Goal: Task Accomplishment & Management: Complete application form

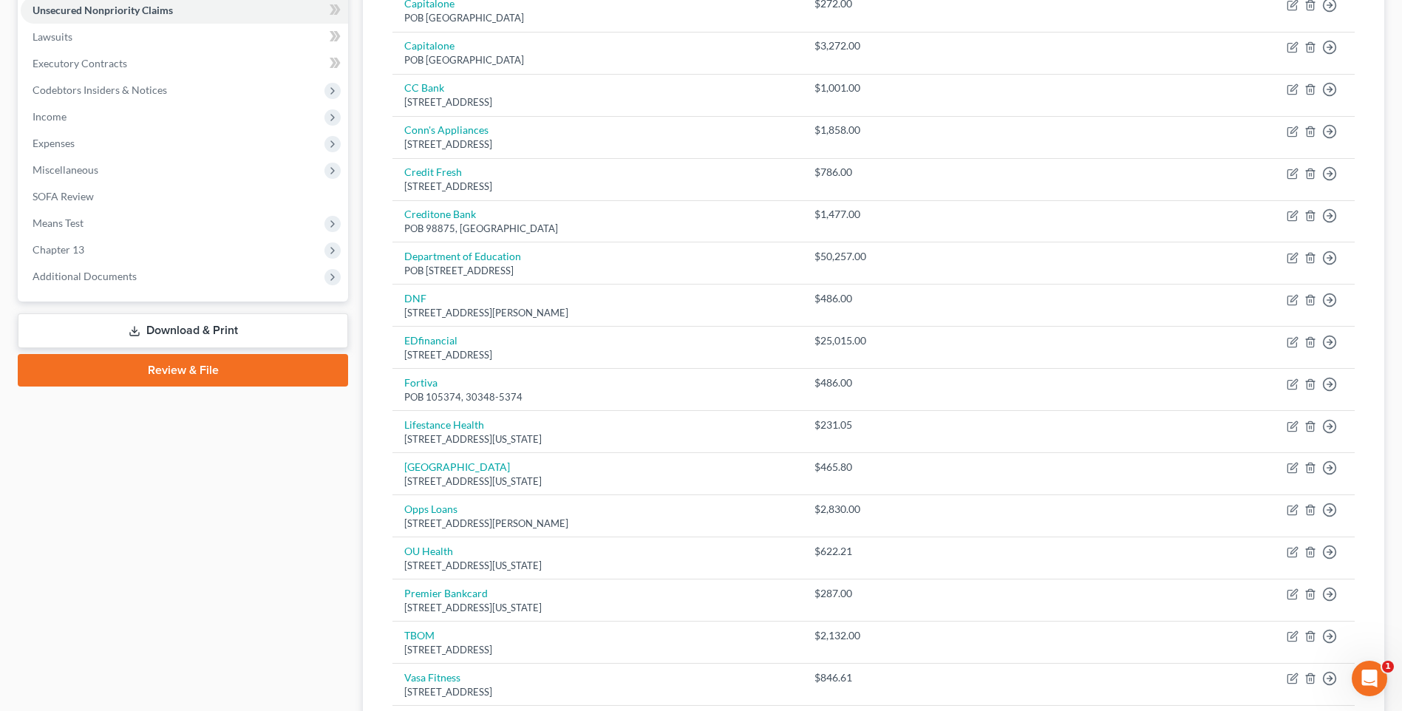
scroll to position [74, 0]
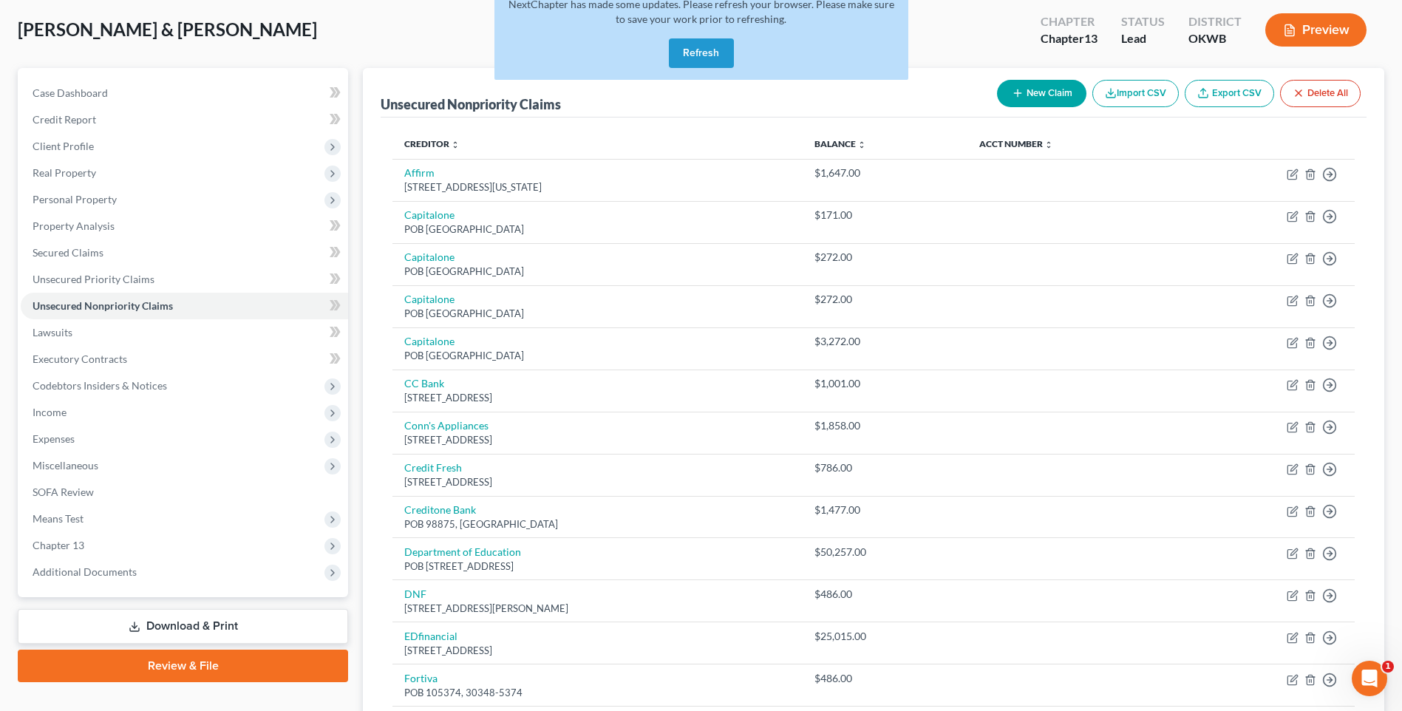
click at [706, 49] on button "Refresh" at bounding box center [701, 53] width 65 height 30
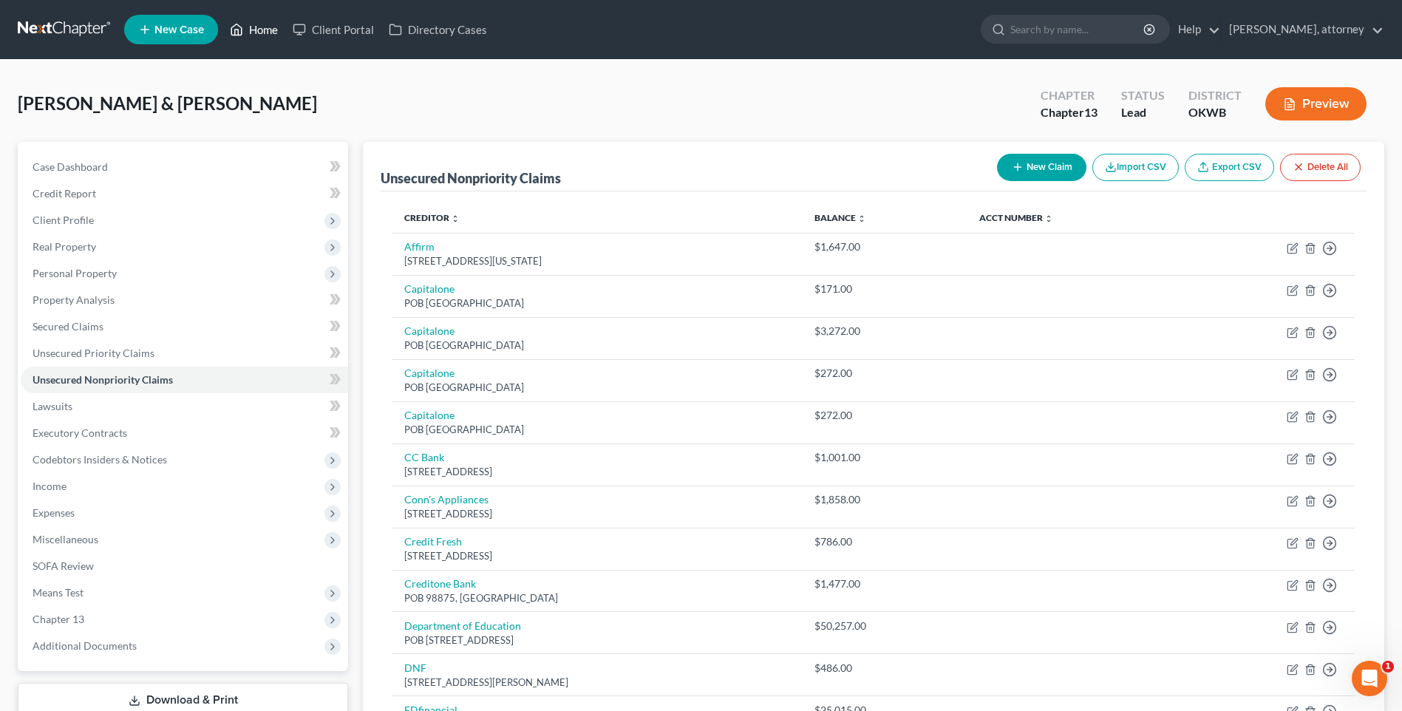
click at [265, 28] on link "Home" at bounding box center [253, 29] width 63 height 27
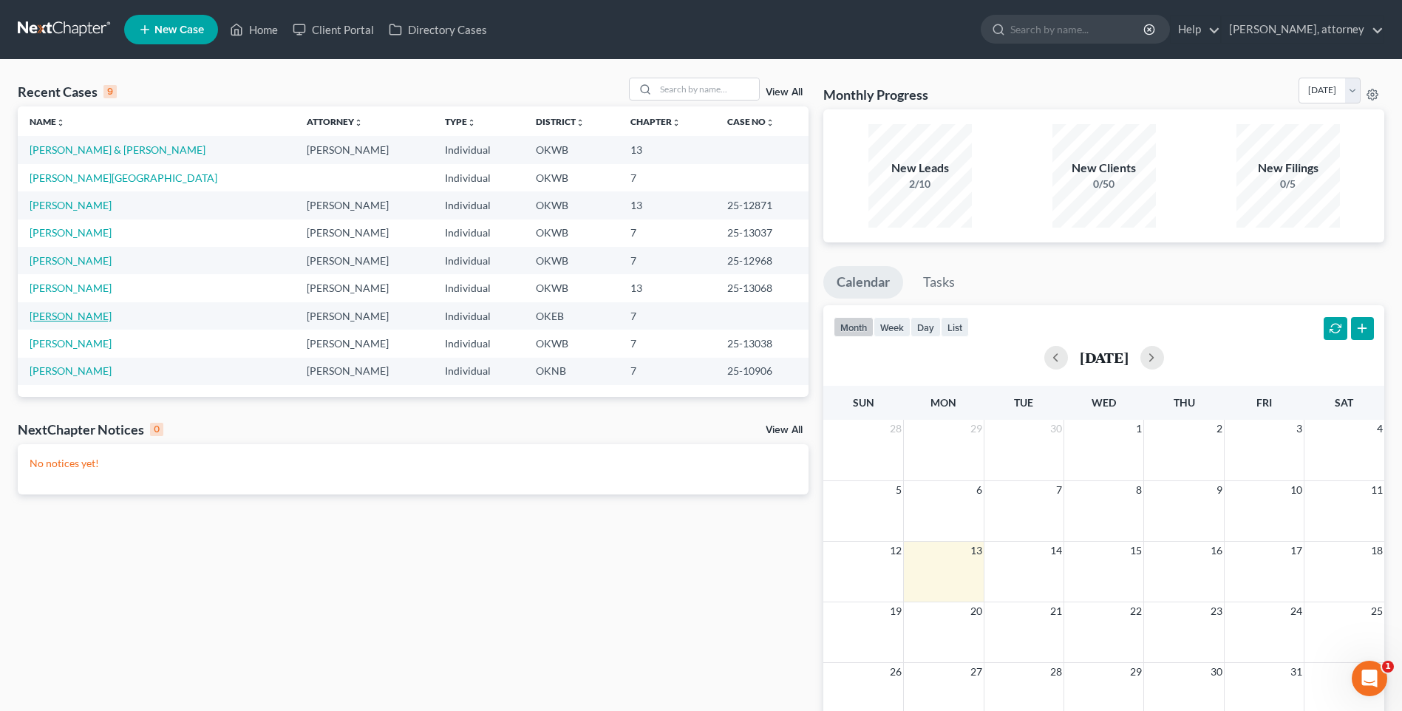
click at [91, 315] on link "[PERSON_NAME]" at bounding box center [71, 316] width 82 height 13
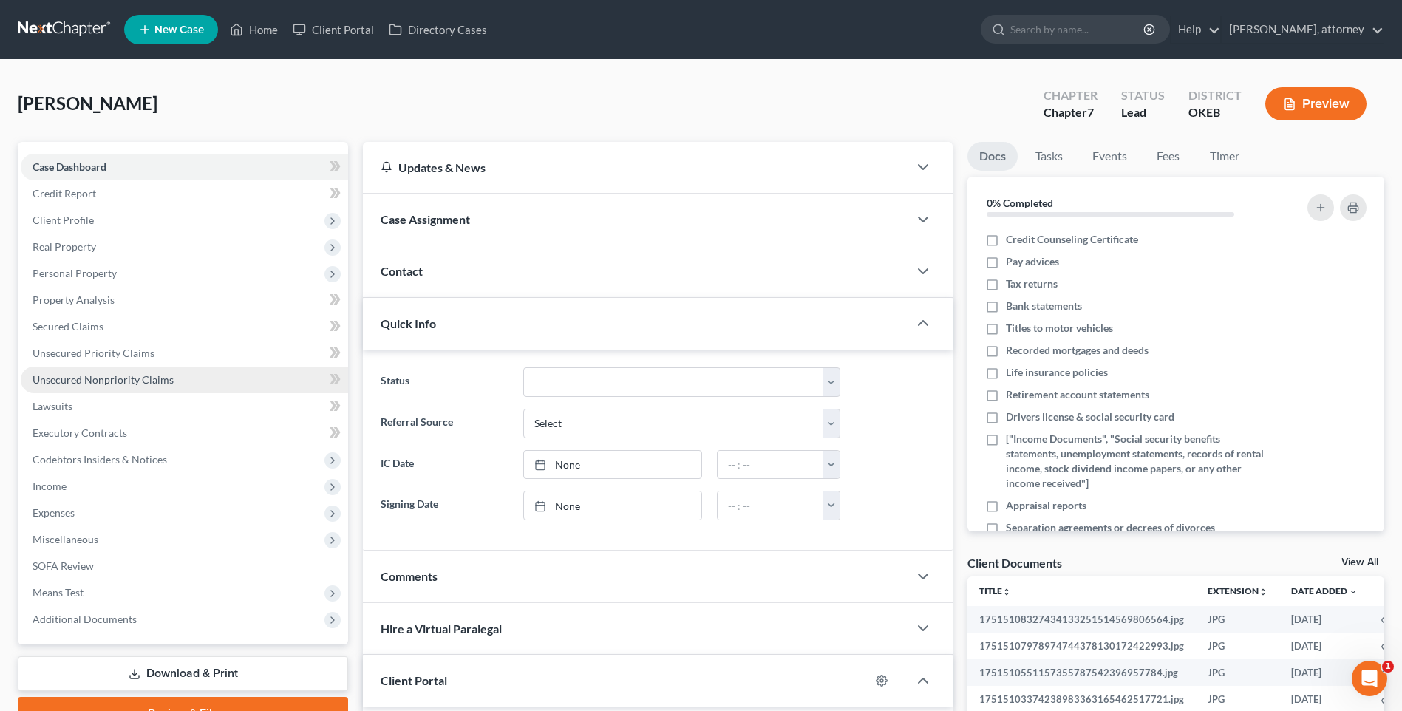
click at [95, 381] on span "Unsecured Nonpriority Claims" at bounding box center [103, 379] width 141 height 13
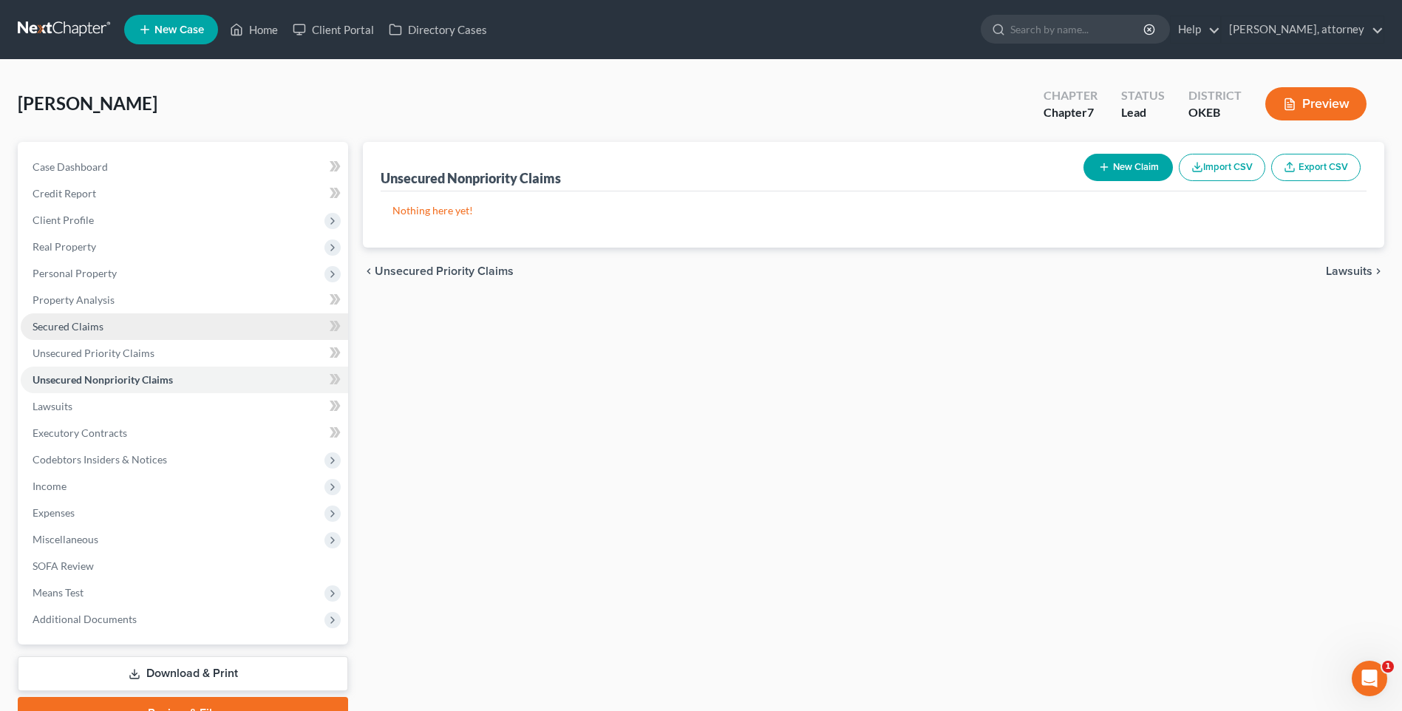
click at [59, 323] on span "Secured Claims" at bounding box center [68, 326] width 71 height 13
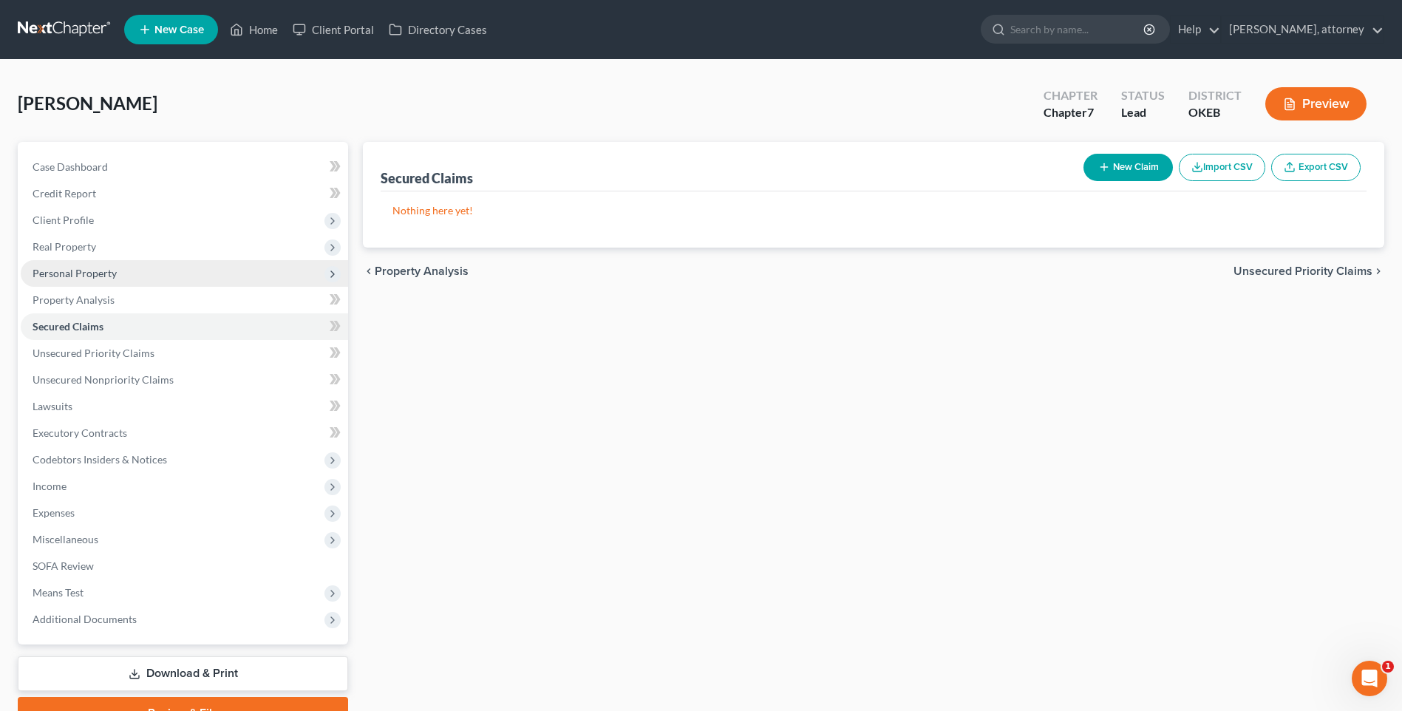
click at [76, 270] on span "Personal Property" at bounding box center [75, 273] width 84 height 13
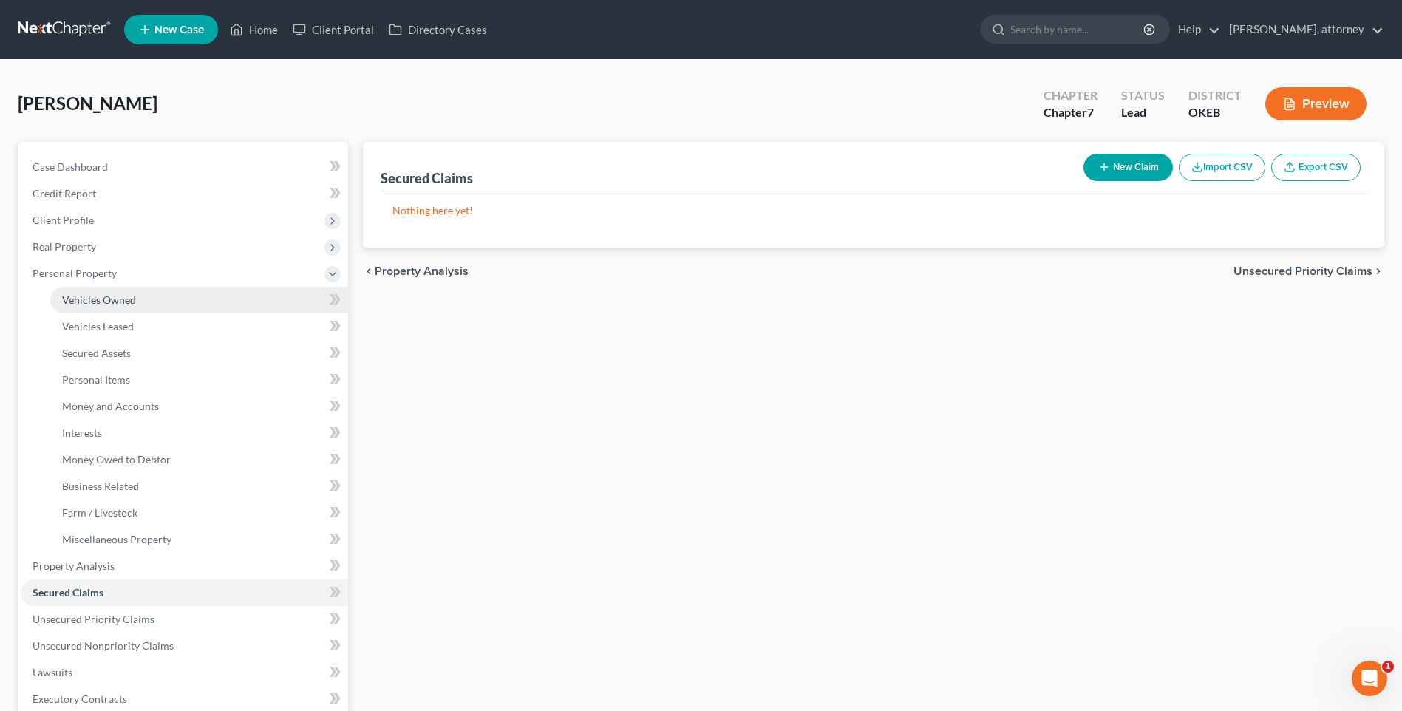
click at [112, 298] on span "Vehicles Owned" at bounding box center [99, 299] width 74 height 13
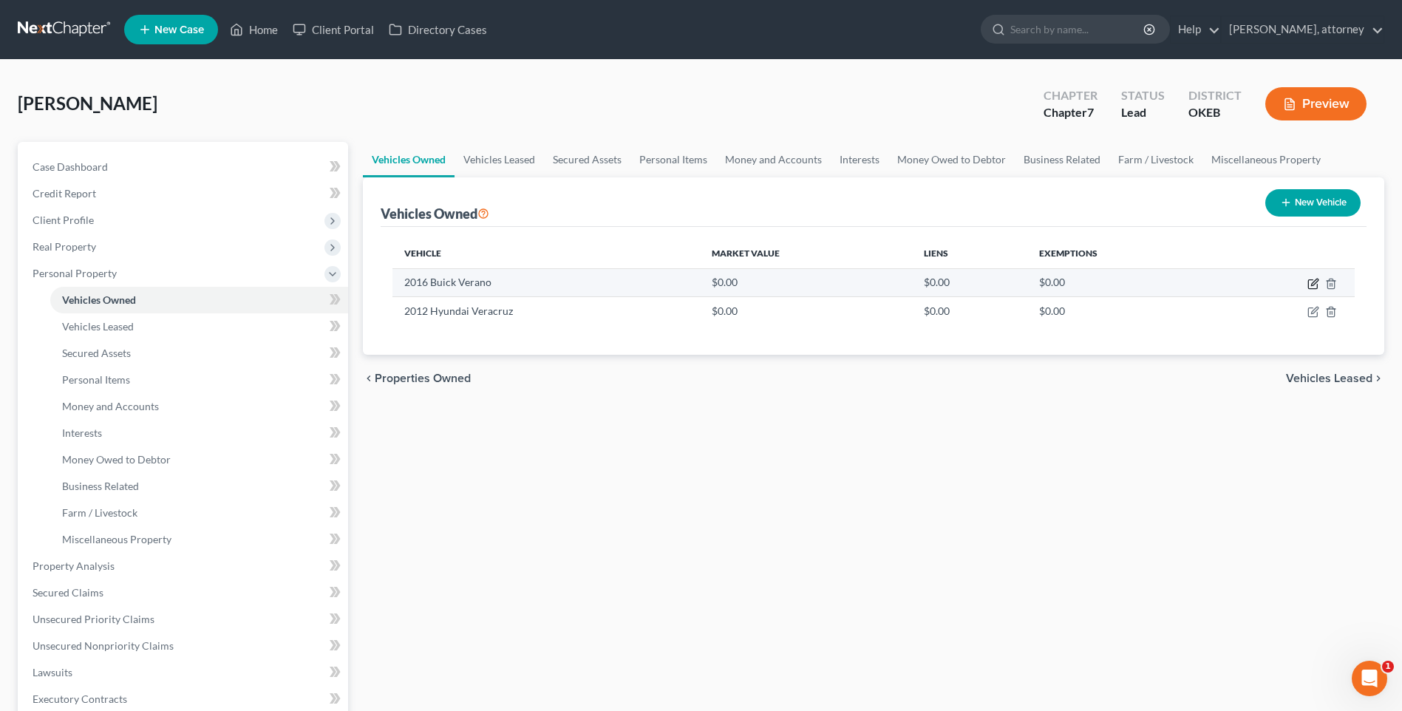
click at [1310, 280] on icon "button" at bounding box center [1312, 284] width 9 height 9
select select "0"
select select "10"
select select "0"
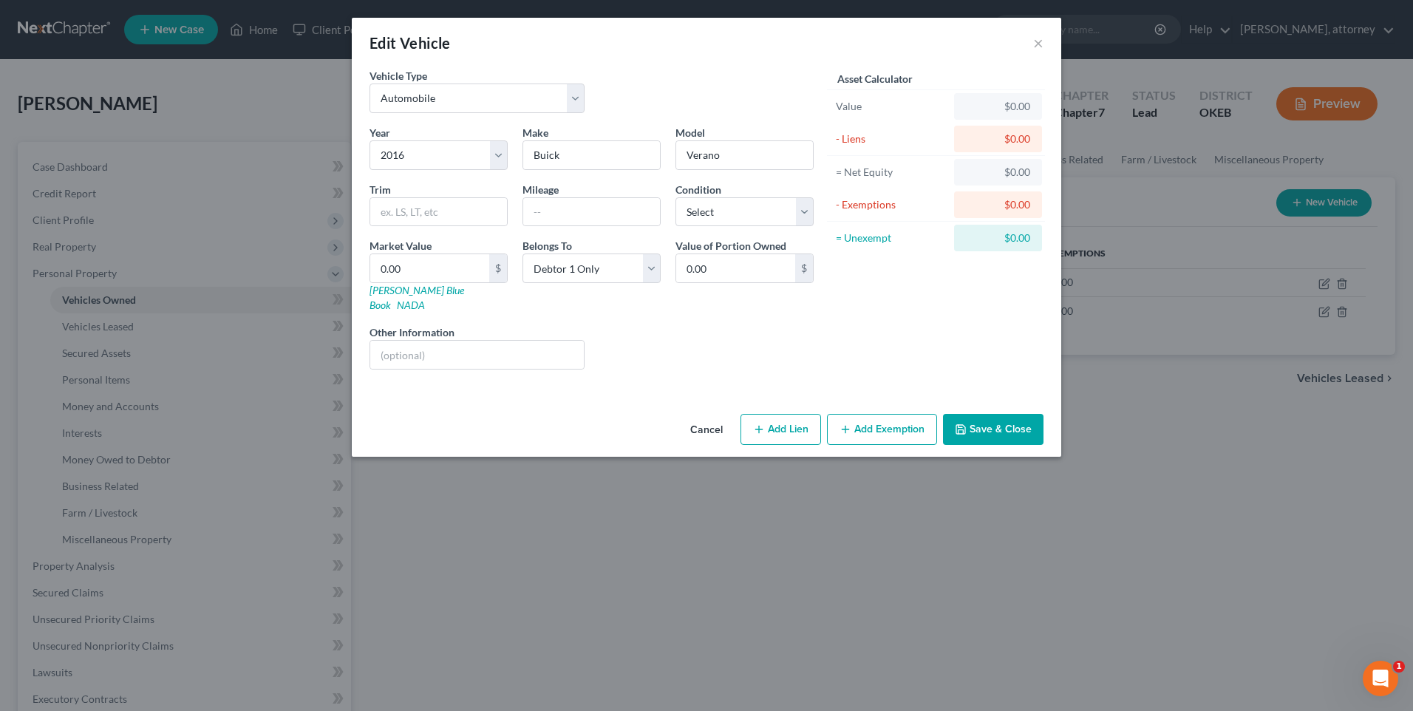
click at [789, 414] on button "Add Lien" at bounding box center [780, 429] width 81 height 31
select select "0"
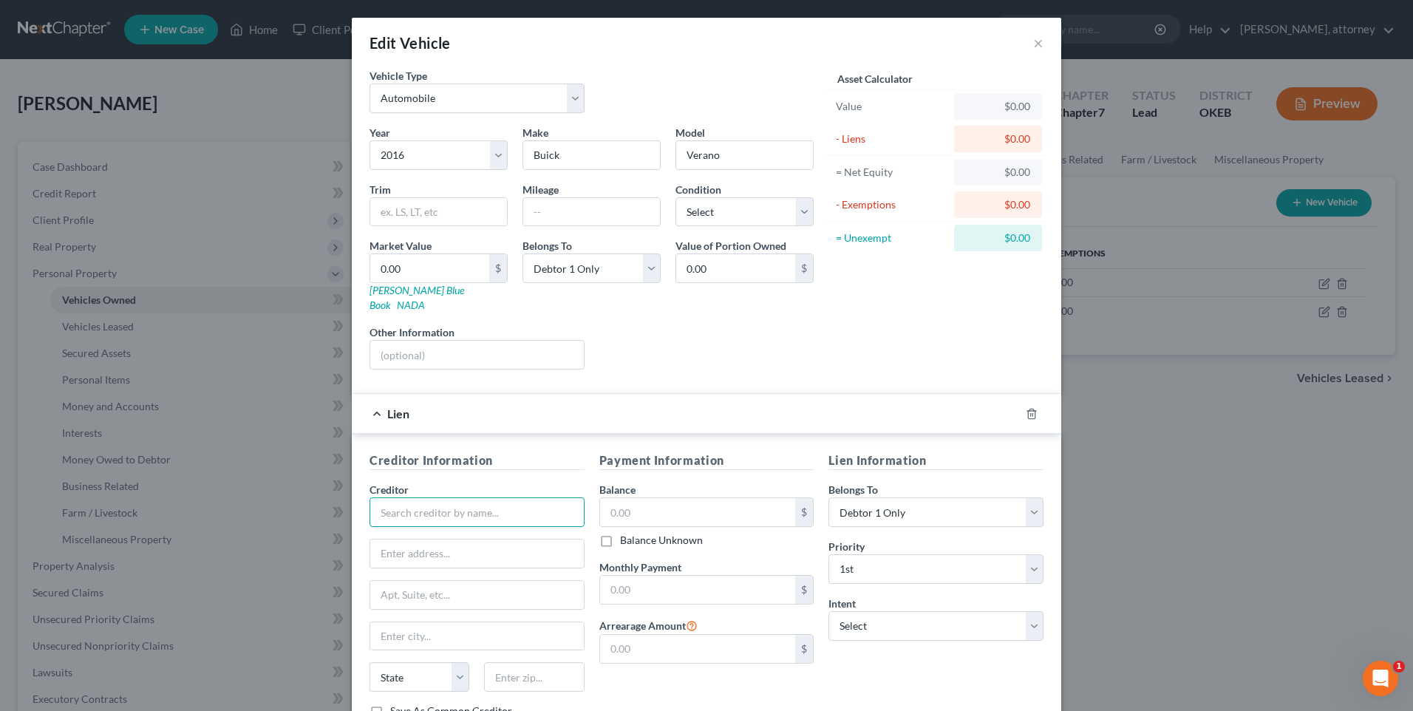
drag, startPoint x: 451, startPoint y: 491, endPoint x: 443, endPoint y: 487, distance: 9.3
click at [451, 497] on input "text" at bounding box center [476, 512] width 215 height 30
type input "Bridgecrest Loans"
click at [412, 539] on input "text" at bounding box center [477, 553] width 214 height 28
click at [502, 540] on input "[GEOGRAPHIC_DATA]" at bounding box center [477, 553] width 214 height 28
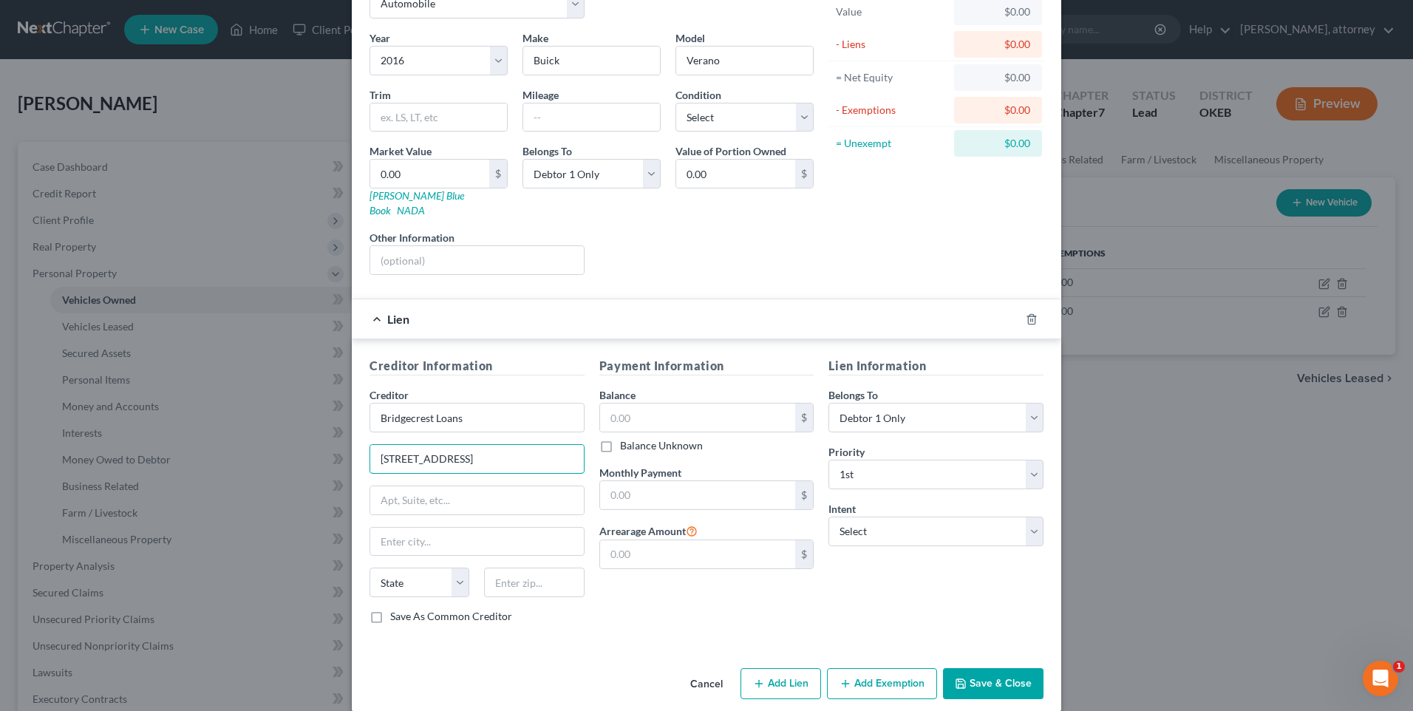
scroll to position [98, 0]
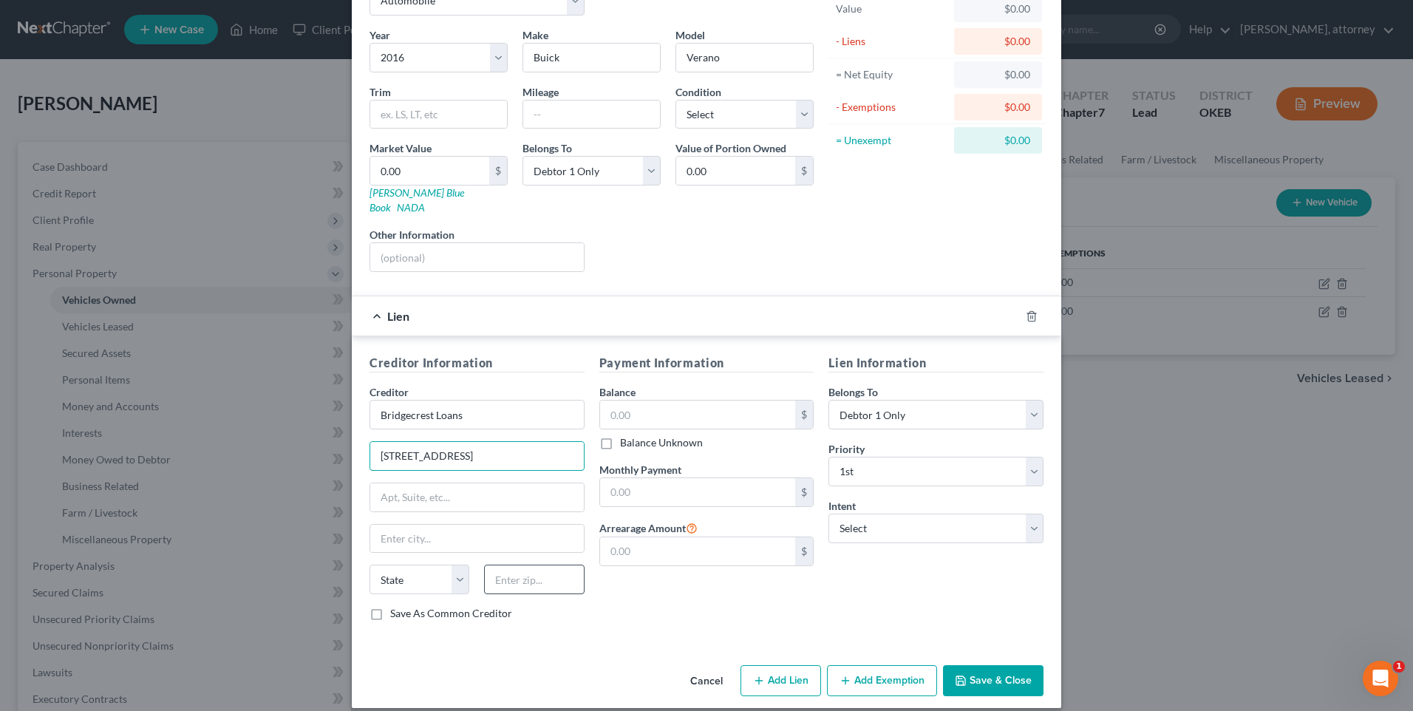
type input "[STREET_ADDRESS]"
click at [538, 564] on input "text" at bounding box center [534, 579] width 100 height 30
type input "85209"
click at [632, 596] on div "Payment Information Balance $ Balance Unknown Balance Undetermined $ Balance Un…" at bounding box center [707, 493] width 230 height 279
click at [641, 403] on input "text" at bounding box center [698, 414] width 196 height 28
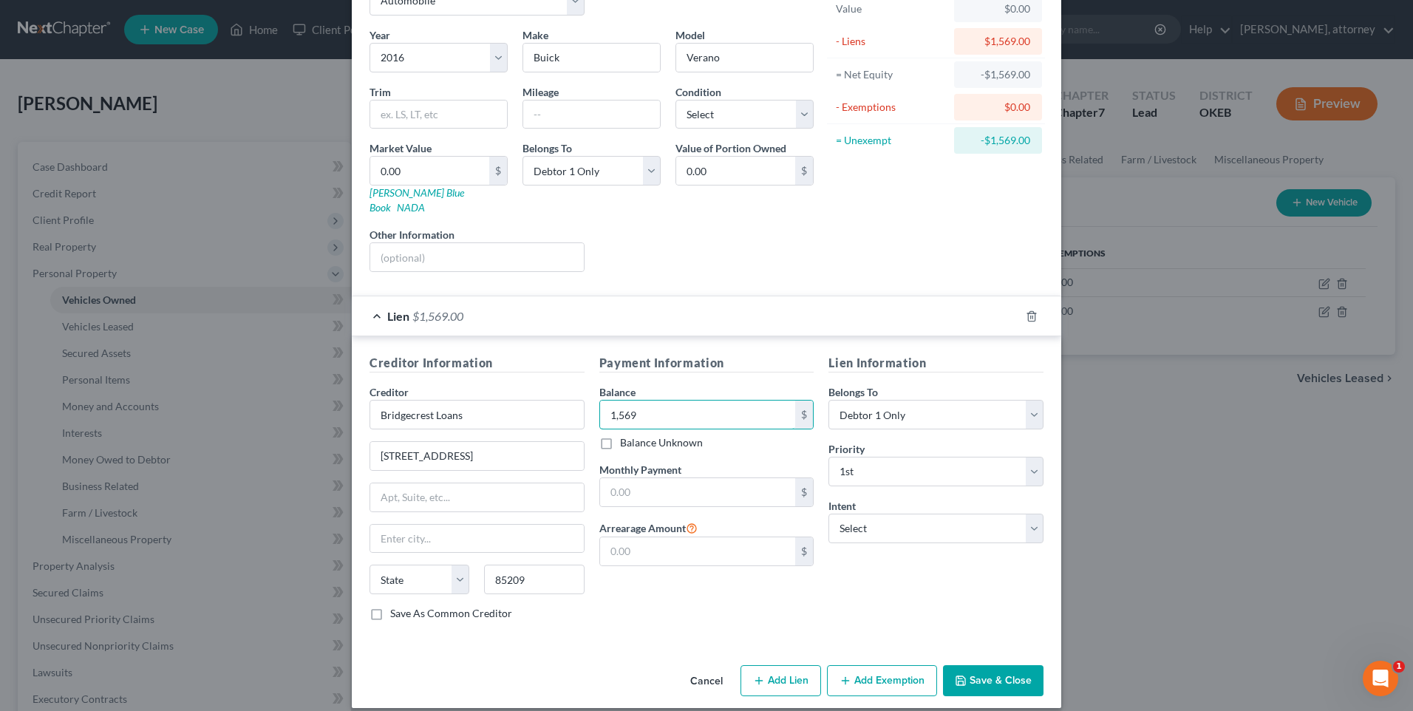
type input "1,569"
click at [709, 479] on input "text" at bounding box center [698, 492] width 196 height 28
type input "468"
click at [726, 603] on div "Payment Information Balance 1,569.00 $ Balance Unknown Balance Undetermined 1,5…" at bounding box center [707, 493] width 230 height 279
click at [390, 606] on label "Save As Common Creditor" at bounding box center [451, 613] width 122 height 15
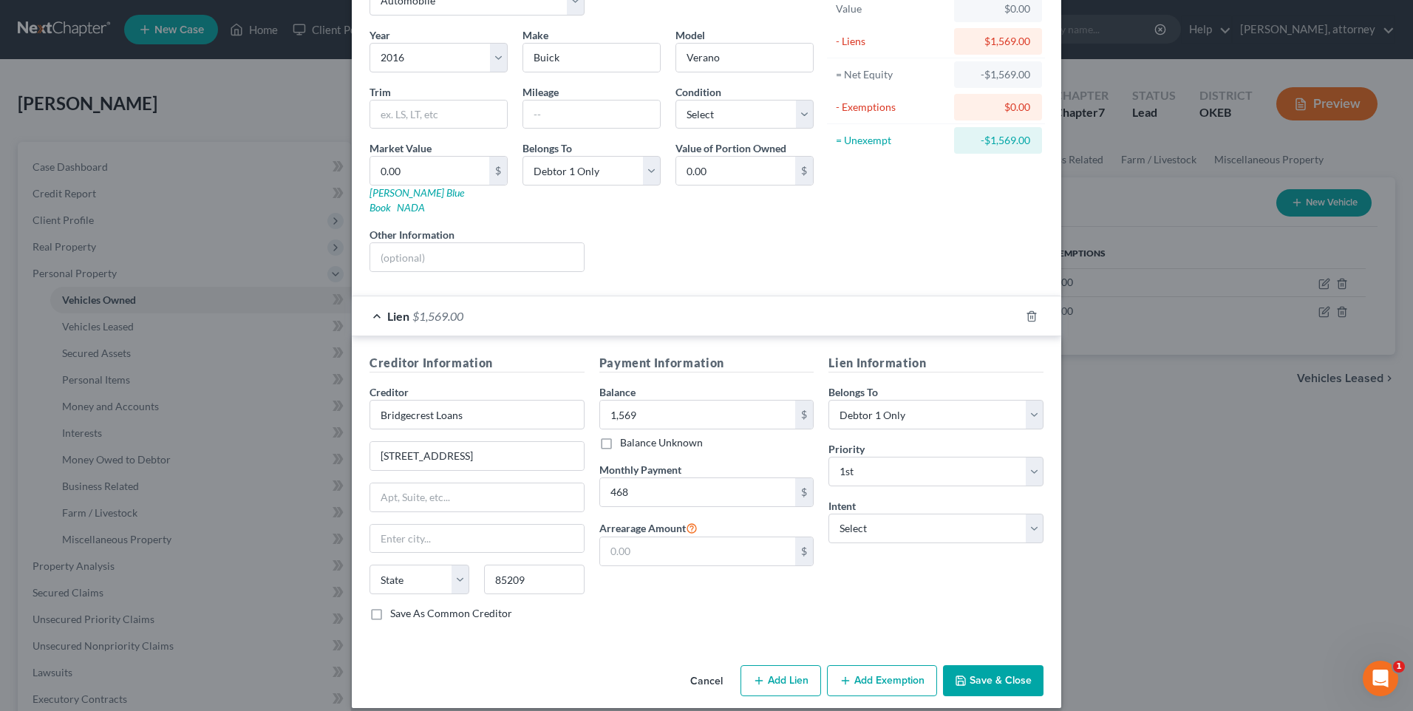
click at [396, 606] on input "Save As Common Creditor" at bounding box center [401, 611] width 10 height 10
click at [997, 665] on button "Save & Close" at bounding box center [993, 680] width 100 height 31
checkbox input "false"
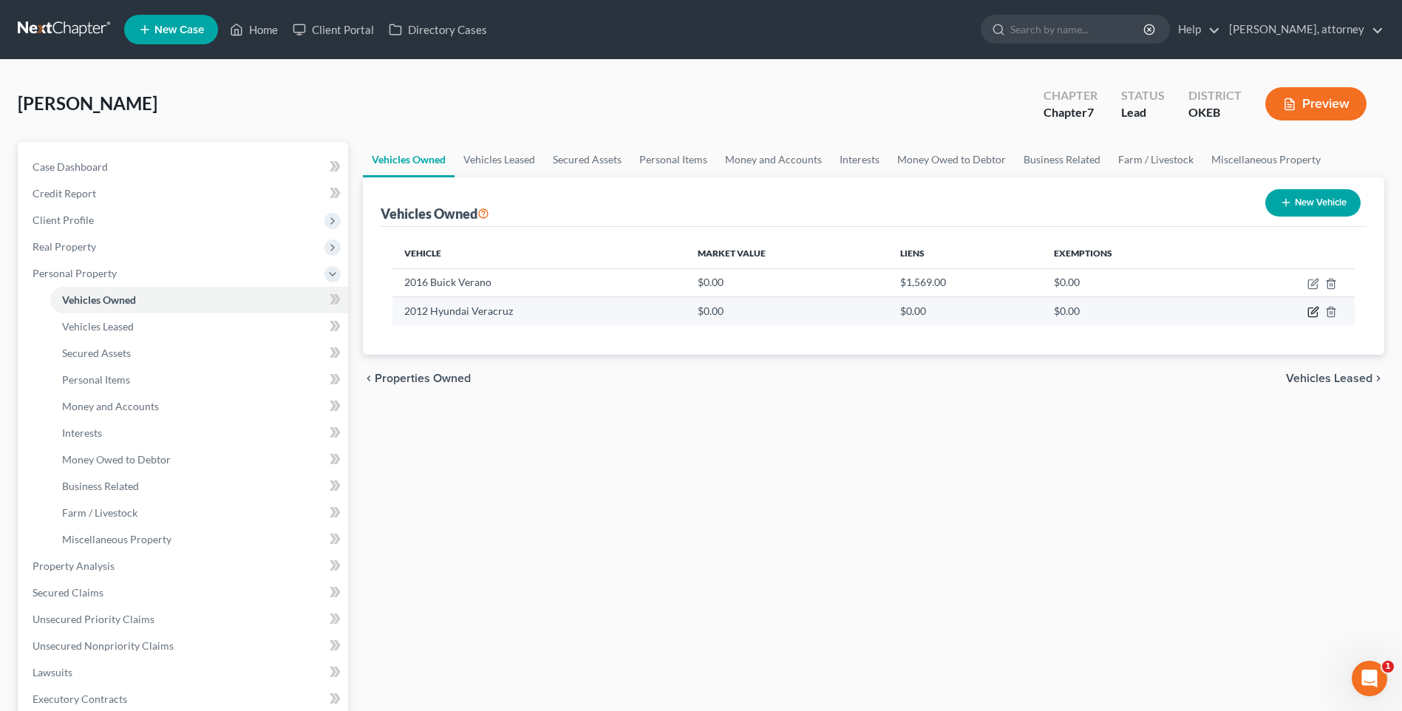
click at [1317, 313] on icon "button" at bounding box center [1312, 312] width 9 height 9
select select "0"
select select "14"
select select "2"
select select "0"
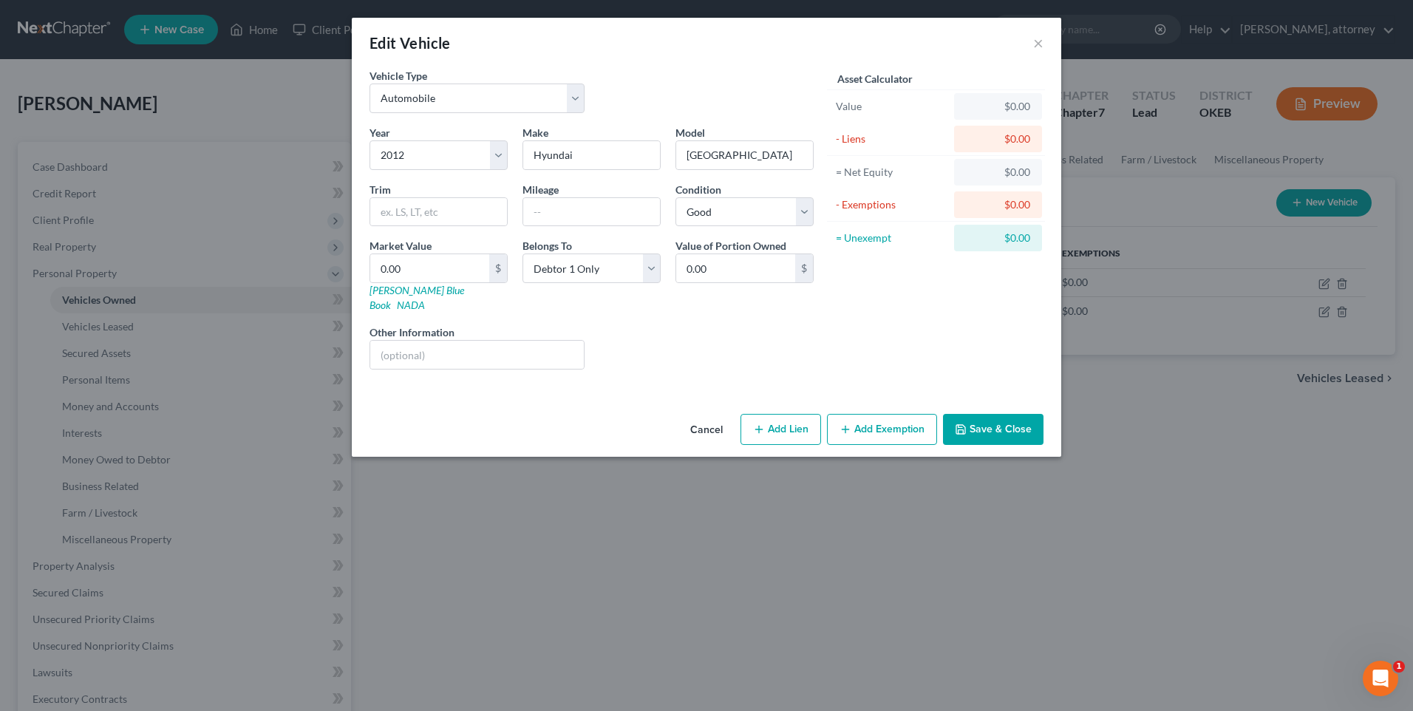
click at [785, 419] on button "Add Lien" at bounding box center [780, 429] width 81 height 31
select select "0"
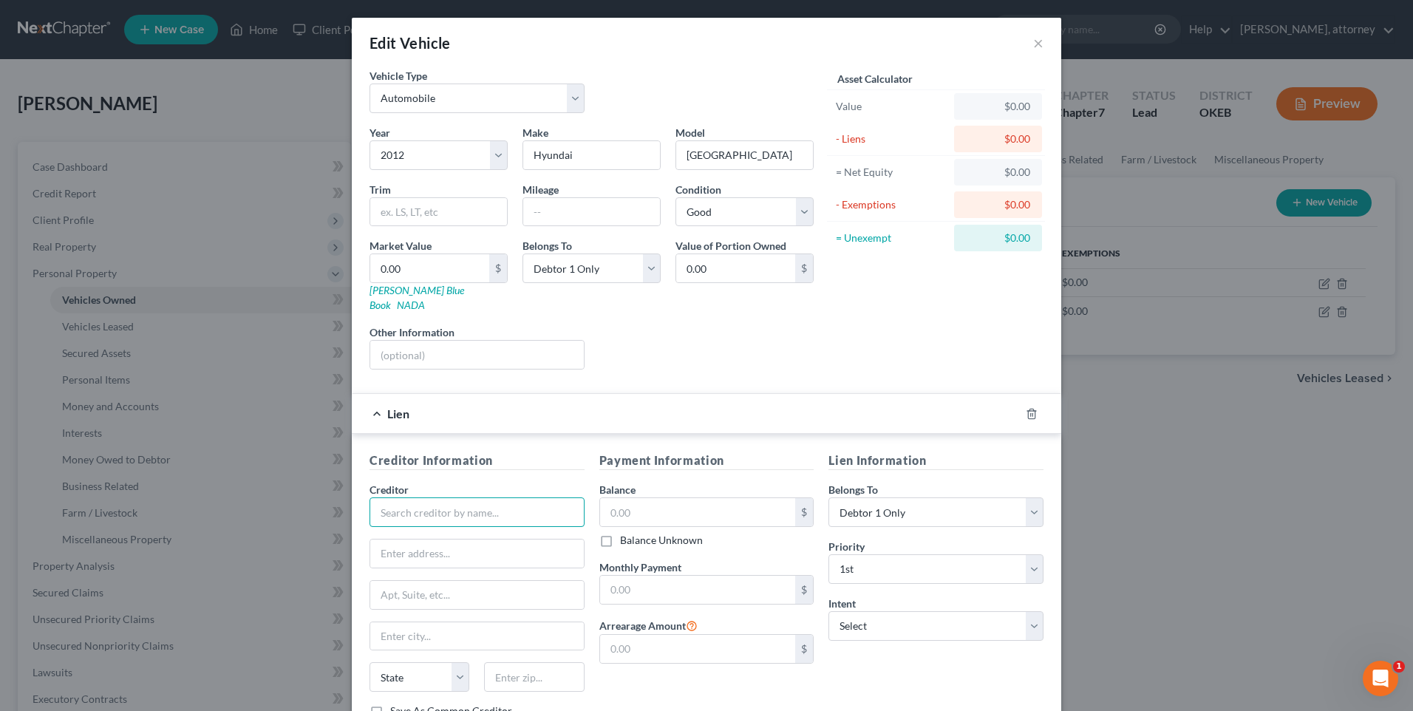
click at [437, 497] on input "text" at bounding box center [476, 512] width 215 height 30
type input "Credit Acceptance"
click at [426, 539] on input "text" at bounding box center [477, 553] width 214 height 28
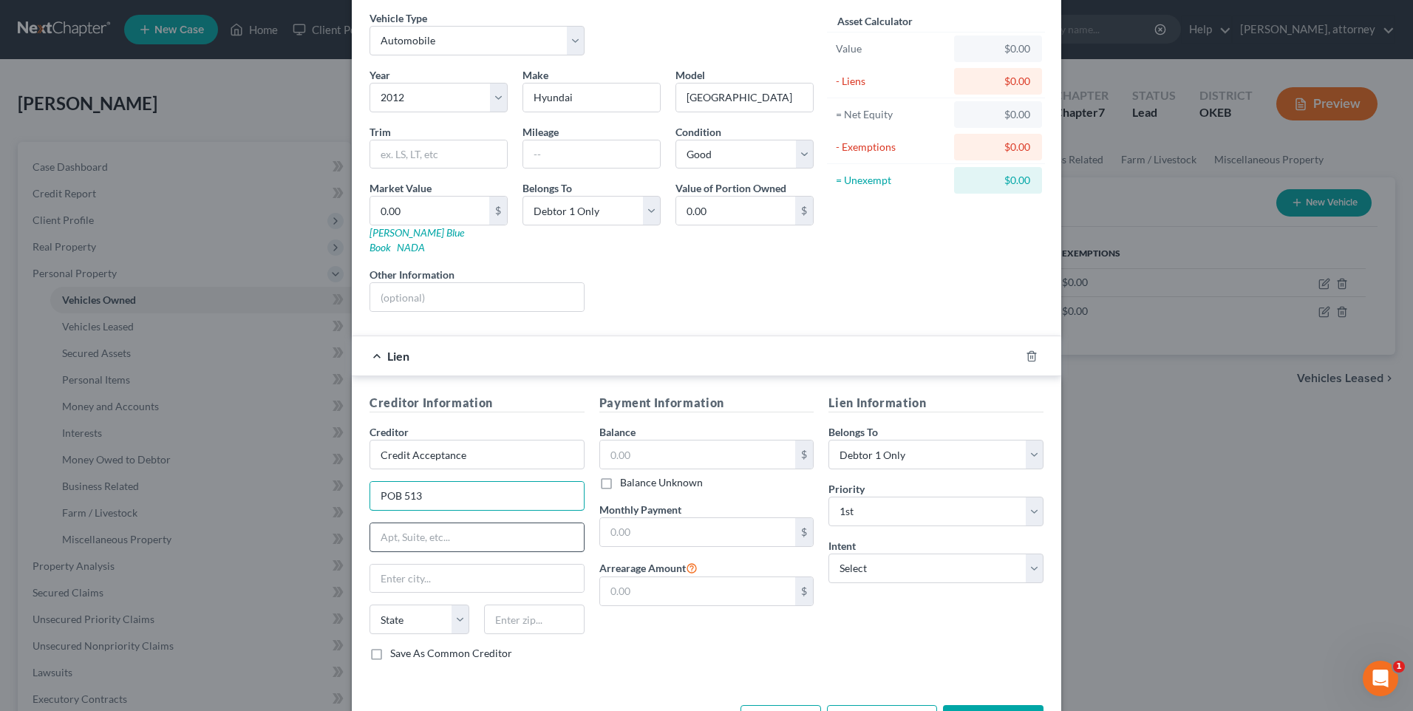
scroll to position [74, 0]
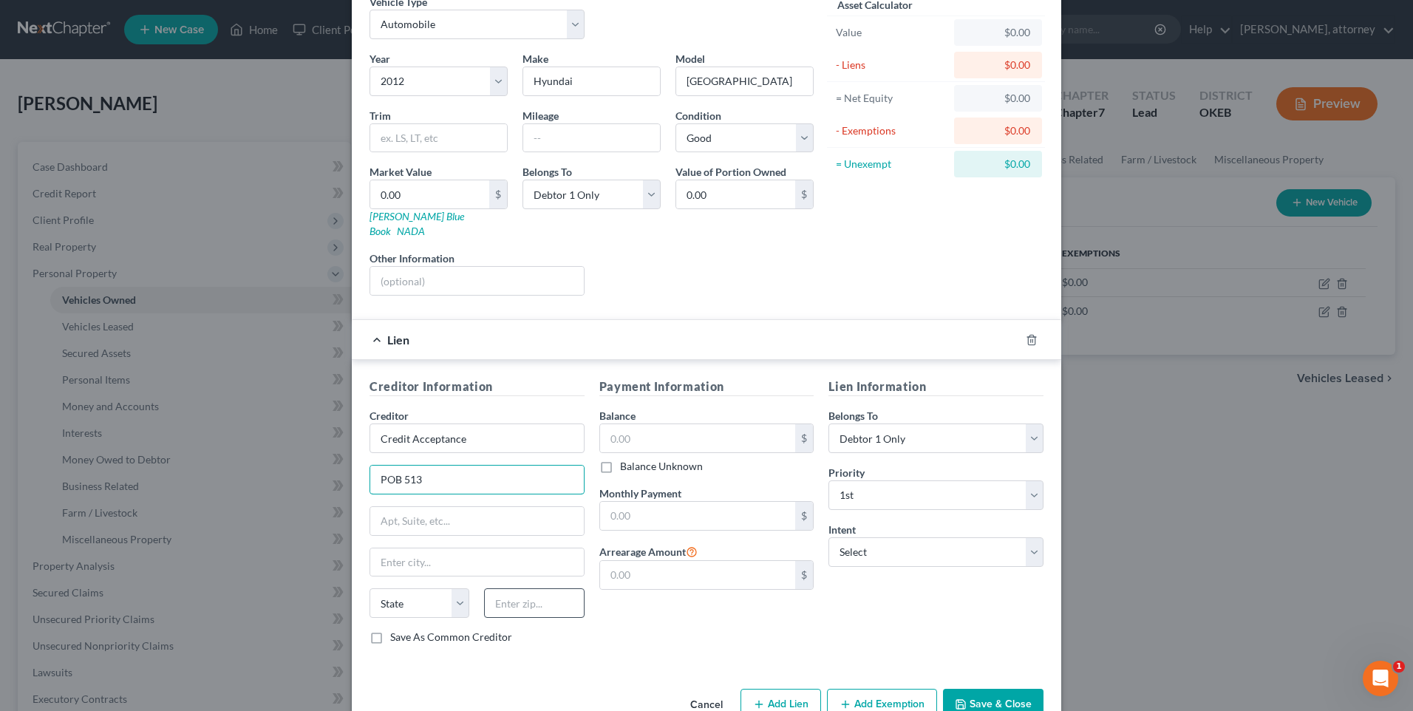
type input "POB 513"
click at [537, 590] on input "text" at bounding box center [534, 603] width 100 height 30
type input "48037"
type input "Southfield"
select select "23"
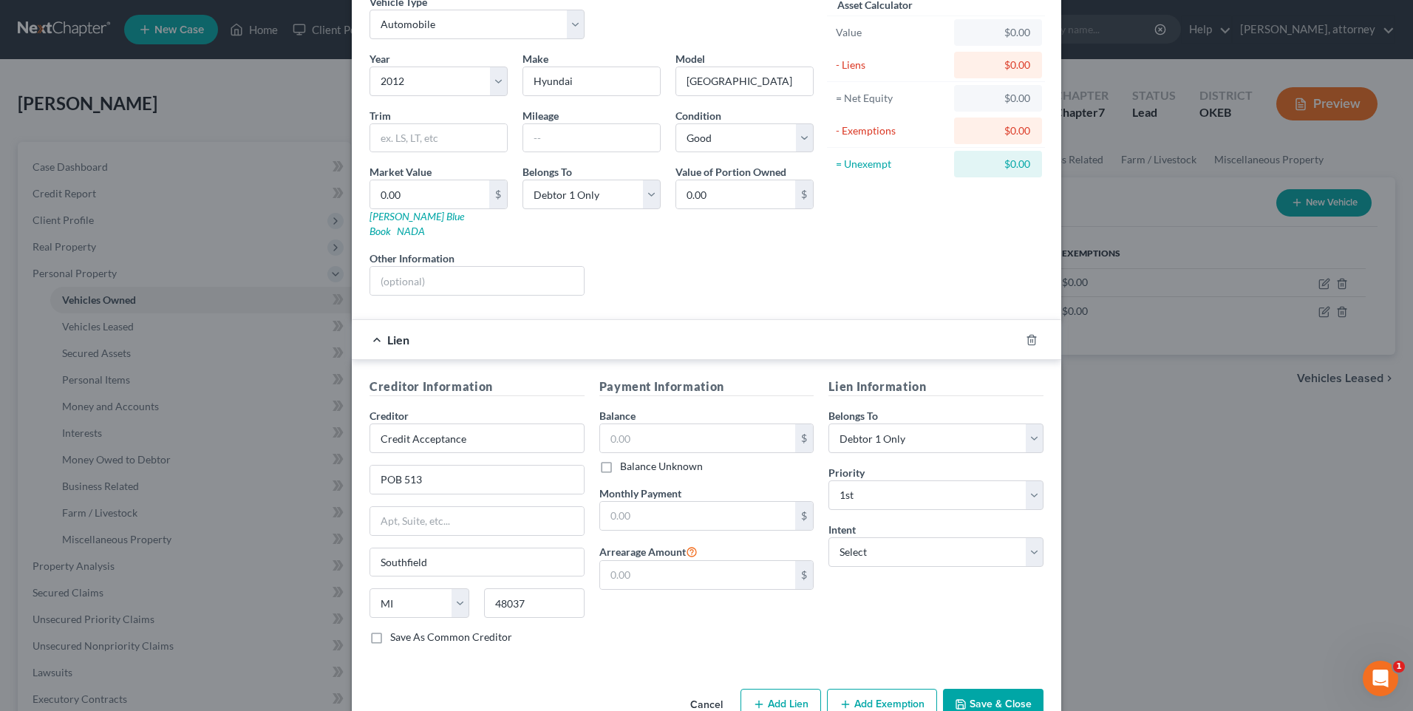
click at [383, 629] on div "Save As Common Creditor" at bounding box center [476, 636] width 215 height 15
click at [390, 629] on label "Save As Common Creditor" at bounding box center [451, 636] width 122 height 15
click at [396, 629] on input "Save As Common Creditor" at bounding box center [401, 634] width 10 height 10
checkbox input "true"
click at [645, 424] on input "text" at bounding box center [698, 438] width 196 height 28
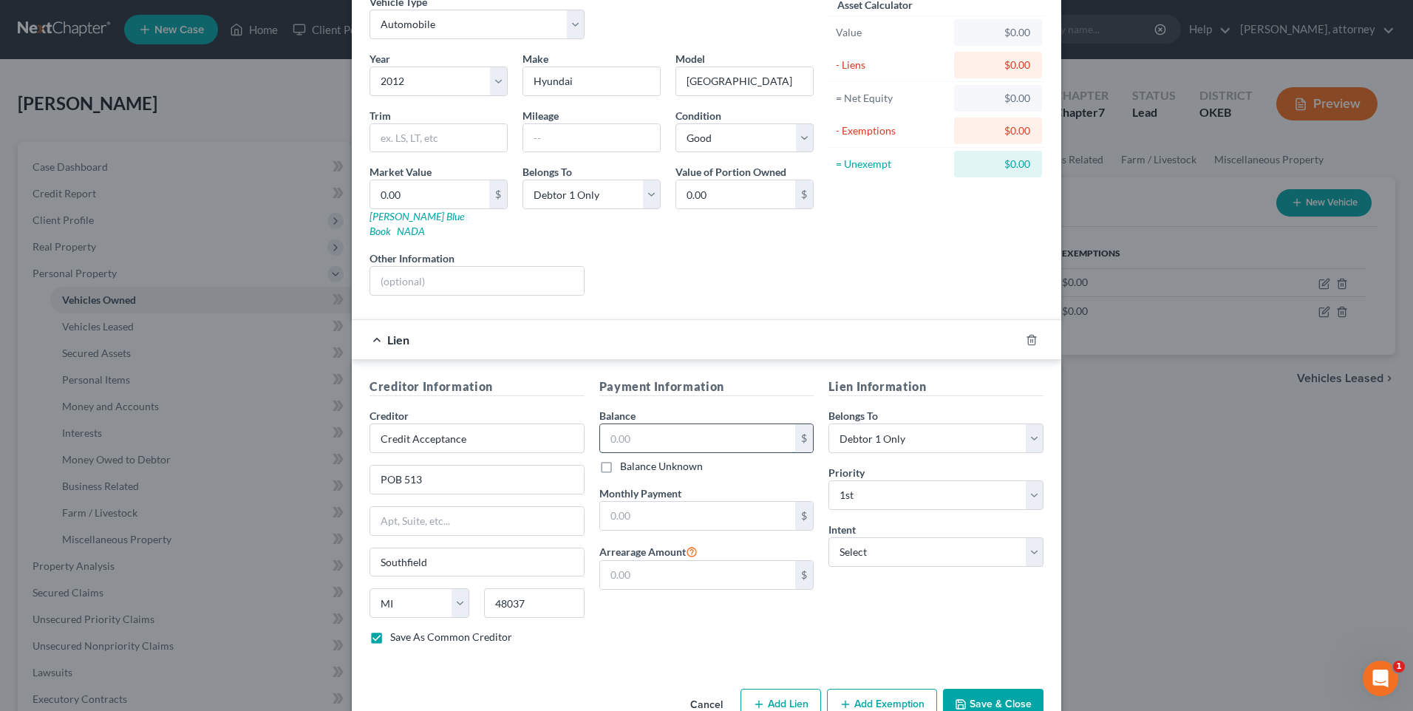
click at [673, 429] on input "text" at bounding box center [698, 438] width 196 height 28
type input "4,235"
click at [682, 511] on input "text" at bounding box center [698, 516] width 196 height 28
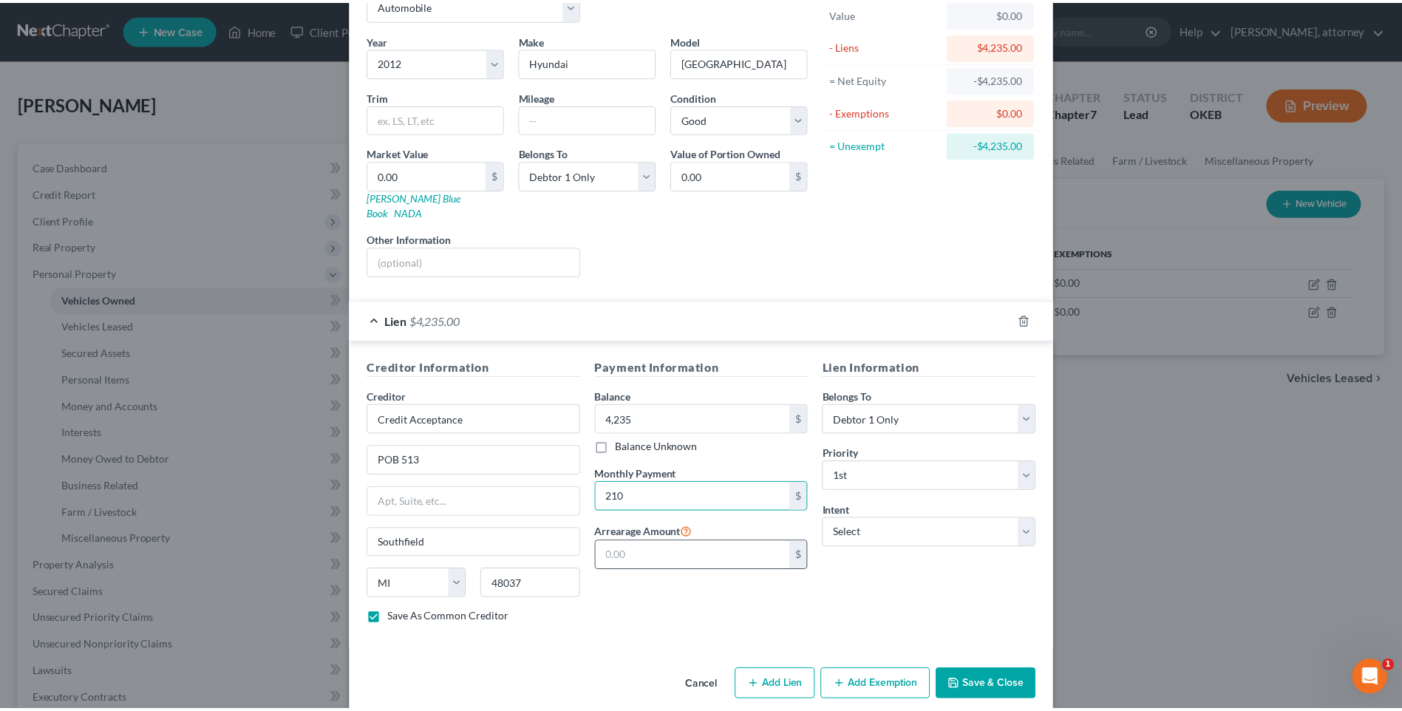
scroll to position [98, 0]
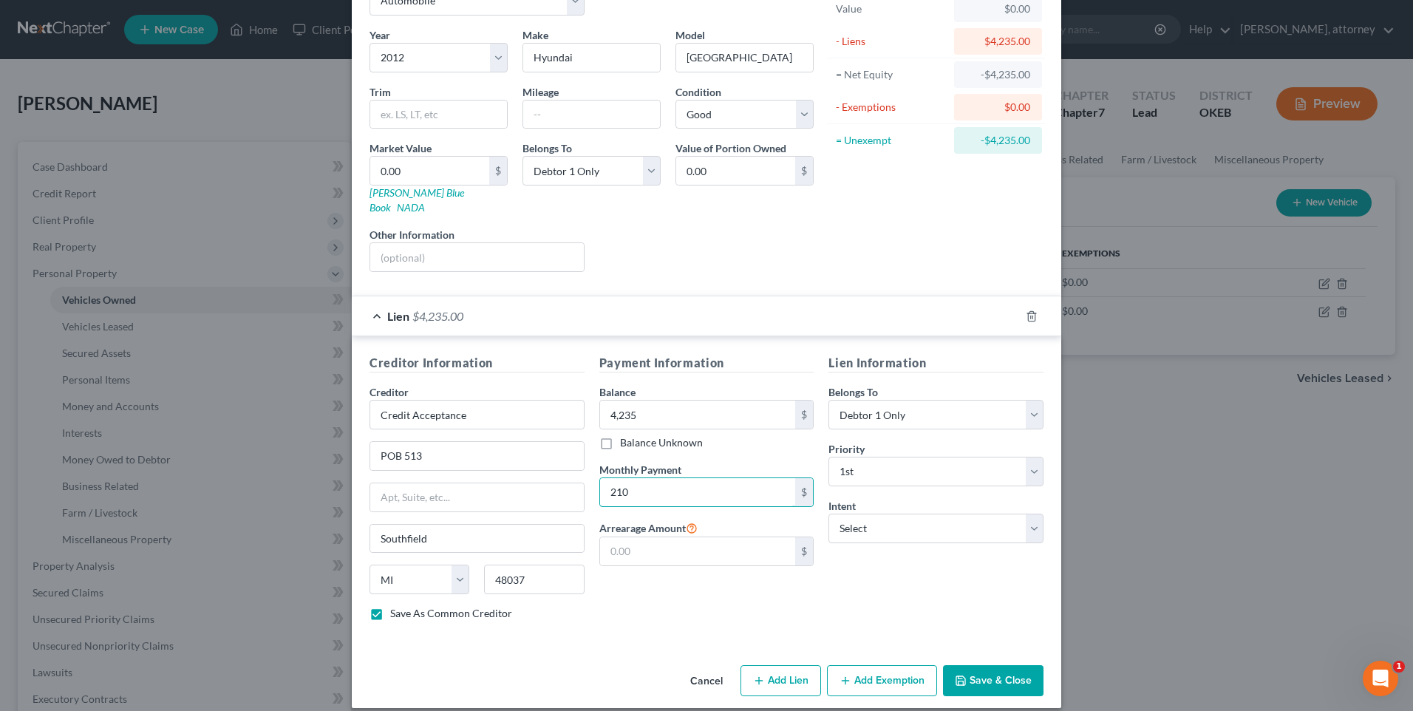
type input "210"
click at [1009, 669] on button "Save & Close" at bounding box center [993, 680] width 100 height 31
checkbox input "false"
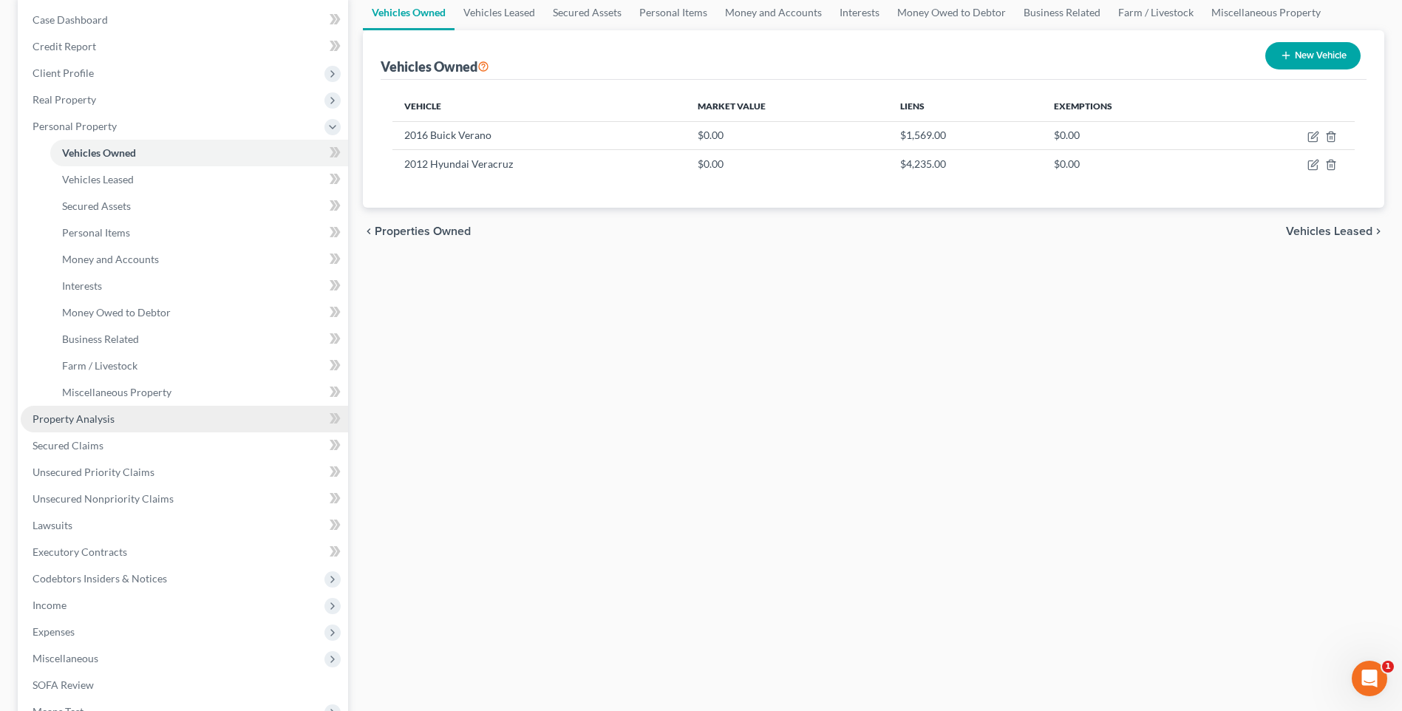
scroll to position [148, 0]
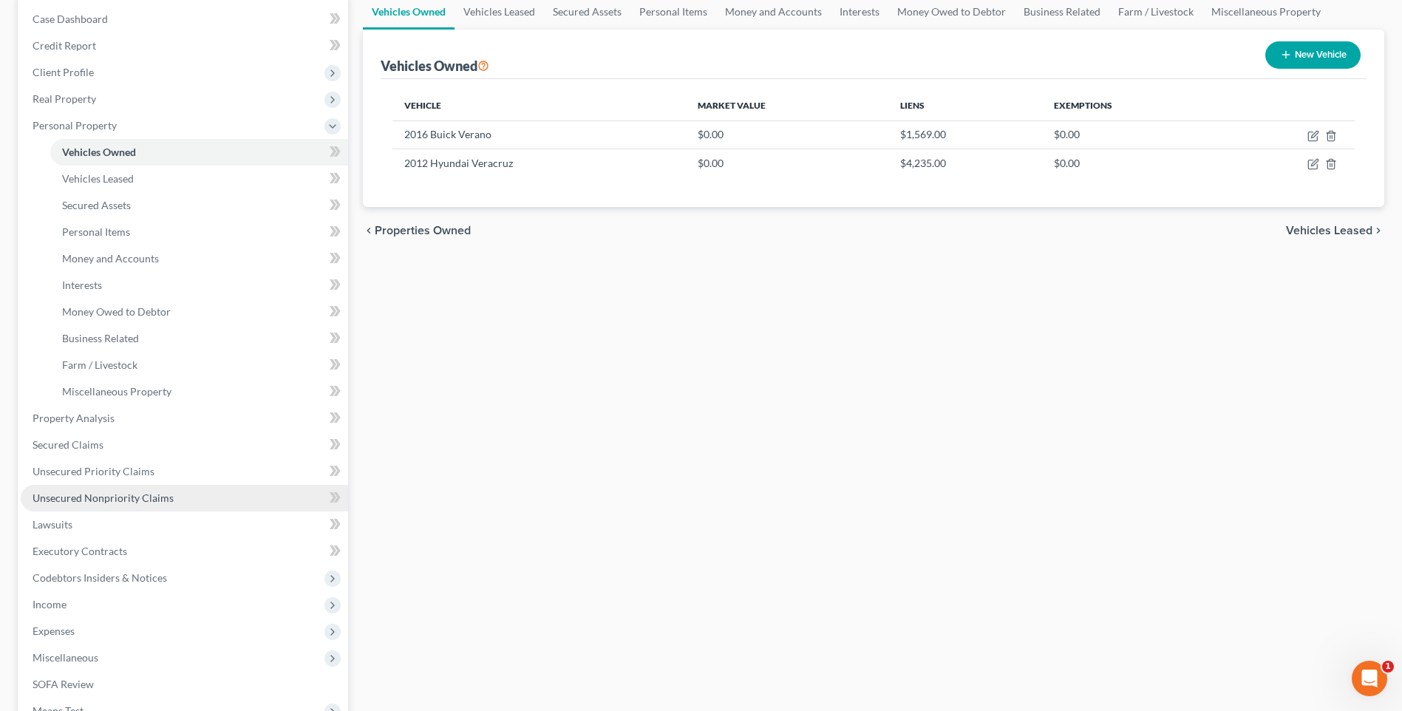
click at [93, 495] on span "Unsecured Nonpriority Claims" at bounding box center [103, 497] width 141 height 13
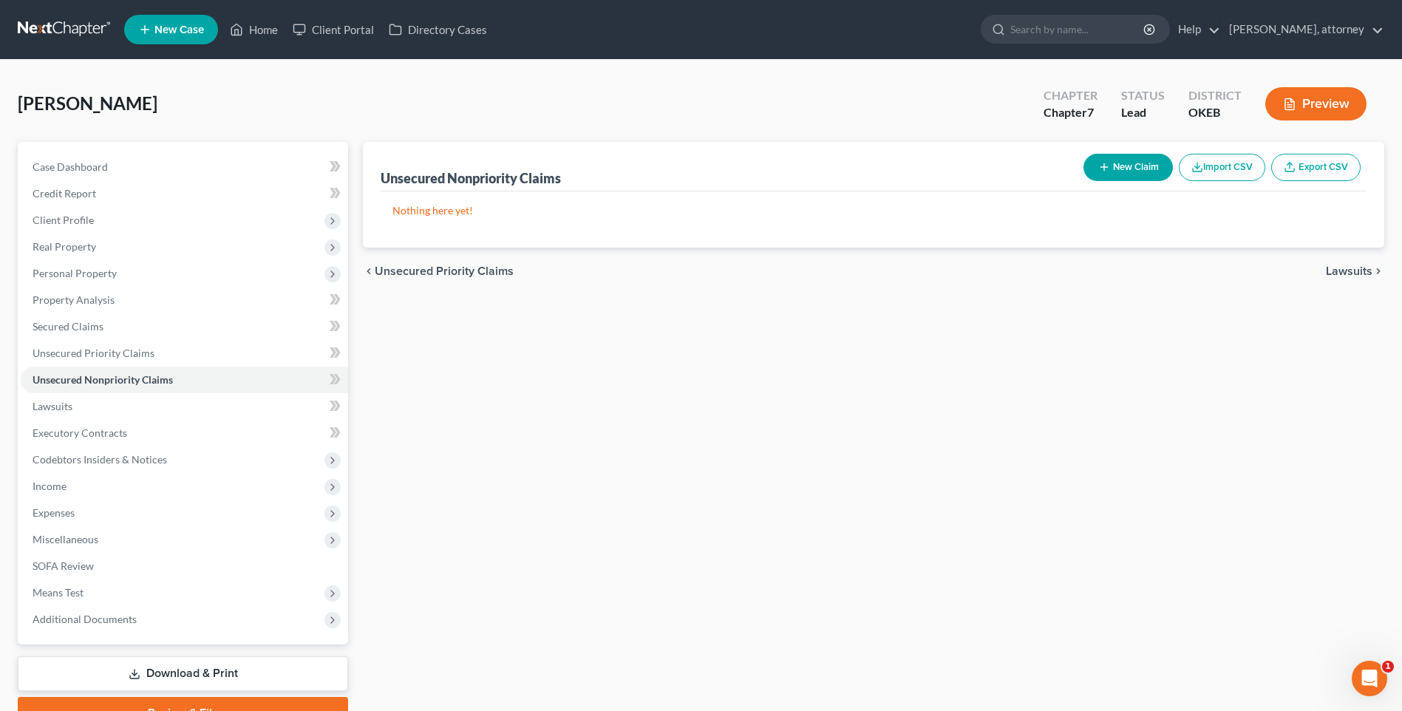
click at [1142, 159] on button "New Claim" at bounding box center [1127, 167] width 89 height 27
select select "0"
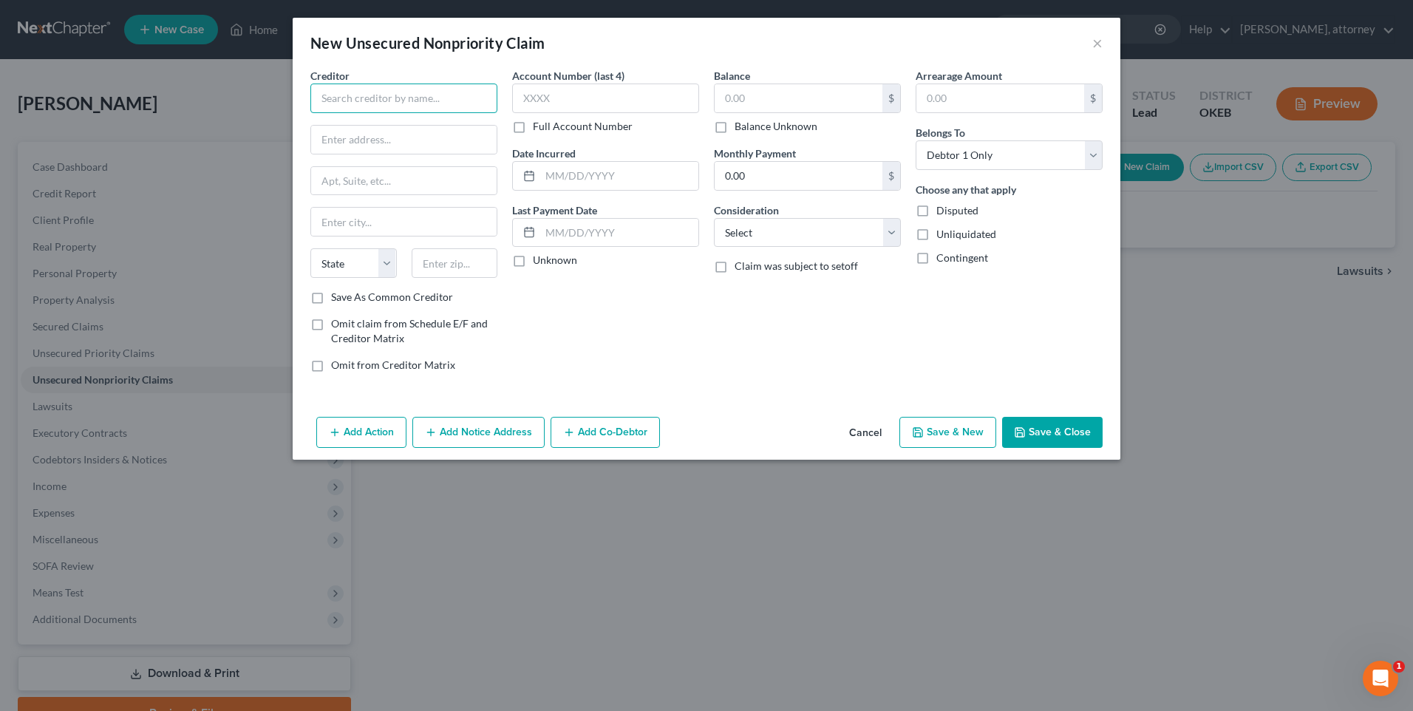
click at [355, 107] on input "text" at bounding box center [403, 98] width 187 height 30
click at [393, 123] on div "First Premier Bank" at bounding box center [399, 124] width 154 height 15
type input "First Premier Bank"
type input "POB 5524"
type input "[GEOGRAPHIC_DATA]"
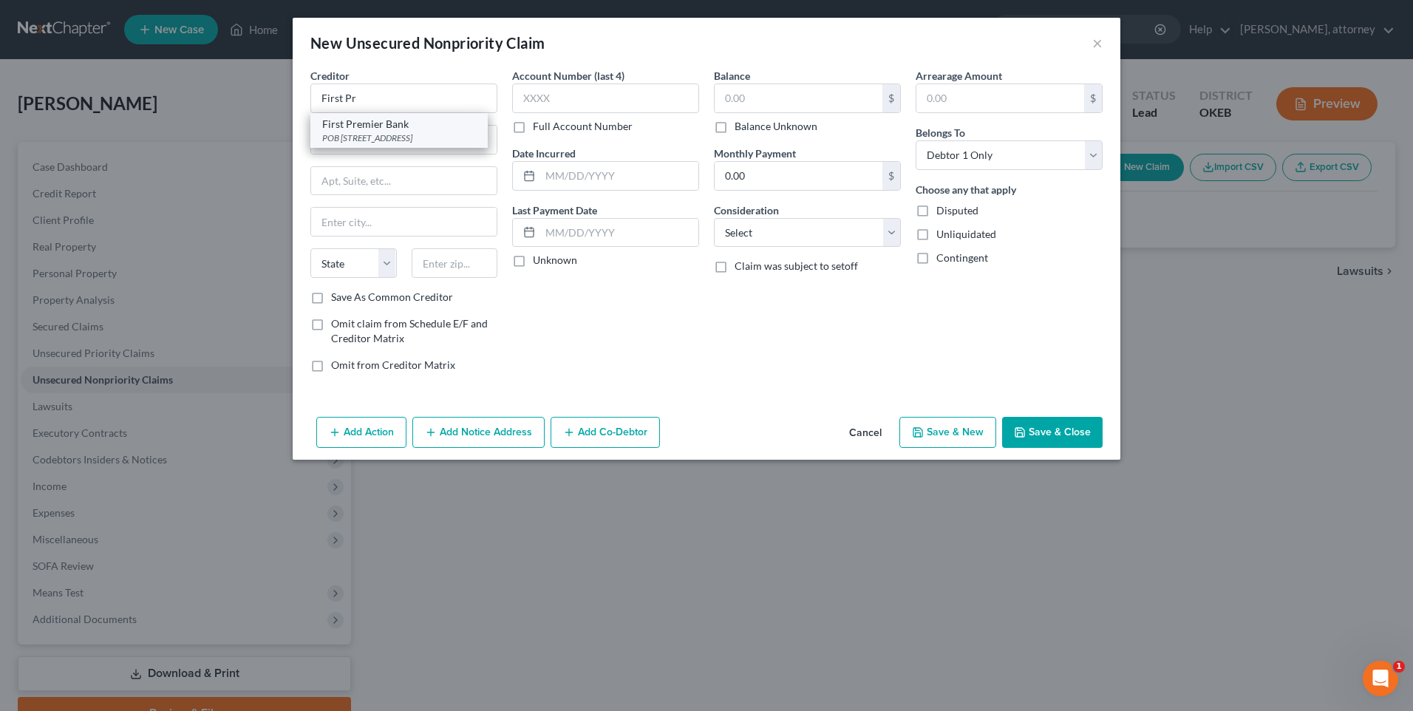
select select "43"
type input "57117"
click at [752, 106] on input "text" at bounding box center [798, 98] width 168 height 28
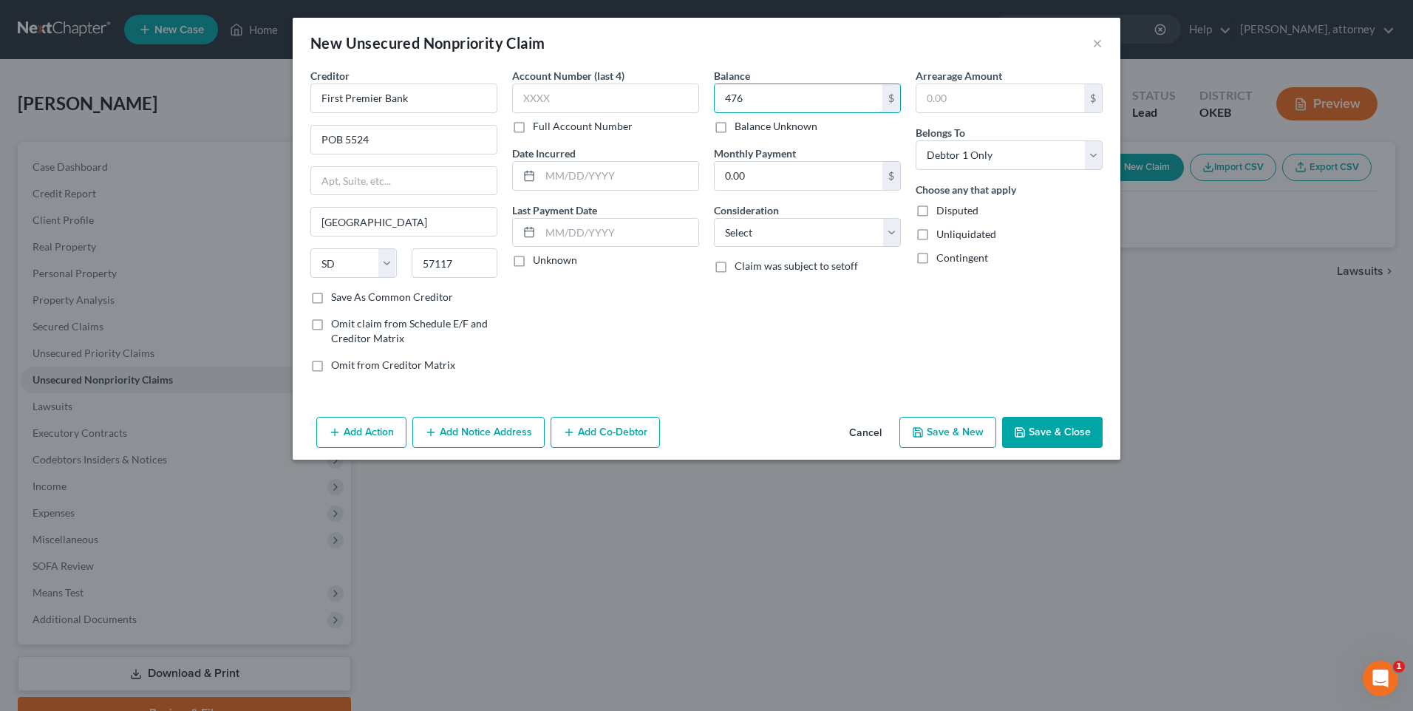
type input "476"
click at [965, 435] on button "Save & New" at bounding box center [947, 432] width 97 height 31
select select "0"
type input "476.00"
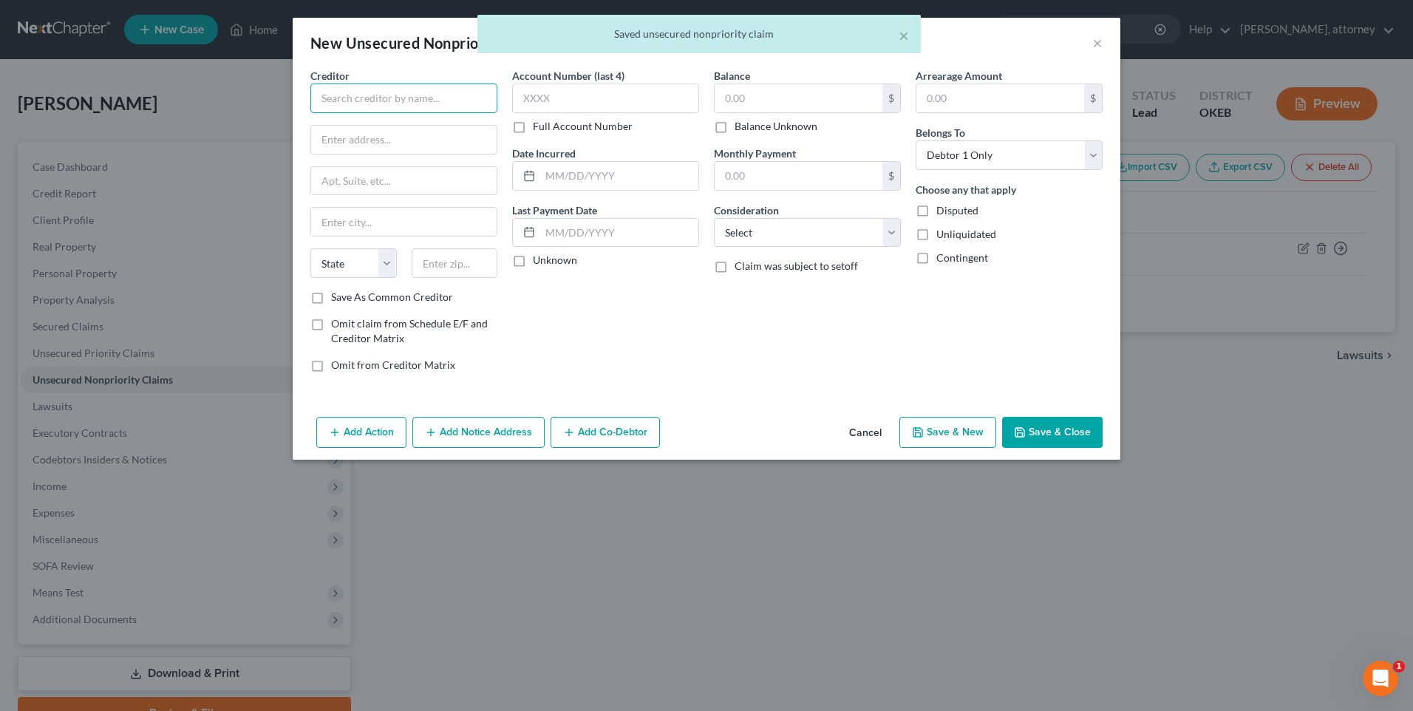
click at [373, 98] on input "text" at bounding box center [403, 98] width 187 height 30
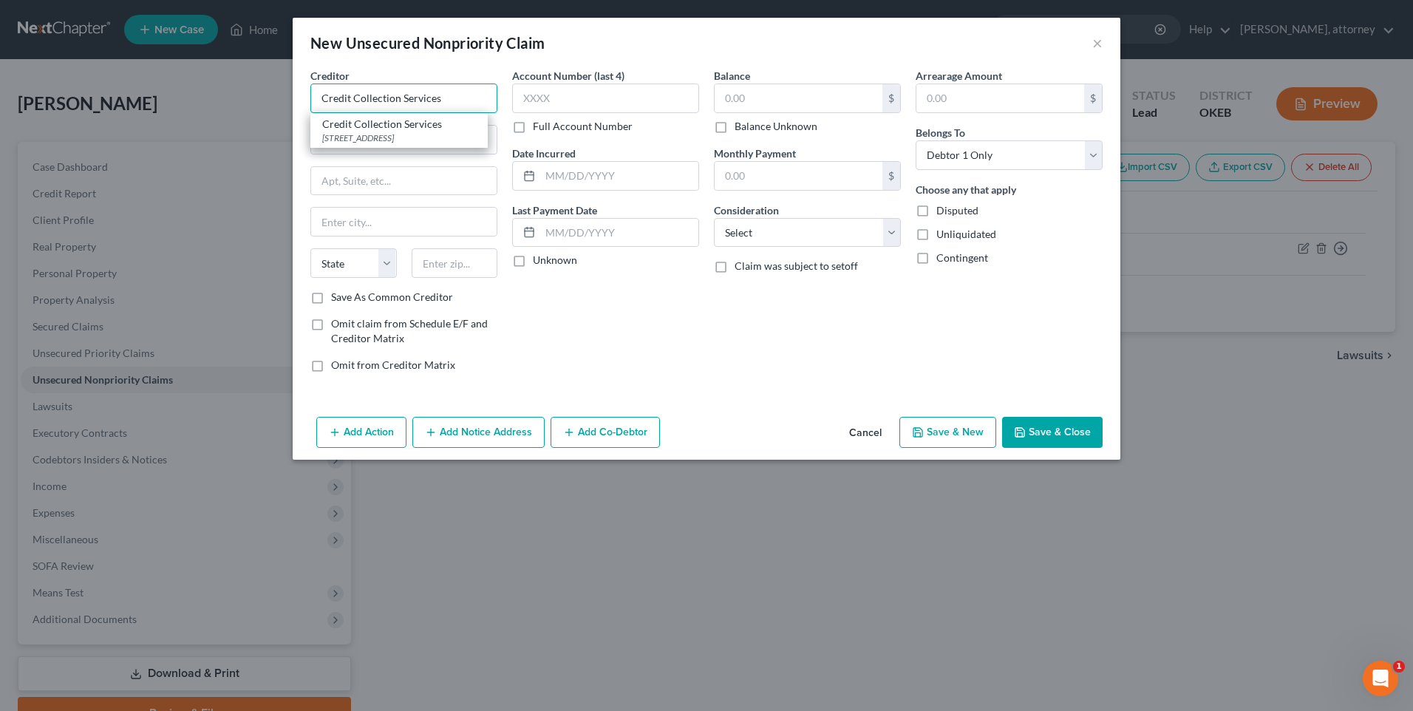
type input "Credit Collection Services"
click at [357, 140] on input "text" at bounding box center [403, 140] width 185 height 28
type input "[STREET_ADDRESS]"
click at [444, 265] on input "text" at bounding box center [455, 263] width 86 height 30
type input "02062"
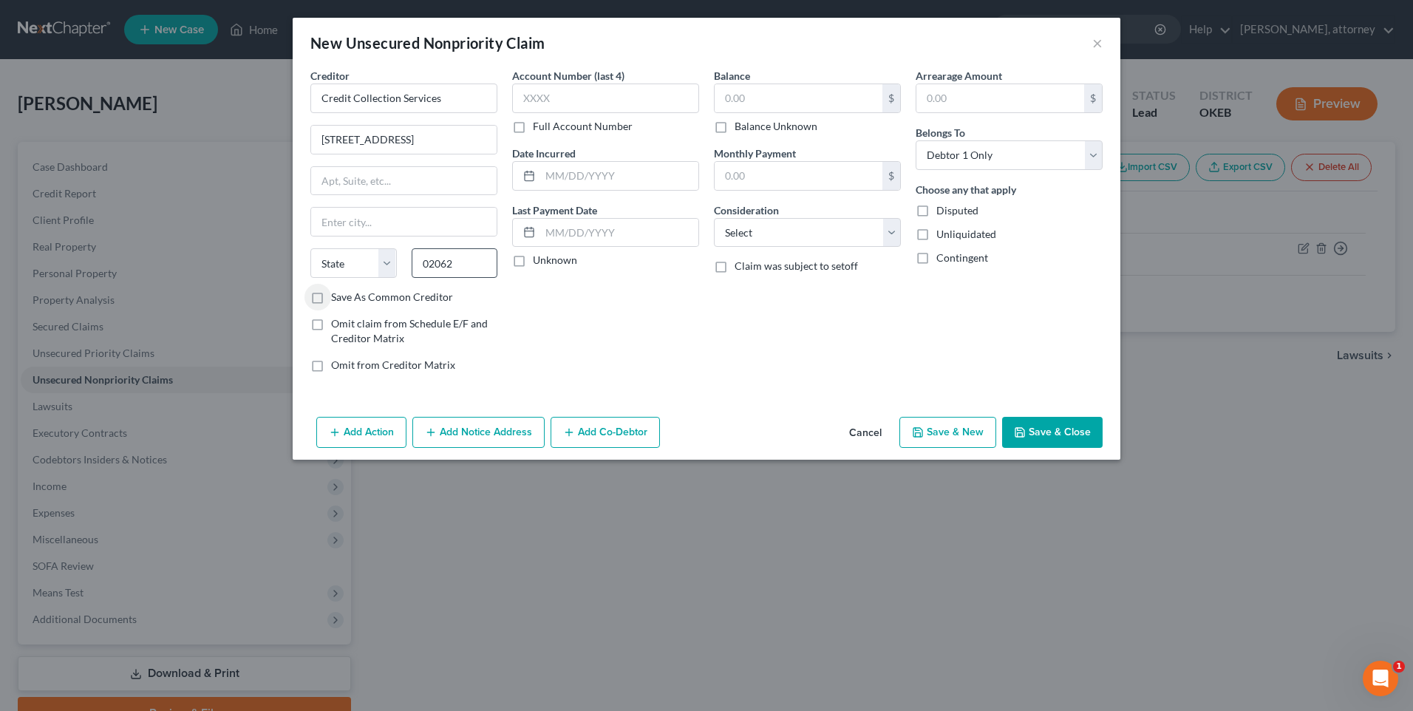
type input "[PERSON_NAME]"
select select "22"
click at [331, 301] on label "Save As Common Creditor" at bounding box center [392, 297] width 122 height 15
click at [337, 299] on input "Save As Common Creditor" at bounding box center [342, 295] width 10 height 10
checkbox input "true"
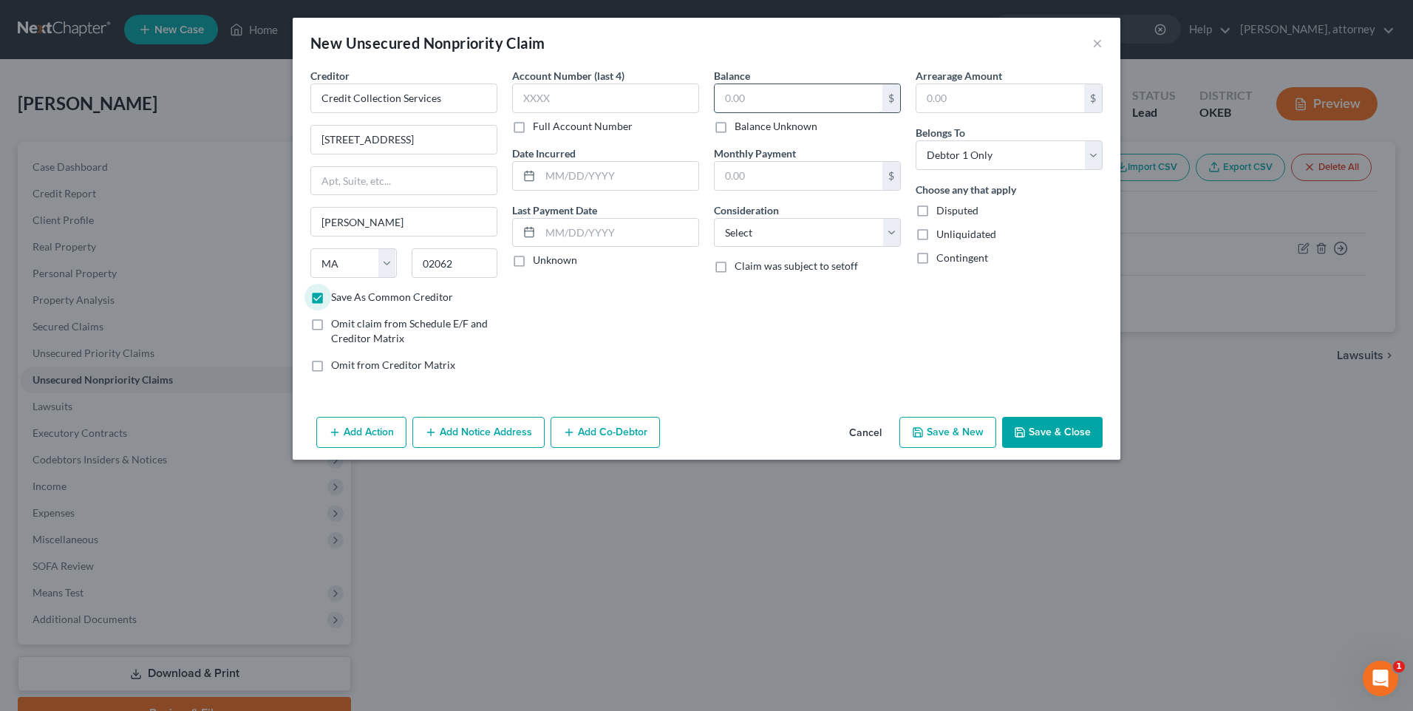
click at [768, 94] on input "text" at bounding box center [798, 98] width 168 height 28
type input "59"
click at [783, 234] on select "Select Cable / Satellite Services Collection Agency Credit Card Debt Debt Couns…" at bounding box center [807, 233] width 187 height 30
select select "1"
click at [714, 218] on select "Select Cable / Satellite Services Collection Agency Credit Card Debt Debt Couns…" at bounding box center [807, 233] width 187 height 30
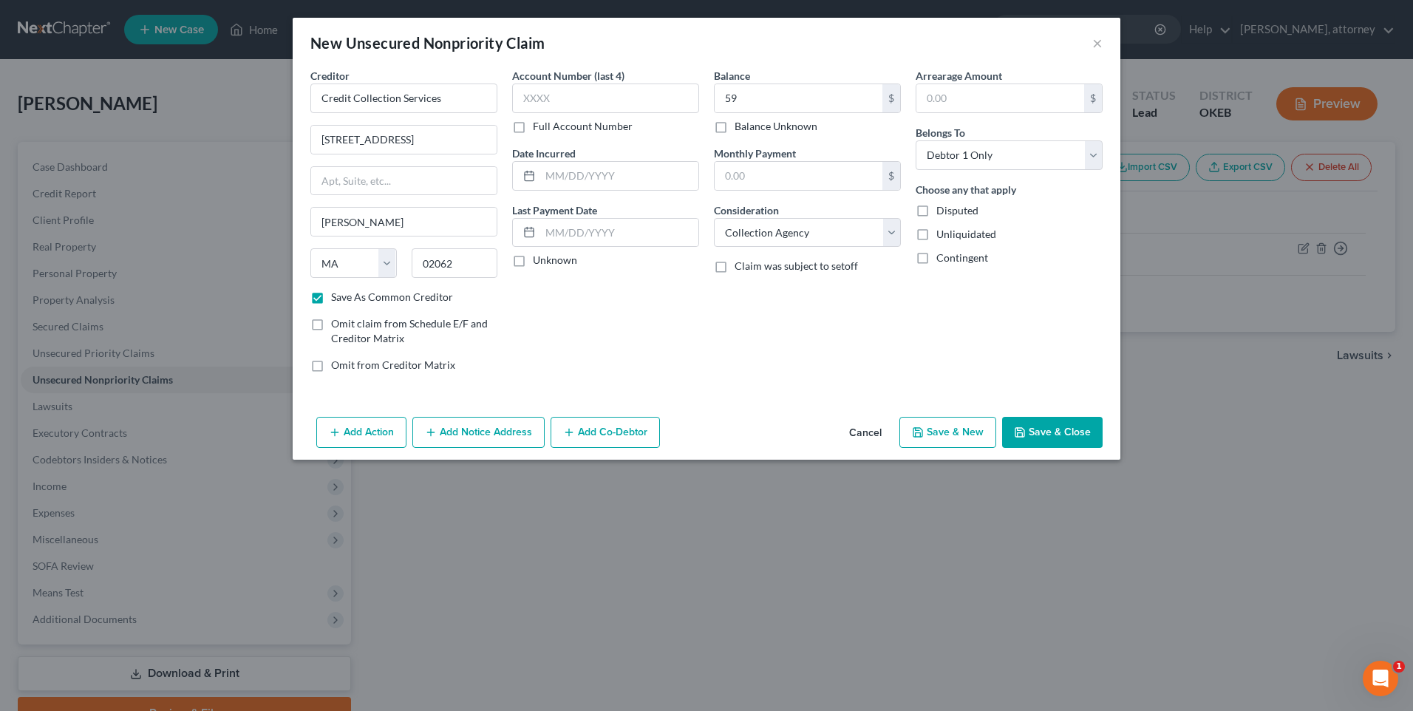
click at [938, 441] on button "Save & New" at bounding box center [947, 432] width 97 height 31
checkbox input "false"
select select "0"
type input "59.00"
type input "0.00"
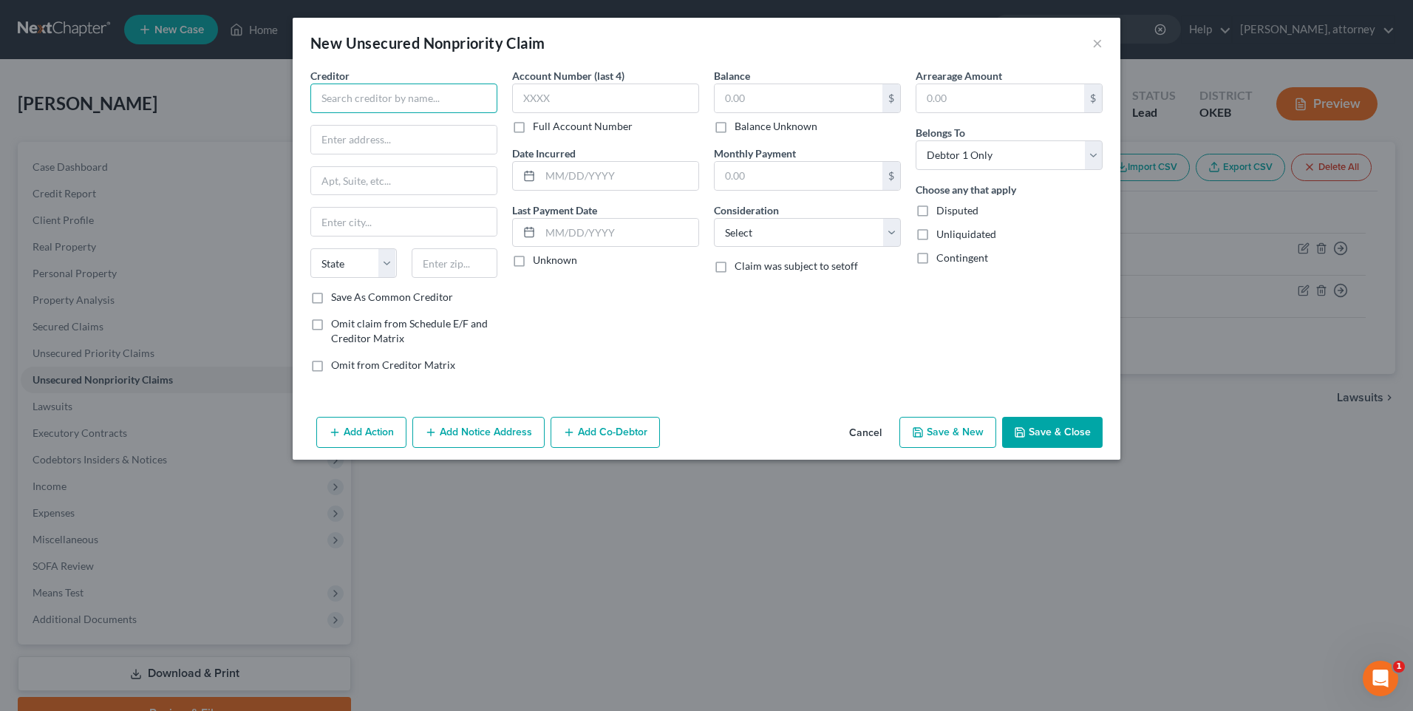
click at [376, 97] on input "text" at bounding box center [403, 98] width 187 height 30
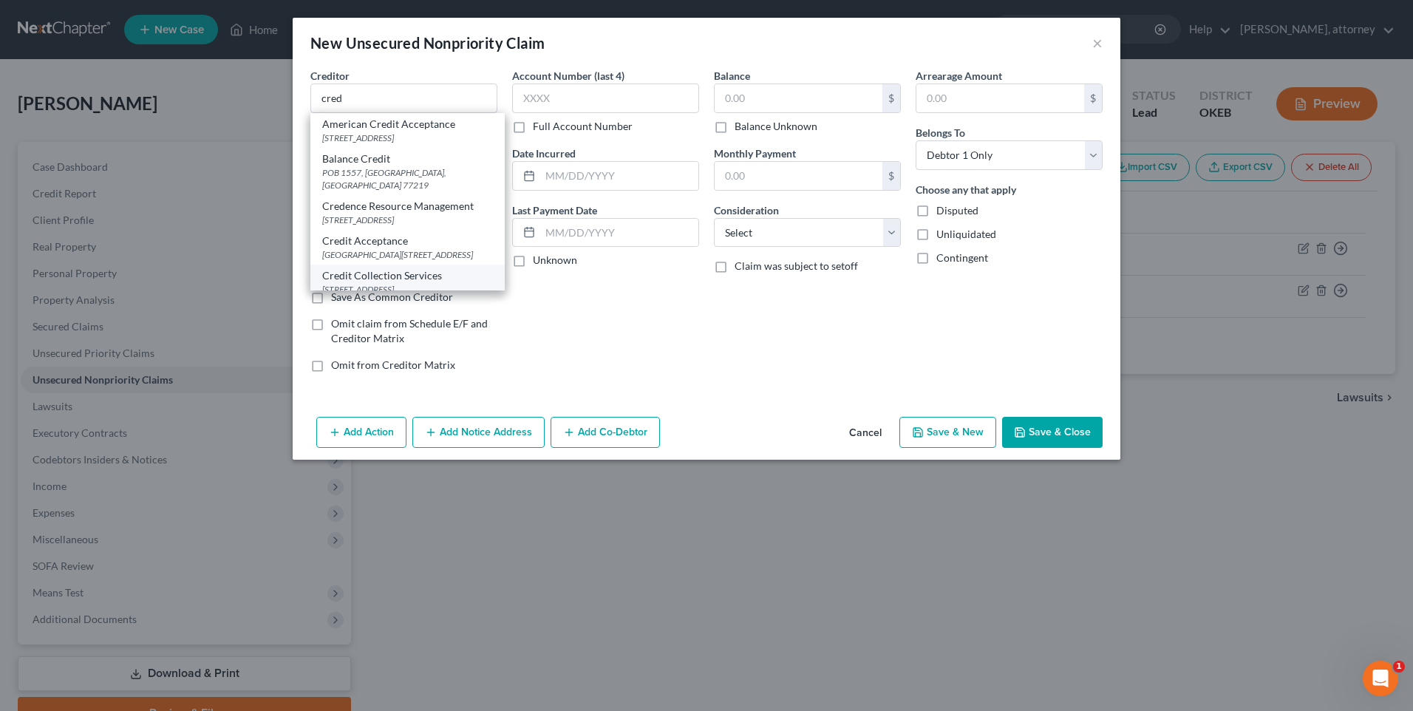
click at [401, 275] on div "Credit Collection Services" at bounding box center [407, 275] width 171 height 15
type input "Credit Collection Services"
type input "[STREET_ADDRESS]"
type input "[PERSON_NAME]"
select select "22"
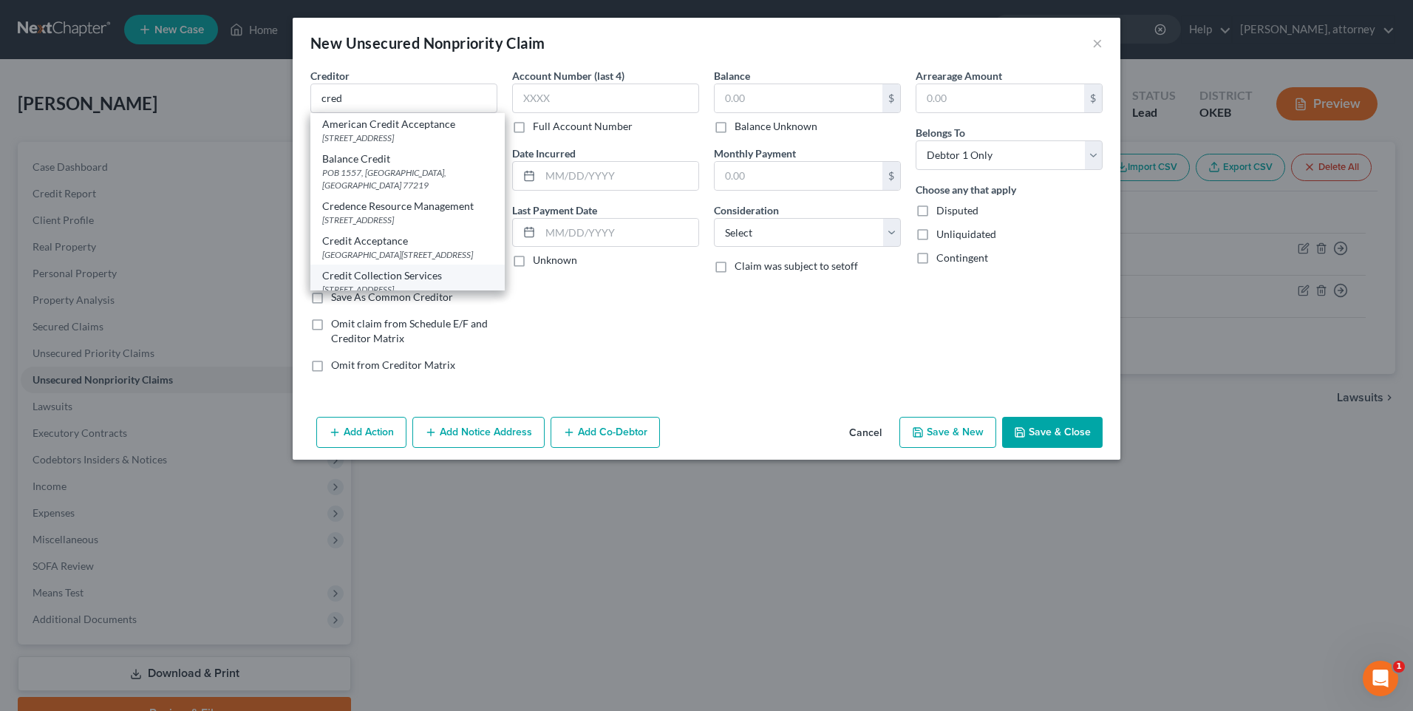
type input "02062"
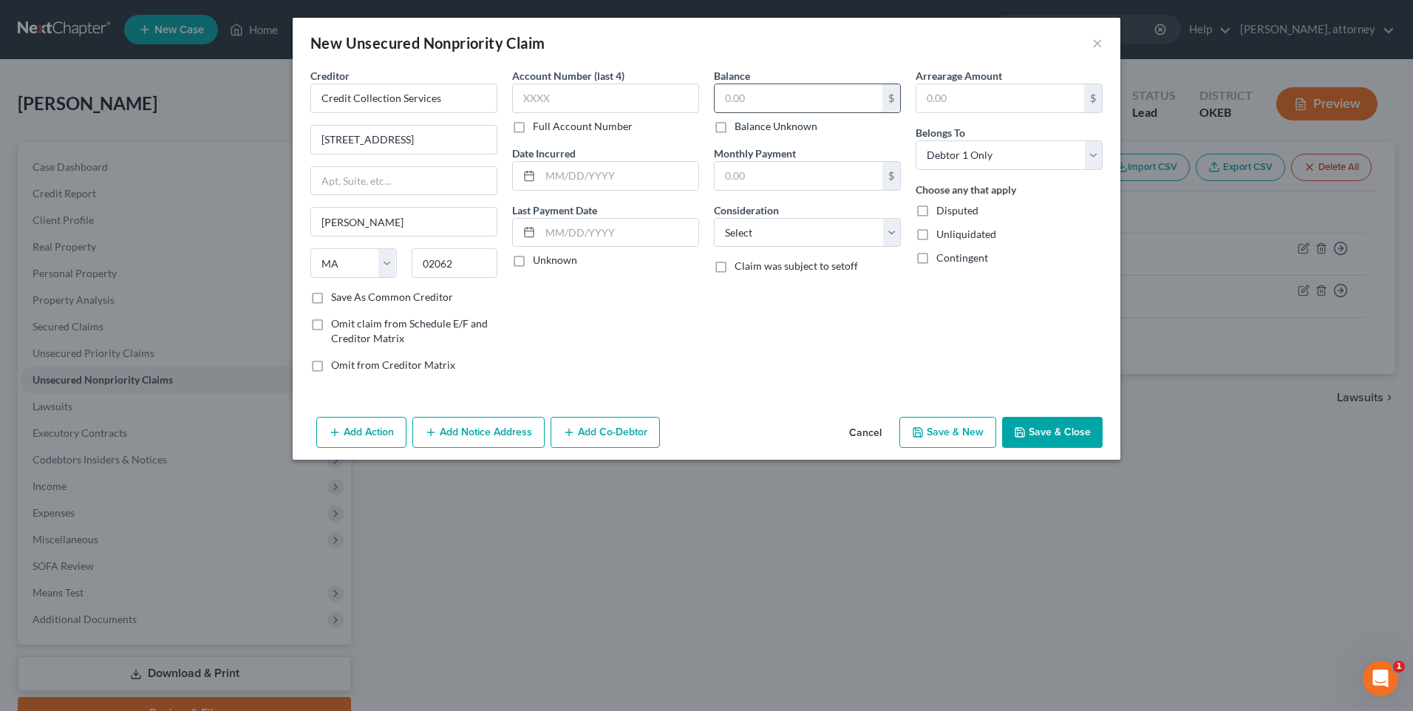
click at [749, 110] on input "text" at bounding box center [798, 98] width 168 height 28
click at [734, 95] on input "text" at bounding box center [798, 98] width 168 height 28
type input "156"
click at [941, 437] on button "Save & New" at bounding box center [947, 432] width 97 height 31
select select "0"
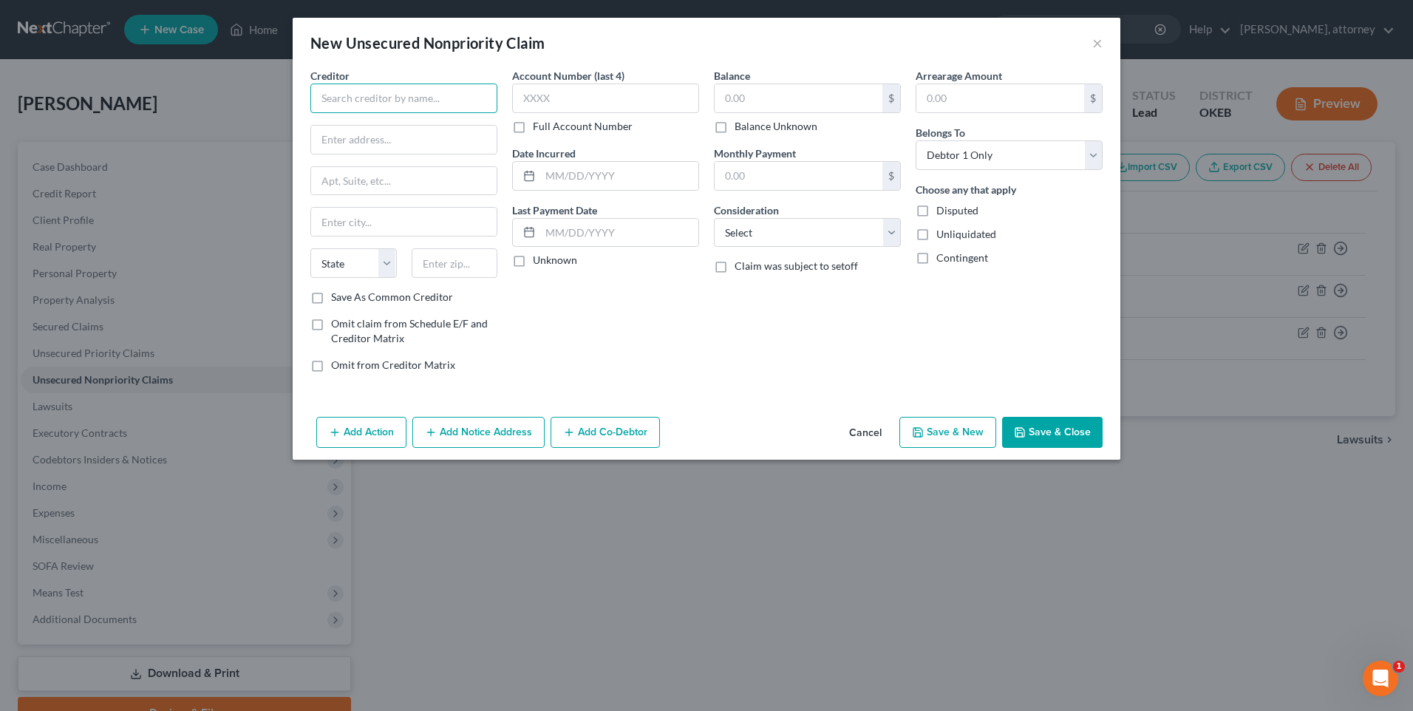
click at [338, 105] on input "text" at bounding box center [403, 98] width 187 height 30
type input "[US_STATE] Counselors"
type input "[STREET_ADDRESS][PERSON_NAME]"
type input "Ste. 210"
click at [457, 265] on input "text" at bounding box center [455, 263] width 86 height 30
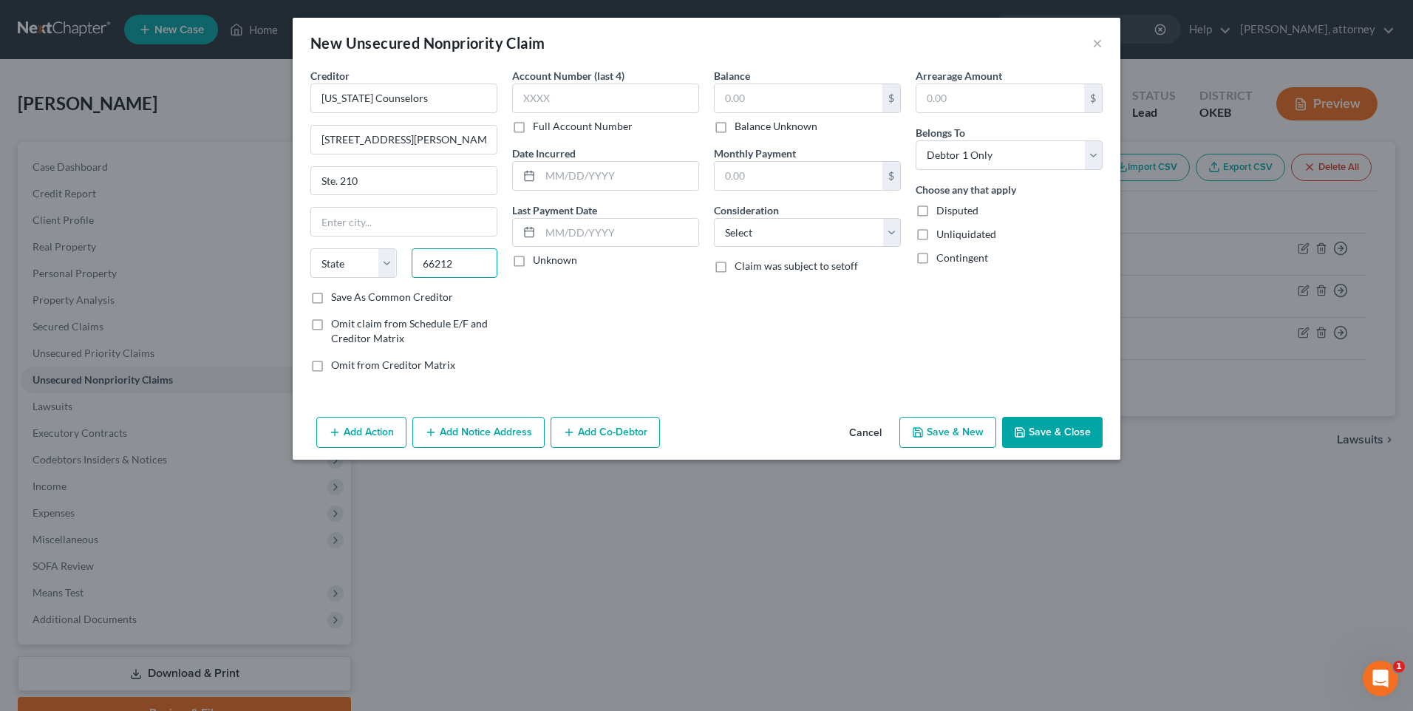
type input "66212"
type input "Shawnee Mission"
select select "17"
click at [757, 94] on input "text" at bounding box center [798, 98] width 168 height 28
type input "516"
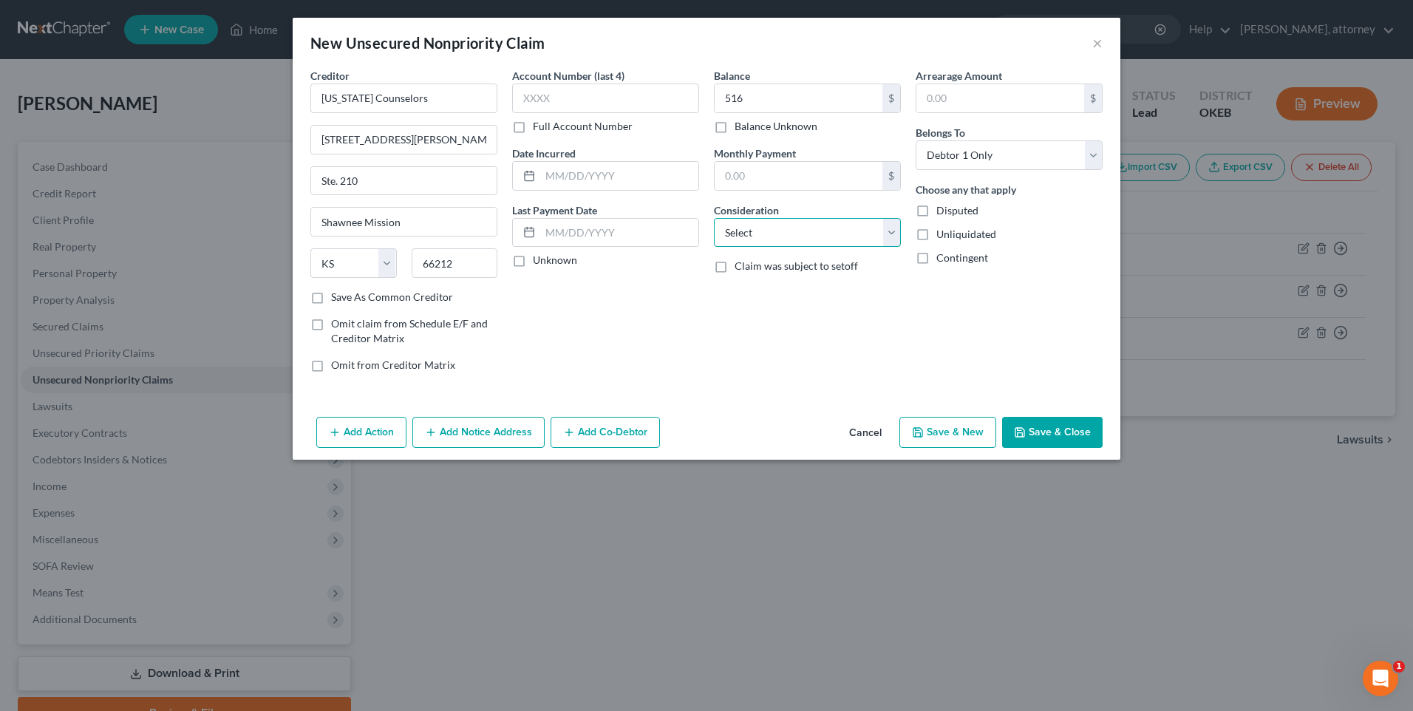
click at [806, 241] on select "Select Cable / Satellite Services Collection Agency Credit Card Debt Debt Couns…" at bounding box center [807, 233] width 187 height 30
select select "1"
click at [714, 218] on select "Select Cable / Satellite Services Collection Agency Credit Card Debt Debt Couns…" at bounding box center [807, 233] width 187 height 30
click at [331, 301] on label "Save As Common Creditor" at bounding box center [392, 297] width 122 height 15
click at [337, 299] on input "Save As Common Creditor" at bounding box center [342, 295] width 10 height 10
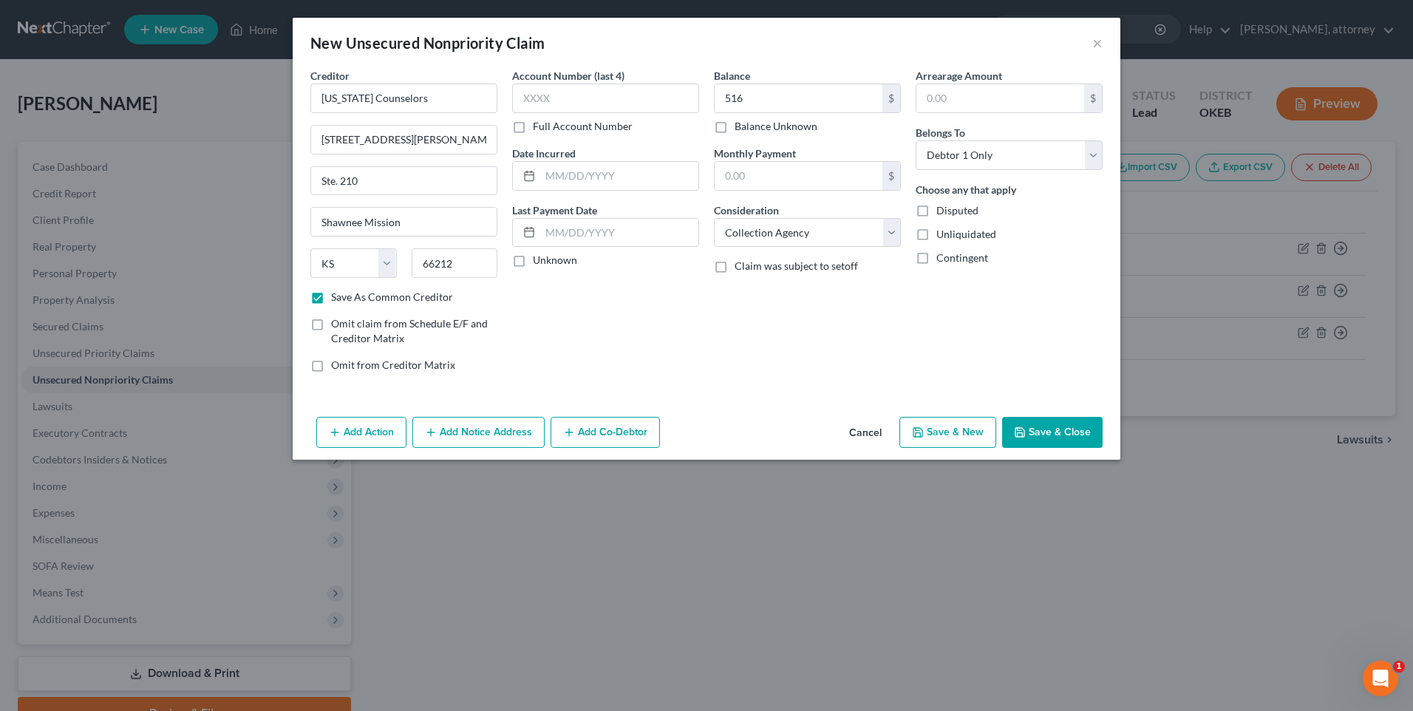
click at [968, 426] on button "Save & New" at bounding box center [947, 432] width 97 height 31
checkbox input "false"
select select "0"
click at [369, 103] on input "text" at bounding box center [403, 98] width 187 height 30
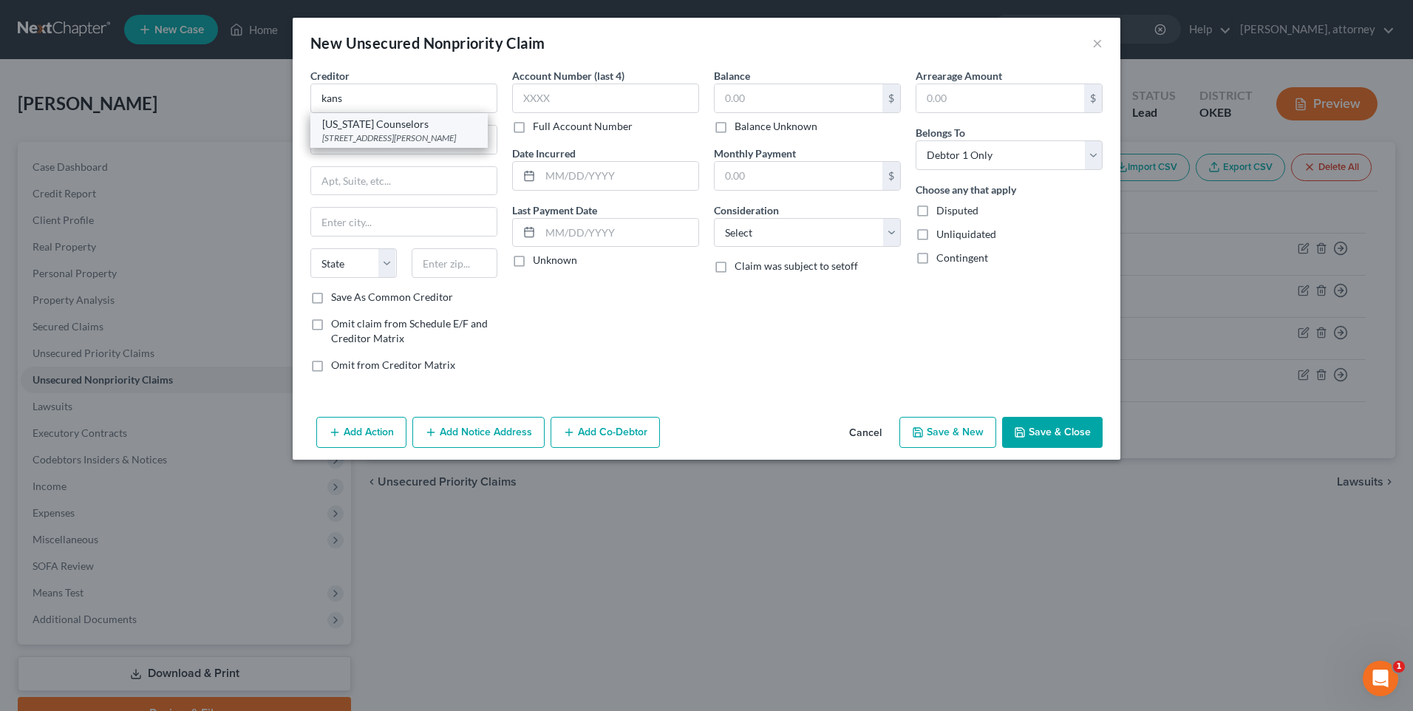
click at [425, 123] on div "[US_STATE] Counselors" at bounding box center [399, 124] width 154 height 15
type input "[US_STATE] Counselors"
type input "[STREET_ADDRESS][PERSON_NAME]"
type input "Ste. 210"
type input "Shawnee Mission"
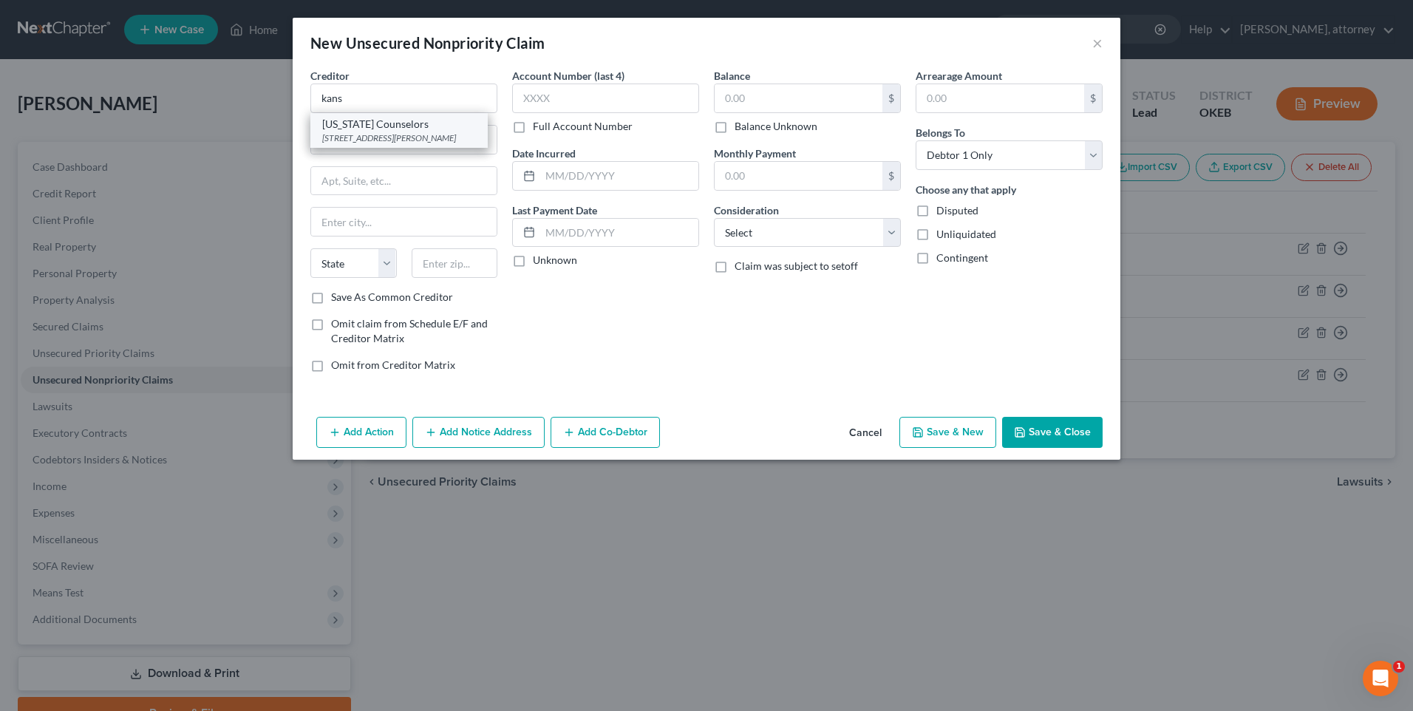
select select "17"
type input "66212"
click at [734, 104] on input "text" at bounding box center [798, 98] width 168 height 28
type input "665"
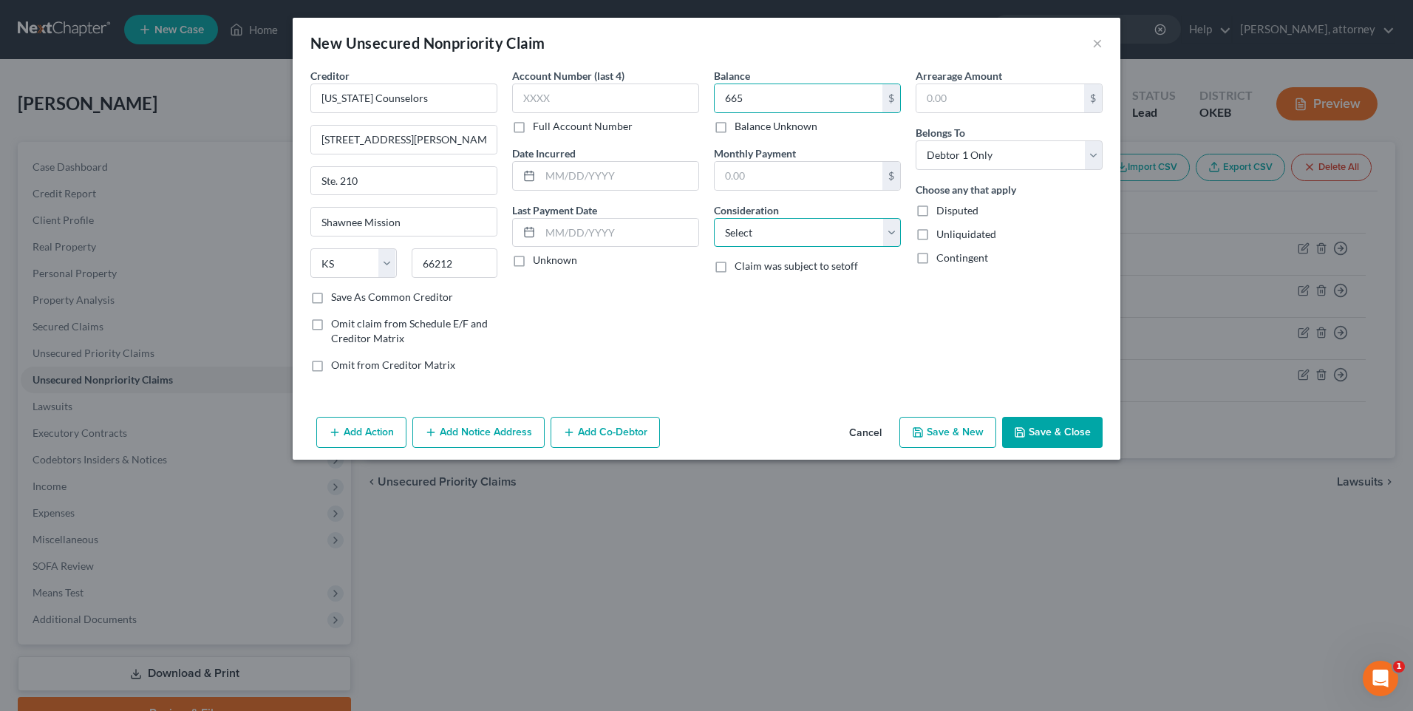
click at [773, 233] on select "Select Cable / Satellite Services Collection Agency Credit Card Debt Debt Couns…" at bounding box center [807, 233] width 187 height 30
select select "1"
click at [714, 218] on select "Select Cable / Satellite Services Collection Agency Credit Card Debt Debt Couns…" at bounding box center [807, 233] width 187 height 30
click at [955, 433] on button "Save & New" at bounding box center [947, 432] width 97 height 31
select select "0"
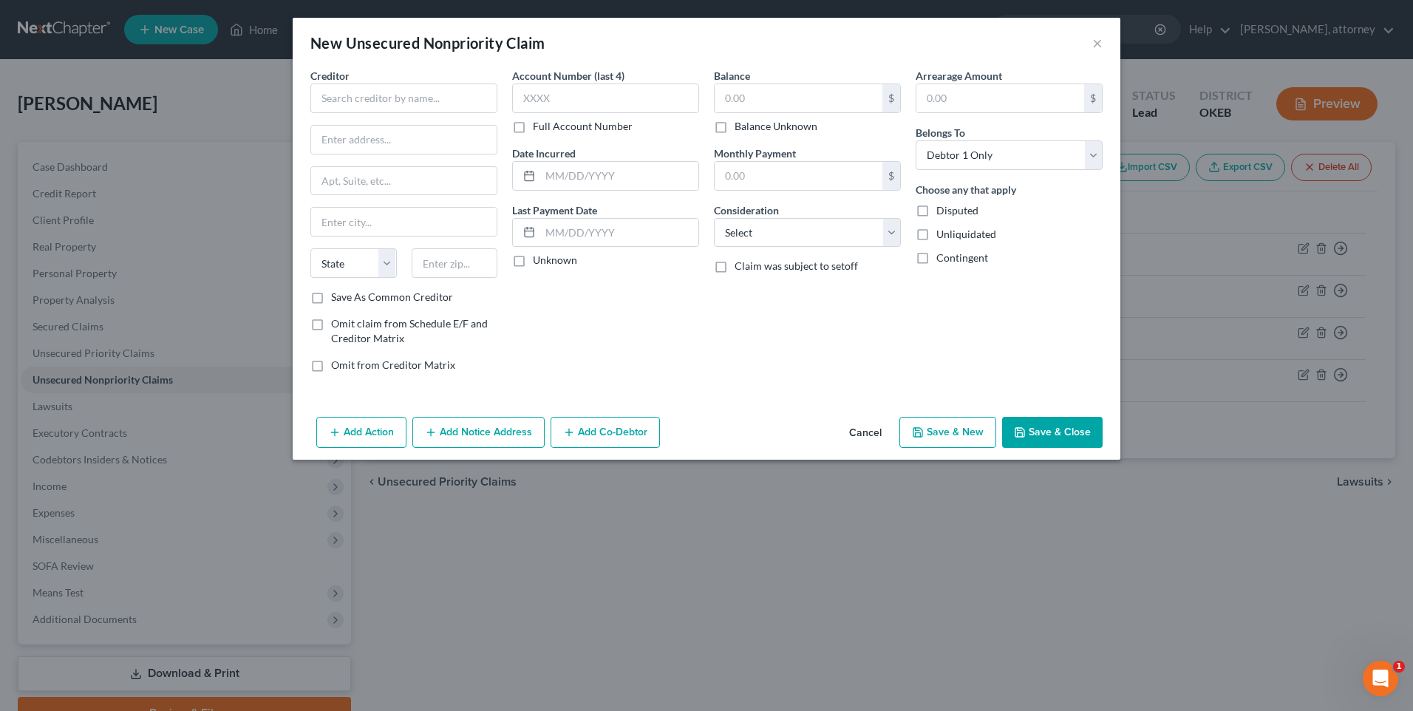
type input "665.00"
type input "0.00"
click at [351, 97] on input "text" at bounding box center [403, 98] width 187 height 30
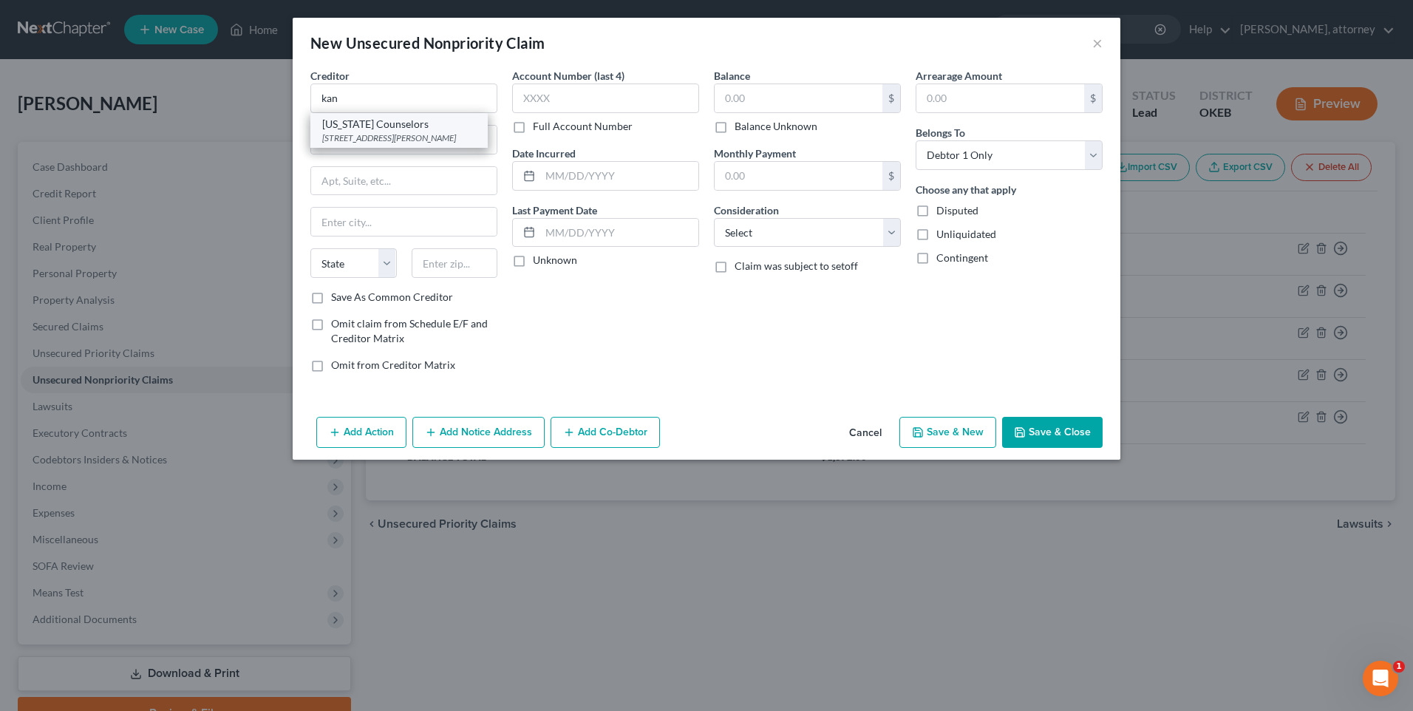
click at [365, 133] on div "[STREET_ADDRESS][PERSON_NAME]" at bounding box center [399, 138] width 154 height 13
type input "[US_STATE] Counselors"
type input "[STREET_ADDRESS][PERSON_NAME]"
type input "Ste. 210"
type input "Shawnee Mission"
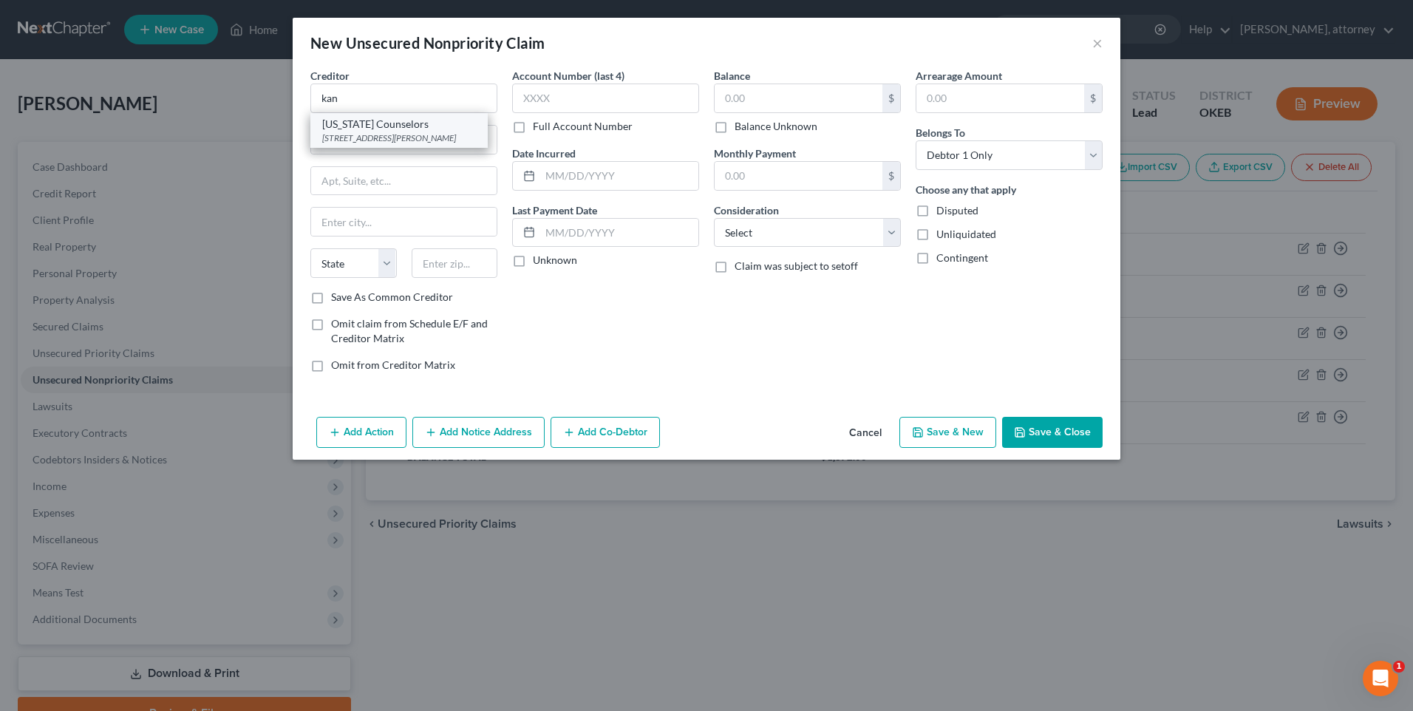
select select "17"
type input "66212"
click at [758, 97] on input "text" at bounding box center [798, 98] width 168 height 28
click at [721, 103] on input "text" at bounding box center [798, 98] width 168 height 28
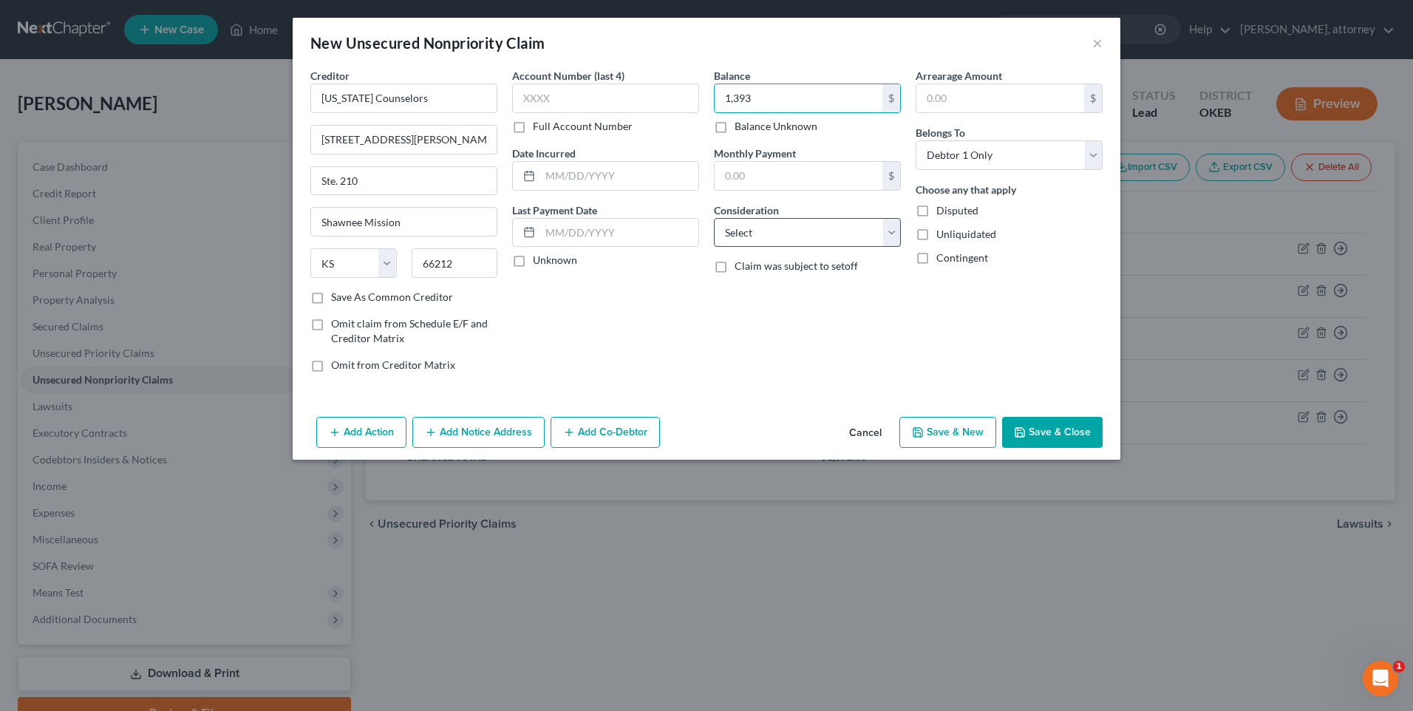
type input "1,393"
click at [784, 236] on select "Select Cable / Satellite Services Collection Agency Credit Card Debt Debt Couns…" at bounding box center [807, 233] width 187 height 30
select select "1"
click at [714, 218] on select "Select Cable / Satellite Services Collection Agency Credit Card Debt Debt Couns…" at bounding box center [807, 233] width 187 height 30
click at [945, 428] on button "Save & New" at bounding box center [947, 432] width 97 height 31
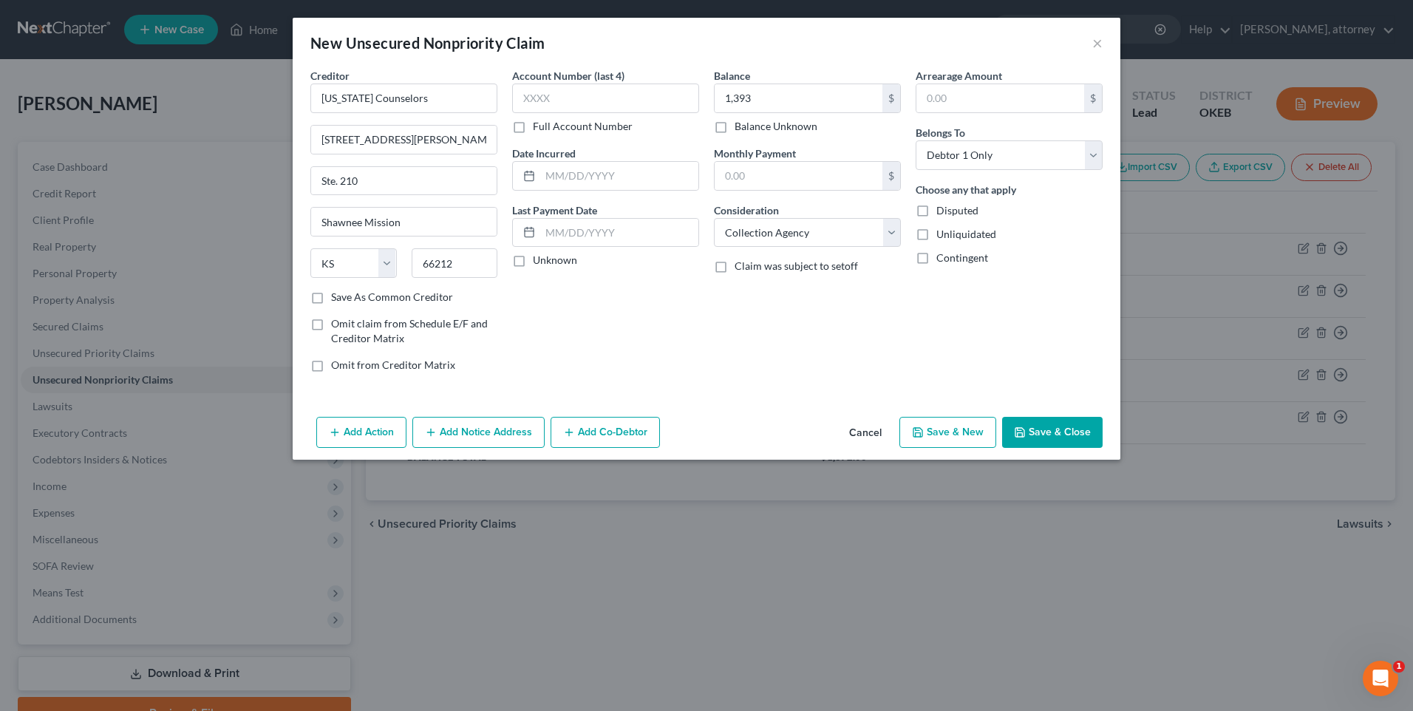
select select "0"
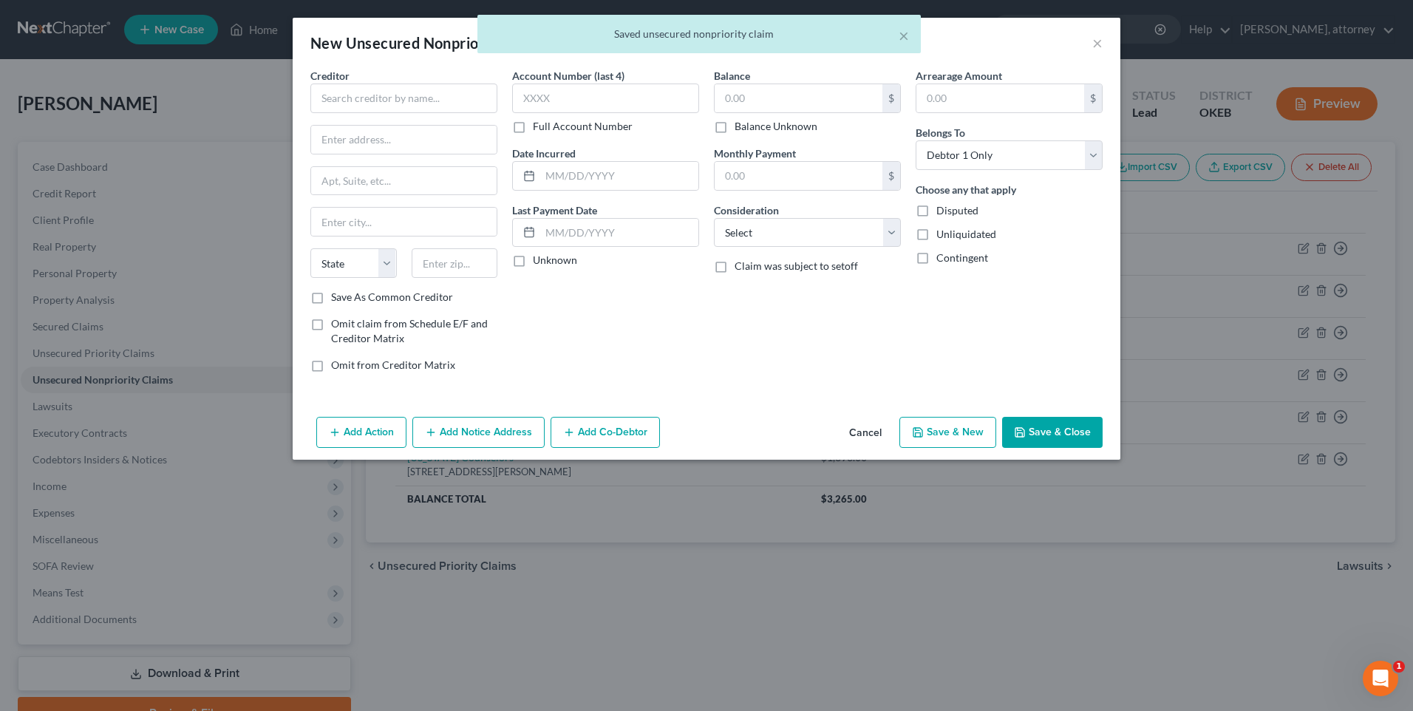
type input "1,393.00"
type input "0.00"
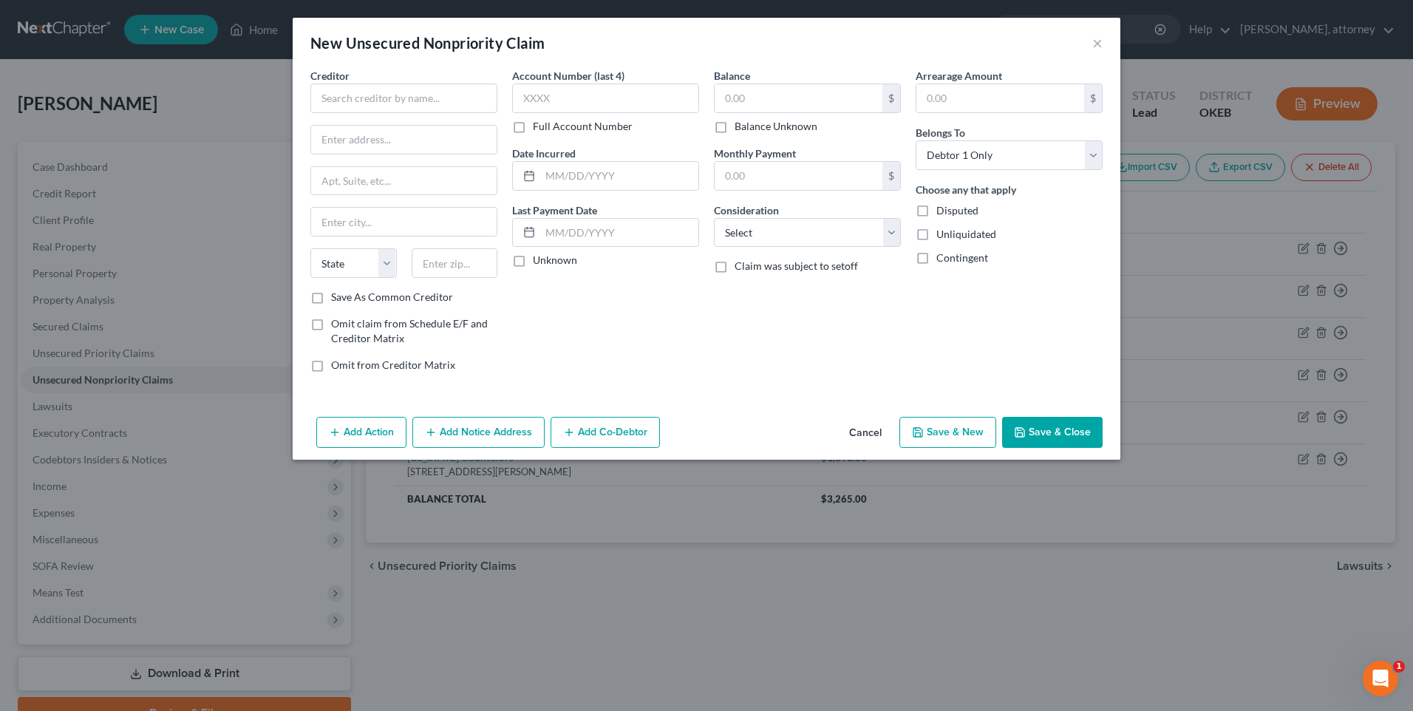
click at [859, 433] on button "Cancel" at bounding box center [865, 433] width 56 height 30
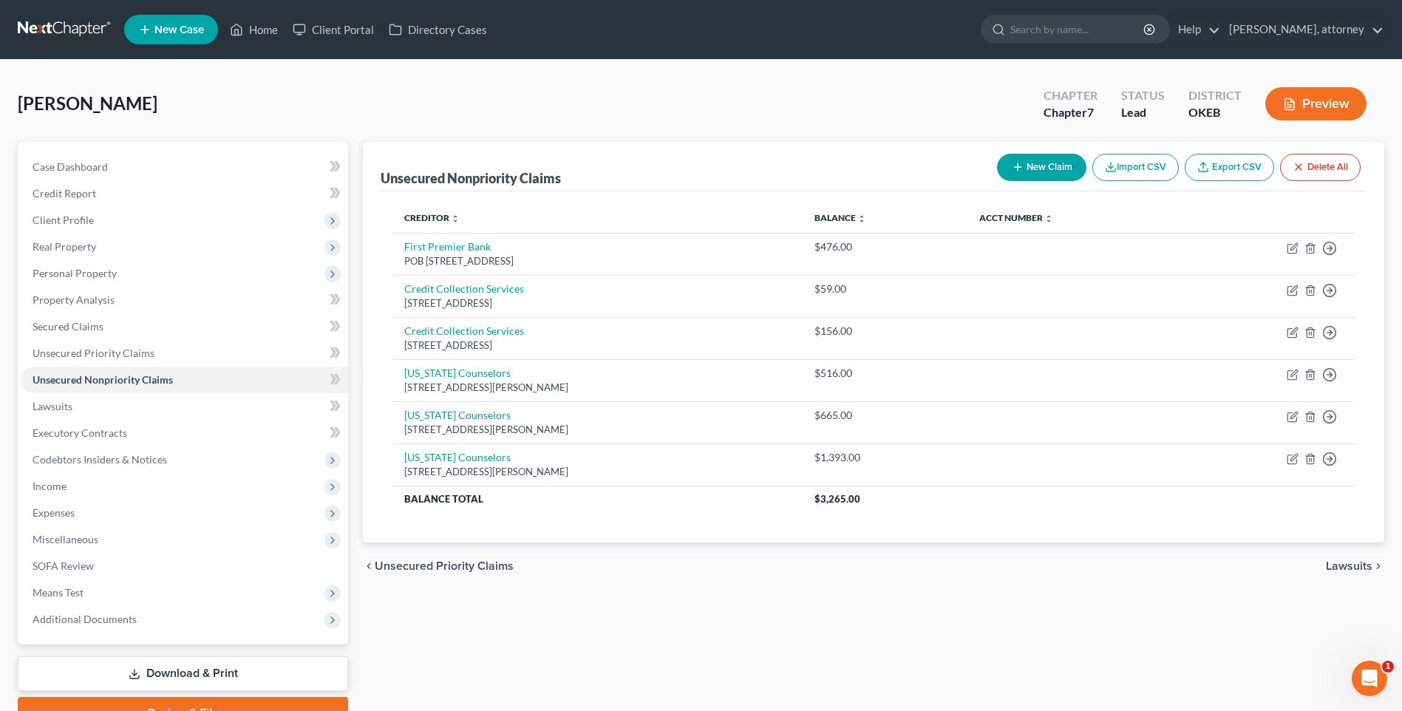
click at [1040, 168] on button "New Claim" at bounding box center [1041, 167] width 89 height 27
select select "0"
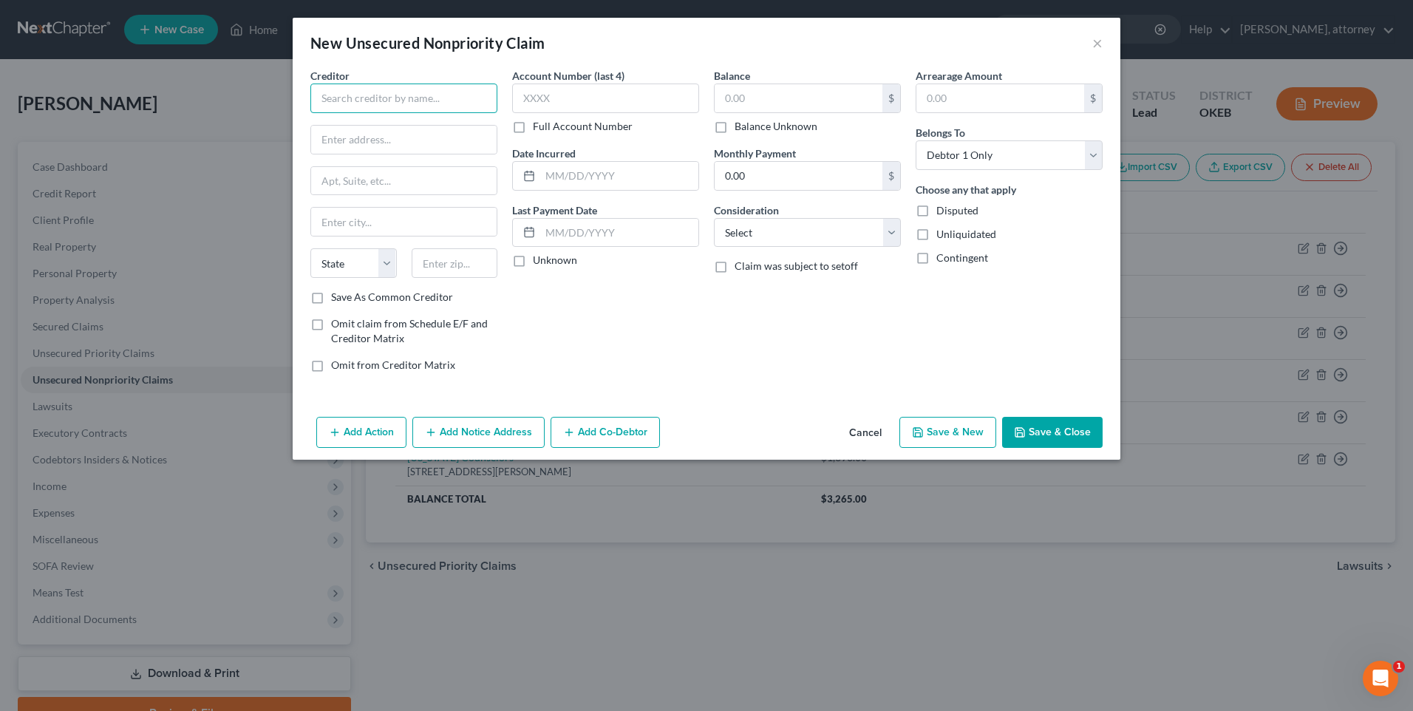
click at [355, 87] on input "text" at bounding box center [403, 98] width 187 height 30
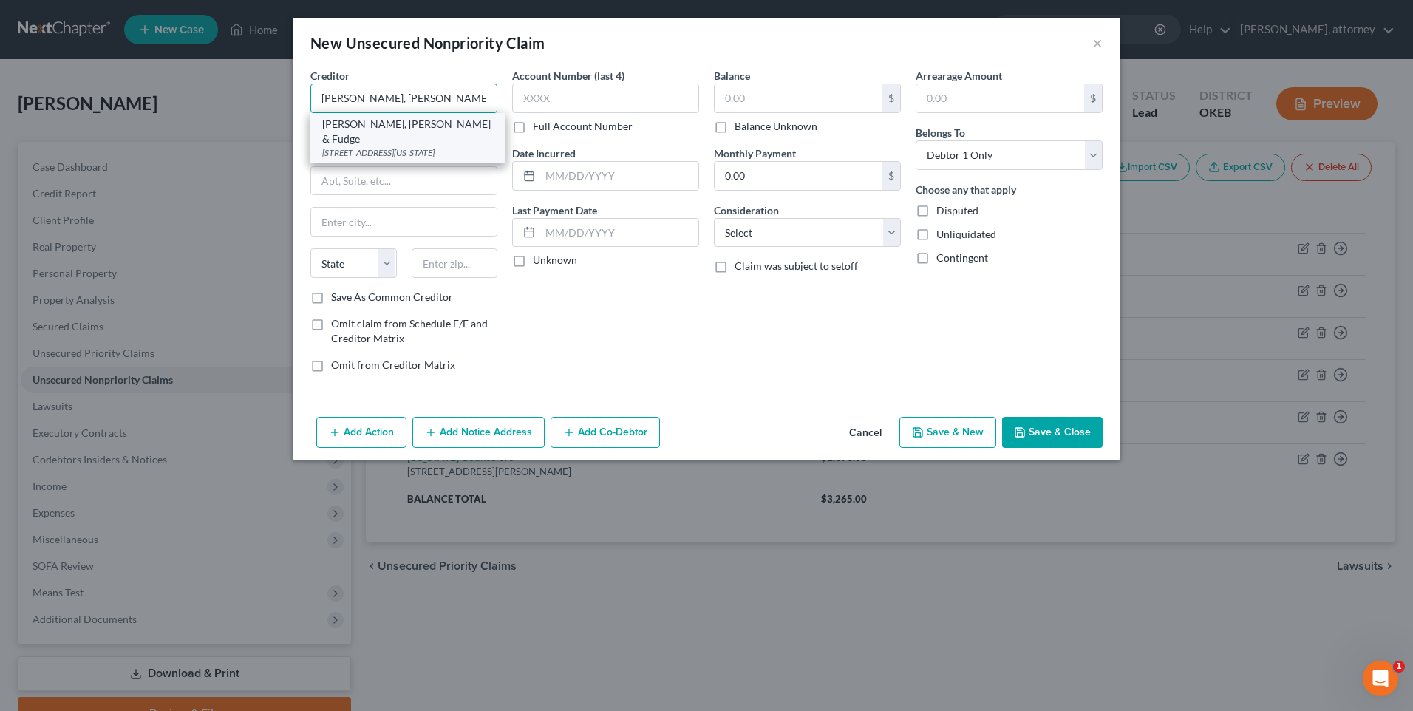
type input "[PERSON_NAME], [PERSON_NAME] & Fudge"
click at [415, 130] on div "[PERSON_NAME], [PERSON_NAME] & Fudge" at bounding box center [407, 132] width 171 height 30
type input "POB 1748"
type input "[US_STATE][GEOGRAPHIC_DATA]"
select select "37"
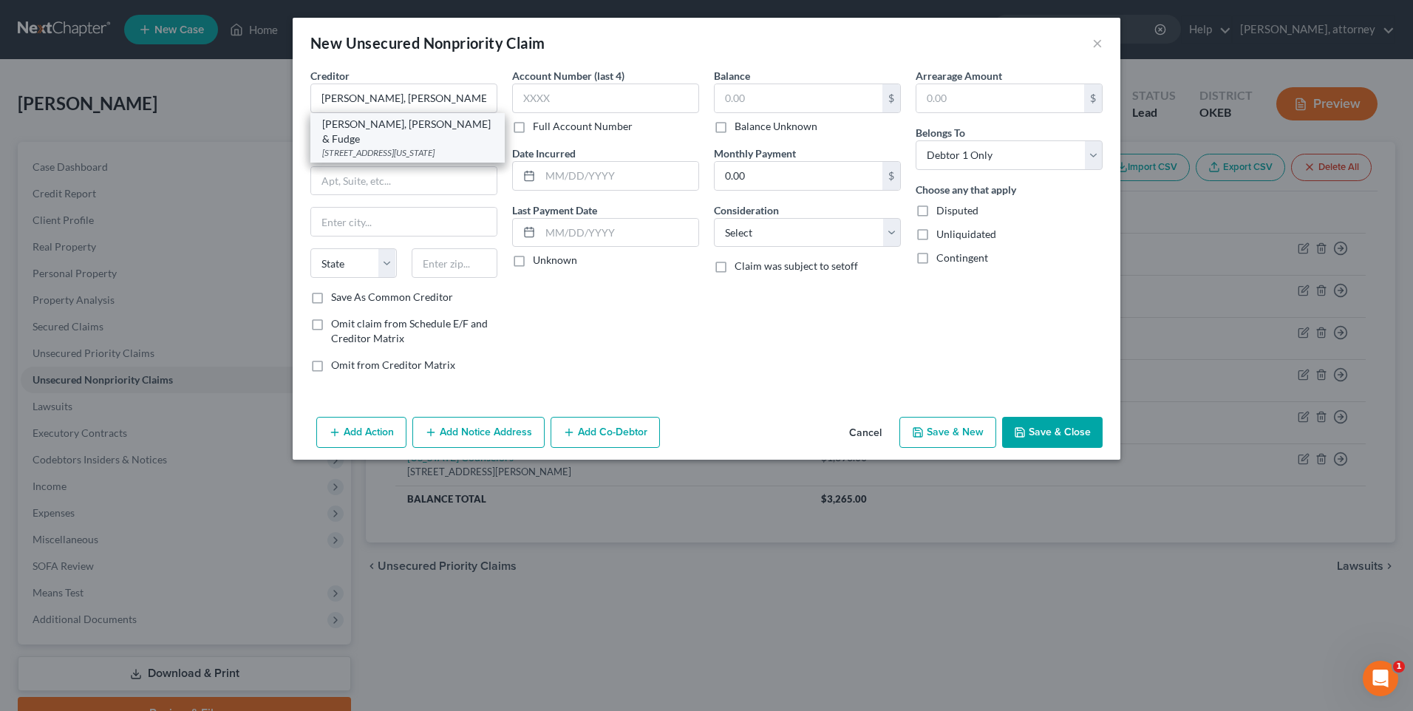
type input "73101"
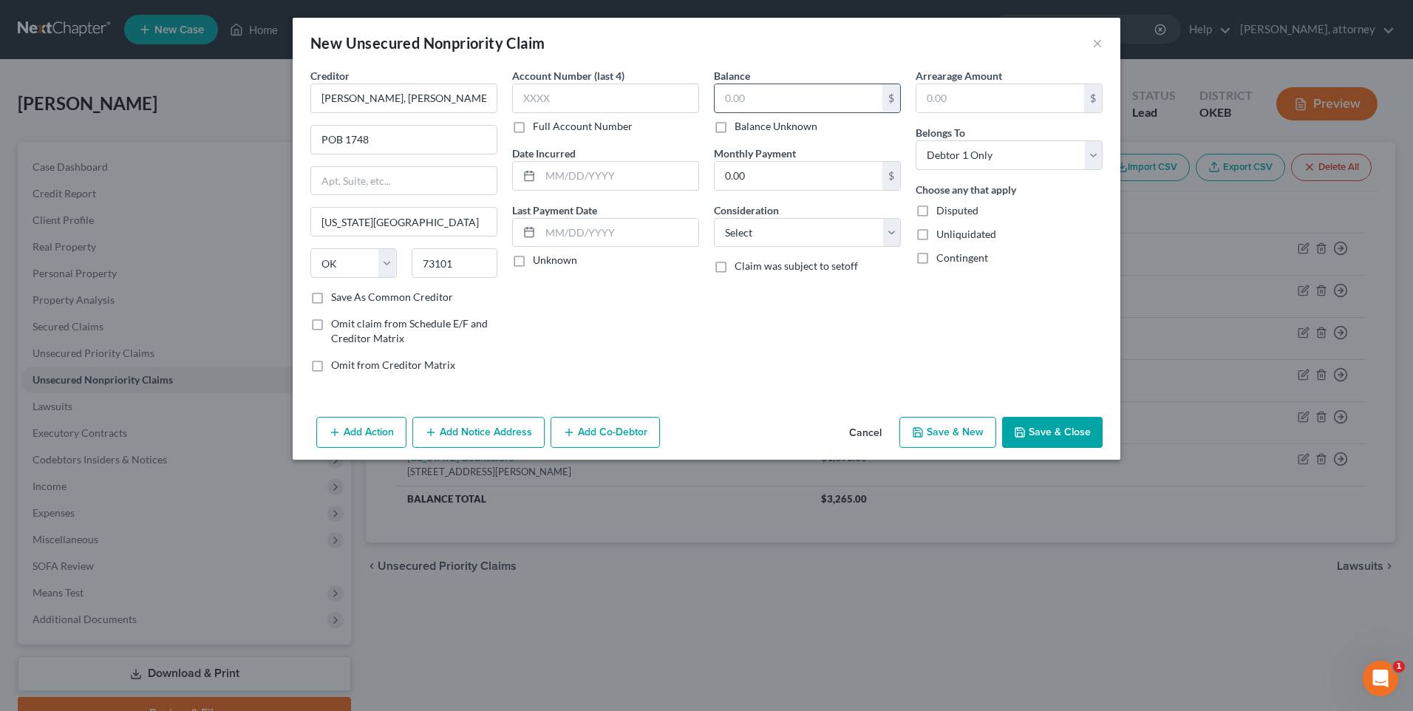
click at [753, 96] on input "text" at bounding box center [798, 98] width 168 height 28
type input "58,030"
click at [738, 240] on select "Select Cable / Satellite Services Collection Agency Credit Card Debt Debt Couns…" at bounding box center [807, 233] width 187 height 30
select select "4"
click at [714, 218] on select "Select Cable / Satellite Services Collection Agency Credit Card Debt Debt Couns…" at bounding box center [807, 233] width 187 height 30
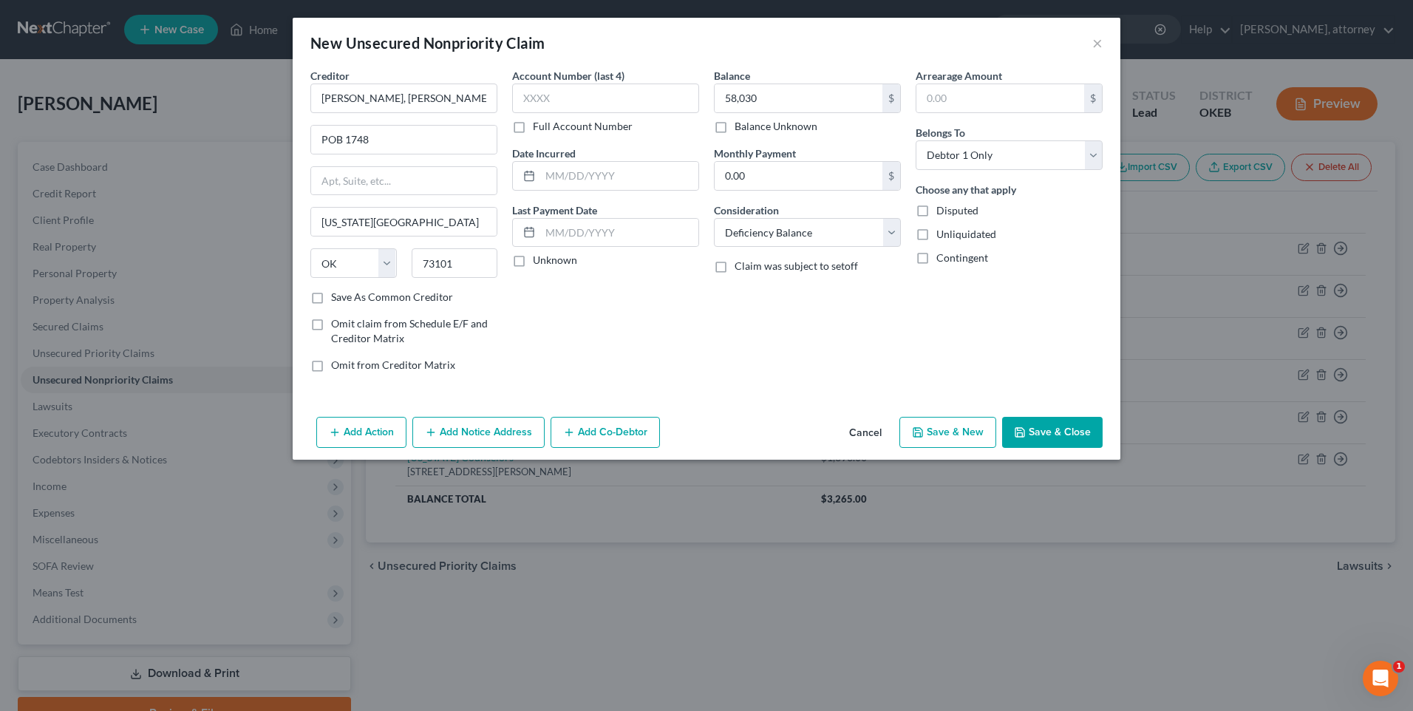
click at [331, 301] on label "Save As Common Creditor" at bounding box center [392, 297] width 122 height 15
click at [337, 299] on input "Save As Common Creditor" at bounding box center [342, 295] width 10 height 10
click at [1065, 432] on button "Save & Close" at bounding box center [1052, 432] width 100 height 31
checkbox input "false"
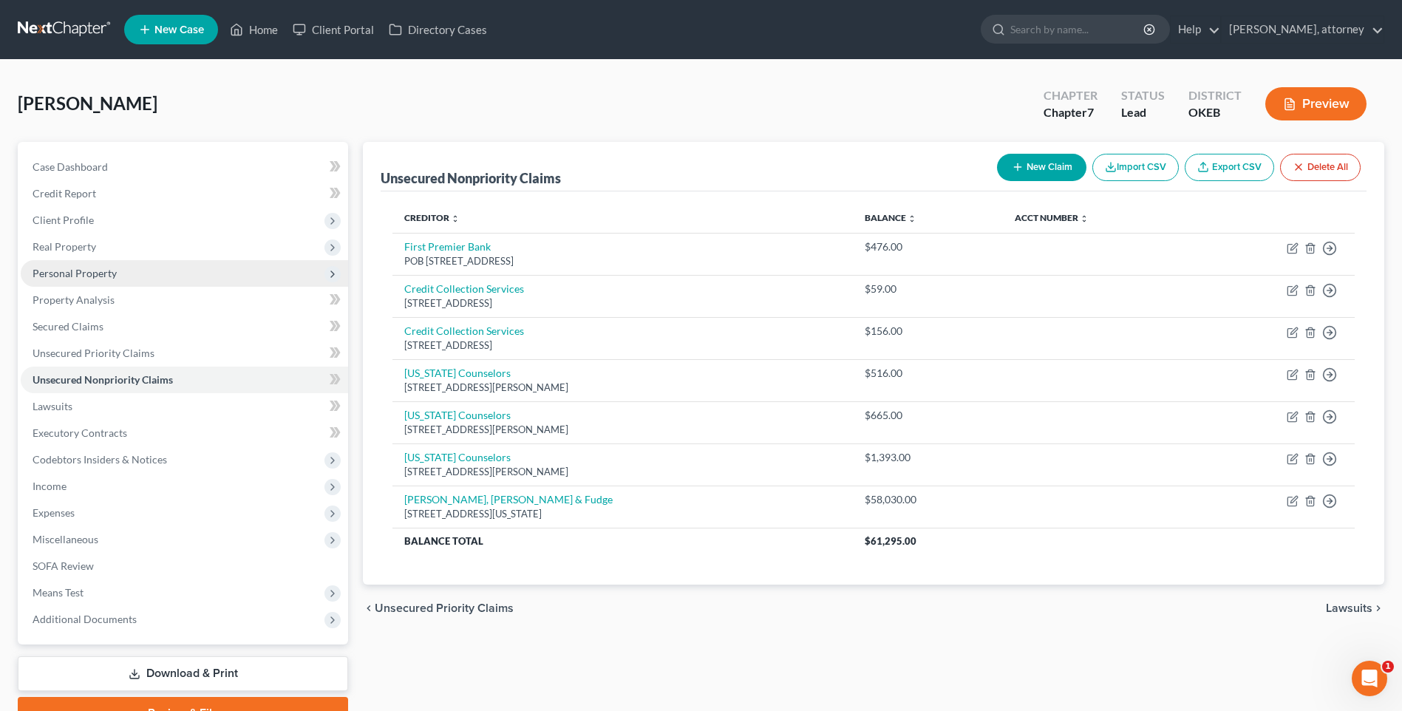
click at [90, 270] on span "Personal Property" at bounding box center [75, 273] width 84 height 13
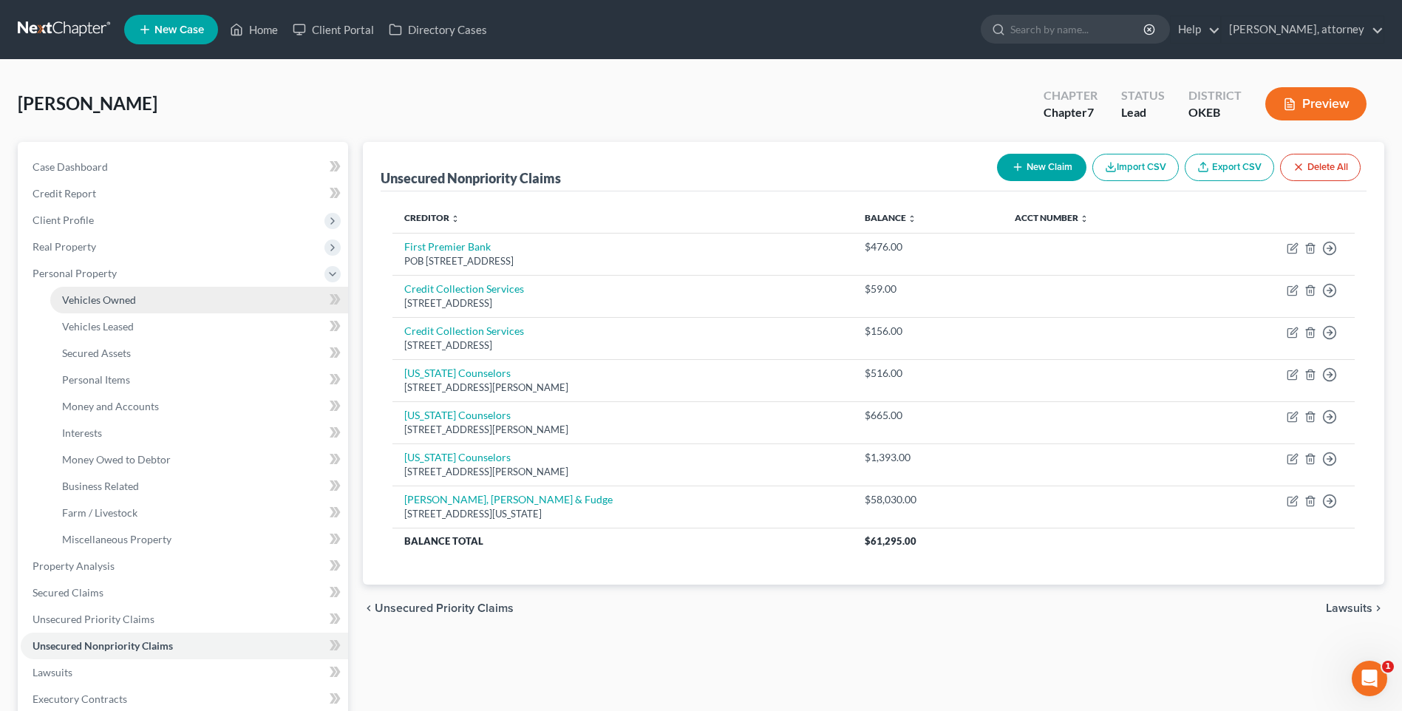
click at [97, 297] on span "Vehicles Owned" at bounding box center [99, 299] width 74 height 13
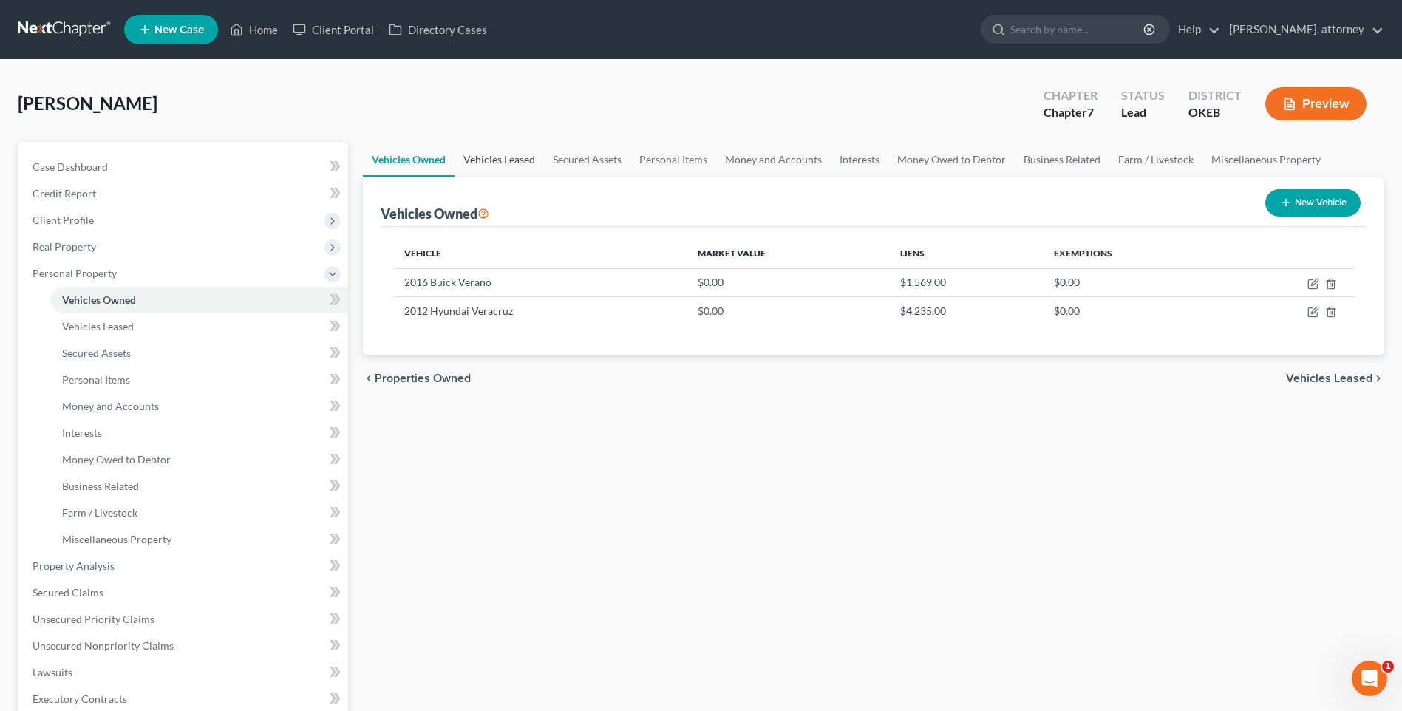
click at [505, 155] on link "Vehicles Leased" at bounding box center [498, 159] width 89 height 35
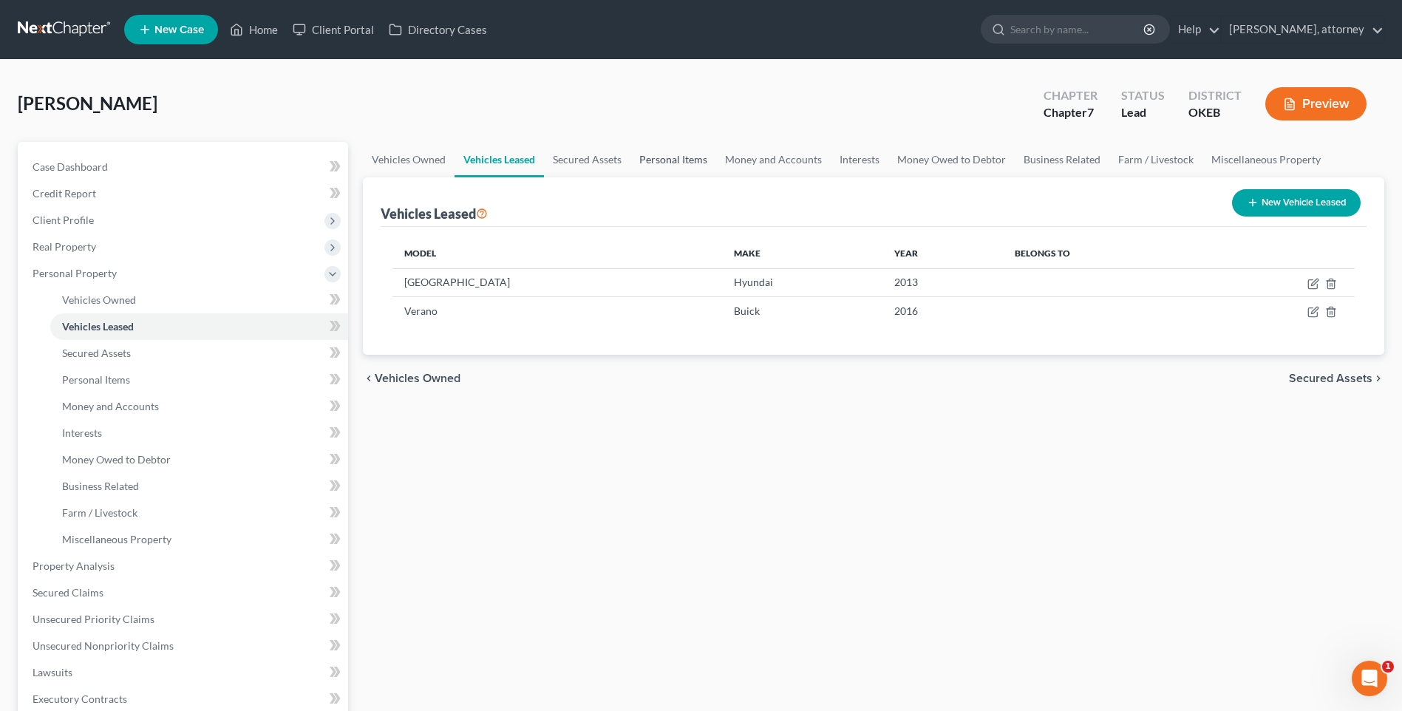
click at [676, 160] on link "Personal Items" at bounding box center [673, 159] width 86 height 35
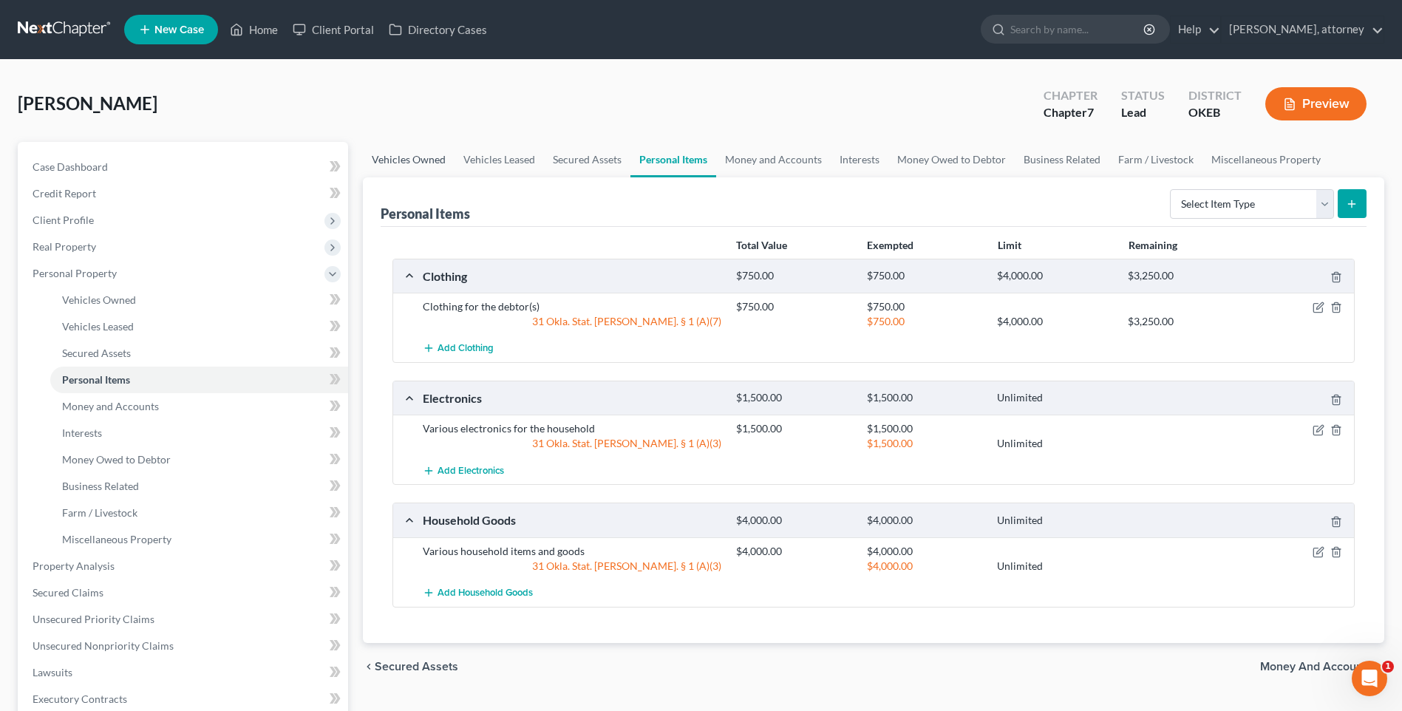
click at [394, 163] on link "Vehicles Owned" at bounding box center [409, 159] width 92 height 35
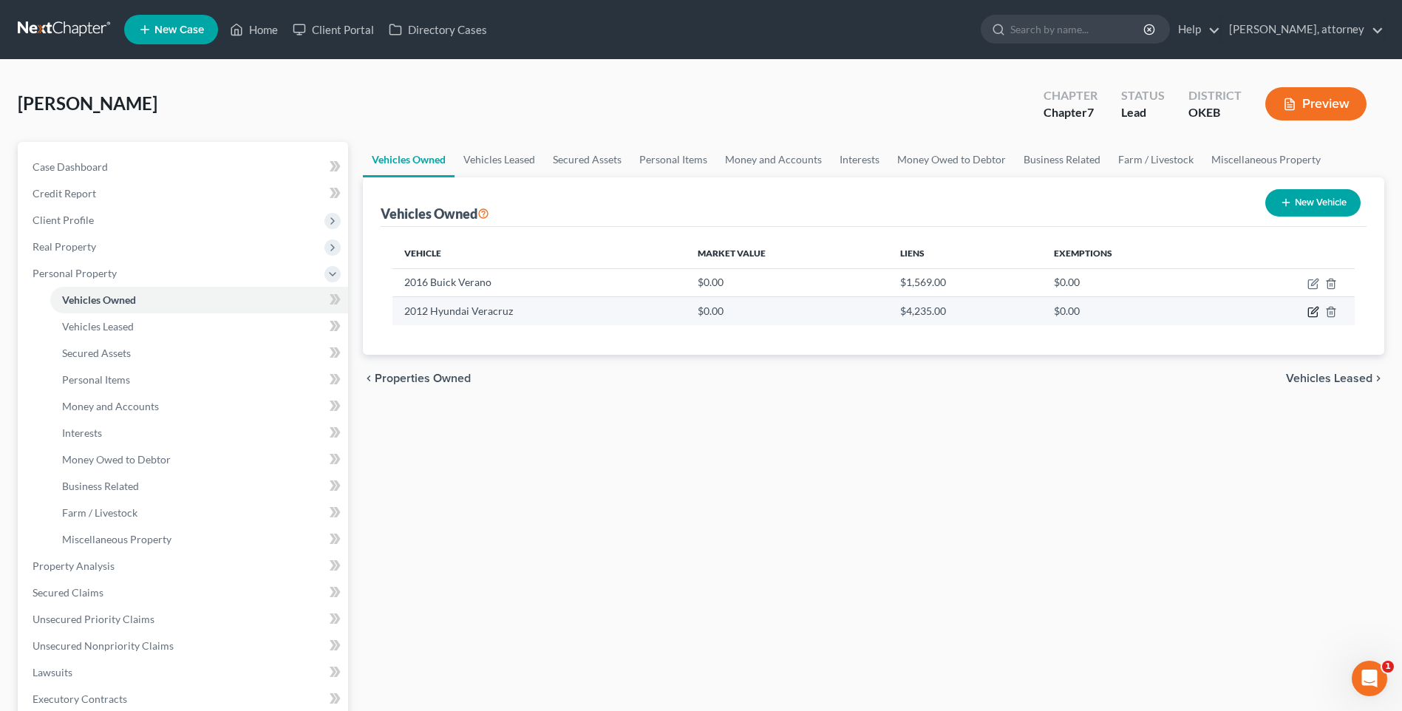
click at [1308, 314] on icon "button" at bounding box center [1312, 312] width 9 height 9
select select "0"
select select "14"
select select "2"
select select "0"
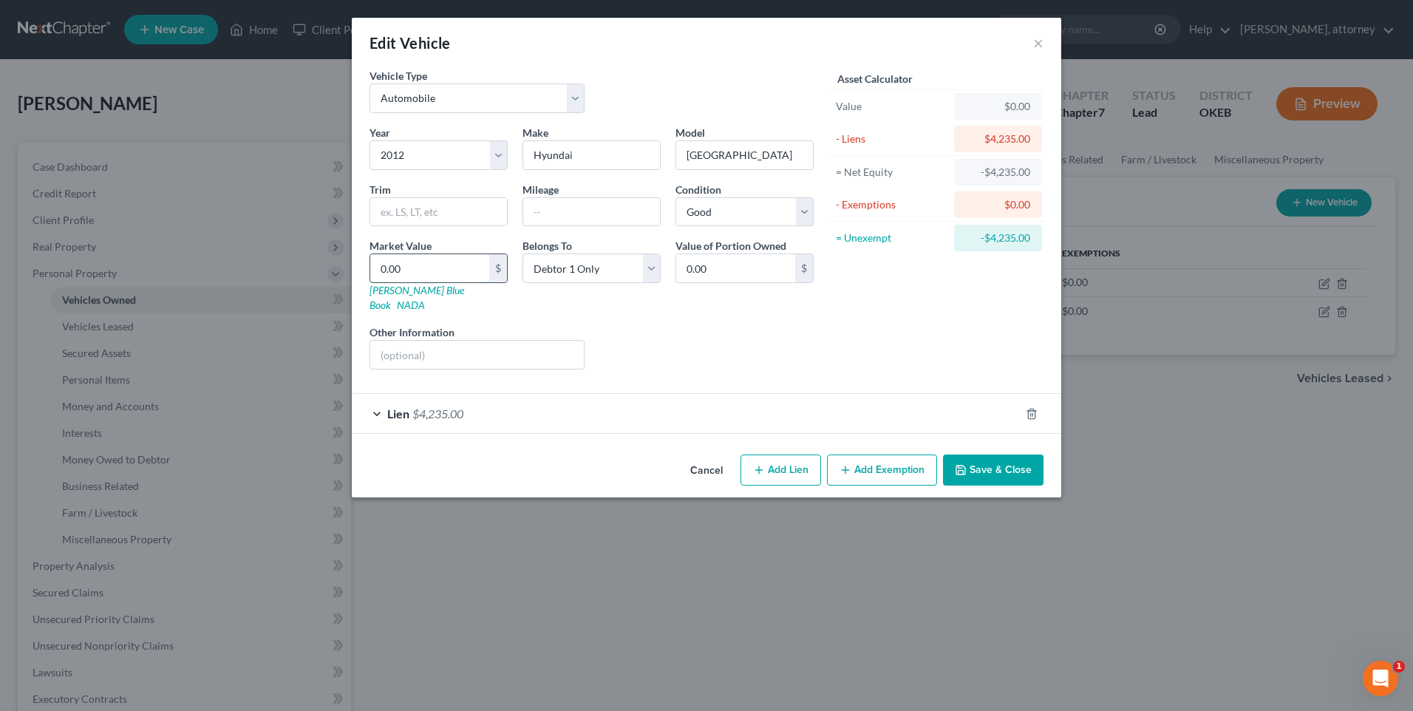
click at [467, 265] on input "0.00" at bounding box center [429, 268] width 119 height 28
type input "3"
type input "3.00"
type input "30"
type input "30.00"
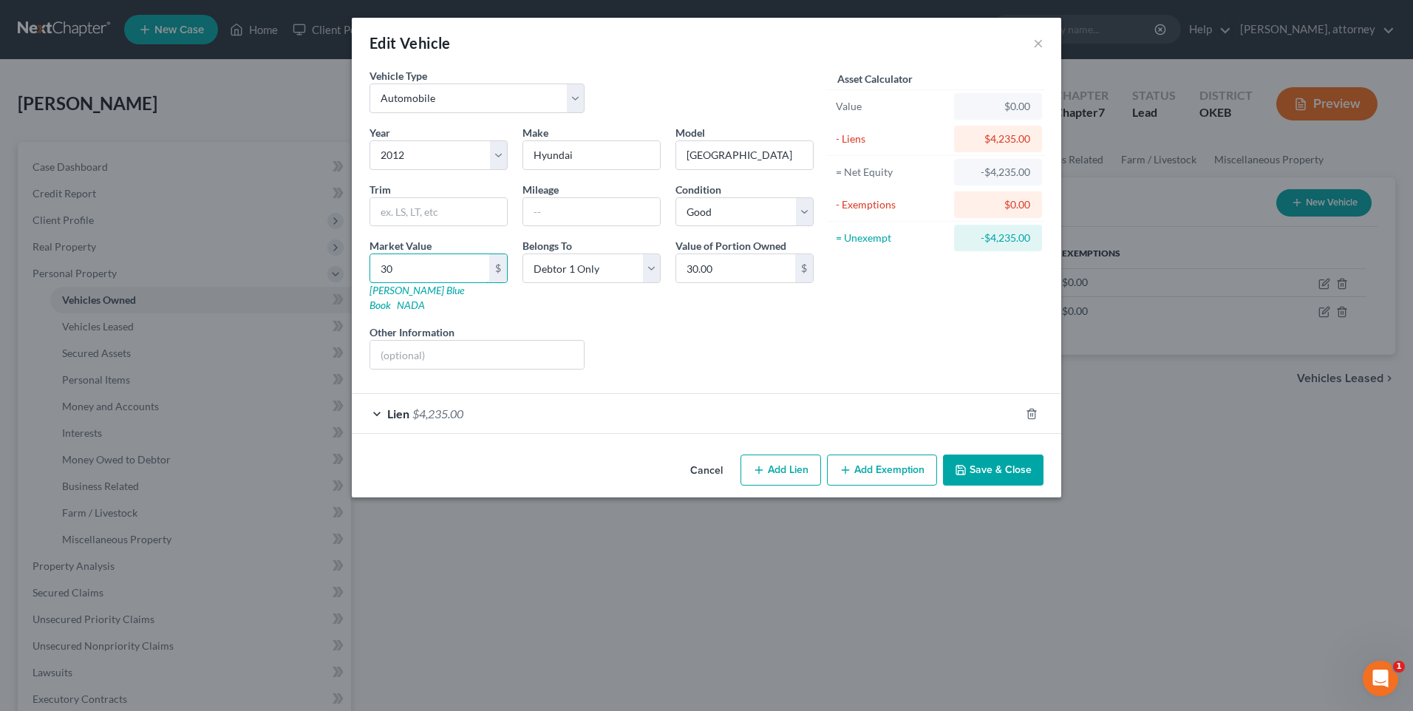
type input "300"
type input "300.00"
type input "3000"
type input "3,000.00"
type input "3,000"
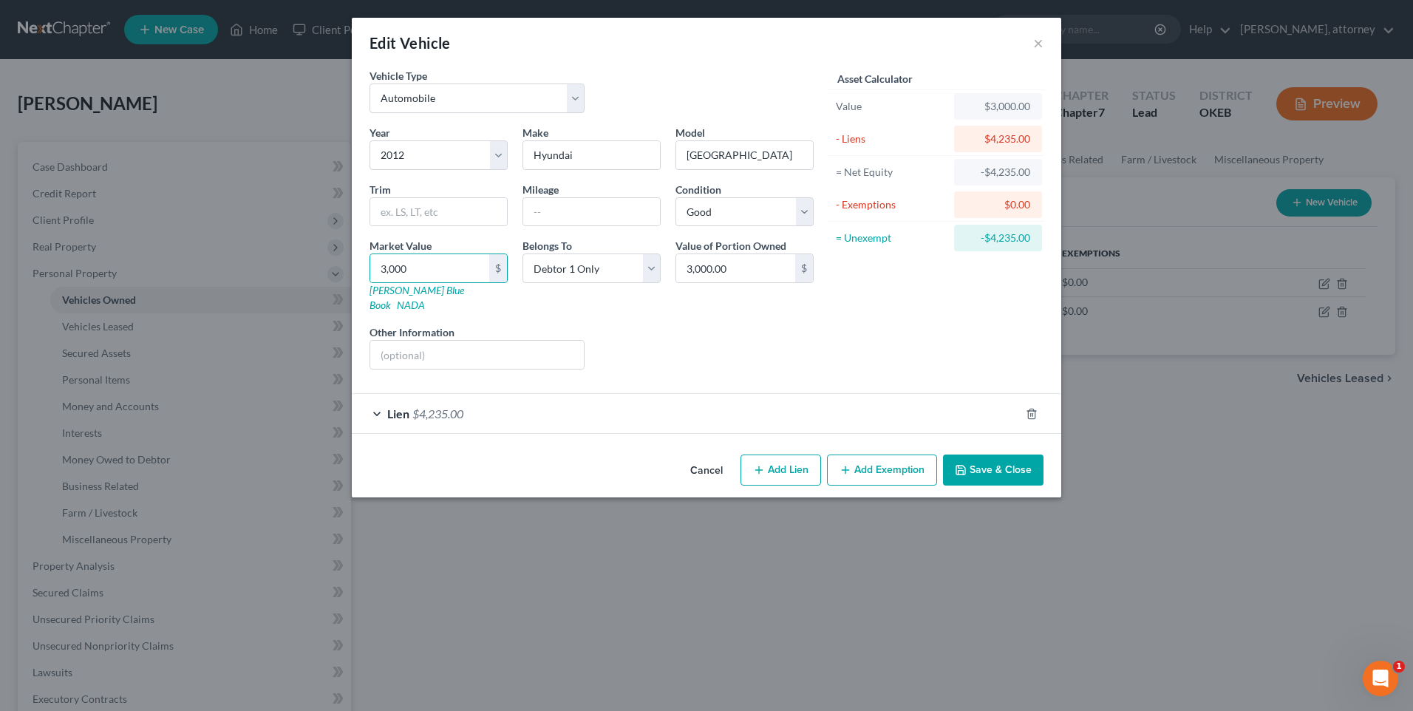
click at [990, 454] on button "Save & Close" at bounding box center [993, 469] width 100 height 31
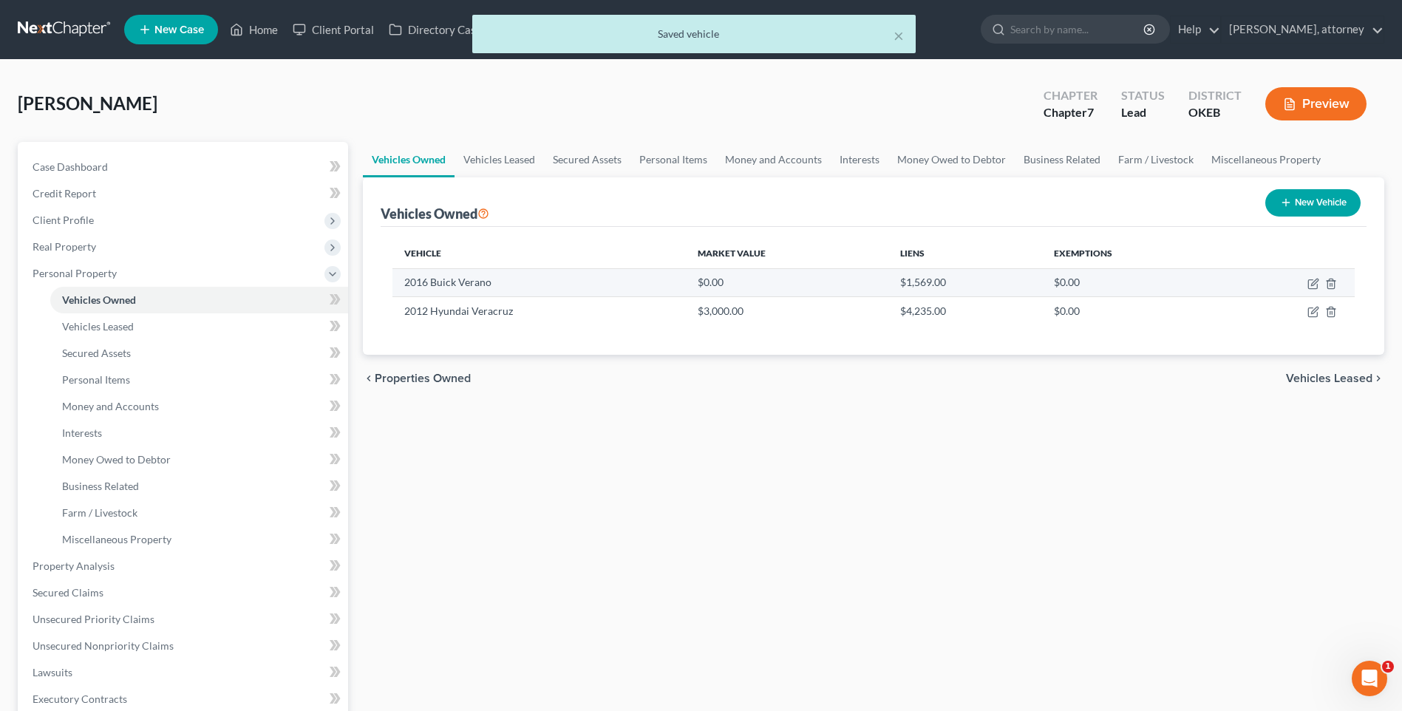
click at [450, 286] on td "2016 Buick Verano" at bounding box center [538, 282] width 293 height 28
click at [1313, 287] on icon "button" at bounding box center [1313, 284] width 12 height 12
select select "0"
select select "10"
select select "0"
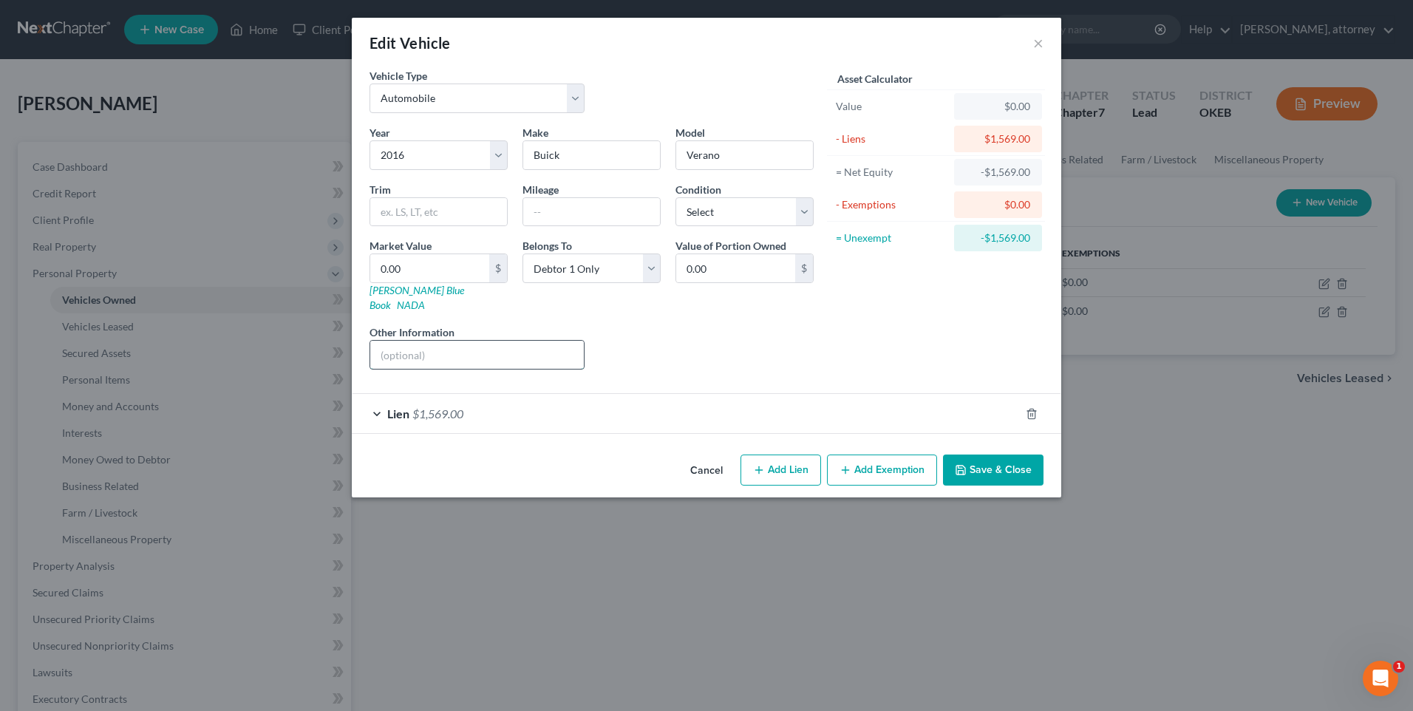
click at [472, 341] on input "text" at bounding box center [477, 355] width 214 height 28
click at [393, 271] on input "0.00" at bounding box center [429, 268] width 119 height 28
type input "6"
type input "6.00"
type input "60"
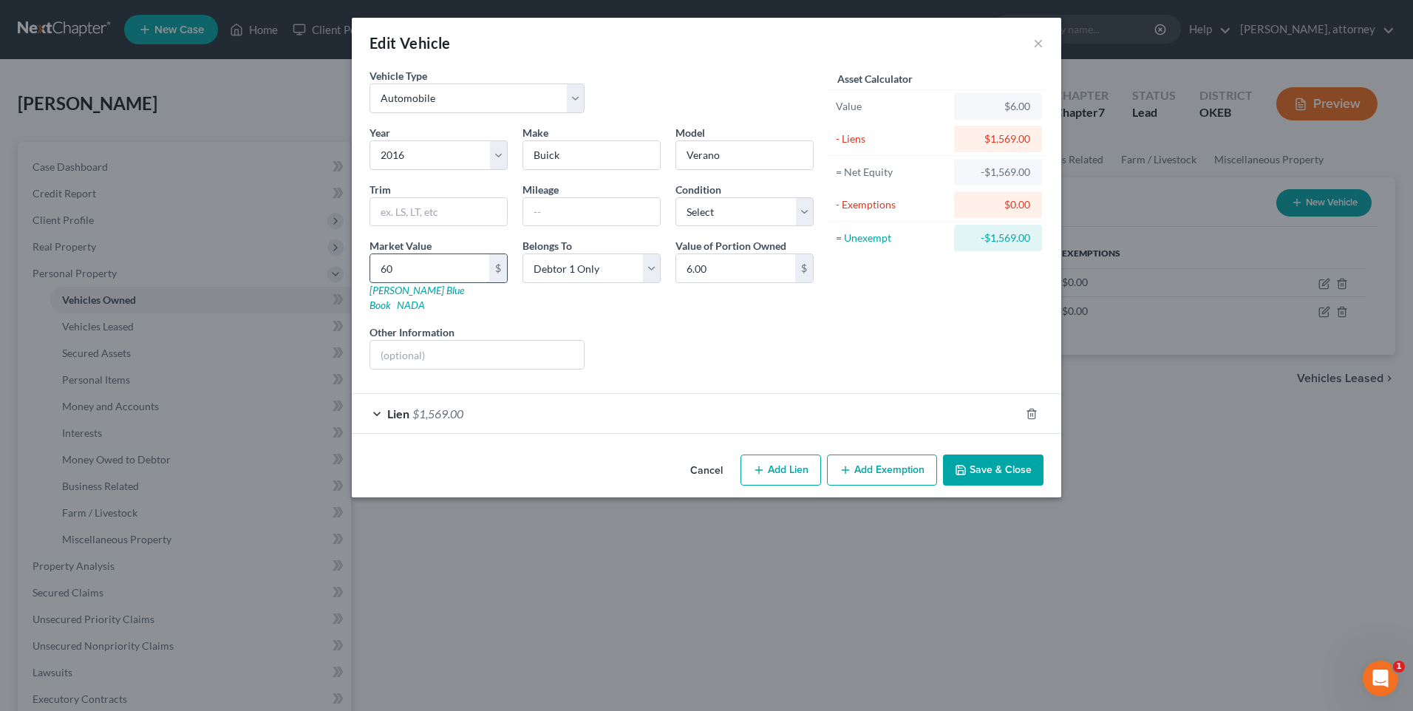
type input "60.00"
type input "600"
type input "600.00"
type input "6000"
type input "6,000.00"
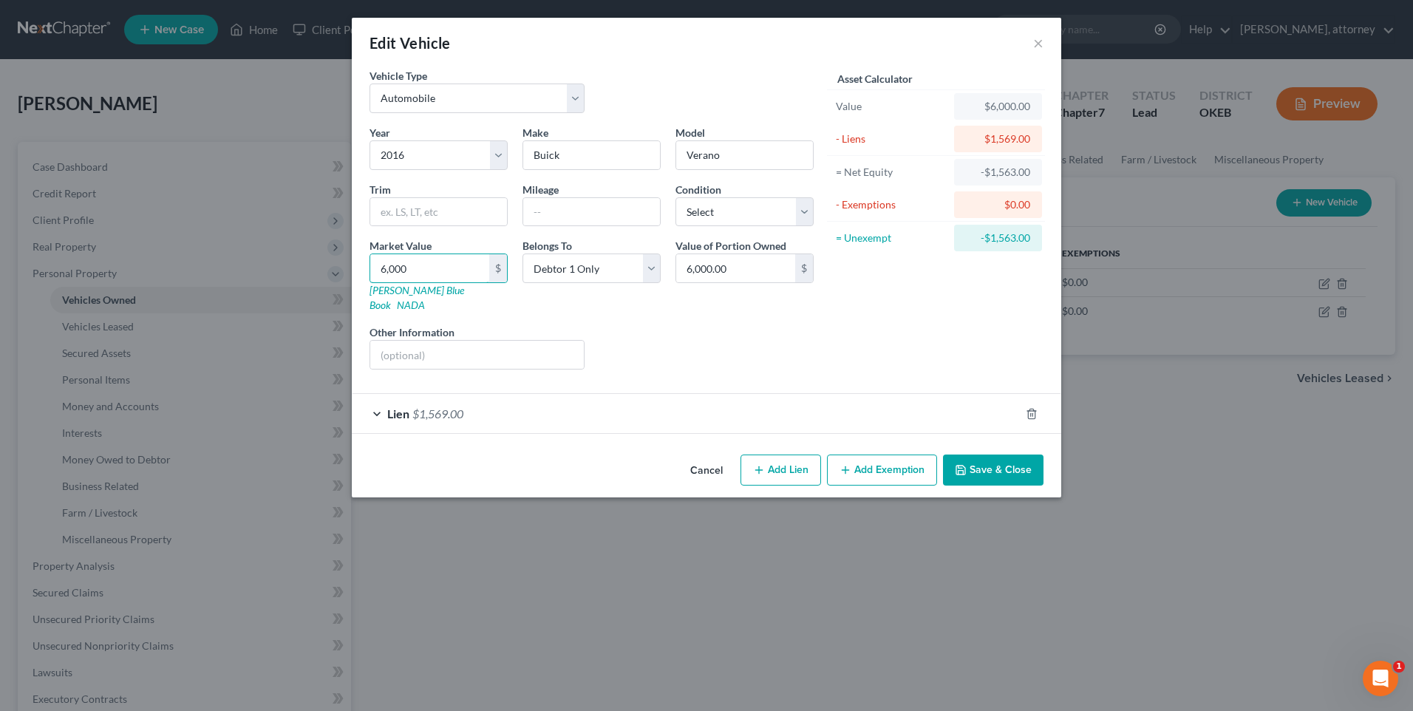
type input "6,000"
click at [877, 457] on button "Add Exemption" at bounding box center [882, 469] width 110 height 31
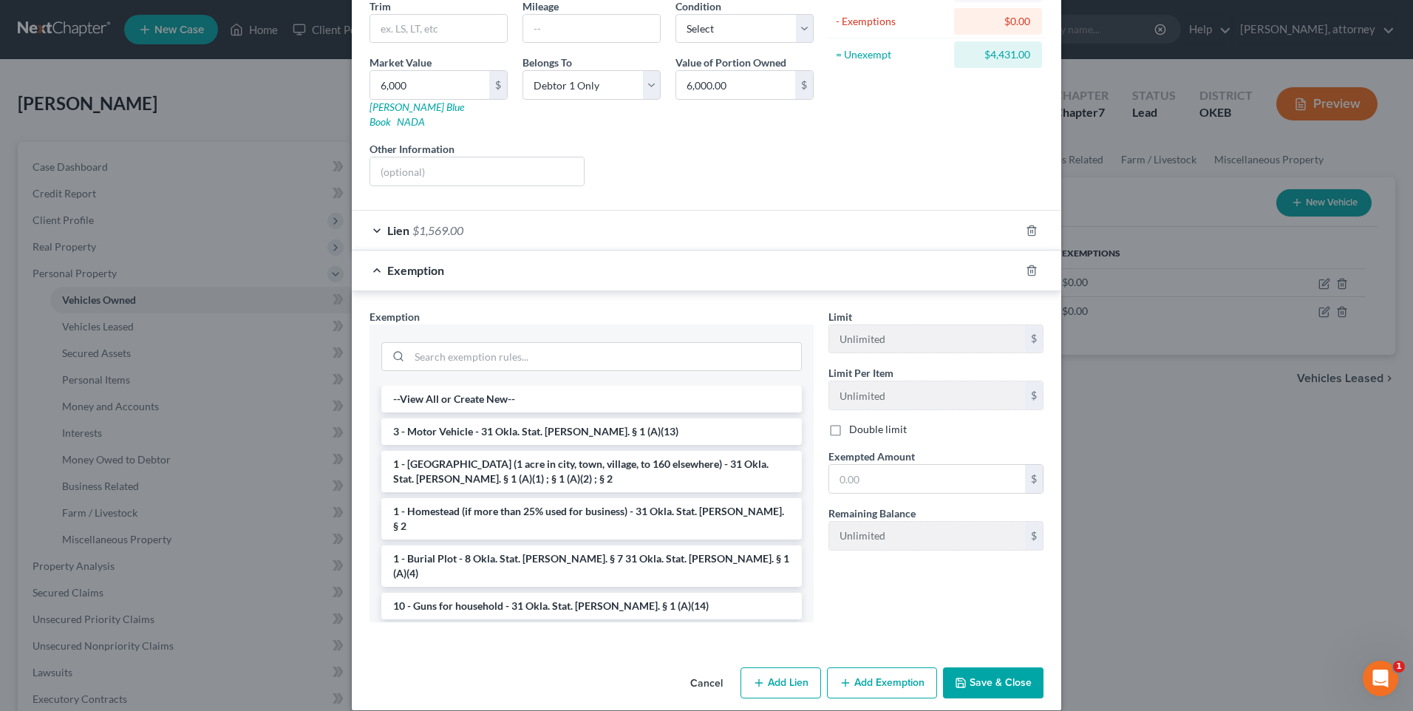
scroll to position [185, 0]
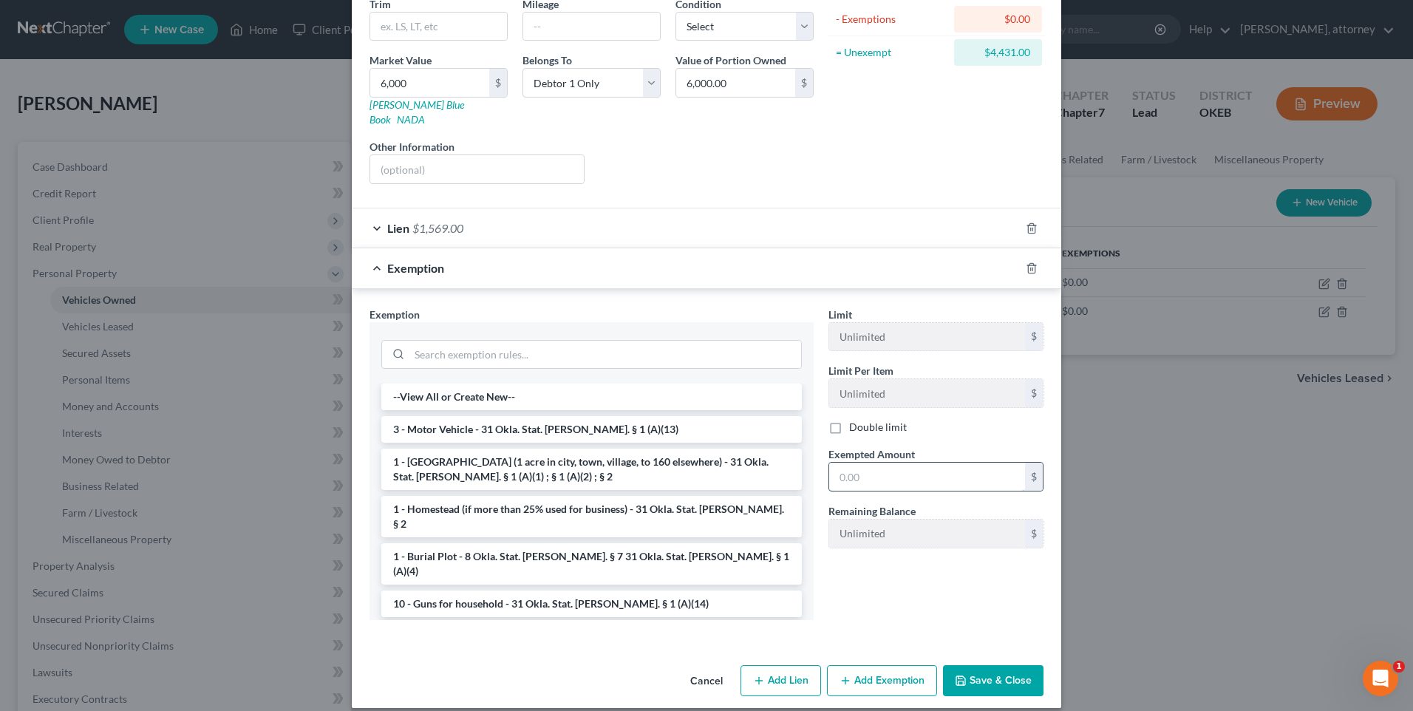
click at [871, 463] on input "text" at bounding box center [927, 477] width 196 height 28
type input "4,431"
click at [468, 424] on li "3 - Motor Vehicle - 31 Okla. Stat. [PERSON_NAME]. § 1 (A)(13)" at bounding box center [591, 429] width 420 height 27
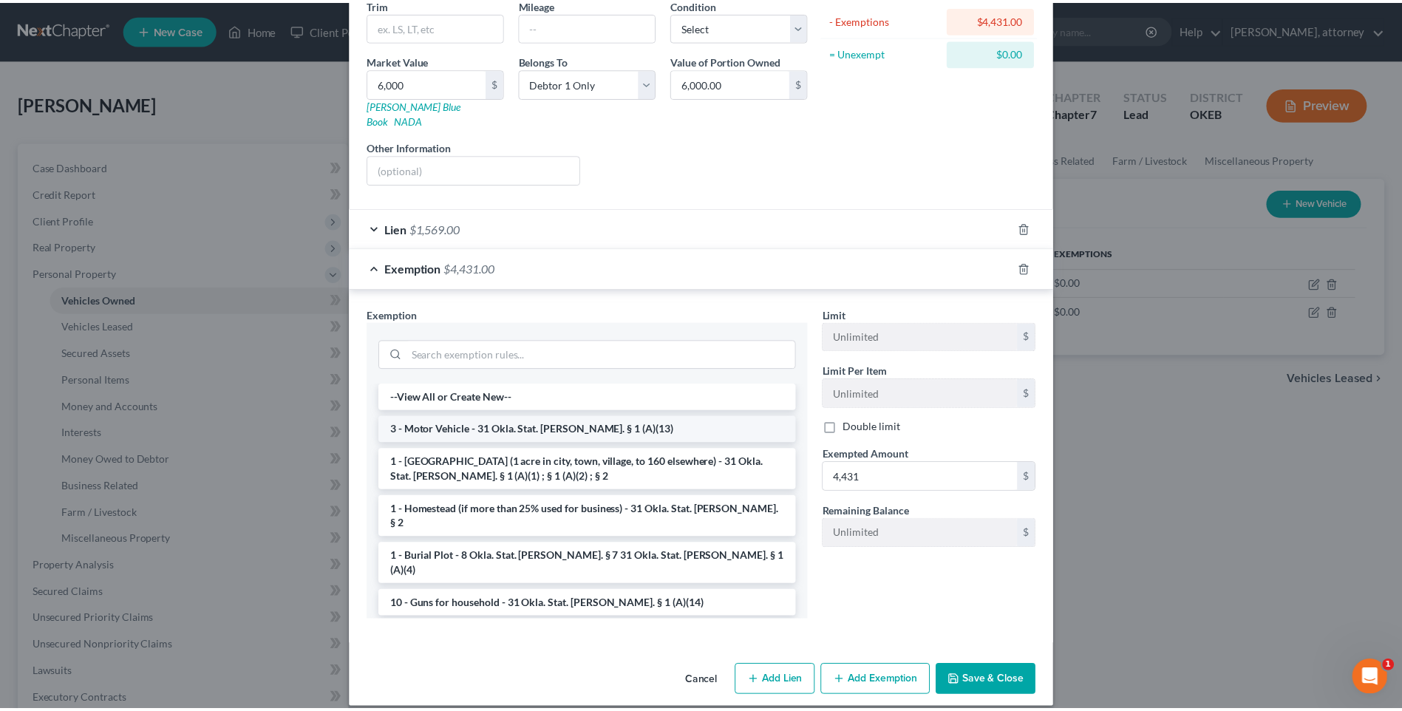
scroll to position [115, 0]
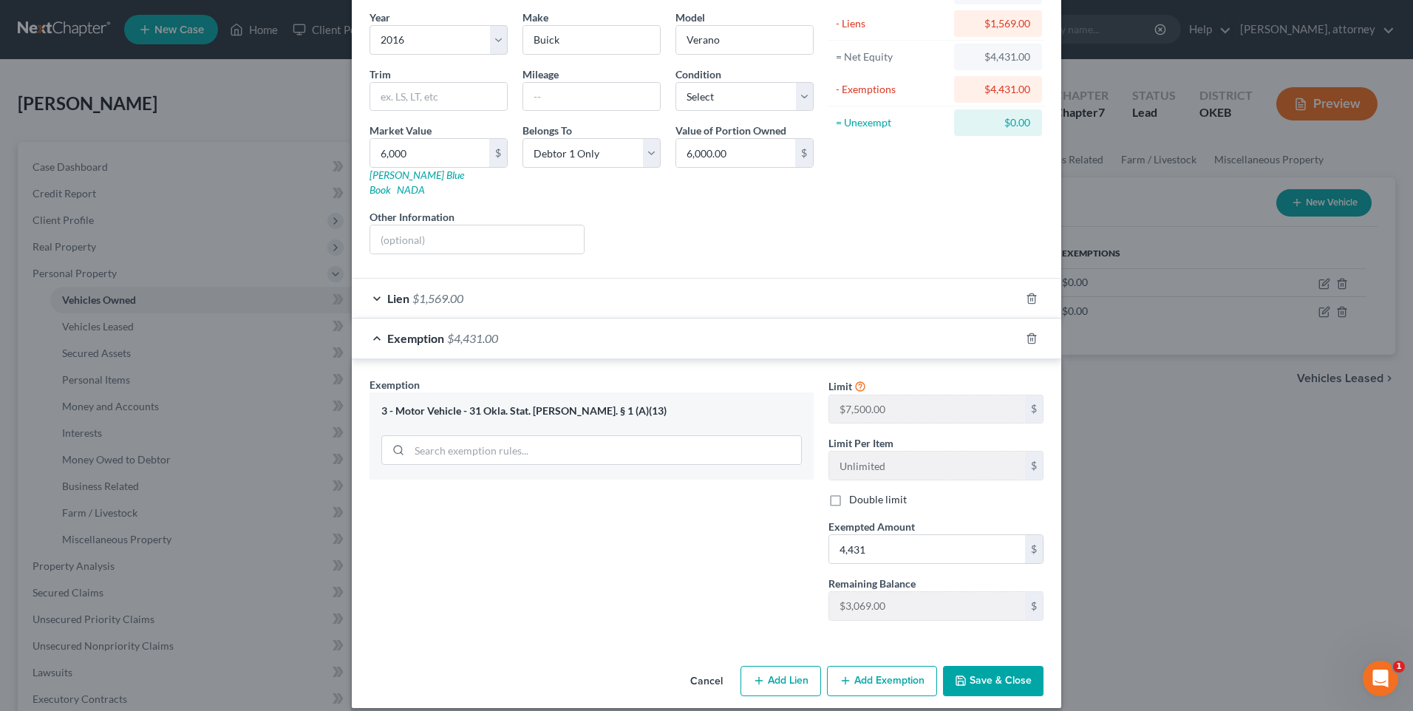
click at [966, 666] on button "Save & Close" at bounding box center [993, 681] width 100 height 31
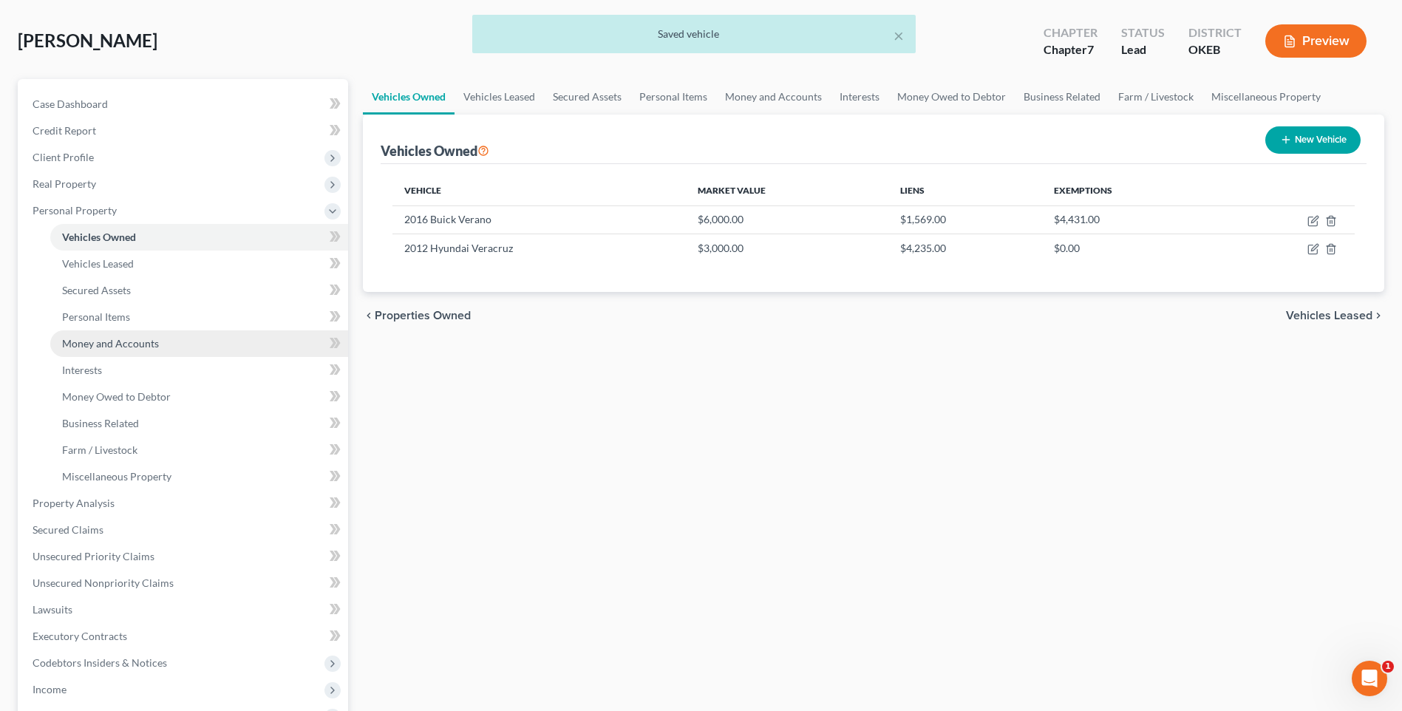
scroll to position [148, 0]
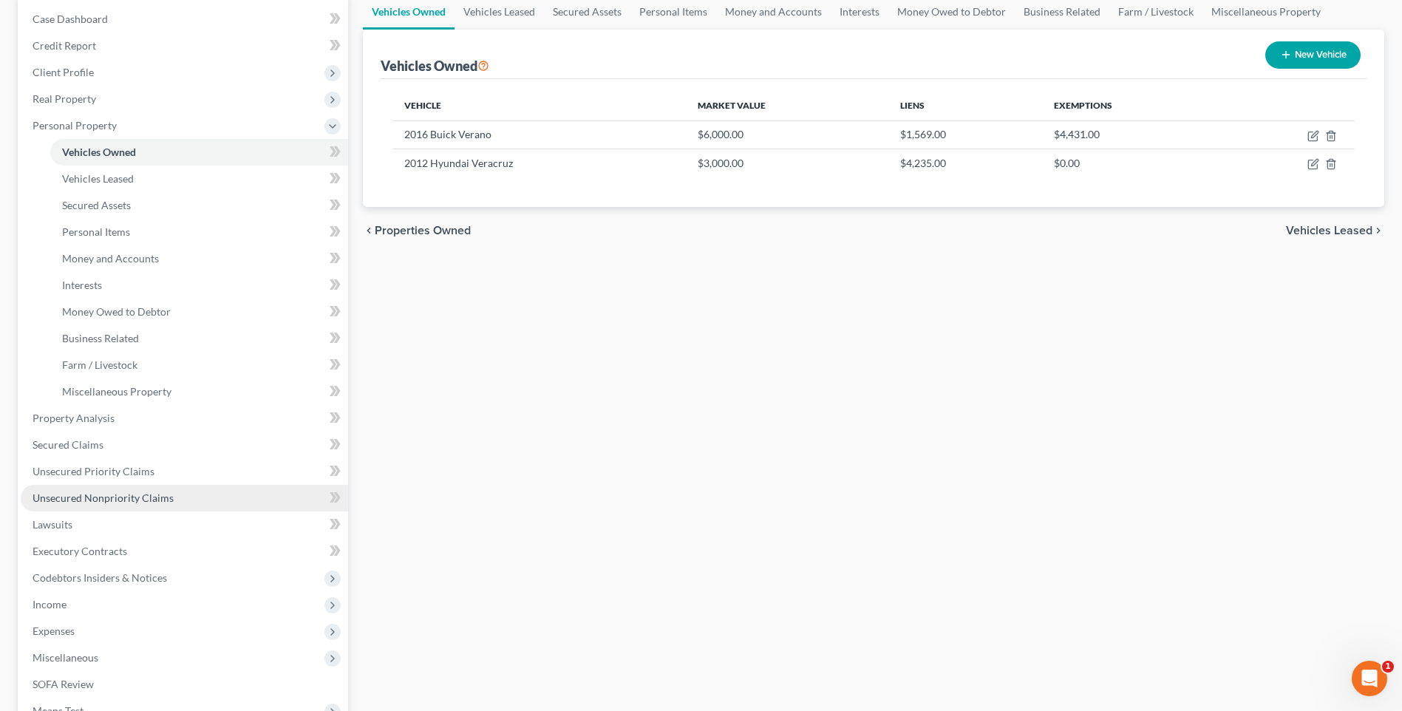
click at [96, 499] on span "Unsecured Nonpriority Claims" at bounding box center [103, 497] width 141 height 13
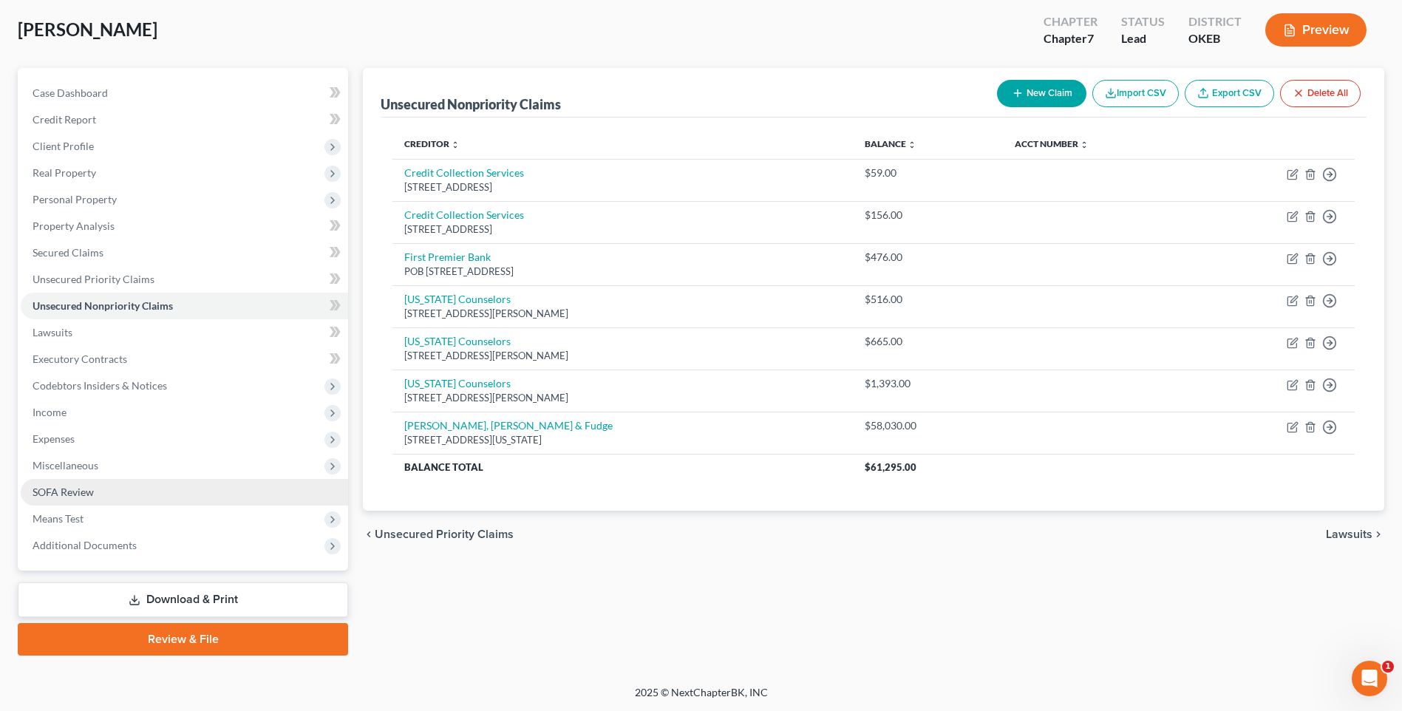
scroll to position [75, 0]
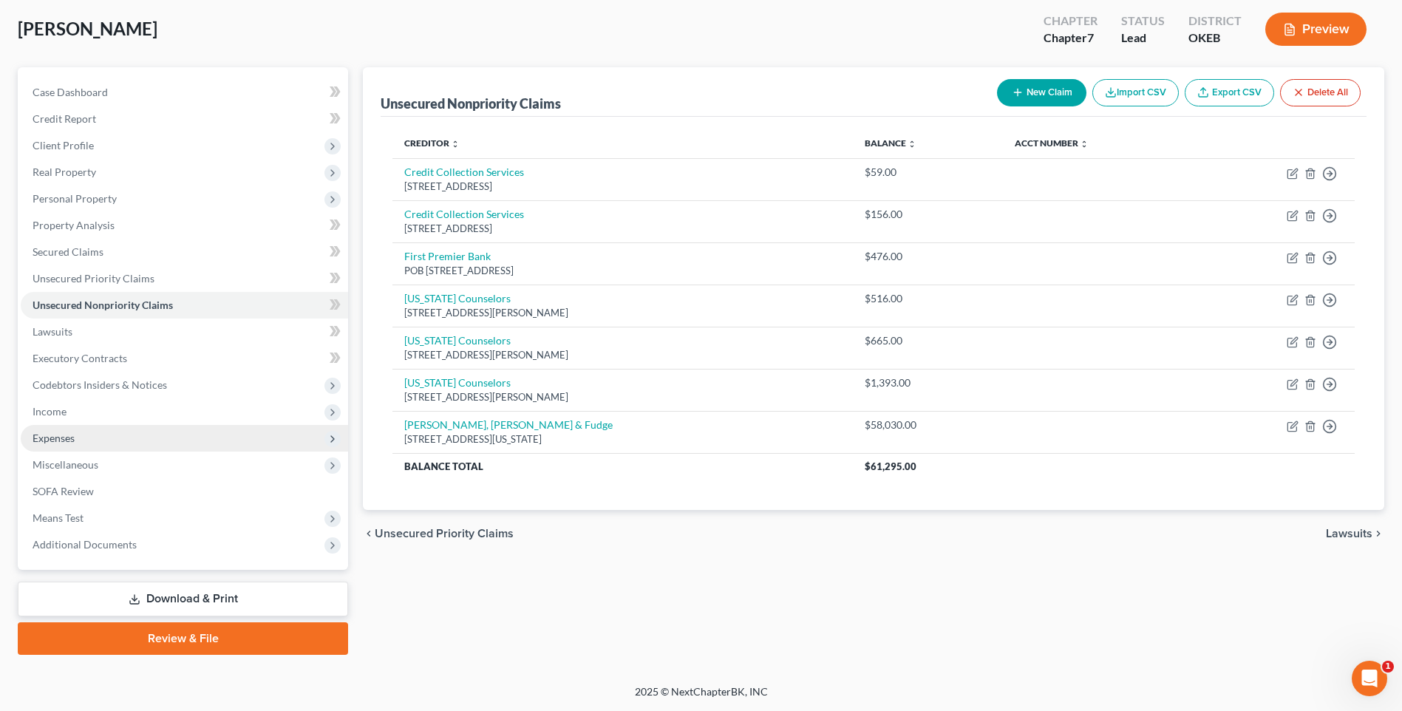
click at [57, 433] on span "Expenses" at bounding box center [54, 437] width 42 height 13
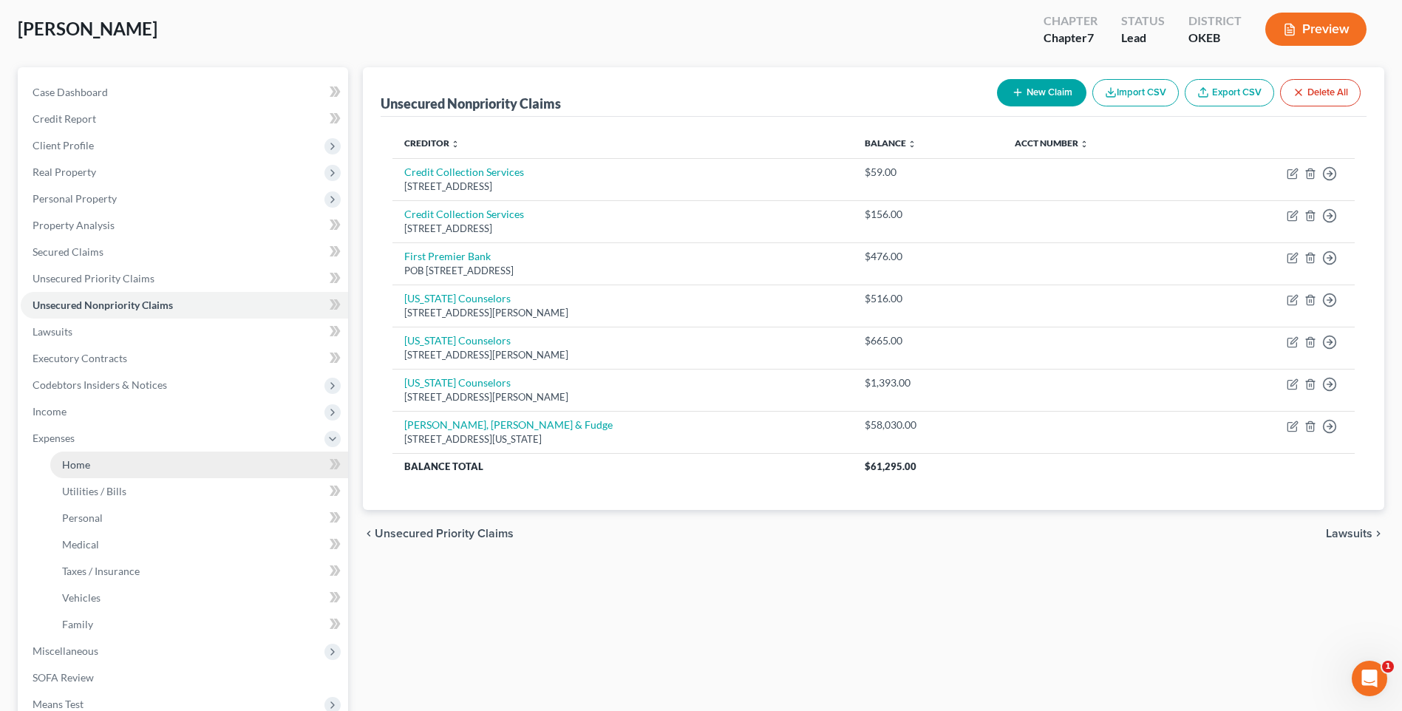
click at [92, 469] on link "Home" at bounding box center [199, 464] width 298 height 27
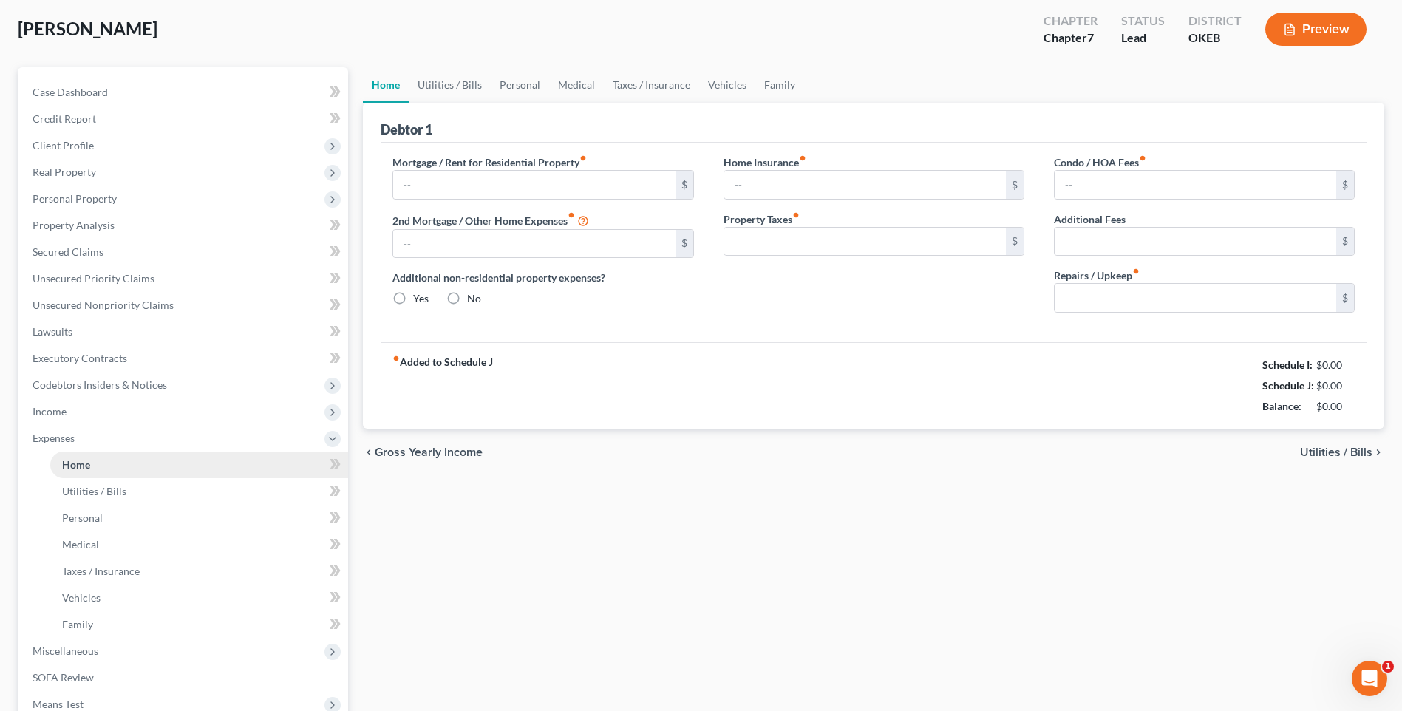
radio input "true"
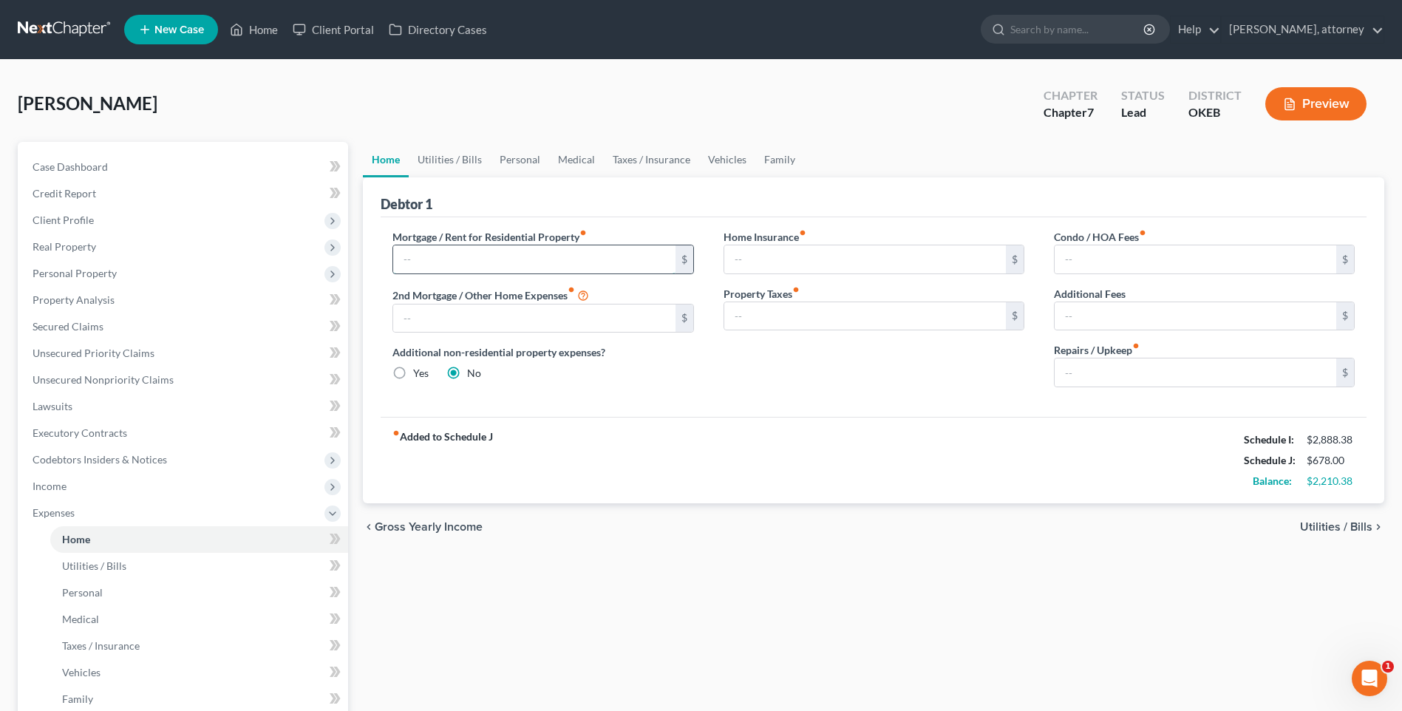
click at [440, 261] on input "text" at bounding box center [533, 259] width 281 height 28
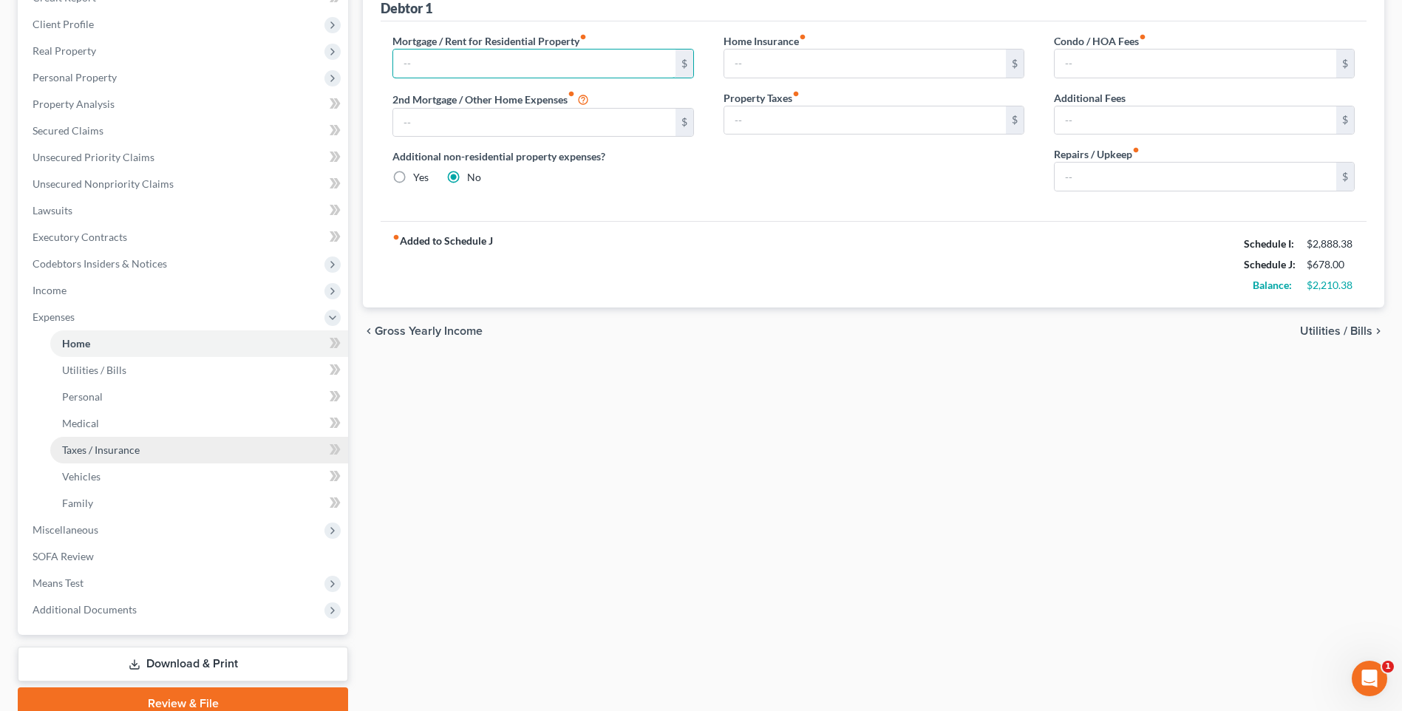
scroll to position [222, 0]
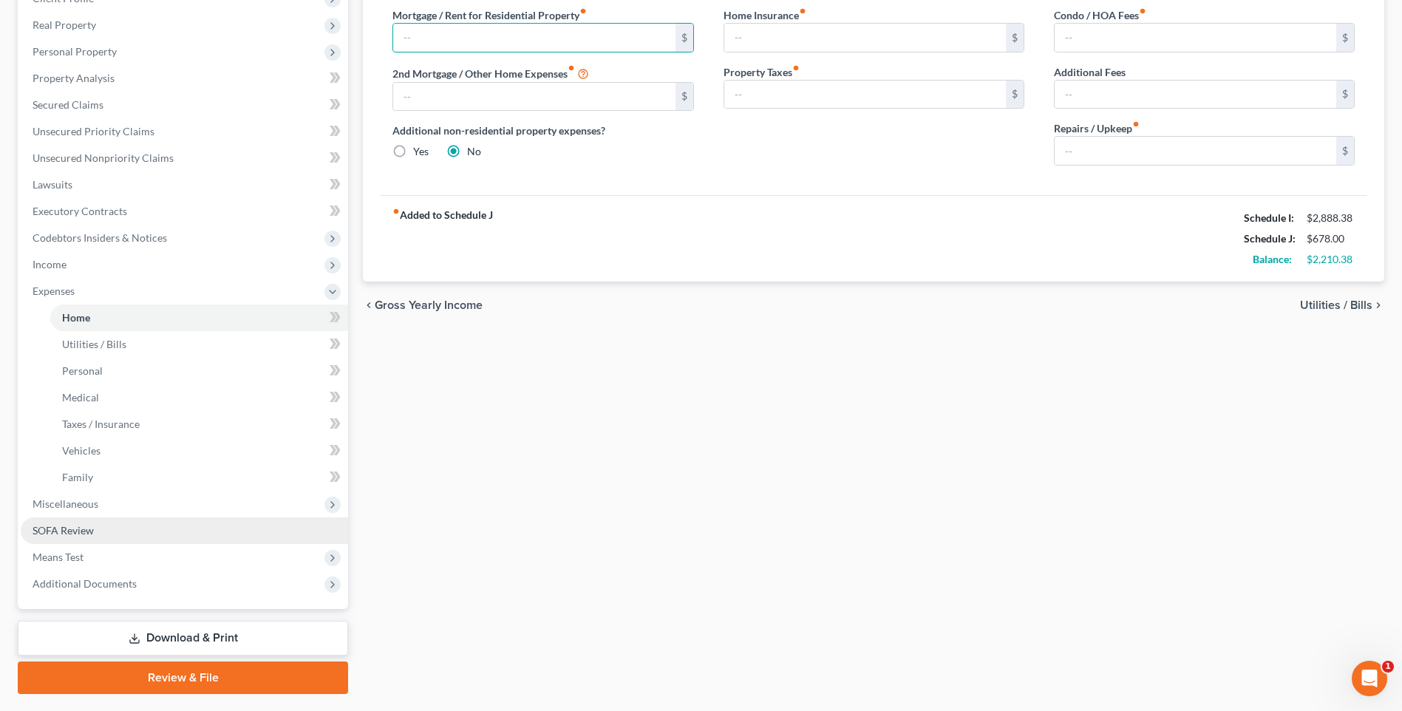
click at [64, 525] on span "SOFA Review" at bounding box center [63, 530] width 61 height 13
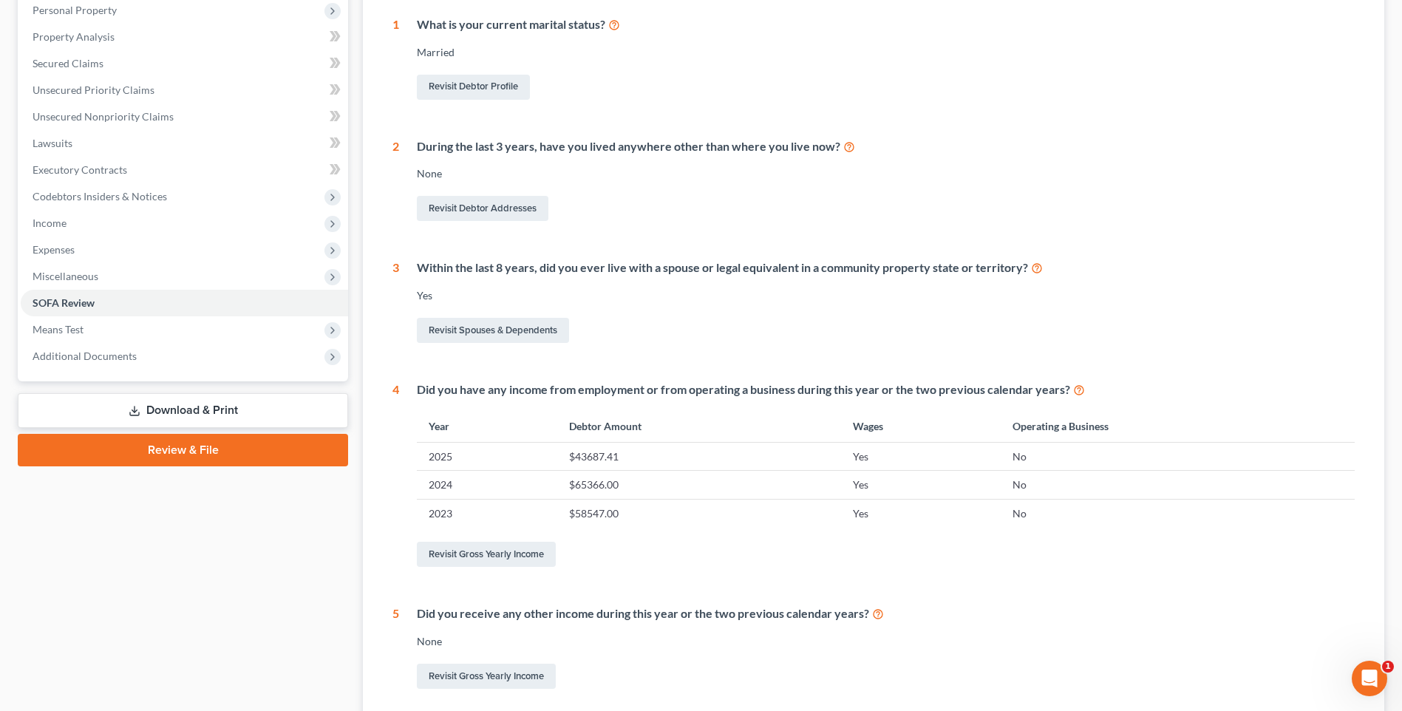
scroll to position [105, 0]
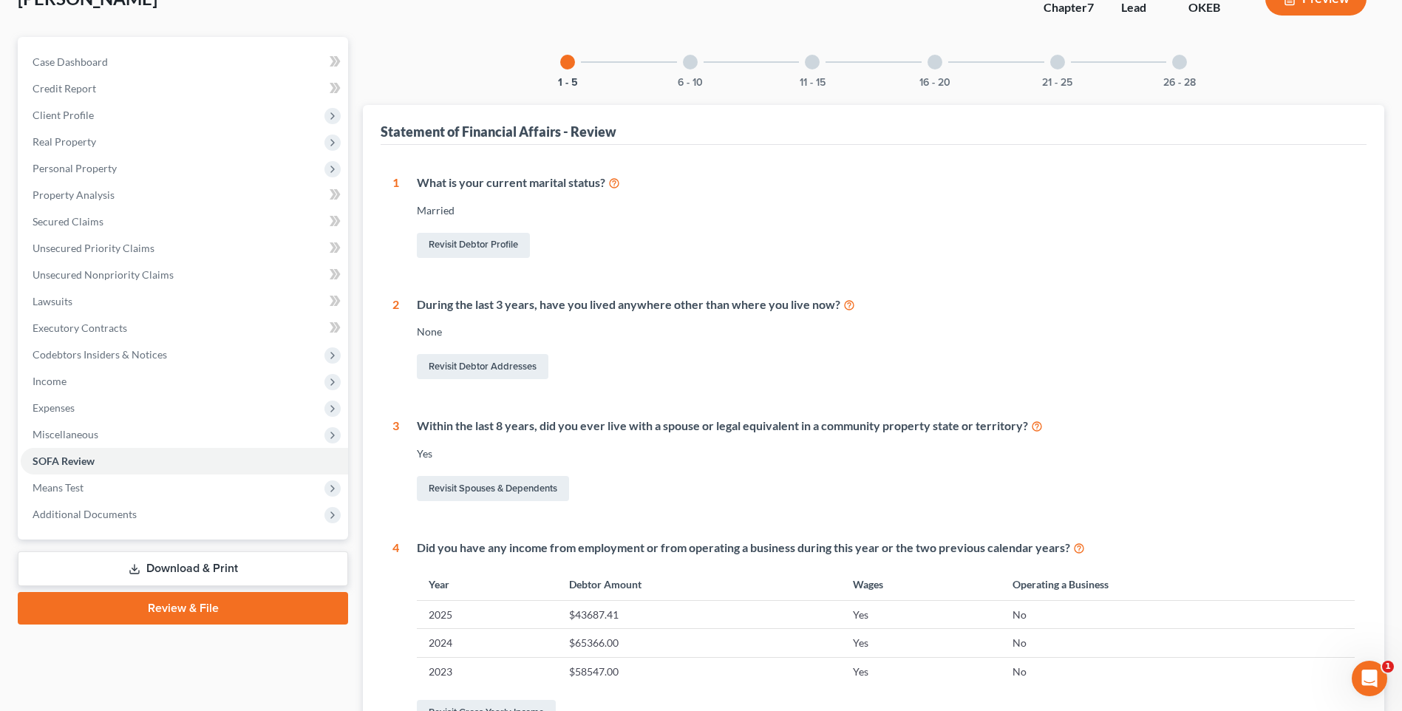
click at [935, 64] on div at bounding box center [934, 62] width 15 height 15
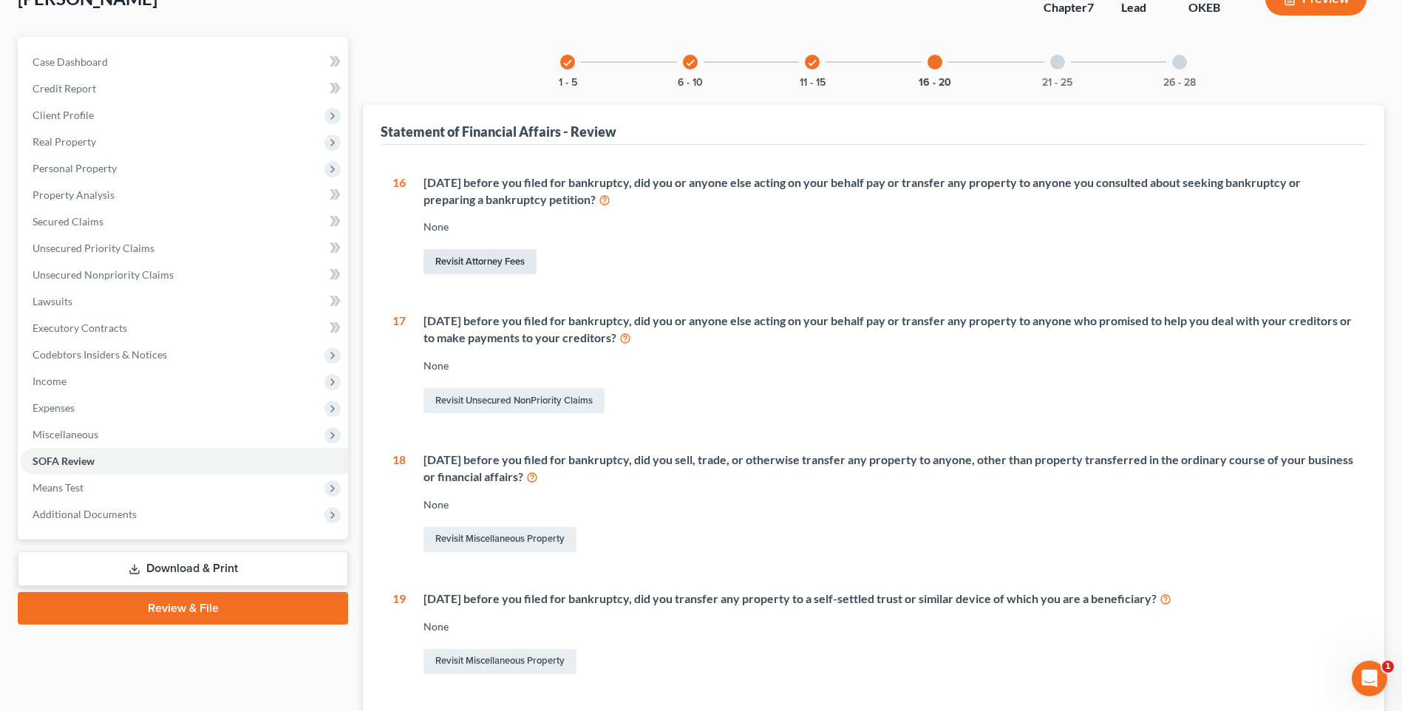
click at [480, 268] on link "Revisit Attorney Fees" at bounding box center [479, 261] width 113 height 25
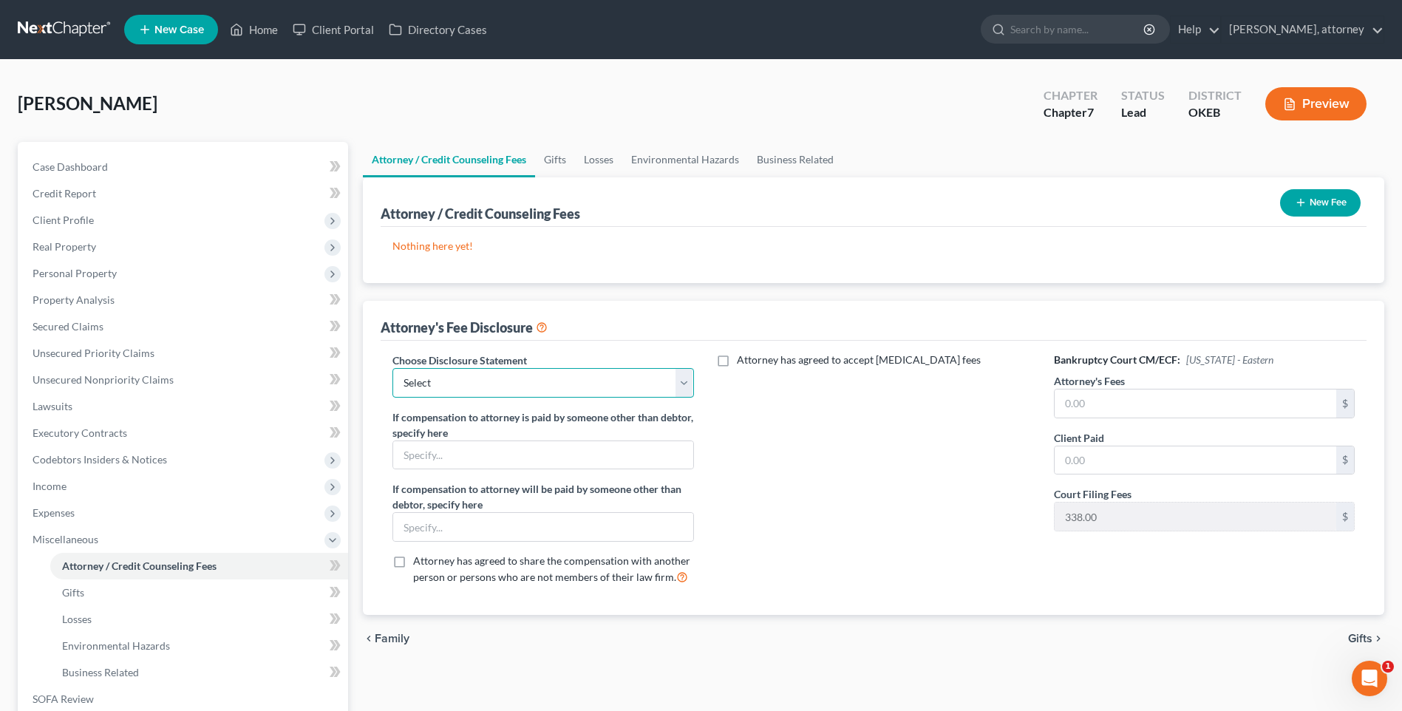
click at [448, 385] on select "Select Green Country Legal Group" at bounding box center [542, 383] width 301 height 30
select select "0"
click at [392, 368] on select "Select Green Country Legal Group" at bounding box center [542, 383] width 301 height 30
click at [500, 458] on input "text" at bounding box center [542, 455] width 299 height 28
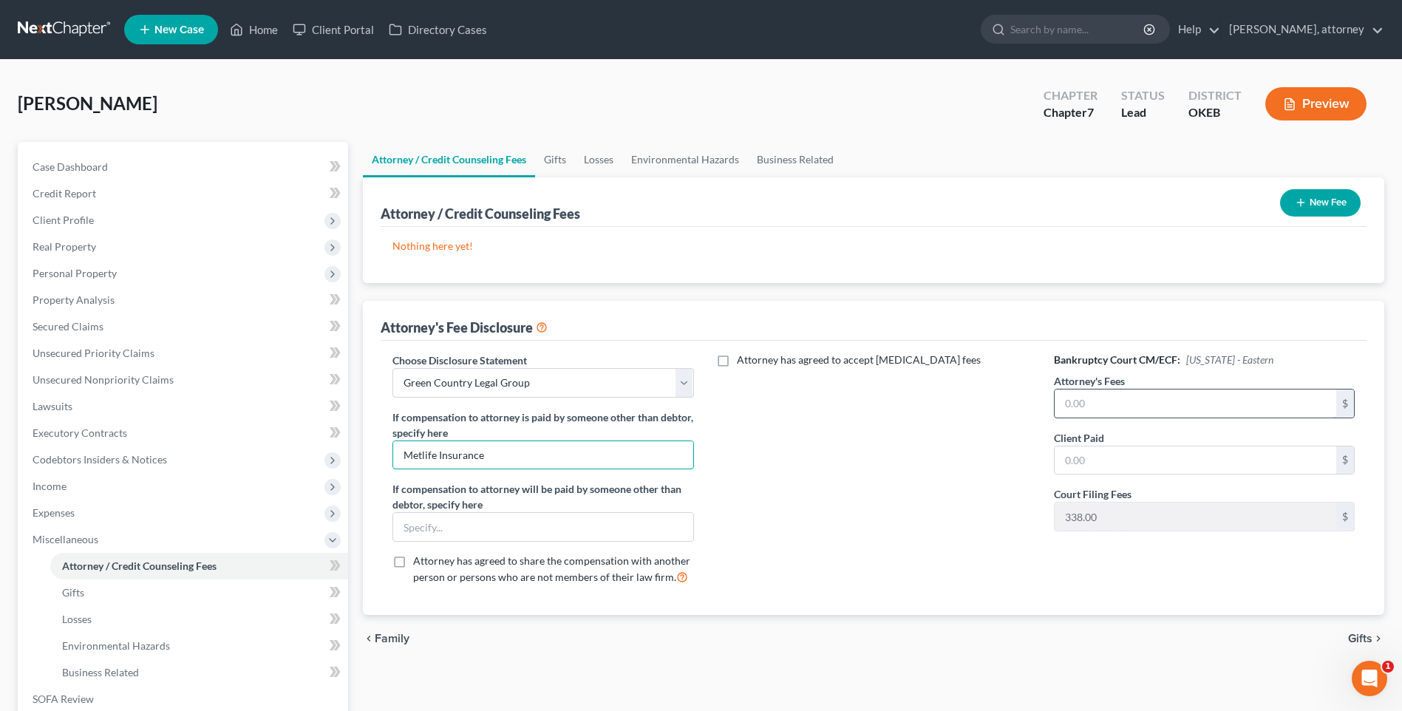
type input "Metlife Insurance"
click at [1101, 401] on input "text" at bounding box center [1194, 403] width 281 height 28
click at [802, 472] on div "Attorney has agreed to accept [MEDICAL_DATA] fees" at bounding box center [874, 474] width 330 height 245
click at [1108, 463] on input "text" at bounding box center [1194, 460] width 281 height 28
type input "1"
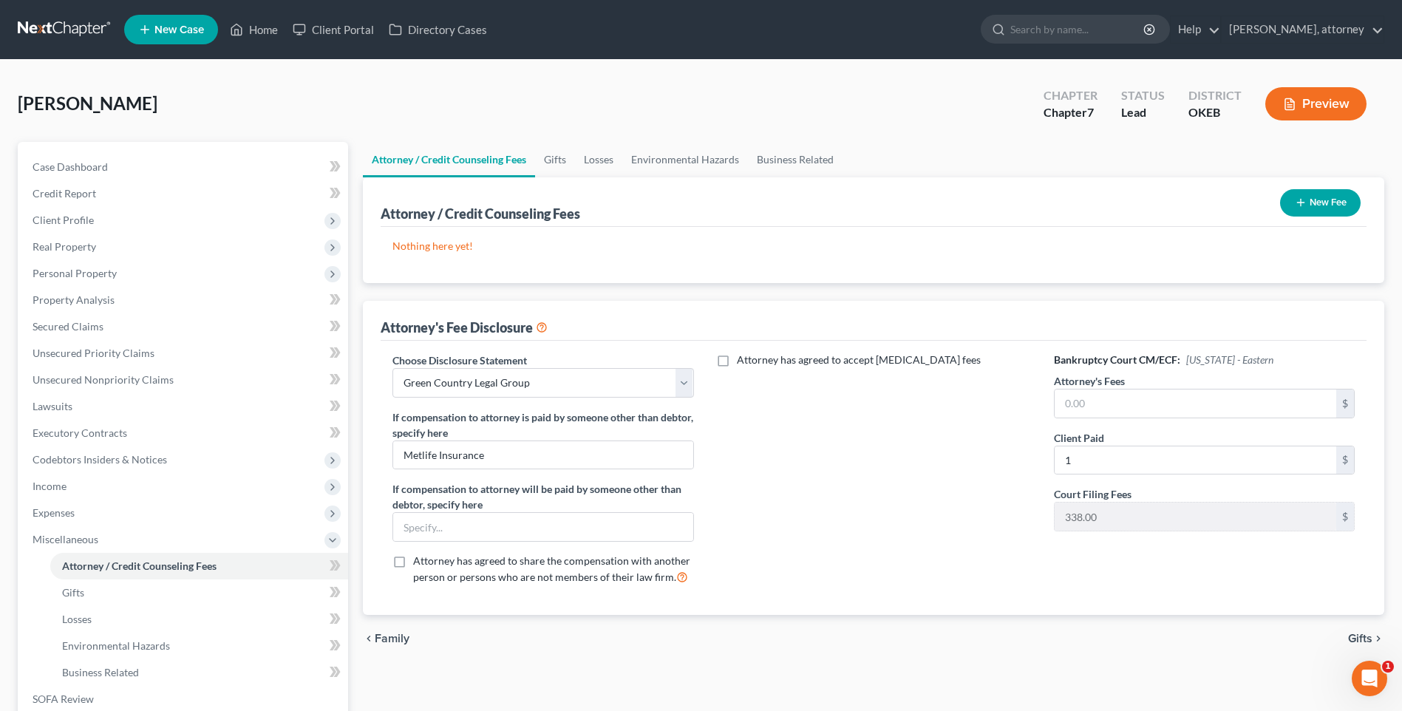
click at [942, 511] on div "Attorney has agreed to accept [MEDICAL_DATA] fees" at bounding box center [874, 474] width 330 height 245
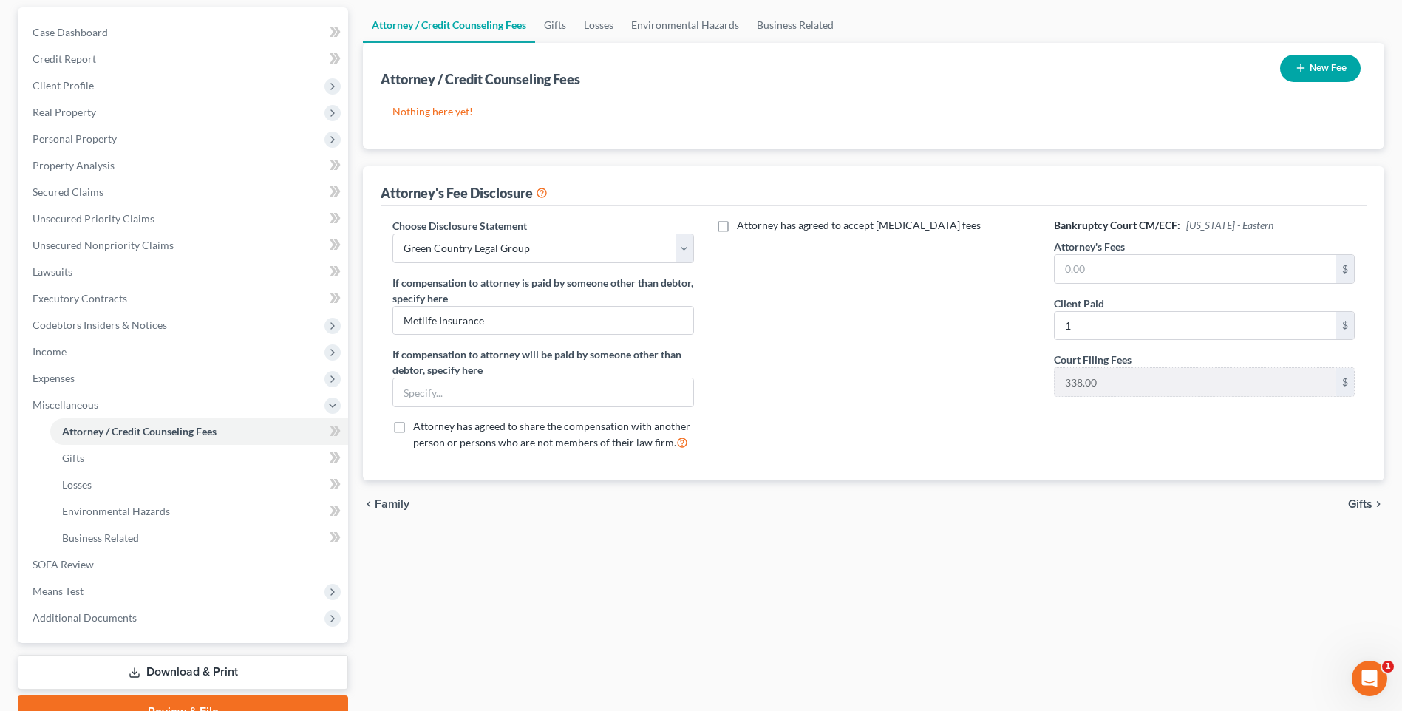
scroll to position [148, 0]
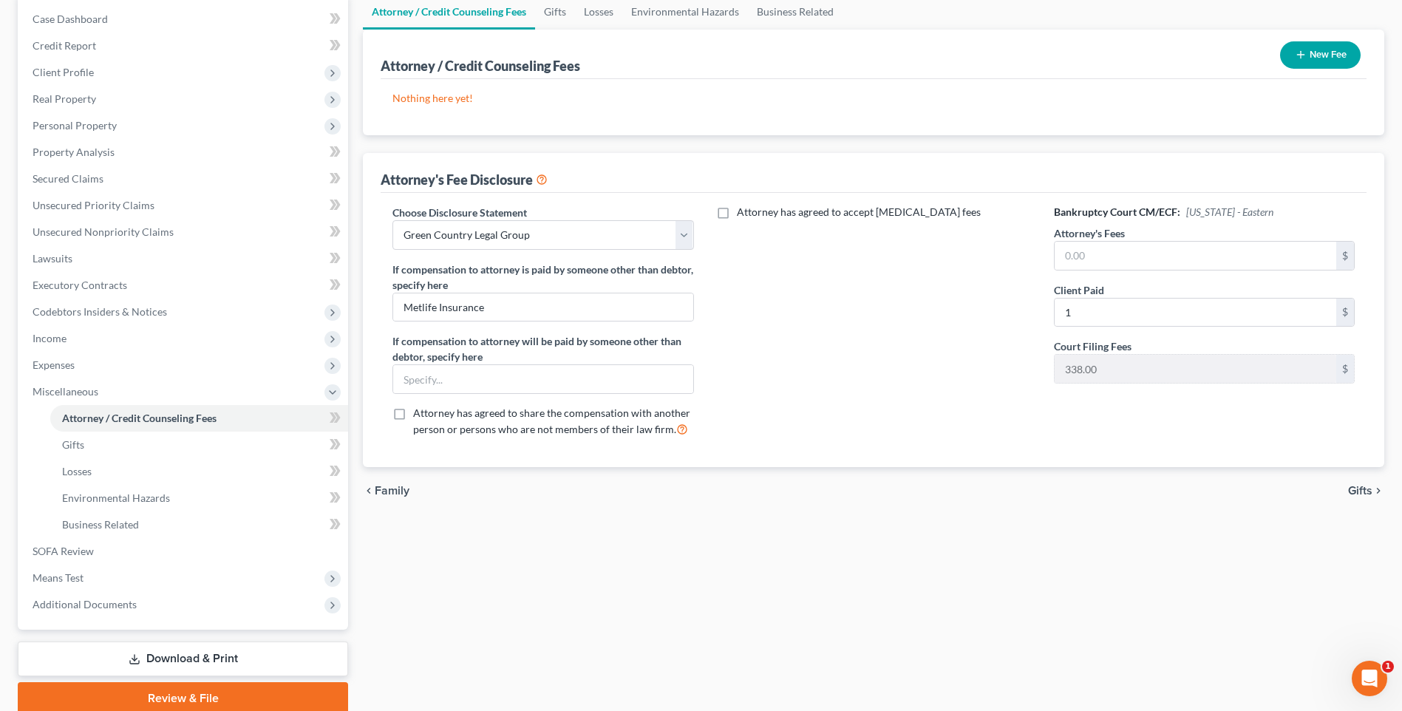
click at [1357, 491] on span "Gifts" at bounding box center [1360, 491] width 24 height 12
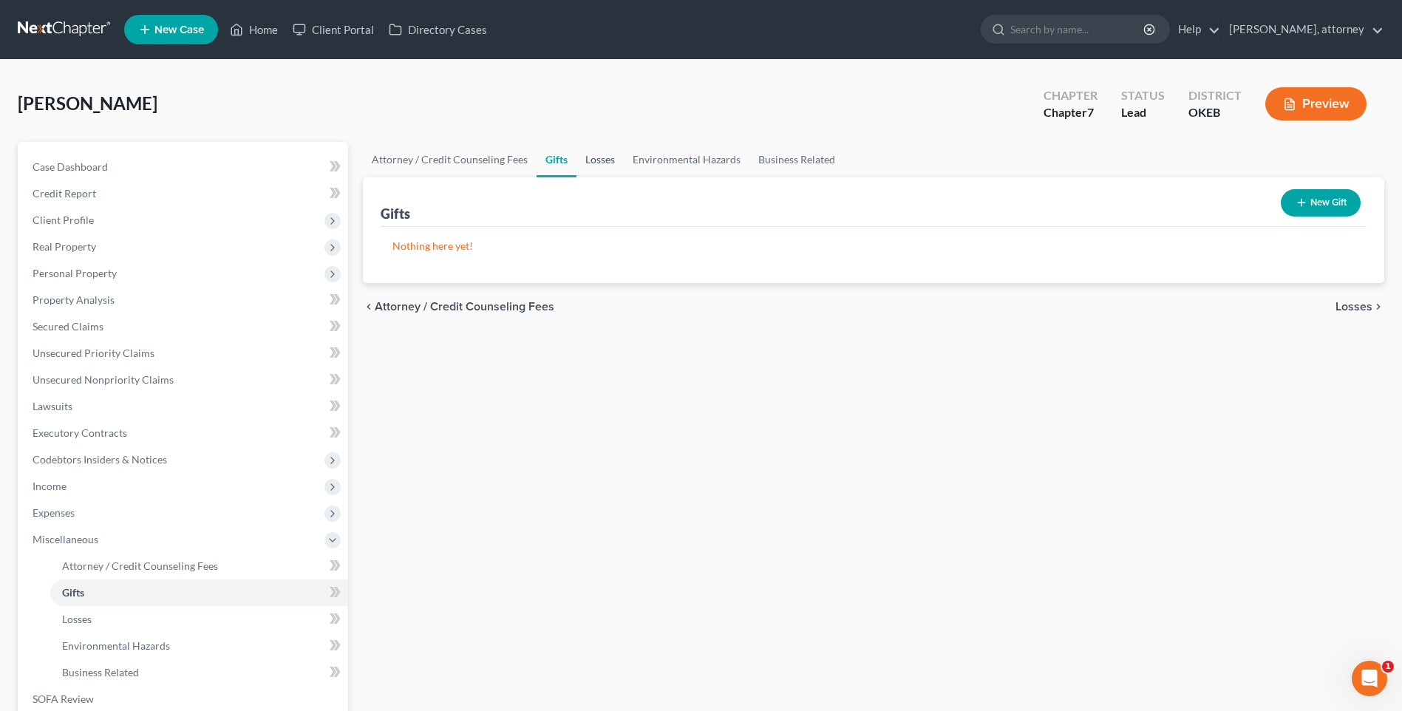
click at [598, 163] on link "Losses" at bounding box center [599, 159] width 47 height 35
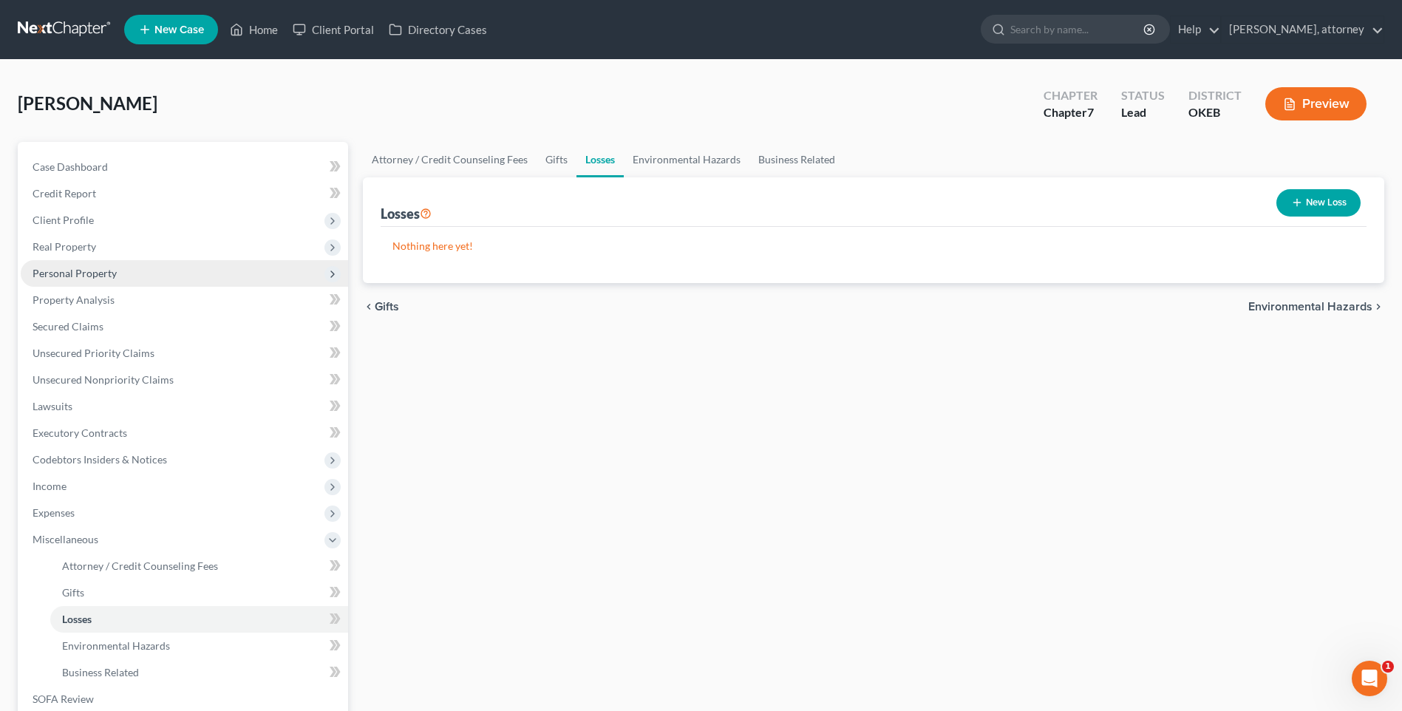
click at [61, 273] on span "Personal Property" at bounding box center [75, 273] width 84 height 13
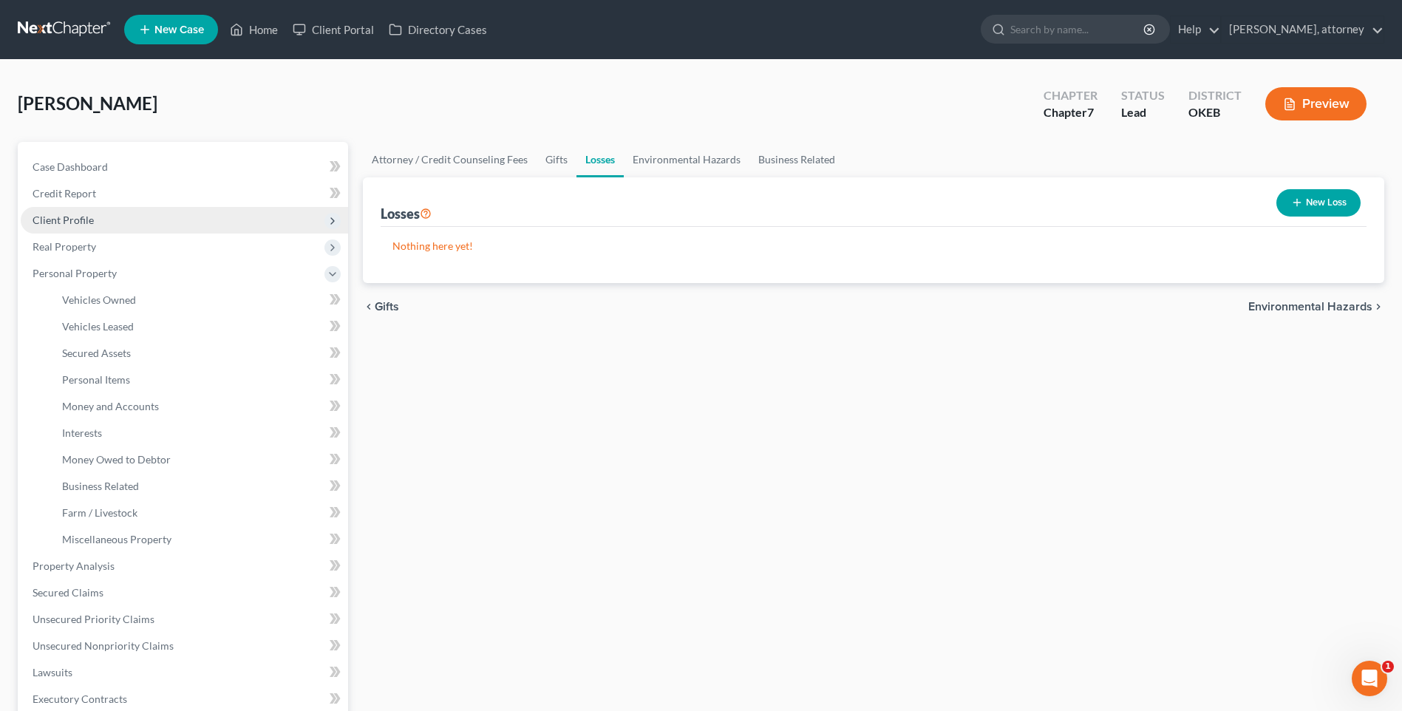
click at [58, 222] on span "Client Profile" at bounding box center [63, 220] width 61 height 13
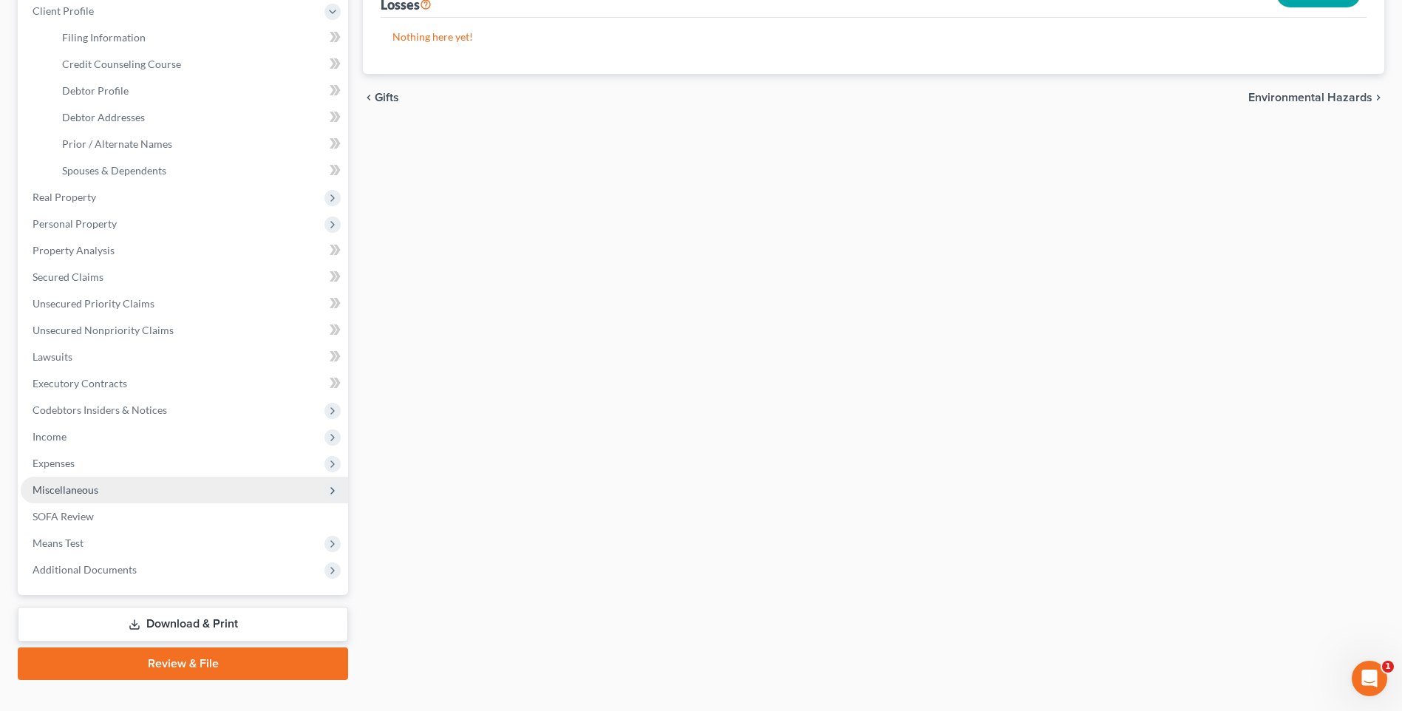
scroll to position [222, 0]
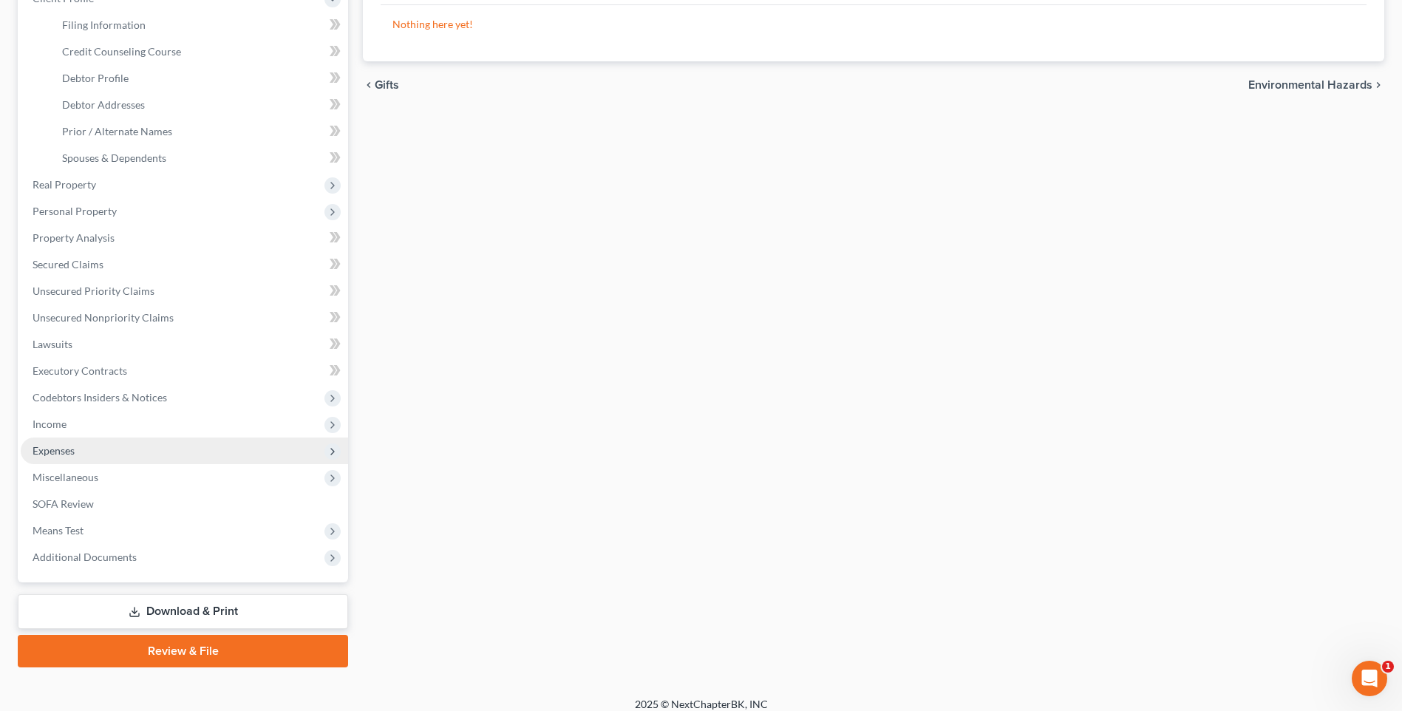
click at [62, 450] on span "Expenses" at bounding box center [54, 450] width 42 height 13
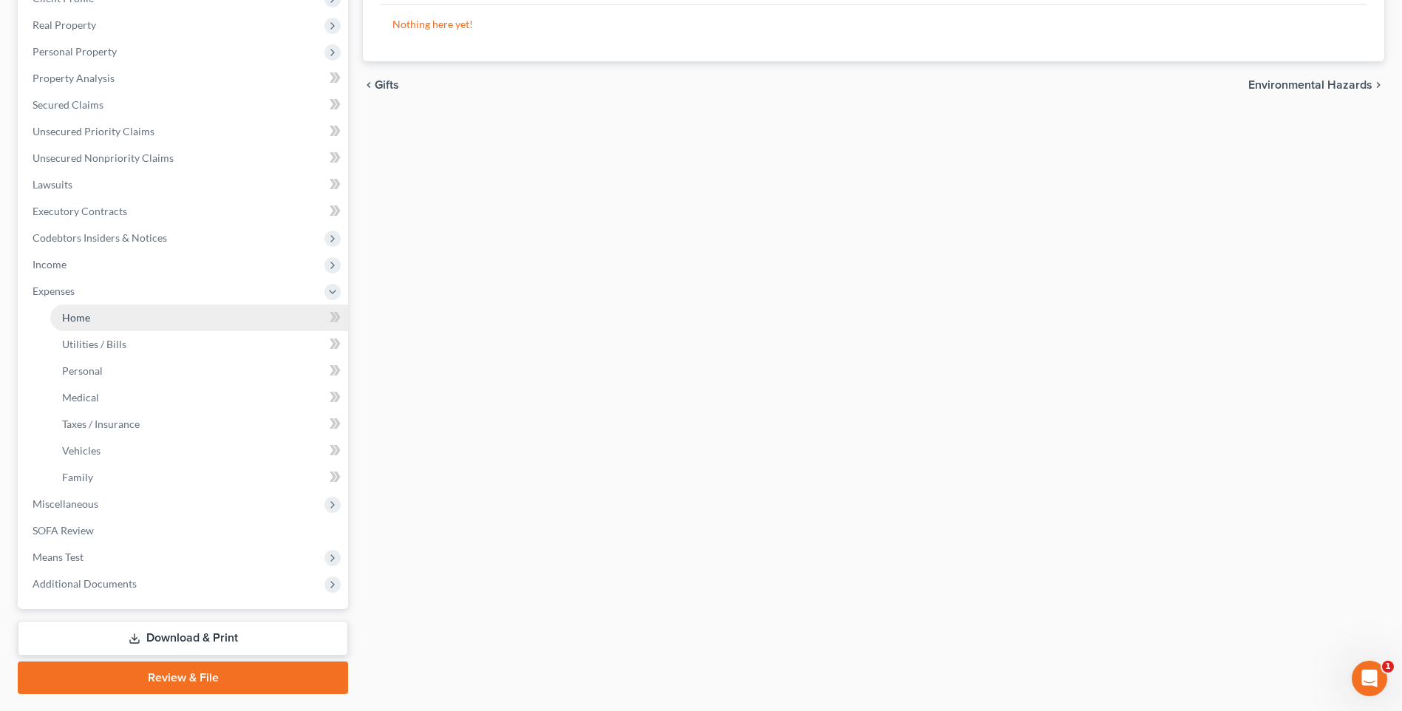
click at [79, 313] on span "Home" at bounding box center [76, 317] width 28 height 13
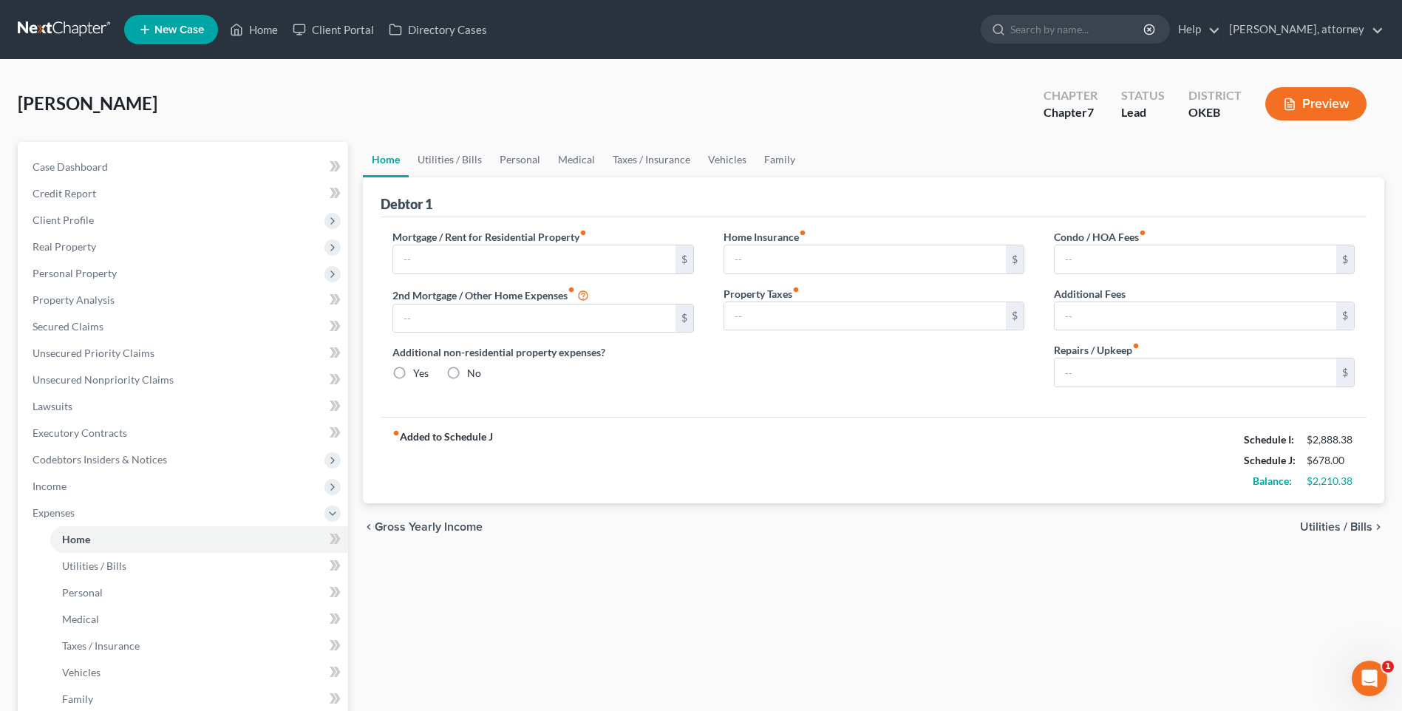
radio input "true"
click at [428, 160] on link "Utilities / Bills" at bounding box center [450, 159] width 82 height 35
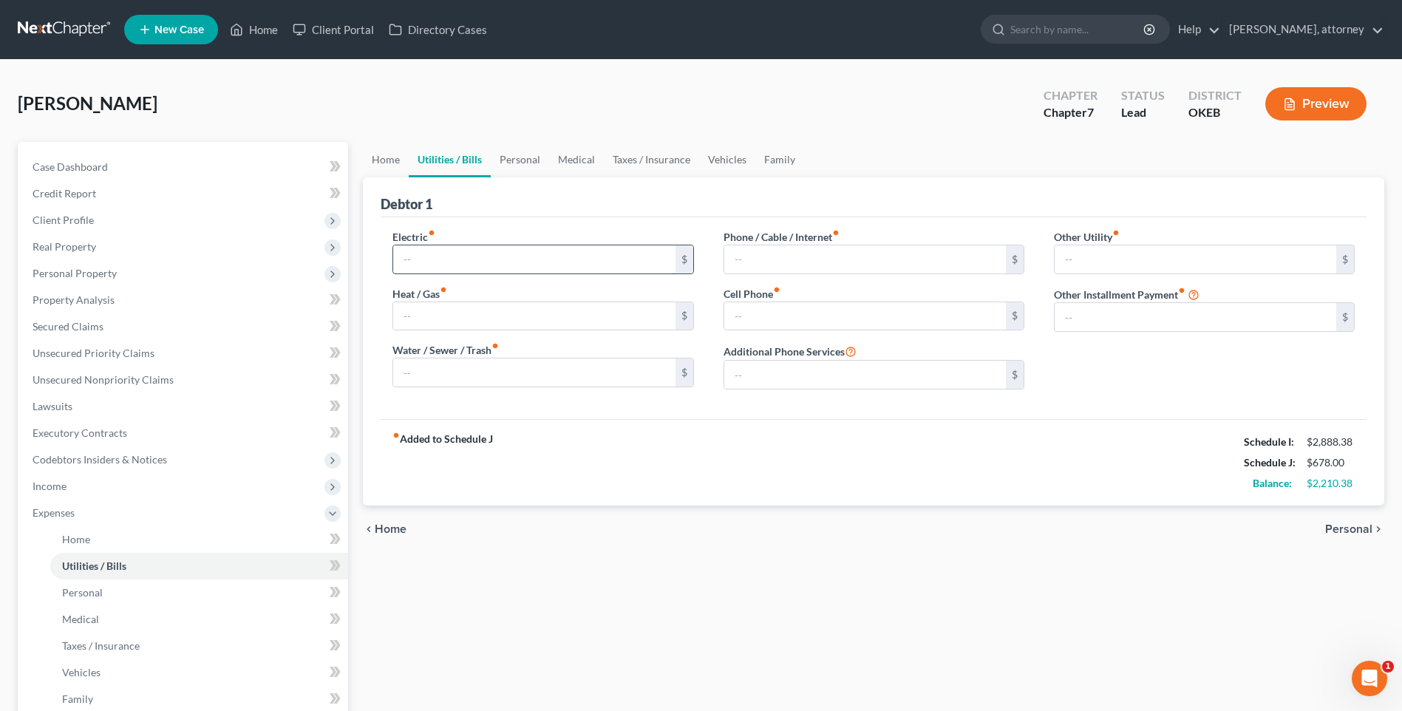
click at [448, 245] on input "text" at bounding box center [533, 259] width 281 height 28
type input "220"
type input "75"
type input "99"
type input "150"
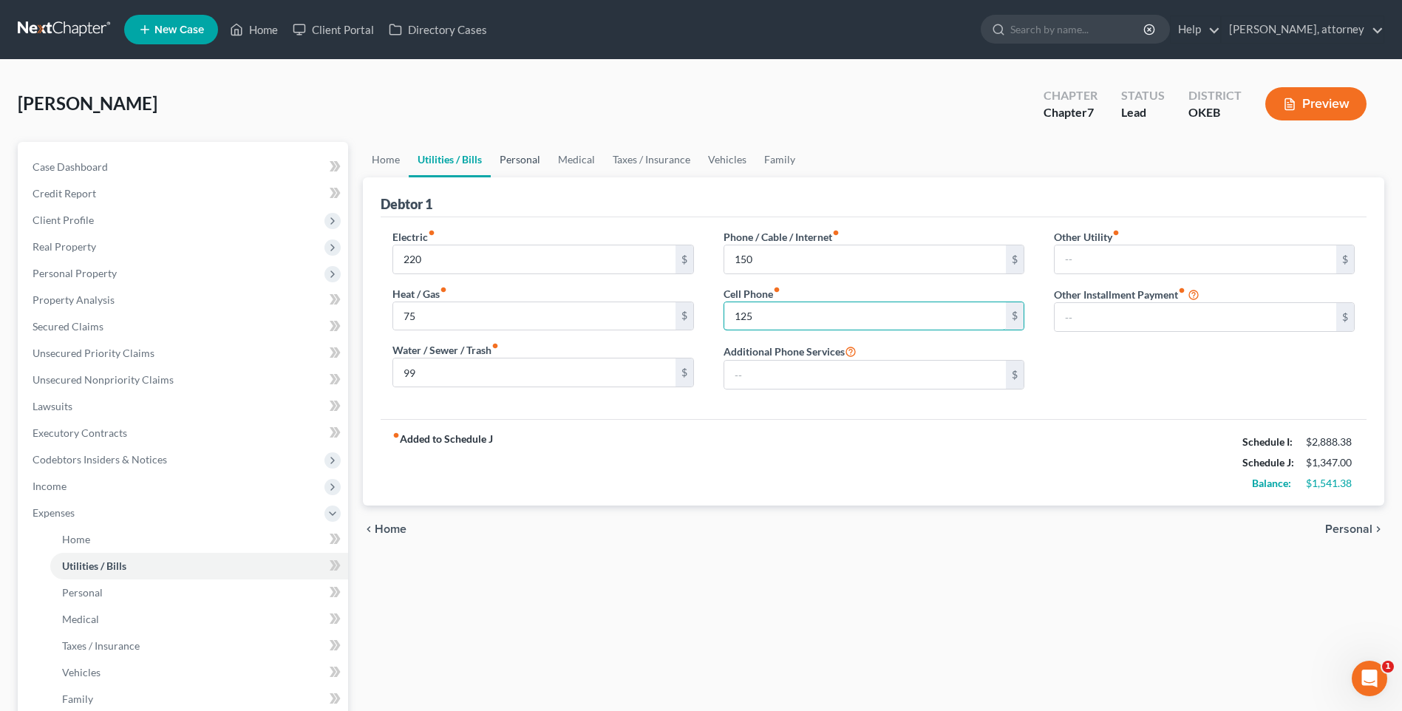
type input "125"
click at [513, 162] on link "Personal" at bounding box center [520, 159] width 58 height 35
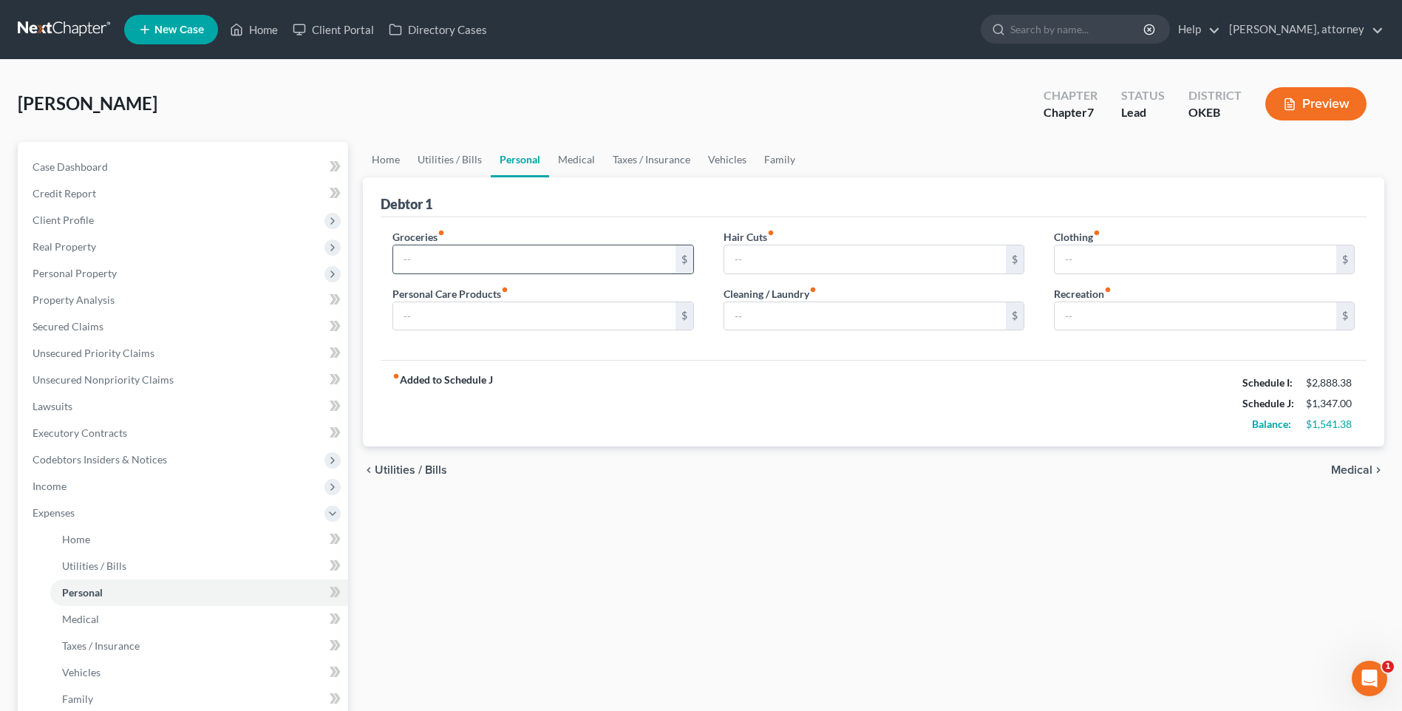
click at [485, 253] on input "text" at bounding box center [533, 259] width 281 height 28
type input "700"
type input "50"
type input "25"
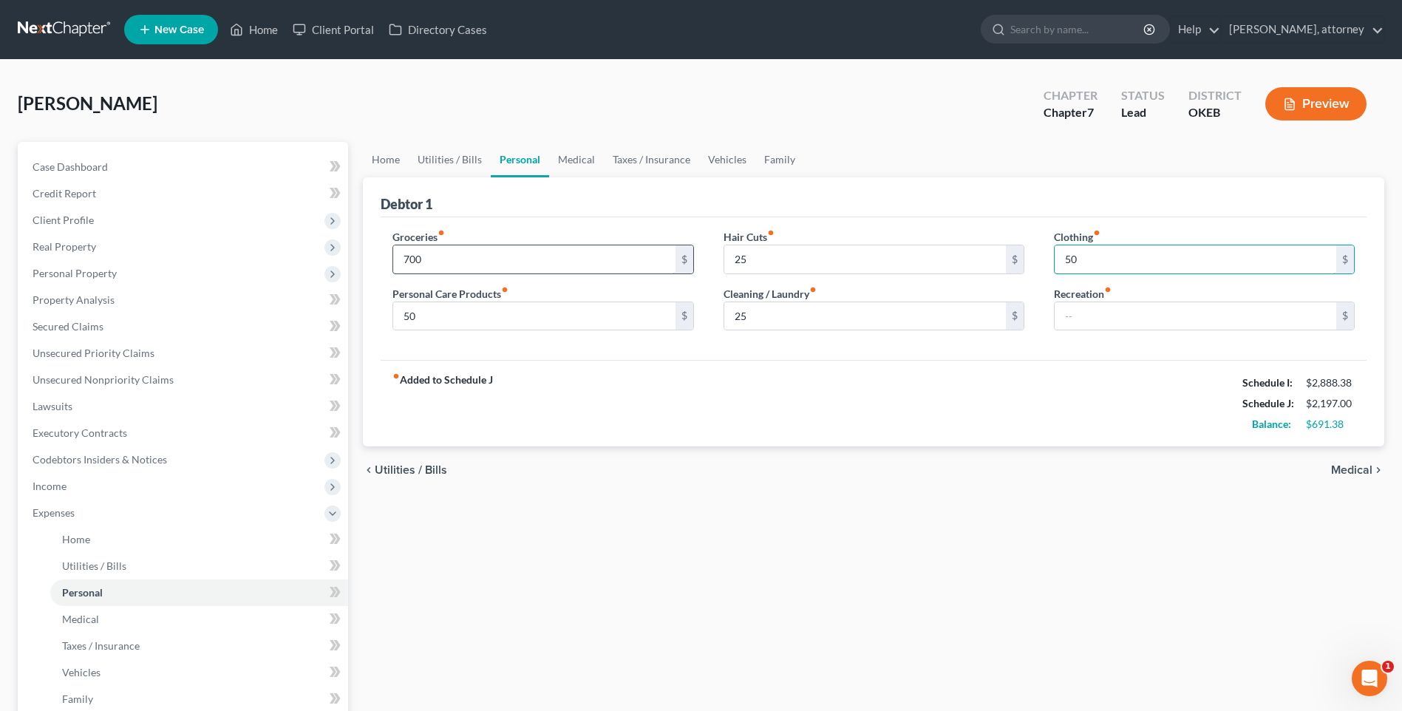
type input "50"
click at [578, 155] on link "Medical" at bounding box center [576, 159] width 55 height 35
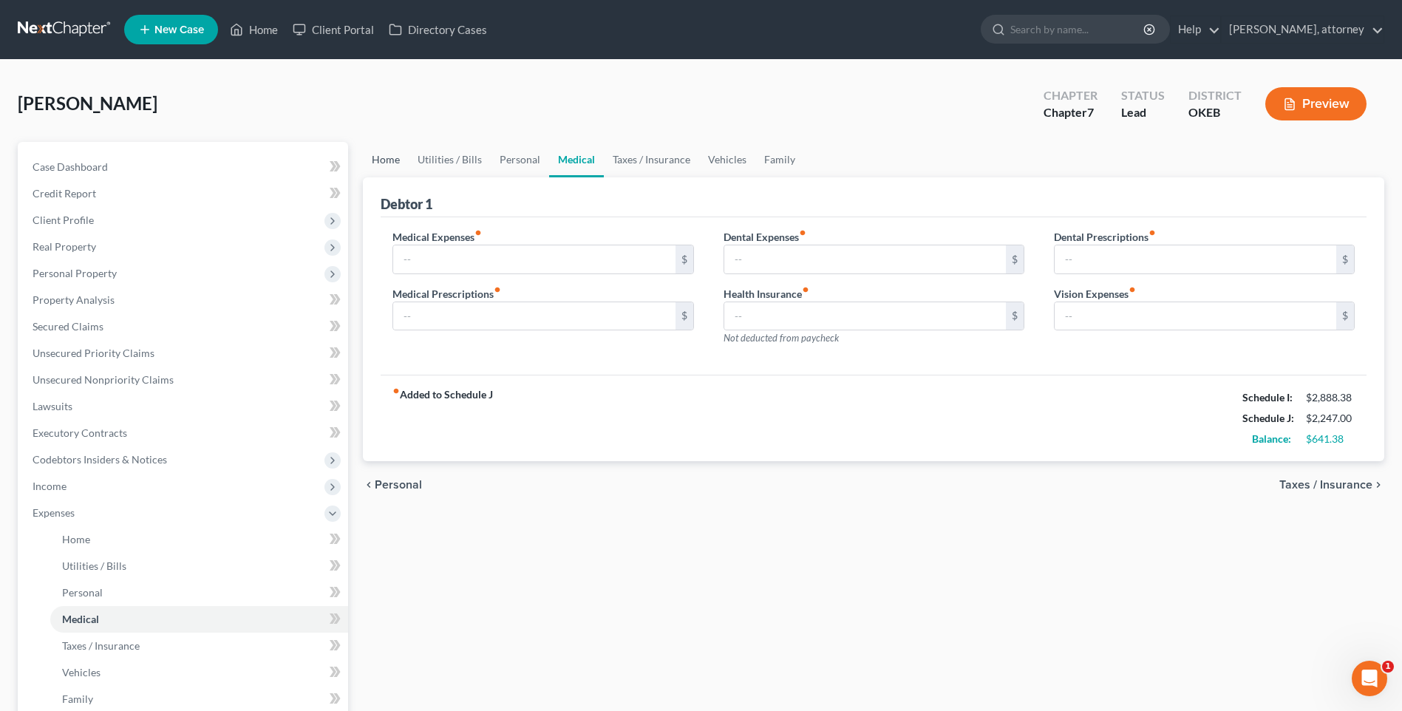
click at [383, 160] on link "Home" at bounding box center [386, 159] width 46 height 35
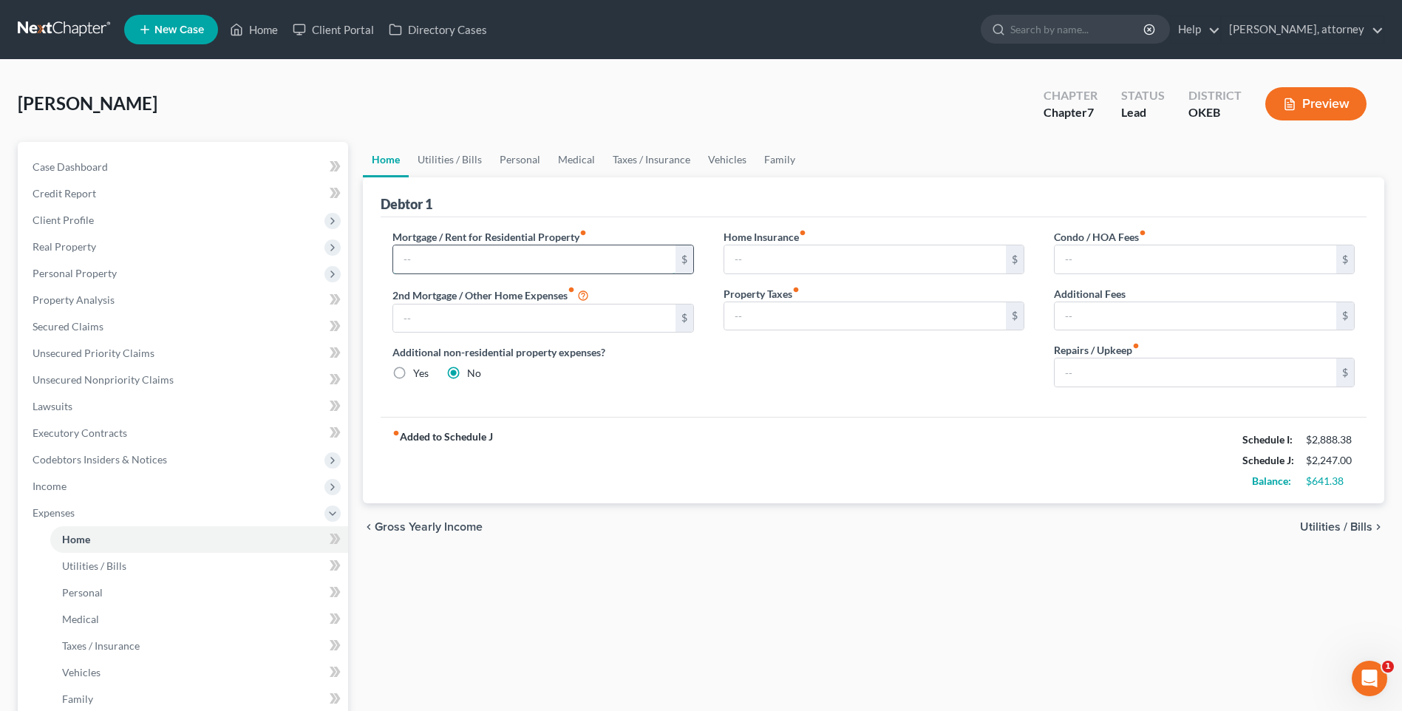
drag, startPoint x: 459, startPoint y: 262, endPoint x: 429, endPoint y: 265, distance: 29.7
click at [459, 262] on input "text" at bounding box center [533, 259] width 281 height 28
click at [412, 258] on input "text" at bounding box center [533, 259] width 281 height 28
click at [595, 205] on div "Debtor 1" at bounding box center [874, 197] width 986 height 40
click at [614, 103] on div "[PERSON_NAME] Upgraded Chapter Chapter 7 Status Lead District OKEB Preview" at bounding box center [701, 110] width 1366 height 64
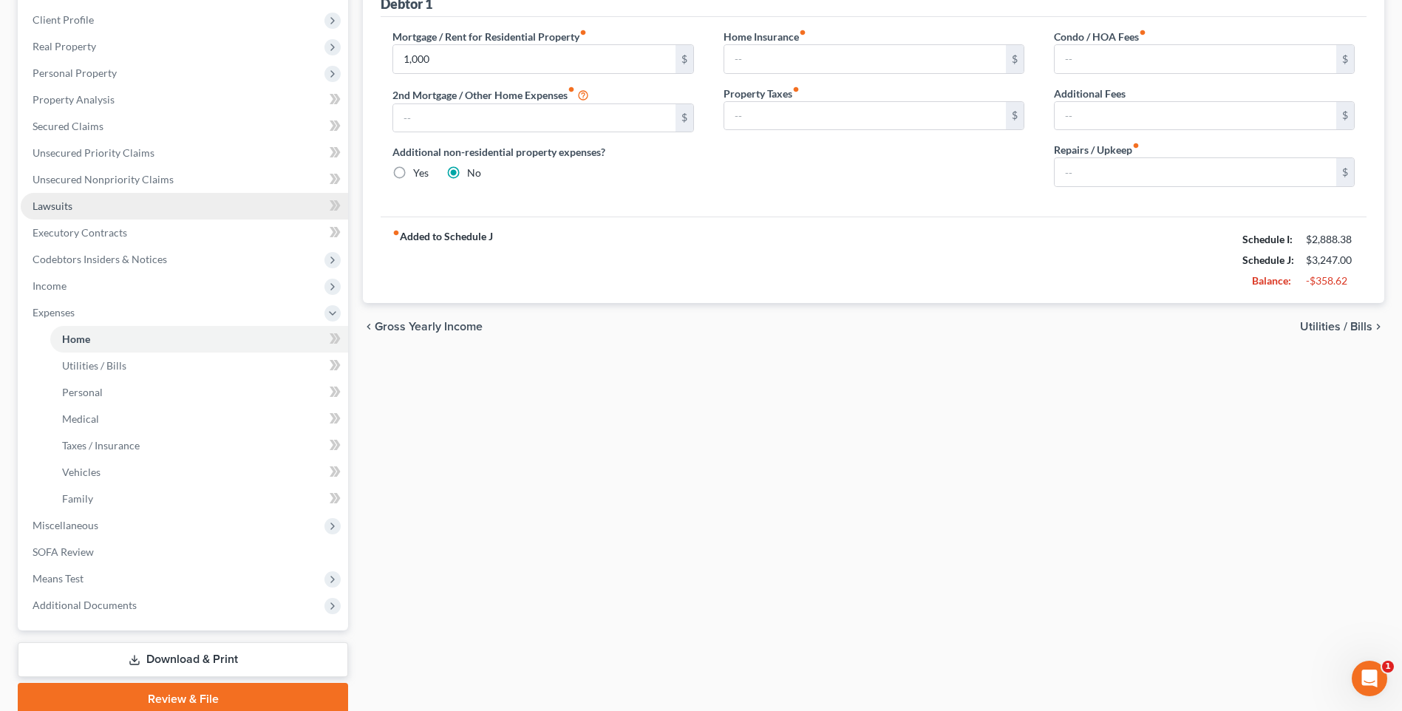
scroll to position [222, 0]
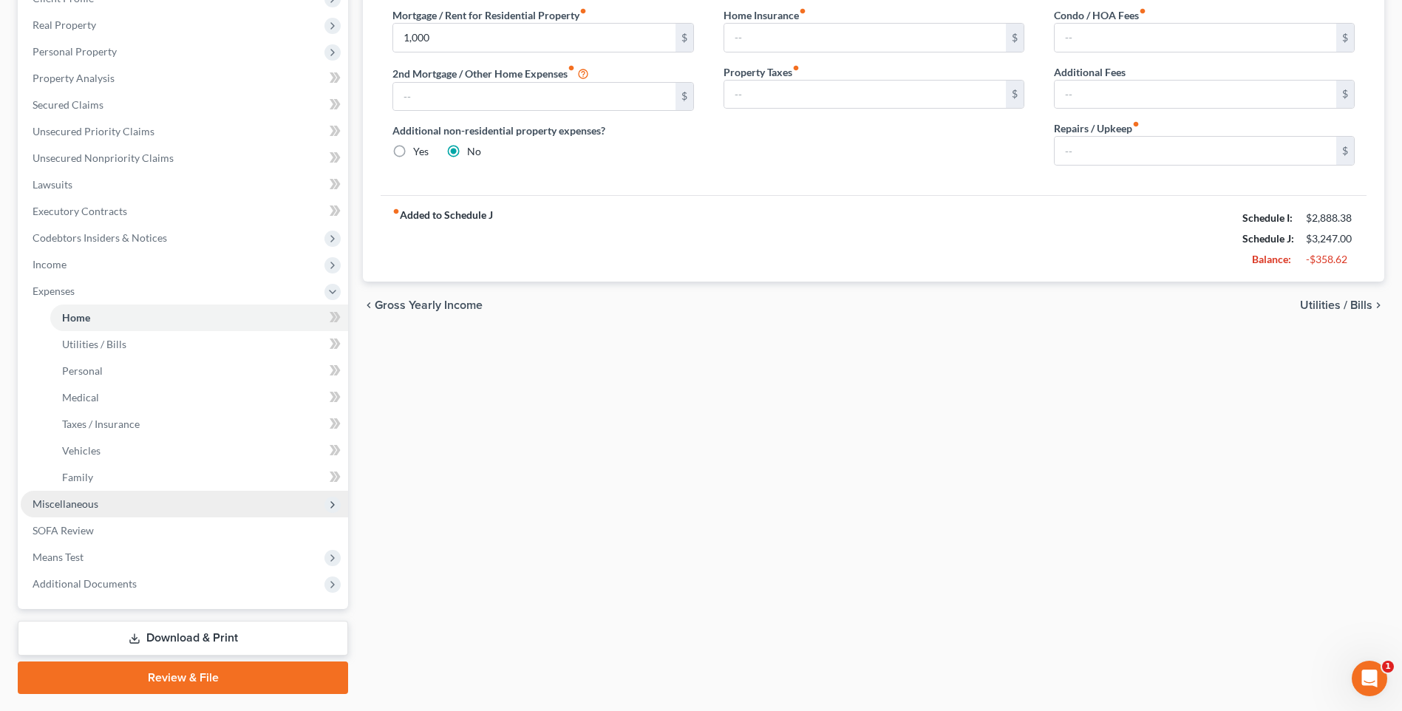
click at [82, 505] on span "Miscellaneous" at bounding box center [66, 503] width 66 height 13
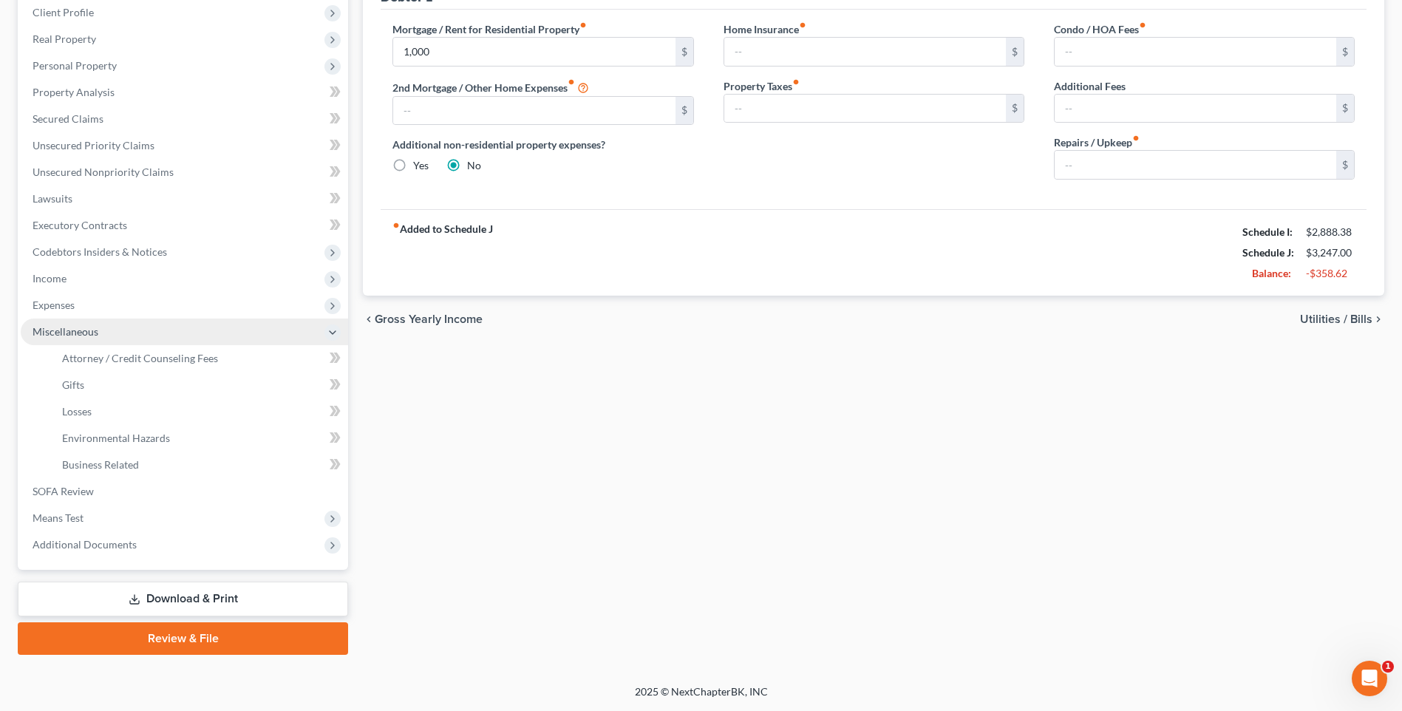
scroll to position [208, 0]
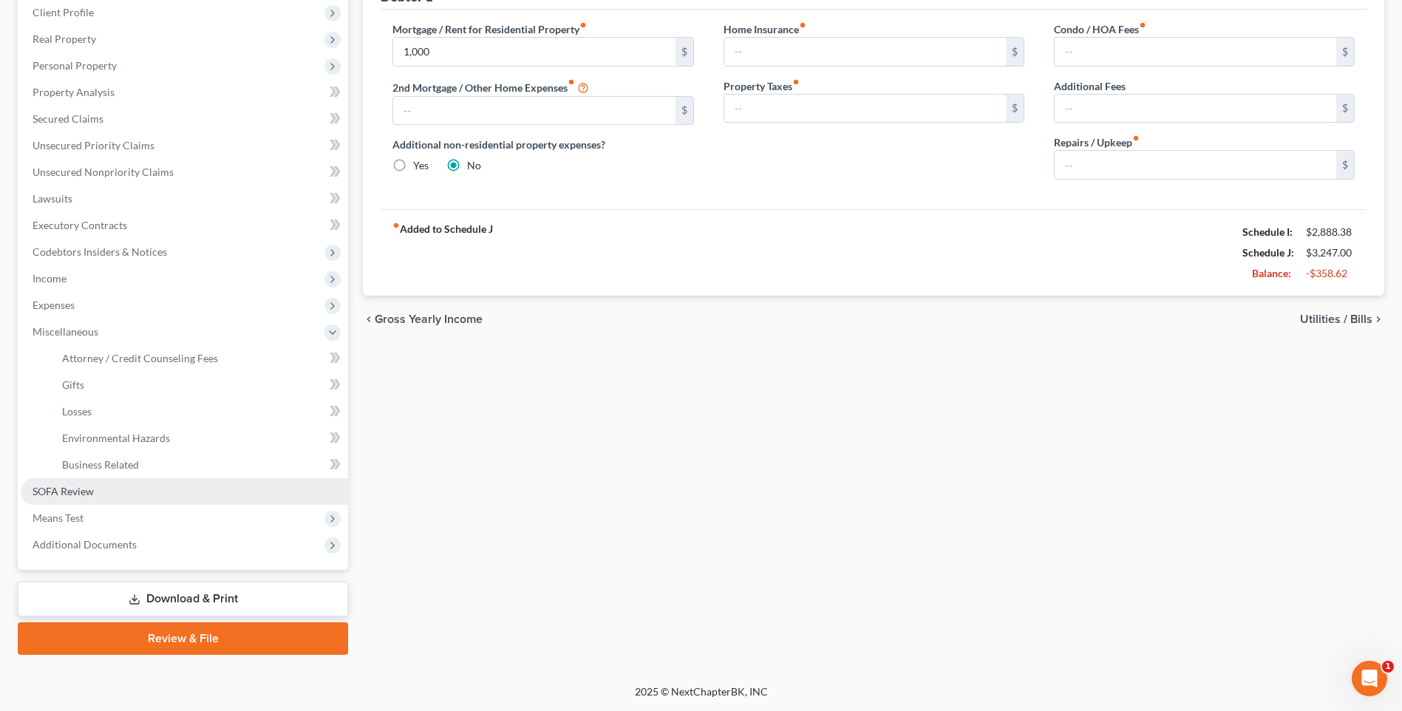
click at [68, 494] on span "SOFA Review" at bounding box center [63, 491] width 61 height 13
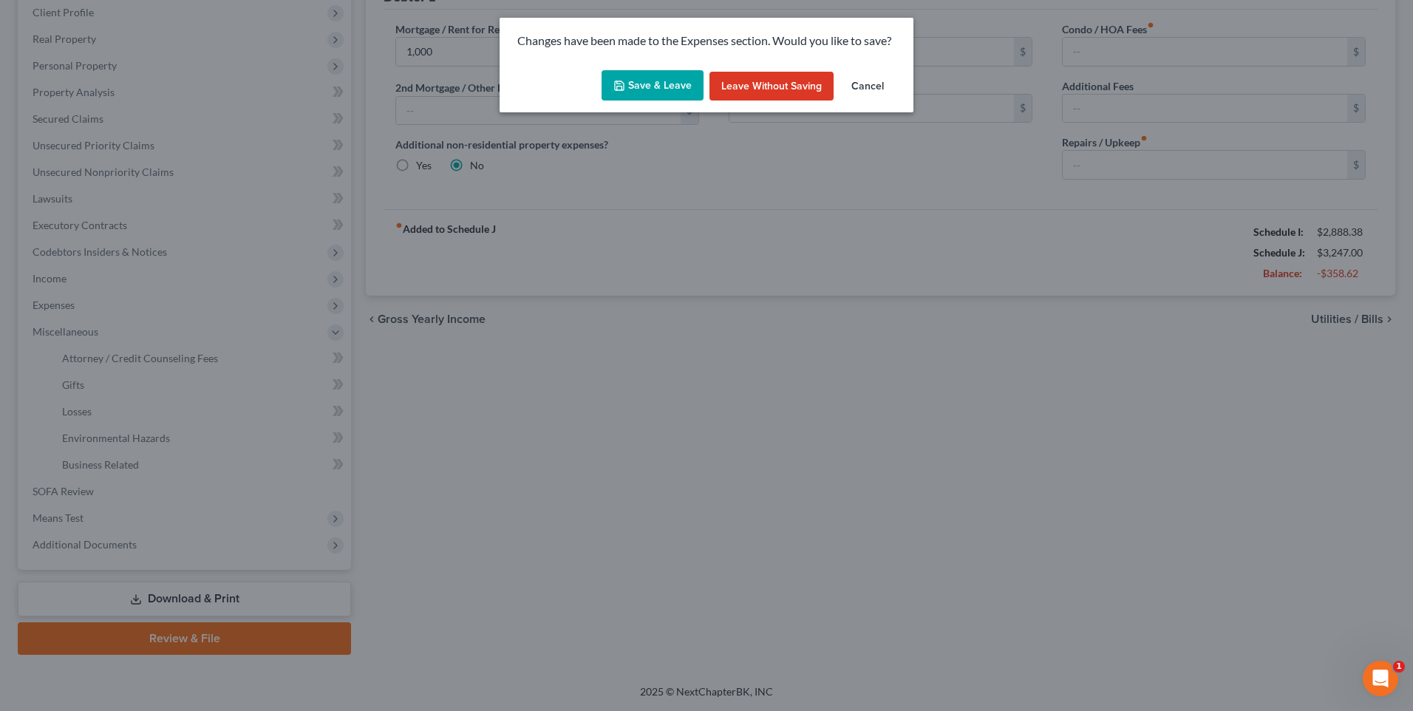
click at [672, 85] on button "Save & Leave" at bounding box center [652, 85] width 102 height 31
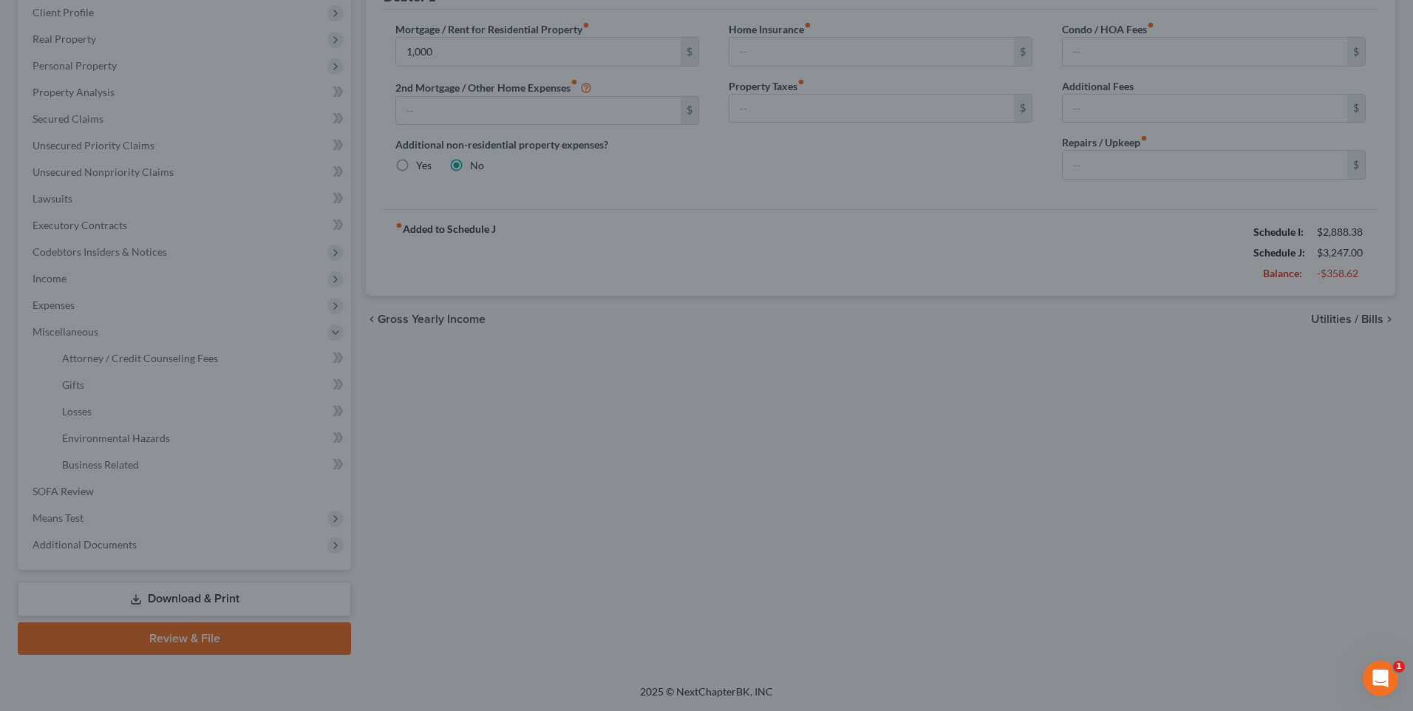
type input "1,000.00"
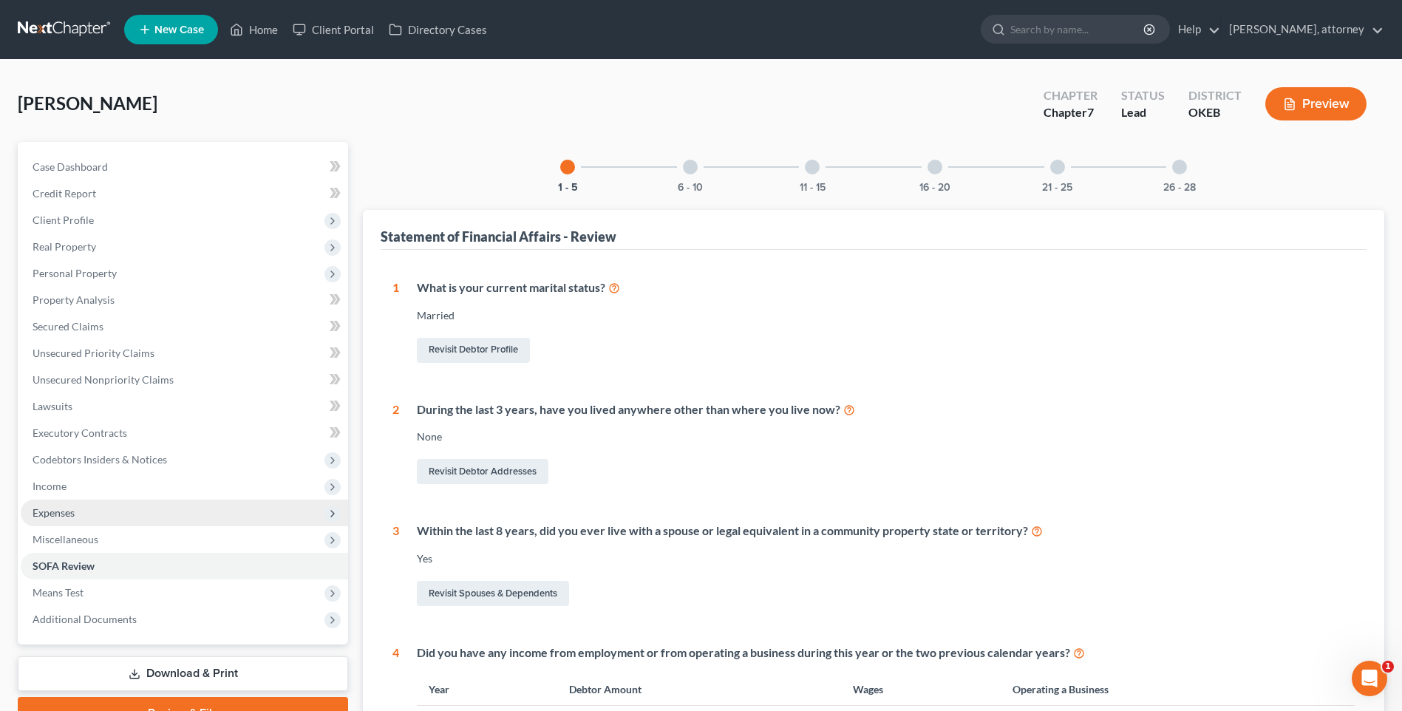
click at [56, 512] on span "Expenses" at bounding box center [54, 512] width 42 height 13
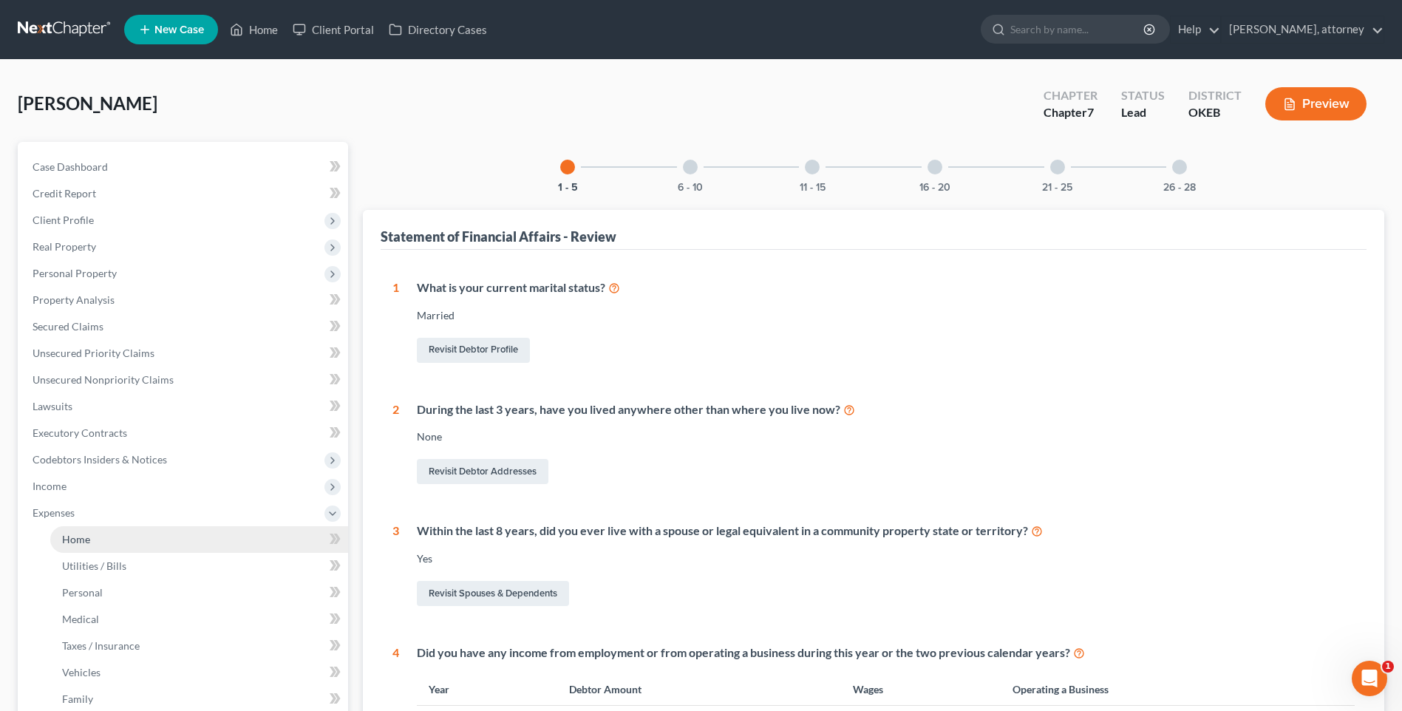
click at [75, 544] on span "Home" at bounding box center [76, 539] width 28 height 13
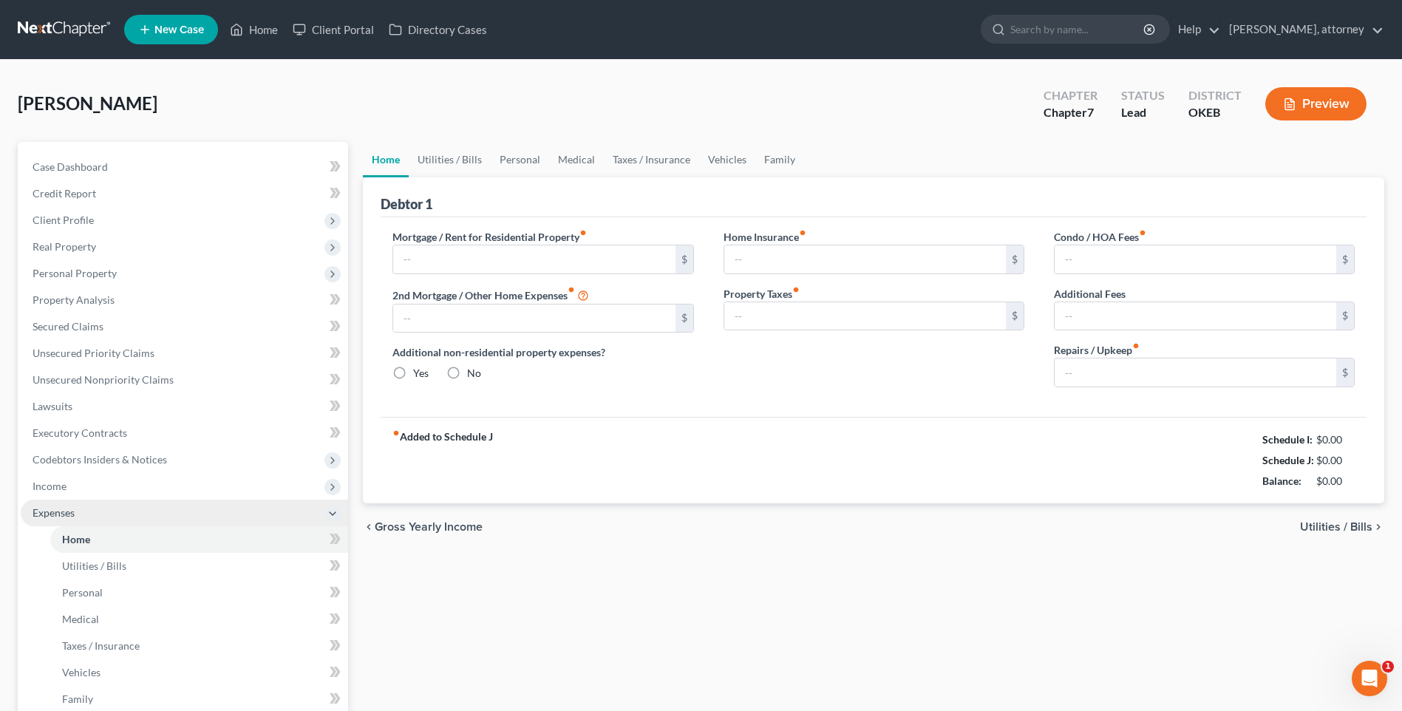
type input "1,000.00"
radio input "true"
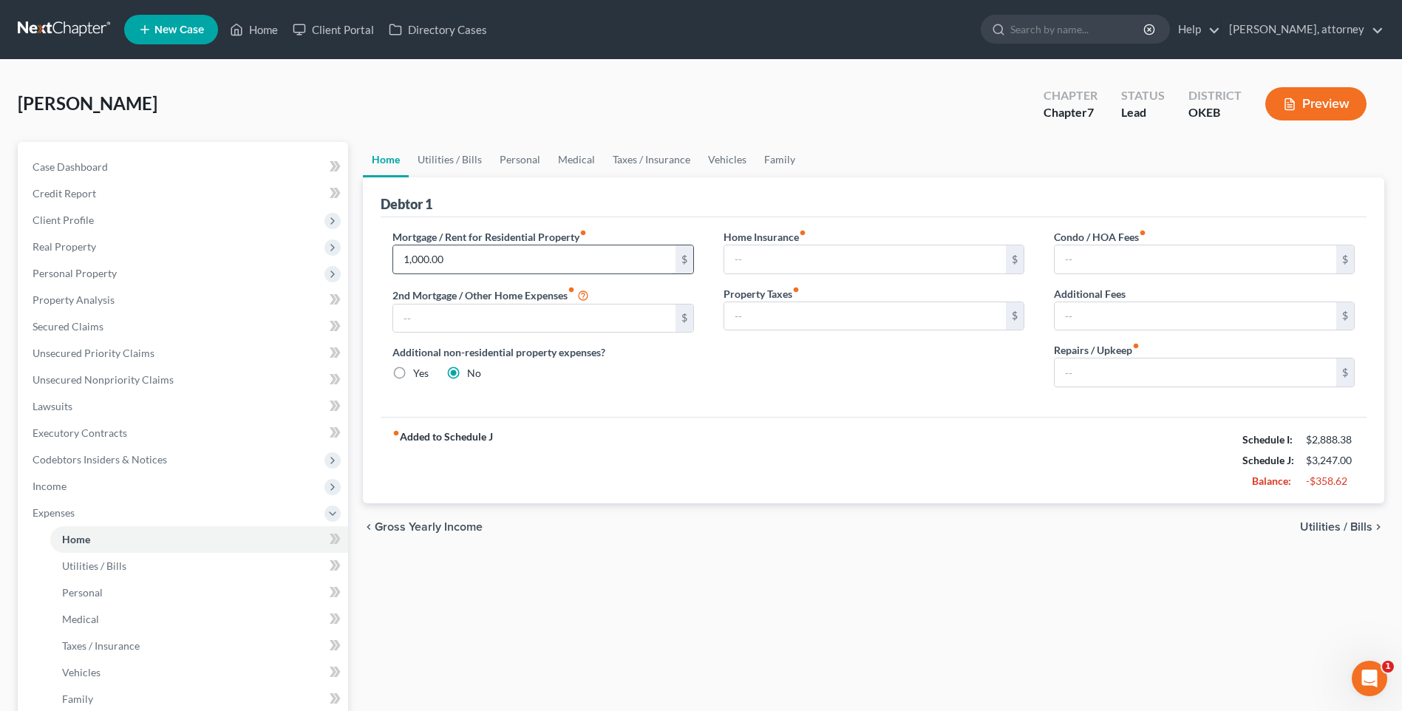
click at [530, 253] on input "1,000.00" at bounding box center [533, 259] width 281 height 28
type input "700.00"
click at [754, 384] on div "Home Insurance fiber_manual_record $ Property Taxes fiber_manual_record $" at bounding box center [874, 314] width 330 height 170
click at [445, 157] on link "Utilities / Bills" at bounding box center [450, 159] width 82 height 35
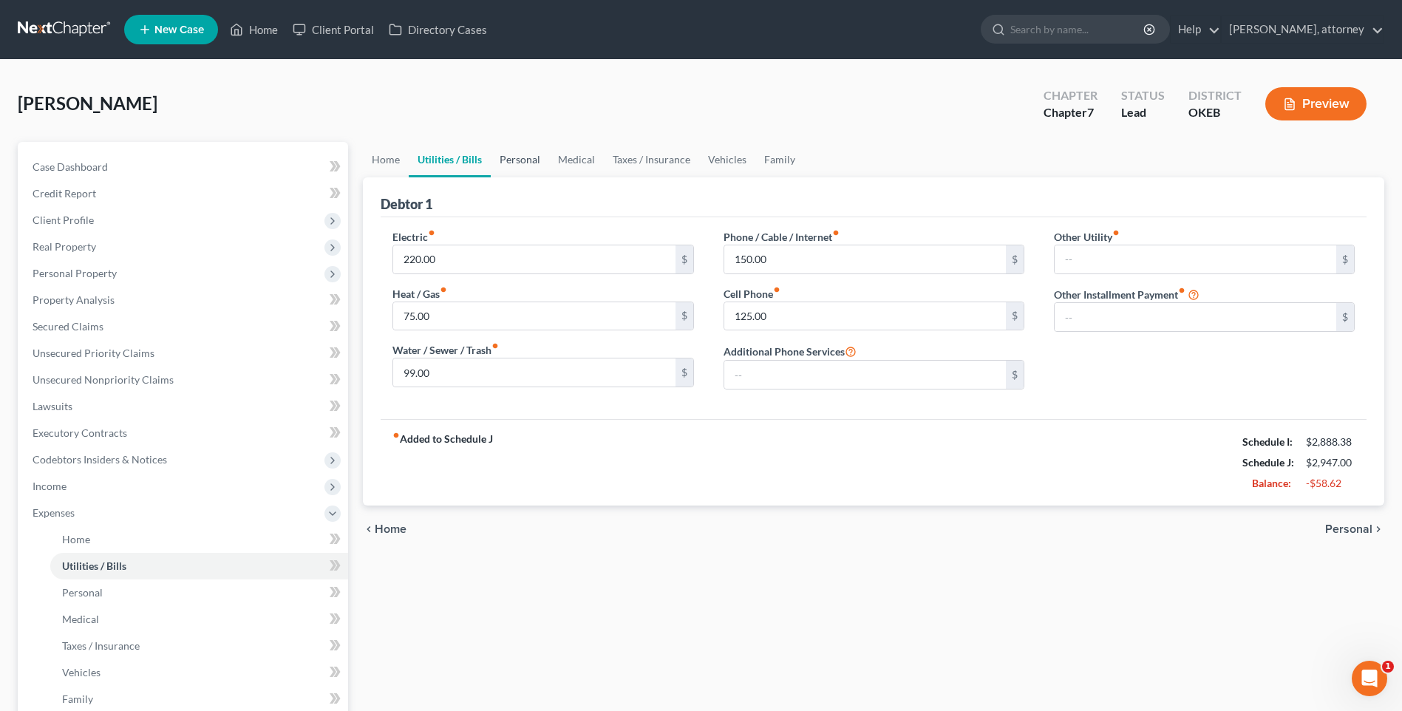
click at [525, 157] on link "Personal" at bounding box center [520, 159] width 58 height 35
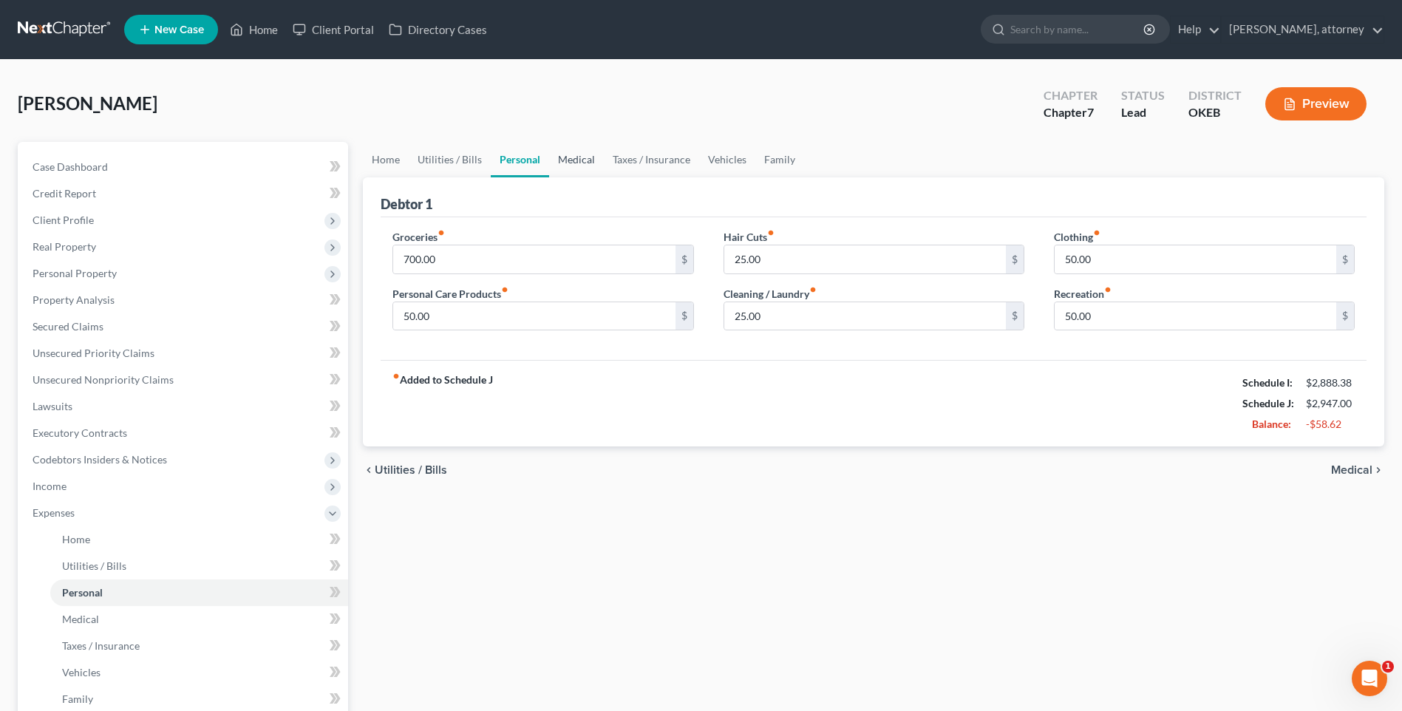
click at [576, 160] on link "Medical" at bounding box center [576, 159] width 55 height 35
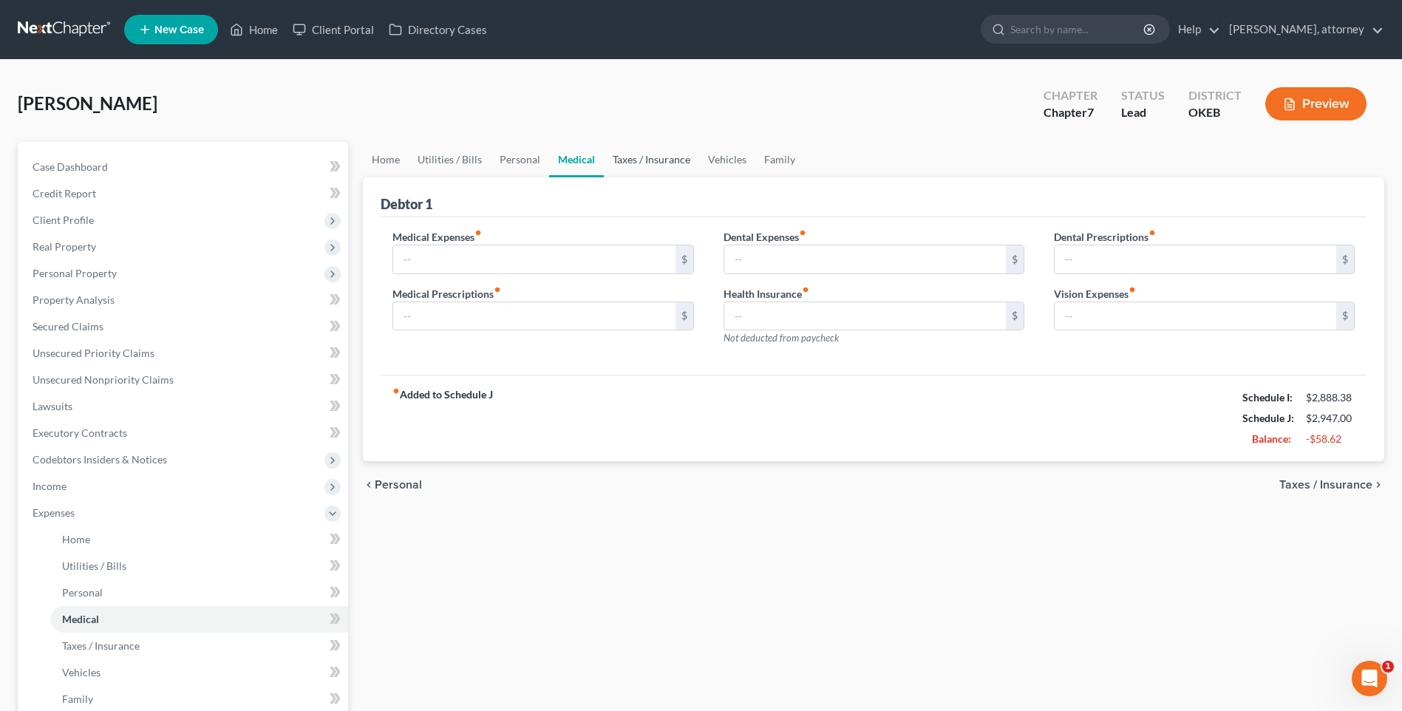
click at [644, 167] on link "Taxes / Insurance" at bounding box center [651, 159] width 95 height 35
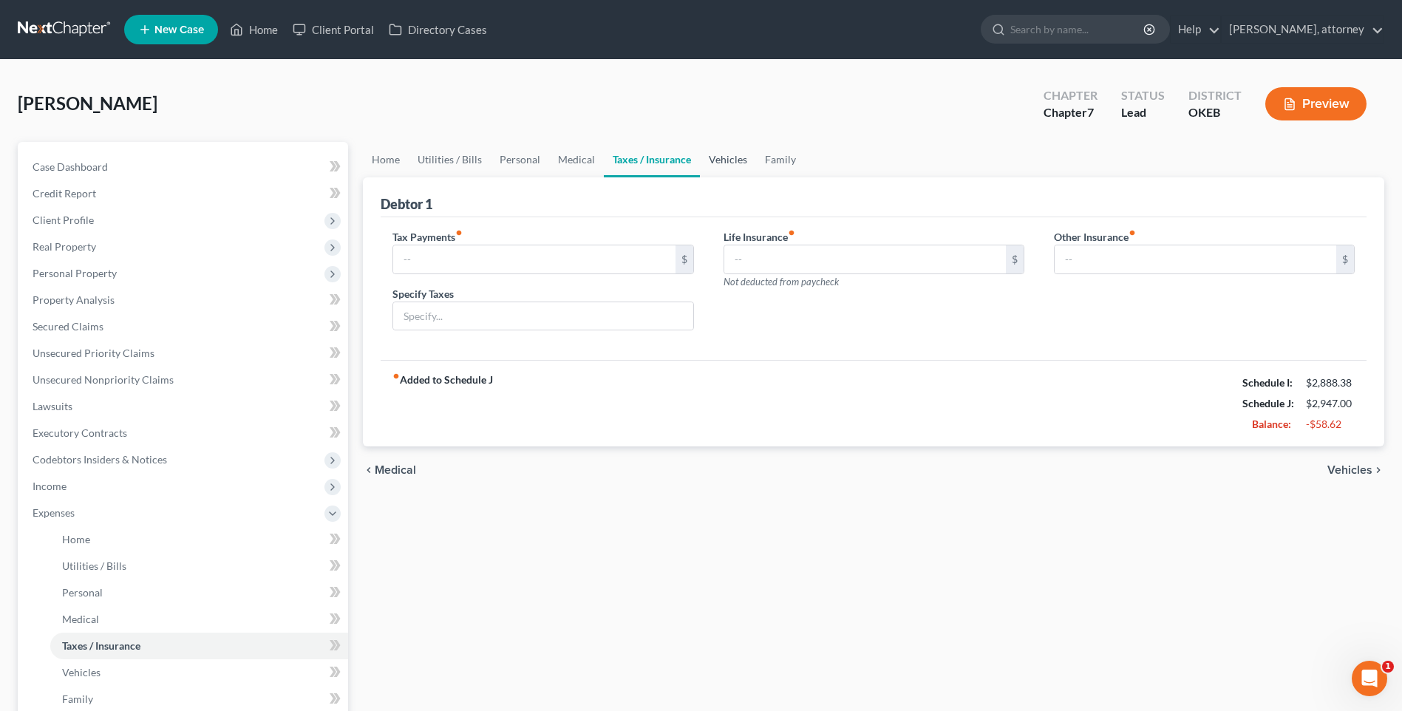
click at [732, 160] on link "Vehicles" at bounding box center [728, 159] width 56 height 35
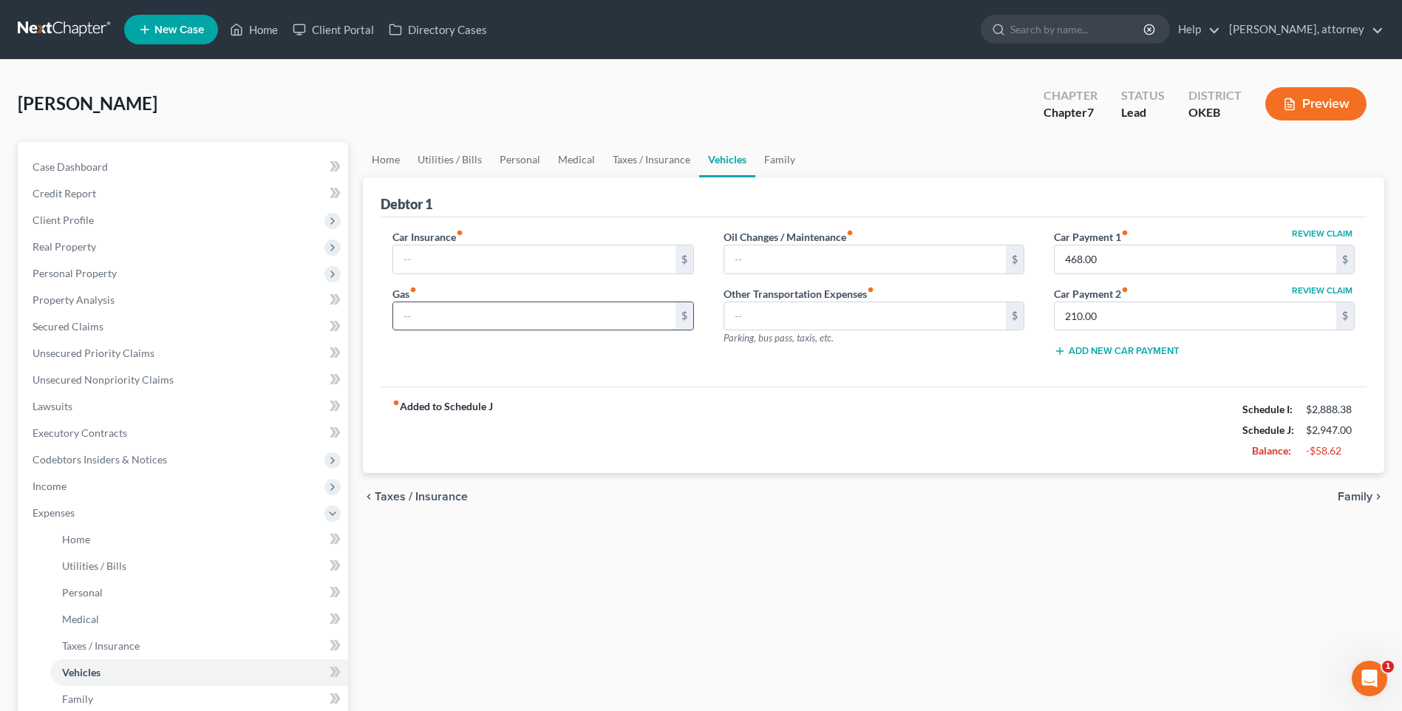
click at [506, 321] on input "text" at bounding box center [533, 316] width 281 height 28
type input "100"
click at [584, 366] on div "Car Insurance fiber_manual_record $ Gas fiber_manual_record 100 $" at bounding box center [543, 299] width 330 height 140
click at [584, 215] on div "Debtor 1" at bounding box center [874, 197] width 986 height 40
click at [577, 210] on div "Debtor 1" at bounding box center [874, 197] width 986 height 40
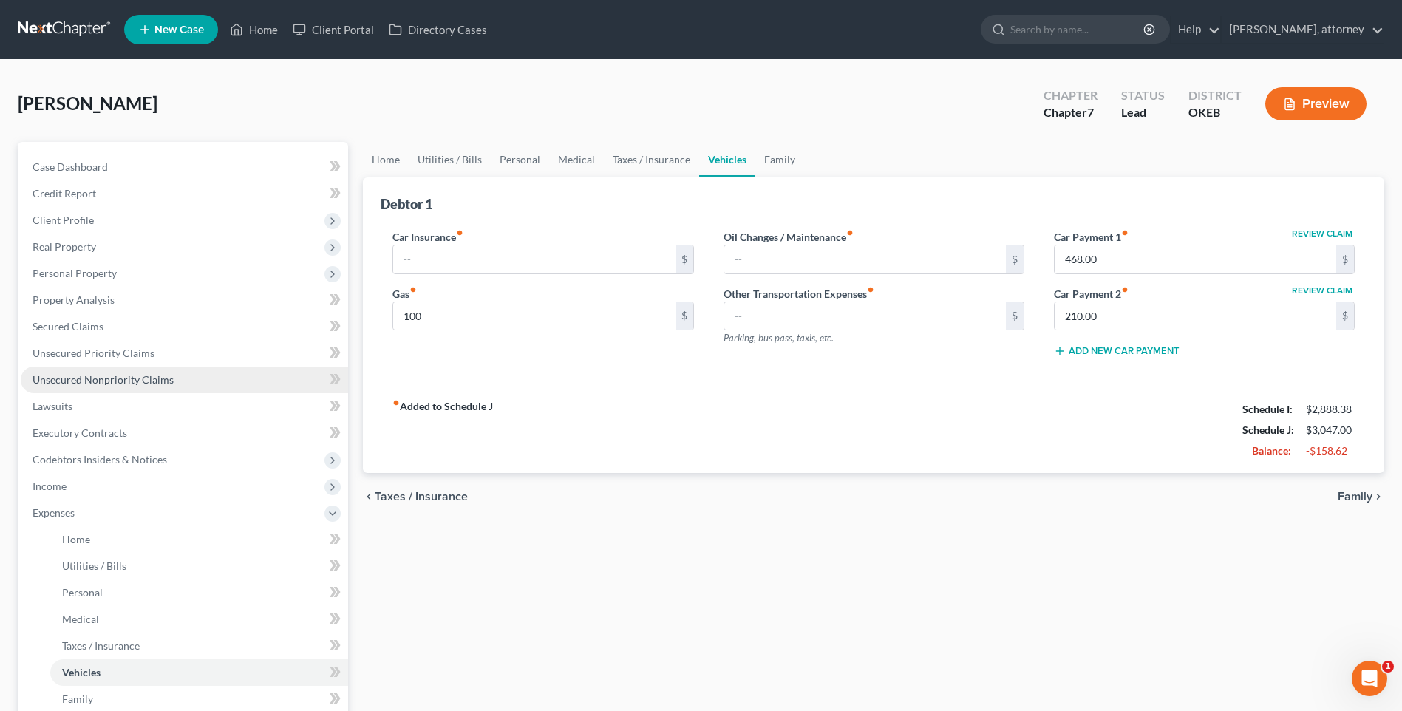
scroll to position [148, 0]
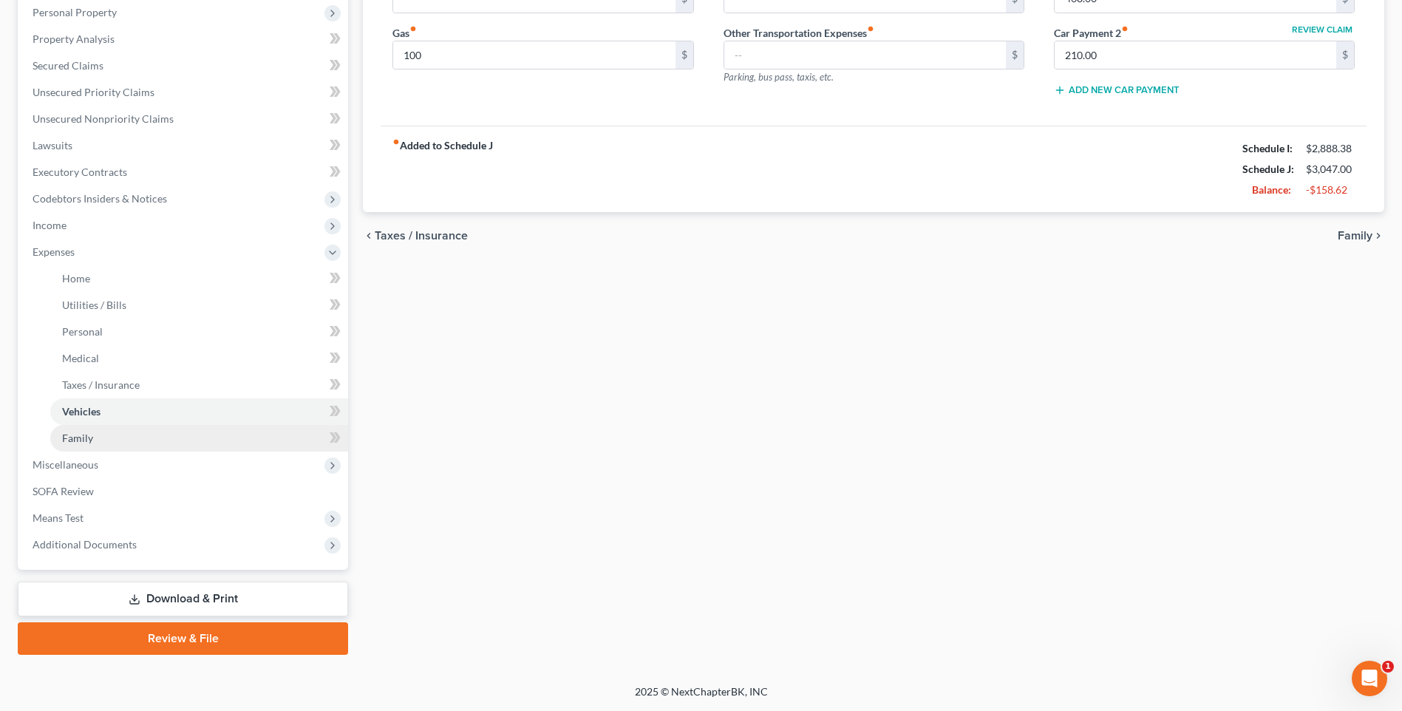
click at [86, 437] on span "Family" at bounding box center [77, 437] width 31 height 13
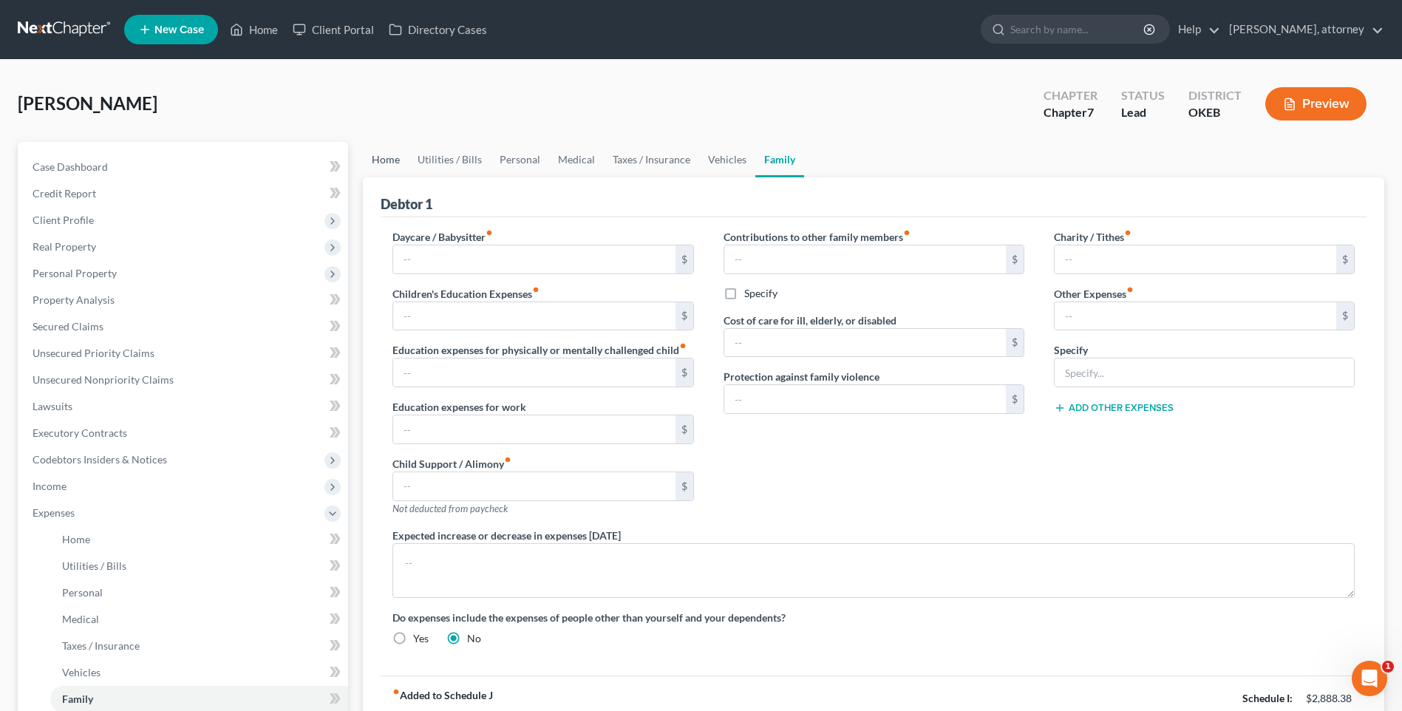
click at [388, 154] on link "Home" at bounding box center [386, 159] width 46 height 35
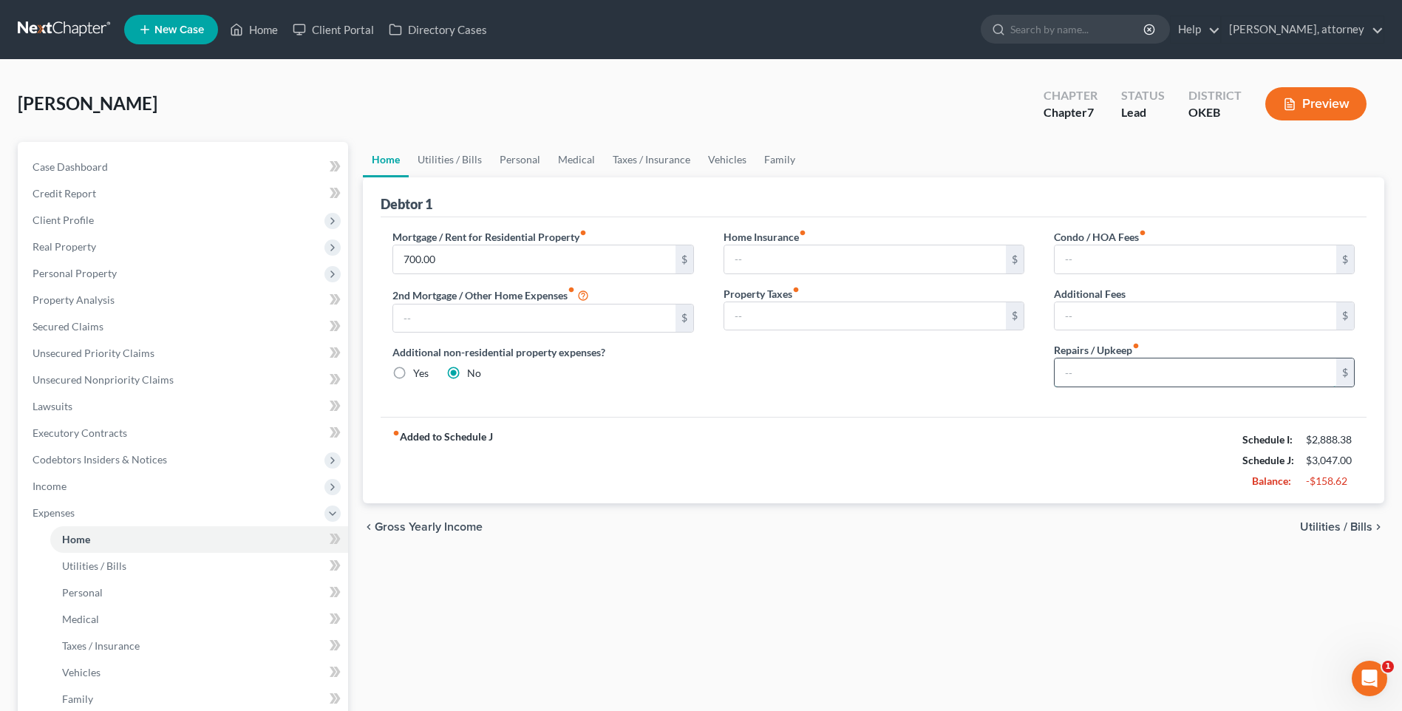
click at [1083, 381] on input "text" at bounding box center [1194, 372] width 281 height 28
click at [431, 157] on link "Utilities / Bills" at bounding box center [450, 159] width 82 height 35
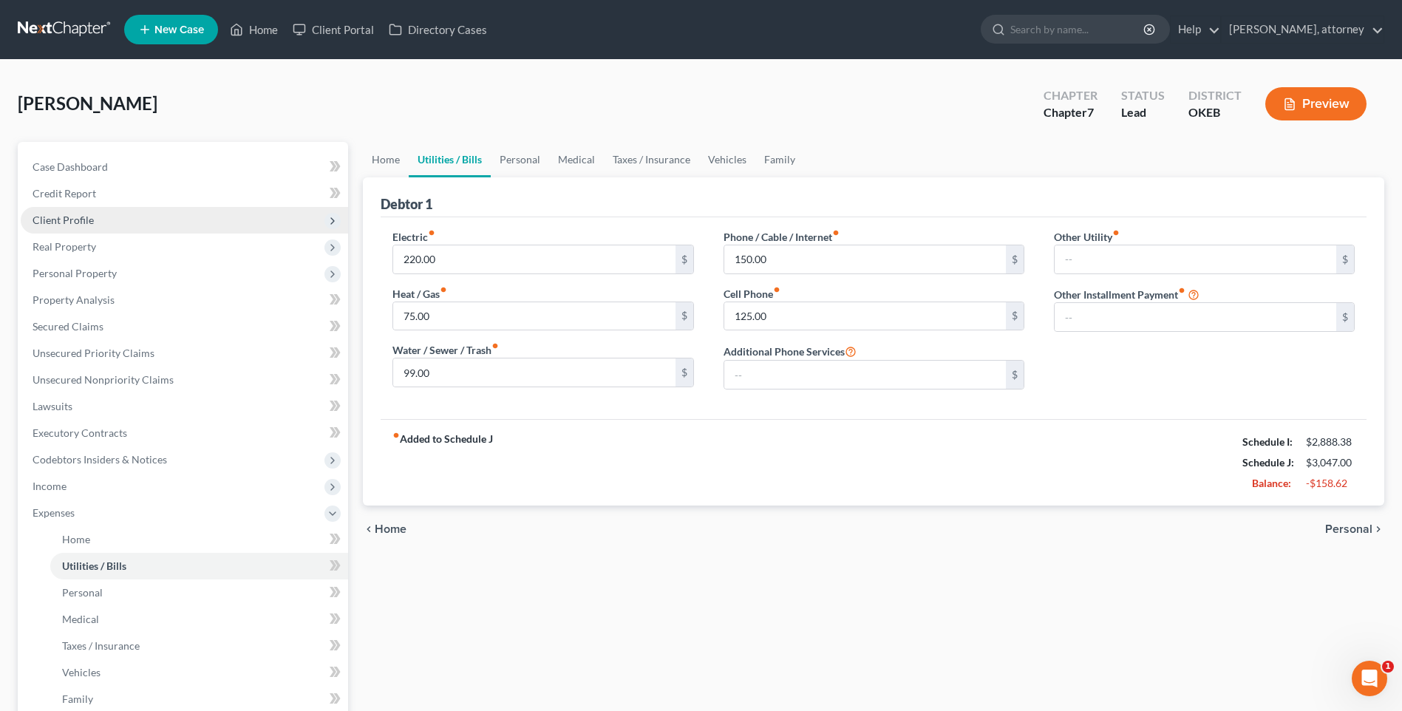
click at [66, 222] on span "Client Profile" at bounding box center [63, 220] width 61 height 13
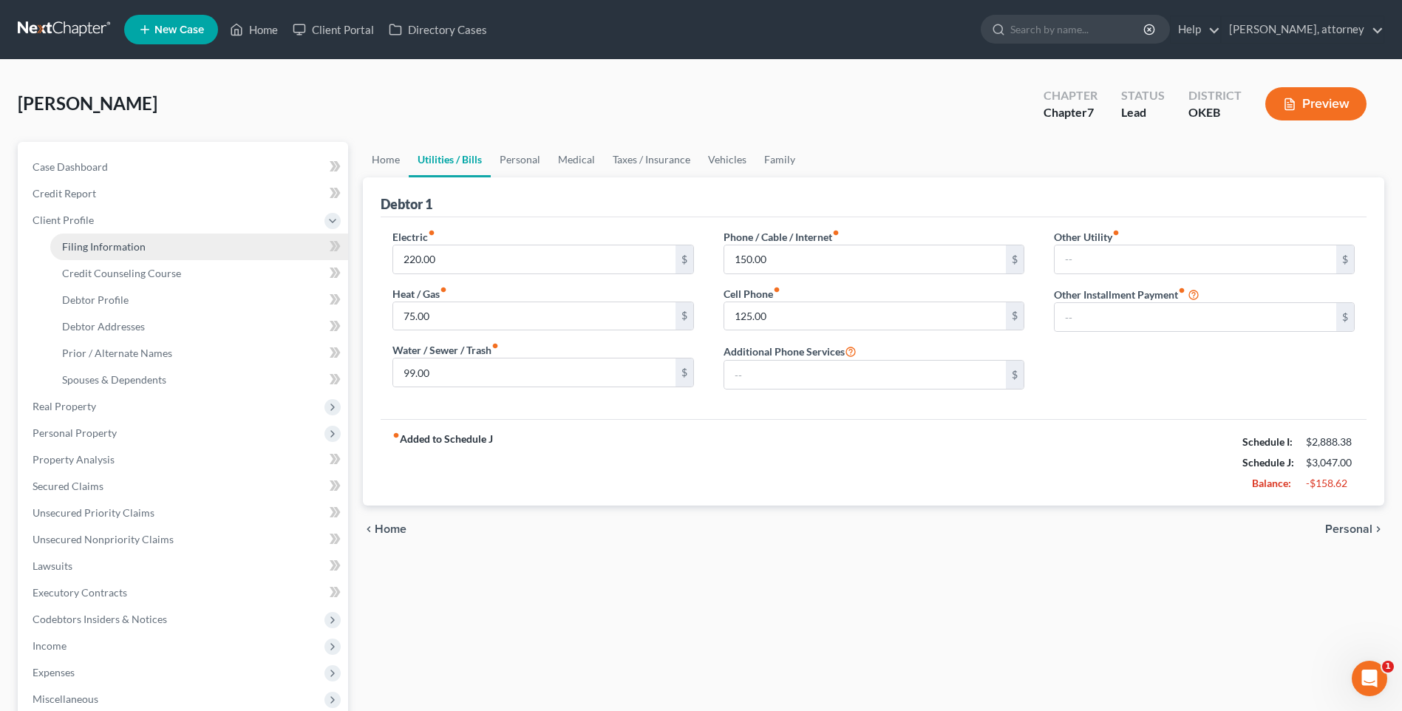
click at [94, 247] on span "Filing Information" at bounding box center [103, 246] width 83 height 13
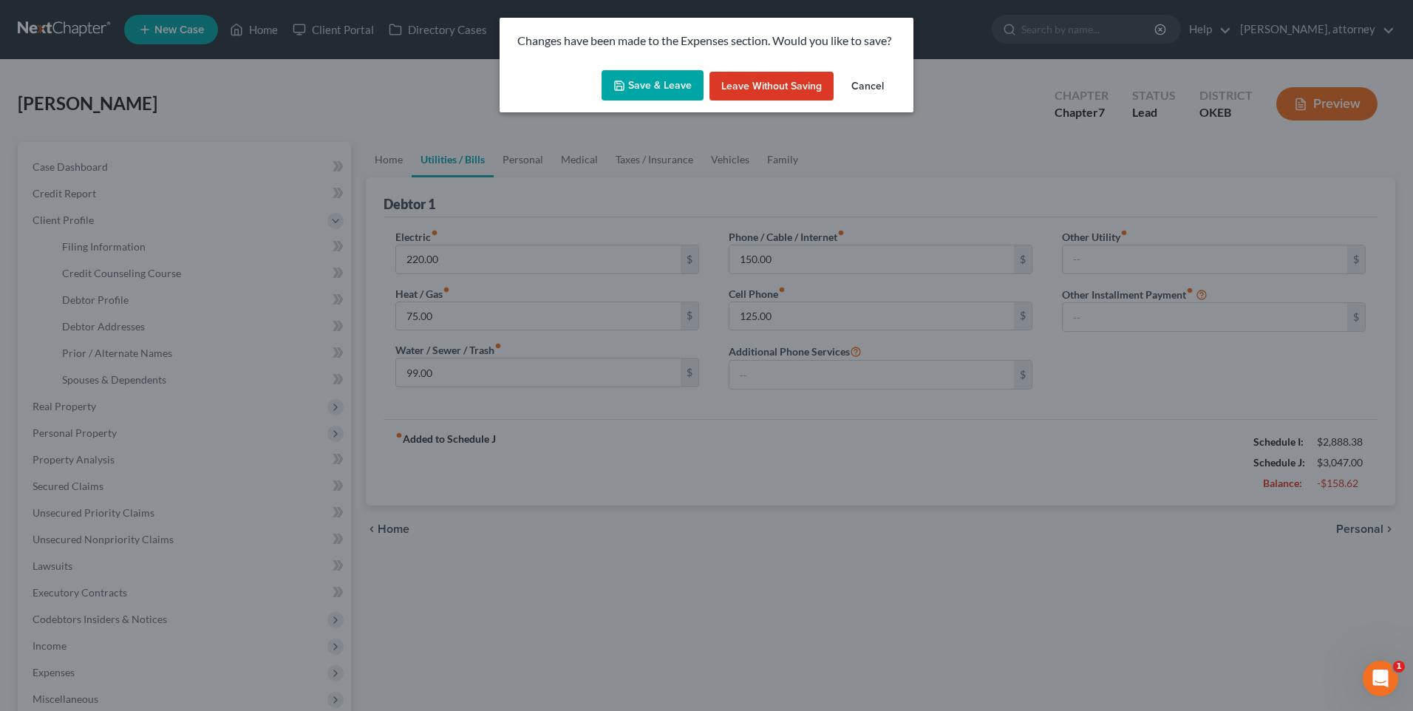
click at [661, 79] on button "Save & Leave" at bounding box center [652, 85] width 102 height 31
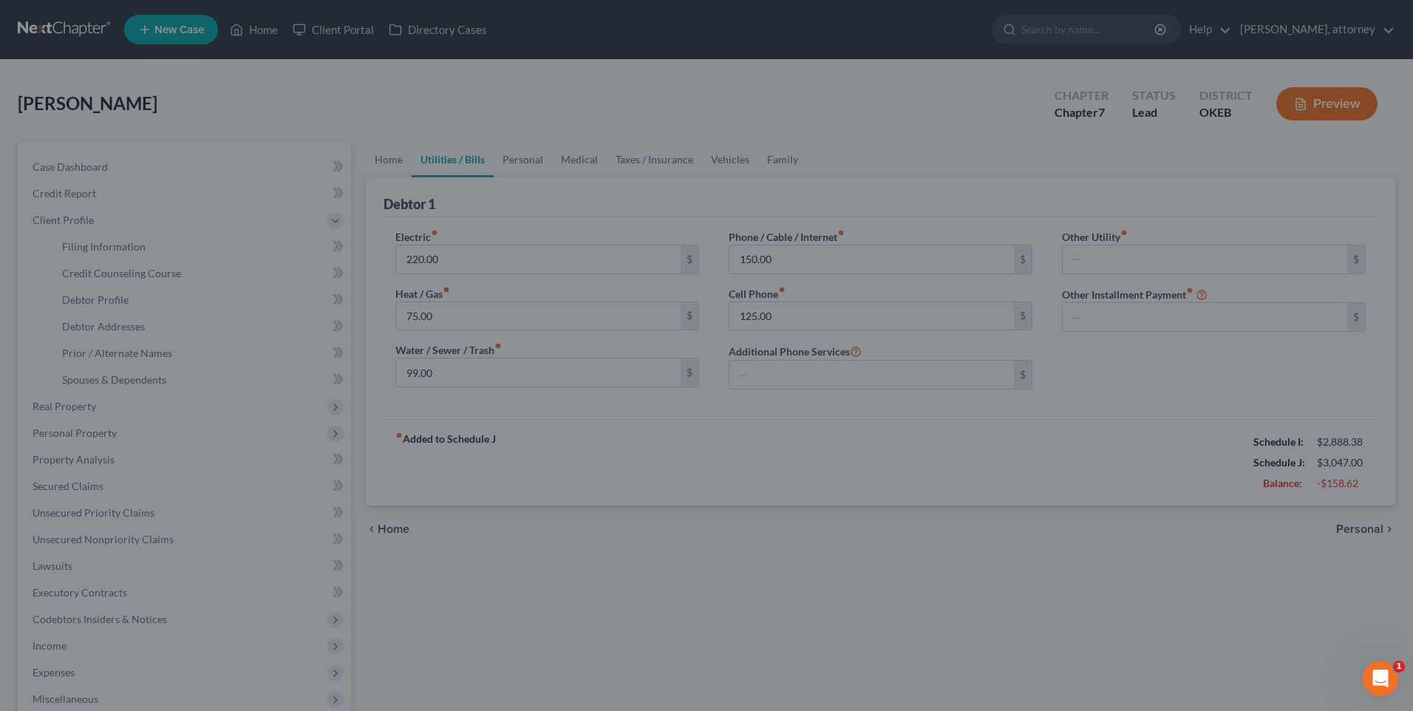
select select "1"
select select "0"
select select "37"
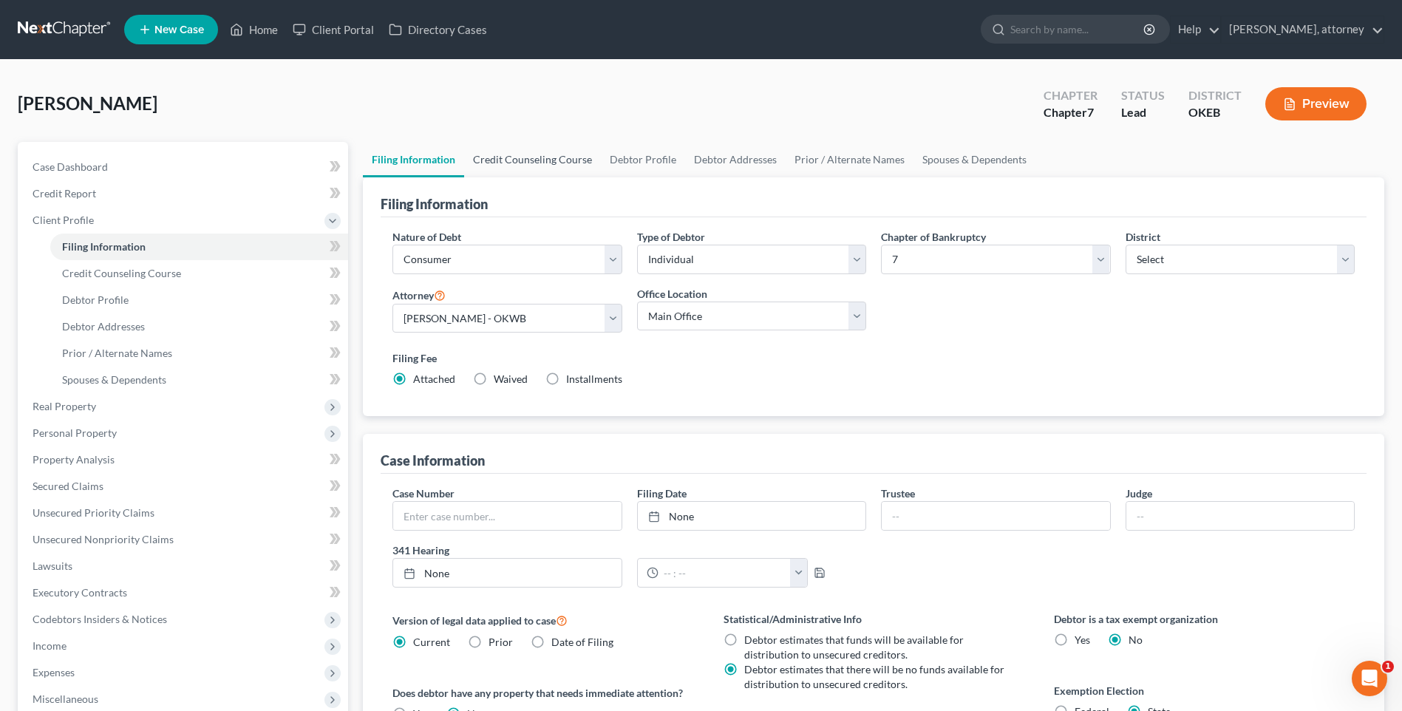
click at [517, 166] on link "Credit Counseling Course" at bounding box center [532, 159] width 137 height 35
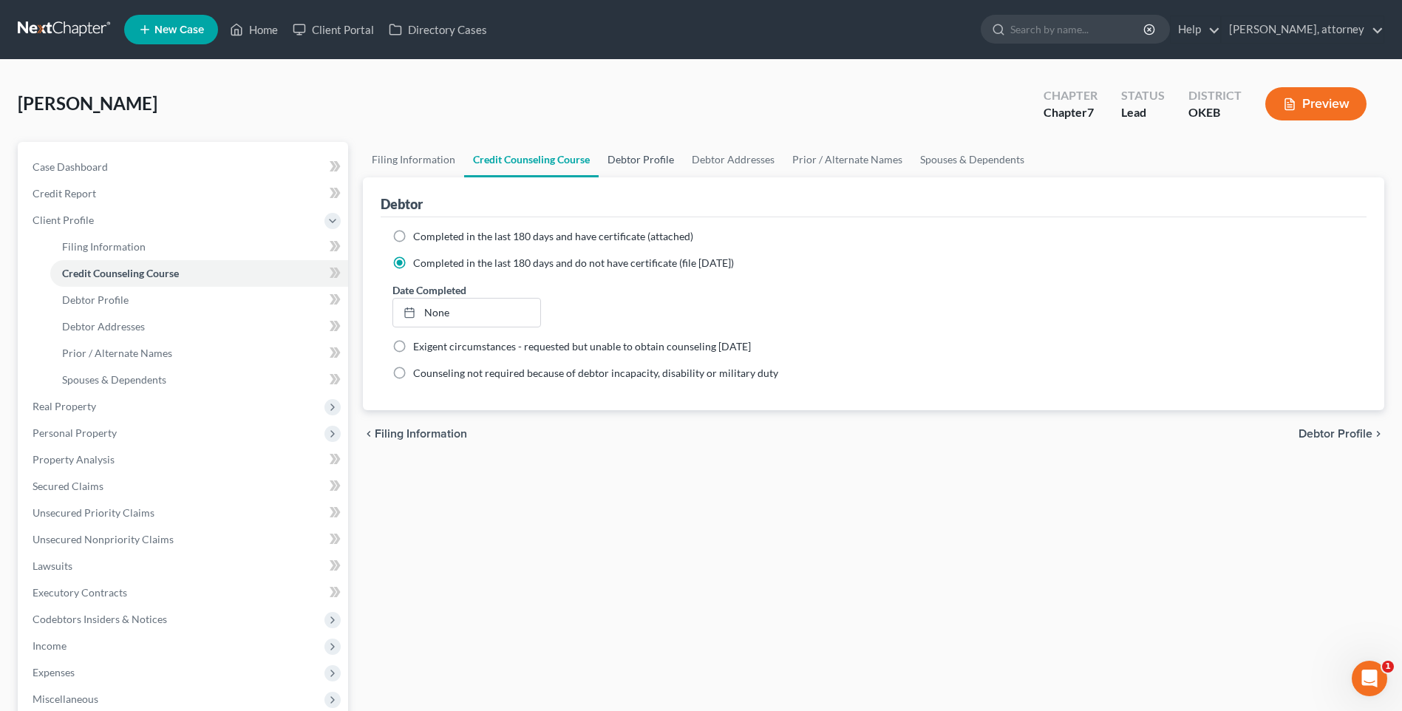
click at [638, 157] on link "Debtor Profile" at bounding box center [640, 159] width 84 height 35
select select "1"
select select "3"
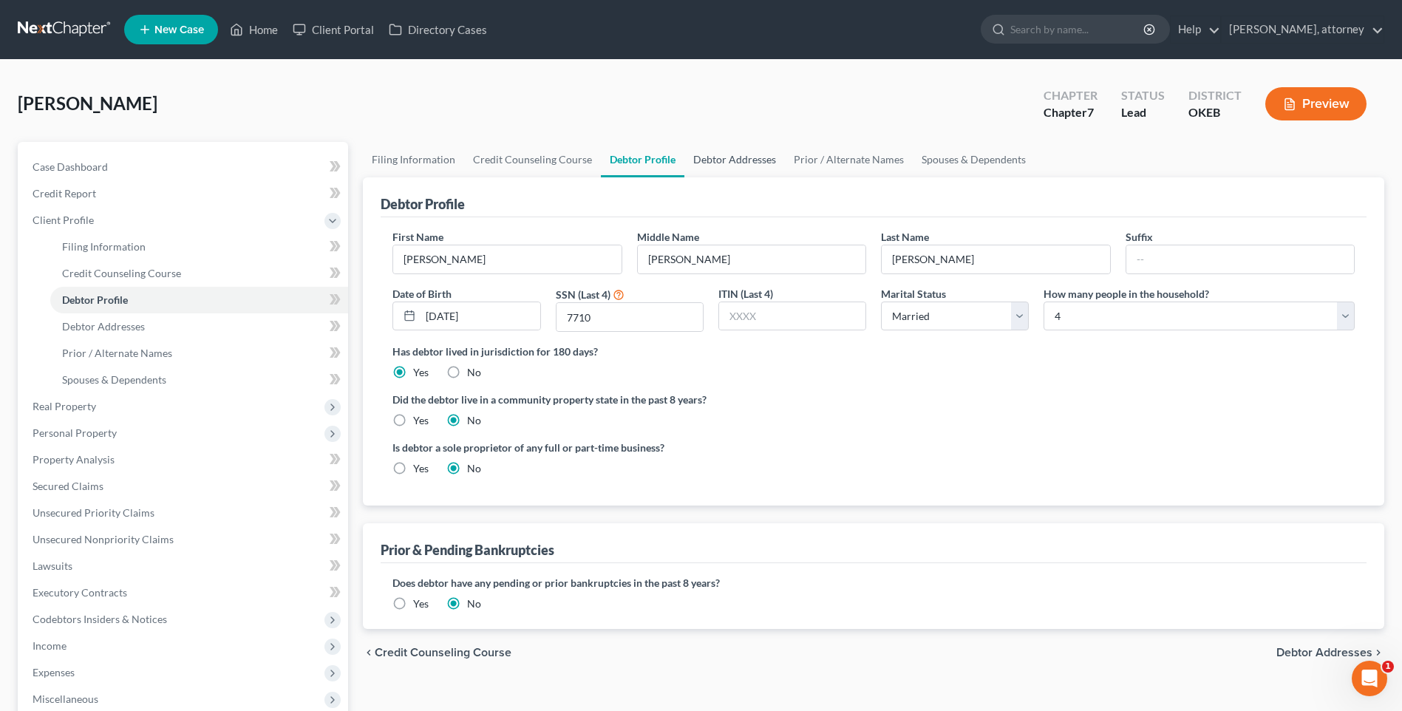
click at [720, 160] on link "Debtor Addresses" at bounding box center [734, 159] width 100 height 35
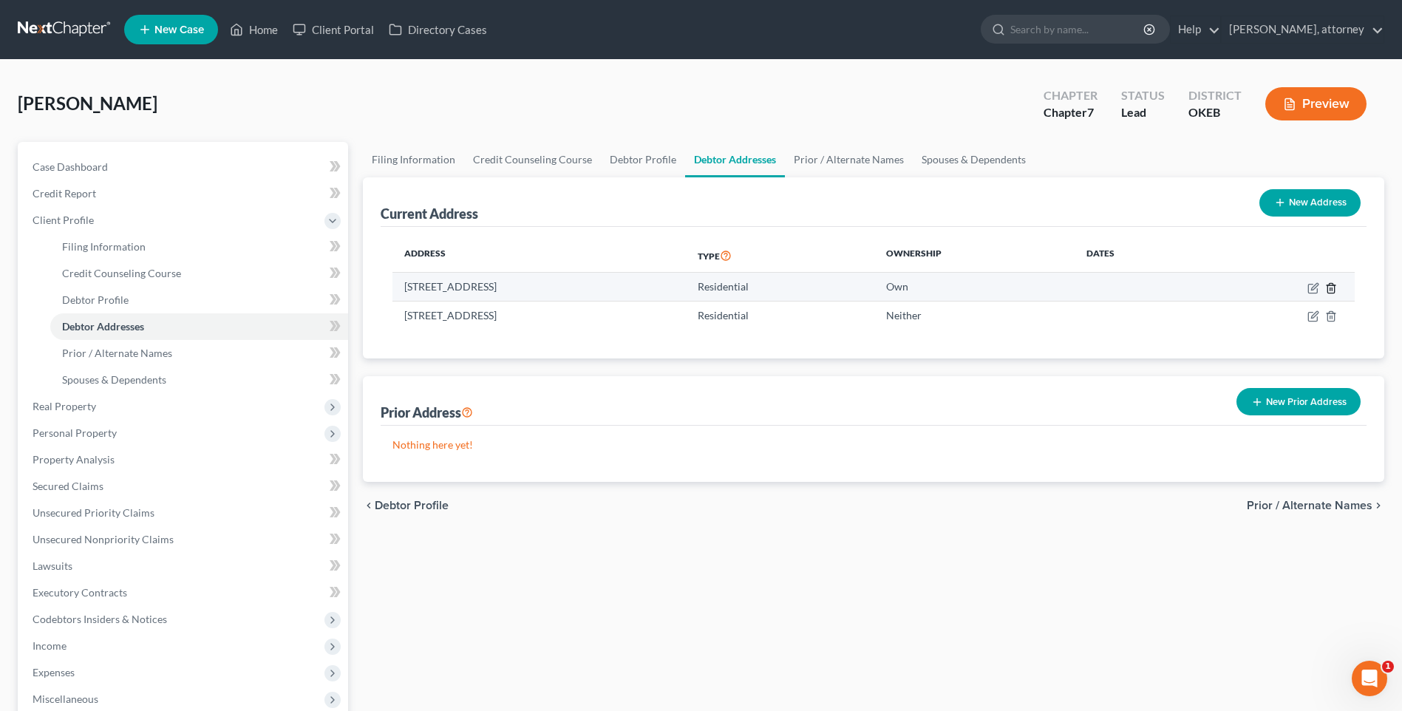
click at [1328, 285] on icon "button" at bounding box center [1330, 288] width 7 height 10
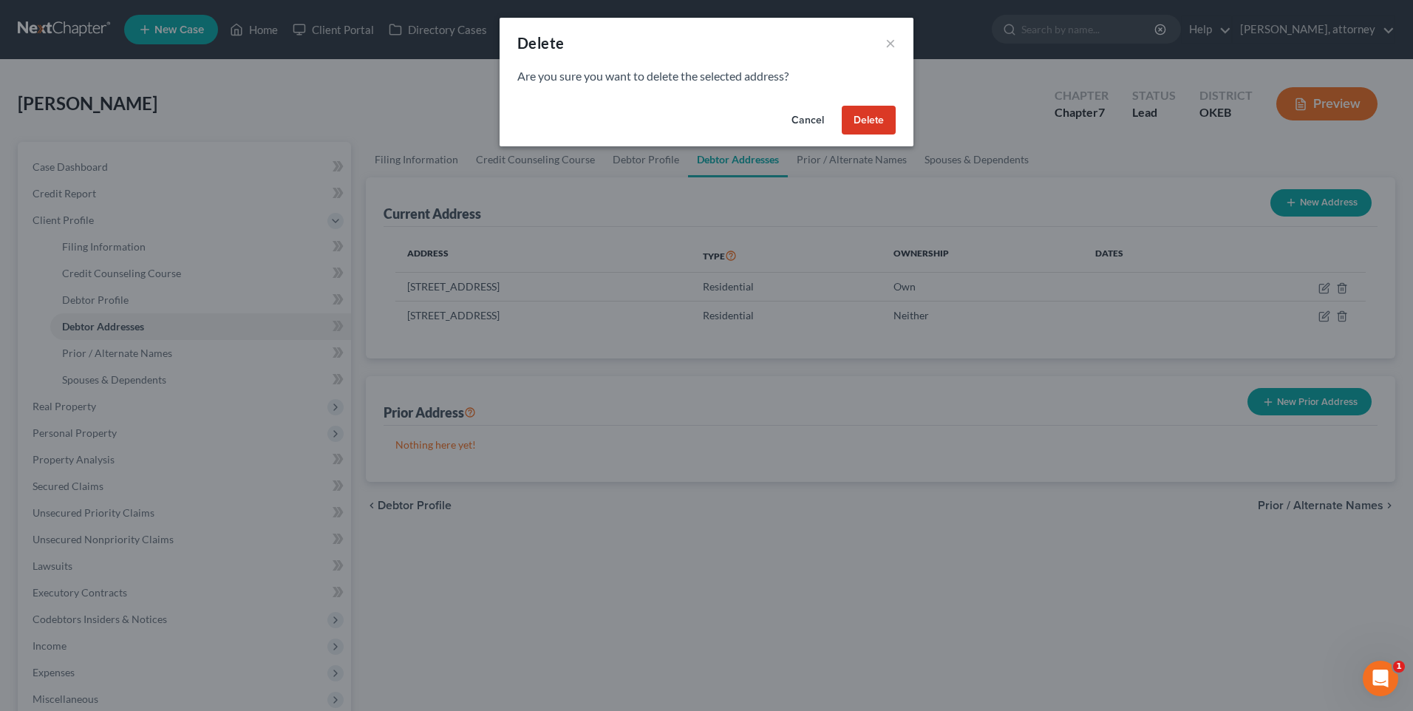
click at [868, 111] on button "Delete" at bounding box center [869, 121] width 54 height 30
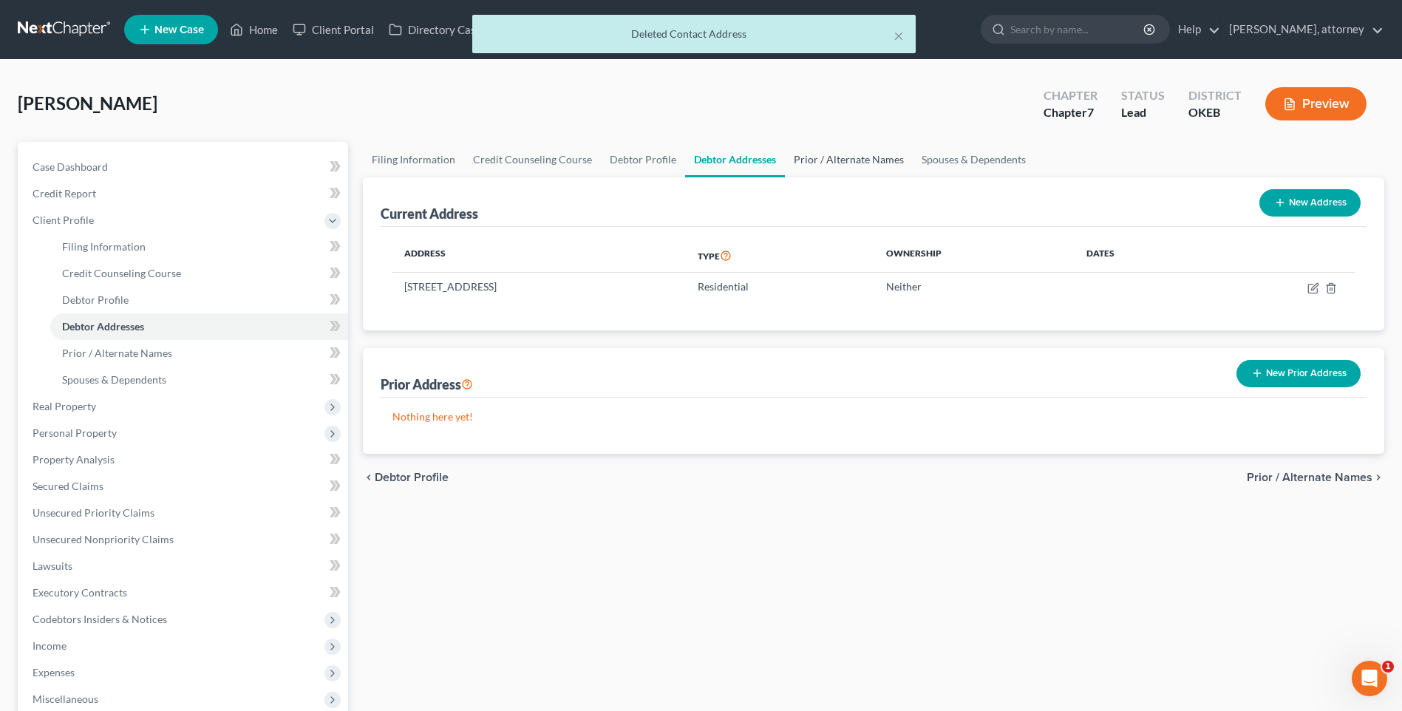
click at [829, 159] on link "Prior / Alternate Names" at bounding box center [849, 159] width 128 height 35
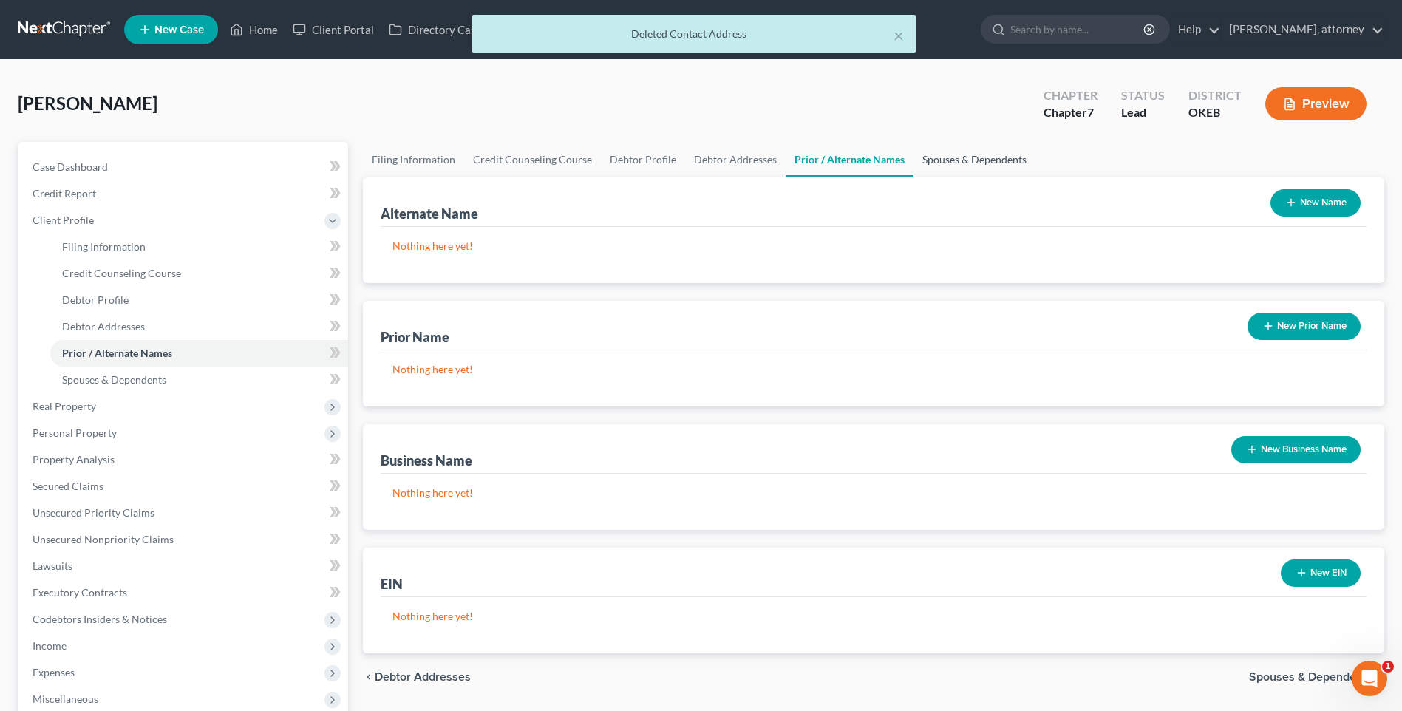
click at [963, 157] on link "Spouses & Dependents" at bounding box center [974, 159] width 122 height 35
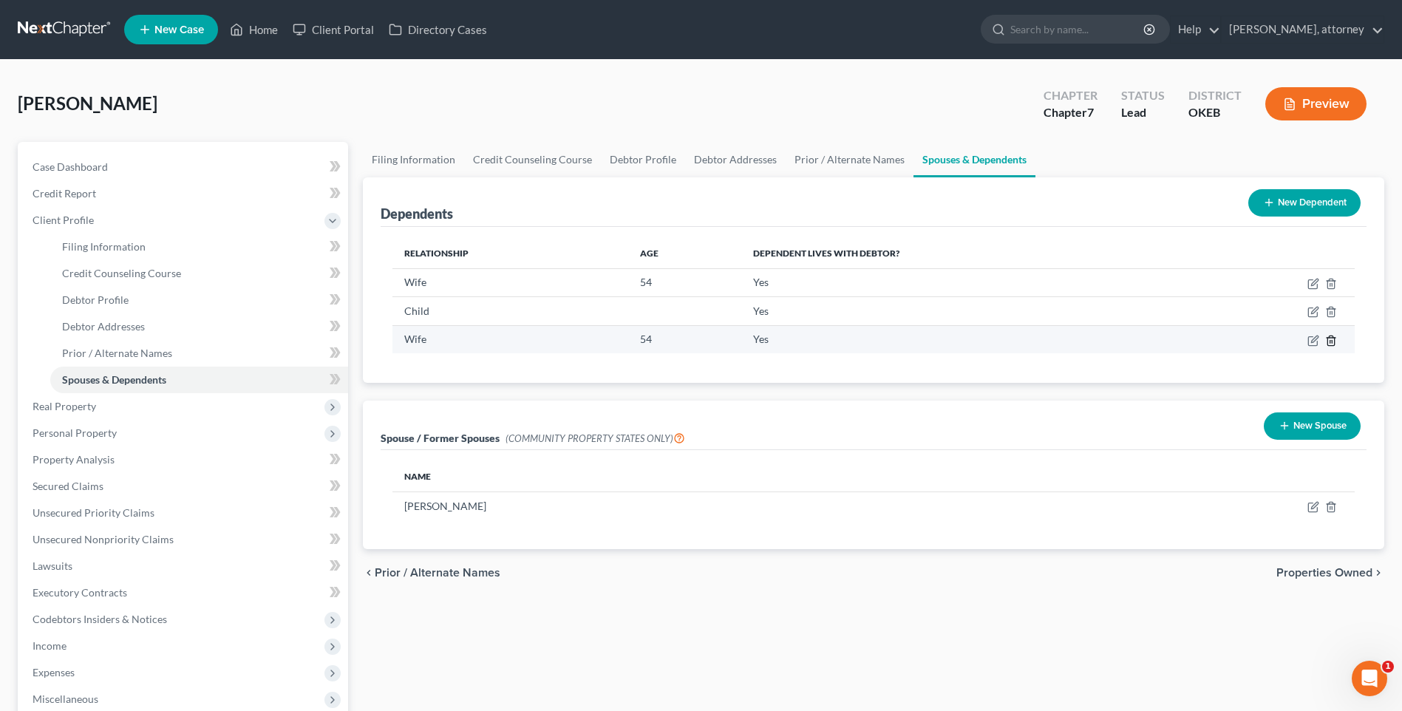
click at [1330, 337] on icon "button" at bounding box center [1331, 341] width 12 height 12
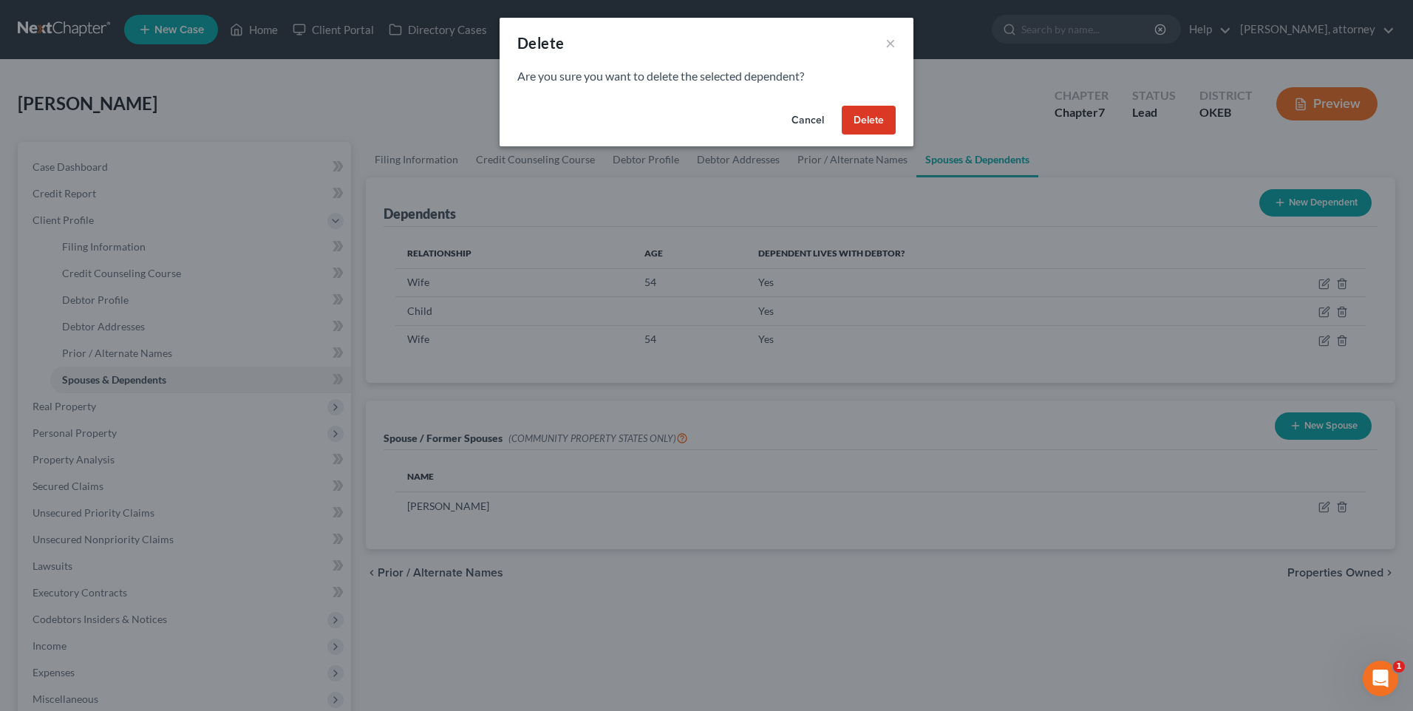
click at [867, 115] on button "Delete" at bounding box center [869, 121] width 54 height 30
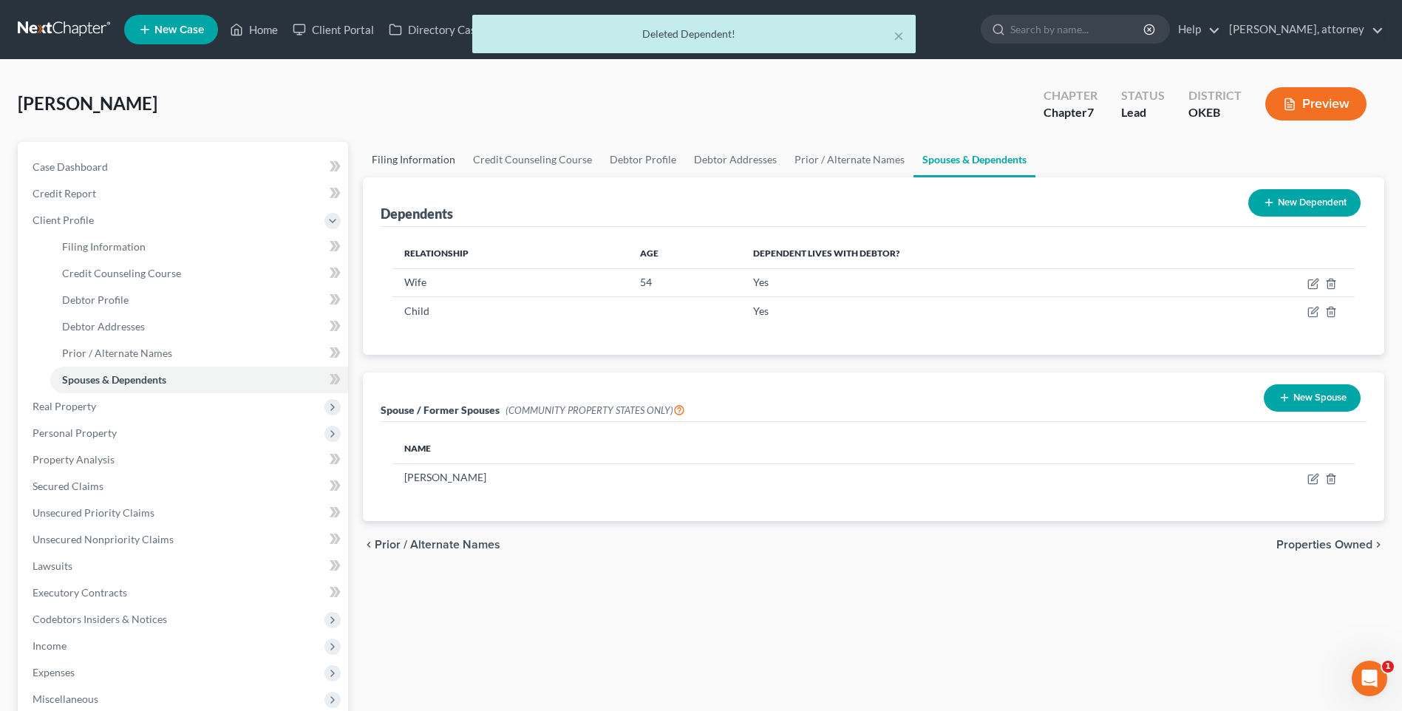
click at [414, 158] on link "Filing Information" at bounding box center [413, 159] width 101 height 35
select select "1"
select select "0"
select select "63"
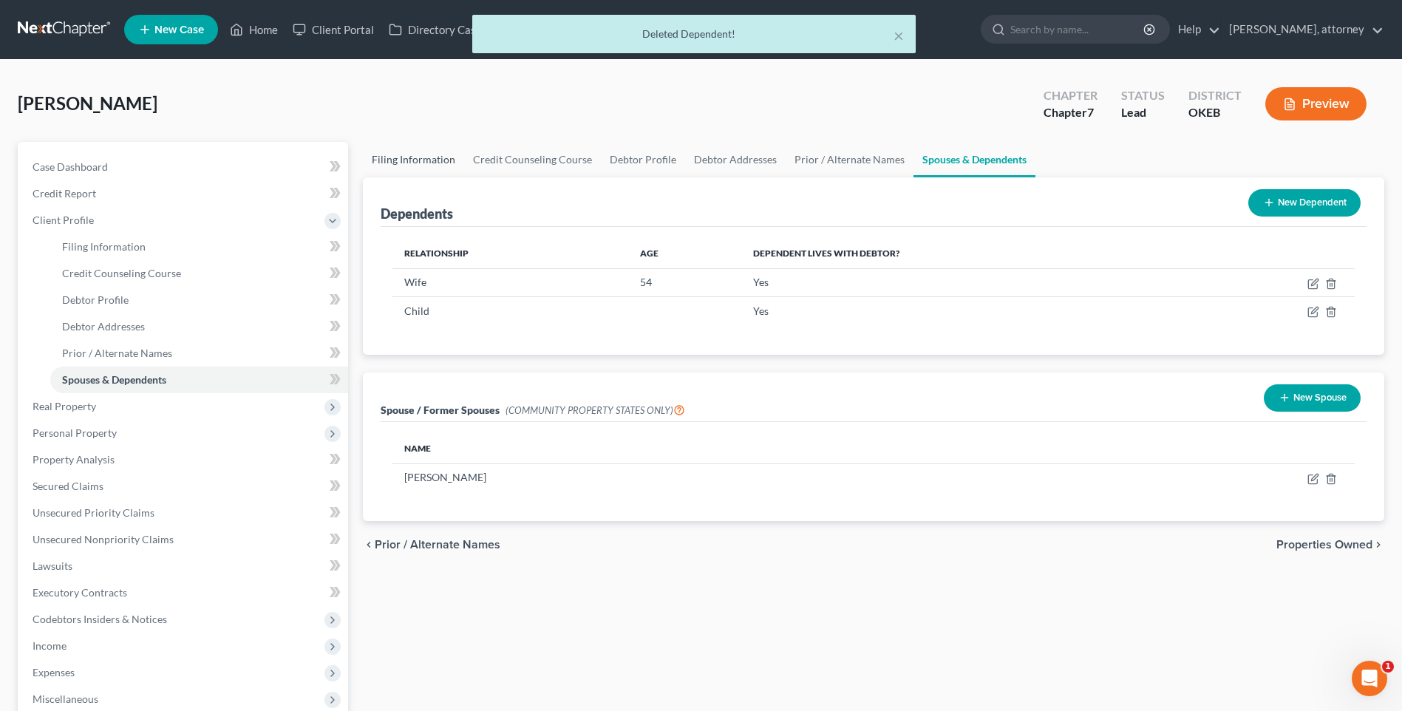
select select "0"
select select "37"
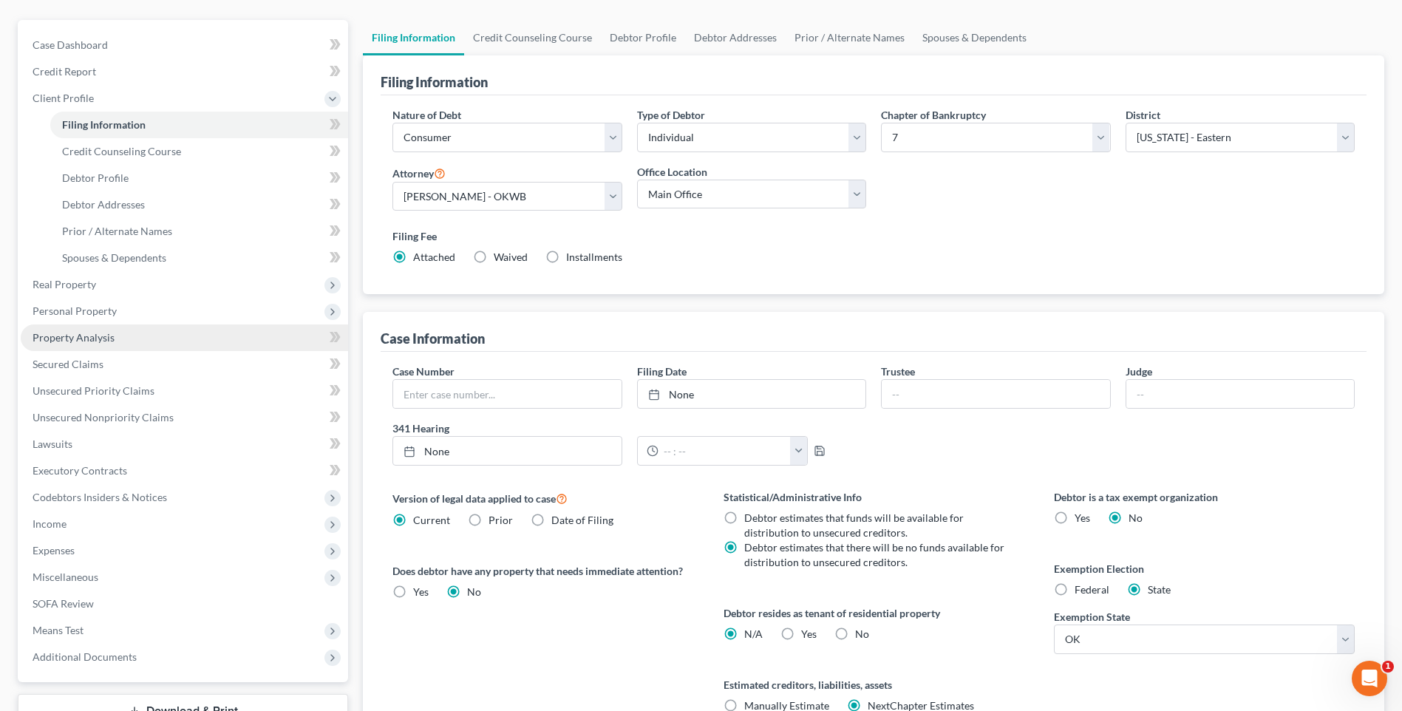
scroll to position [148, 0]
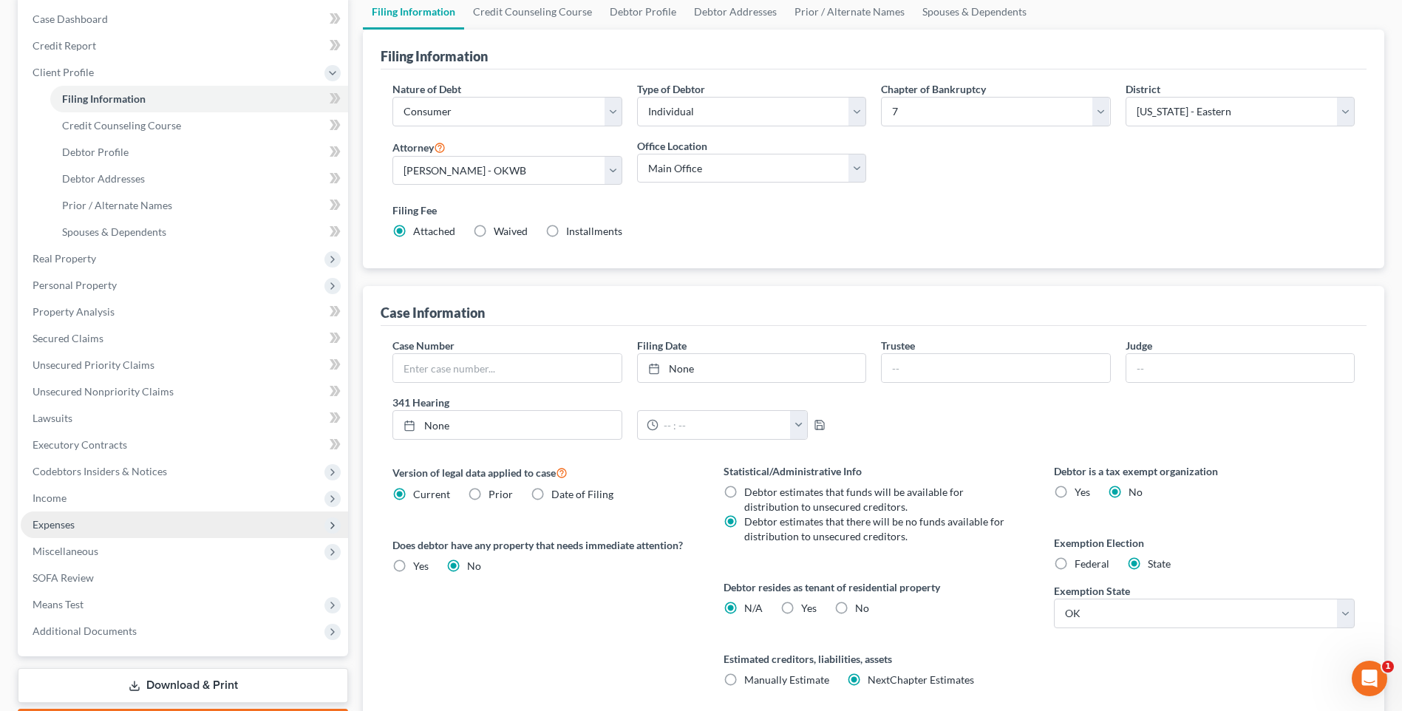
click at [61, 515] on span "Expenses" at bounding box center [184, 524] width 327 height 27
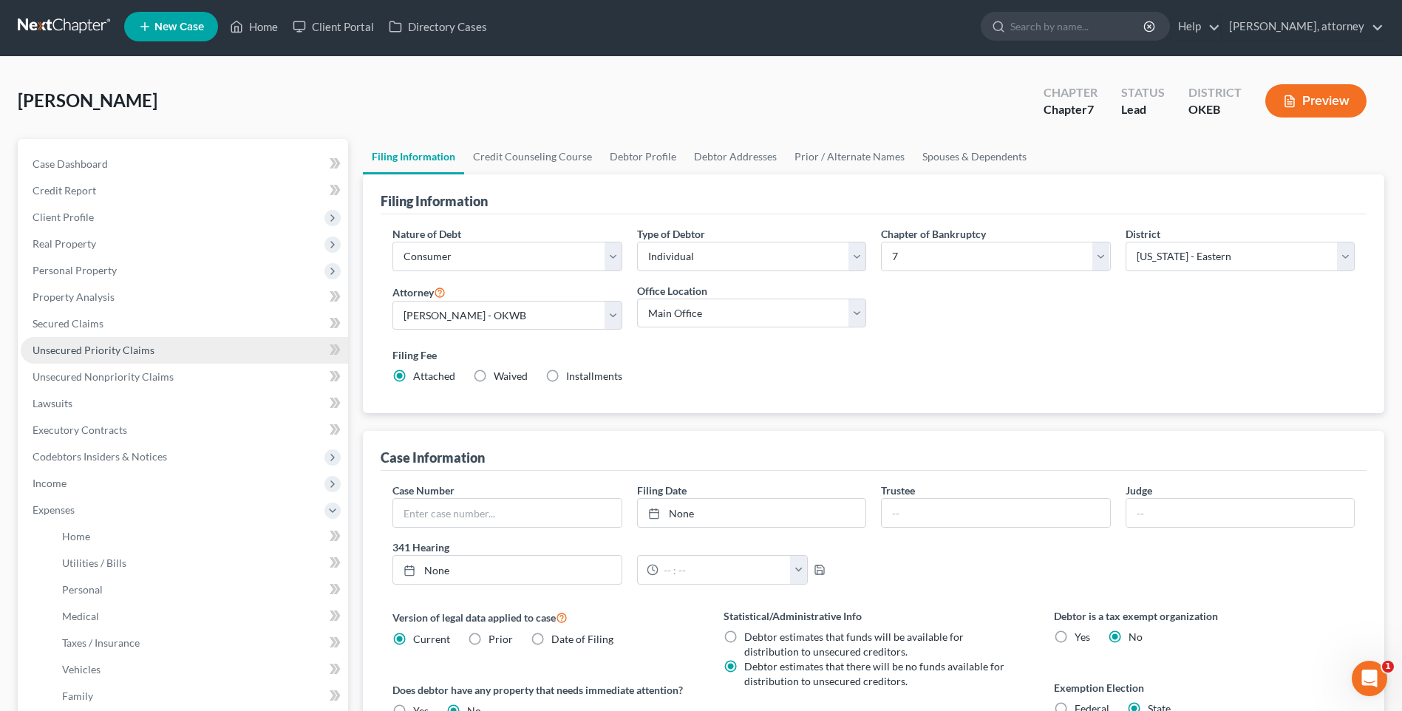
scroll to position [0, 0]
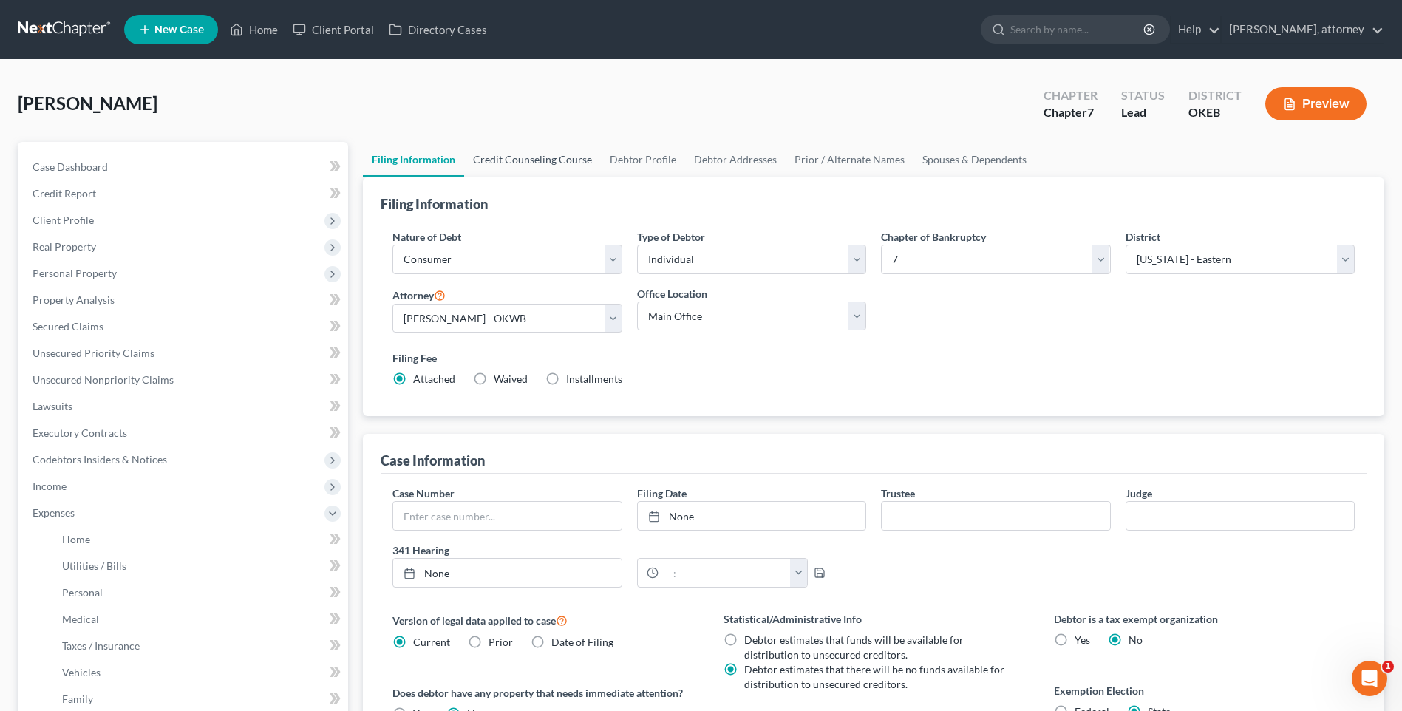
click at [539, 167] on link "Credit Counseling Course" at bounding box center [532, 159] width 137 height 35
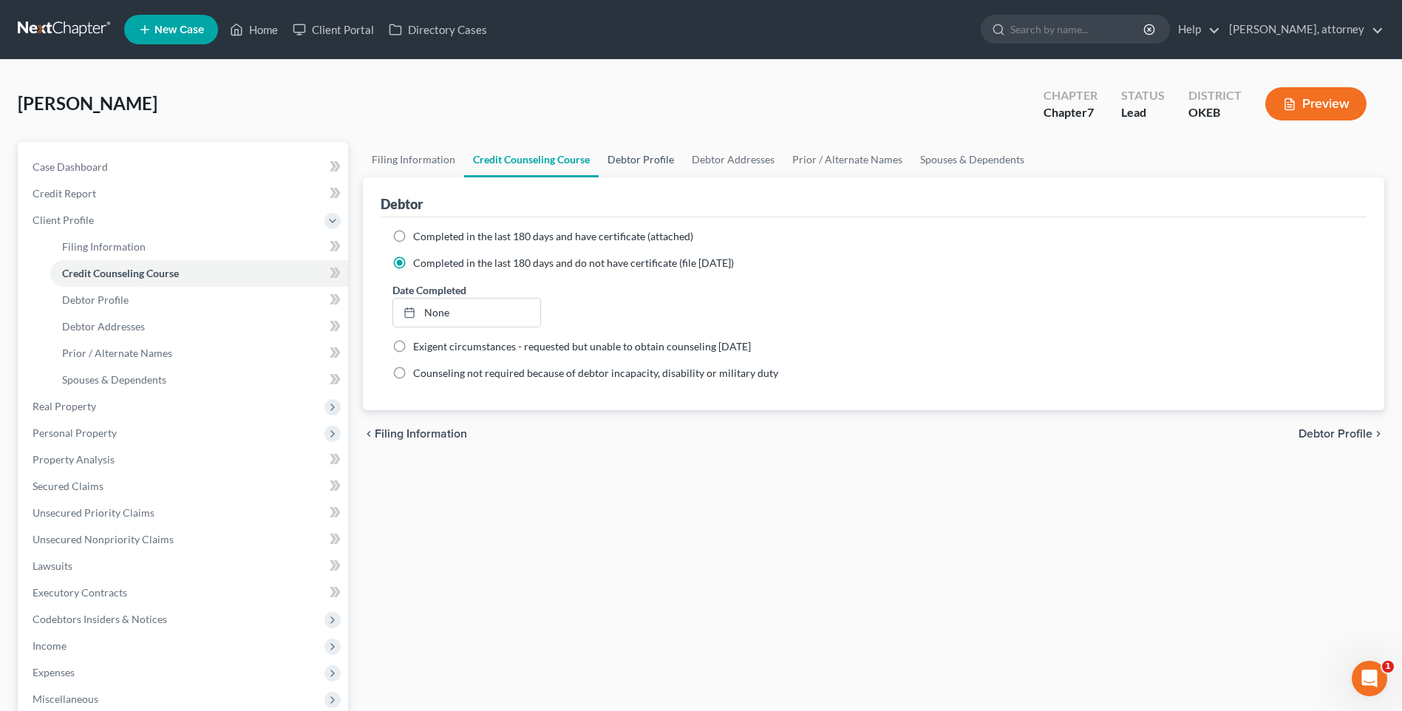
click at [652, 165] on link "Debtor Profile" at bounding box center [640, 159] width 84 height 35
select select "1"
select select "3"
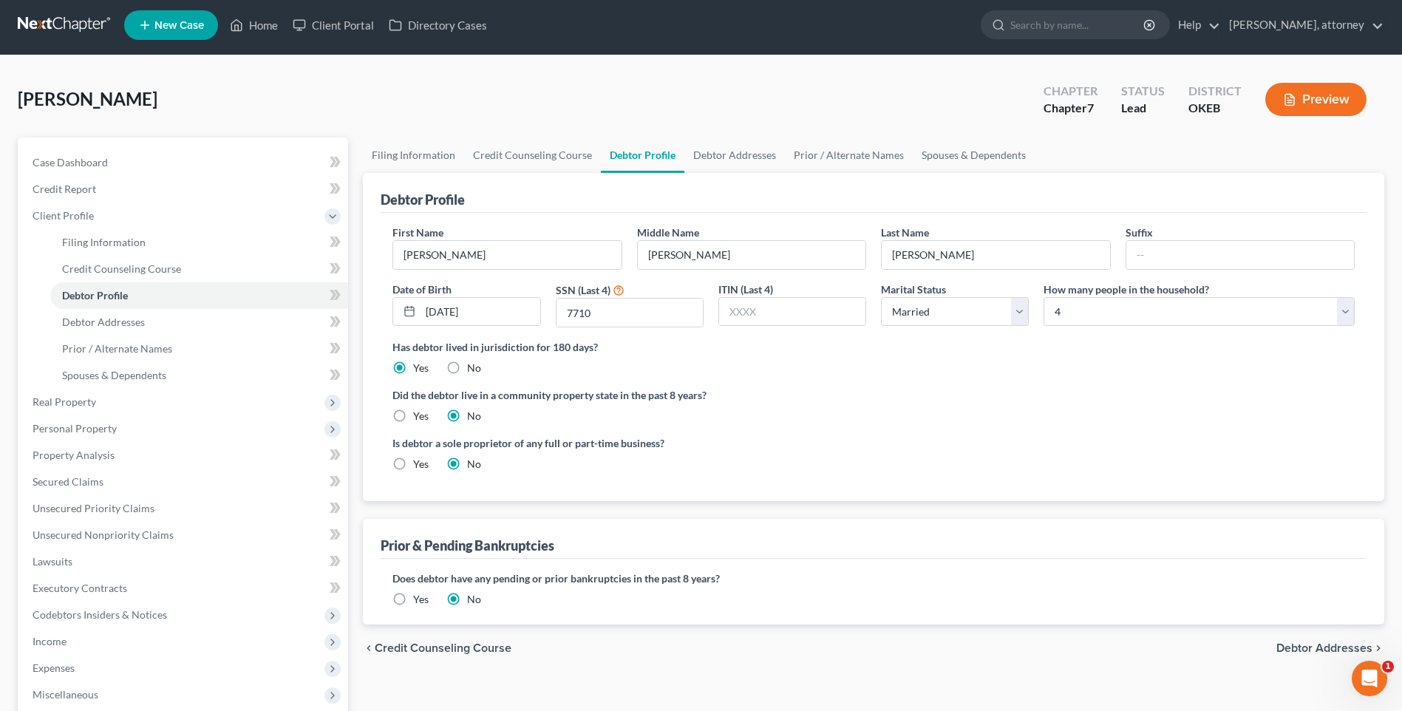
scroll to position [234, 0]
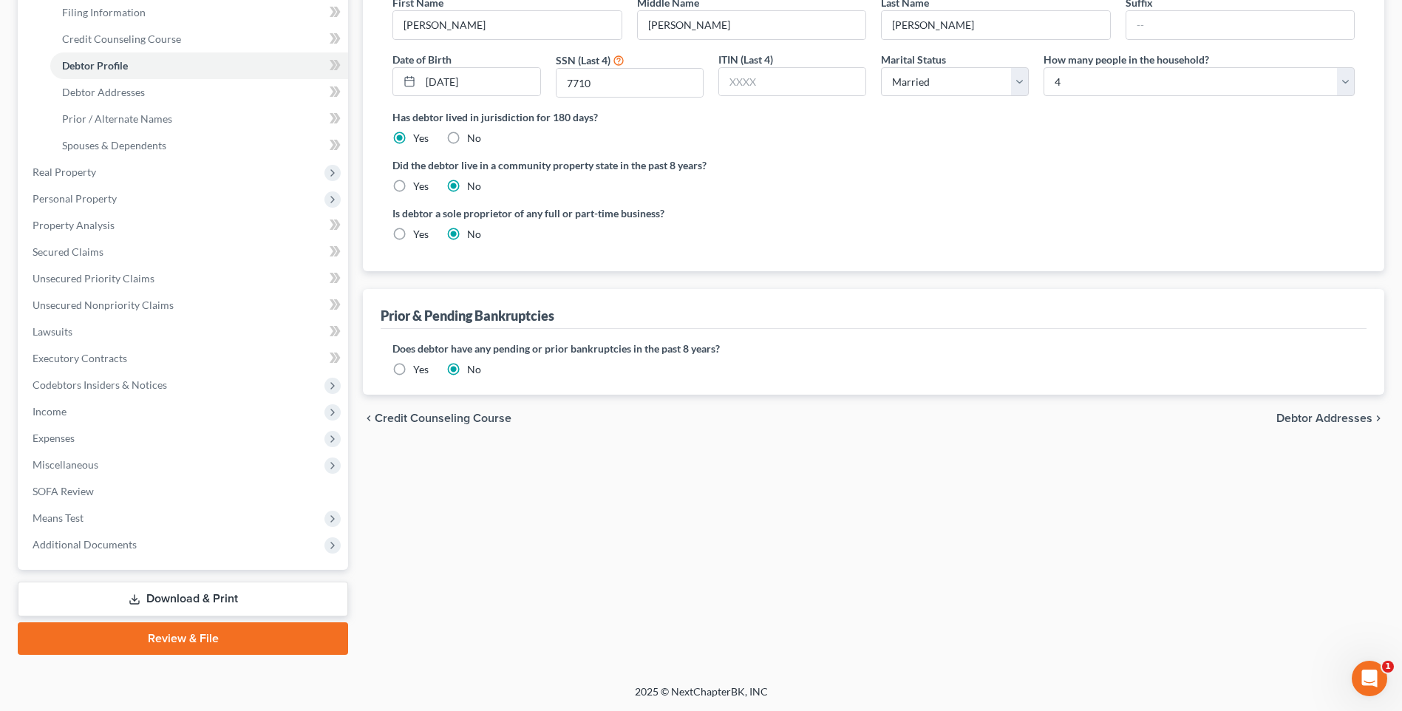
click at [155, 606] on link "Download & Print" at bounding box center [183, 598] width 330 height 35
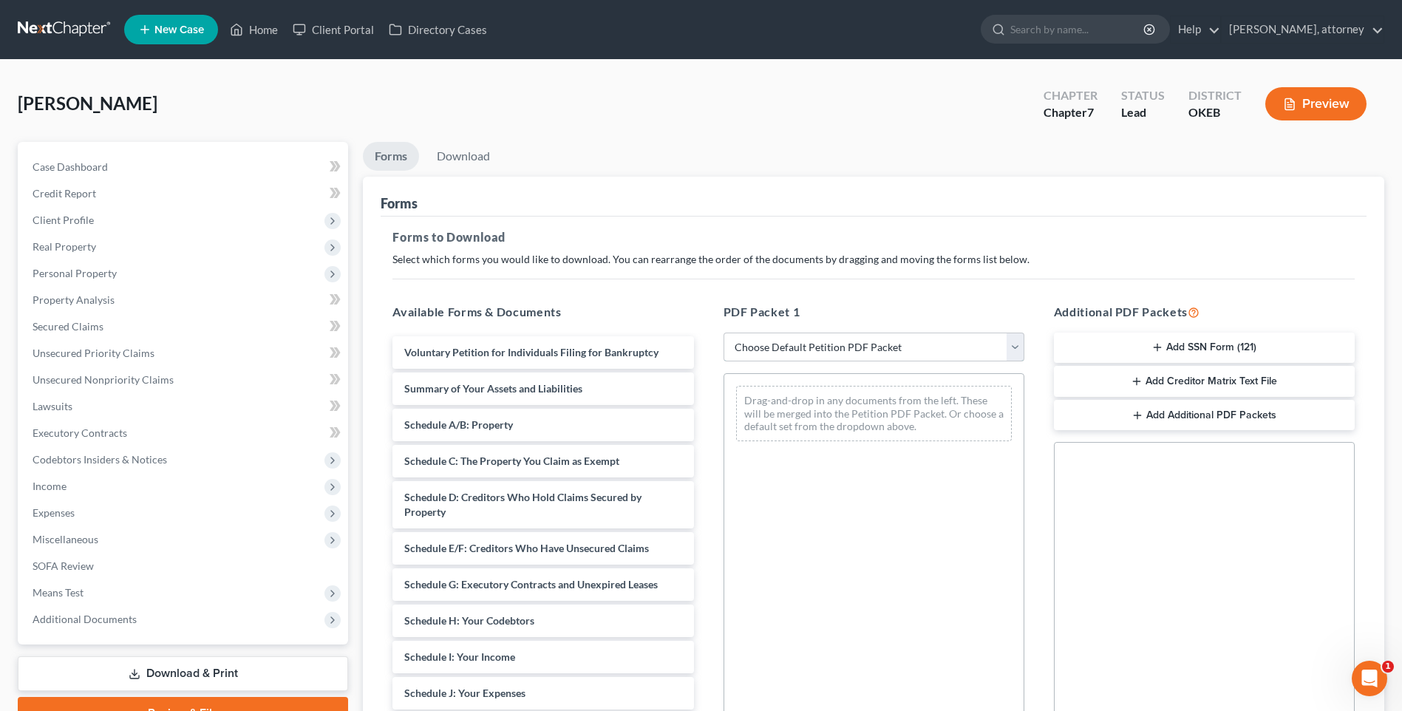
click at [829, 344] on select "Choose Default Petition PDF Packet Complete Bankruptcy Petition (all forms and …" at bounding box center [873, 347] width 301 height 30
select select "0"
click at [723, 332] on select "Choose Default Petition PDF Packet Complete Bankruptcy Petition (all forms and …" at bounding box center [873, 347] width 301 height 30
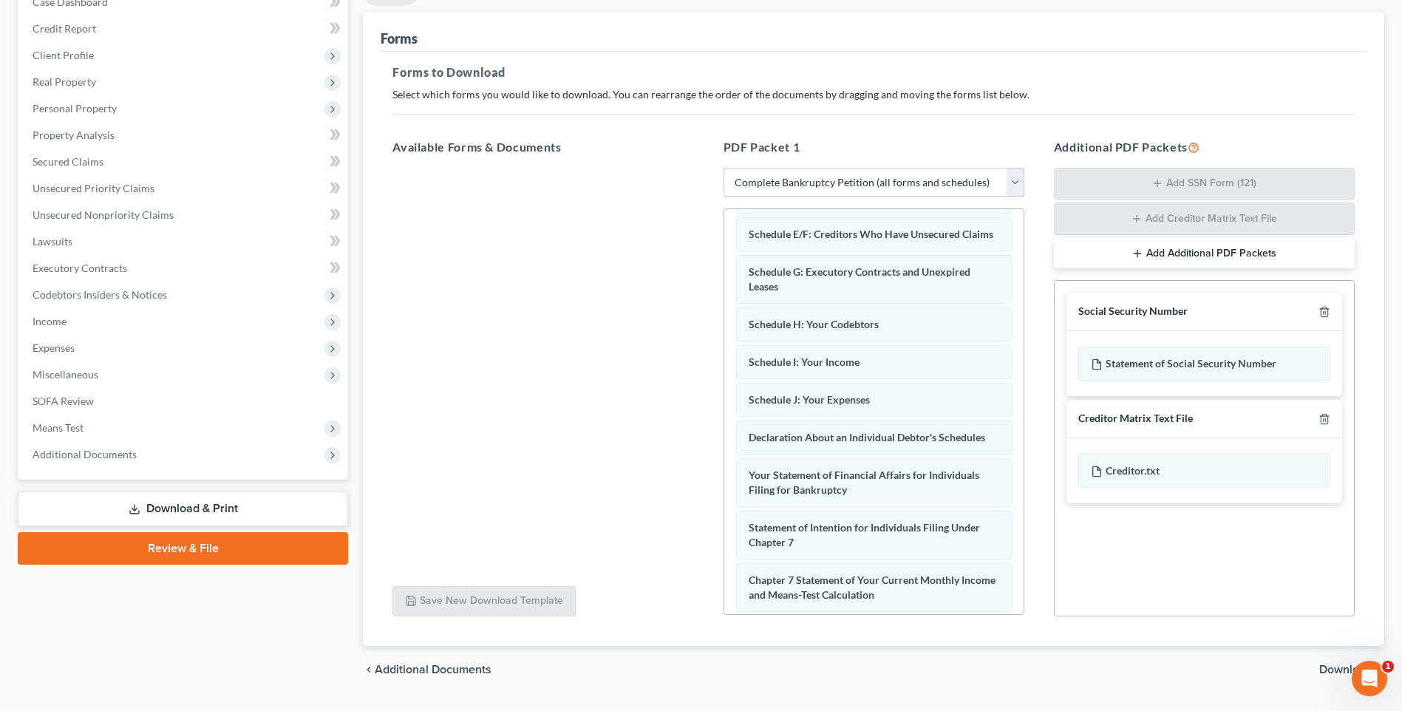
scroll to position [203, 0]
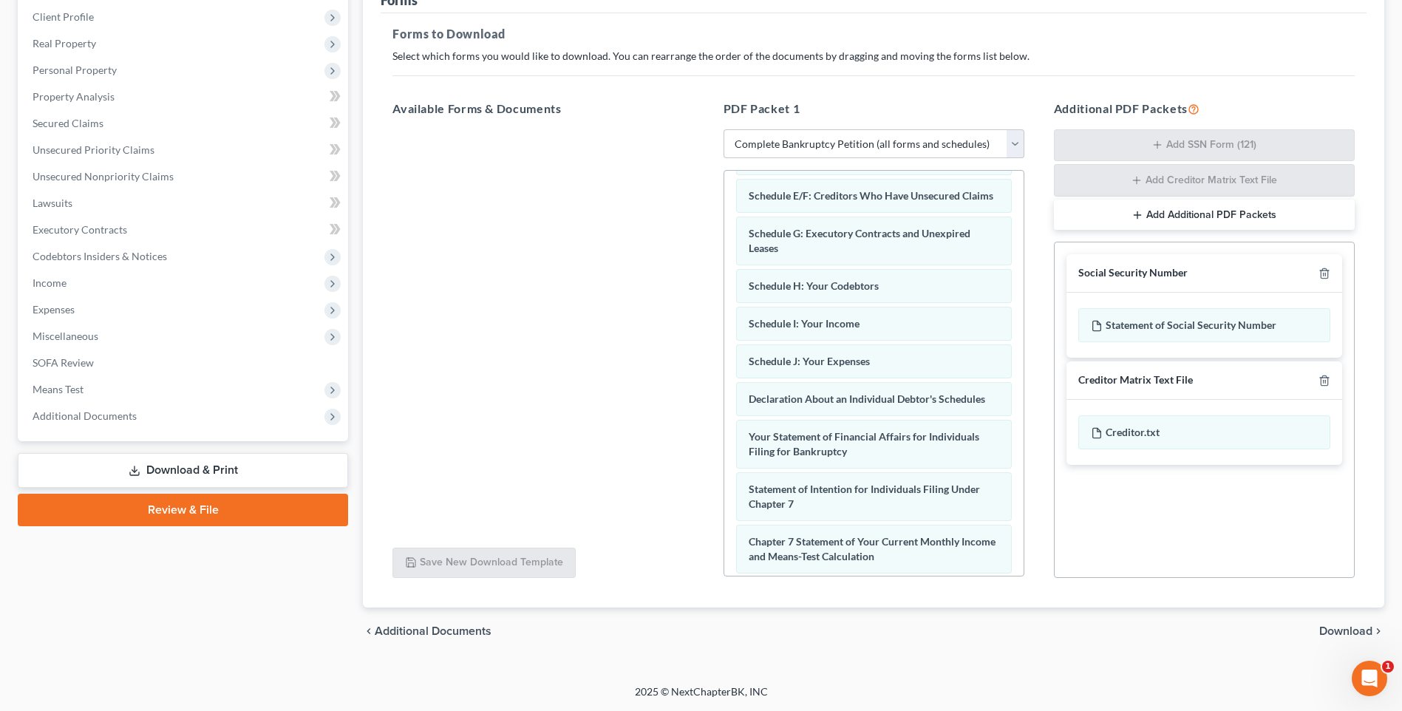
click at [1342, 628] on span "Download" at bounding box center [1345, 631] width 53 height 12
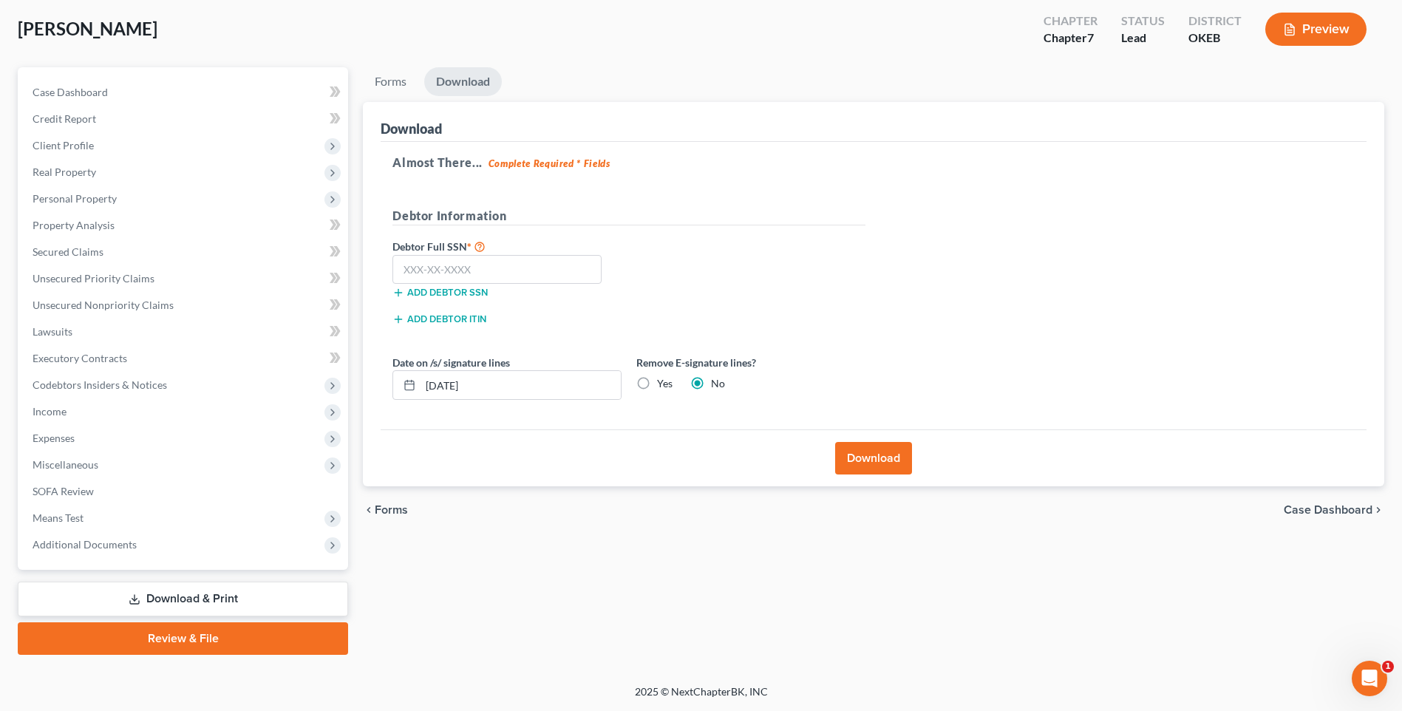
scroll to position [75, 0]
click at [524, 273] on input "text" at bounding box center [496, 270] width 209 height 30
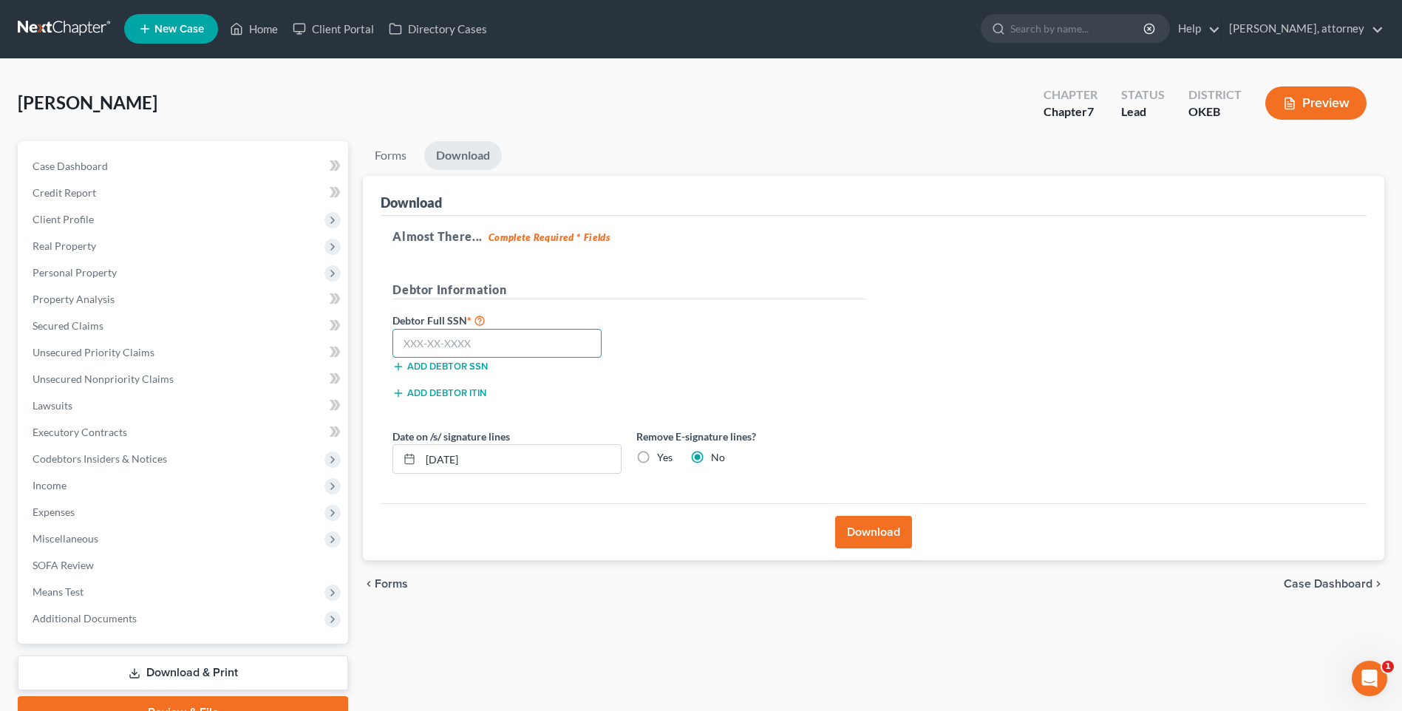
scroll to position [0, 0]
click at [265, 30] on link "Home" at bounding box center [253, 29] width 63 height 27
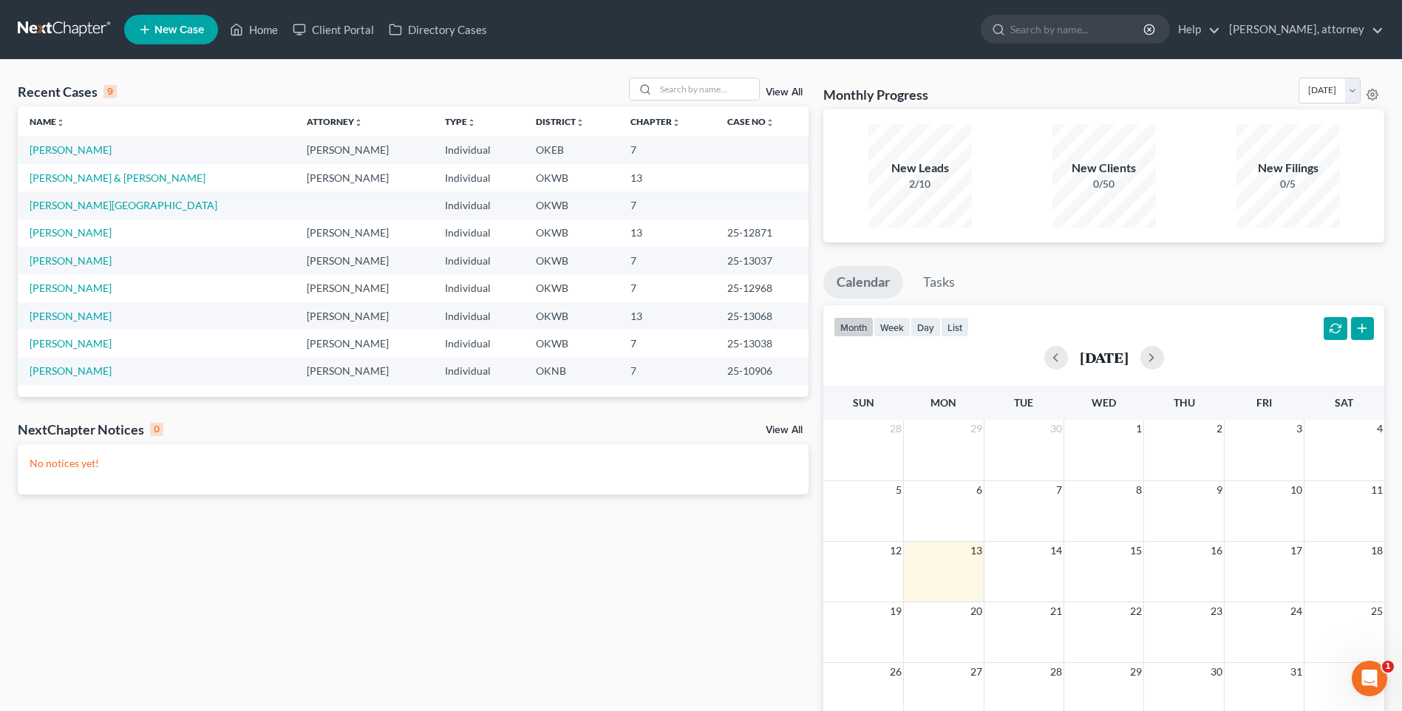
click at [160, 32] on span "New Case" at bounding box center [179, 29] width 50 height 11
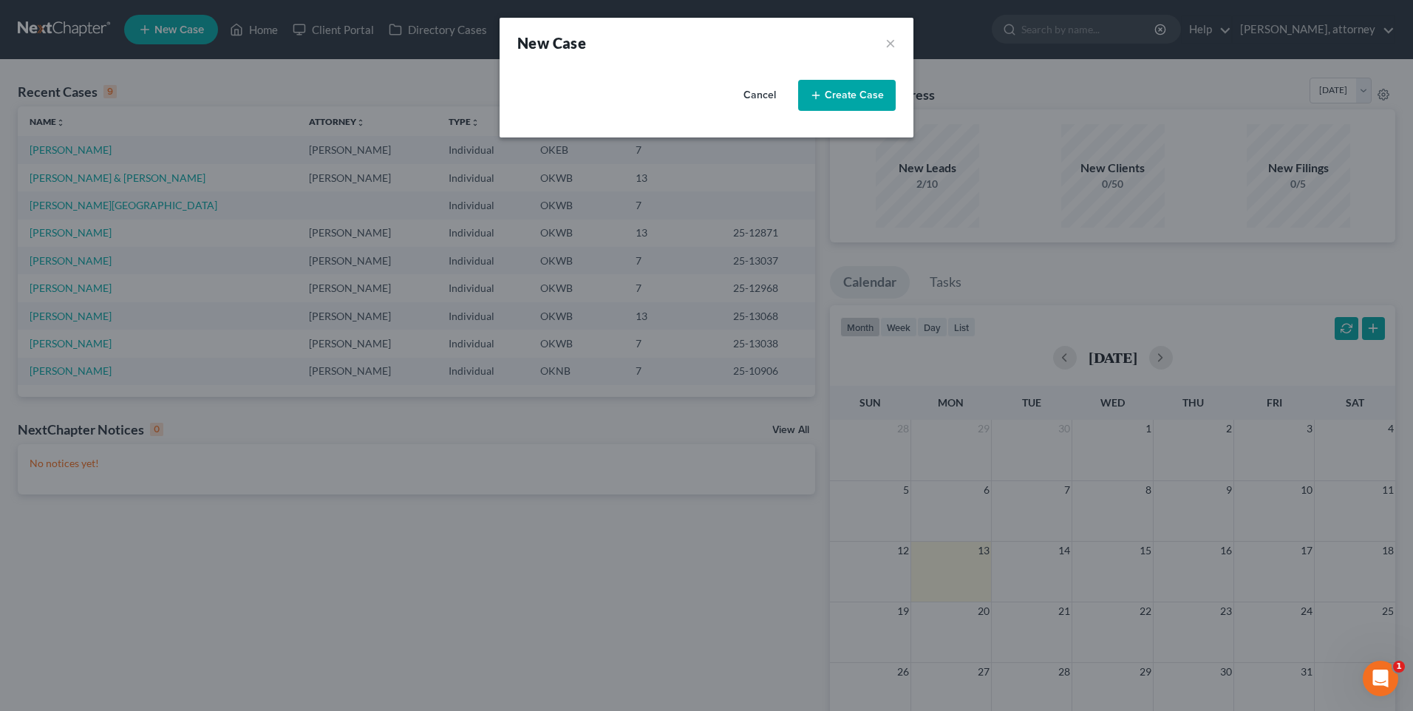
select select "65"
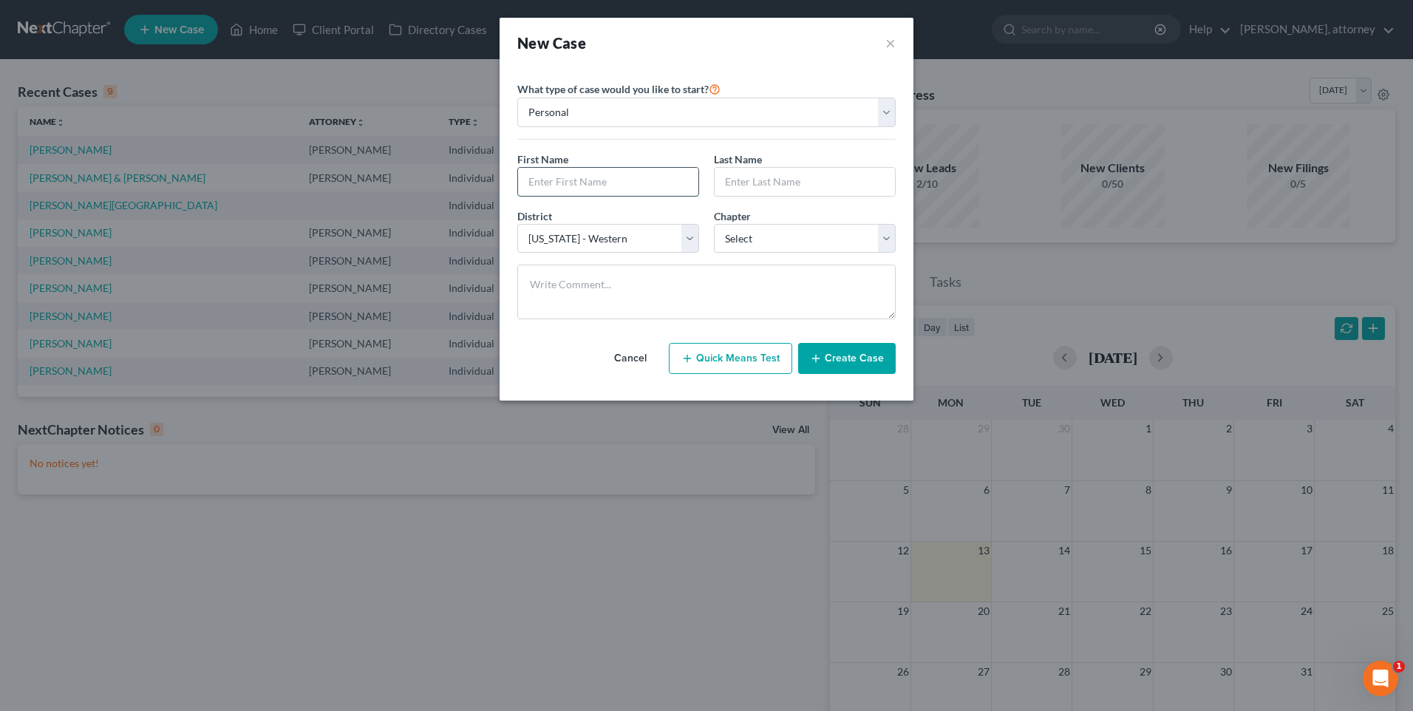
click at [591, 185] on input "text" at bounding box center [608, 182] width 180 height 28
type input "[PERSON_NAME]"
click at [818, 239] on select "Select 7 11 12 13" at bounding box center [805, 239] width 182 height 30
select select "0"
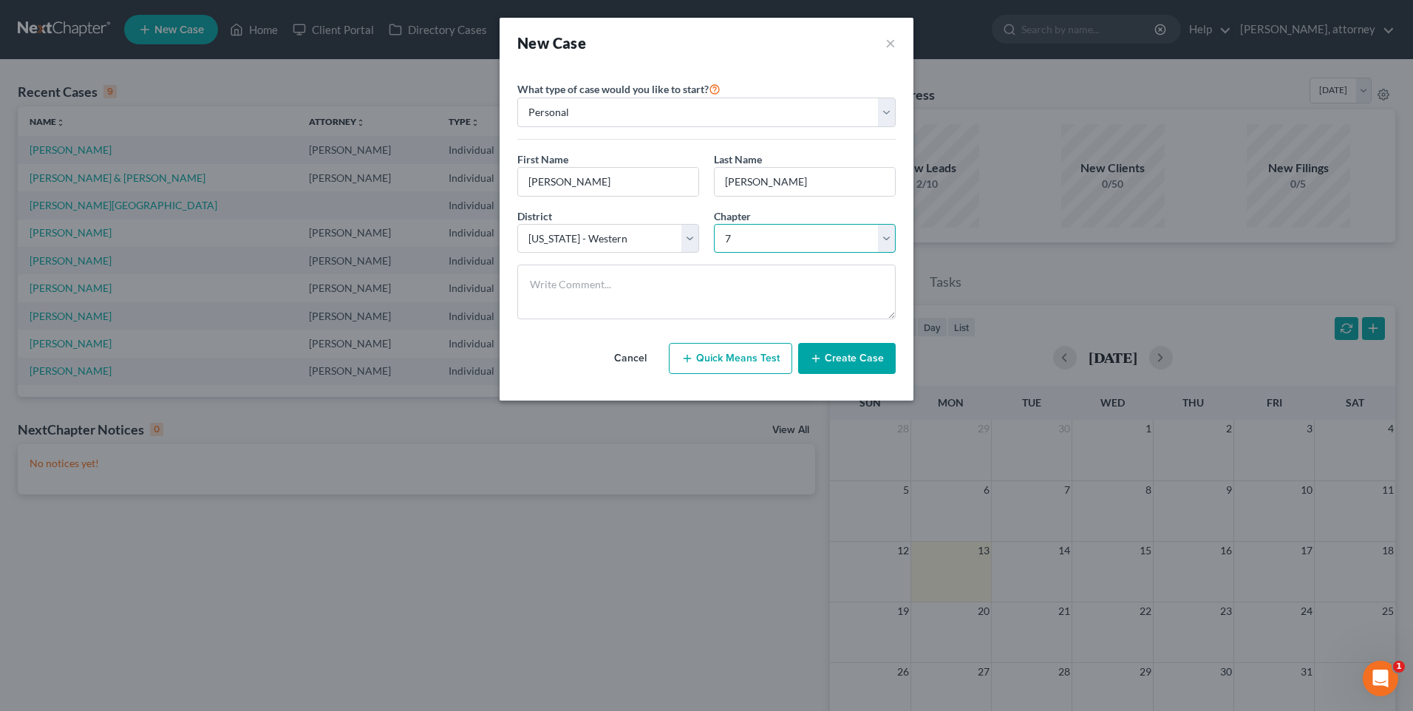
click at [714, 224] on select "Select 7 11 12 13" at bounding box center [805, 239] width 182 height 30
click at [866, 361] on button "Create Case" at bounding box center [847, 358] width 98 height 31
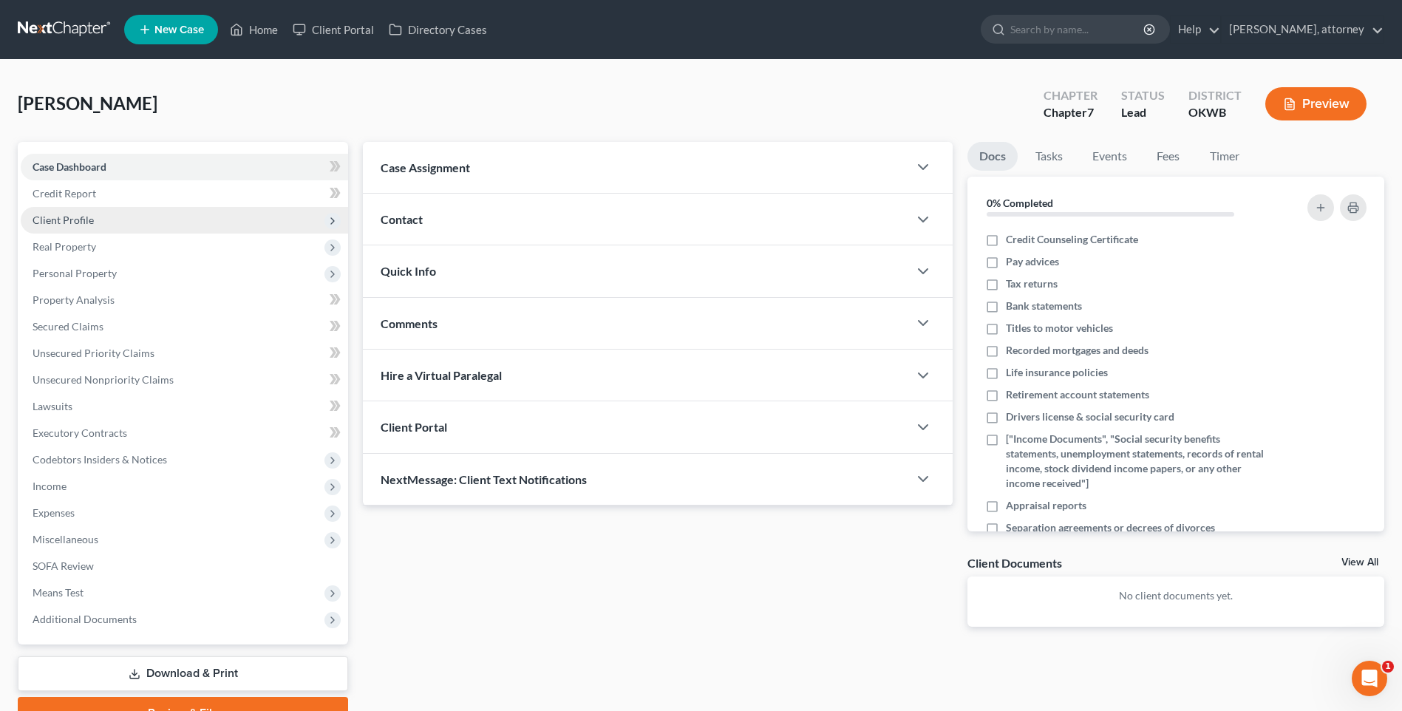
click at [72, 218] on span "Client Profile" at bounding box center [63, 220] width 61 height 13
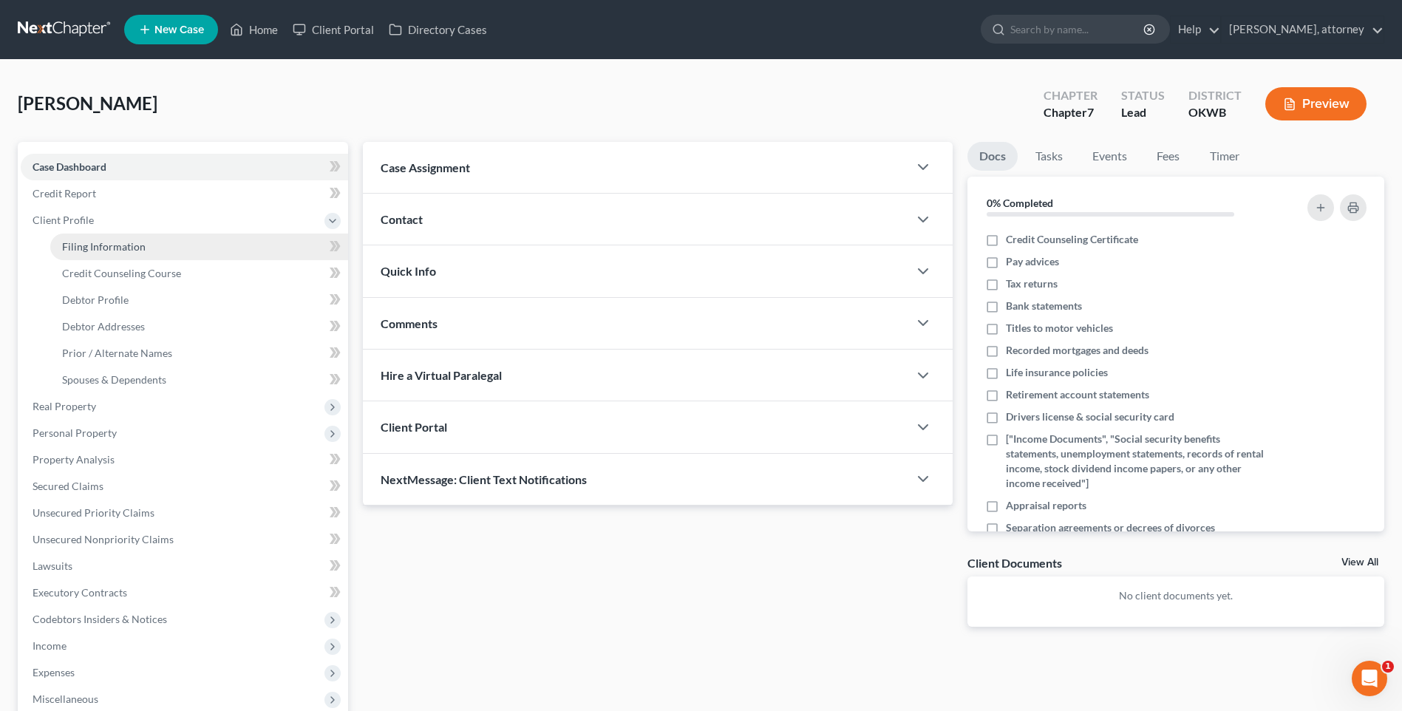
click at [94, 240] on span "Filing Information" at bounding box center [103, 246] width 83 height 13
select select "1"
select select "0"
select select "65"
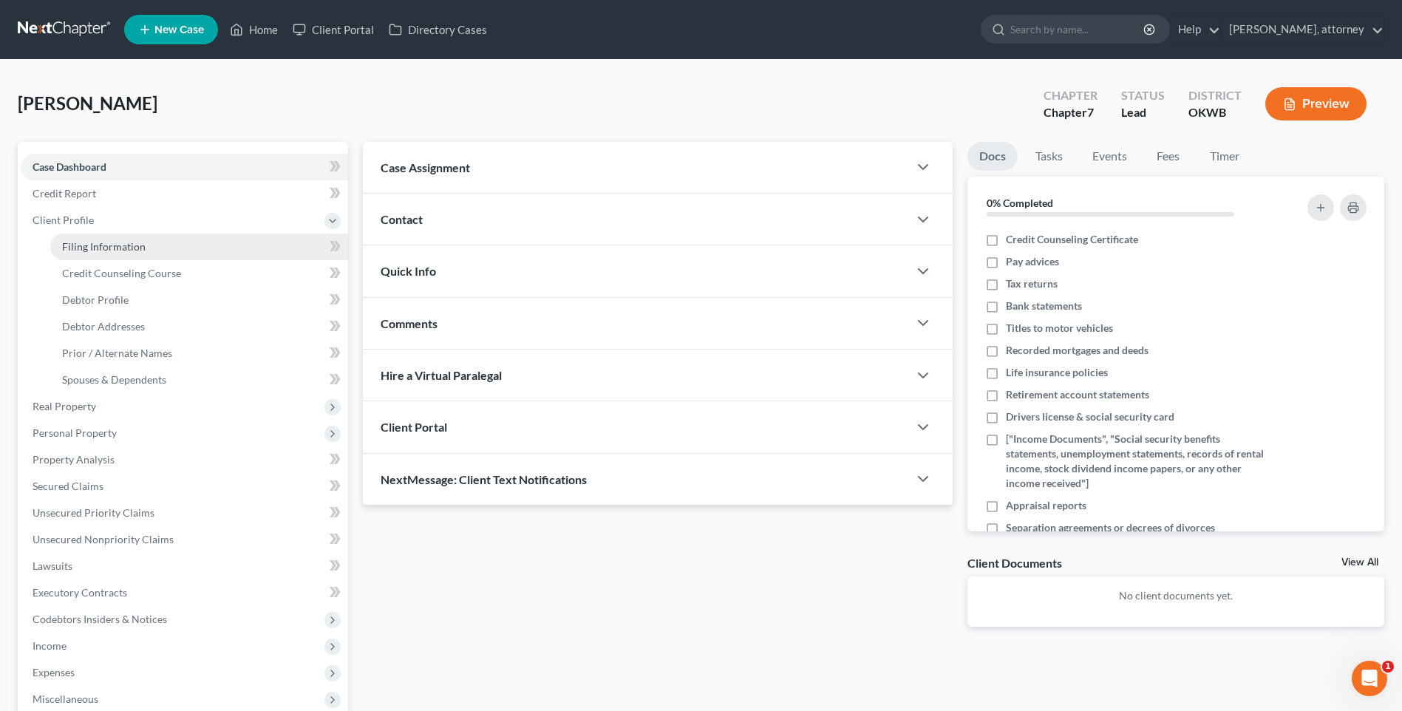
select select "37"
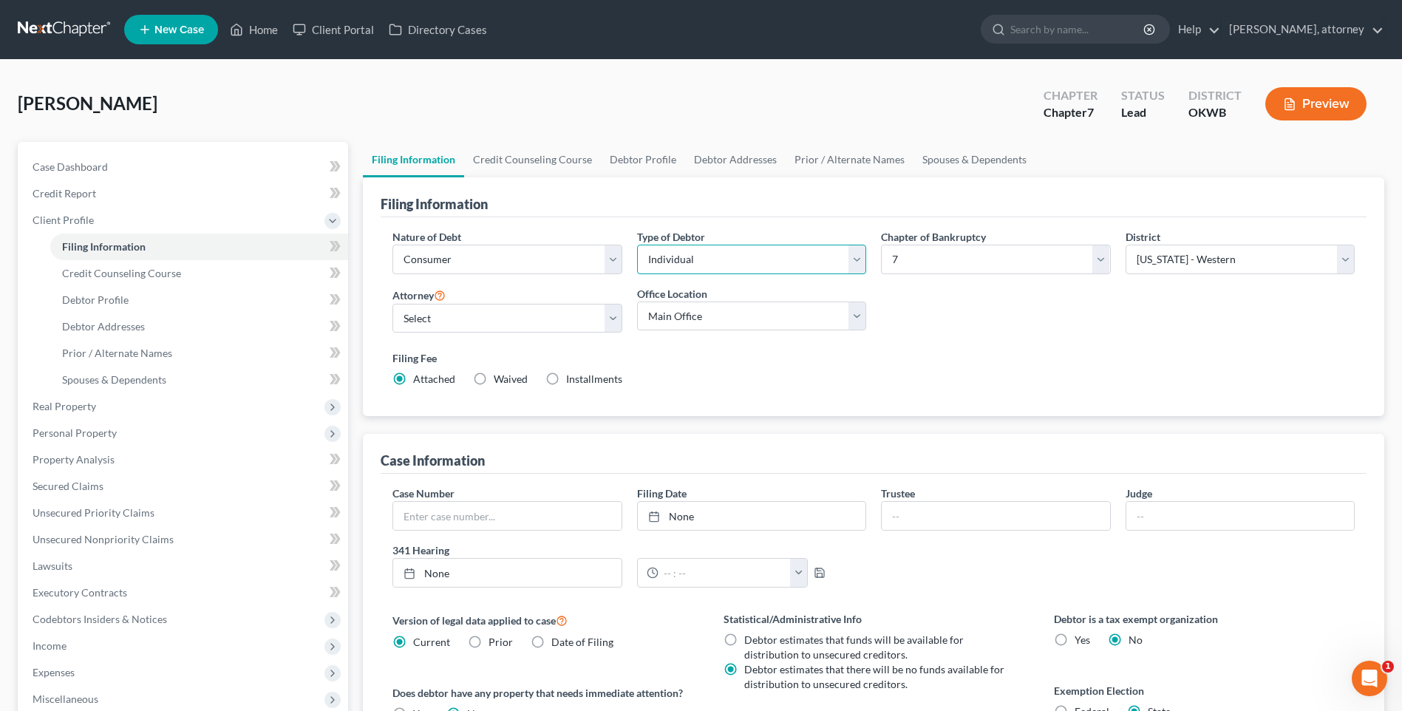
click at [732, 256] on select "Select Individual Joint" at bounding box center [751, 260] width 229 height 30
select select "1"
click at [637, 245] on select "Select Individual Joint" at bounding box center [751, 260] width 229 height 30
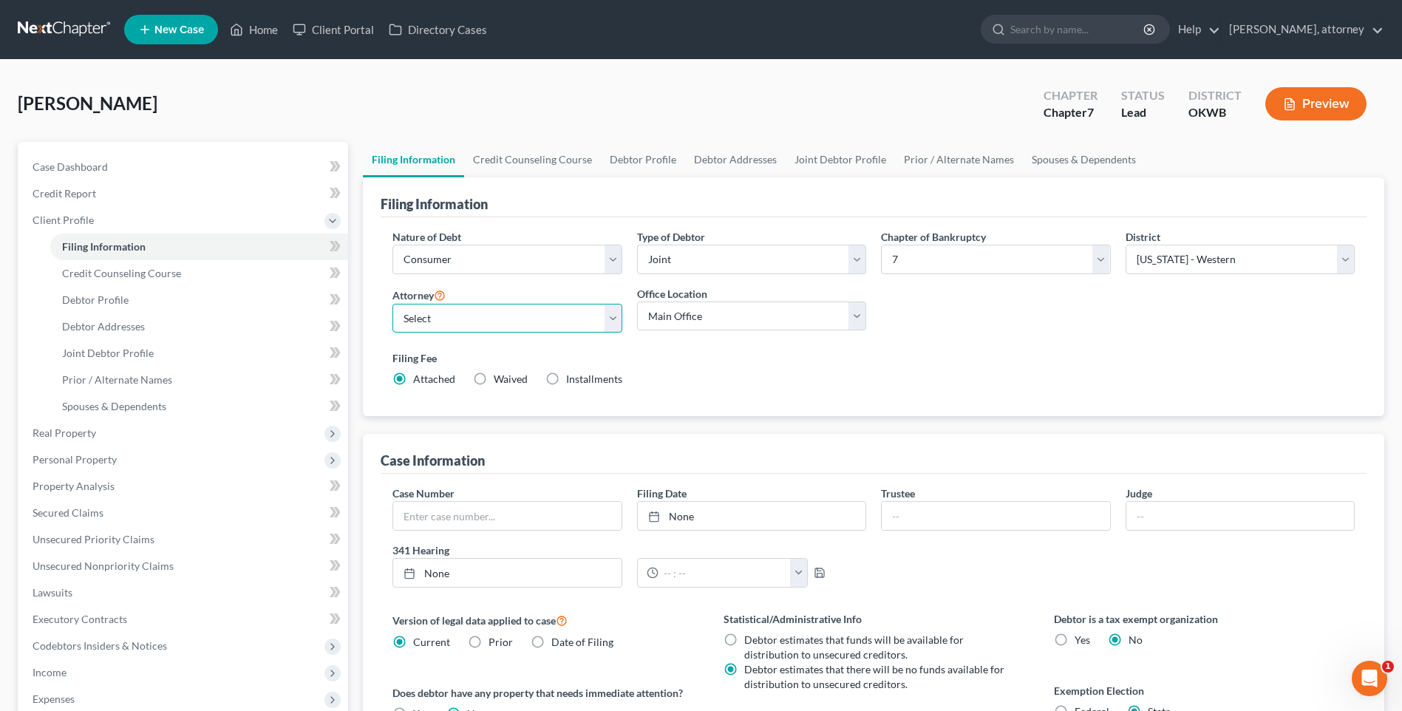
click at [497, 322] on select "Select [PERSON_NAME] - OKWB" at bounding box center [506, 319] width 229 height 30
select select "0"
click at [392, 304] on select "Select [PERSON_NAME] - OKWB" at bounding box center [506, 319] width 229 height 30
click at [564, 160] on link "Credit Counseling Course" at bounding box center [532, 159] width 137 height 35
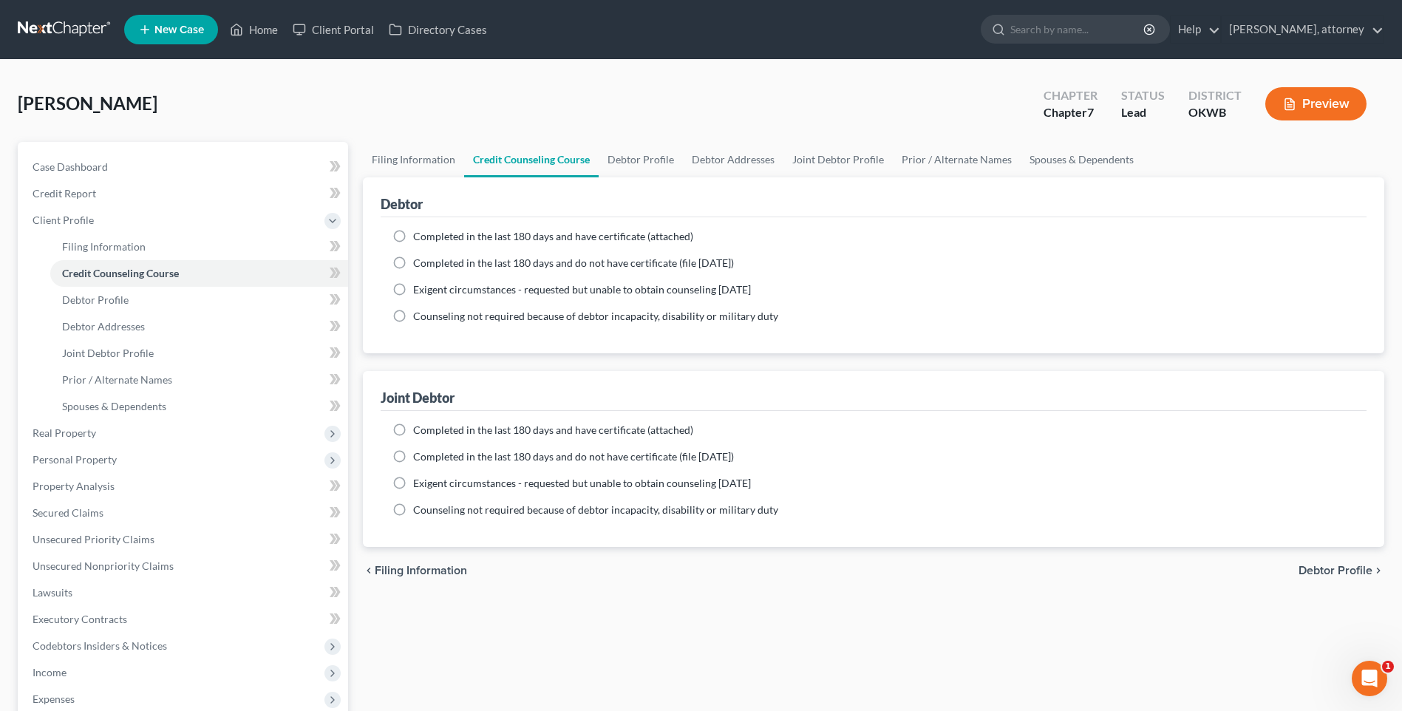
click at [413, 263] on label "Completed in the last 180 days and do not have certificate (file [DATE])" at bounding box center [573, 263] width 321 height 15
click at [419, 263] on input "Completed in the last 180 days and do not have certificate (file [DATE])" at bounding box center [424, 261] width 10 height 10
radio input "true"
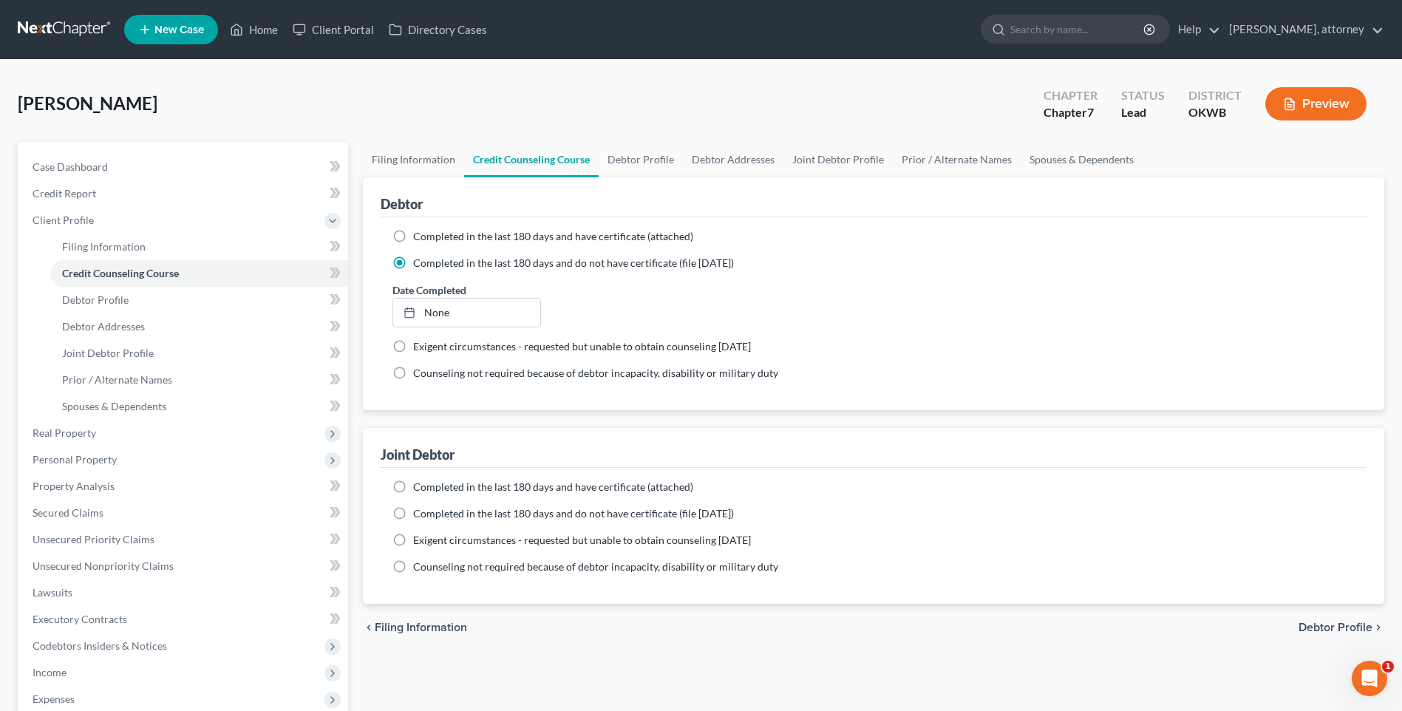
click at [413, 513] on label "Completed in the last 180 days and do not have certificate (file [DATE])" at bounding box center [573, 513] width 321 height 15
click at [419, 513] on input "Completed in the last 180 days and do not have certificate (file [DATE])" at bounding box center [424, 511] width 10 height 10
radio input "true"
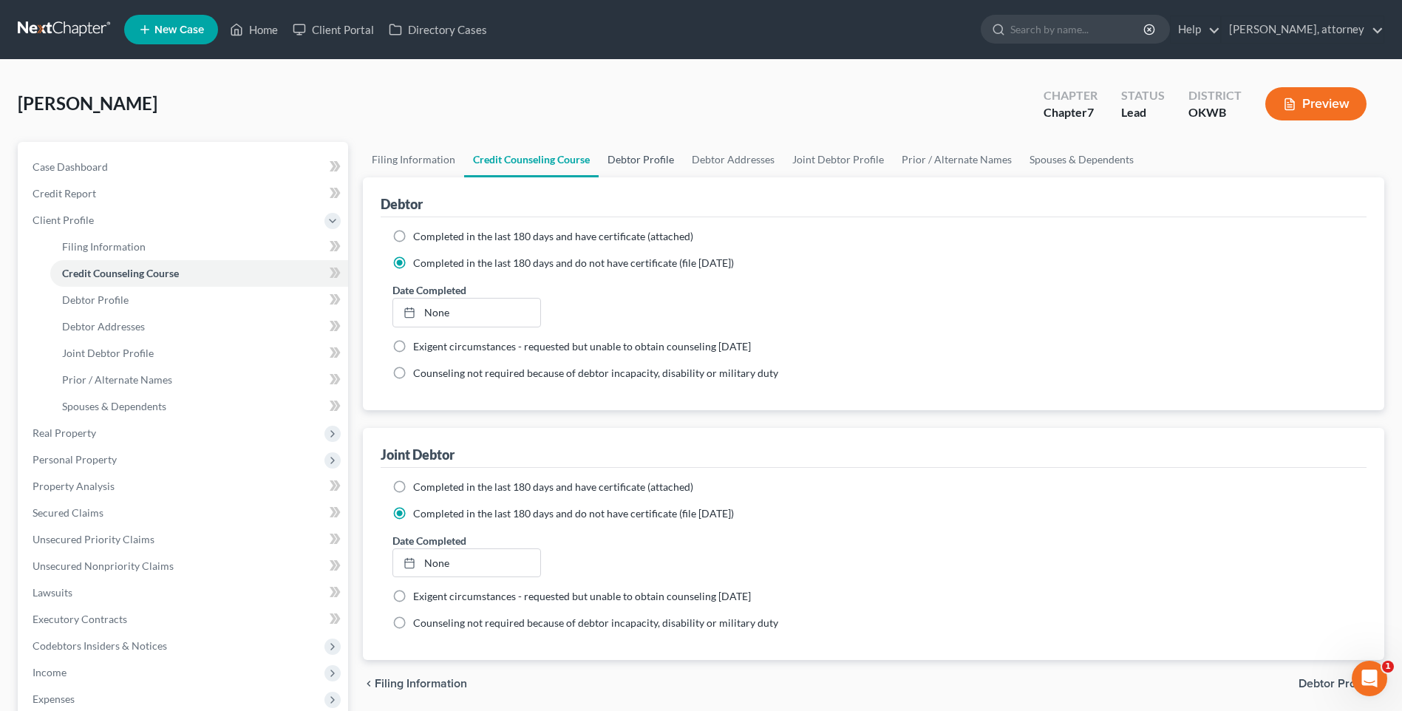
click at [645, 157] on link "Debtor Profile" at bounding box center [640, 159] width 84 height 35
select select "1"
select select "0"
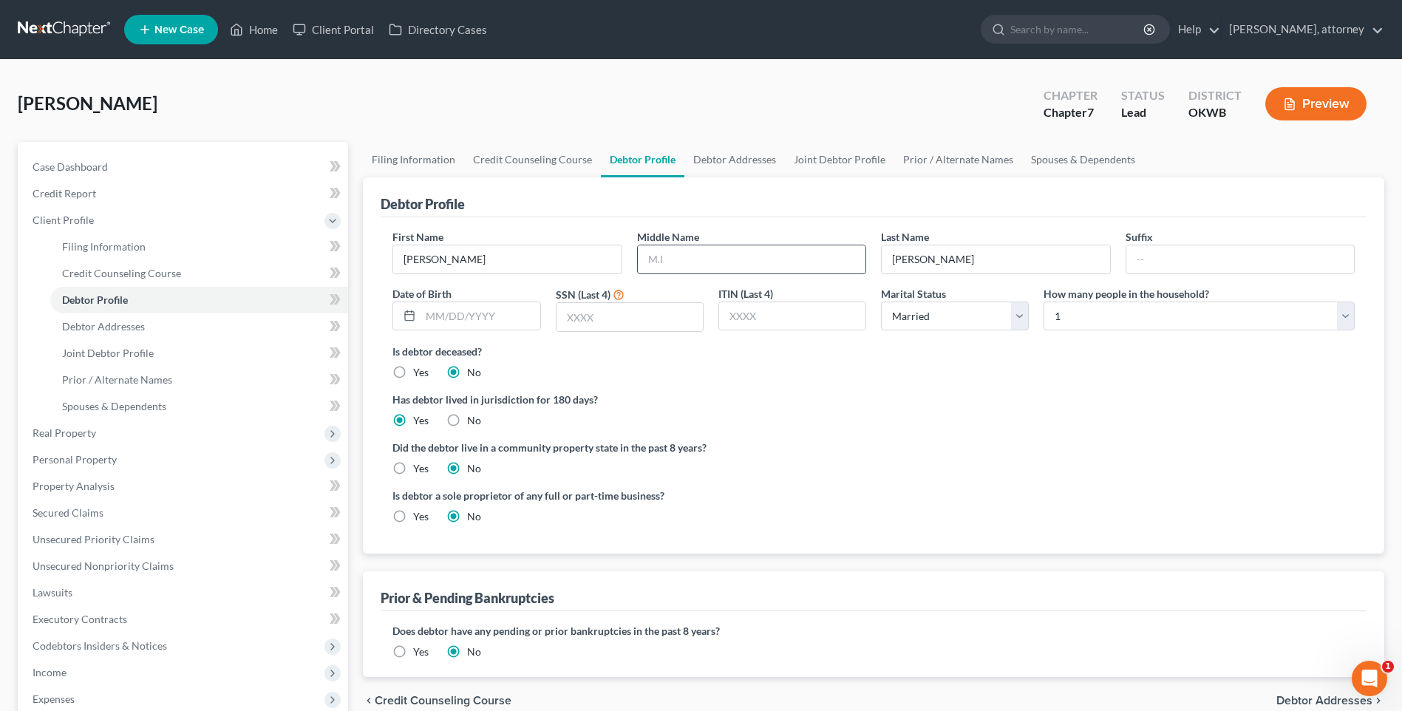
click at [672, 256] on input "text" at bounding box center [752, 259] width 228 height 28
type input "[PERSON_NAME]"
click at [823, 163] on link "Joint Debtor Profile" at bounding box center [839, 159] width 109 height 35
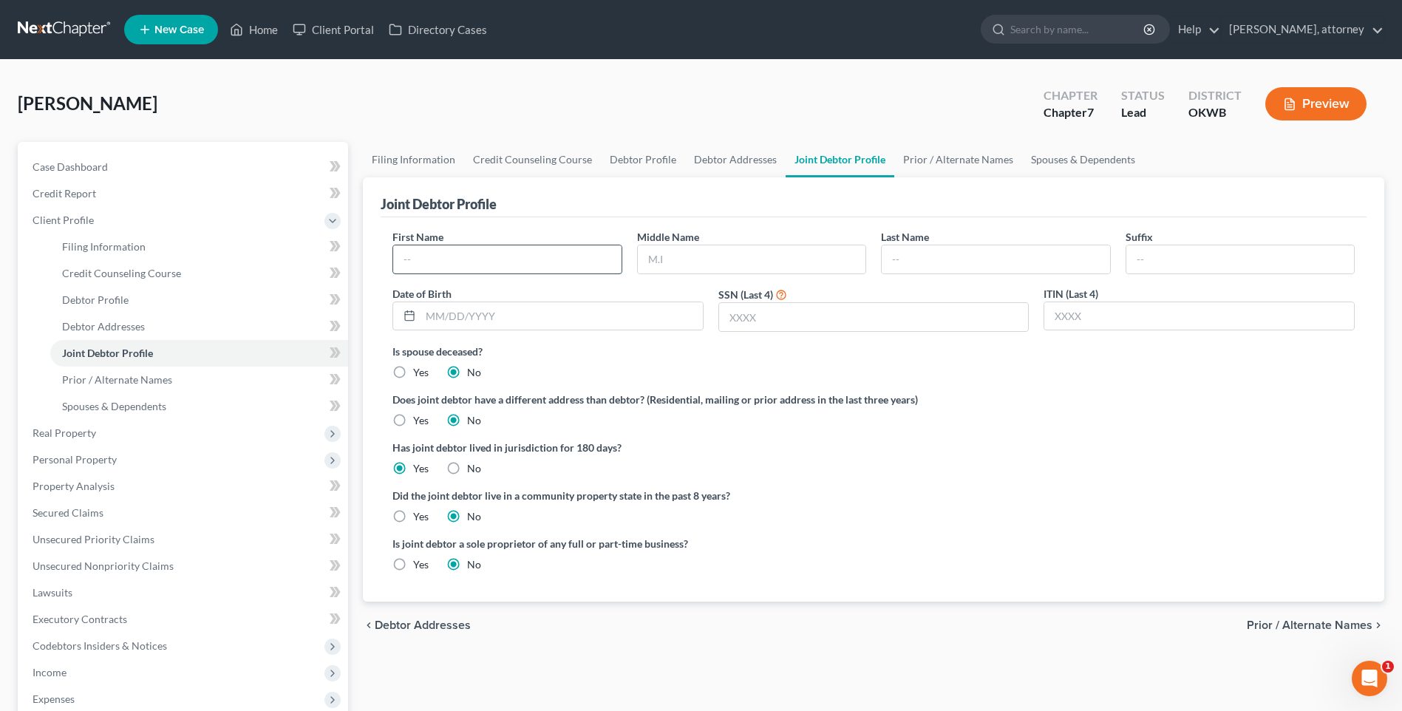
click at [448, 263] on input "text" at bounding box center [507, 259] width 228 height 28
type input "[PERSON_NAME]"
click at [913, 270] on input "text" at bounding box center [995, 259] width 228 height 28
type input "[PERSON_NAME]"
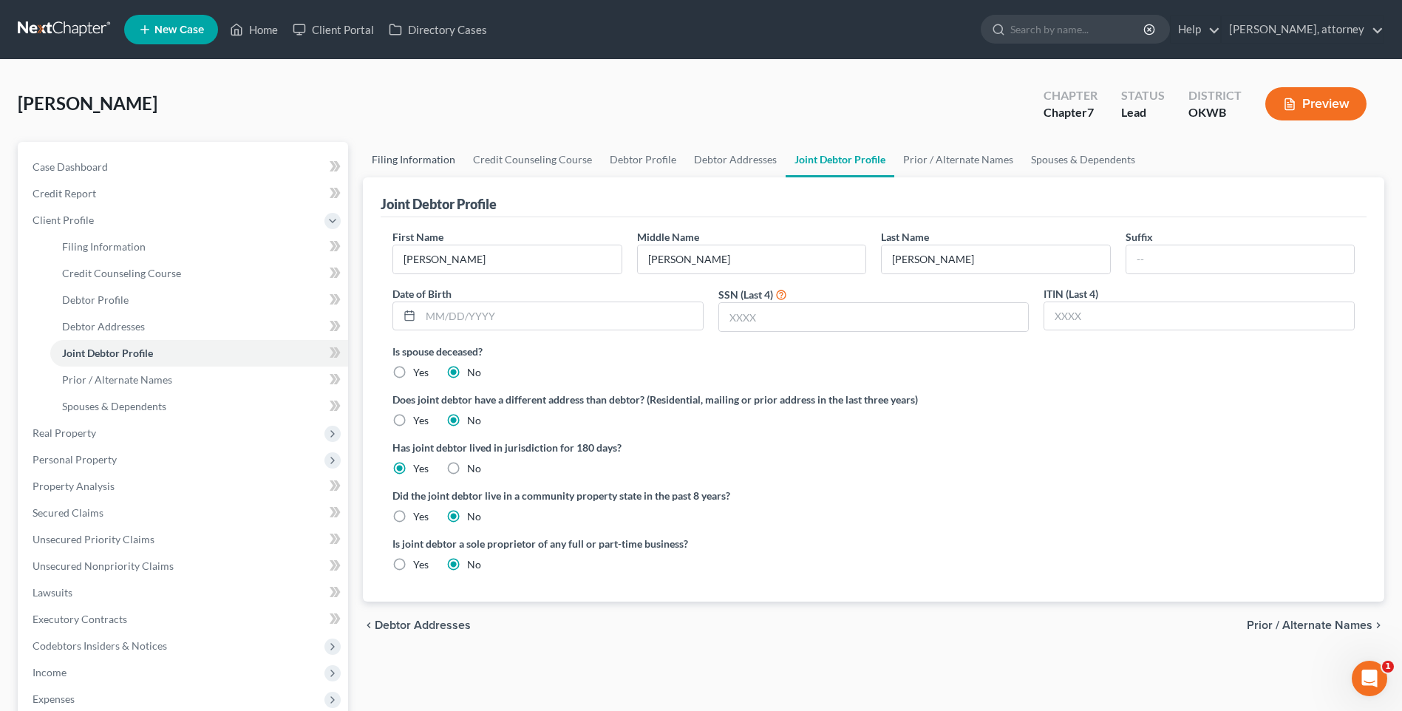
click at [406, 154] on link "Filing Information" at bounding box center [413, 159] width 101 height 35
select select "1"
select select "0"
select select "65"
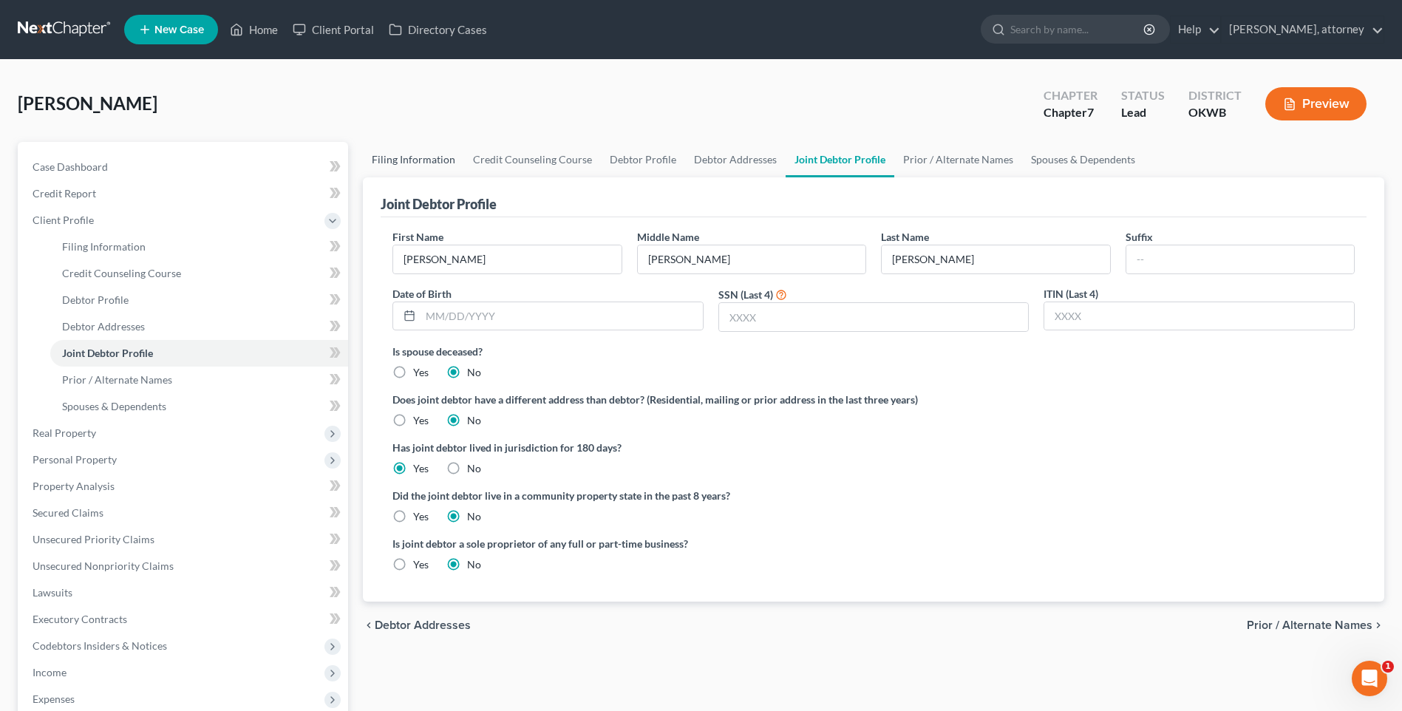
select select "0"
select select "37"
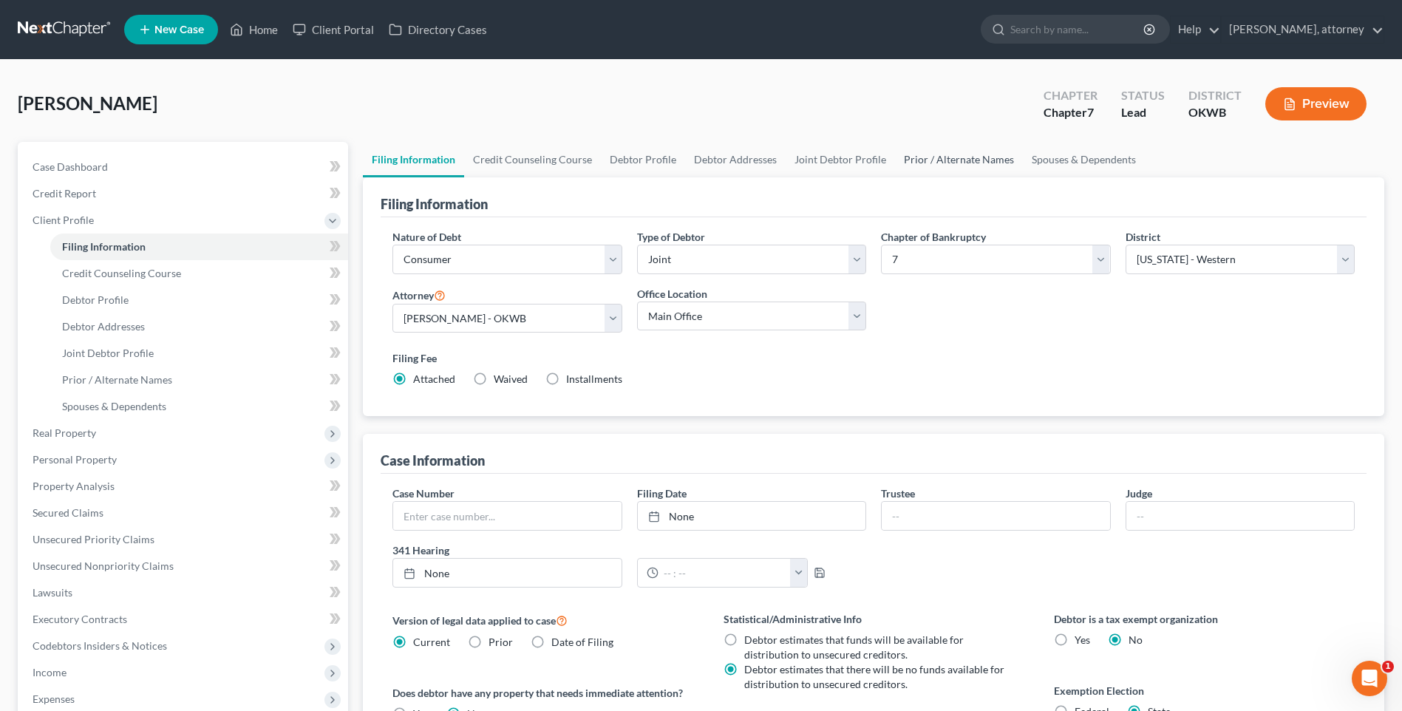
click at [960, 165] on link "Prior / Alternate Names" at bounding box center [959, 159] width 128 height 35
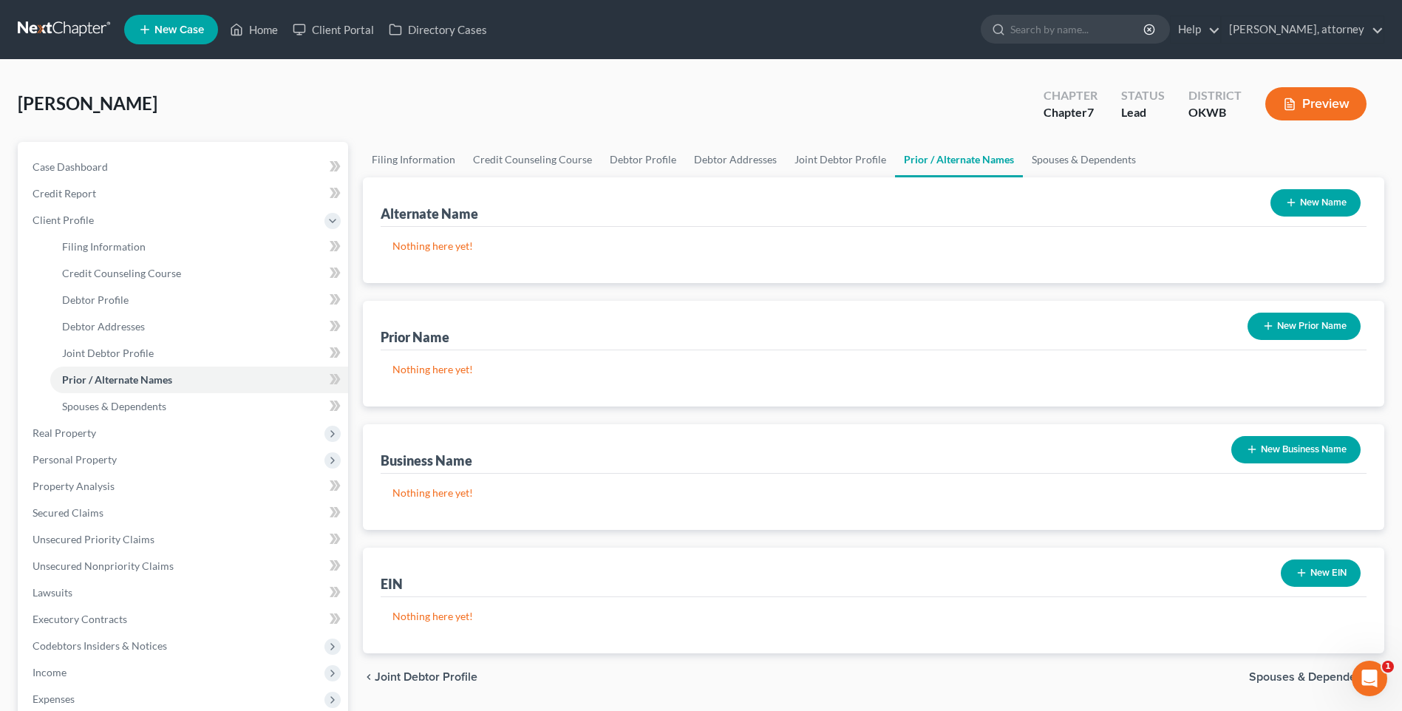
click at [1294, 321] on button "New Prior Name" at bounding box center [1303, 326] width 113 height 27
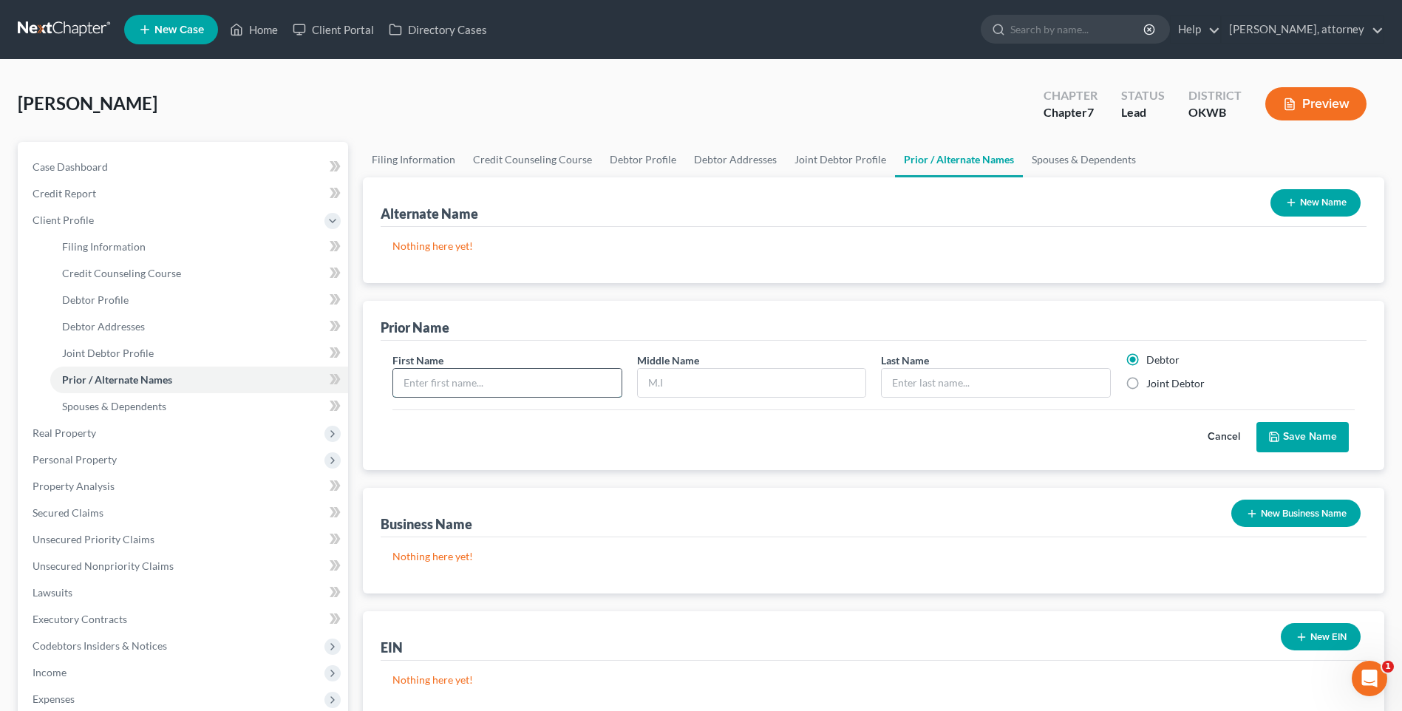
click at [453, 375] on input "text" at bounding box center [507, 383] width 228 height 28
type input "[PERSON_NAME]"
type input "Swank"
click at [1318, 434] on button "Save Name" at bounding box center [1302, 437] width 92 height 31
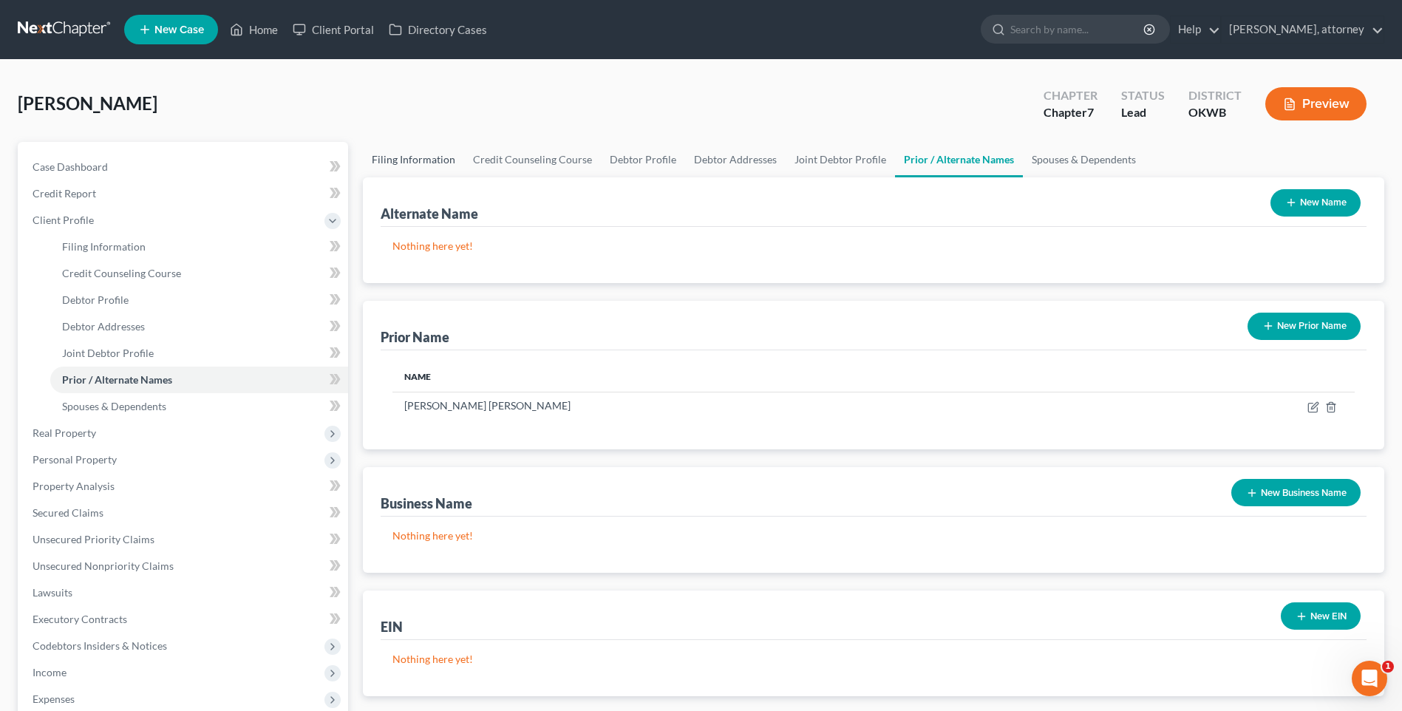
click at [431, 160] on link "Filing Information" at bounding box center [413, 159] width 101 height 35
select select "1"
select select "0"
select select "65"
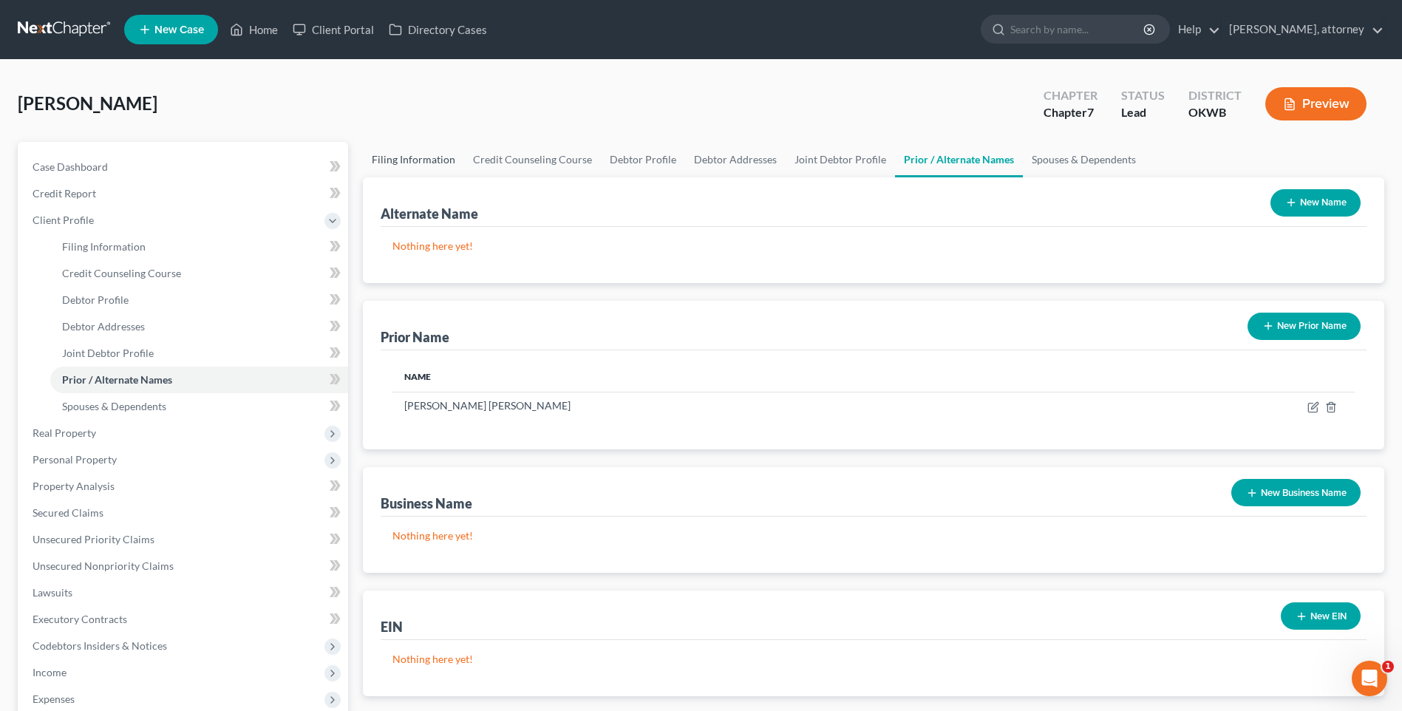
select select "0"
select select "37"
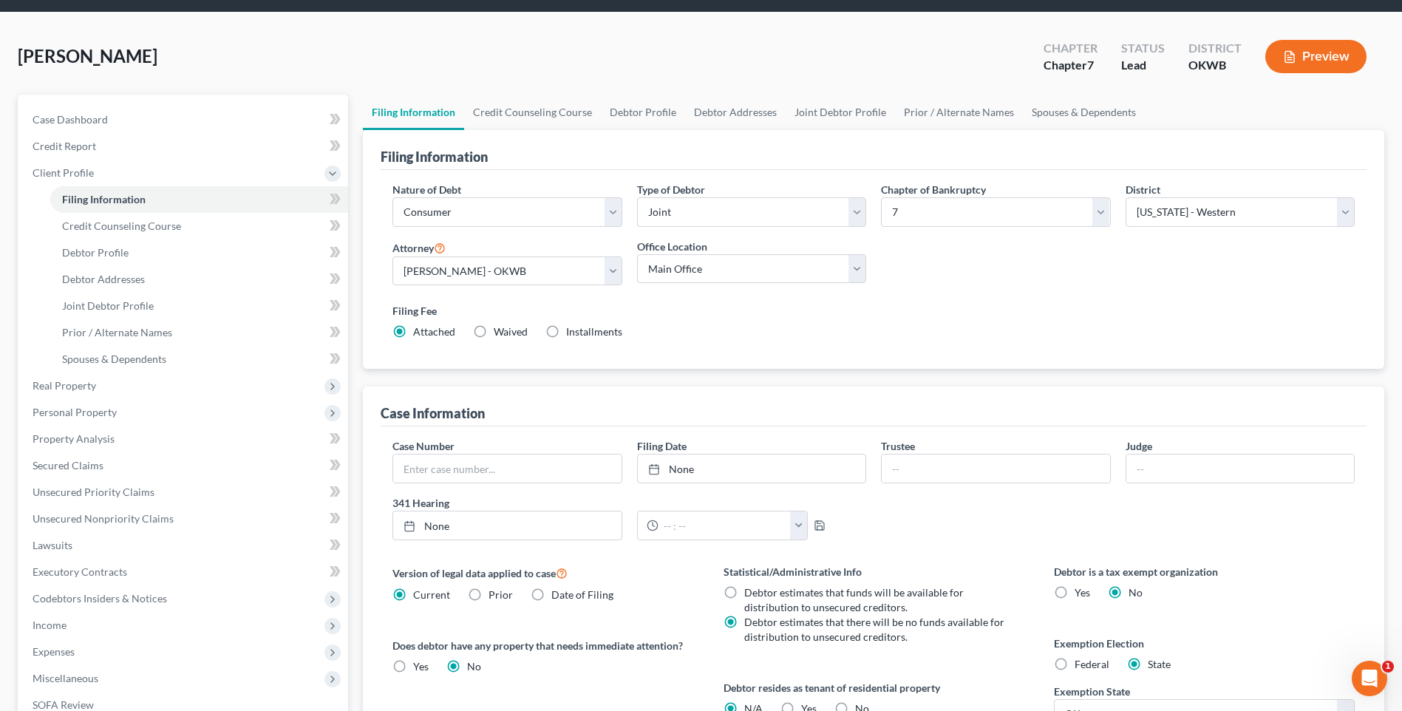
scroll to position [74, 0]
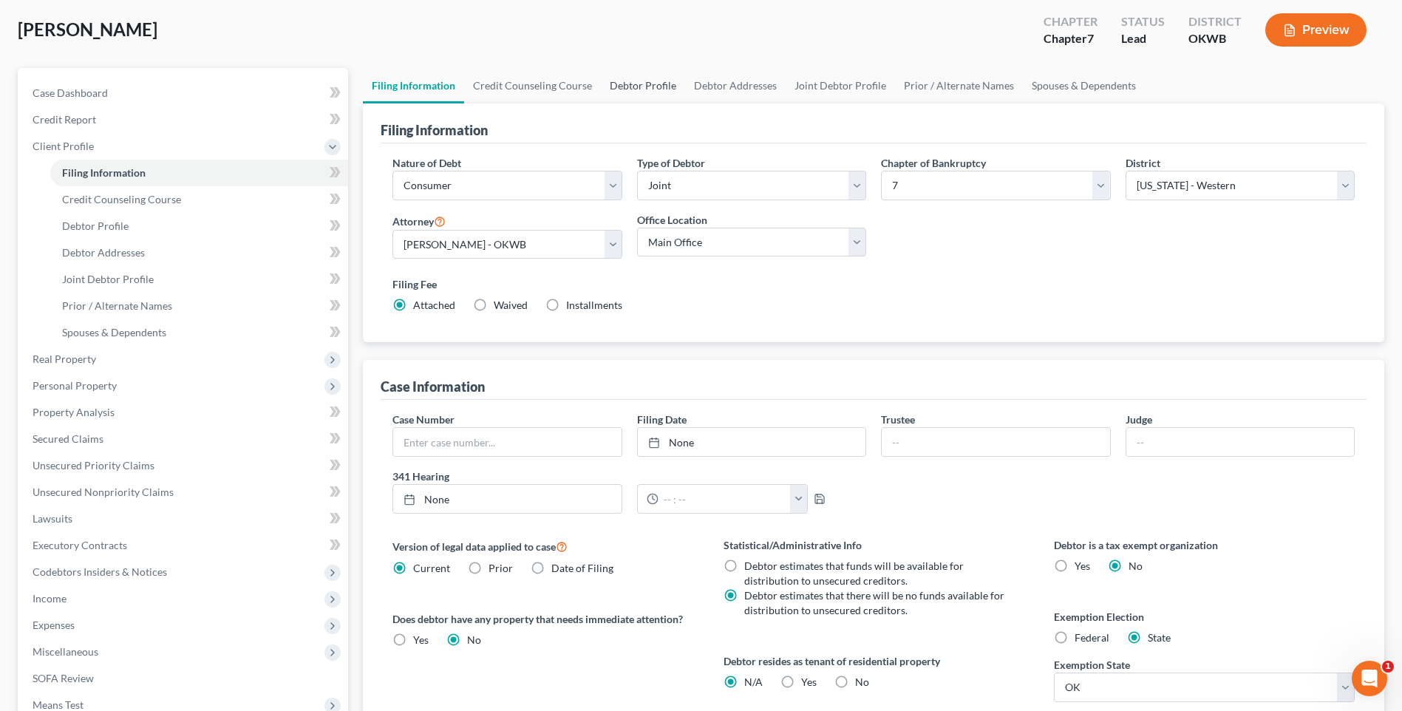
click at [661, 86] on link "Debtor Profile" at bounding box center [643, 85] width 84 height 35
select select "1"
select select "0"
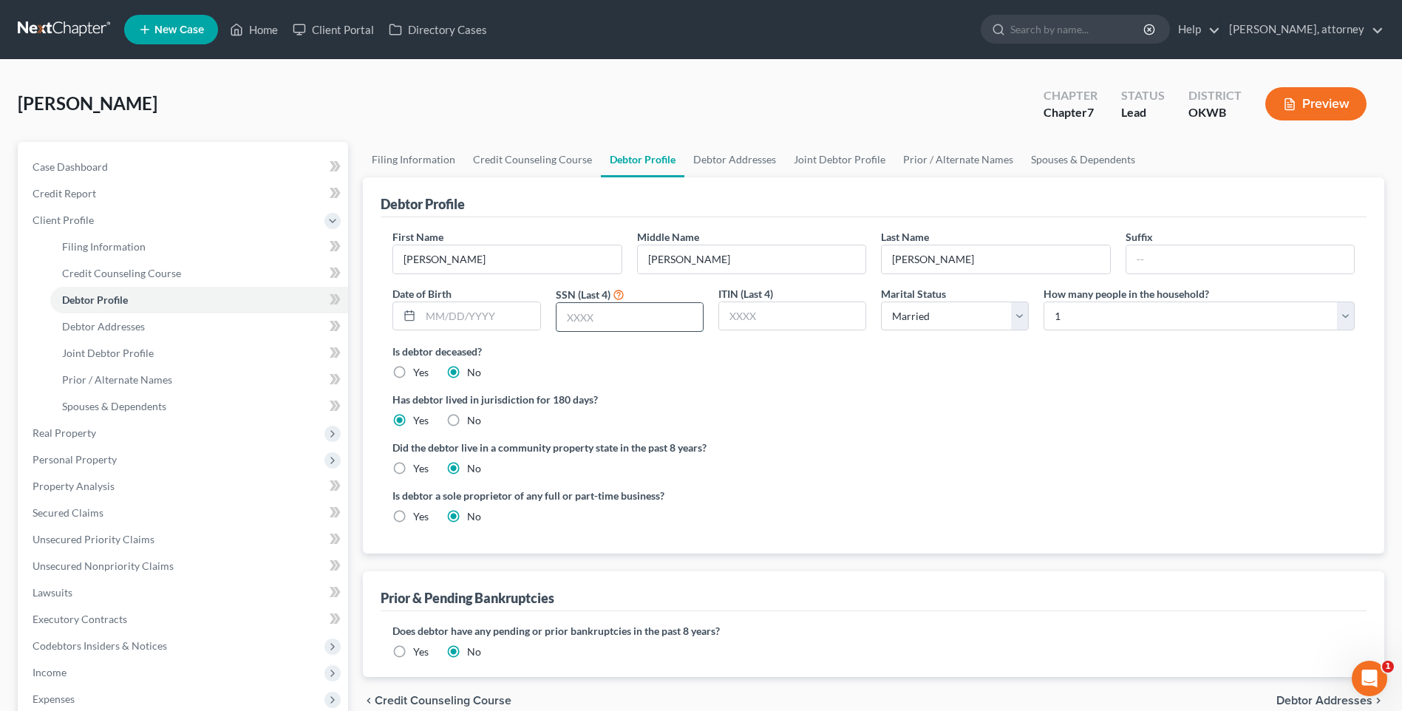
click at [633, 321] on input "text" at bounding box center [629, 317] width 146 height 28
type input "7412"
click at [726, 387] on ng-include "First Name [PERSON_NAME] Middle Name [PERSON_NAME] Last Name [PERSON_NAME] Suff…" at bounding box center [873, 382] width 962 height 307
drag, startPoint x: 746, startPoint y: 154, endPoint x: 741, endPoint y: 163, distance: 10.3
click at [746, 154] on link "Debtor Addresses" at bounding box center [734, 159] width 100 height 35
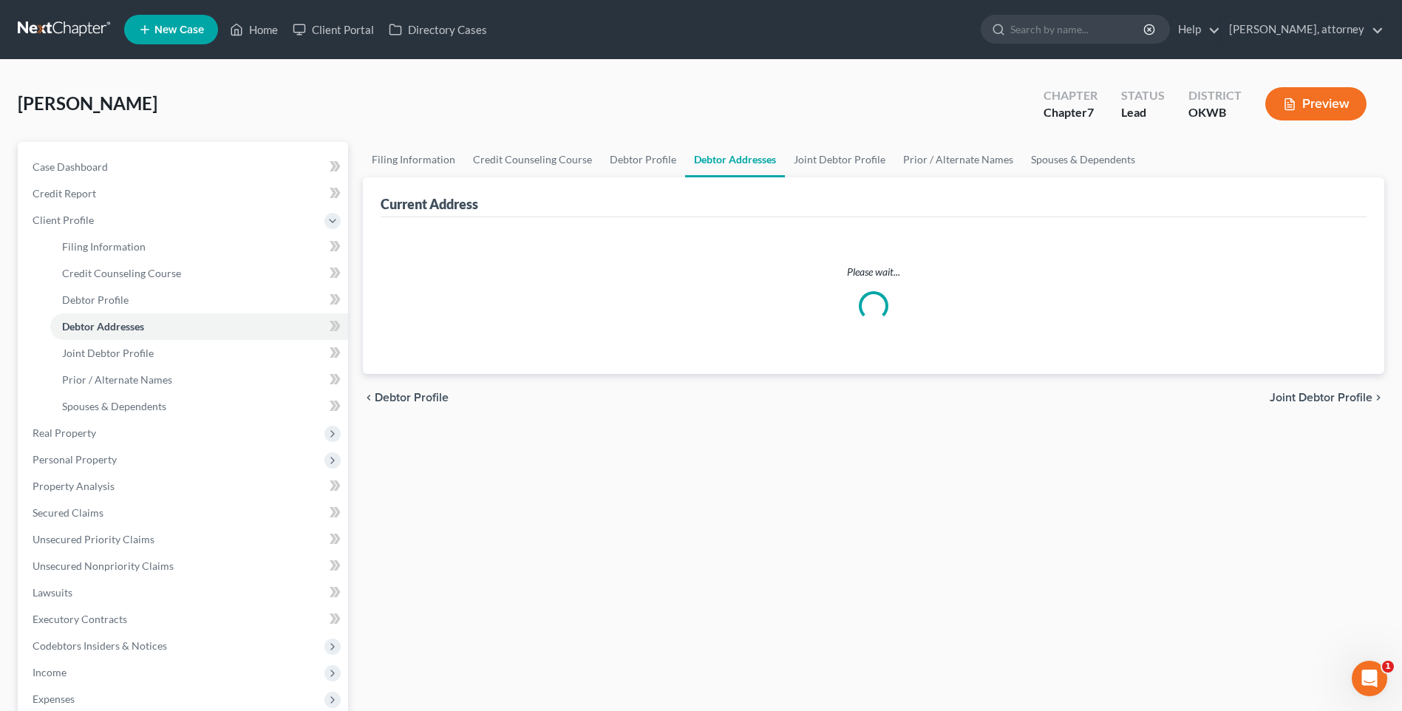
select select "0"
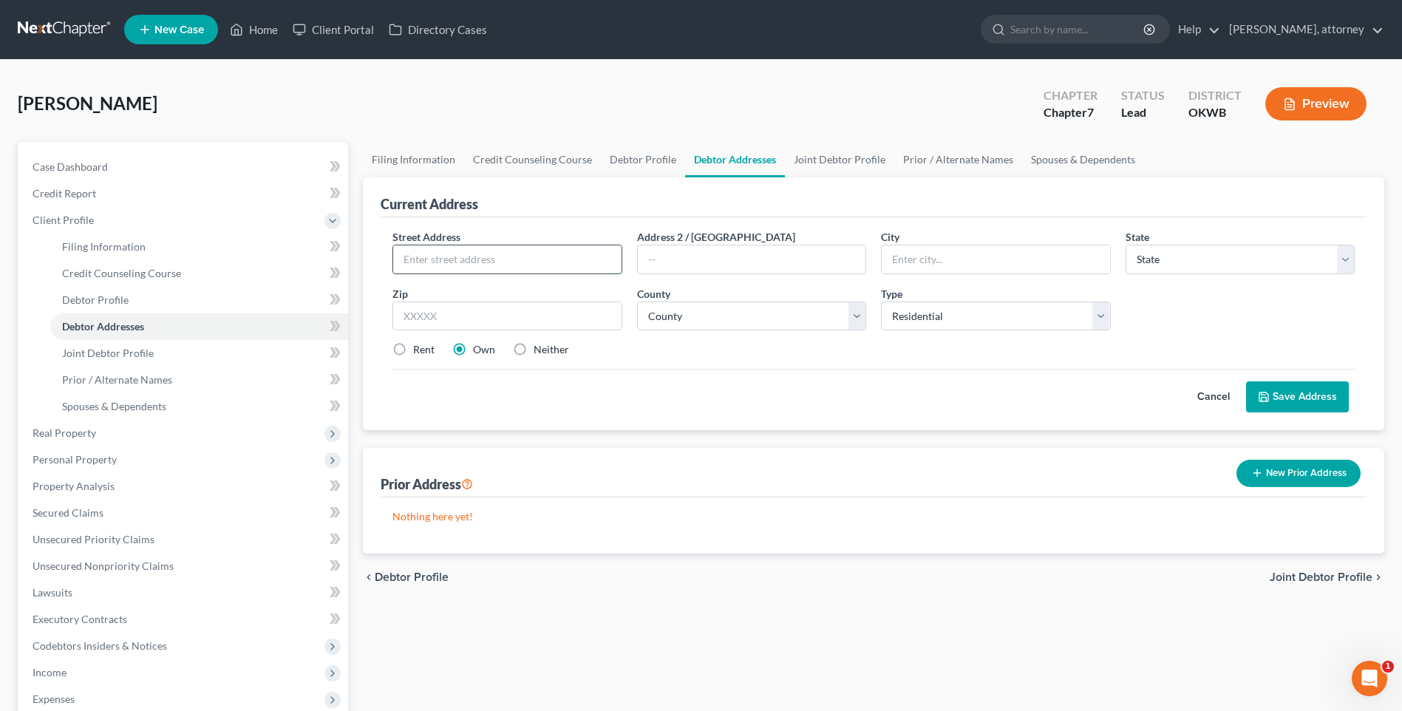
drag, startPoint x: 516, startPoint y: 258, endPoint x: 498, endPoint y: 262, distance: 18.3
click at [516, 258] on input "text" at bounding box center [507, 259] width 228 height 28
click at [536, 257] on input "[STREET_ADDRESS]" at bounding box center [507, 259] width 228 height 28
type input "[STREET_ADDRESS]"
drag, startPoint x: 508, startPoint y: 315, endPoint x: 459, endPoint y: 325, distance: 49.8
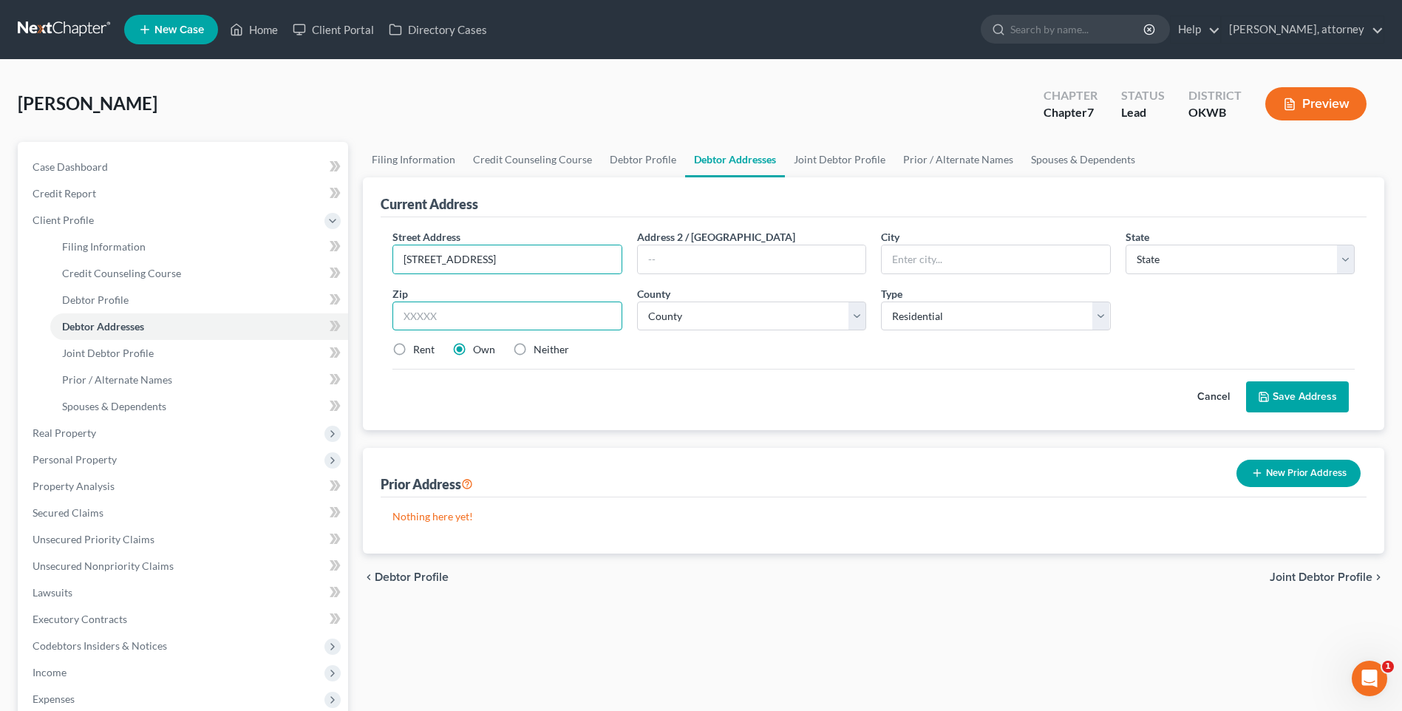
click at [508, 315] on input "text" at bounding box center [506, 316] width 229 height 30
type input "73099"
click at [796, 350] on div "Rent Own Neither" at bounding box center [873, 349] width 977 height 15
type input "Yukon"
click at [707, 320] on select "County" at bounding box center [751, 316] width 229 height 30
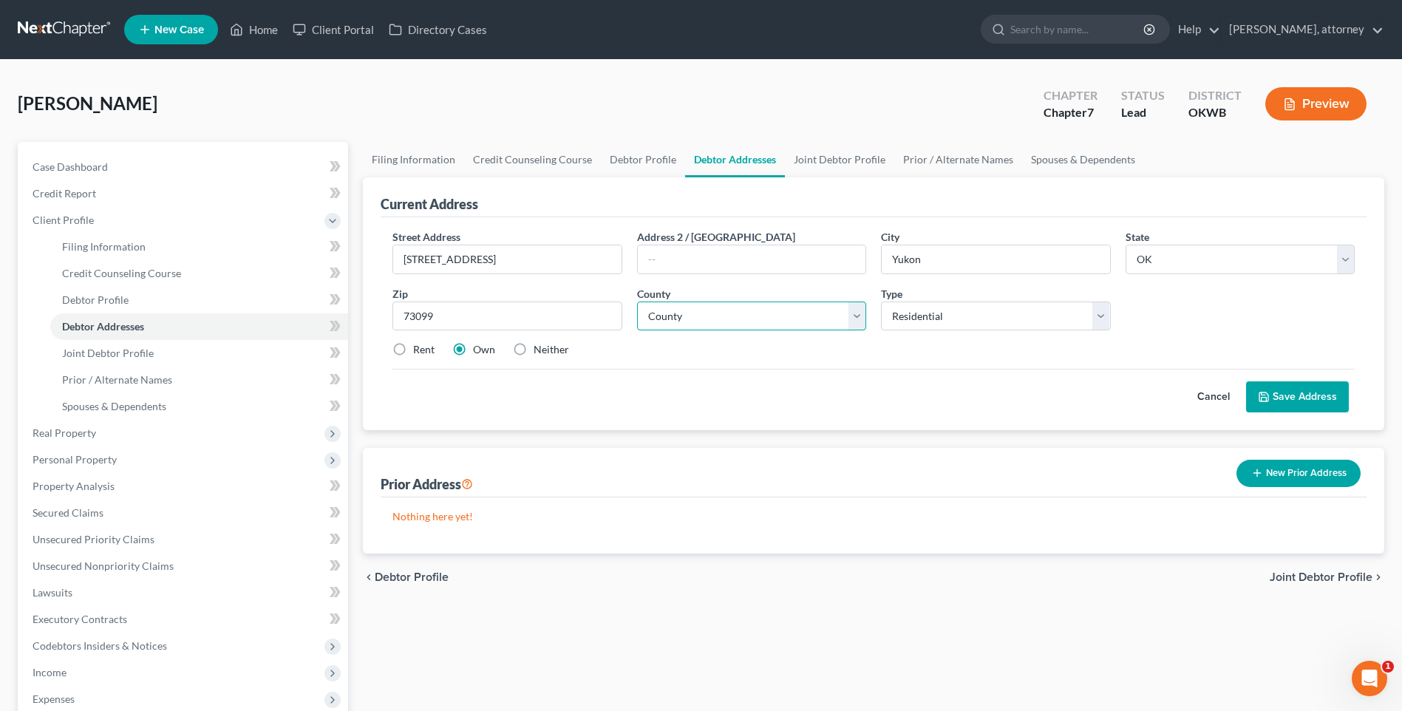
click at [637, 301] on select "County [GEOGRAPHIC_DATA] [GEOGRAPHIC_DATA] [GEOGRAPHIC_DATA] [GEOGRAPHIC_DATA] …" at bounding box center [751, 316] width 229 height 30
click at [683, 321] on select "County [GEOGRAPHIC_DATA] [GEOGRAPHIC_DATA] [GEOGRAPHIC_DATA] [GEOGRAPHIC_DATA] …" at bounding box center [751, 316] width 229 height 30
click at [637, 301] on select "County [GEOGRAPHIC_DATA] [GEOGRAPHIC_DATA] [GEOGRAPHIC_DATA] [GEOGRAPHIC_DATA] …" at bounding box center [751, 316] width 229 height 30
click at [477, 371] on div "Cancel Save Address" at bounding box center [873, 391] width 962 height 44
click at [1294, 396] on button "Save Address" at bounding box center [1297, 396] width 103 height 31
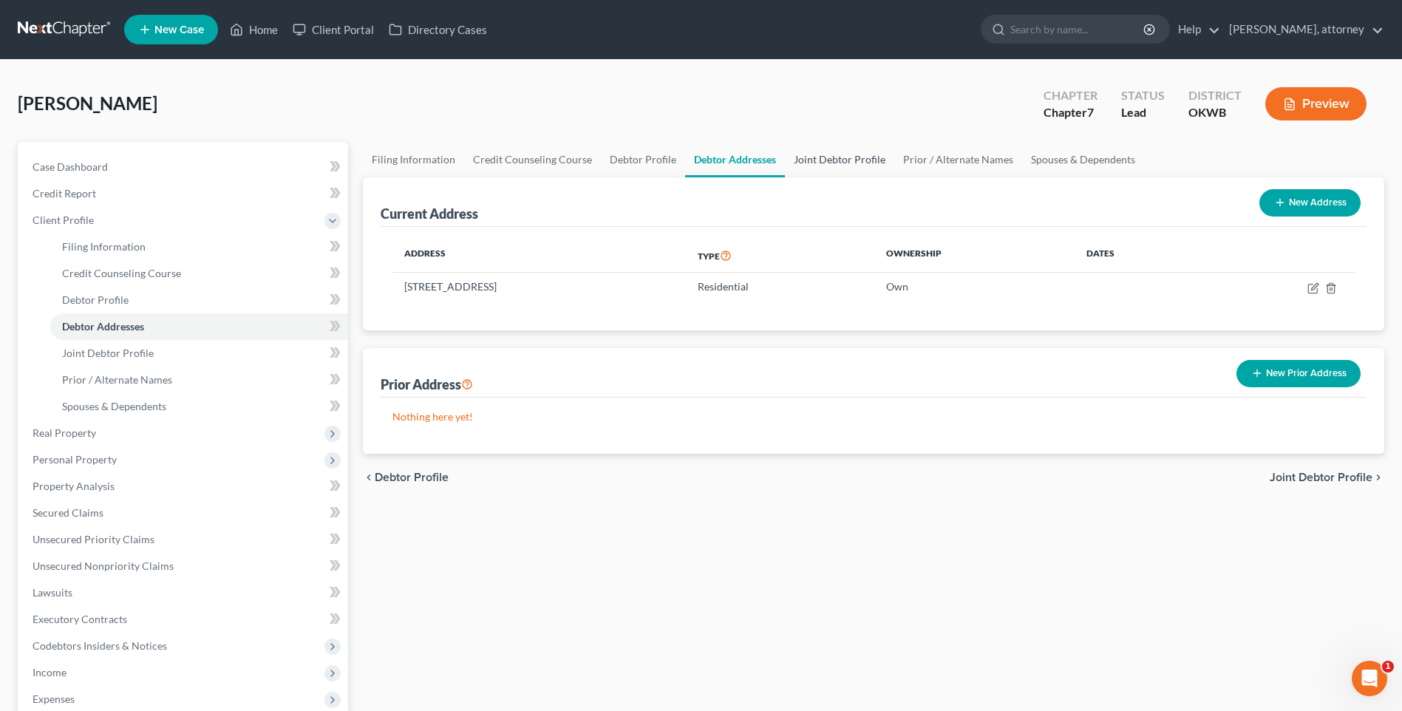
drag, startPoint x: 817, startPoint y: 157, endPoint x: 830, endPoint y: 157, distance: 12.6
click at [817, 157] on link "Joint Debtor Profile" at bounding box center [839, 159] width 109 height 35
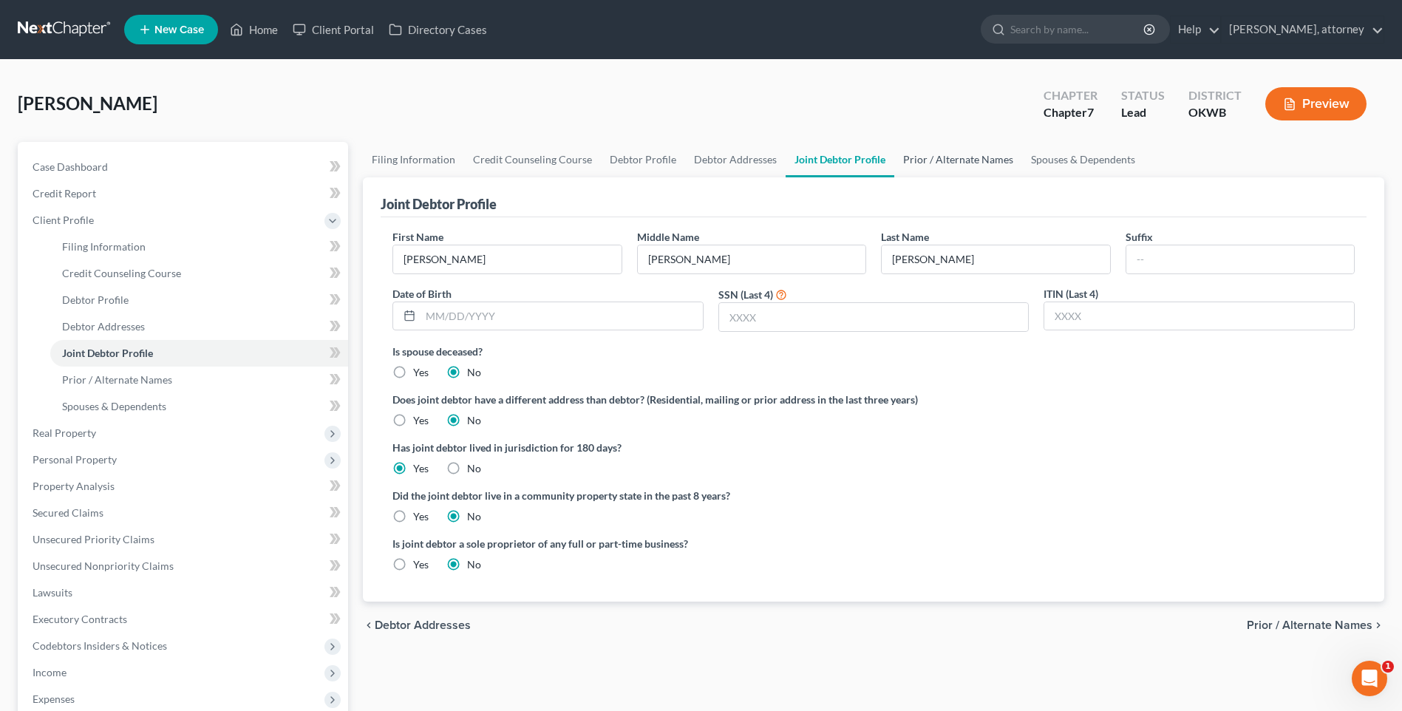
click at [935, 159] on link "Prior / Alternate Names" at bounding box center [958, 159] width 128 height 35
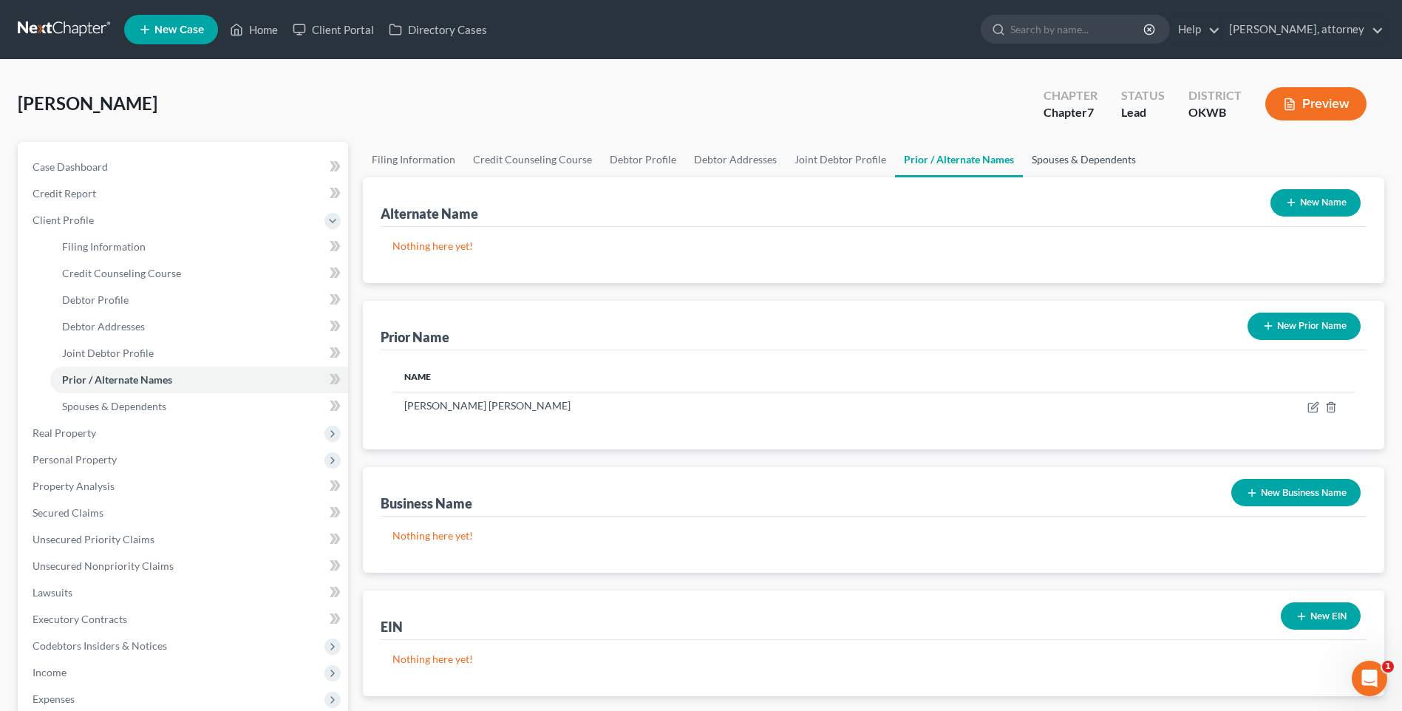
click at [1111, 159] on link "Spouses & Dependents" at bounding box center [1084, 159] width 122 height 35
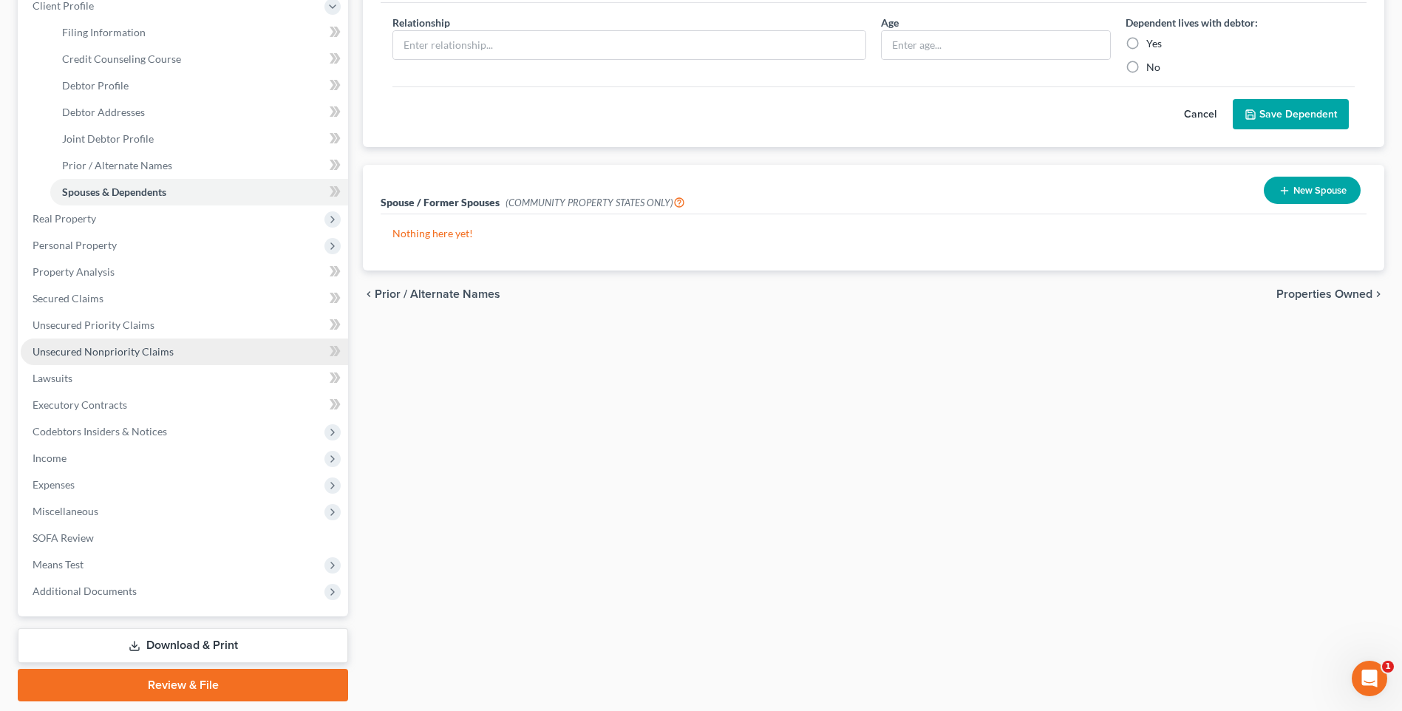
scroll to position [222, 0]
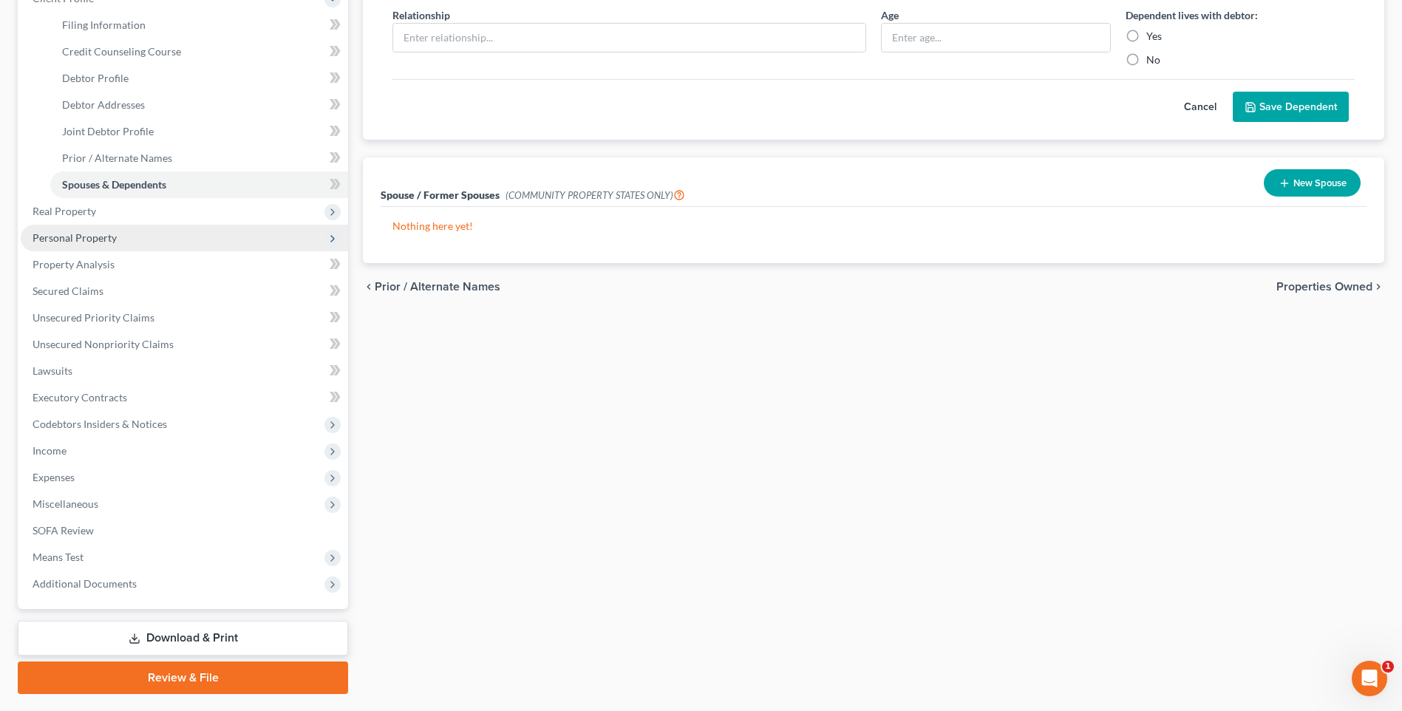
click at [77, 242] on span "Personal Property" at bounding box center [75, 237] width 84 height 13
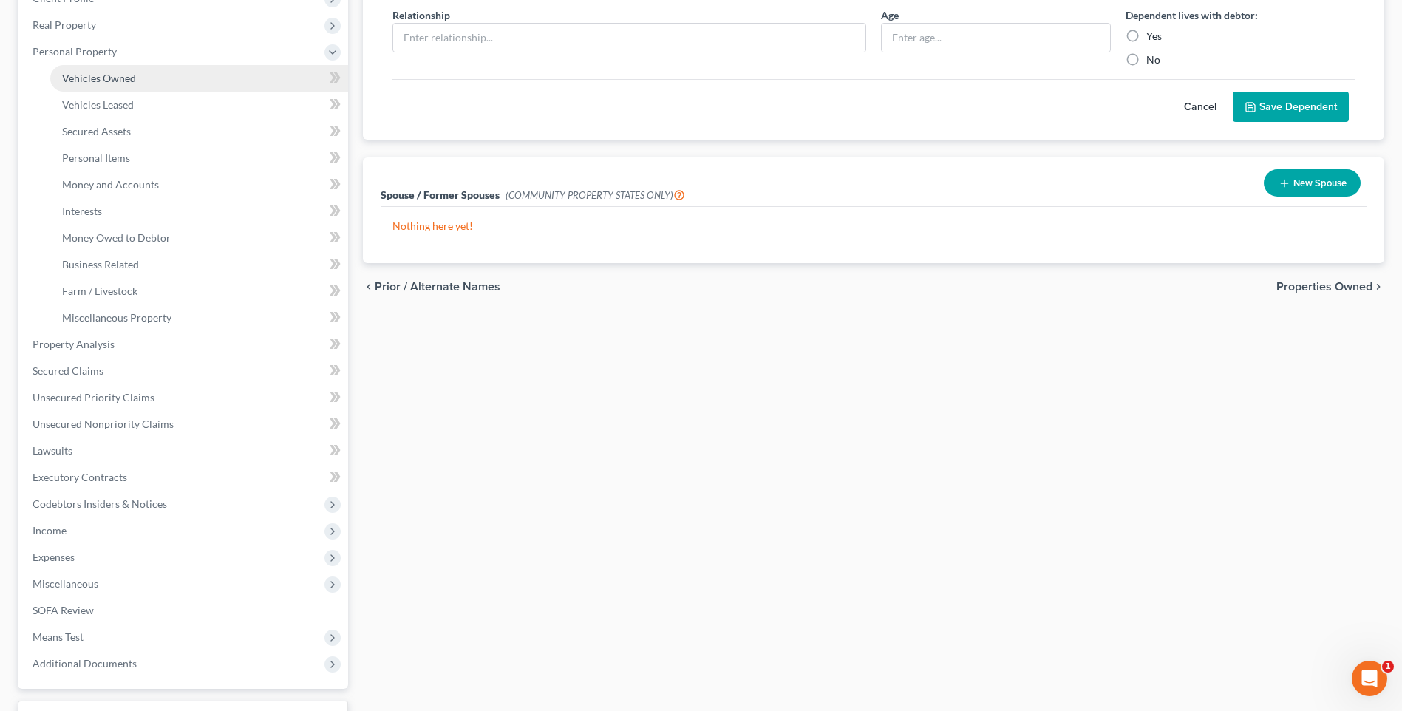
click at [110, 79] on span "Vehicles Owned" at bounding box center [99, 78] width 74 height 13
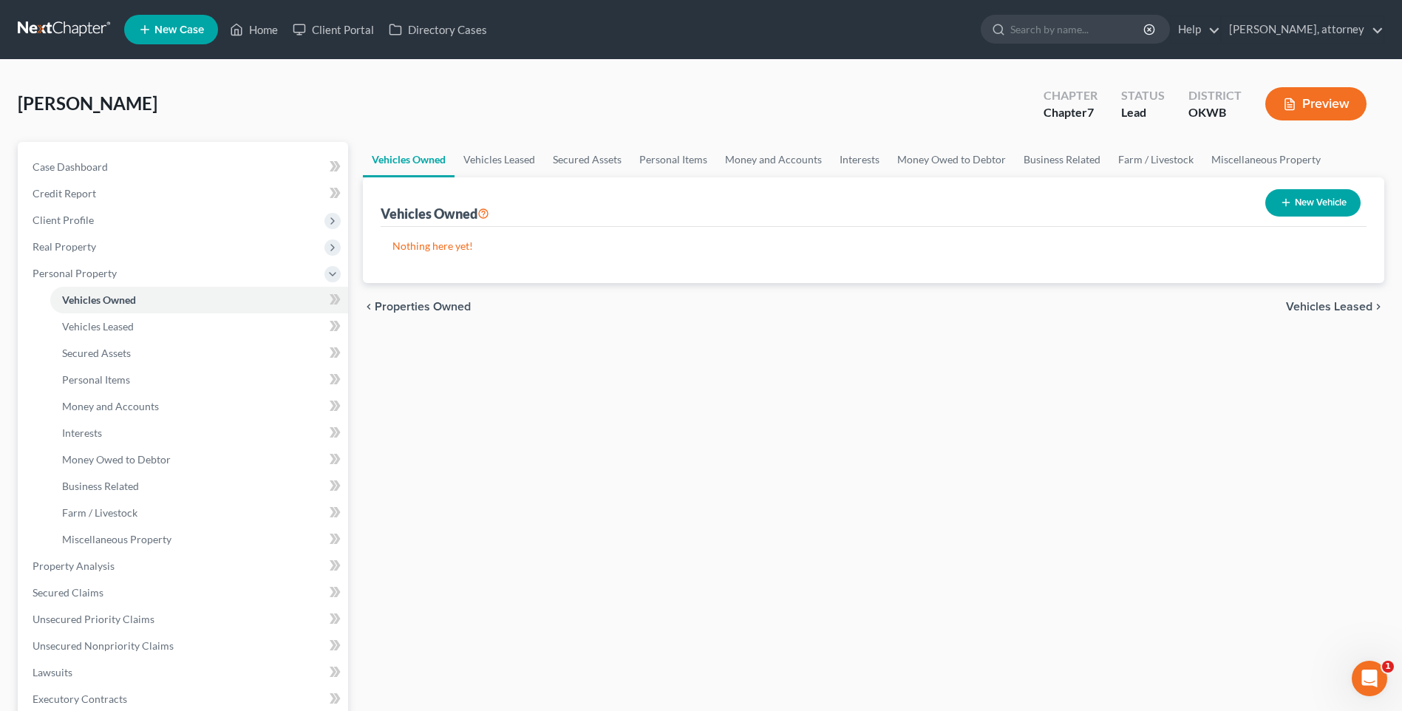
click at [1329, 194] on button "New Vehicle" at bounding box center [1312, 202] width 95 height 27
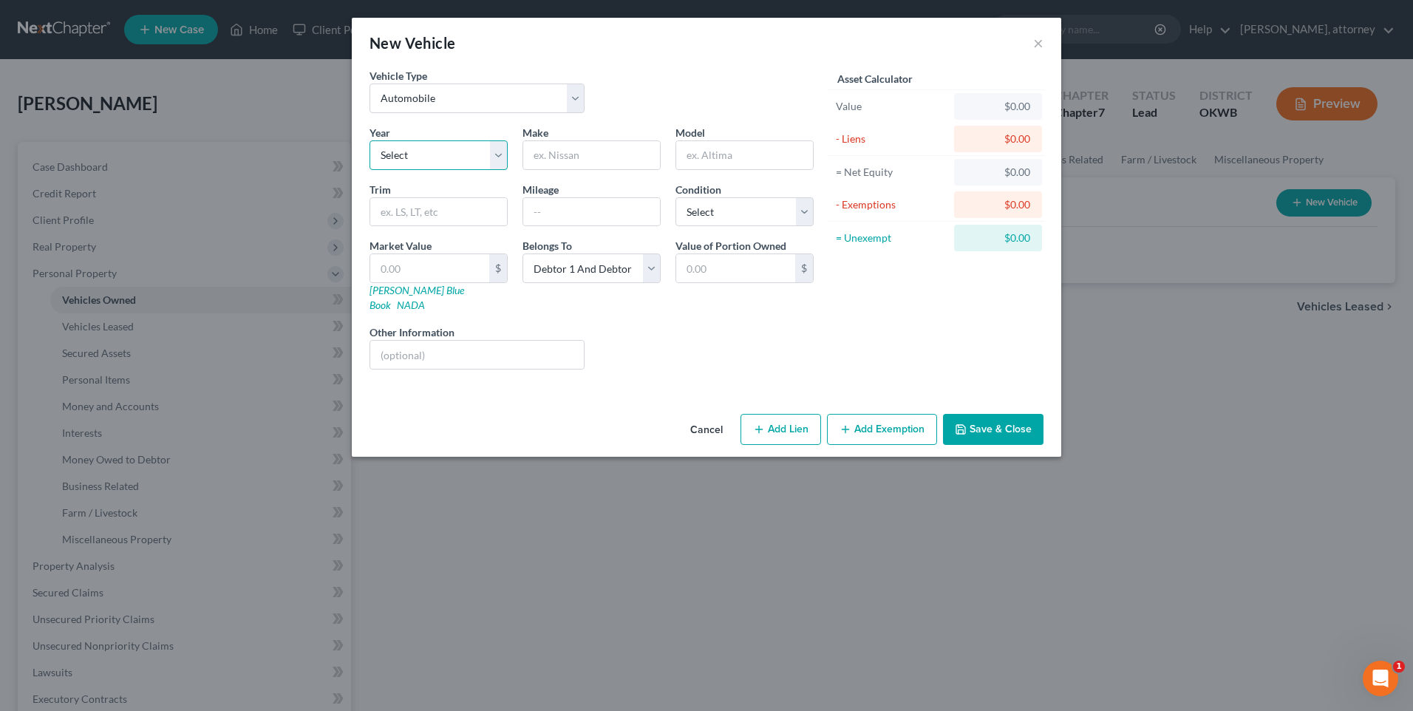
click at [455, 151] on select "Select 2026 2025 2024 2023 2022 2021 2020 2019 2018 2017 2016 2015 2014 2013 20…" at bounding box center [438, 155] width 138 height 30
click at [369, 140] on select "Select 2026 2025 2024 2023 2022 2021 2020 2019 2018 2017 2016 2015 2014 2013 20…" at bounding box center [438, 155] width 138 height 30
click at [579, 156] on input "text" at bounding box center [591, 155] width 137 height 28
click at [990, 414] on button "Save & Close" at bounding box center [993, 429] width 100 height 31
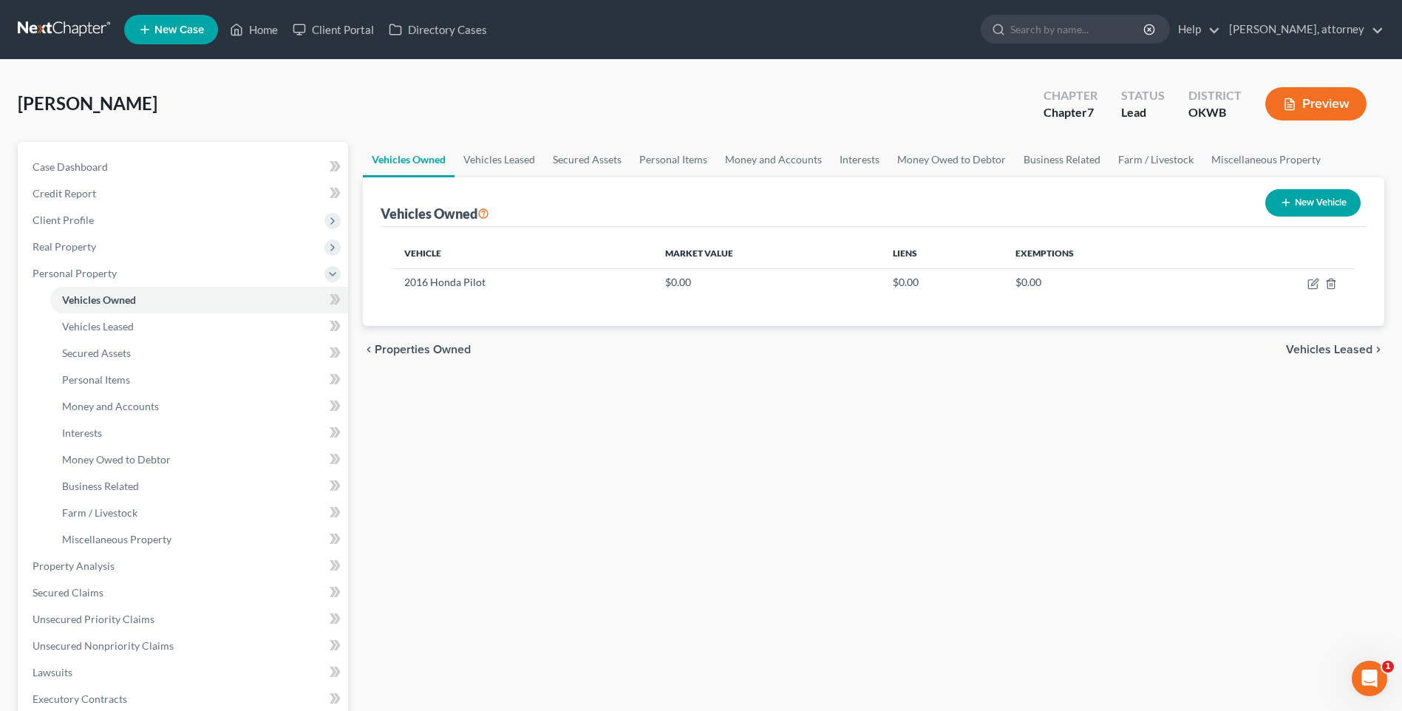
click at [1328, 202] on button "New Vehicle" at bounding box center [1312, 202] width 95 height 27
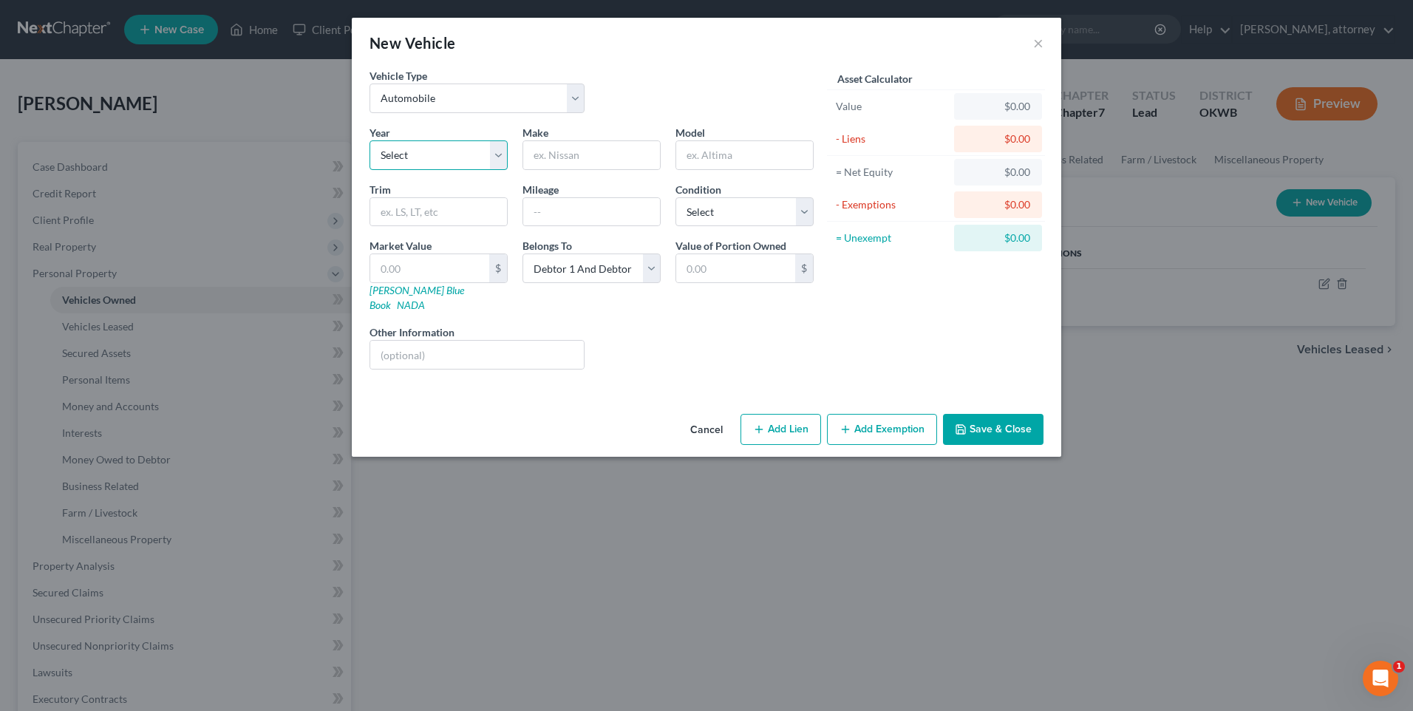
click at [448, 149] on select "Select 2026 2025 2024 2023 2022 2021 2020 2019 2018 2017 2016 2015 2014 2013 20…" at bounding box center [438, 155] width 138 height 30
click at [369, 140] on select "Select 2026 2025 2024 2023 2022 2021 2020 2019 2018 2017 2016 2015 2014 2013 20…" at bounding box center [438, 155] width 138 height 30
drag, startPoint x: 581, startPoint y: 149, endPoint x: 572, endPoint y: 163, distance: 16.6
click at [581, 149] on input "text" at bounding box center [591, 155] width 137 height 28
click at [703, 352] on div "Liens Select" at bounding box center [707, 346] width 230 height 45
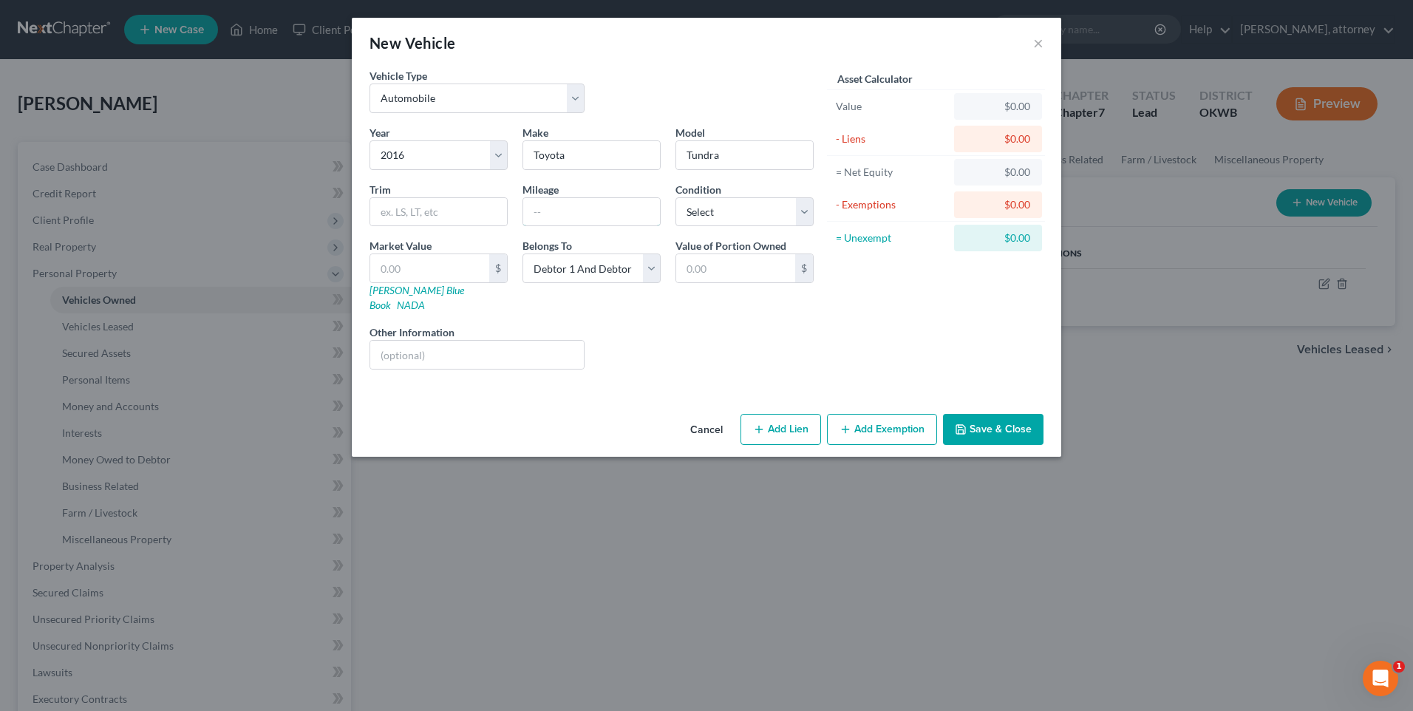
drag, startPoint x: 564, startPoint y: 214, endPoint x: 531, endPoint y: 239, distance: 41.7
click at [564, 214] on input "text" at bounding box center [591, 212] width 137 height 28
click at [989, 416] on button "Save & Close" at bounding box center [993, 429] width 100 height 31
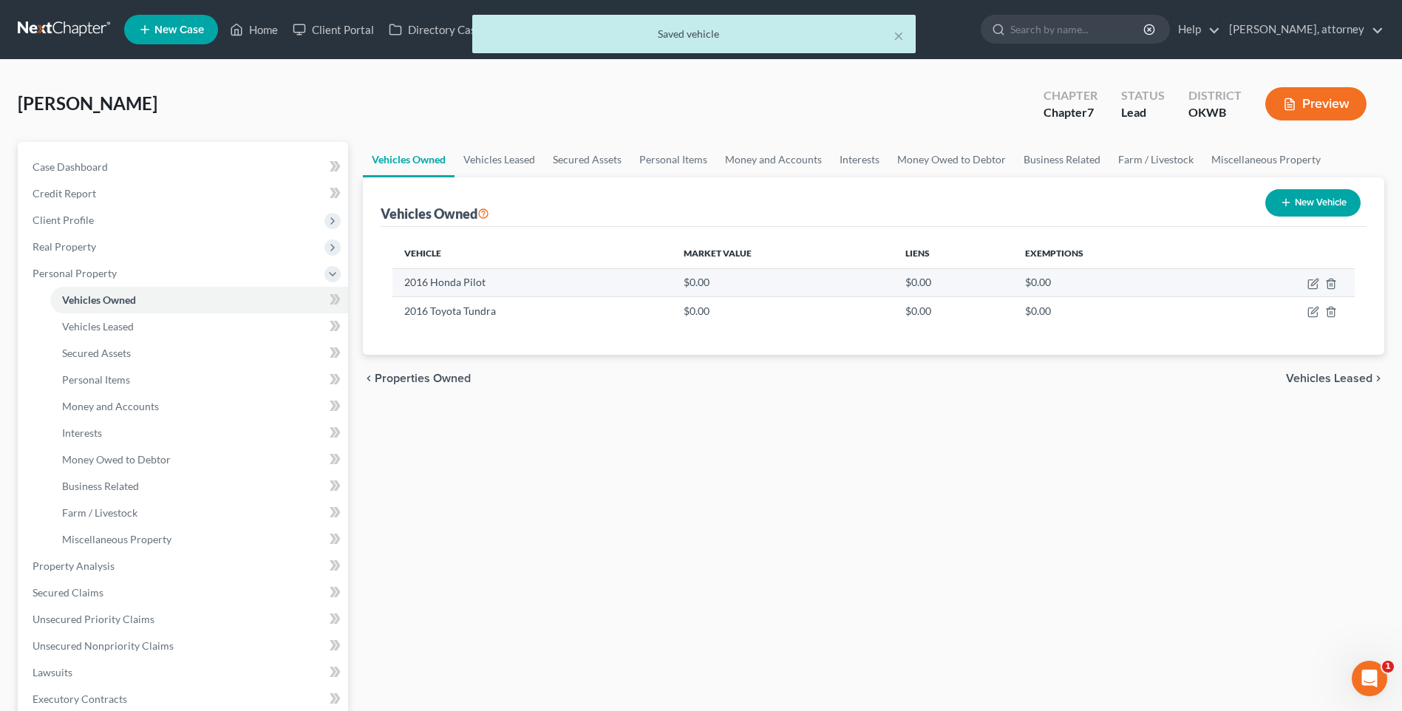
click at [464, 279] on td "2016 Honda Pilot" at bounding box center [531, 282] width 279 height 28
click at [1312, 284] on icon "button" at bounding box center [1313, 284] width 12 height 12
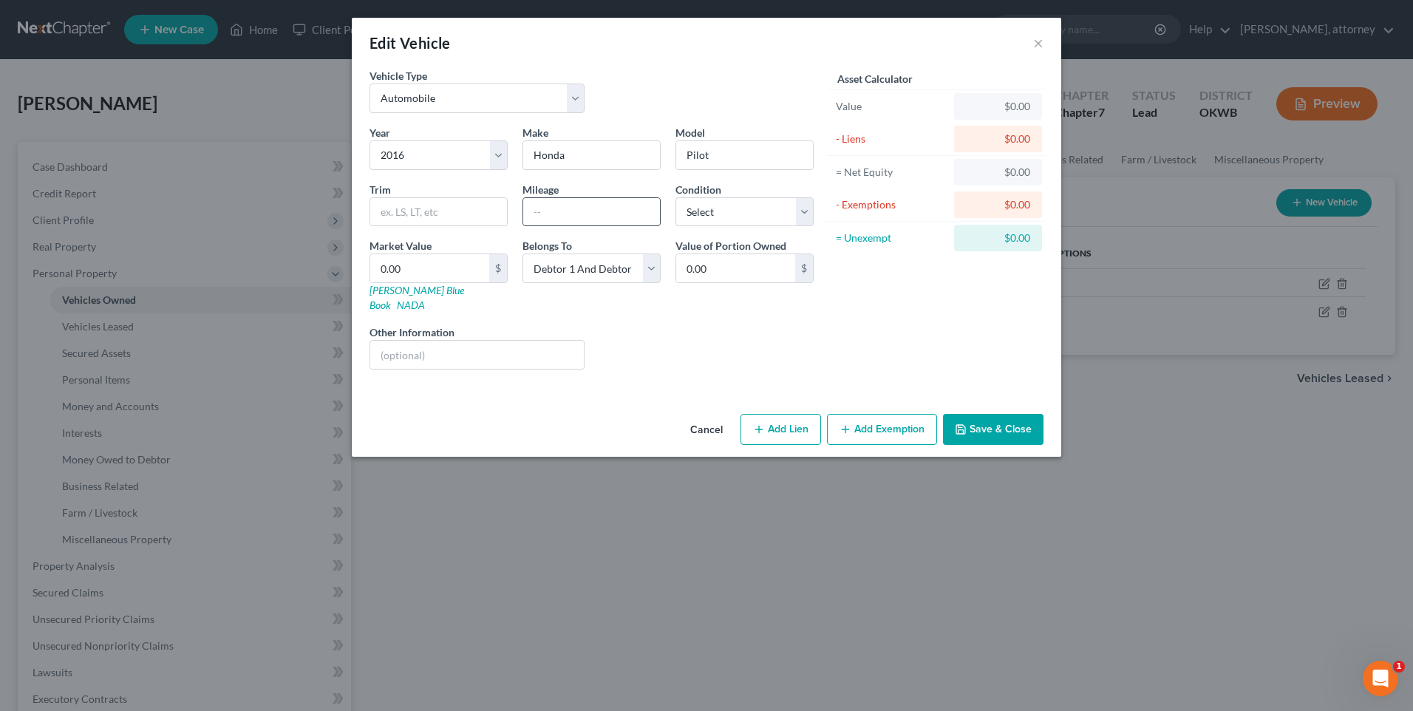
click at [581, 210] on input "text" at bounding box center [591, 212] width 137 height 28
click at [676, 332] on div "Liens Select" at bounding box center [707, 346] width 230 height 45
click at [1014, 416] on button "Save & Close" at bounding box center [993, 429] width 100 height 31
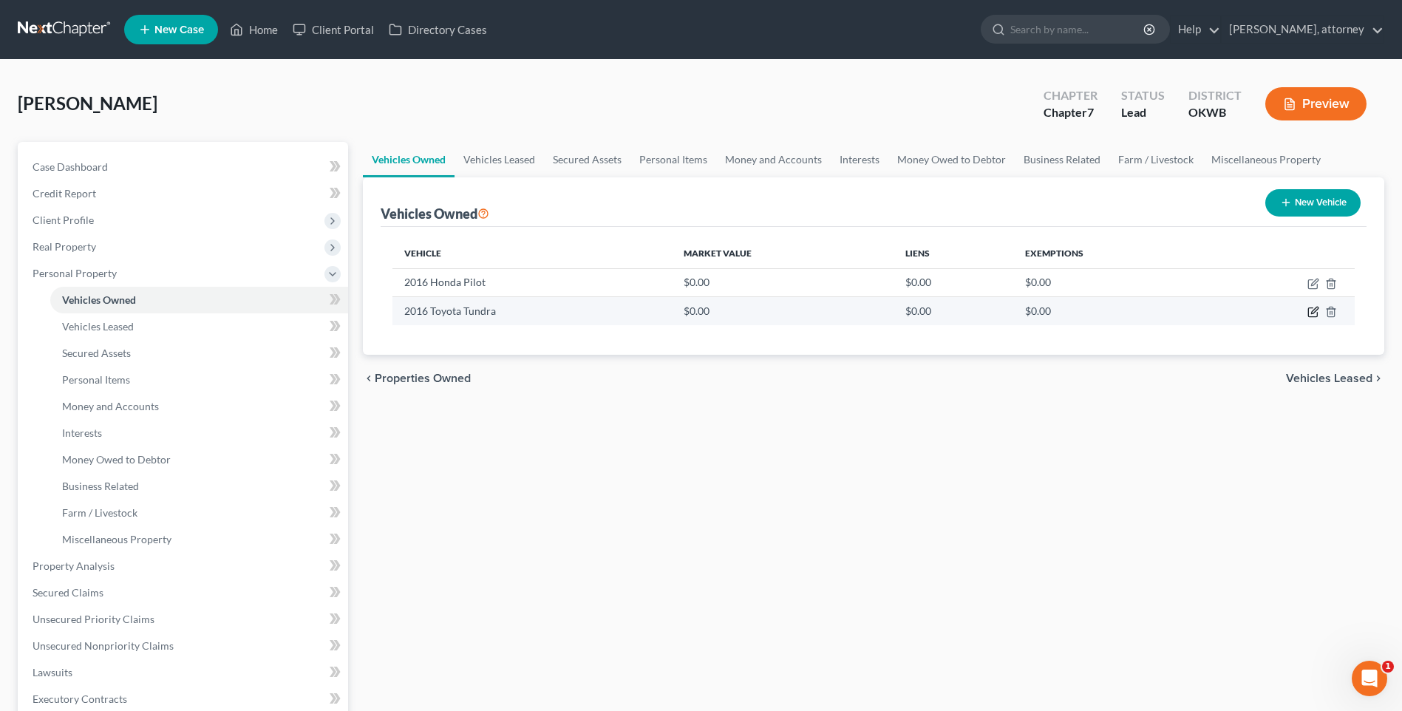
click at [1314, 306] on td at bounding box center [1282, 311] width 143 height 28
click at [1311, 313] on icon "button" at bounding box center [1314, 310] width 7 height 7
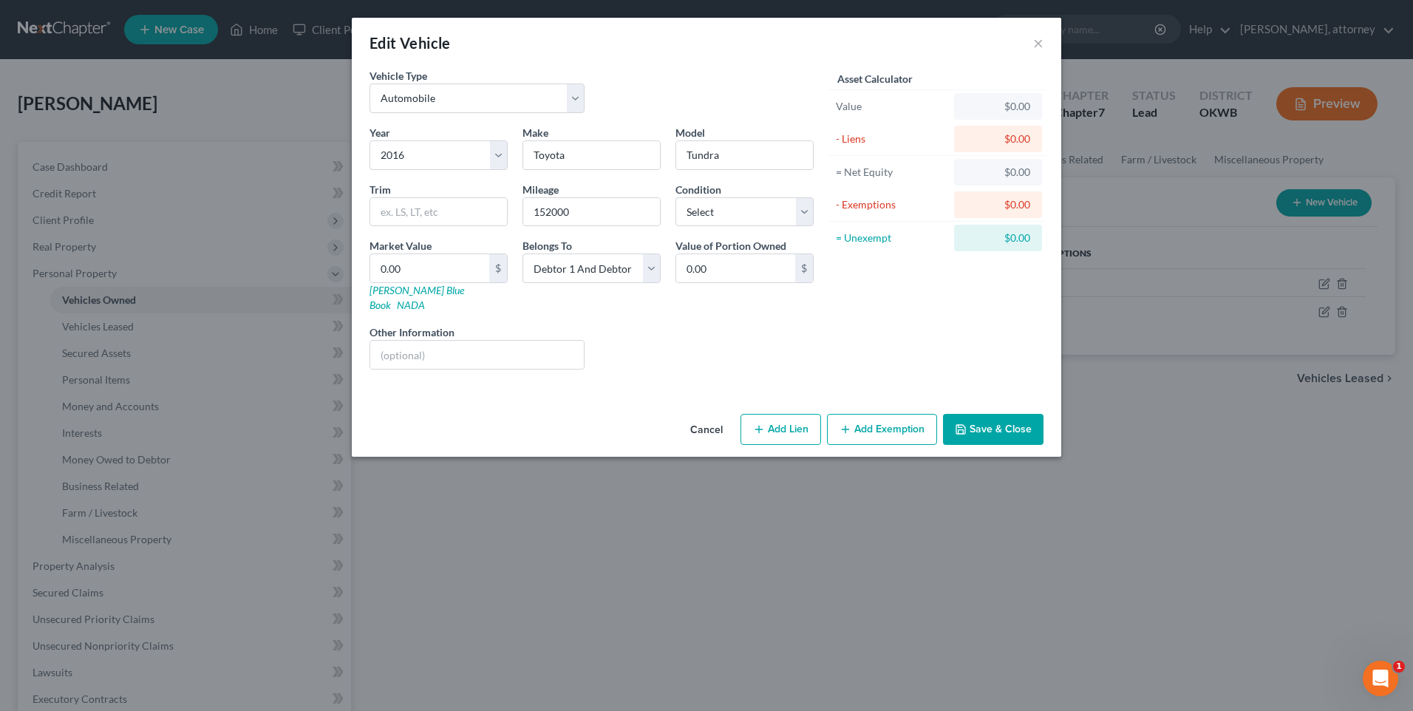
click at [793, 415] on button "Add Lien" at bounding box center [780, 429] width 81 height 31
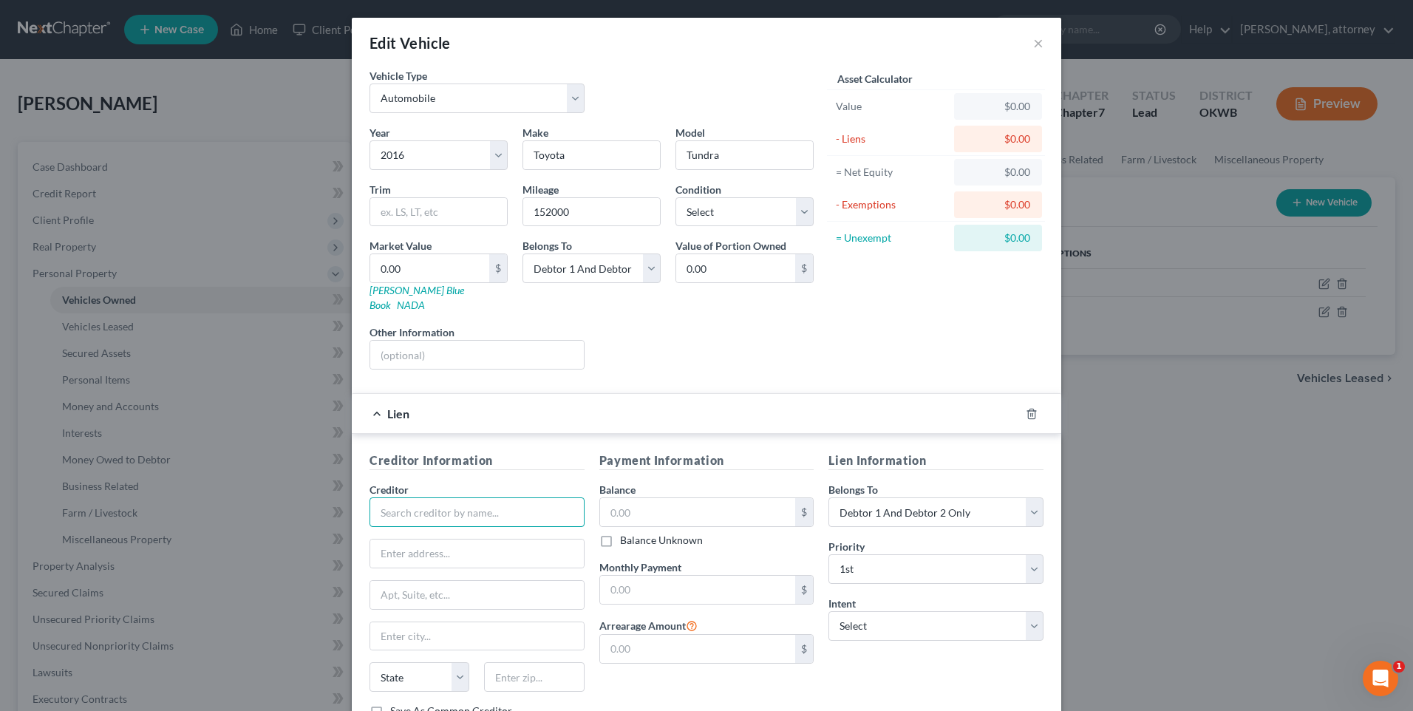
drag, startPoint x: 470, startPoint y: 486, endPoint x: 447, endPoint y: 495, distance: 24.6
click at [467, 497] on input "text" at bounding box center [476, 512] width 215 height 30
drag, startPoint x: 409, startPoint y: 528, endPoint x: 400, endPoint y: 533, distance: 9.3
click at [408, 539] on input "text" at bounding box center [477, 553] width 214 height 28
drag, startPoint x: 518, startPoint y: 659, endPoint x: 505, endPoint y: 654, distance: 13.6
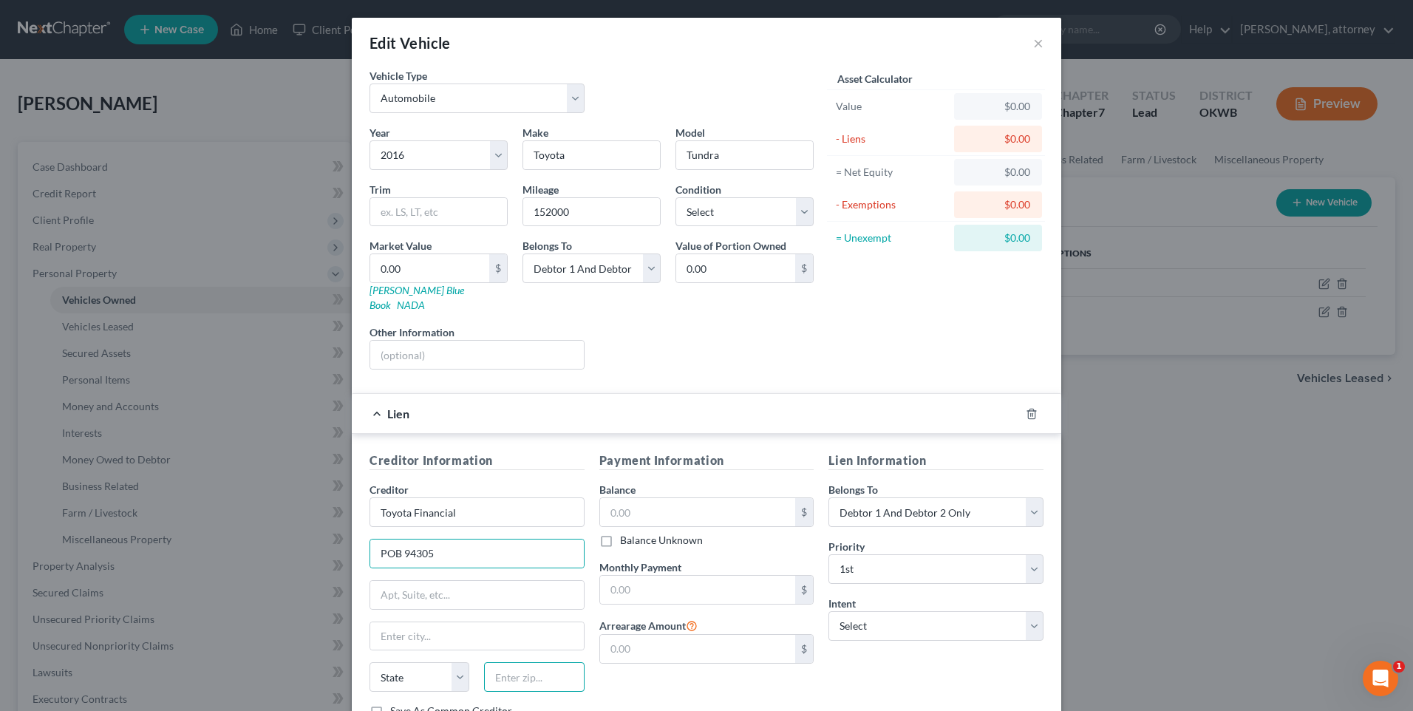
click at [518, 662] on input "text" at bounding box center [534, 677] width 100 height 30
click at [513, 668] on input "text" at bounding box center [534, 677] width 100 height 30
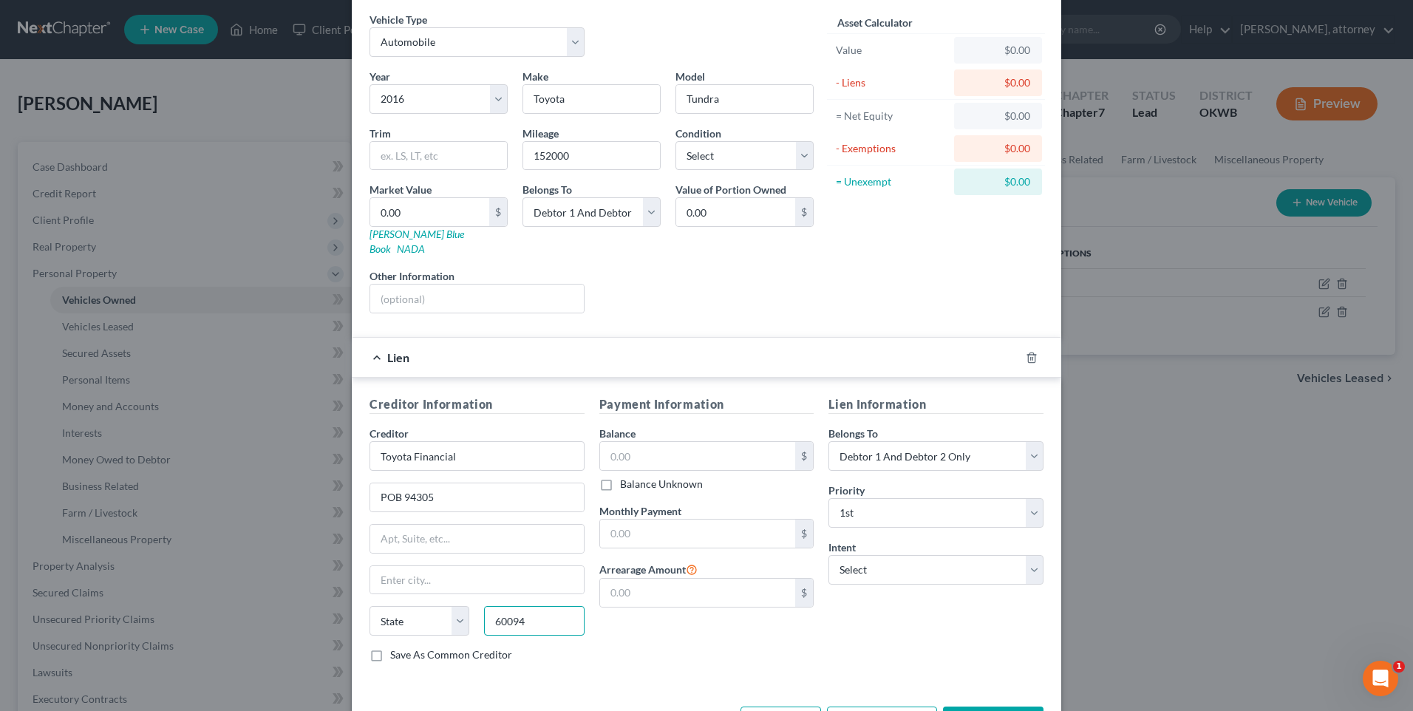
scroll to position [98, 0]
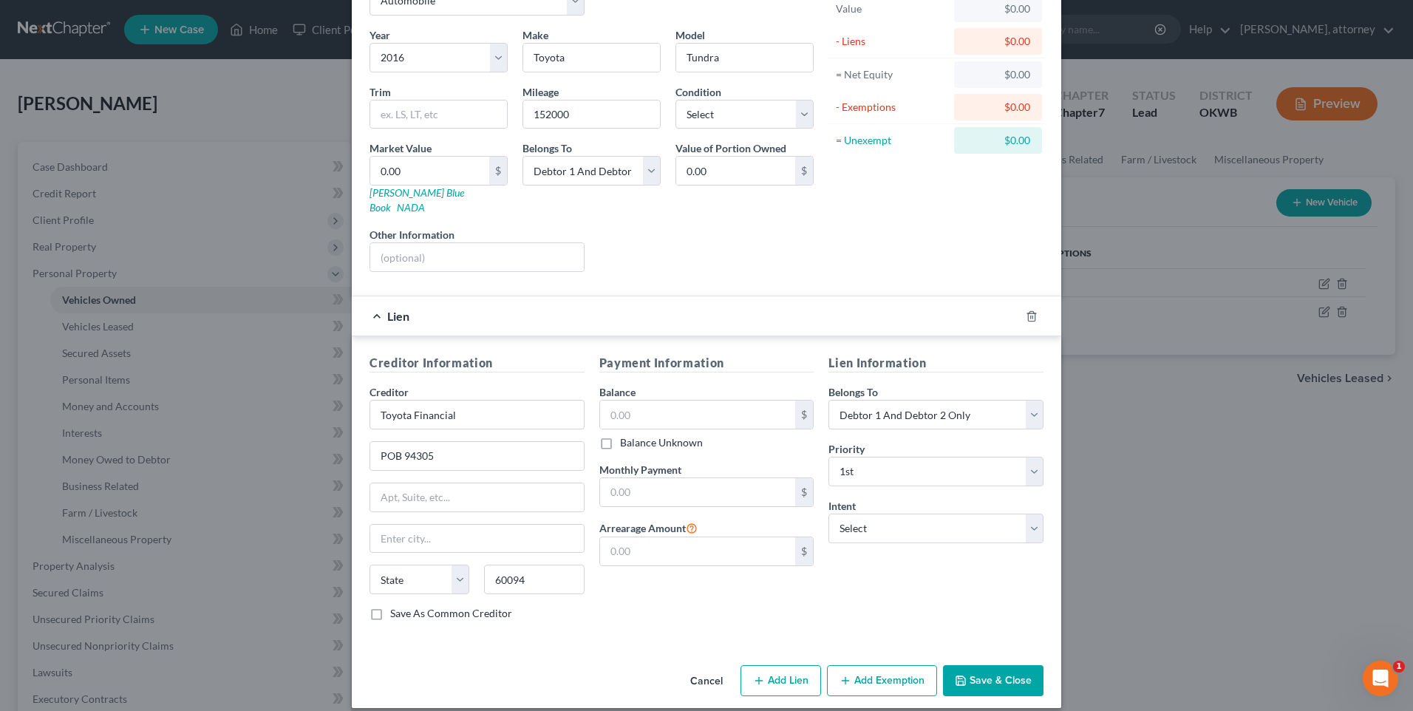
click at [390, 606] on label "Save As Common Creditor" at bounding box center [451, 613] width 122 height 15
click at [396, 606] on input "Save As Common Creditor" at bounding box center [401, 611] width 10 height 10
drag, startPoint x: 692, startPoint y: 400, endPoint x: 680, endPoint y: 403, distance: 12.4
click at [692, 400] on input "text" at bounding box center [698, 414] width 196 height 28
click at [986, 665] on button "Save & Close" at bounding box center [993, 680] width 100 height 31
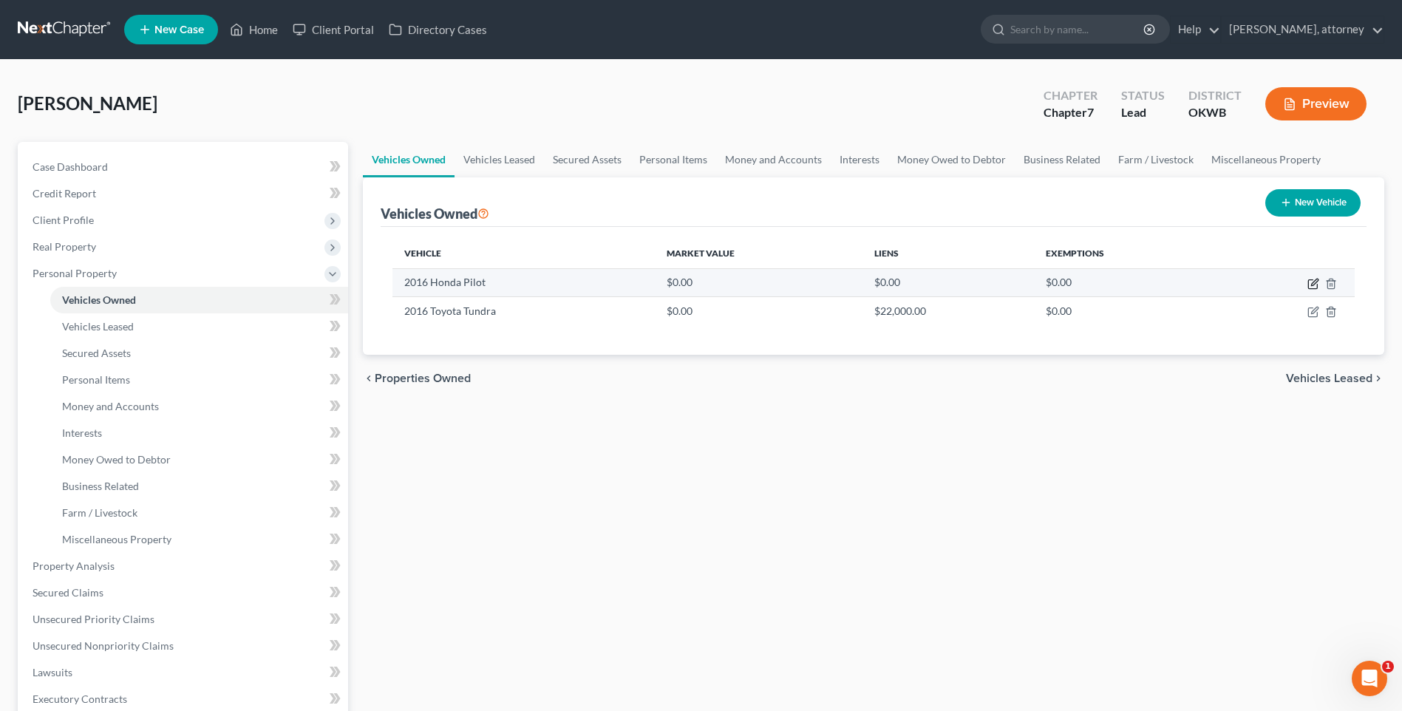
click at [1308, 279] on icon "button" at bounding box center [1313, 284] width 12 height 12
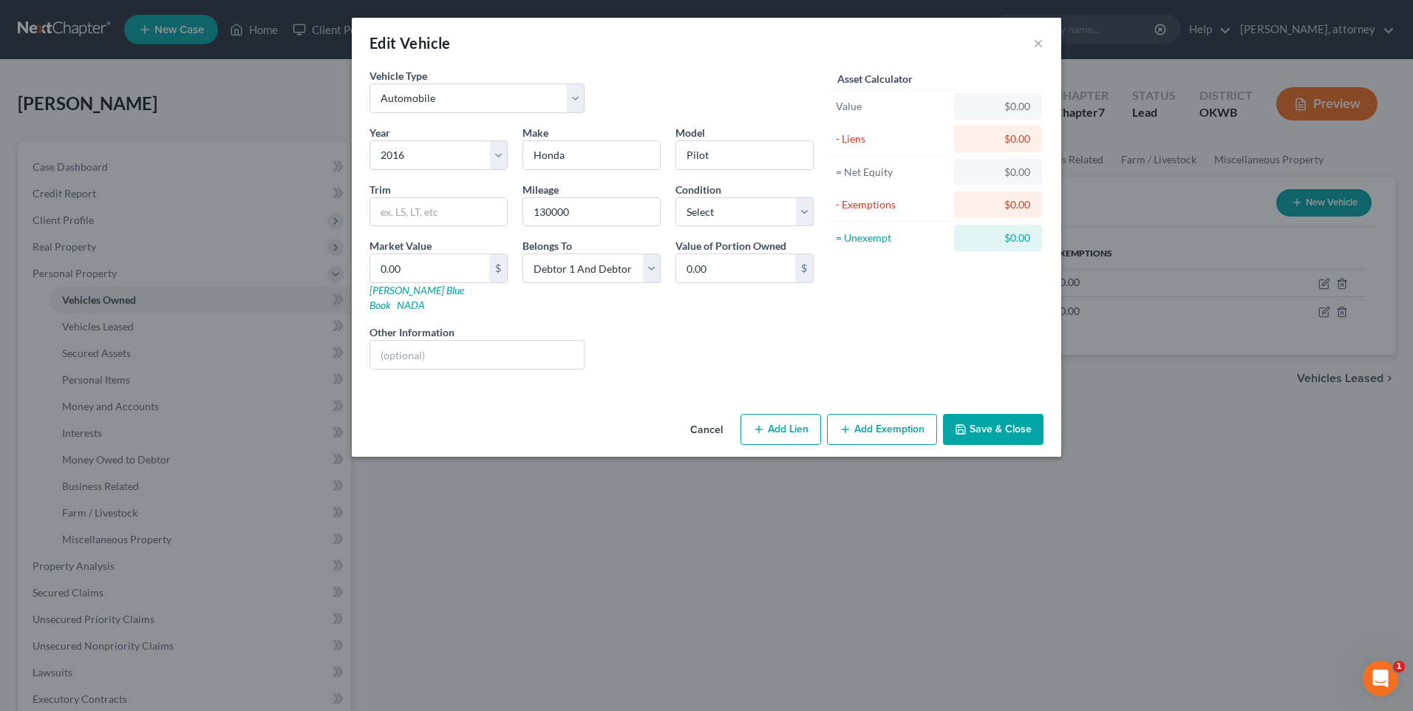
click at [794, 414] on button "Add Lien" at bounding box center [780, 429] width 81 height 31
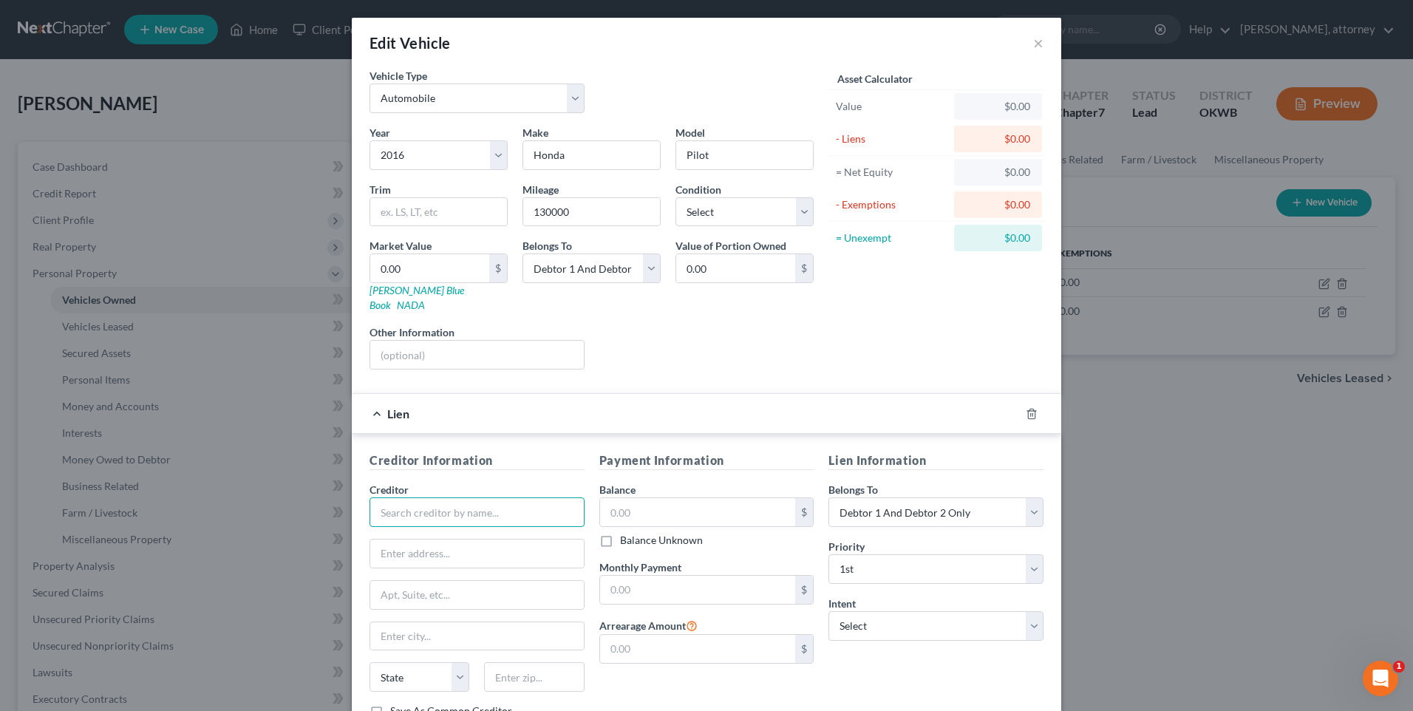
drag, startPoint x: 446, startPoint y: 490, endPoint x: 458, endPoint y: 481, distance: 15.4
click at [446, 497] on input "text" at bounding box center [476, 512] width 215 height 30
click at [461, 530] on div "Ally Bank" at bounding box center [458, 537] width 154 height 15
click at [680, 498] on input "text" at bounding box center [698, 512] width 196 height 28
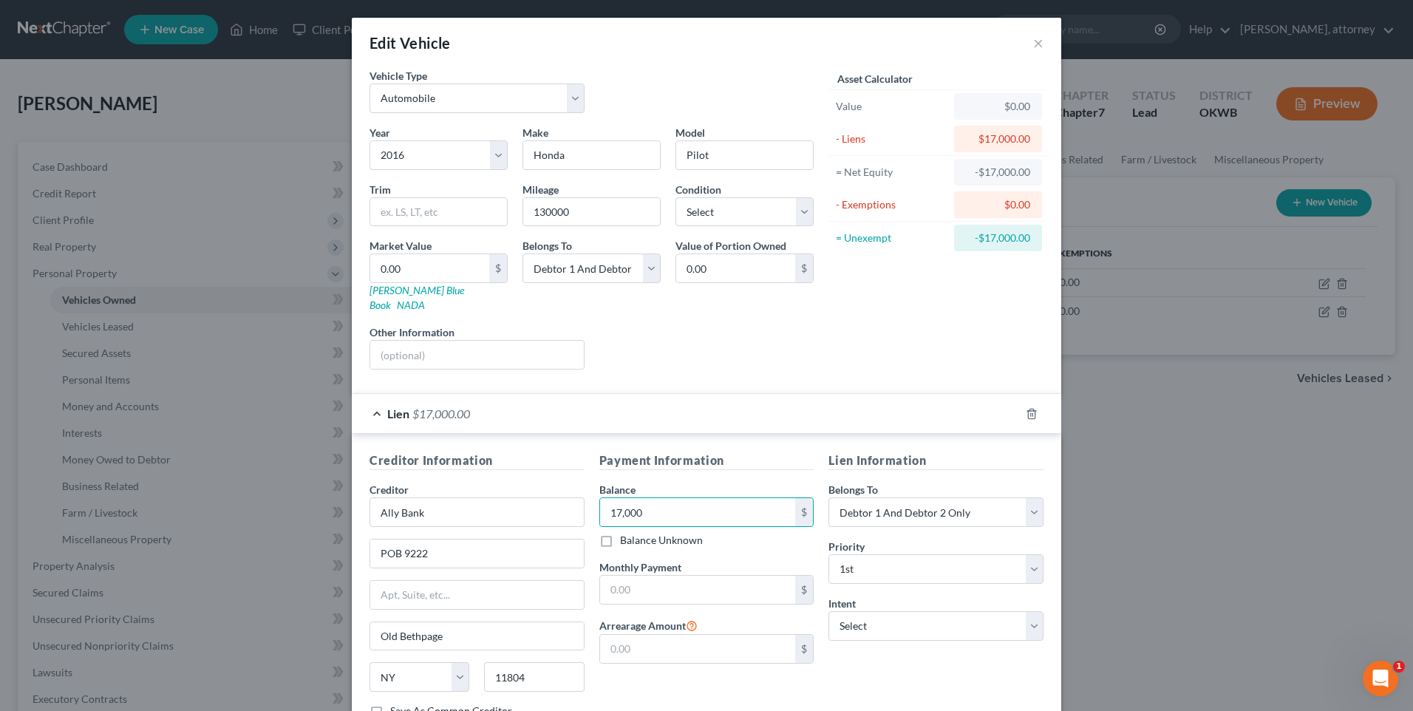
click at [777, 457] on div "Payment Information Balance 17,000.00 $ Balance Unknown Balance Undetermined 17…" at bounding box center [707, 590] width 230 height 279
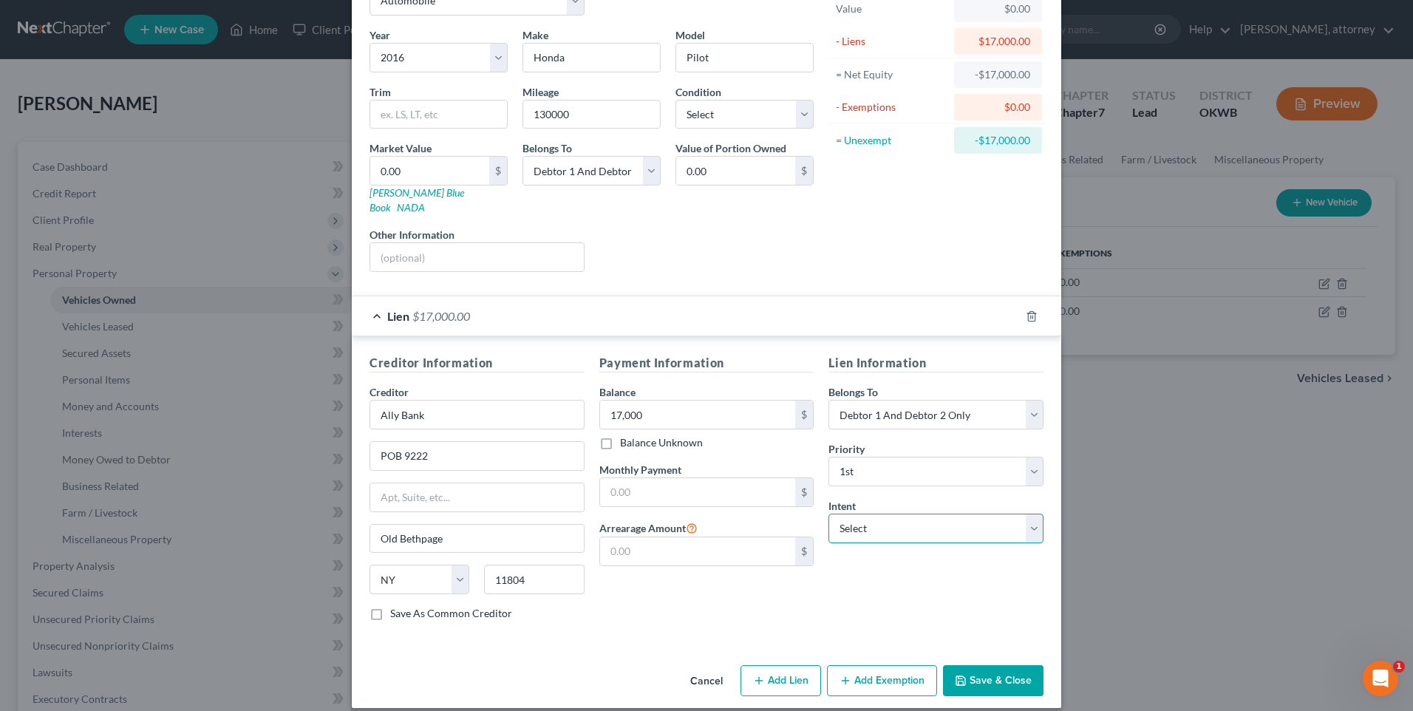
click at [851, 513] on select "Select Surrender Redeem Reaffirm Avoid Other" at bounding box center [935, 528] width 215 height 30
click at [828, 513] on select "Select Surrender Redeem Reaffirm Avoid Other" at bounding box center [935, 528] width 215 height 30
click at [1013, 667] on button "Save & Close" at bounding box center [993, 680] width 100 height 31
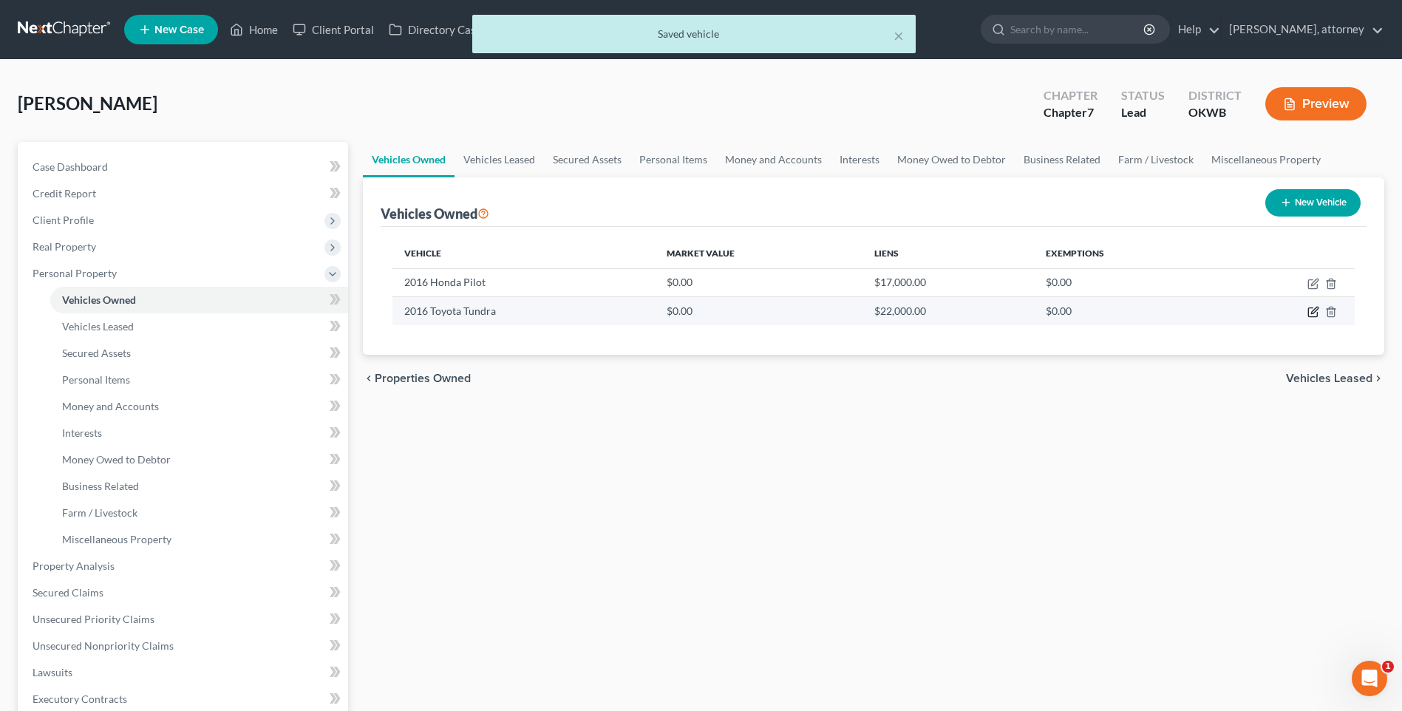
click at [1316, 315] on icon "button" at bounding box center [1313, 312] width 12 height 12
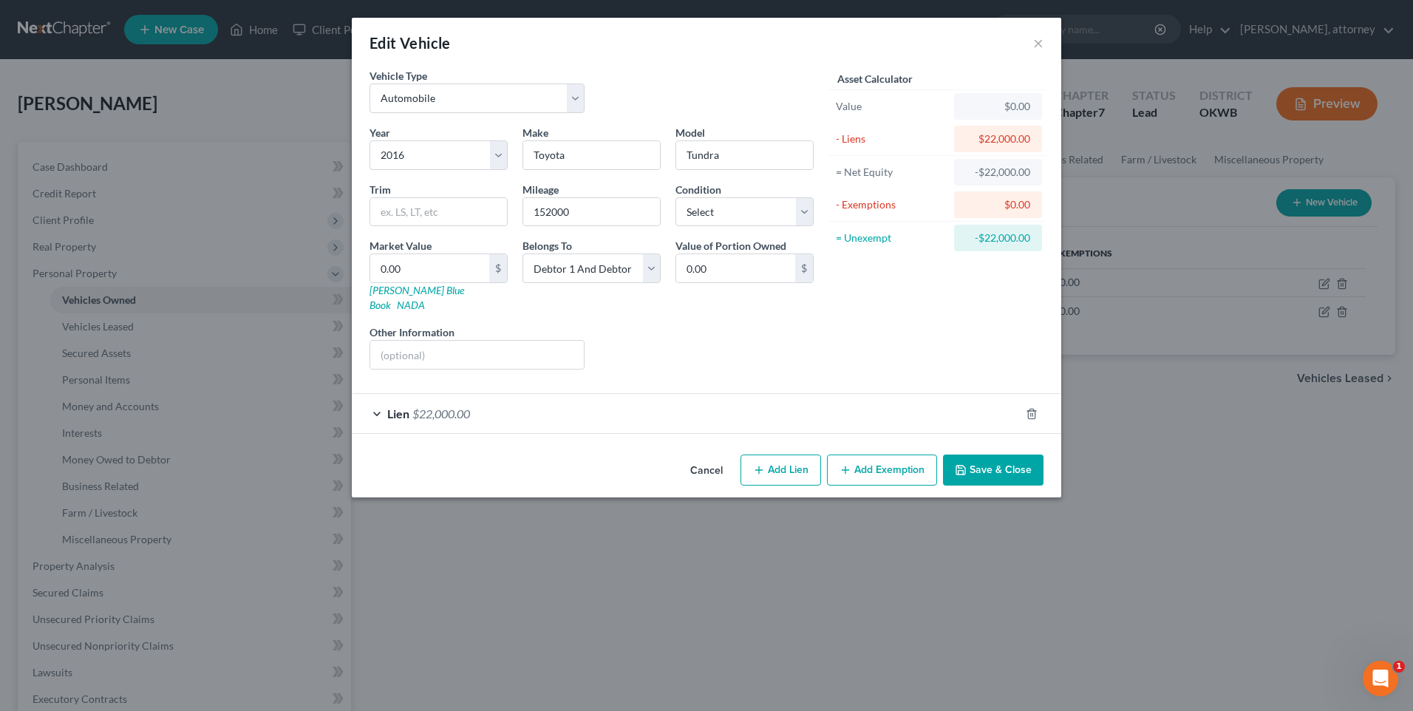
click at [499, 400] on div "Lien $22,000.00" at bounding box center [686, 413] width 668 height 39
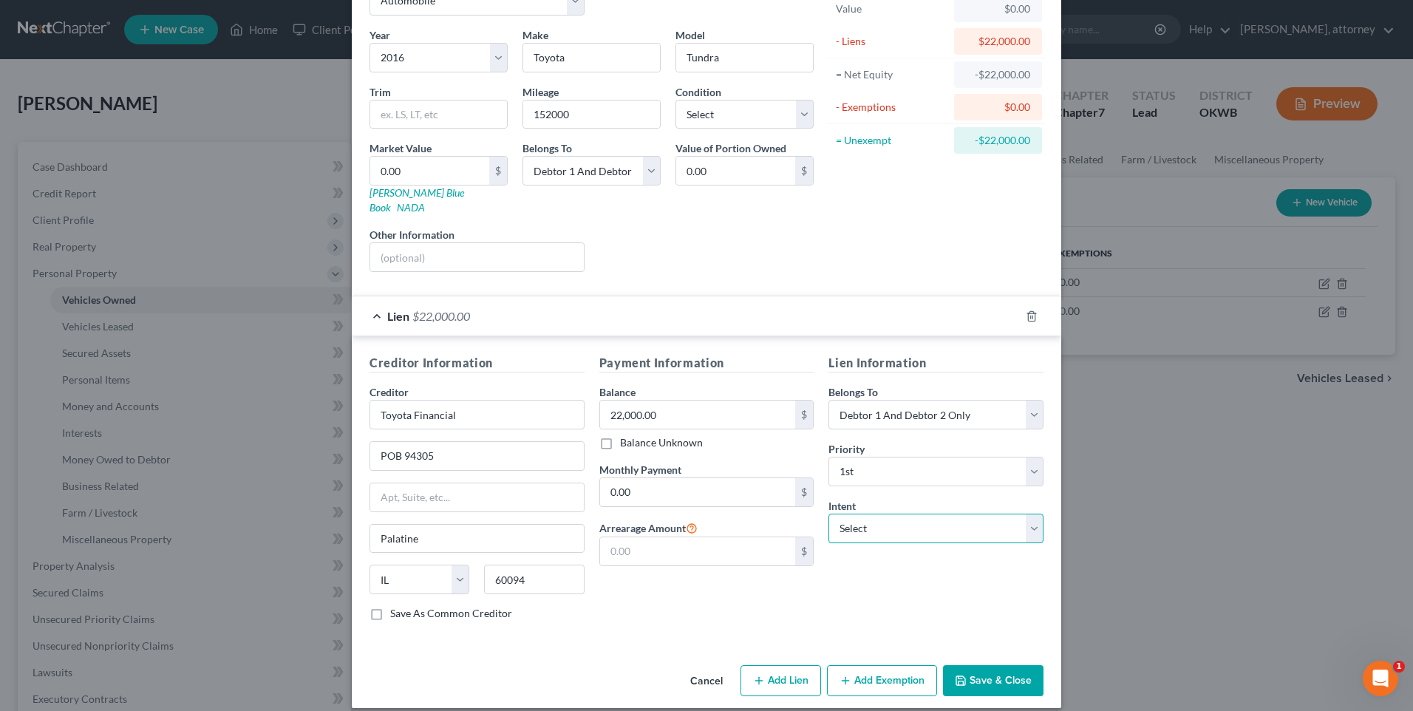
click at [880, 513] on select "Select Surrender Redeem Reaffirm Avoid Other" at bounding box center [935, 528] width 215 height 30
click at [828, 513] on select "Select Surrender Redeem Reaffirm Avoid Other" at bounding box center [935, 528] width 215 height 30
click at [985, 665] on button "Save & Close" at bounding box center [993, 680] width 100 height 31
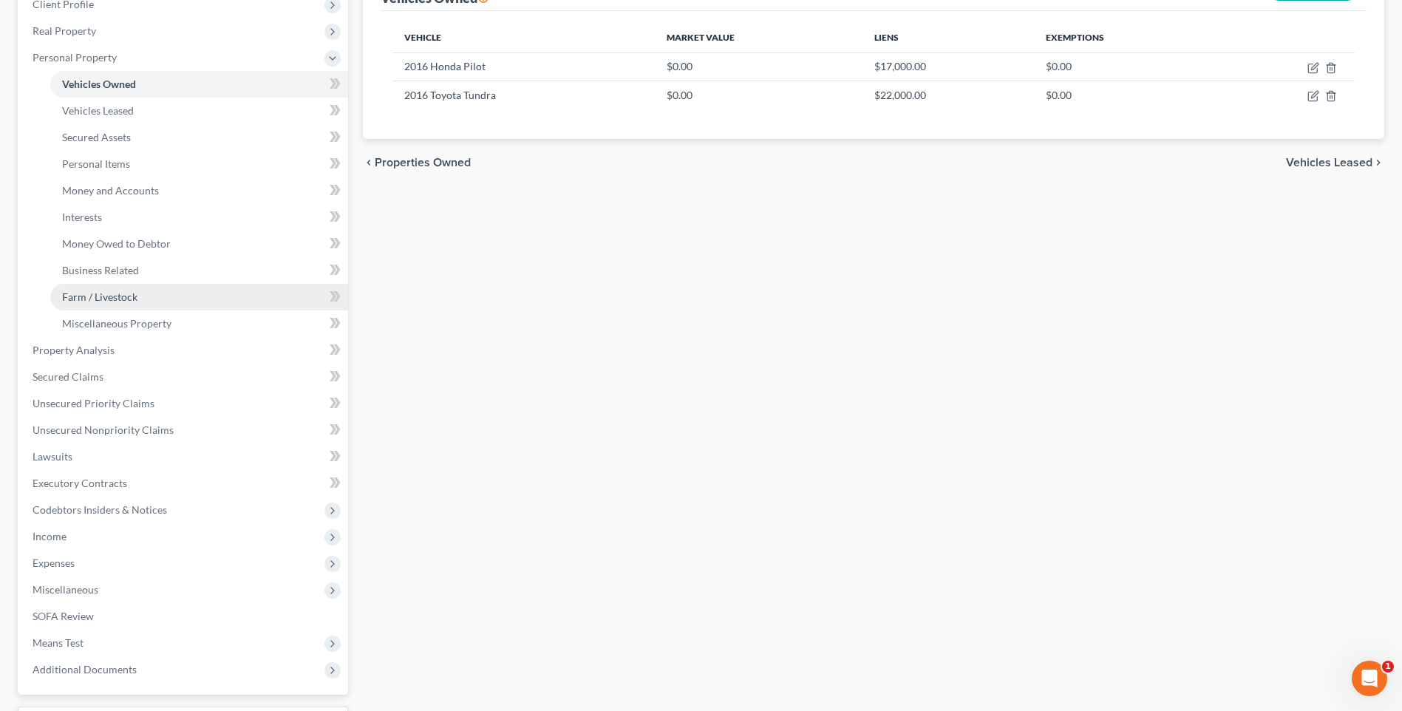
scroll to position [222, 0]
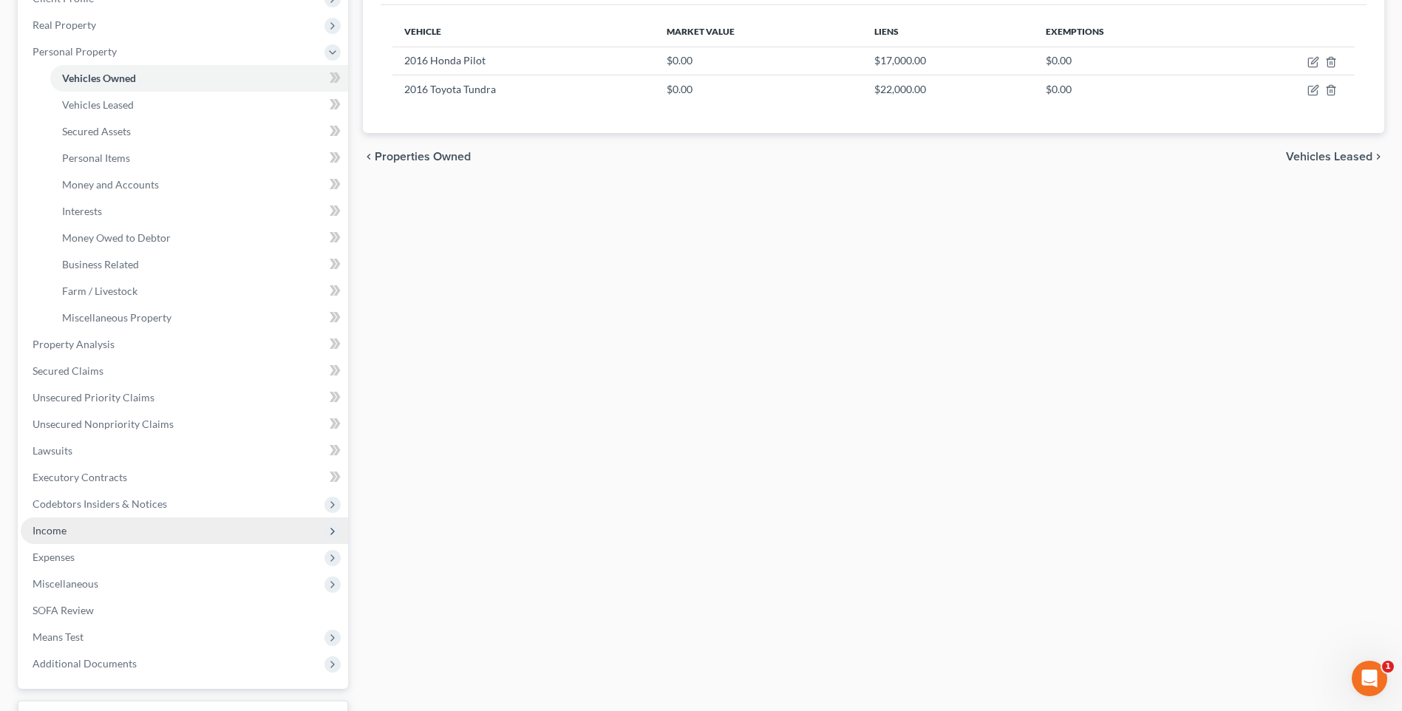
click at [65, 533] on span "Income" at bounding box center [50, 530] width 34 height 13
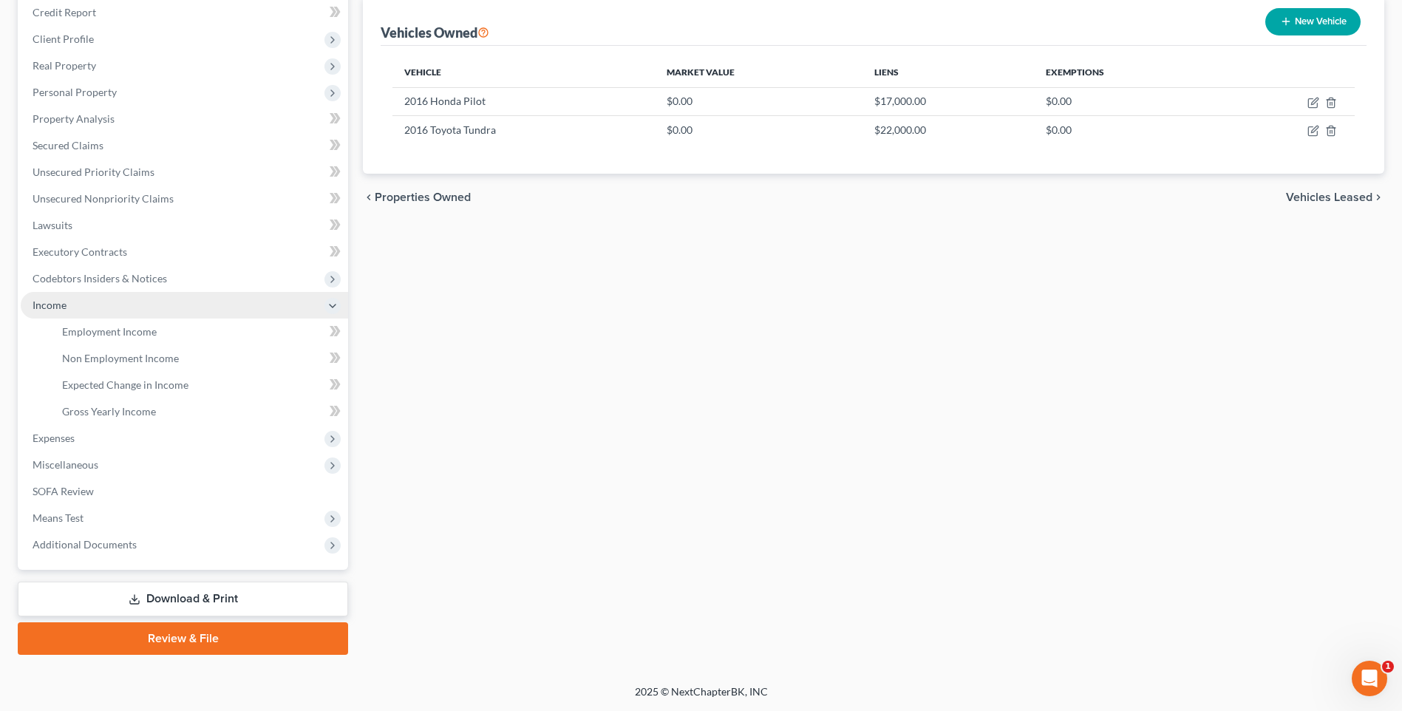
scroll to position [181, 0]
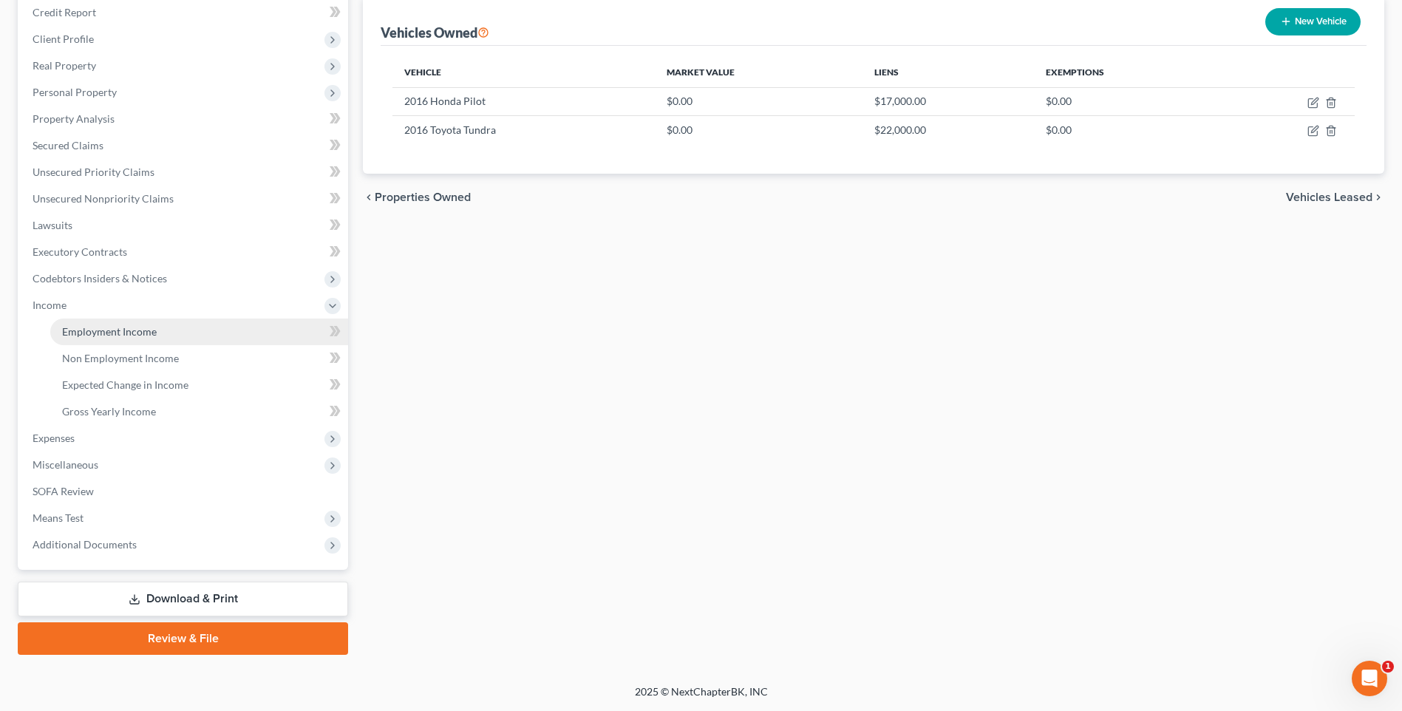
click at [133, 330] on span "Employment Income" at bounding box center [109, 331] width 95 height 13
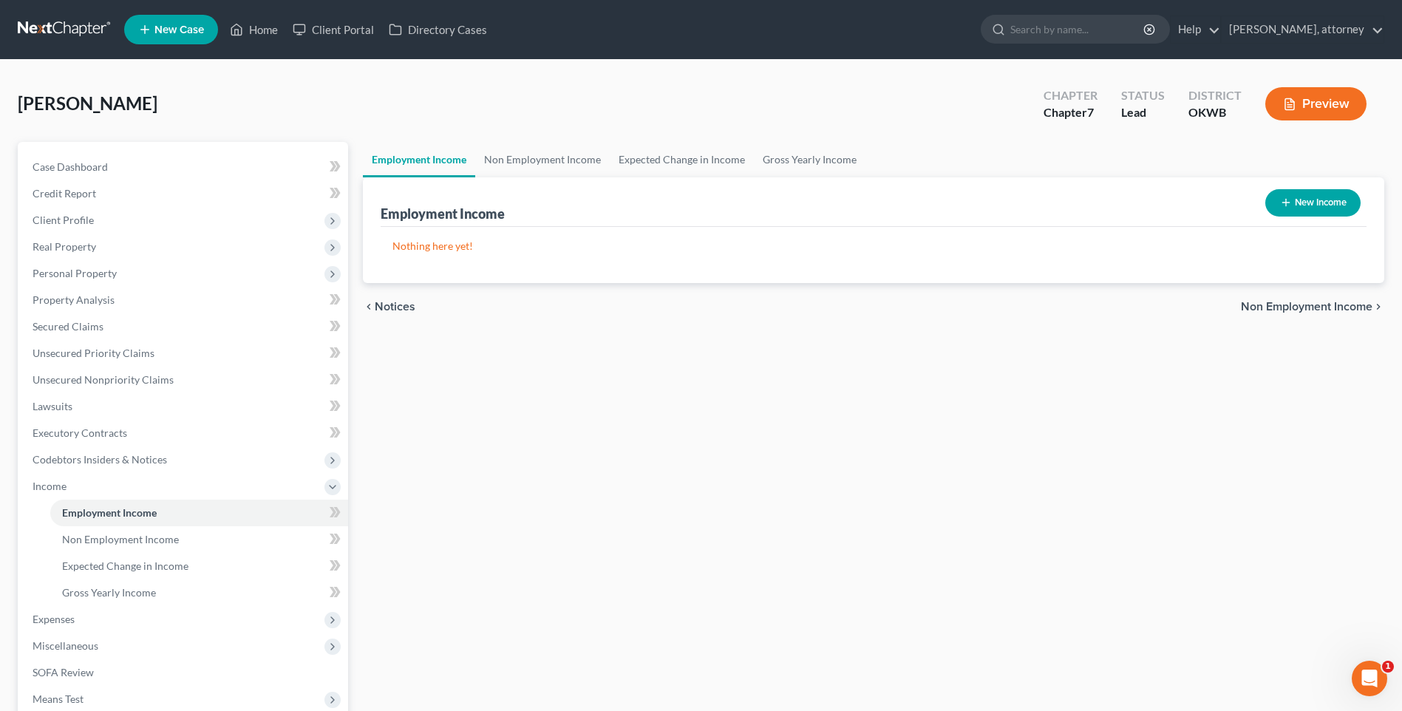
click at [1337, 206] on button "New Income" at bounding box center [1312, 202] width 95 height 27
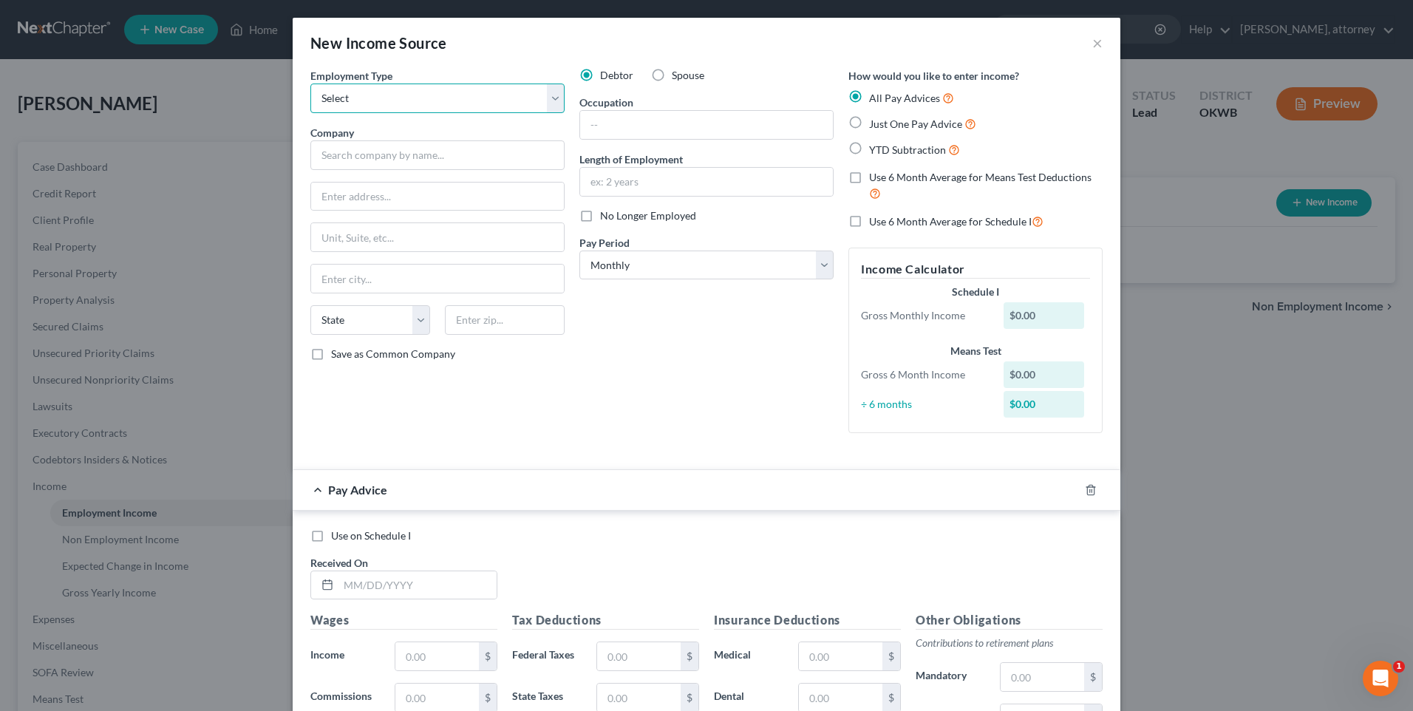
click at [343, 103] on select "Select Full or [DEMOGRAPHIC_DATA] Employment Self Employment" at bounding box center [437, 98] width 254 height 30
click at [310, 83] on select "Select Full or [DEMOGRAPHIC_DATA] Employment Self Employment" at bounding box center [437, 98] width 254 height 30
click at [351, 151] on input "text" at bounding box center [437, 155] width 254 height 30
click at [443, 200] on input "text" at bounding box center [437, 196] width 253 height 28
drag, startPoint x: 355, startPoint y: 191, endPoint x: 347, endPoint y: 194, distance: 8.4
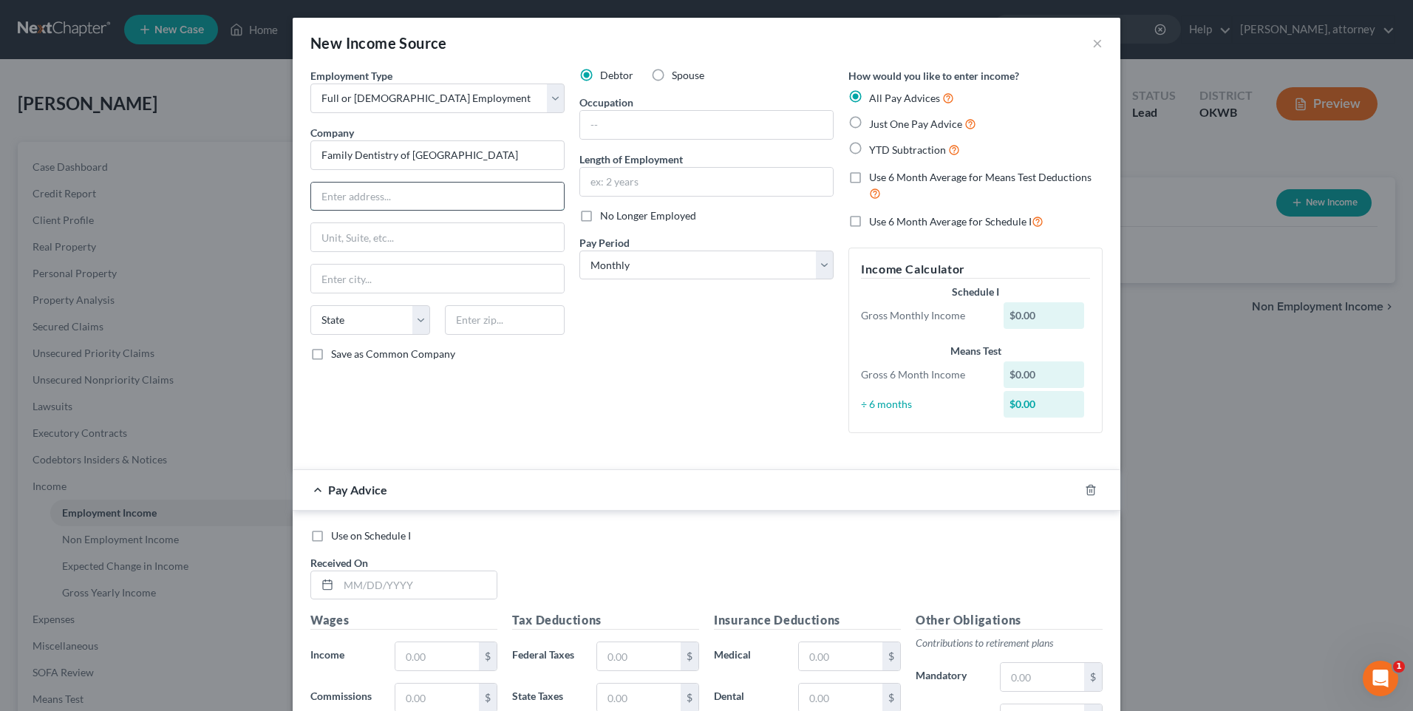
click at [355, 191] on input "text" at bounding box center [437, 196] width 253 height 28
click at [477, 324] on input "text" at bounding box center [505, 320] width 120 height 30
click at [416, 381] on div "Employment Type * Select Full or [DEMOGRAPHIC_DATA] Employment Self Employment …" at bounding box center [437, 256] width 269 height 377
drag, startPoint x: 349, startPoint y: 239, endPoint x: 336, endPoint y: 244, distance: 13.3
click at [348, 239] on input "text" at bounding box center [437, 237] width 253 height 28
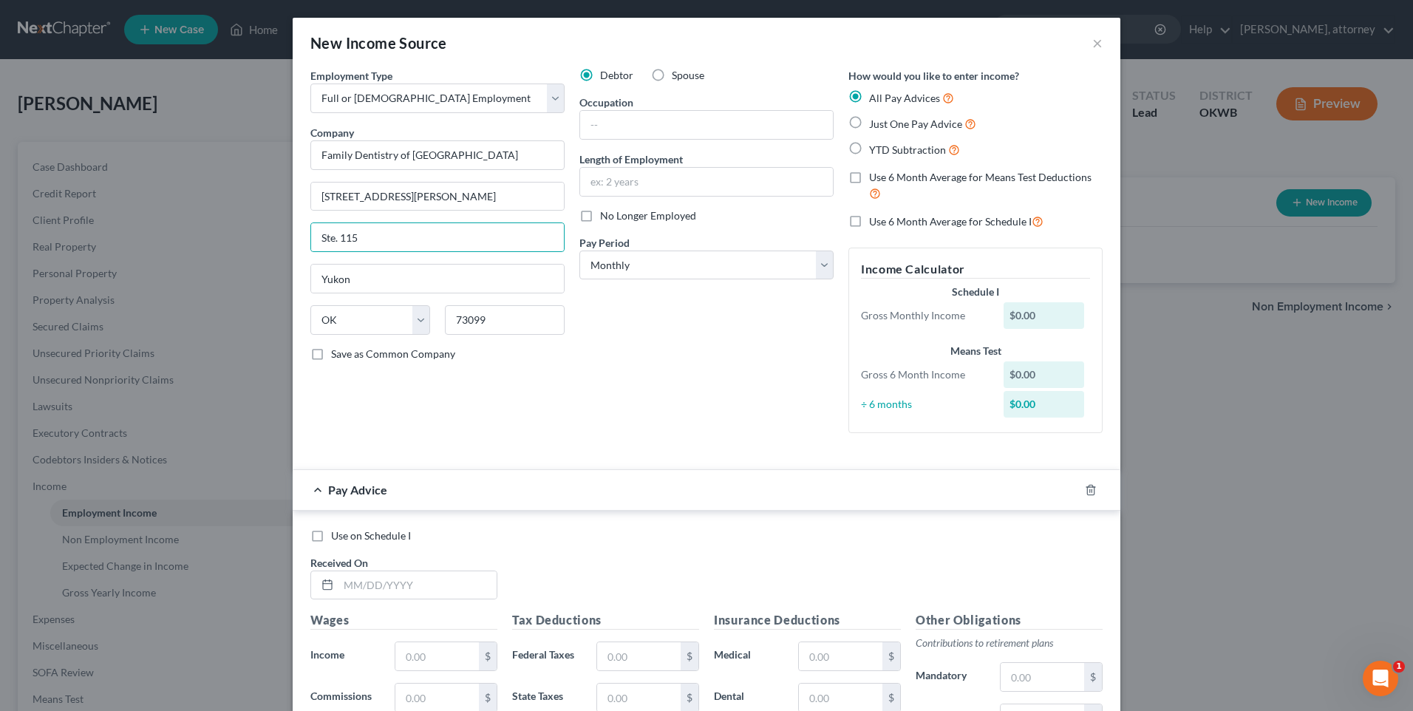
click at [676, 406] on div "Debtor Spouse Occupation Length of Employment No Longer Employed Pay Period * S…" at bounding box center [706, 256] width 269 height 377
click at [661, 120] on input "text" at bounding box center [706, 125] width 253 height 28
click at [626, 180] on input "text" at bounding box center [706, 182] width 253 height 28
click at [709, 268] on select "Select Monthly Twice Monthly Every Other Week Weekly" at bounding box center [706, 265] width 254 height 30
click at [579, 250] on select "Select Monthly Twice Monthly Every Other Week Weekly" at bounding box center [706, 265] width 254 height 30
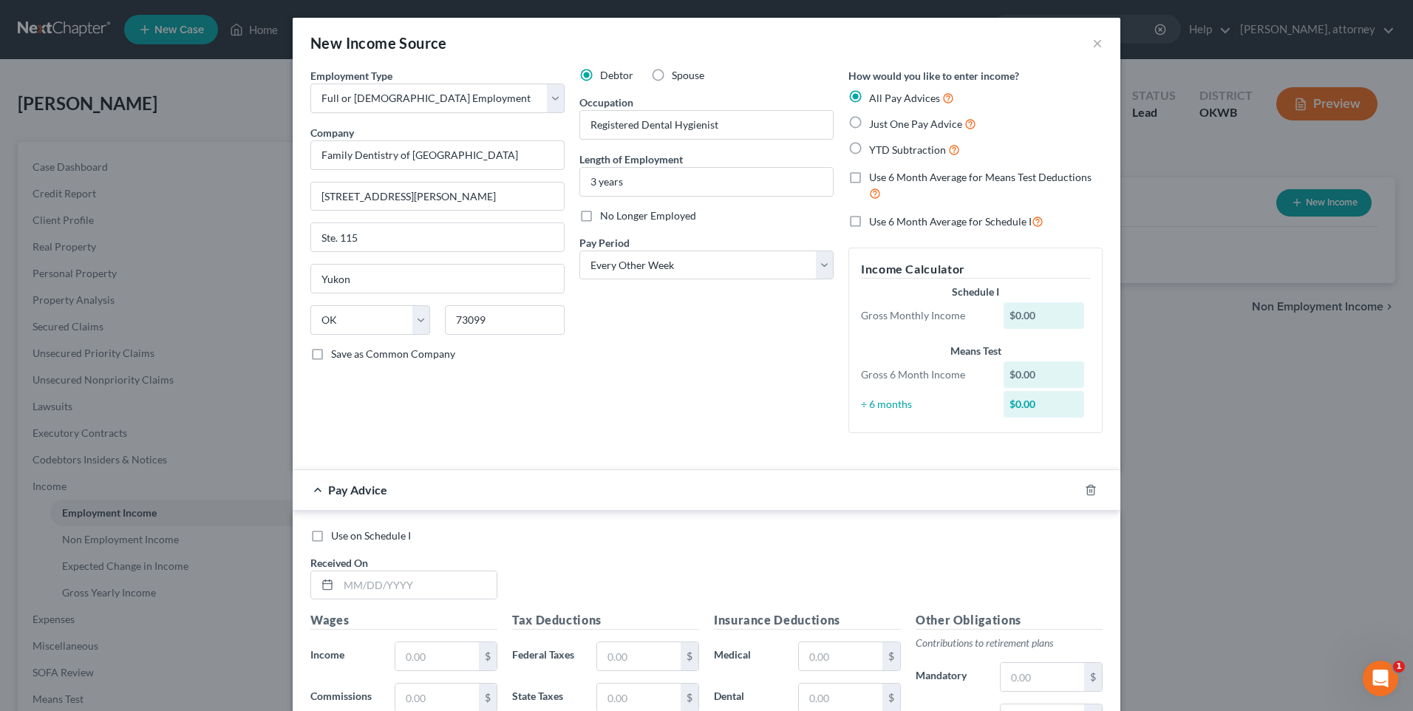
click at [707, 390] on div "Debtor Spouse Occupation Registered Dental Hygienist Length of Employment 3 yea…" at bounding box center [706, 256] width 269 height 377
click at [447, 581] on input "text" at bounding box center [417, 585] width 158 height 28
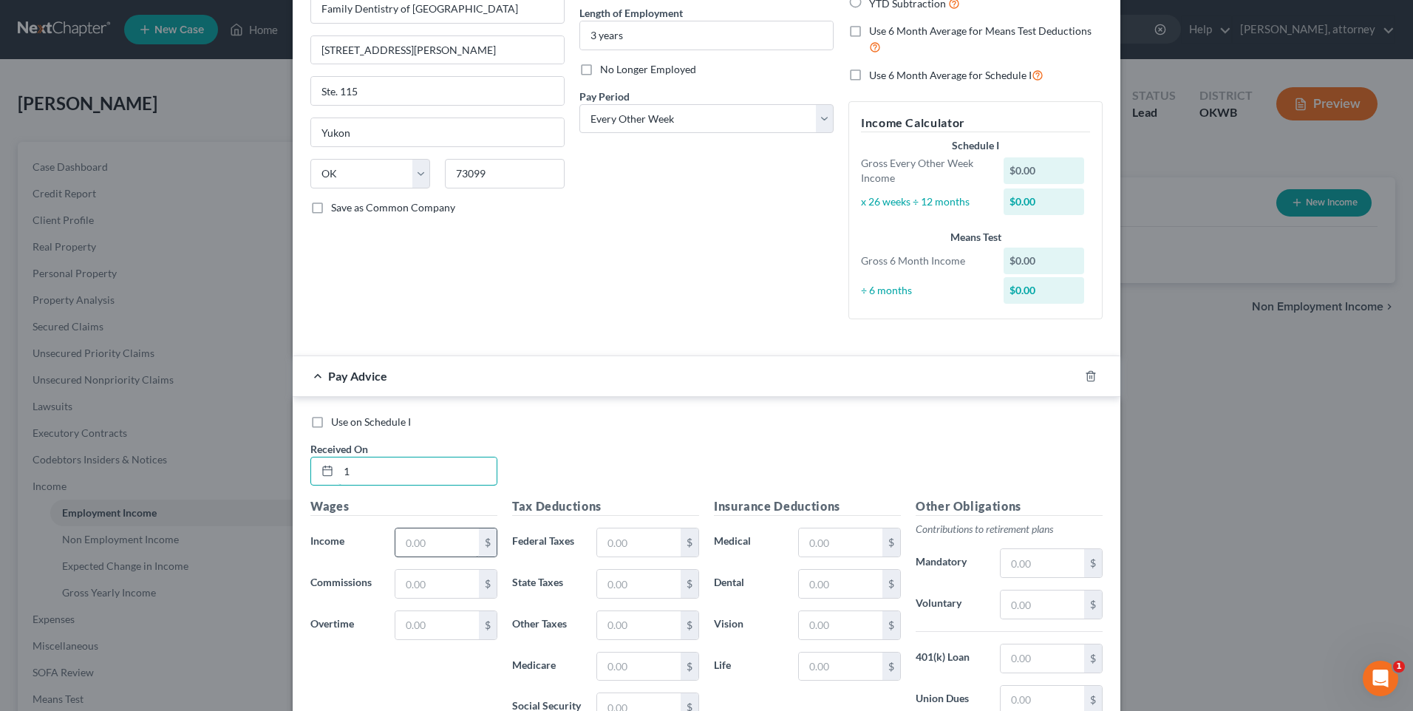
scroll to position [148, 0]
drag, startPoint x: 416, startPoint y: 533, endPoint x: 506, endPoint y: 514, distance: 92.2
click at [416, 533] on input "text" at bounding box center [436, 541] width 83 height 28
click at [593, 272] on div "Debtor Spouse Occupation Registered Dental Hygienist Length of Employment 3 yea…" at bounding box center [706, 124] width 269 height 409
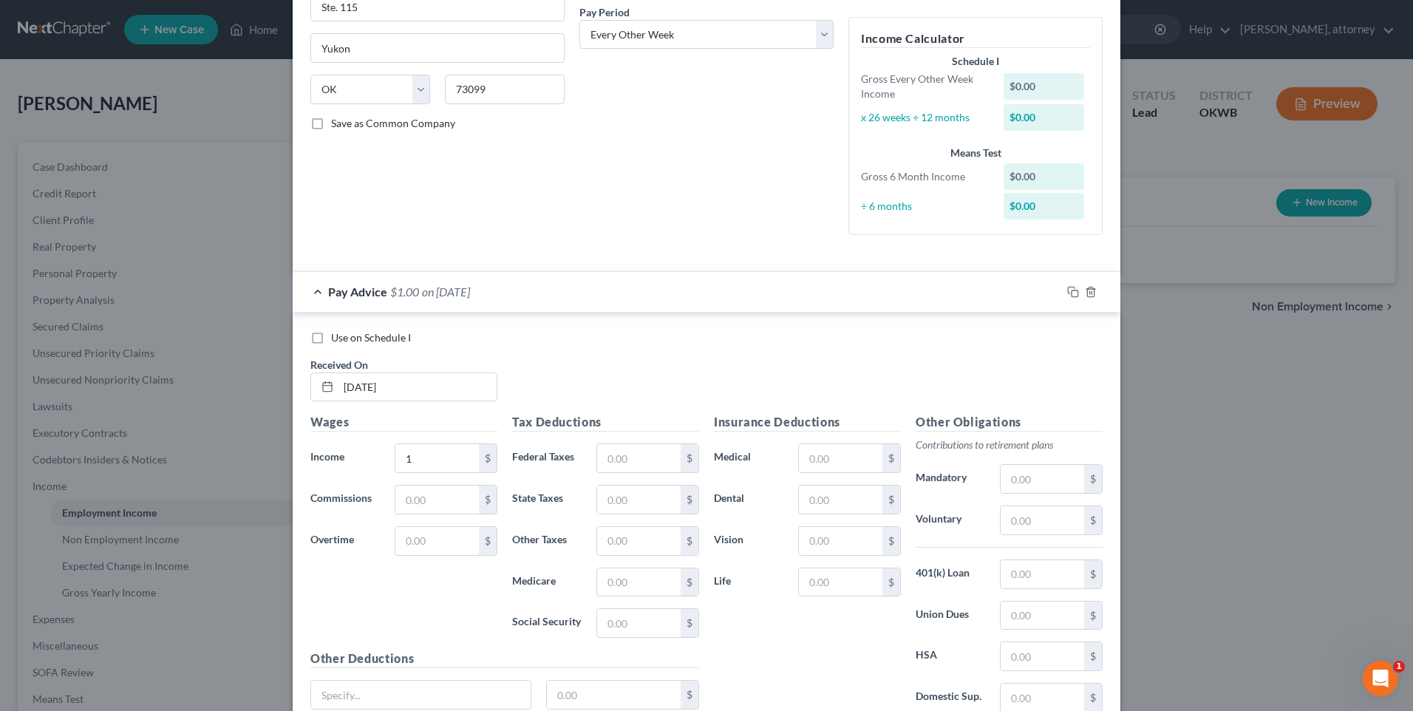
scroll to position [358, 0]
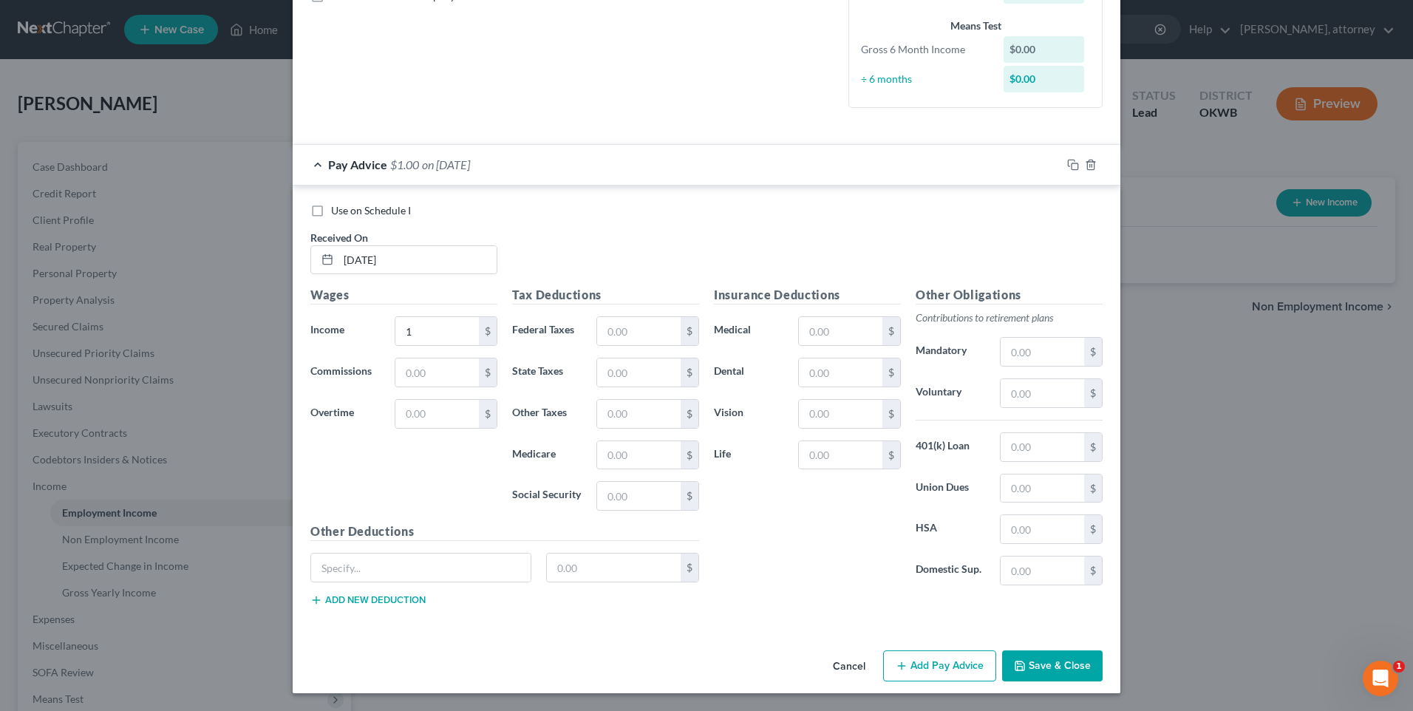
click at [1071, 669] on button "Save & Close" at bounding box center [1052, 665] width 100 height 31
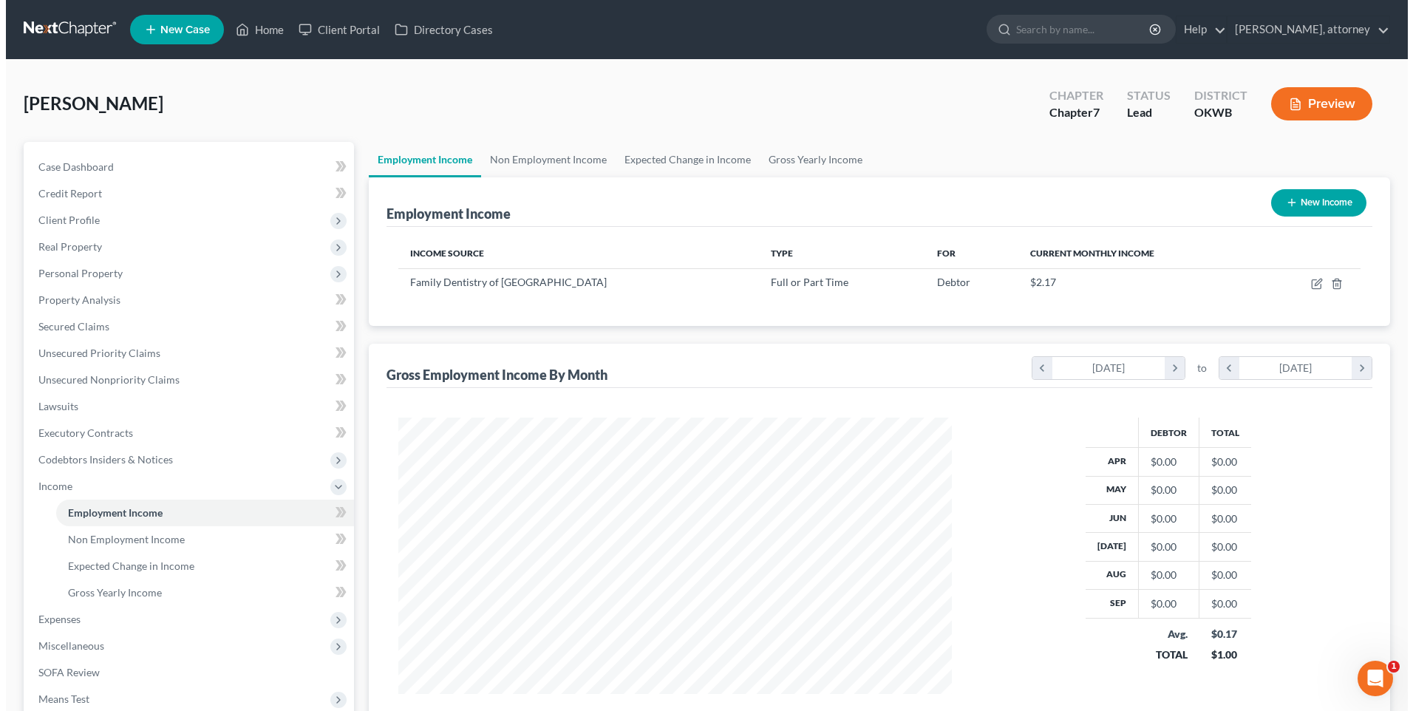
scroll to position [738570, 738266]
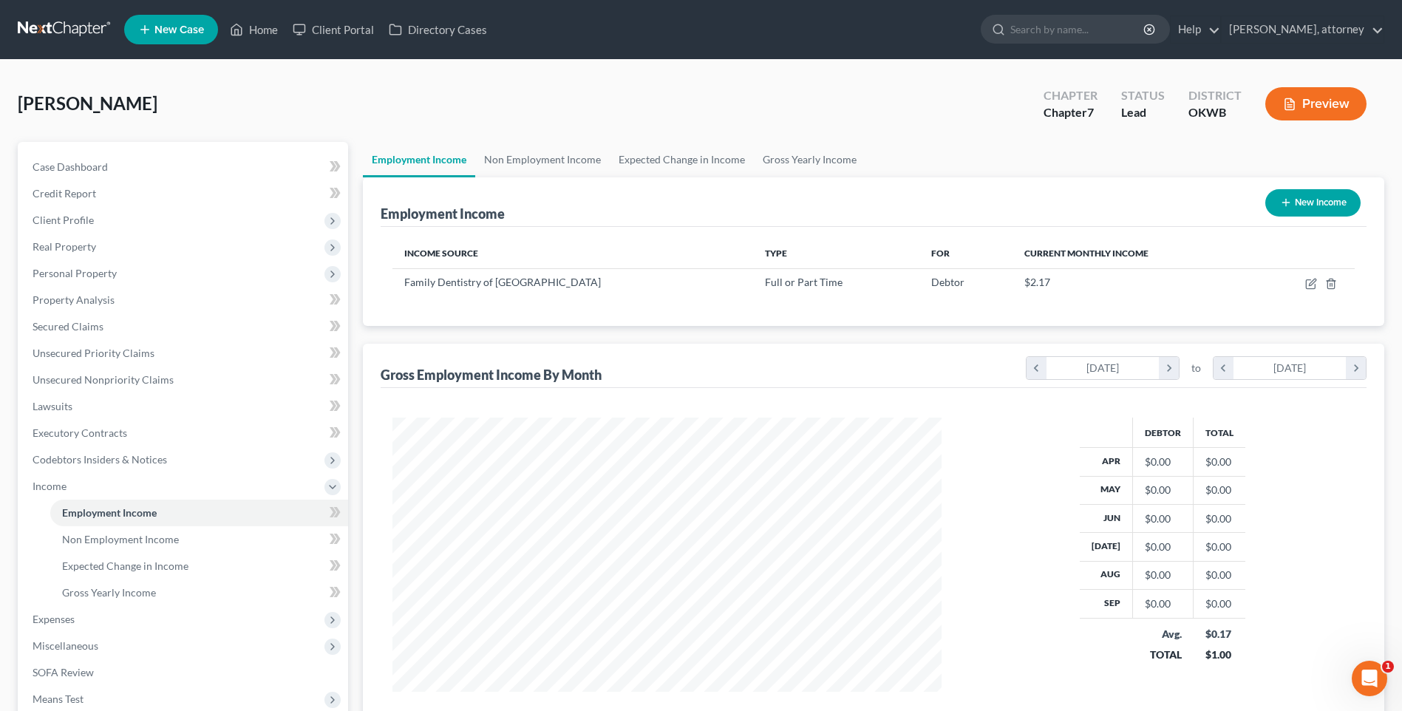
click at [1314, 205] on button "New Income" at bounding box center [1312, 202] width 95 height 27
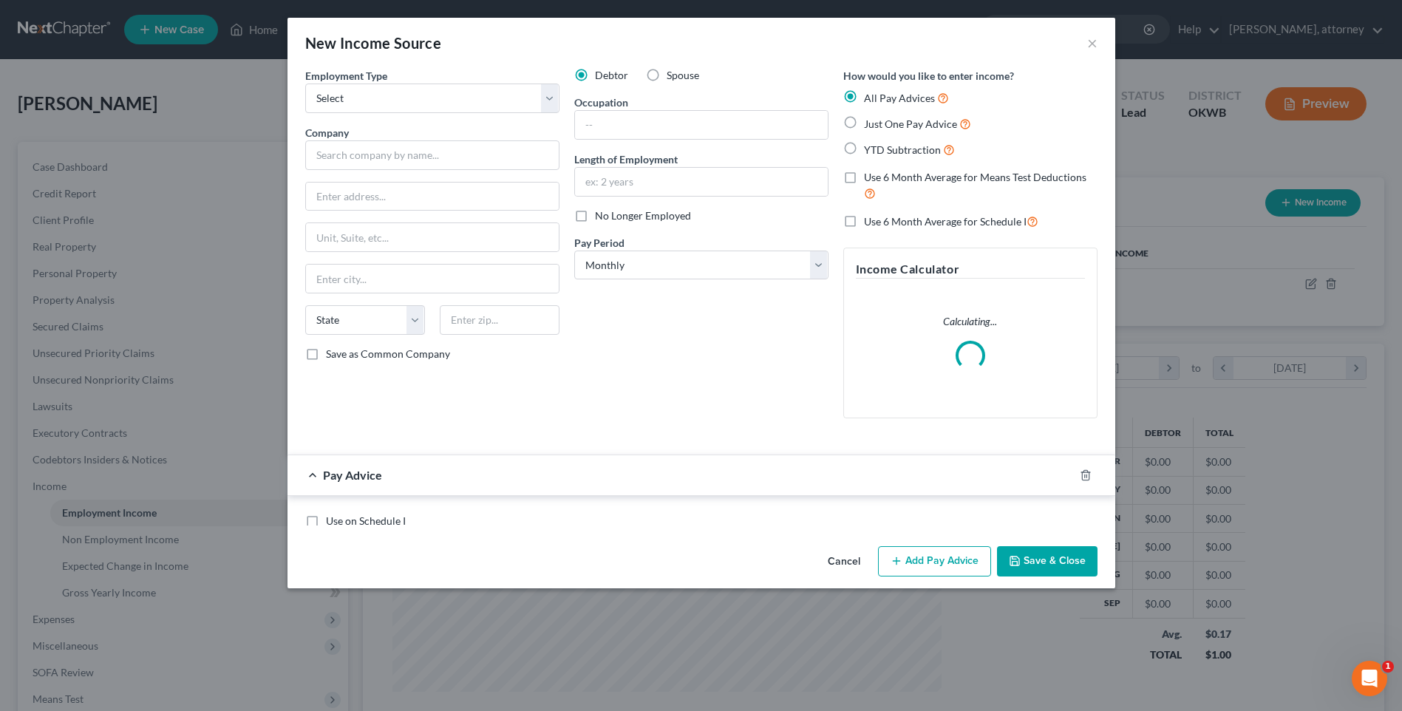
scroll to position [276, 584]
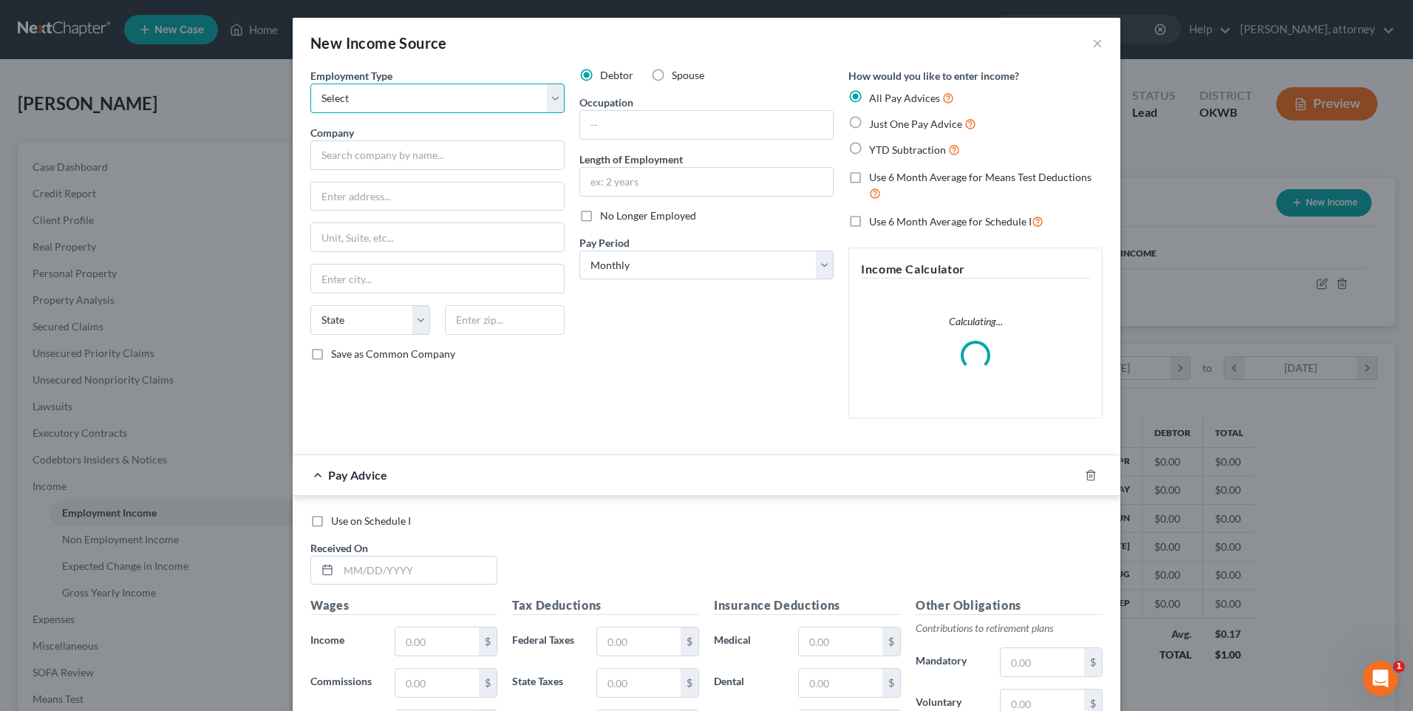
click at [384, 106] on select "Select Full or [DEMOGRAPHIC_DATA] Employment Self Employment" at bounding box center [437, 98] width 254 height 30
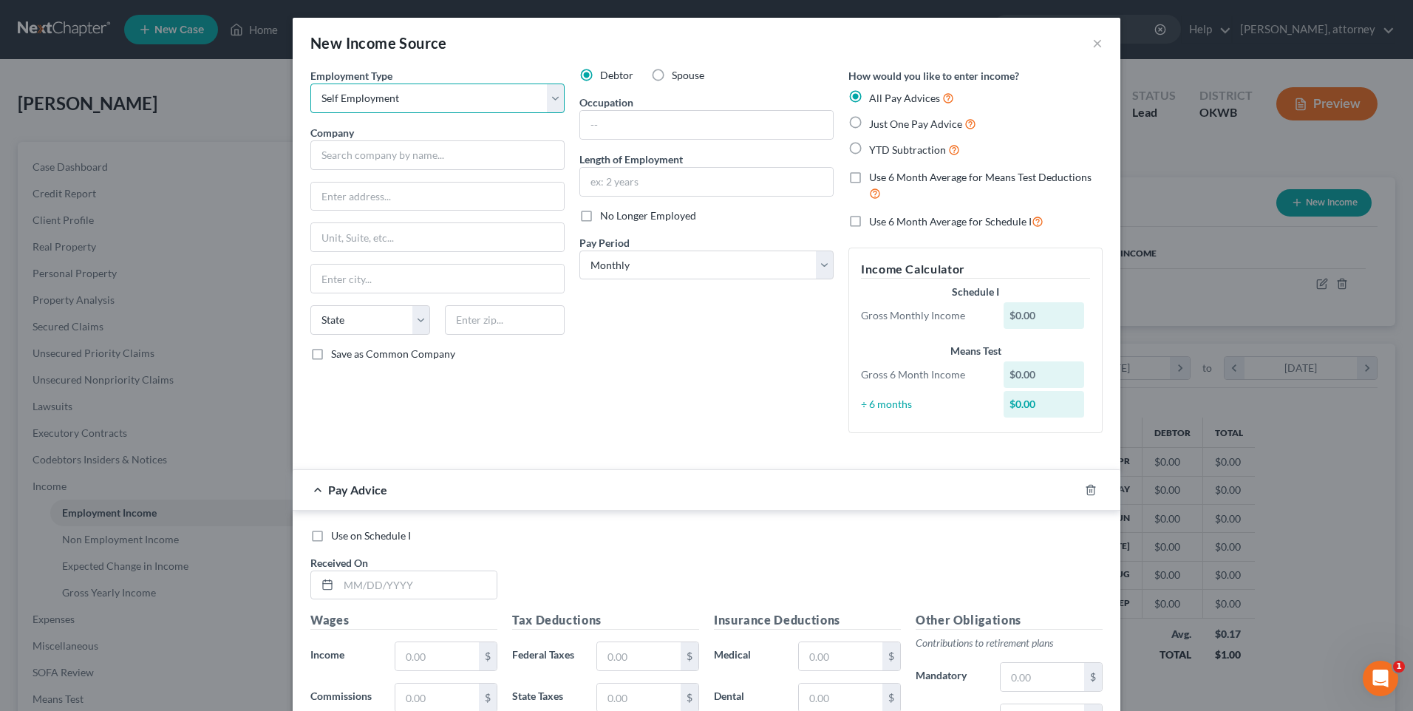
click at [310, 83] on select "Select Full or [DEMOGRAPHIC_DATA] Employment Self Employment" at bounding box center [437, 98] width 254 height 30
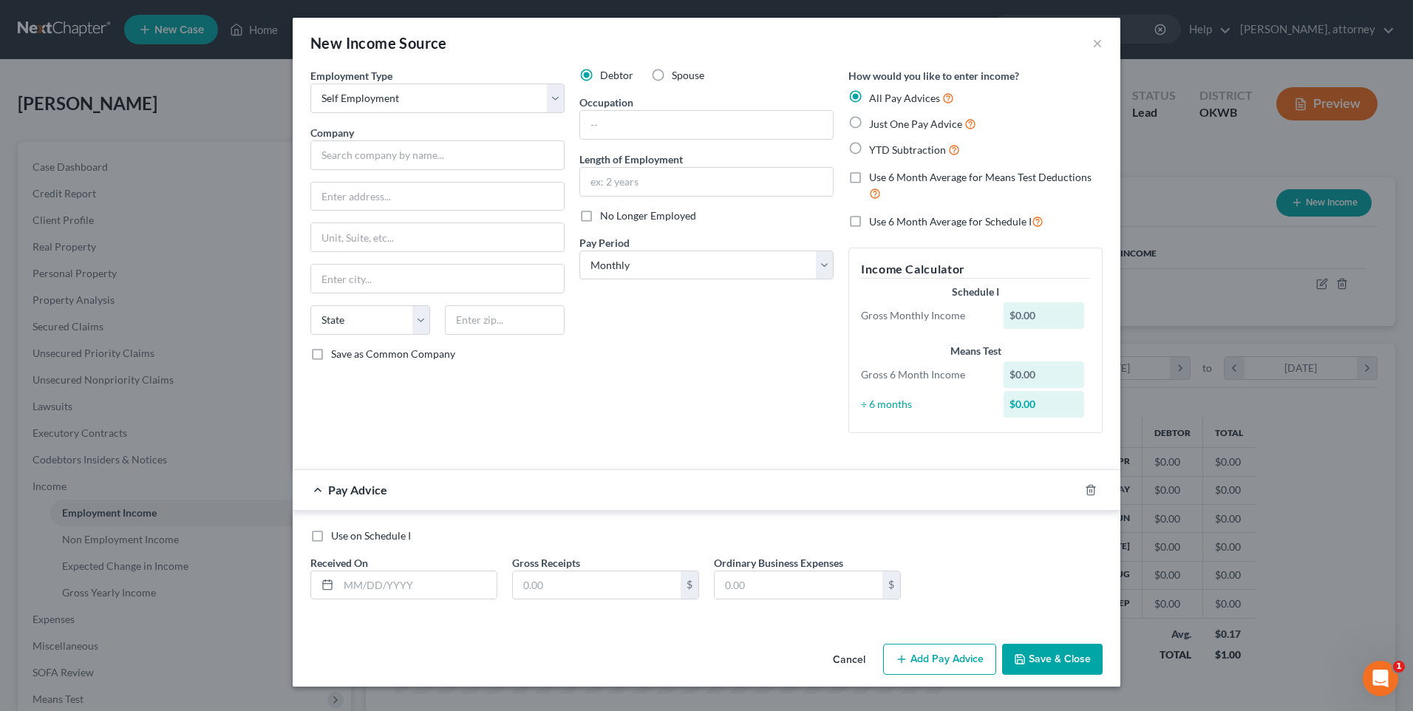
click at [672, 78] on label "Spouse" at bounding box center [688, 75] width 33 height 15
click at [678, 78] on input "Spouse" at bounding box center [683, 73] width 10 height 10
click at [453, 150] on input "text" at bounding box center [437, 155] width 254 height 30
drag, startPoint x: 408, startPoint y: 153, endPoint x: 420, endPoint y: 151, distance: 12.0
click at [408, 153] on input "text" at bounding box center [437, 155] width 254 height 30
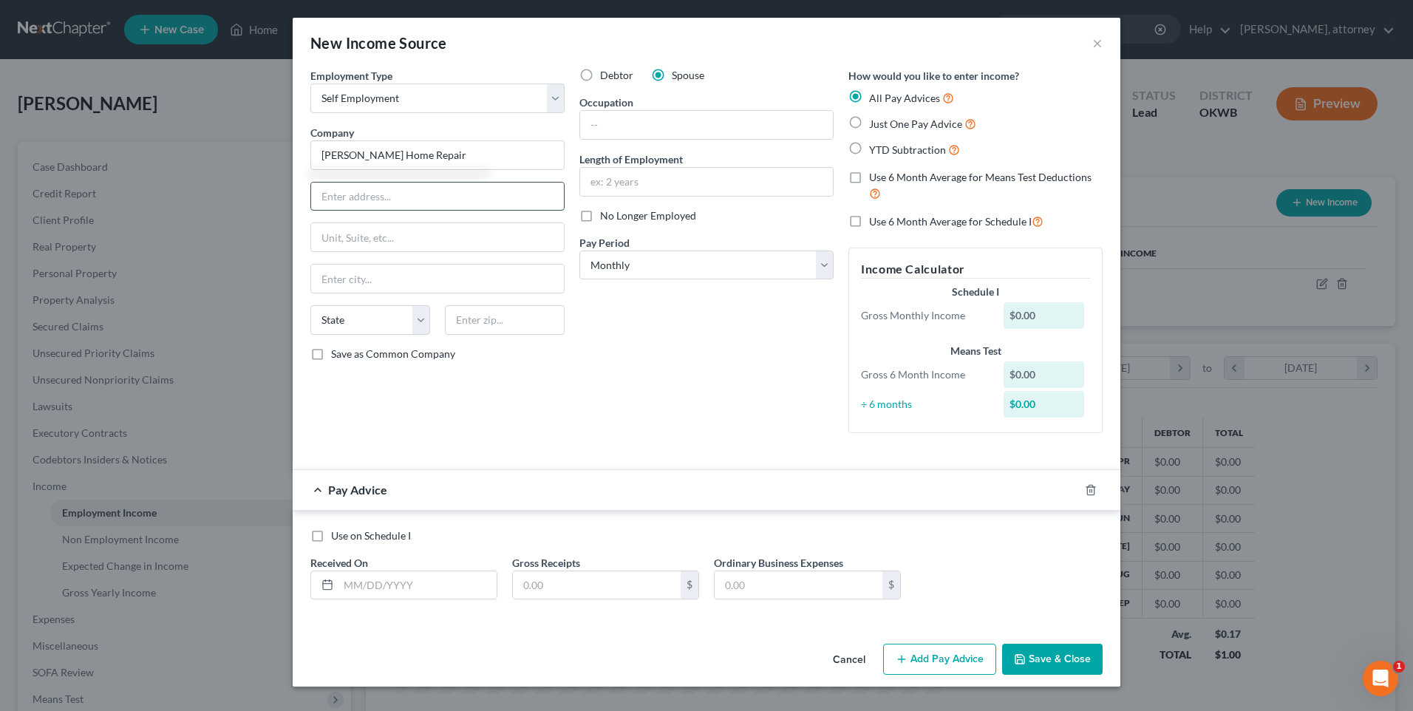
click at [375, 202] on input "text" at bounding box center [437, 196] width 253 height 28
click at [597, 122] on input "text" at bounding box center [706, 125] width 253 height 28
click at [1048, 655] on button "Save & Close" at bounding box center [1052, 659] width 100 height 31
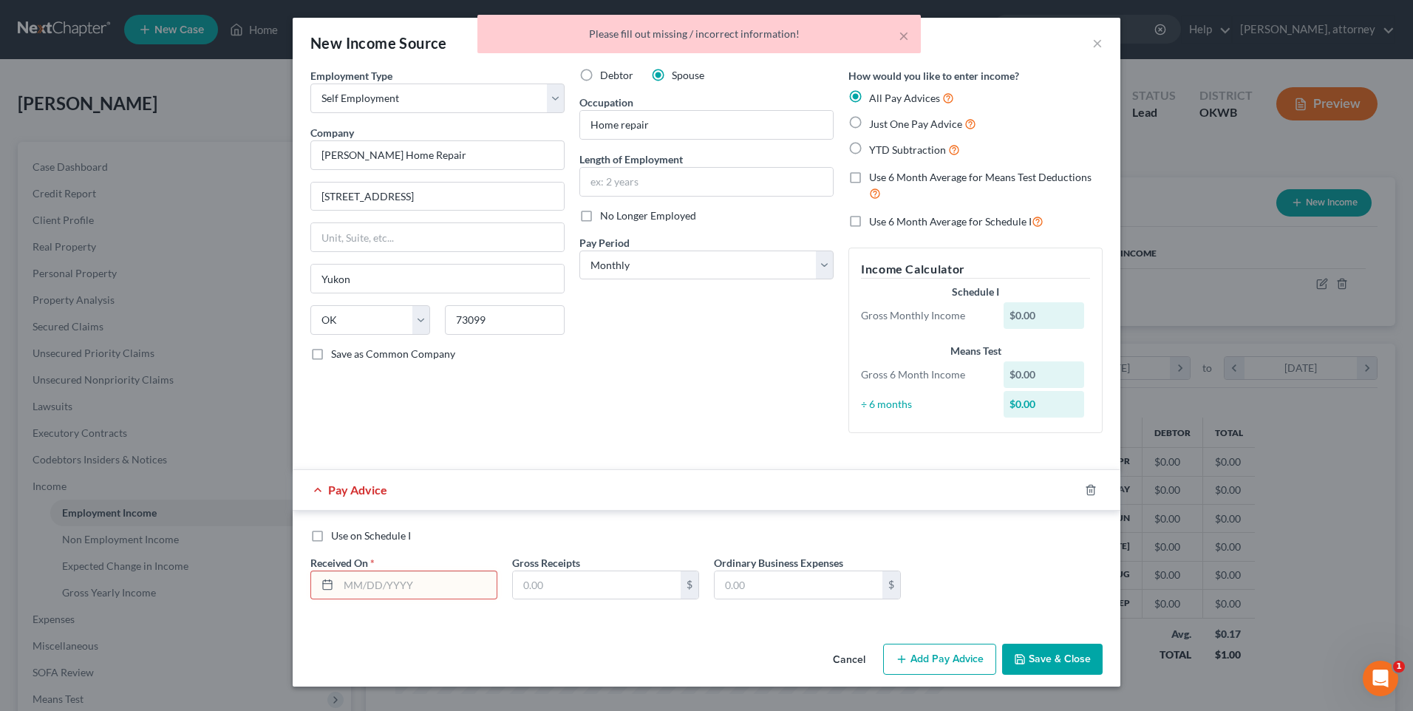
drag, startPoint x: 440, startPoint y: 584, endPoint x: 458, endPoint y: 584, distance: 18.5
click at [440, 584] on input "text" at bounding box center [417, 585] width 158 height 28
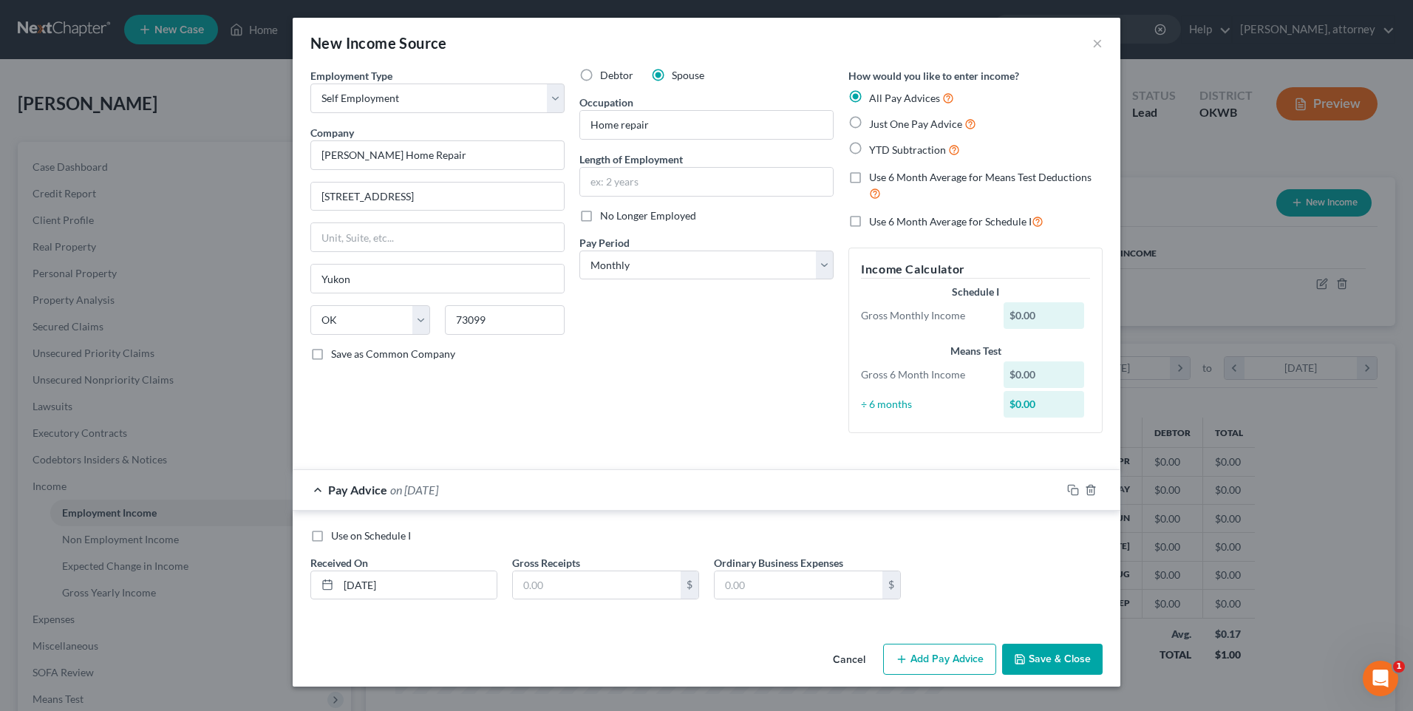
click at [1037, 649] on button "Save & Close" at bounding box center [1052, 659] width 100 height 31
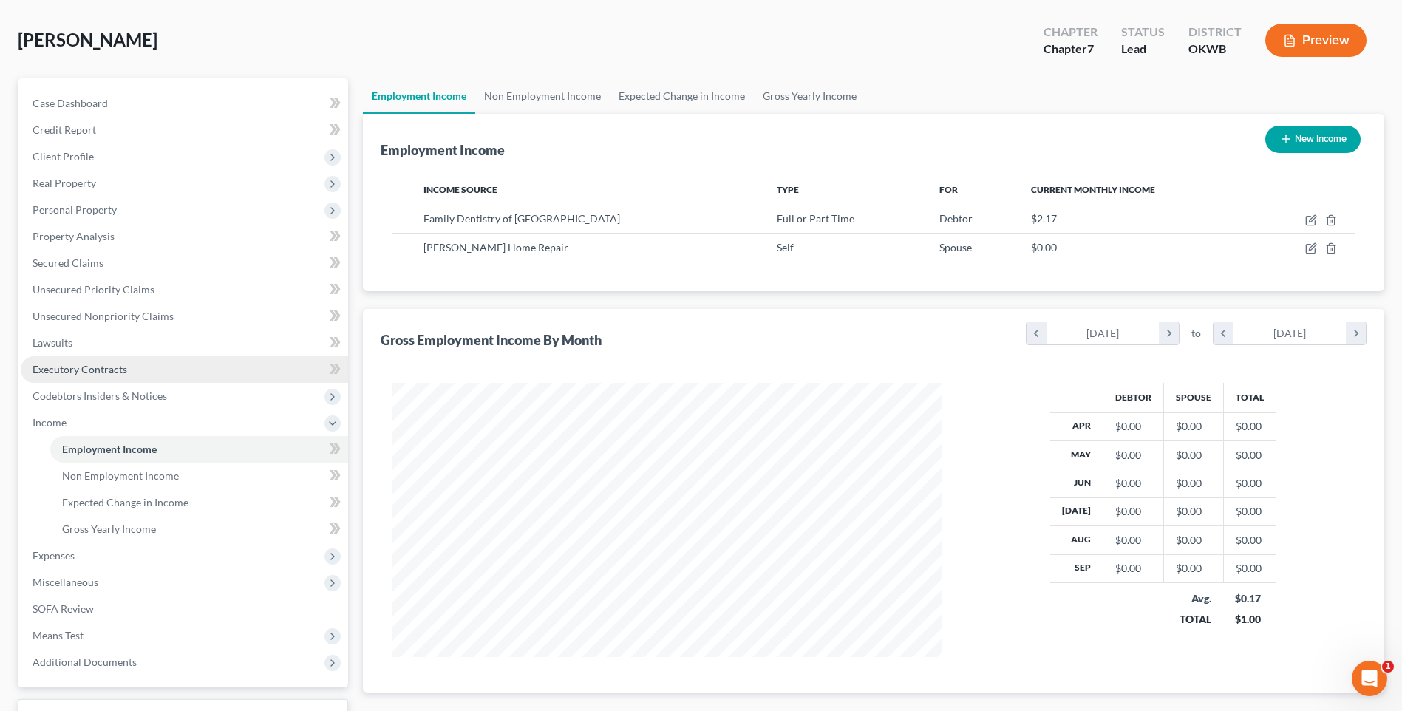
scroll to position [0, 0]
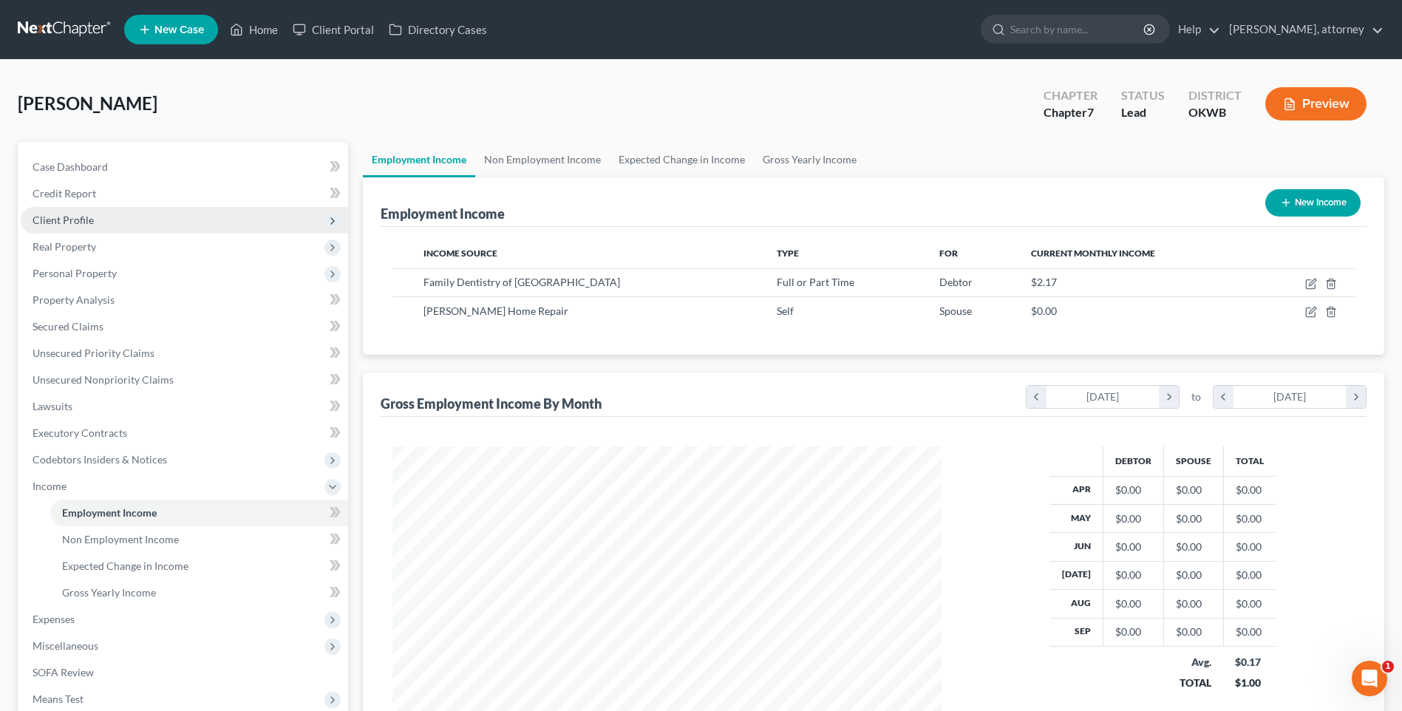
click at [60, 224] on span "Client Profile" at bounding box center [63, 220] width 61 height 13
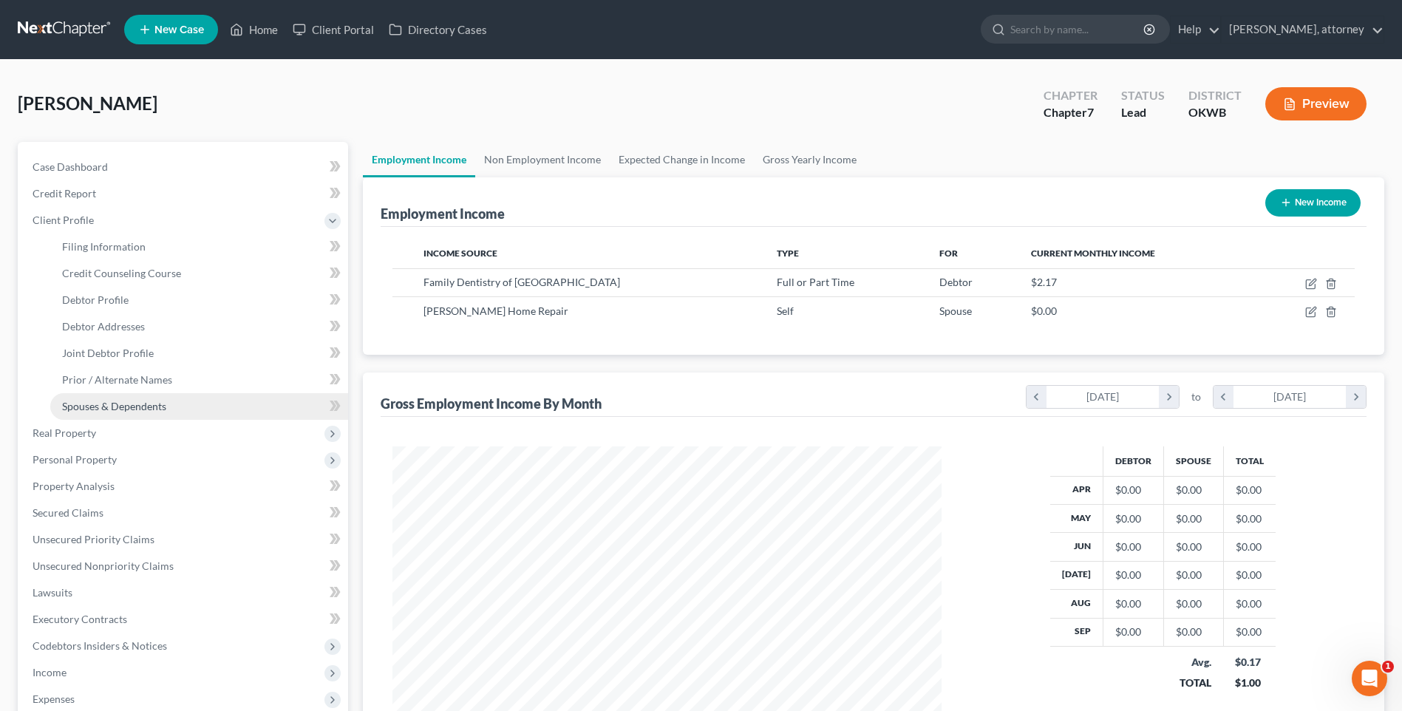
click at [115, 405] on span "Spouses & Dependents" at bounding box center [114, 406] width 104 height 13
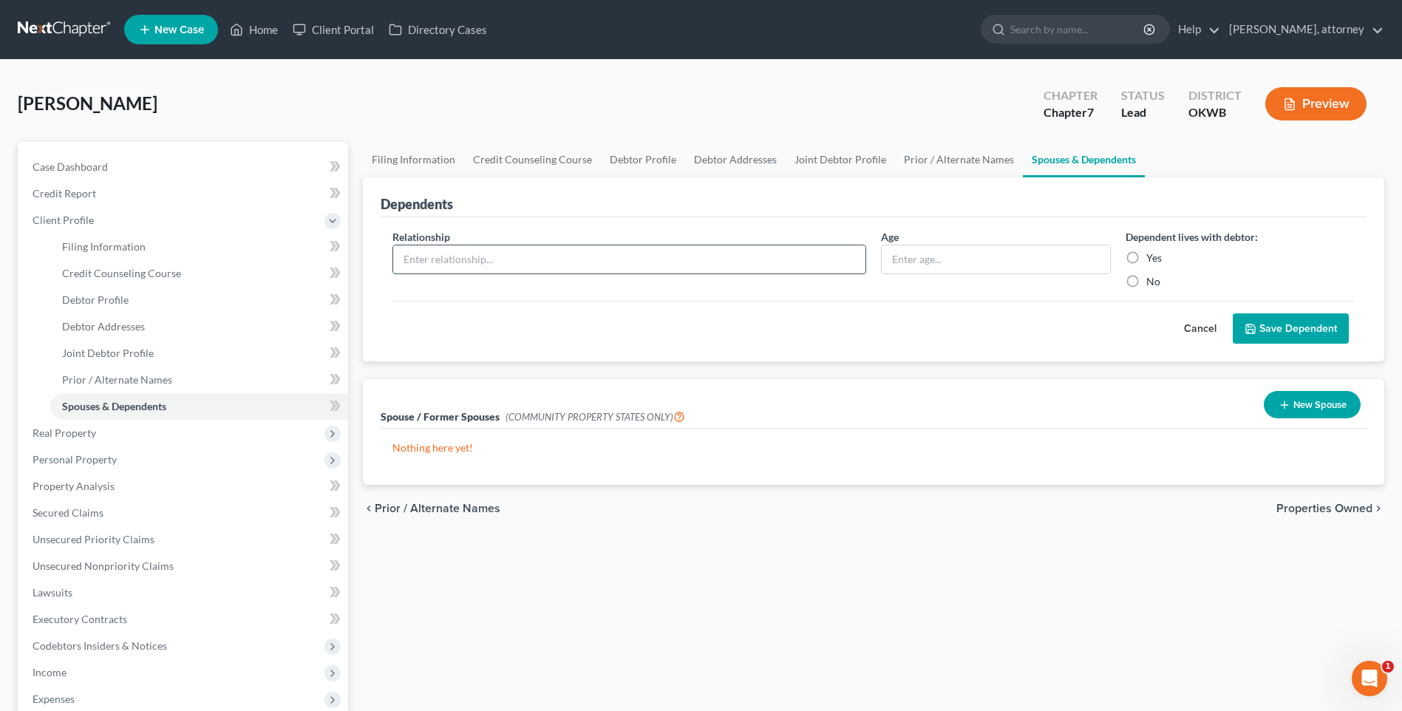
click at [539, 262] on input "text" at bounding box center [629, 259] width 472 height 28
click at [997, 261] on input "text" at bounding box center [995, 259] width 228 height 28
click at [1146, 256] on label "Yes" at bounding box center [1154, 257] width 16 height 15
click at [1152, 256] on input "Yes" at bounding box center [1157, 255] width 10 height 10
click at [1284, 328] on button "Save Dependent" at bounding box center [1290, 328] width 116 height 31
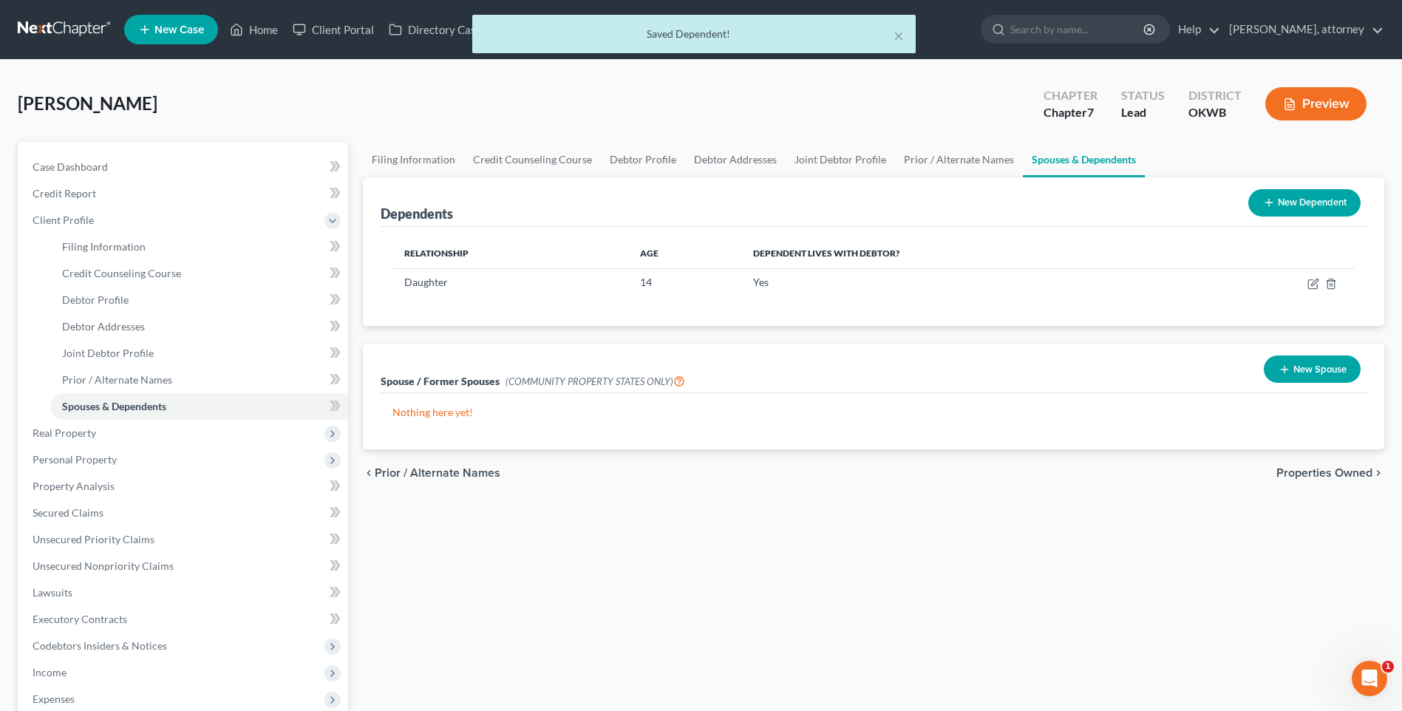
click at [1319, 195] on button "New Dependent" at bounding box center [1304, 202] width 112 height 27
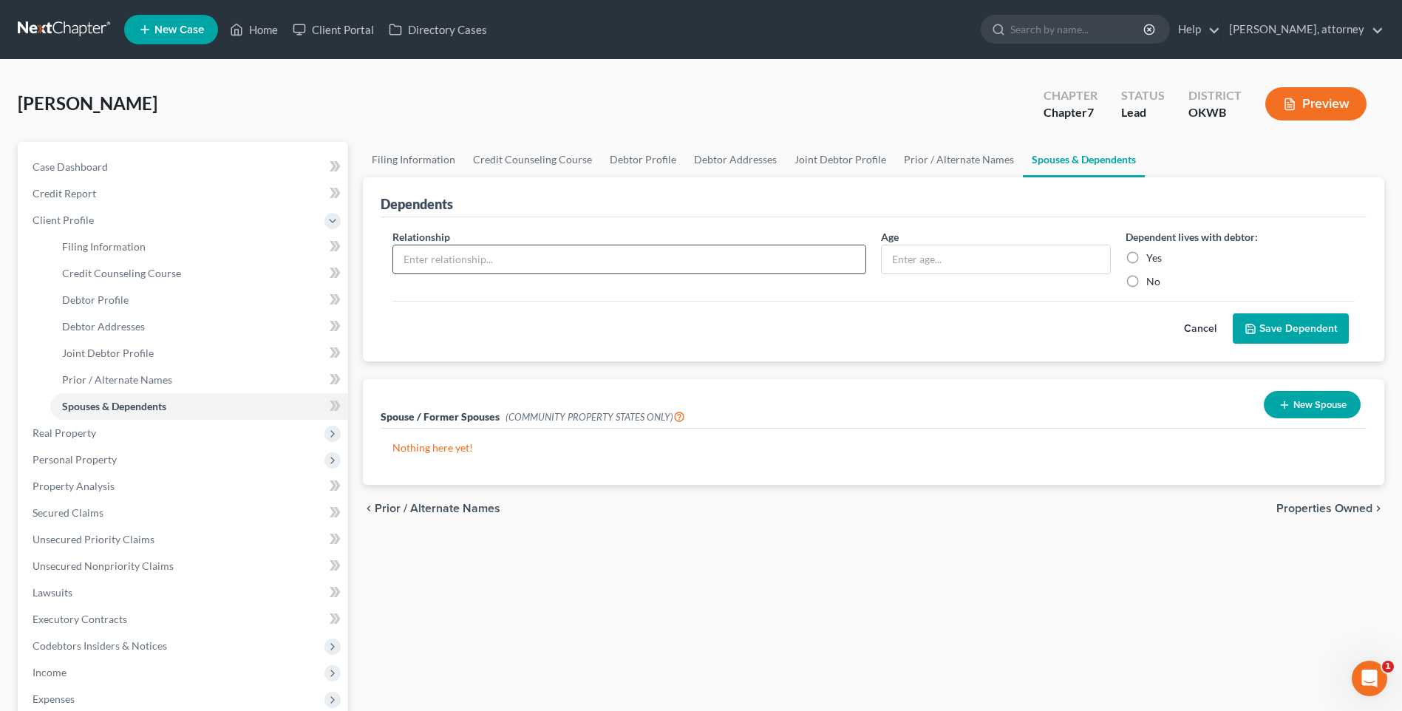
click at [637, 250] on input "text" at bounding box center [629, 259] width 472 height 28
click at [937, 259] on input "14" at bounding box center [995, 259] width 228 height 28
click at [1207, 334] on button "Cancel" at bounding box center [1199, 329] width 65 height 30
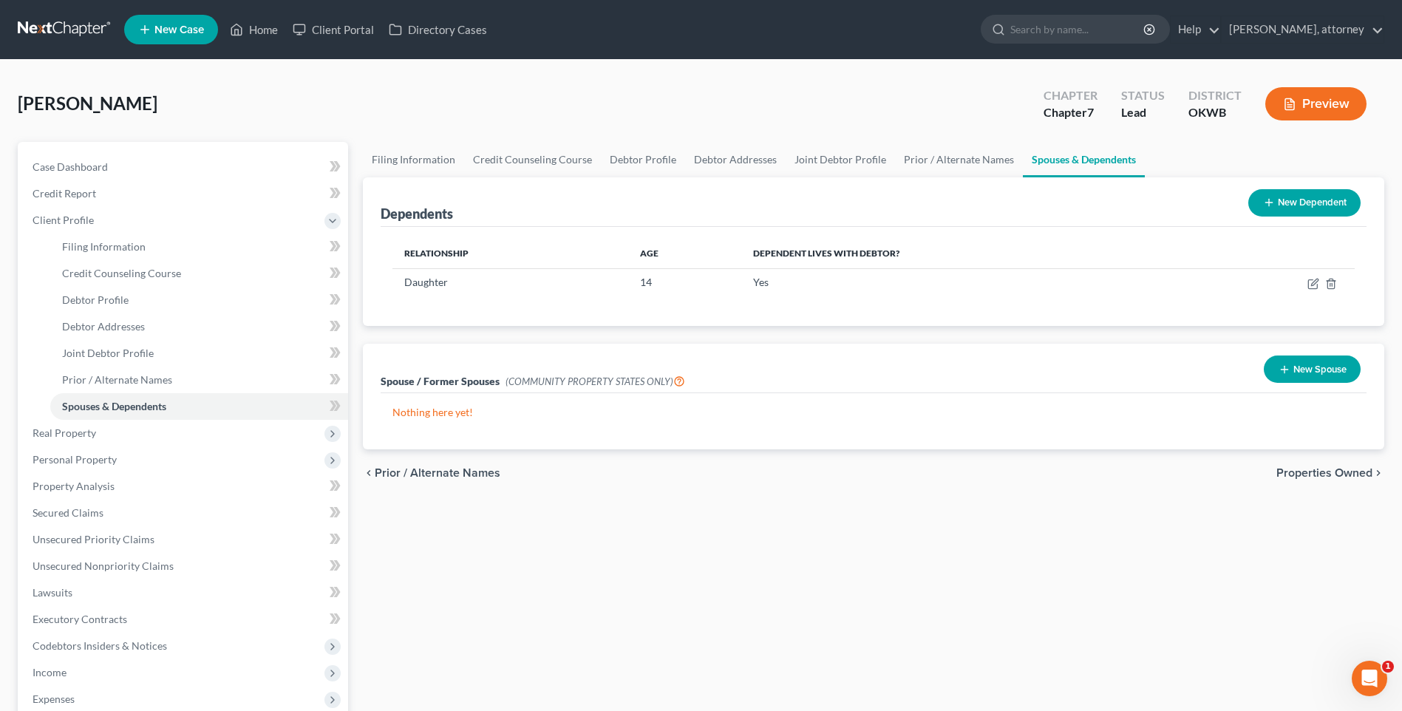
click at [1294, 203] on button "New Dependent" at bounding box center [1304, 202] width 112 height 27
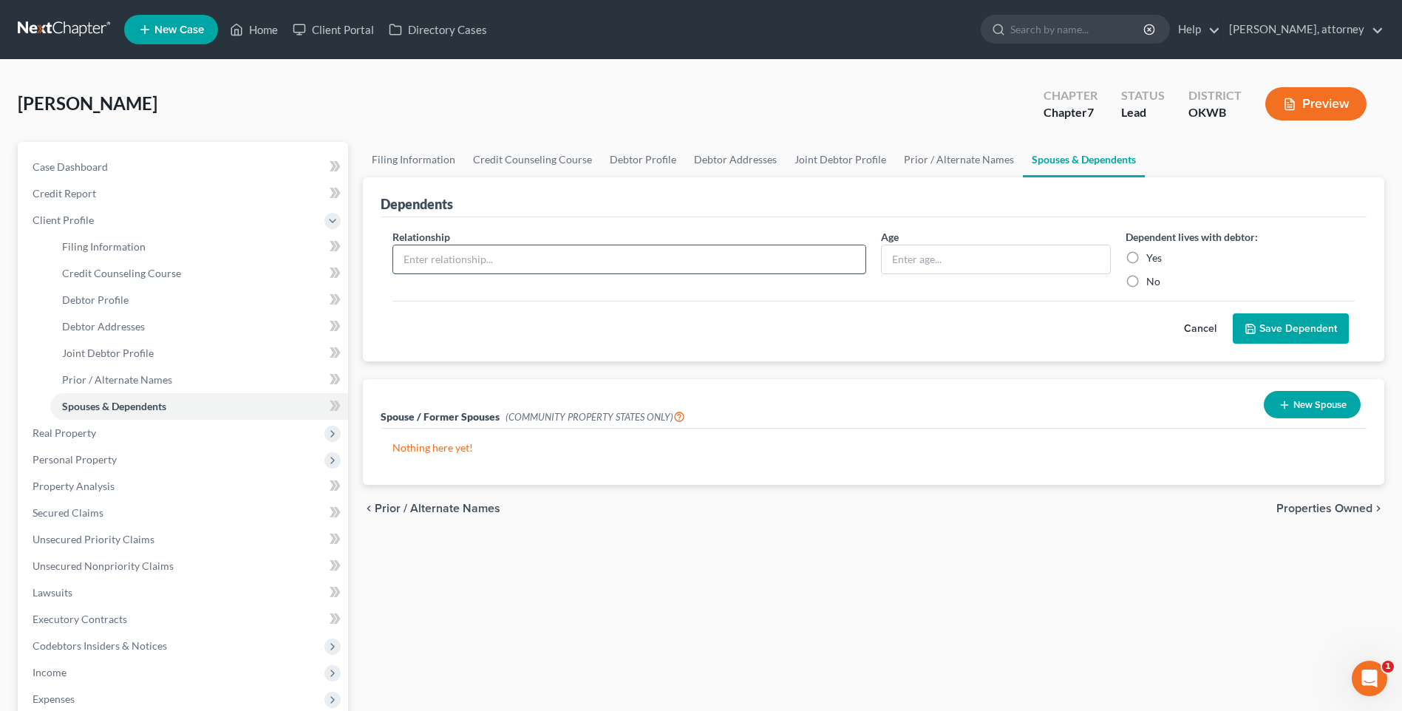
click at [538, 265] on input "text" at bounding box center [629, 259] width 472 height 28
click at [930, 262] on input "14" at bounding box center [995, 259] width 228 height 28
click at [1146, 259] on label "Yes" at bounding box center [1154, 257] width 16 height 15
click at [1152, 259] on input "Yes" at bounding box center [1157, 255] width 10 height 10
click at [1251, 325] on icon "submit" at bounding box center [1250, 329] width 12 height 12
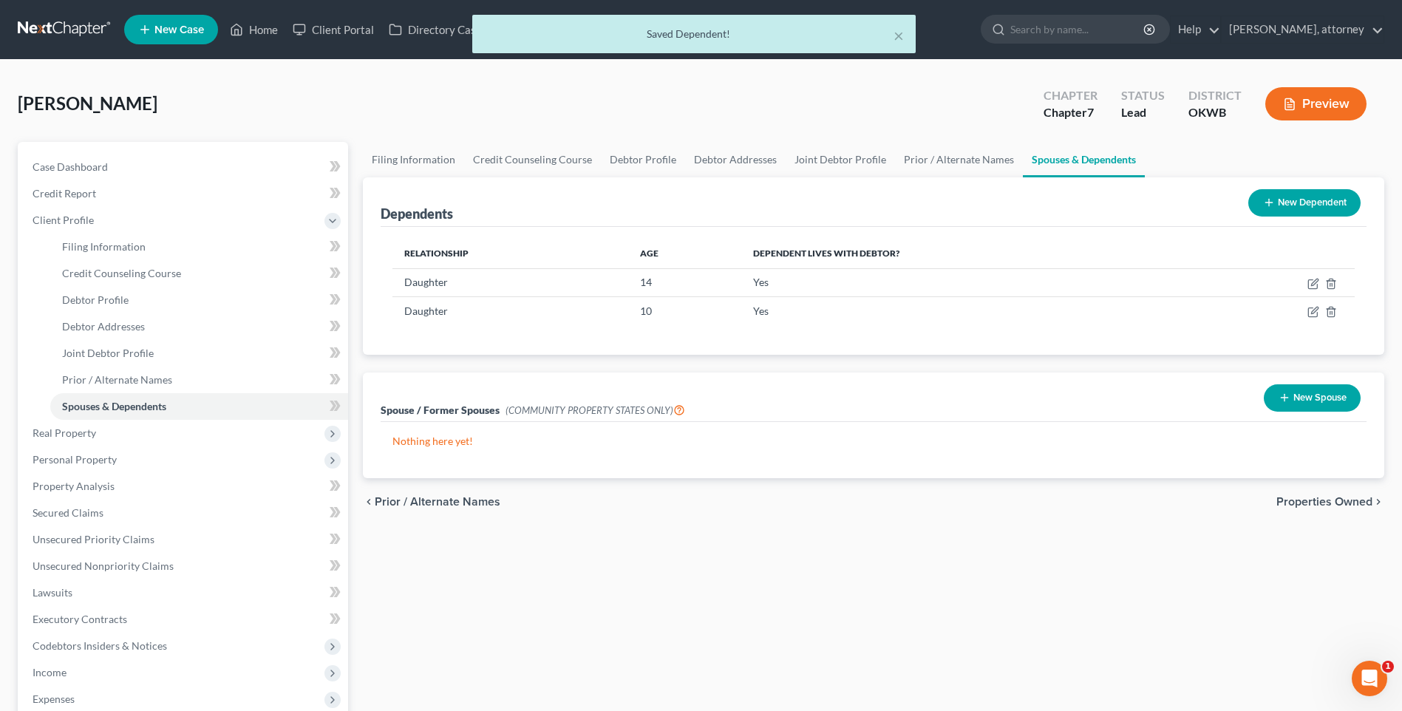
click at [1292, 198] on button "New Dependent" at bounding box center [1304, 202] width 112 height 27
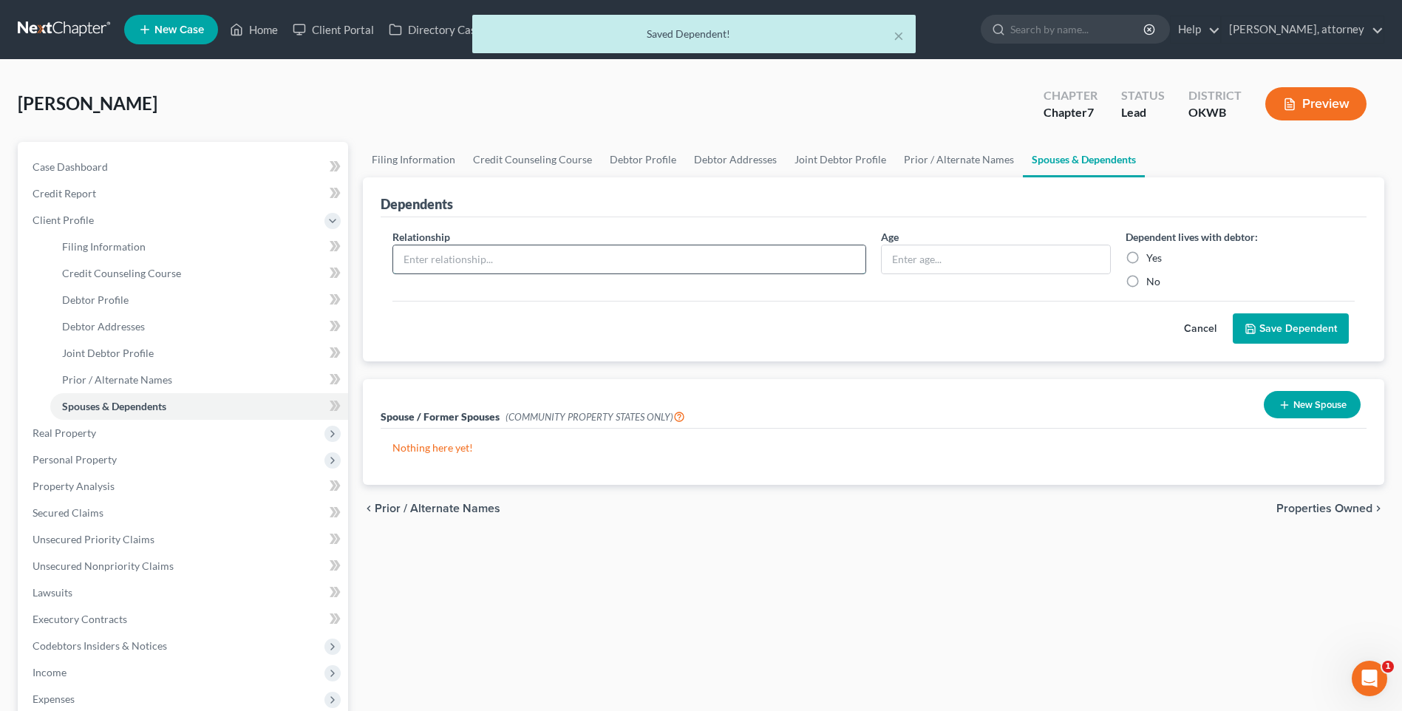
click at [462, 268] on input "text" at bounding box center [629, 259] width 472 height 28
click at [929, 265] on input "10" at bounding box center [995, 259] width 228 height 28
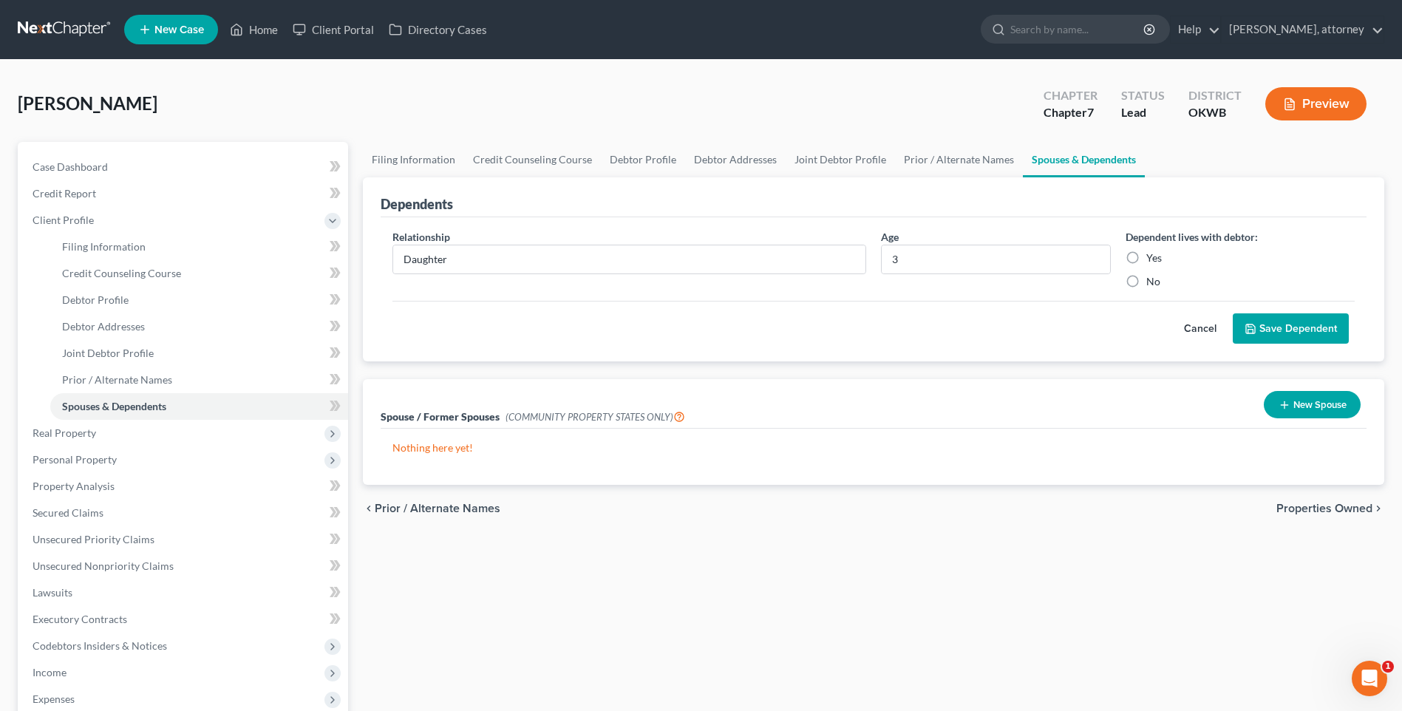
click at [1270, 318] on button "Save Dependent" at bounding box center [1290, 328] width 116 height 31
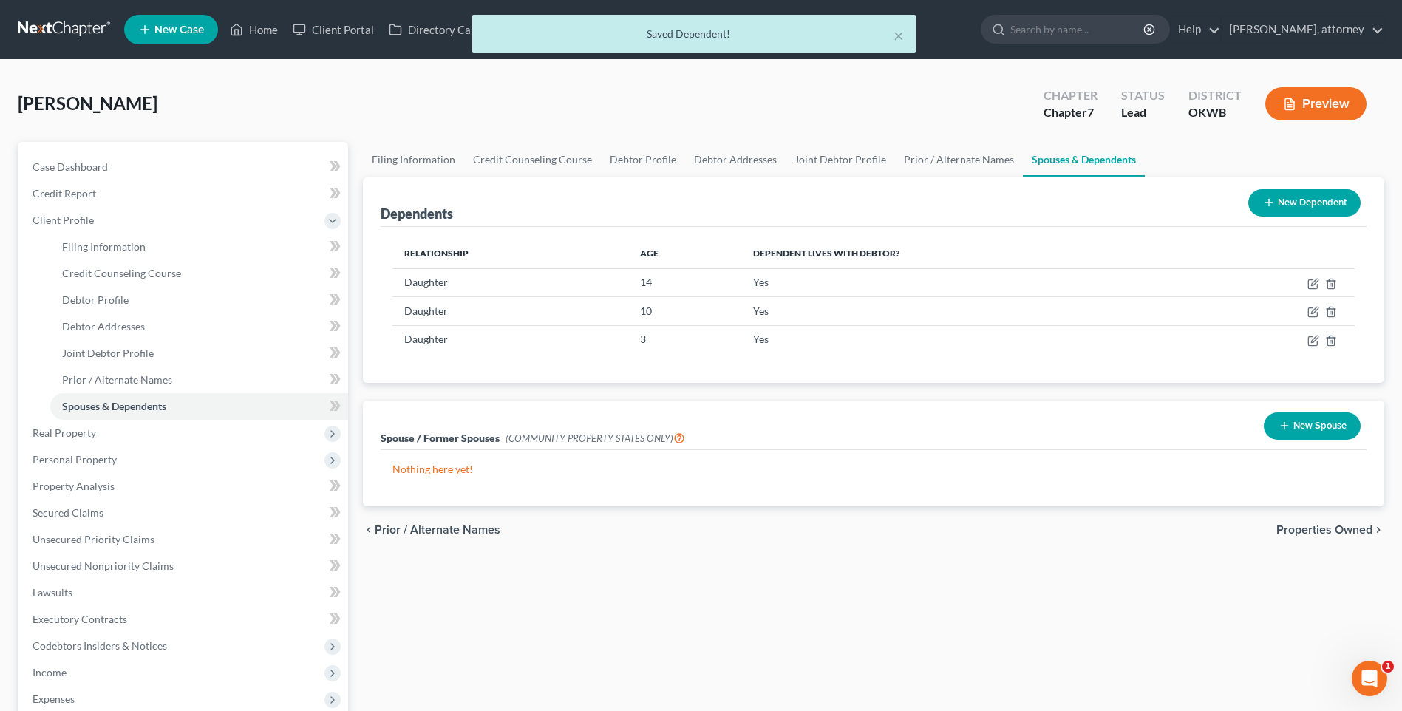
click at [1280, 199] on button "New Dependent" at bounding box center [1304, 202] width 112 height 27
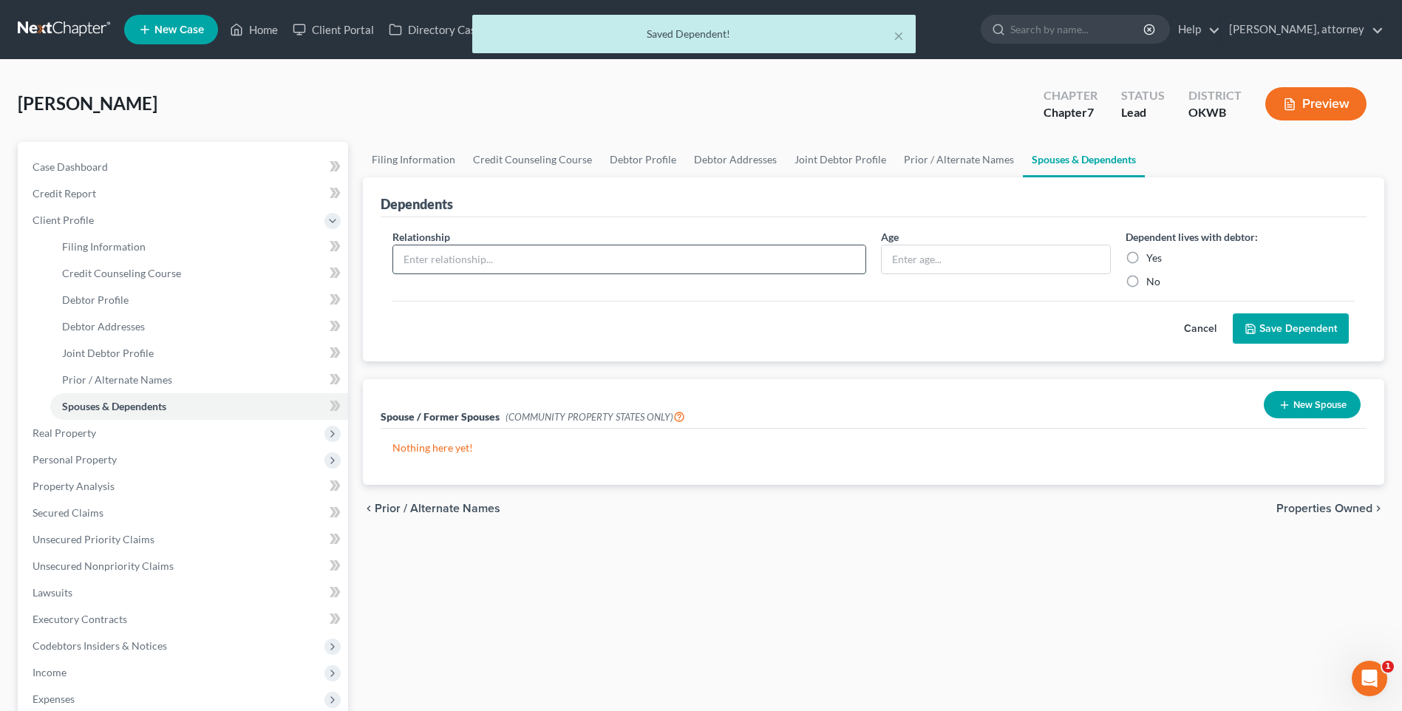
click at [471, 253] on input "text" at bounding box center [629, 259] width 472 height 28
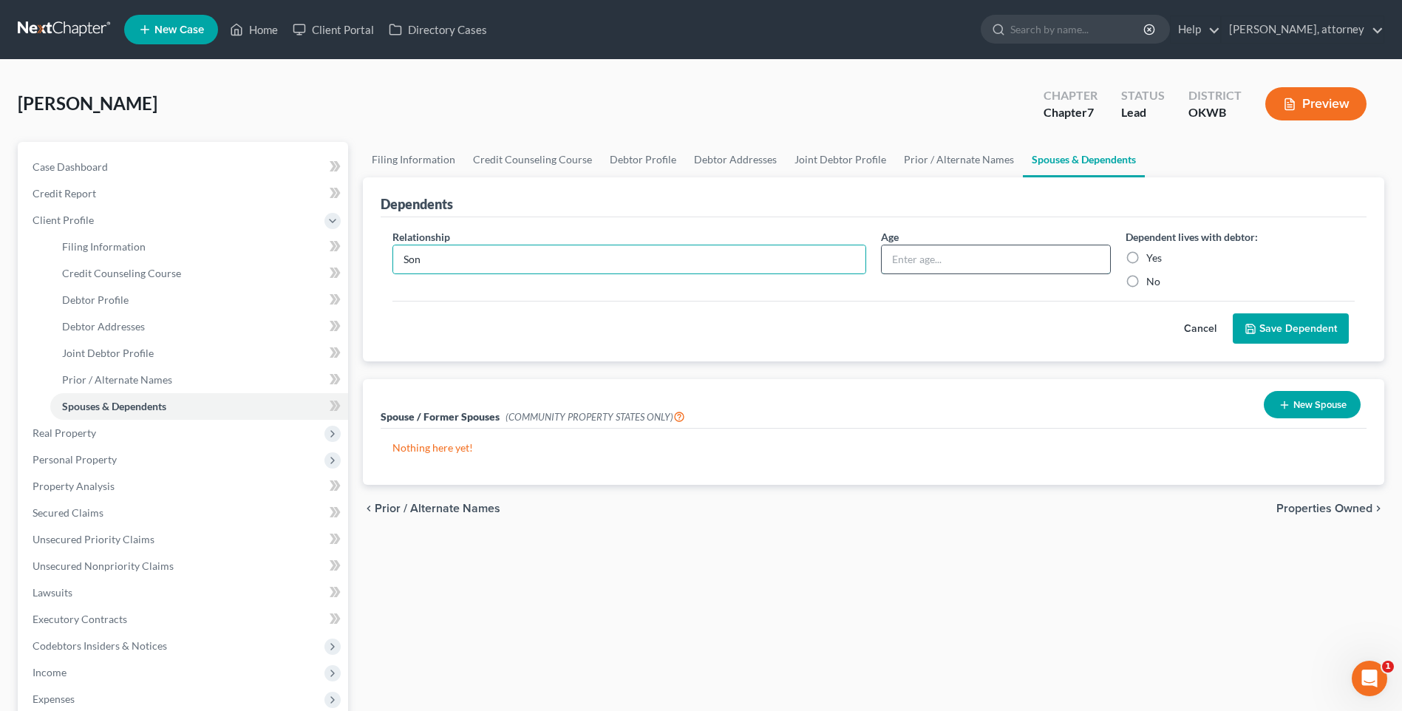
click at [1003, 262] on input "text" at bounding box center [995, 259] width 228 height 28
click at [1146, 258] on label "Yes" at bounding box center [1154, 257] width 16 height 15
click at [1152, 258] on input "Yes" at bounding box center [1157, 255] width 10 height 10
click at [1255, 329] on icon "submit" at bounding box center [1250, 328] width 9 height 9
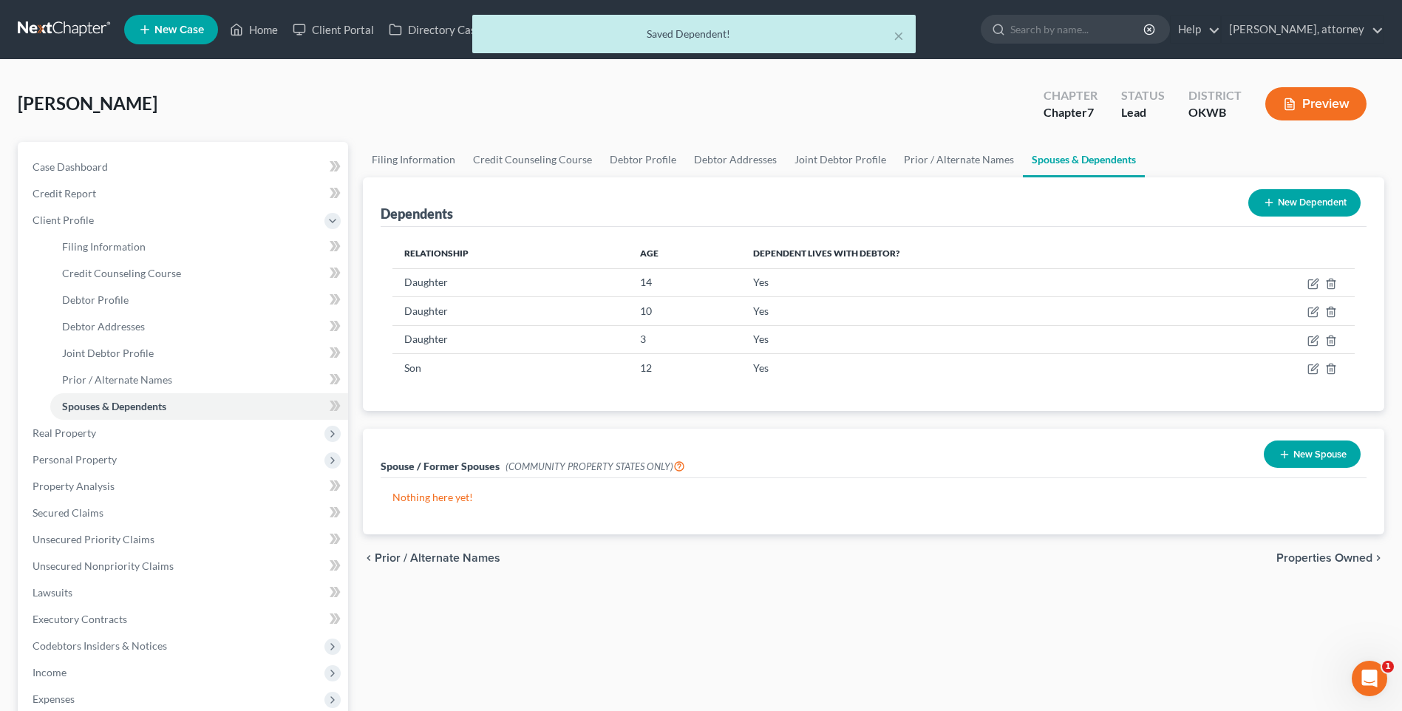
click at [1290, 204] on button "New Dependent" at bounding box center [1304, 202] width 112 height 27
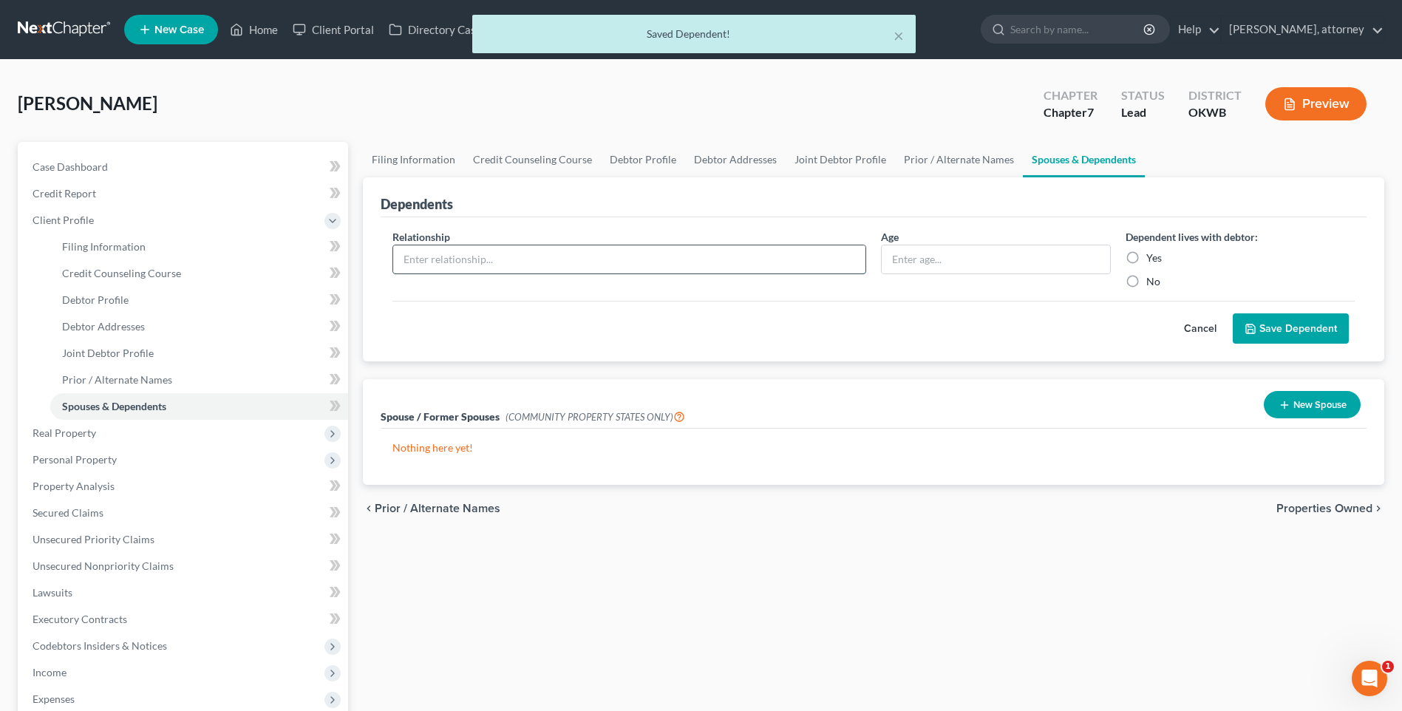
click at [454, 257] on input "text" at bounding box center [629, 259] width 472 height 28
click at [942, 270] on input "12" at bounding box center [995, 259] width 228 height 28
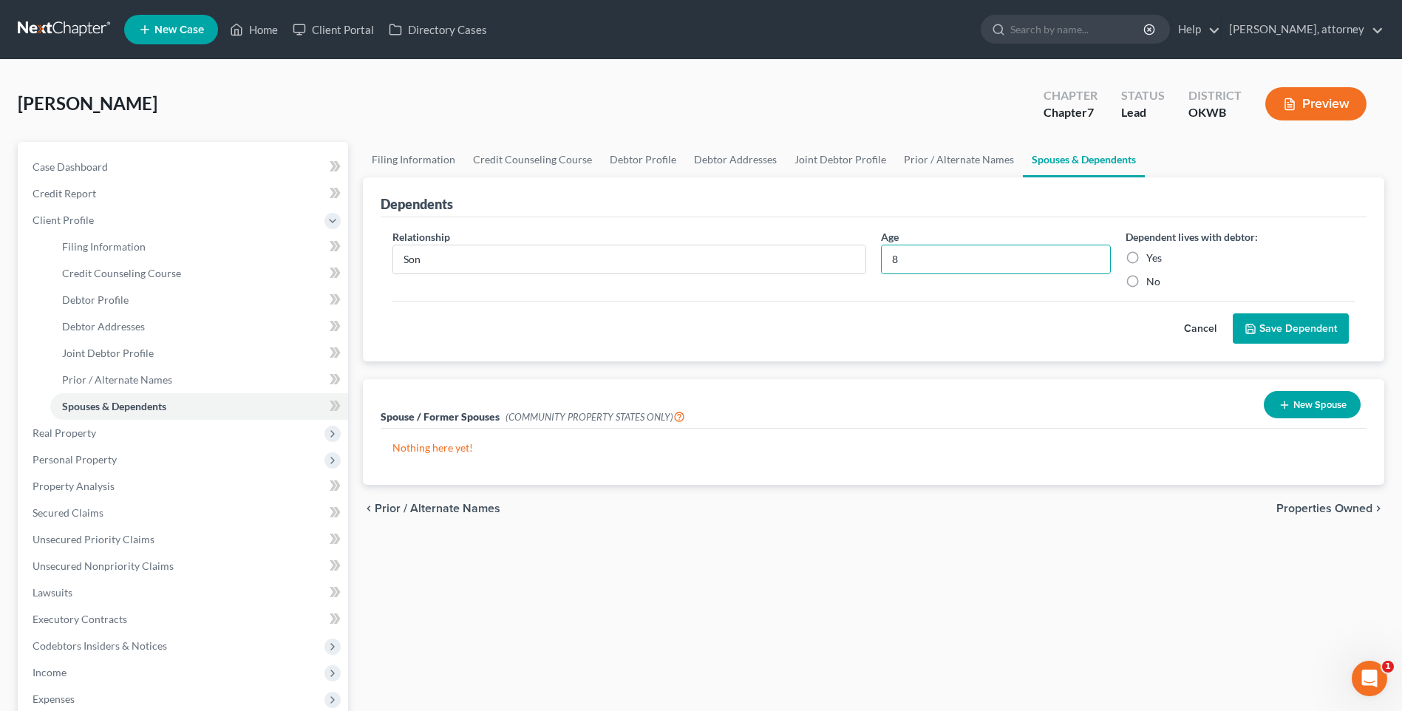
drag, startPoint x: 1153, startPoint y: 252, endPoint x: 1221, endPoint y: 373, distance: 138.9
click at [1152, 252] on label "Yes" at bounding box center [1154, 257] width 16 height 15
click at [1152, 252] on input "Yes" at bounding box center [1157, 255] width 10 height 10
click at [1290, 325] on button "Save Dependent" at bounding box center [1290, 328] width 116 height 31
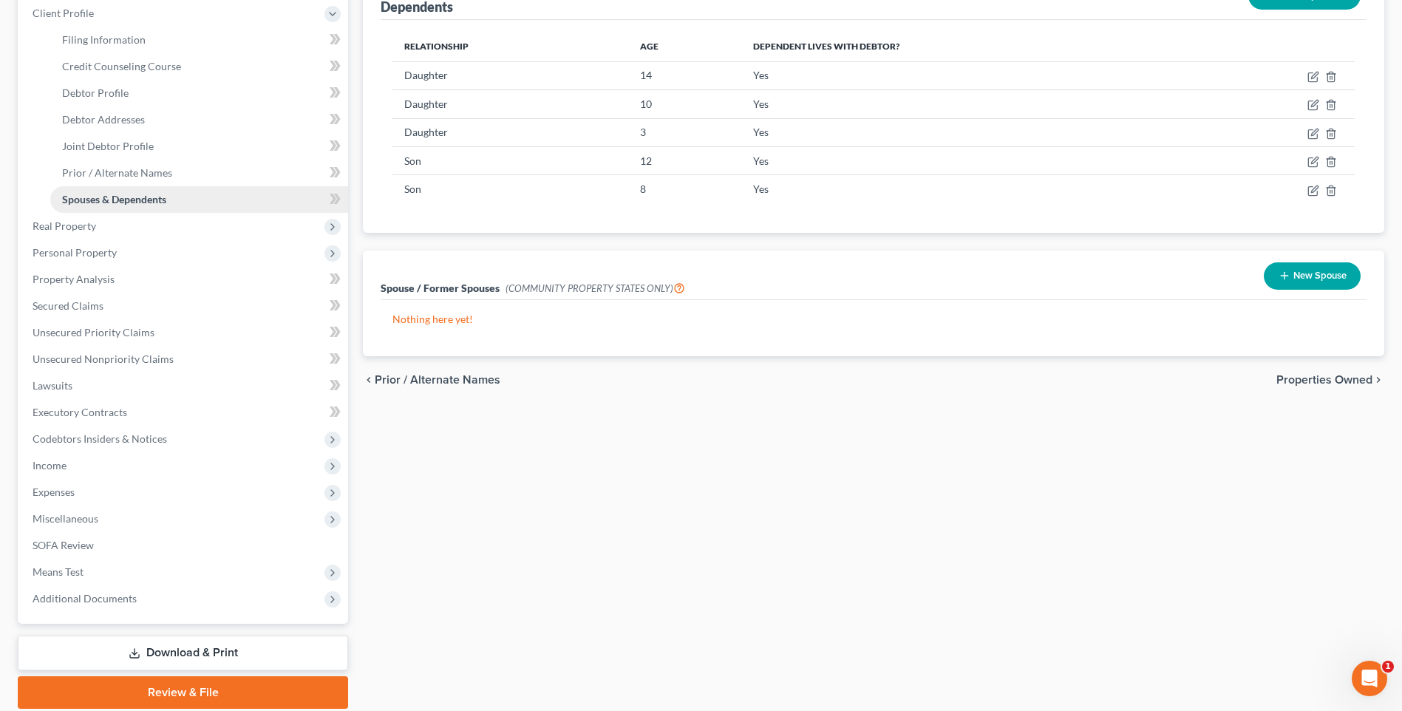
scroll to position [222, 0]
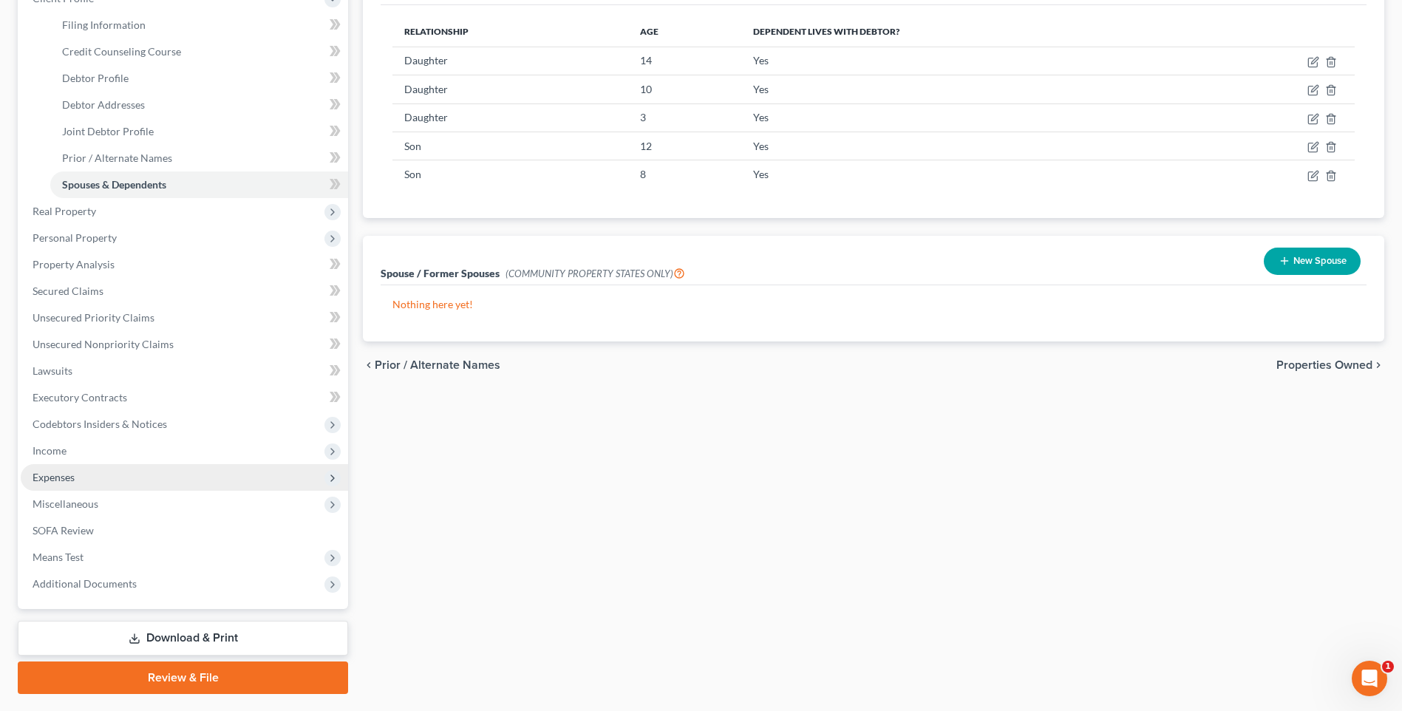
click at [53, 479] on span "Expenses" at bounding box center [54, 477] width 42 height 13
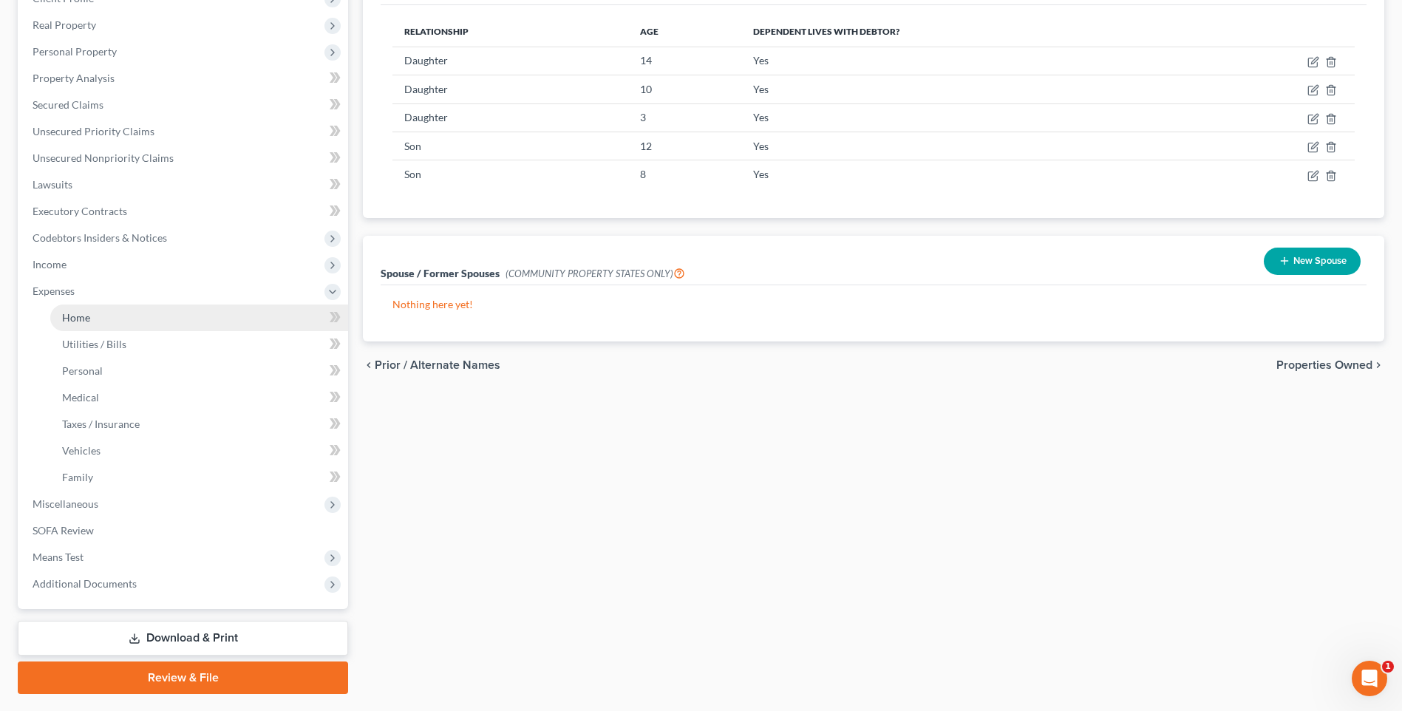
click at [72, 318] on span "Home" at bounding box center [76, 317] width 28 height 13
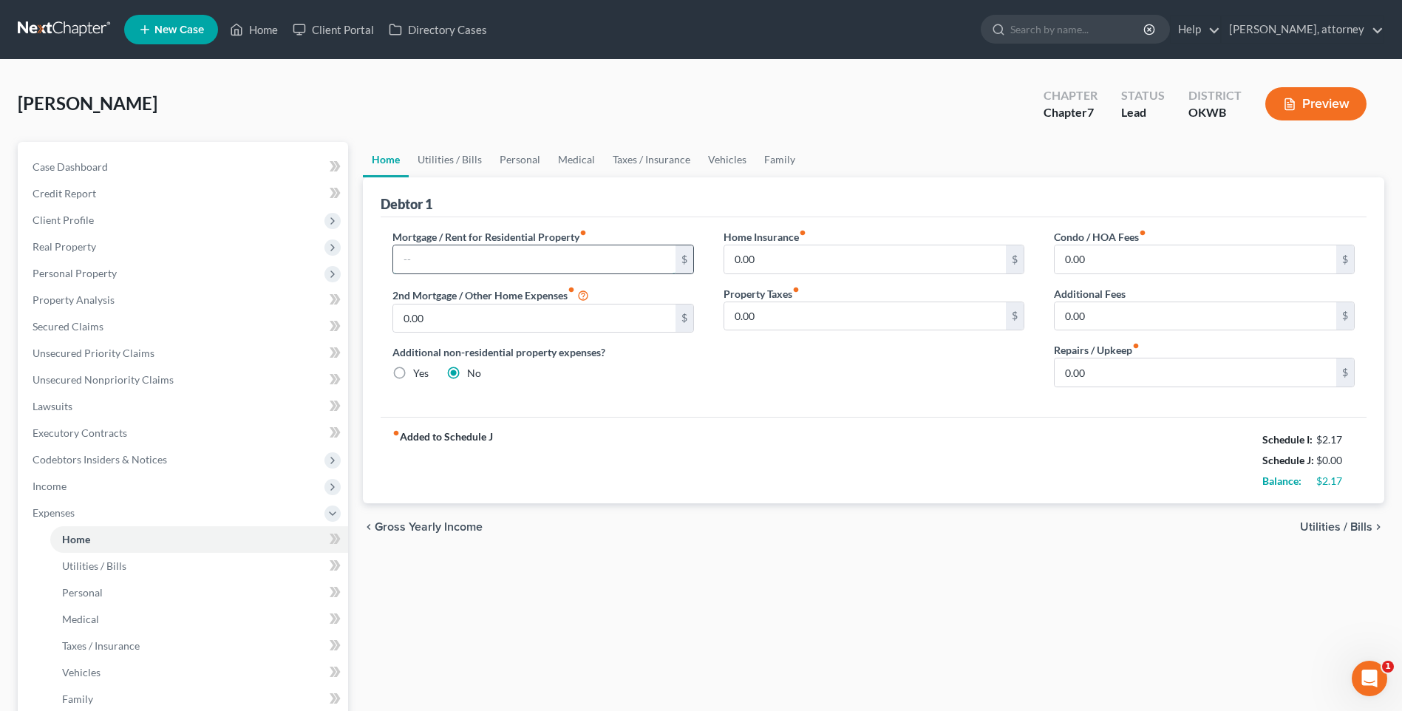
click at [459, 259] on input "text" at bounding box center [533, 259] width 281 height 28
click at [618, 208] on div "Debtor 1" at bounding box center [874, 197] width 986 height 40
click at [1127, 369] on input "0.00" at bounding box center [1194, 372] width 281 height 28
click at [1030, 387] on div "Home Insurance fiber_manual_record 0.00 $ Property Taxes fiber_manual_record 0.…" at bounding box center [874, 314] width 330 height 170
click at [977, 407] on div "Mortgage / Rent for Residential Property fiber_manual_record 2,391 $ 2nd Mortga…" at bounding box center [874, 316] width 986 height 199
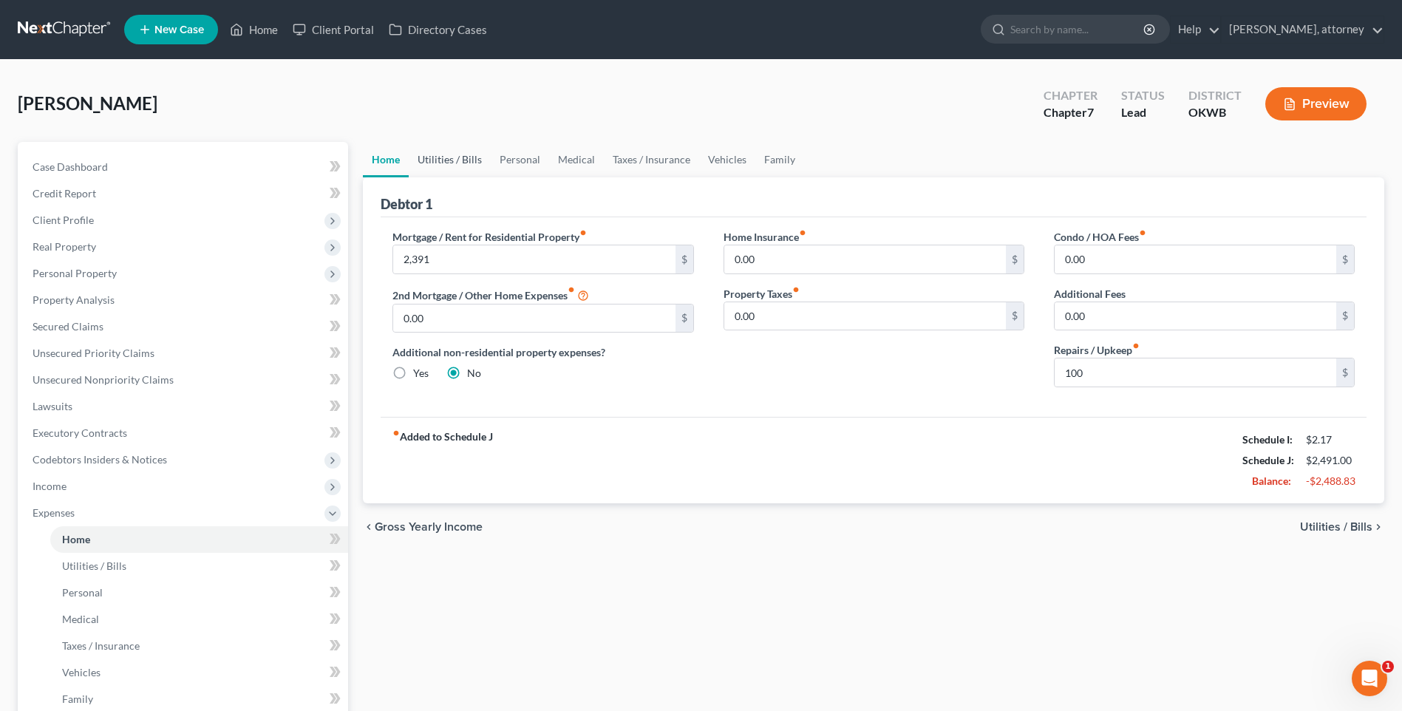
click at [457, 155] on link "Utilities / Bills" at bounding box center [450, 159] width 82 height 35
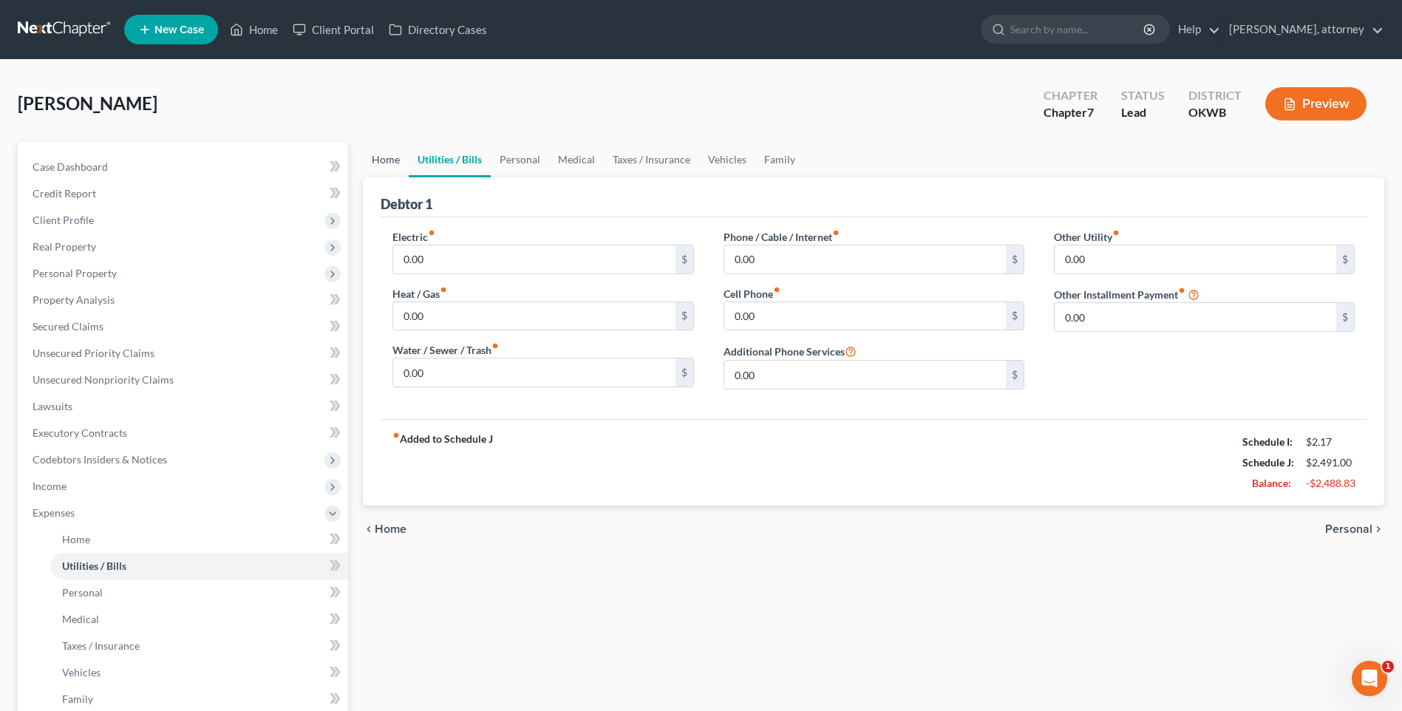
drag, startPoint x: 389, startPoint y: 166, endPoint x: 414, endPoint y: 171, distance: 25.8
click at [389, 166] on link "Home" at bounding box center [386, 159] width 46 height 35
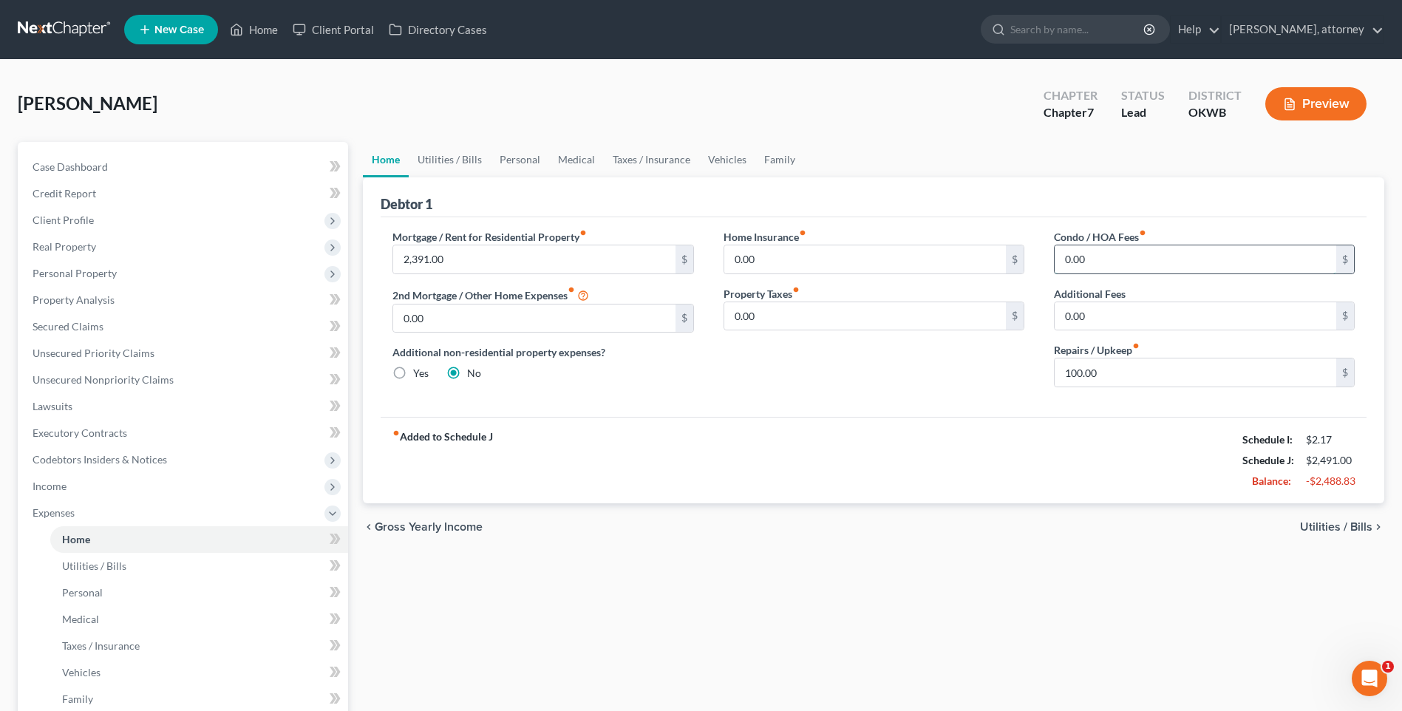
click at [1108, 261] on input "0.00" at bounding box center [1194, 259] width 281 height 28
click at [969, 443] on div "fiber_manual_record Added to Schedule J Schedule I: $2.17 Schedule J: $2,505.00…" at bounding box center [874, 460] width 986 height 86
click at [106, 564] on span "Utilities / Bills" at bounding box center [94, 565] width 64 height 13
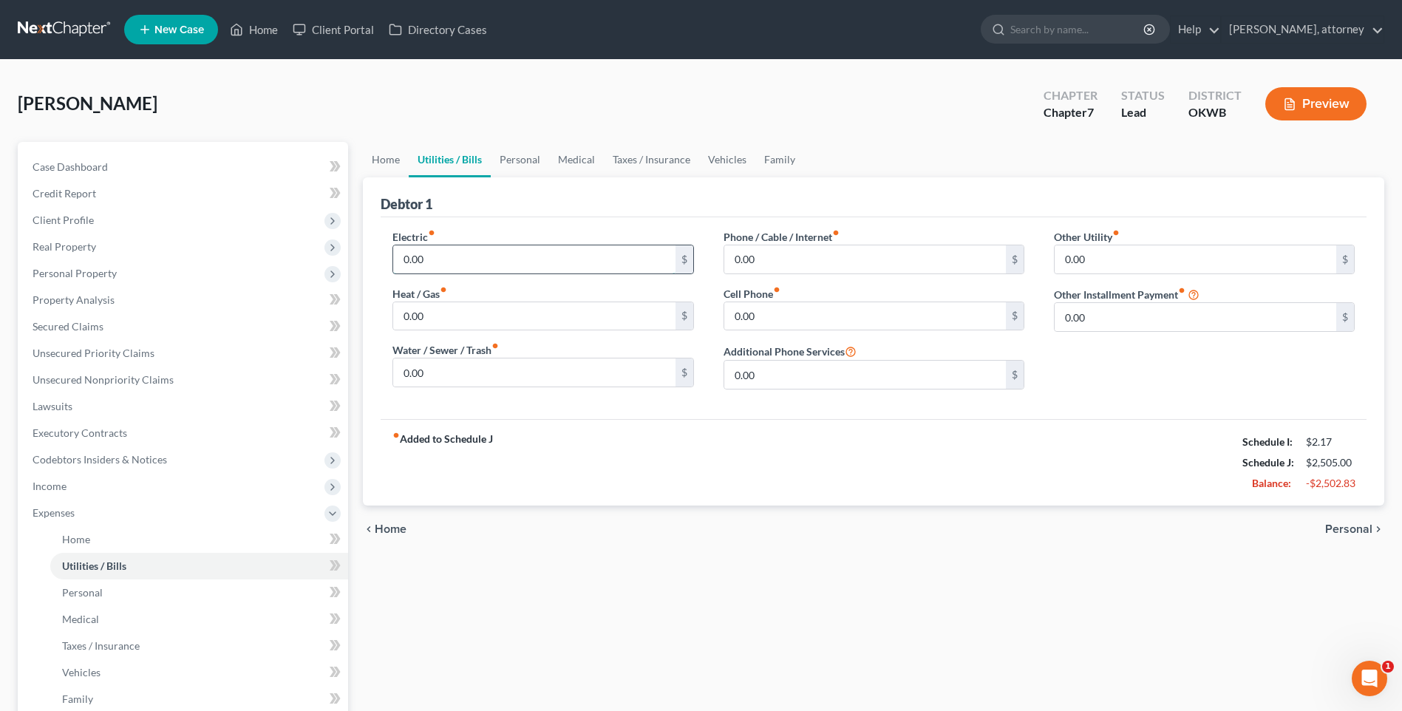
click at [465, 253] on input "0.00" at bounding box center [533, 259] width 281 height 28
click at [491, 356] on label "Water / Sewer / Trash fiber_manual_record" at bounding box center [445, 350] width 106 height 16
drag, startPoint x: 488, startPoint y: 371, endPoint x: 451, endPoint y: 347, distance: 43.9
click at [487, 373] on input "0.00" at bounding box center [533, 372] width 281 height 28
drag, startPoint x: 794, startPoint y: 259, endPoint x: 783, endPoint y: 262, distance: 10.6
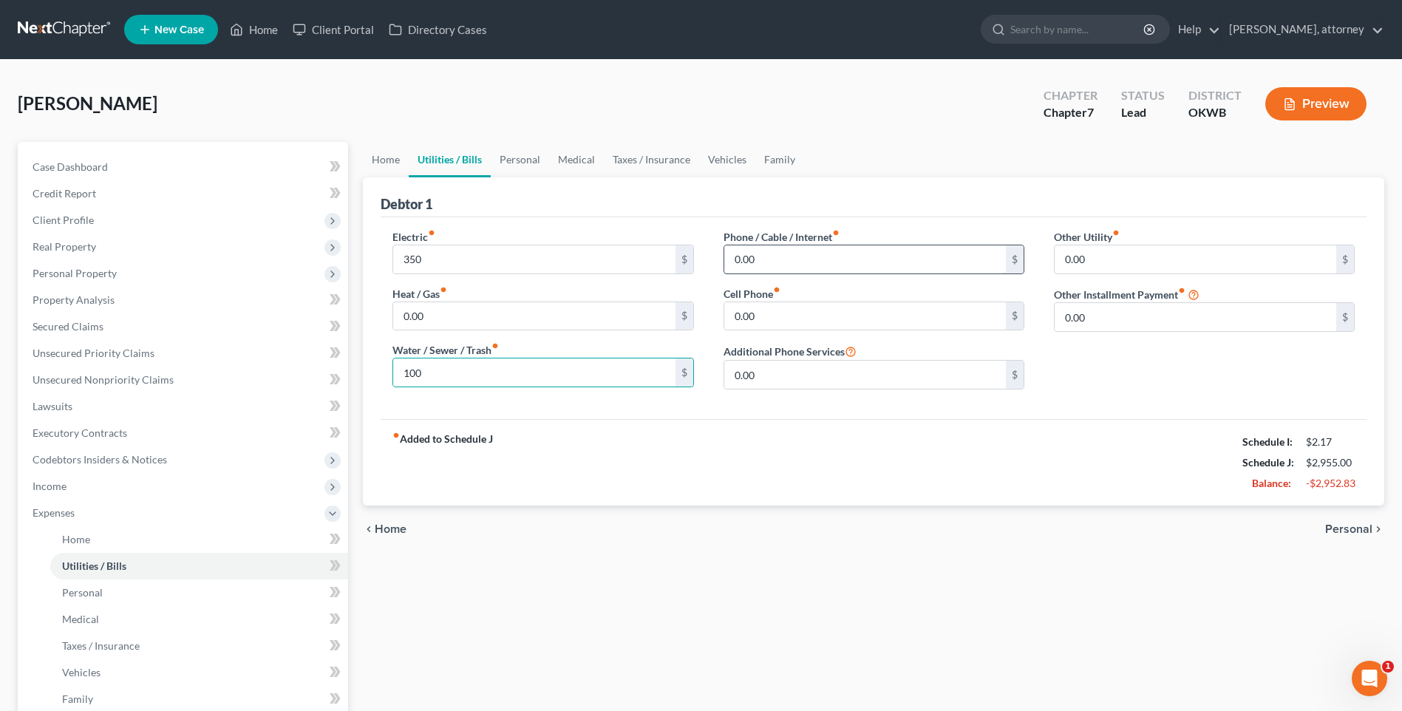
click at [793, 260] on input "0.00" at bounding box center [864, 259] width 281 height 28
drag, startPoint x: 731, startPoint y: 266, endPoint x: 744, endPoint y: 270, distance: 13.8
click at [731, 266] on input "90" at bounding box center [864, 259] width 281 height 28
click at [766, 309] on input "0.00" at bounding box center [864, 316] width 281 height 28
click at [525, 160] on link "Personal" at bounding box center [520, 159] width 58 height 35
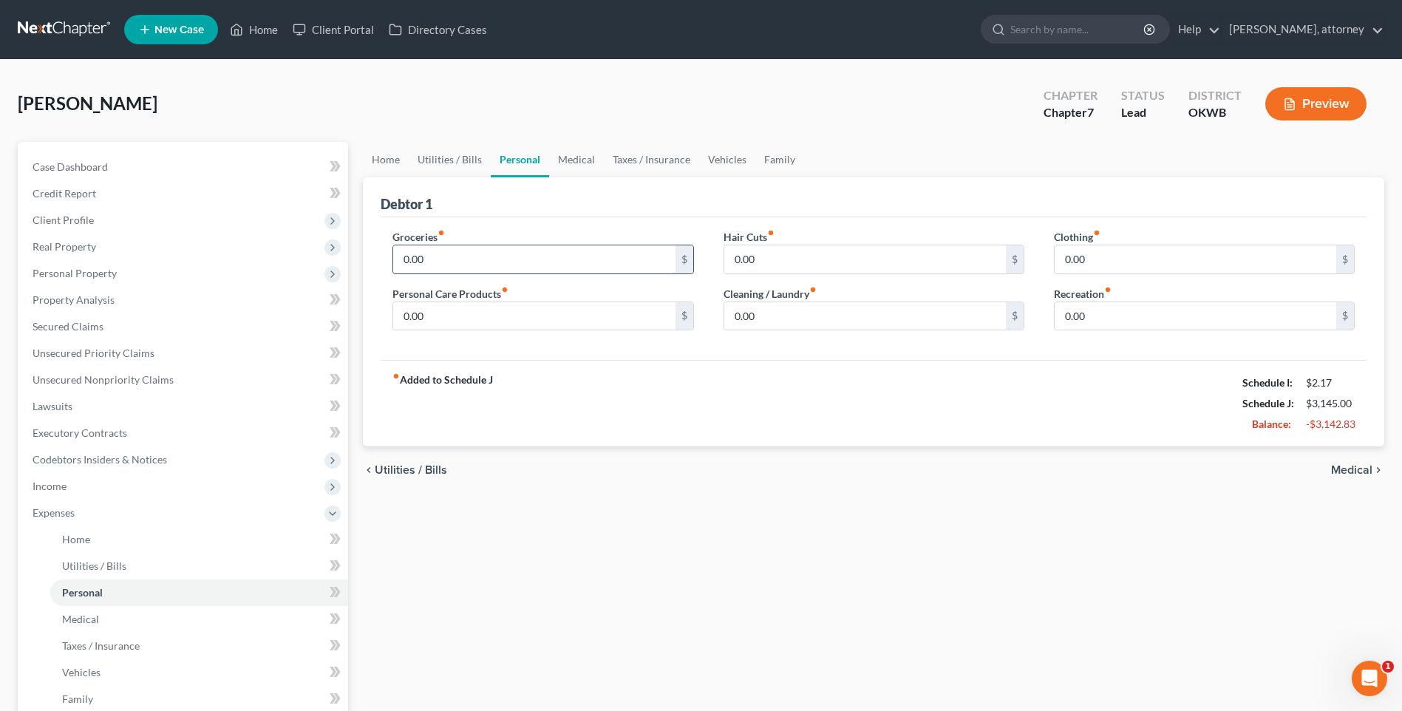
click at [484, 253] on input "0.00" at bounding box center [533, 259] width 281 height 28
click at [512, 217] on div "Groceries fiber_manual_record 1,000 $ Personal Care Products fiber_manual_recor…" at bounding box center [874, 288] width 986 height 143
click at [780, 266] on input "0.00" at bounding box center [864, 259] width 281 height 28
click at [539, 311] on input "0.00" at bounding box center [533, 316] width 281 height 28
click at [584, 149] on link "Medical" at bounding box center [576, 159] width 55 height 35
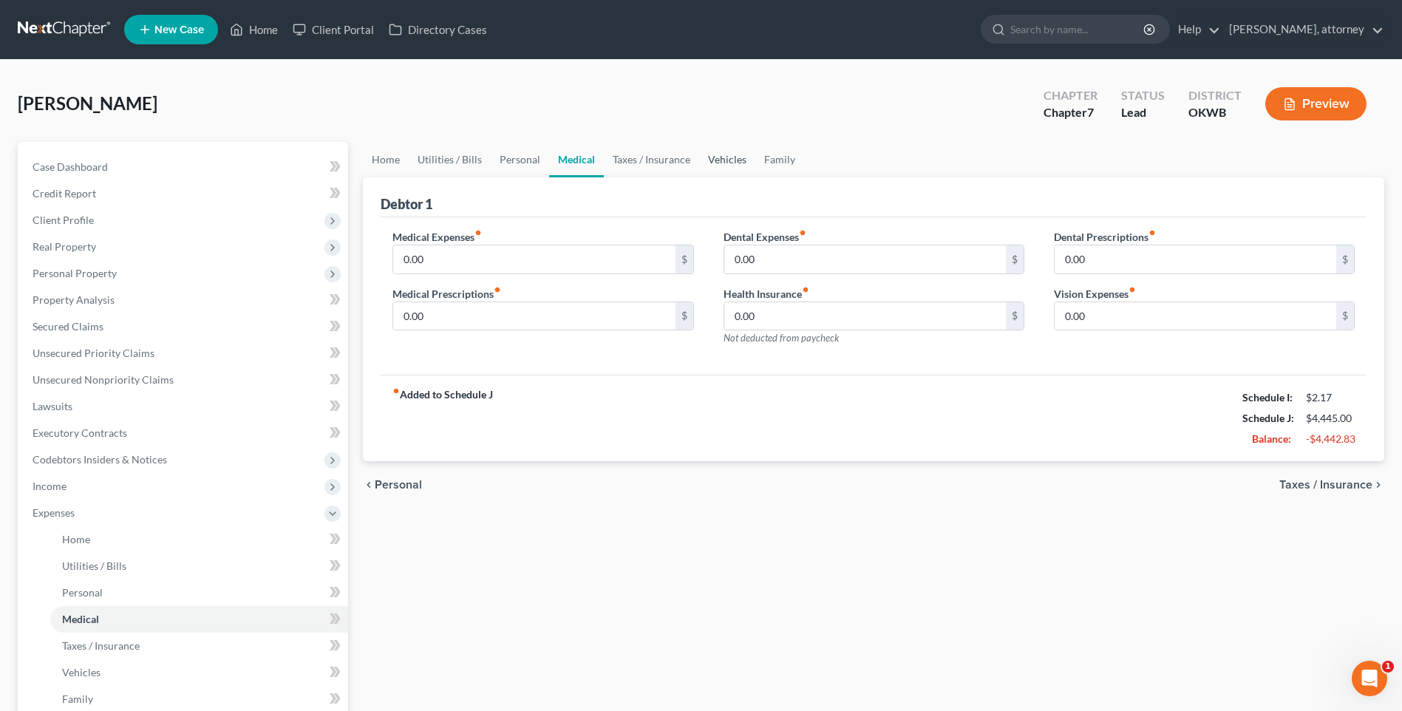
drag, startPoint x: 733, startPoint y: 160, endPoint x: 727, endPoint y: 168, distance: 10.7
click at [733, 160] on link "Vehicles" at bounding box center [727, 159] width 56 height 35
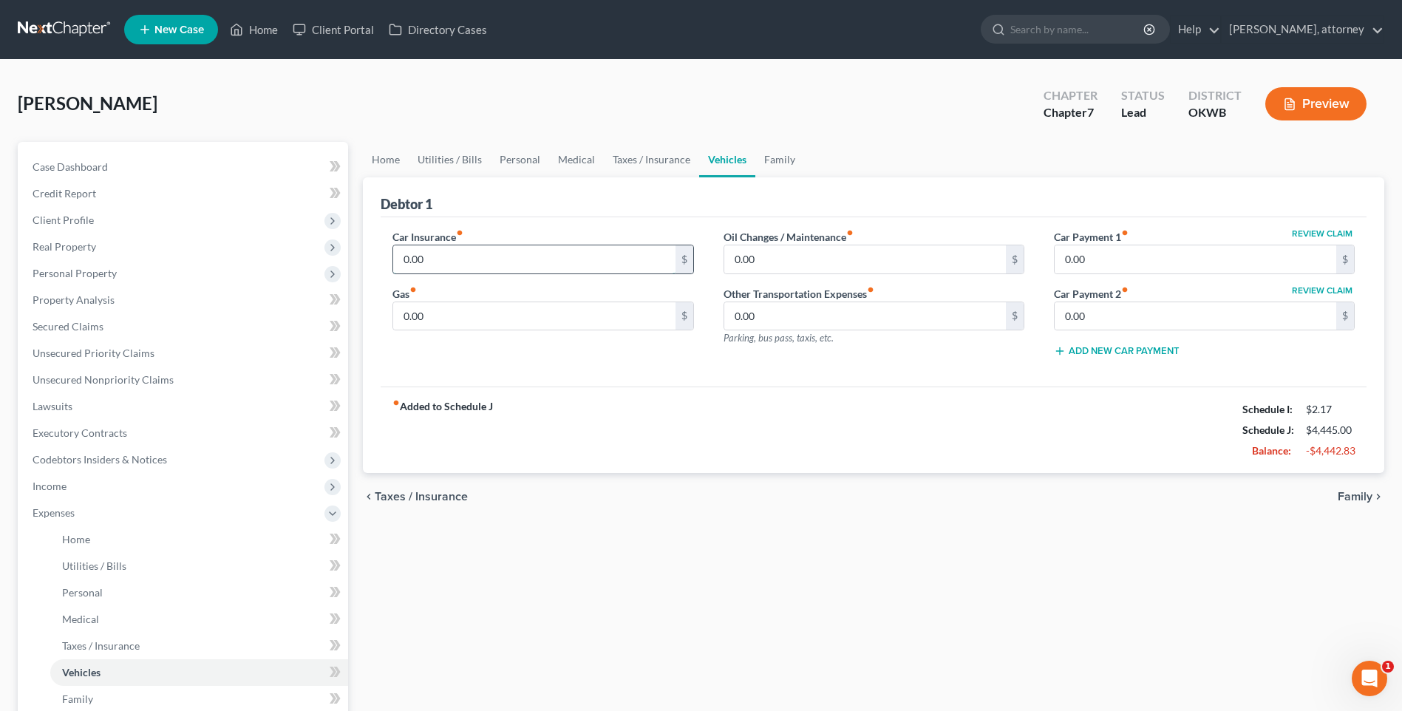
click at [442, 254] on input "0.00" at bounding box center [533, 259] width 281 height 28
click at [440, 302] on input "0.00" at bounding box center [533, 316] width 281 height 28
click at [460, 265] on input "0.00" at bounding box center [533, 259] width 281 height 28
click at [824, 265] on input "0.00" at bounding box center [864, 259] width 281 height 28
drag, startPoint x: 1153, startPoint y: 263, endPoint x: 1085, endPoint y: 286, distance: 72.4
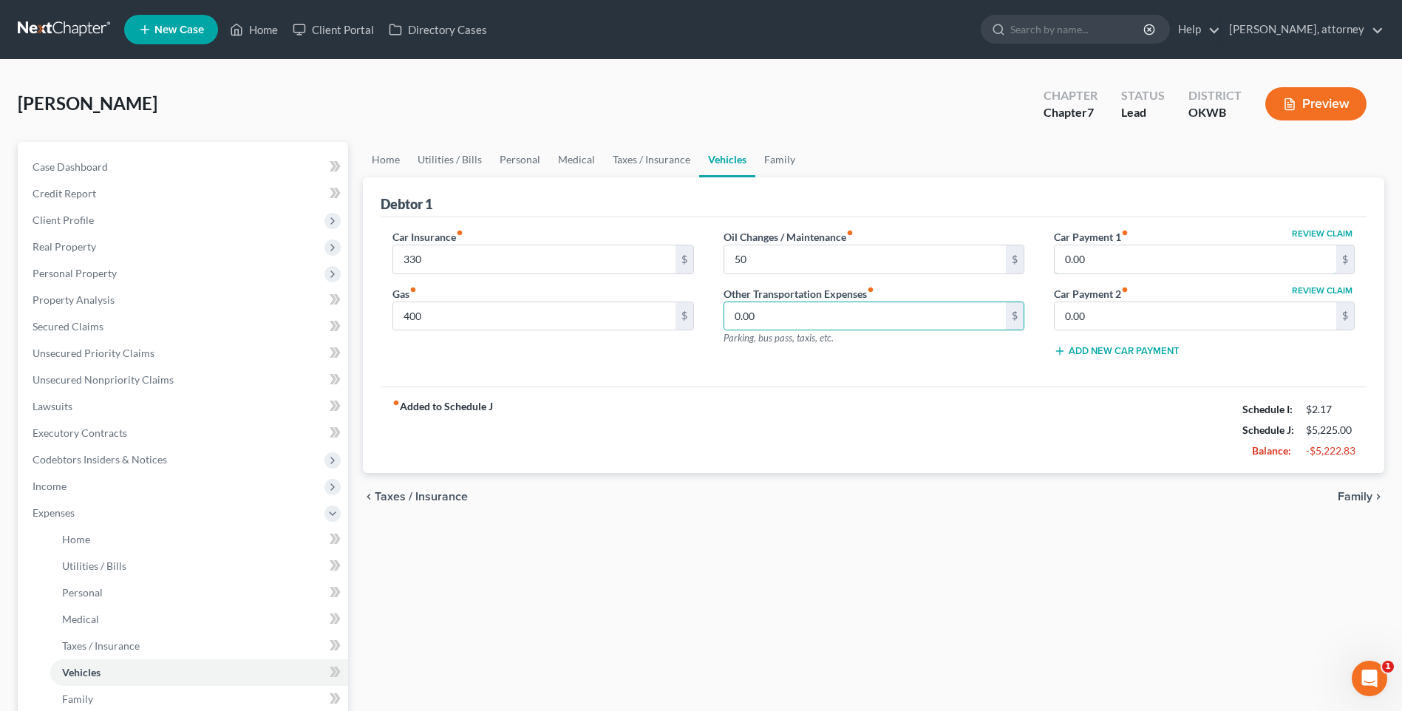
click at [1153, 263] on input "0.00" at bounding box center [1194, 259] width 281 height 28
click at [1080, 325] on input "0.00" at bounding box center [1194, 316] width 281 height 28
click at [977, 373] on div "Car Insurance fiber_manual_record 330 $ Gas fiber_manual_record 400 $ Oil Chang…" at bounding box center [874, 302] width 986 height 170
click at [75, 322] on span "Secured Claims" at bounding box center [68, 326] width 71 height 13
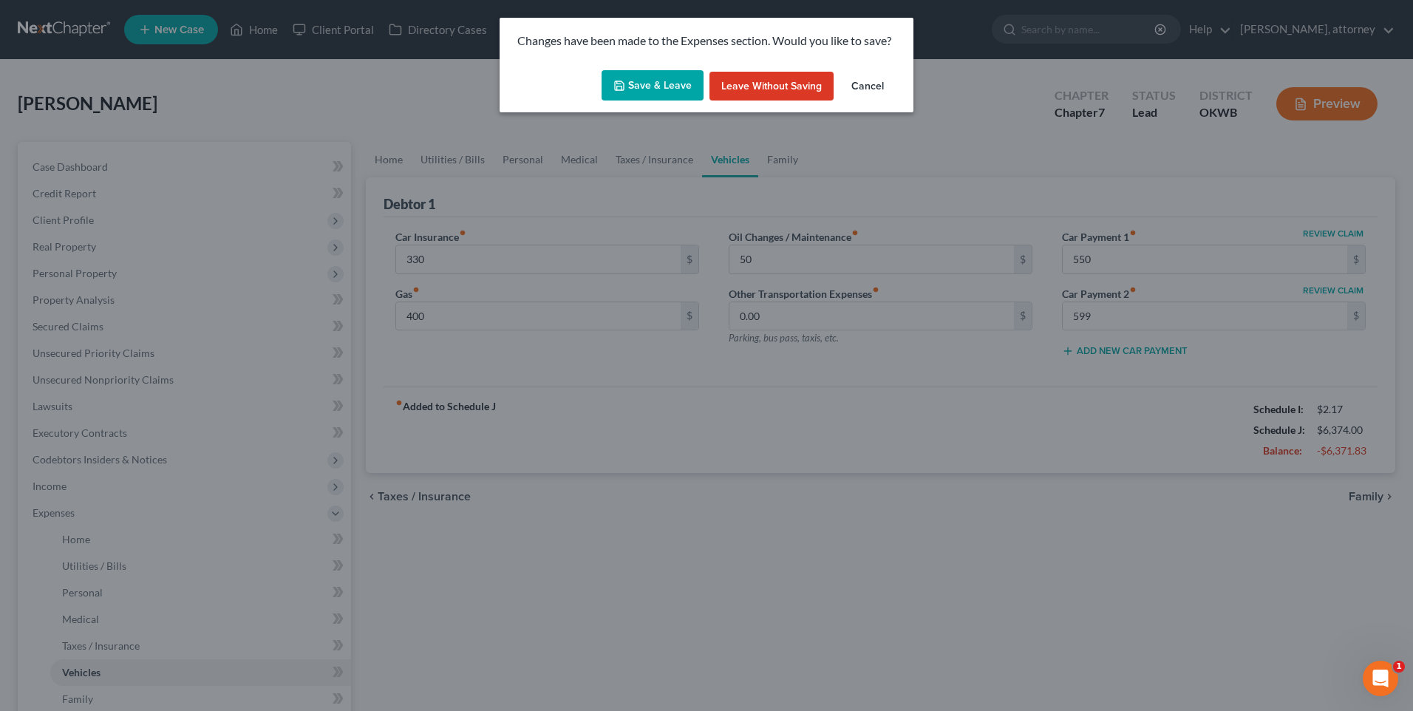
click at [661, 75] on button "Save & Leave" at bounding box center [652, 85] width 102 height 31
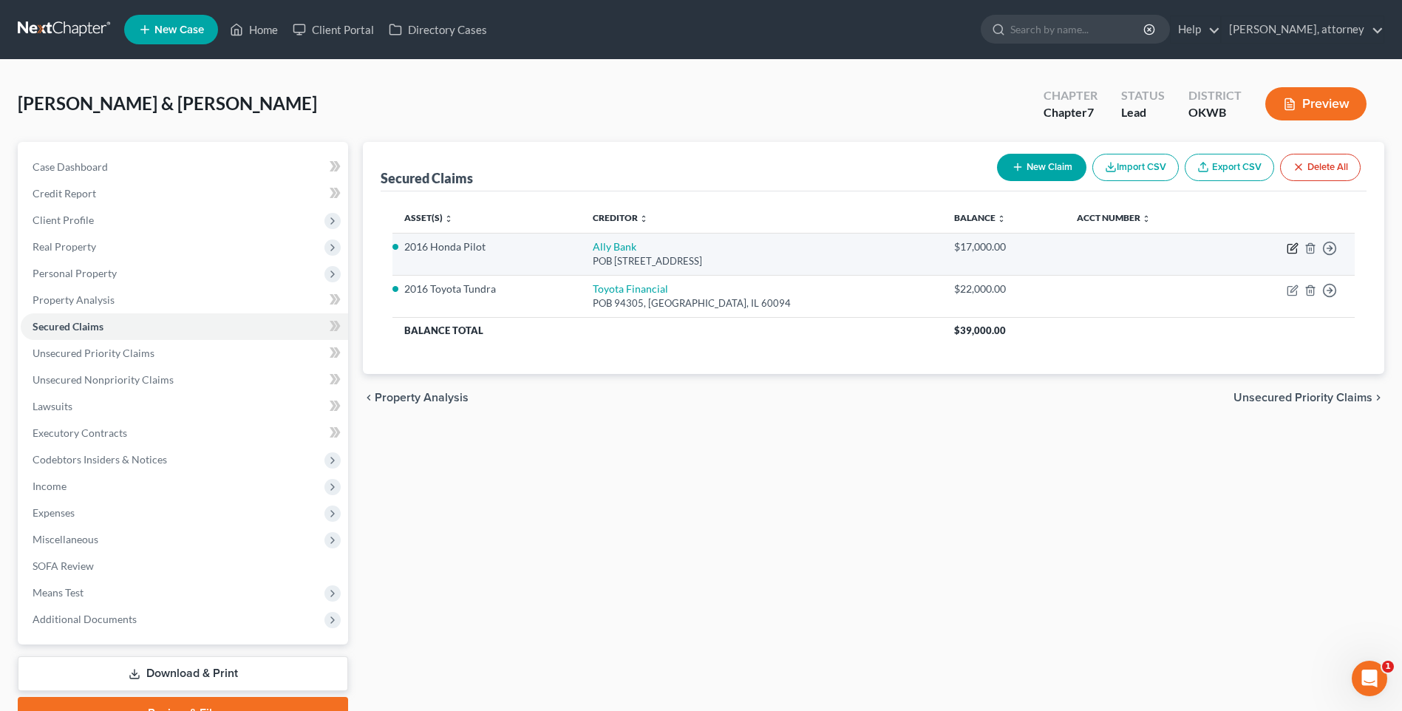
click at [1290, 247] on icon "button" at bounding box center [1292, 248] width 12 height 12
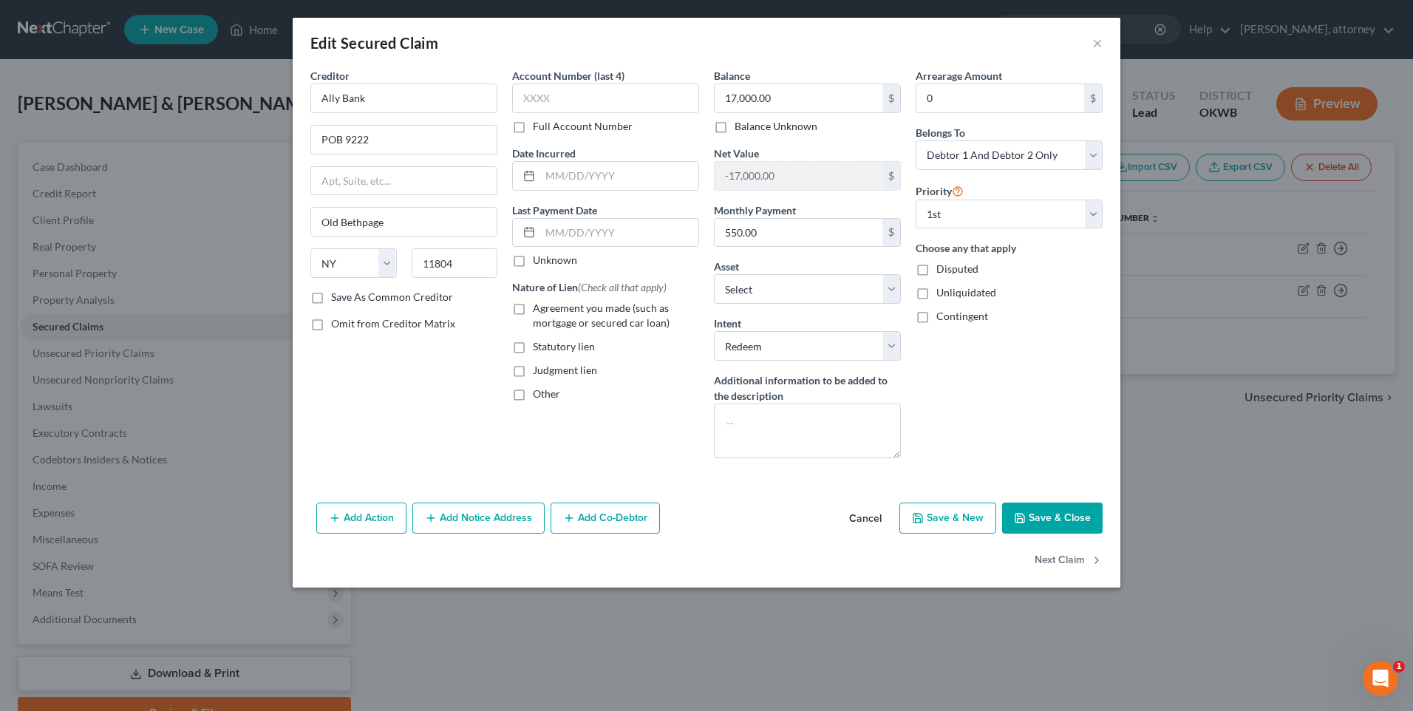
click at [533, 310] on label "Agreement you made (such as mortgage or secured car loan)" at bounding box center [616, 316] width 166 height 30
click at [539, 310] on input "Agreement you made (such as mortgage or secured car loan)" at bounding box center [544, 306] width 10 height 10
click at [1057, 518] on button "Save & Close" at bounding box center [1052, 517] width 100 height 31
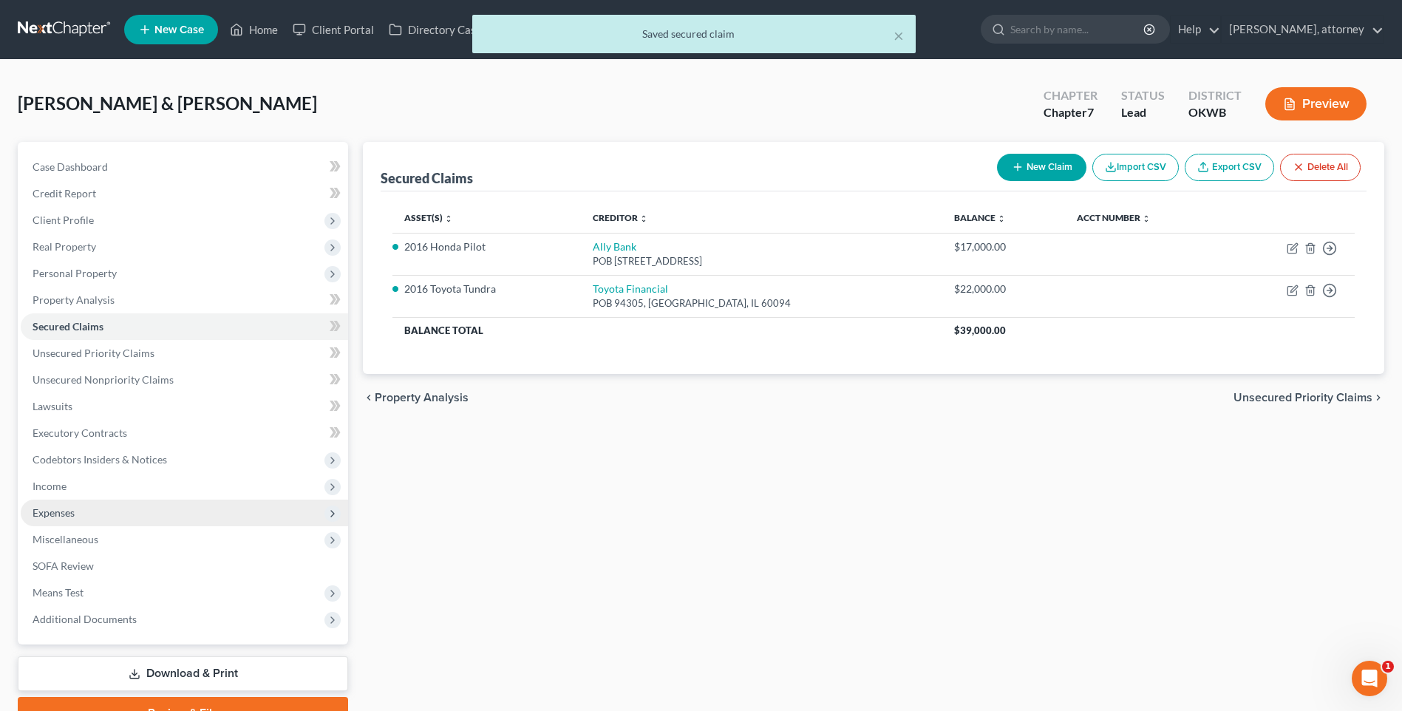
click at [65, 506] on span "Expenses" at bounding box center [54, 512] width 42 height 13
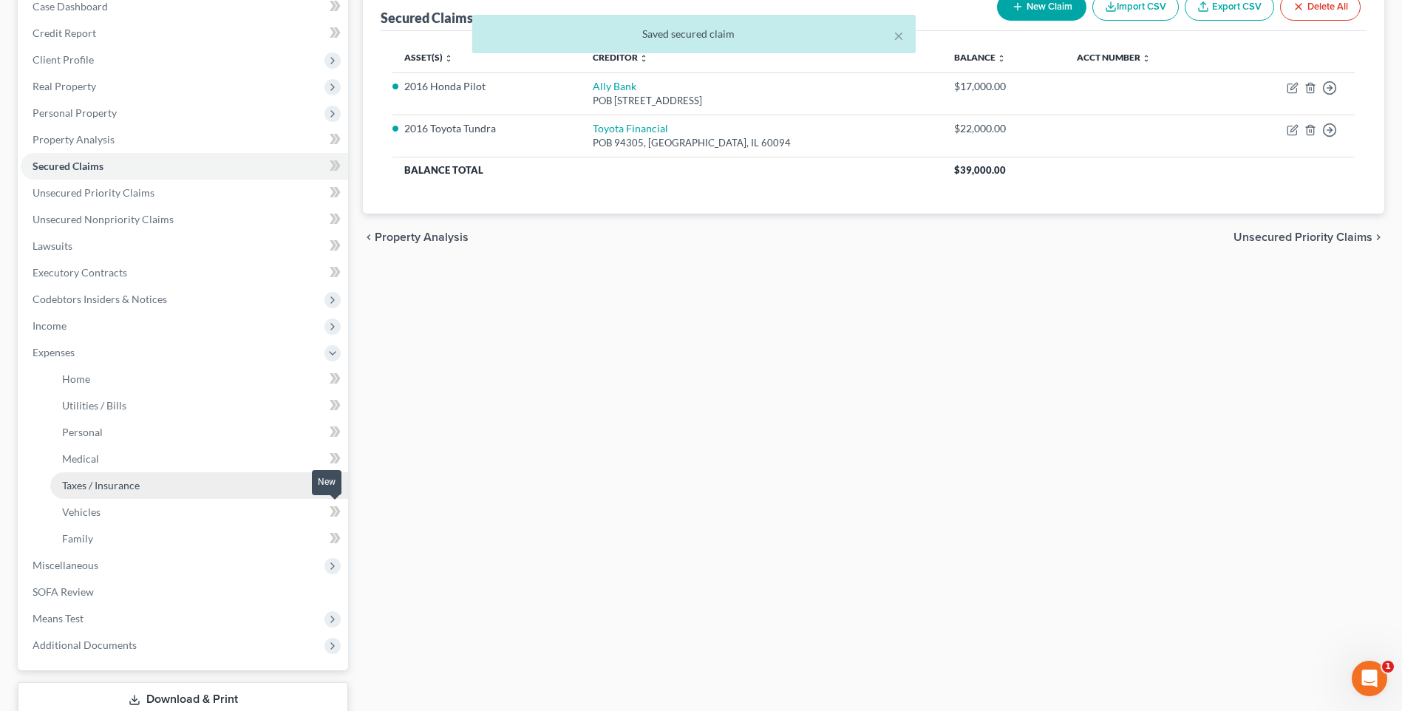
scroll to position [222, 0]
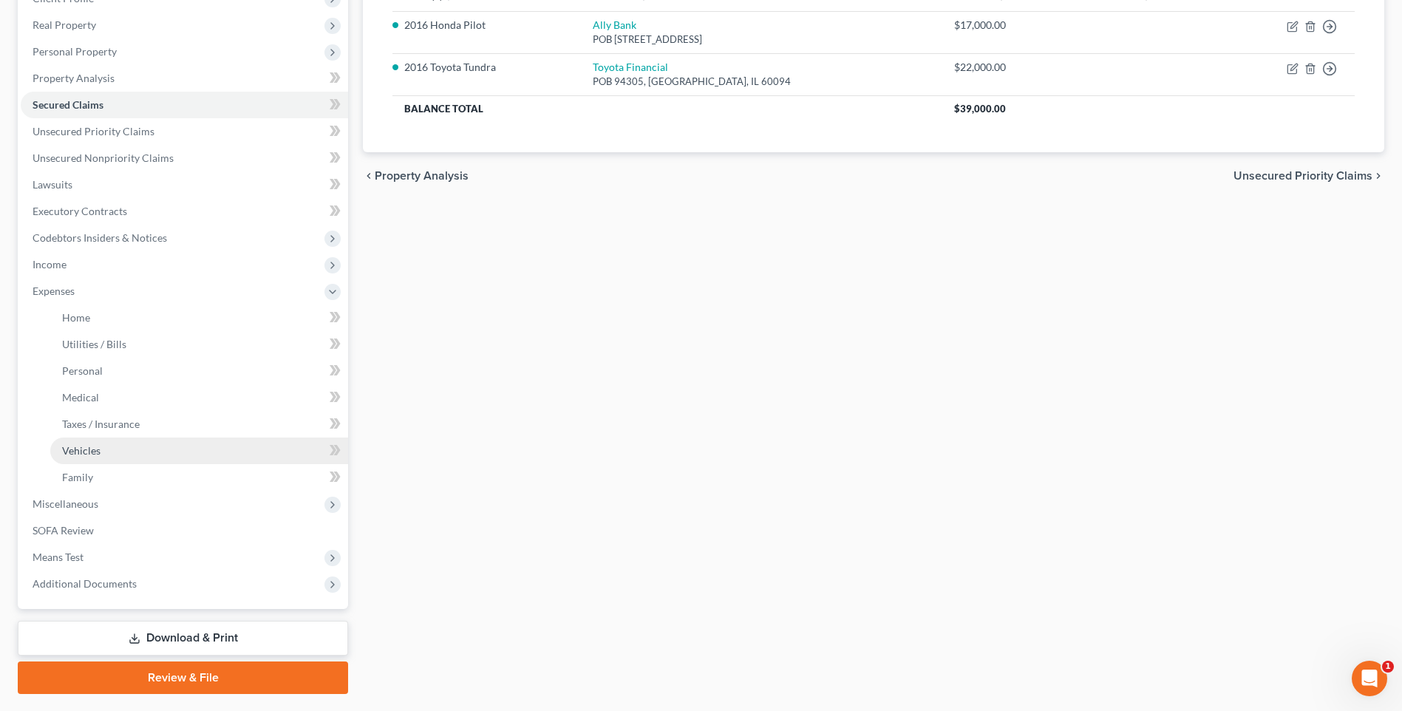
click at [84, 455] on span "Vehicles" at bounding box center [81, 450] width 38 height 13
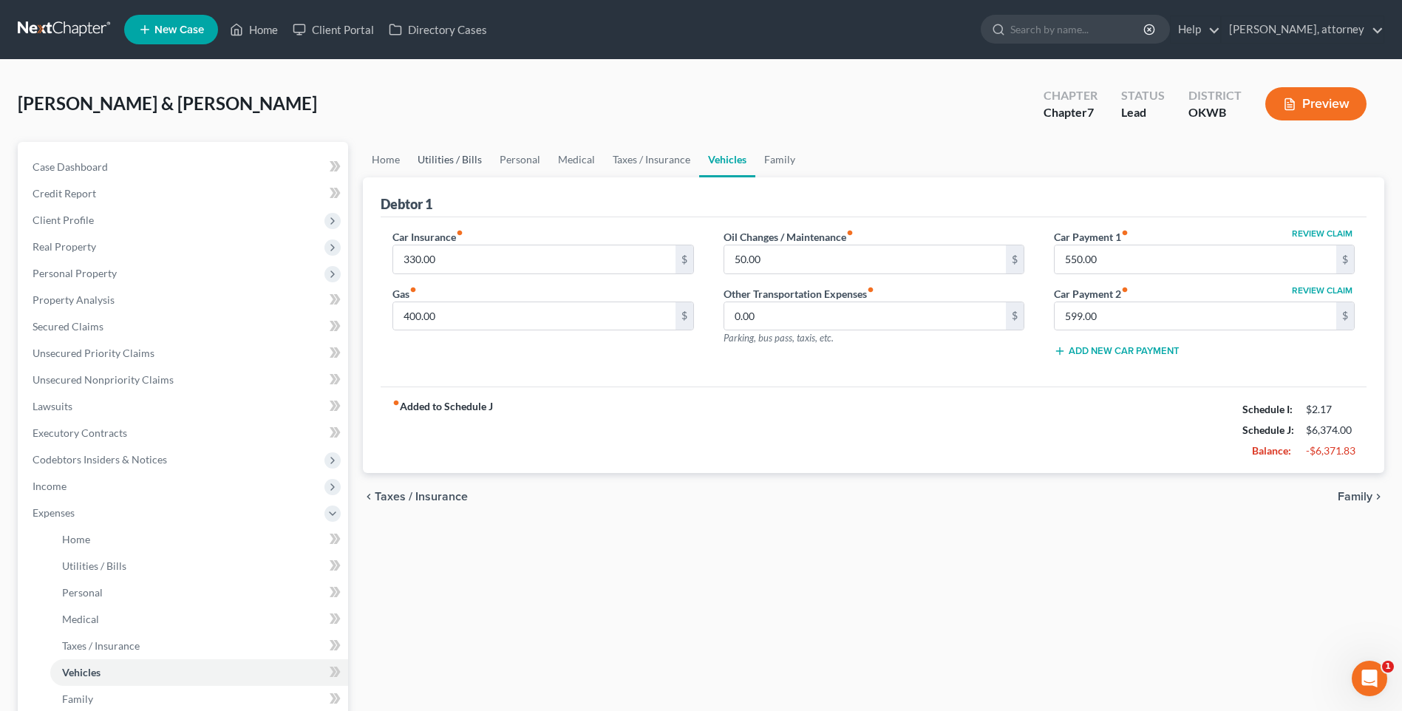
click at [464, 163] on link "Utilities / Bills" at bounding box center [450, 159] width 82 height 35
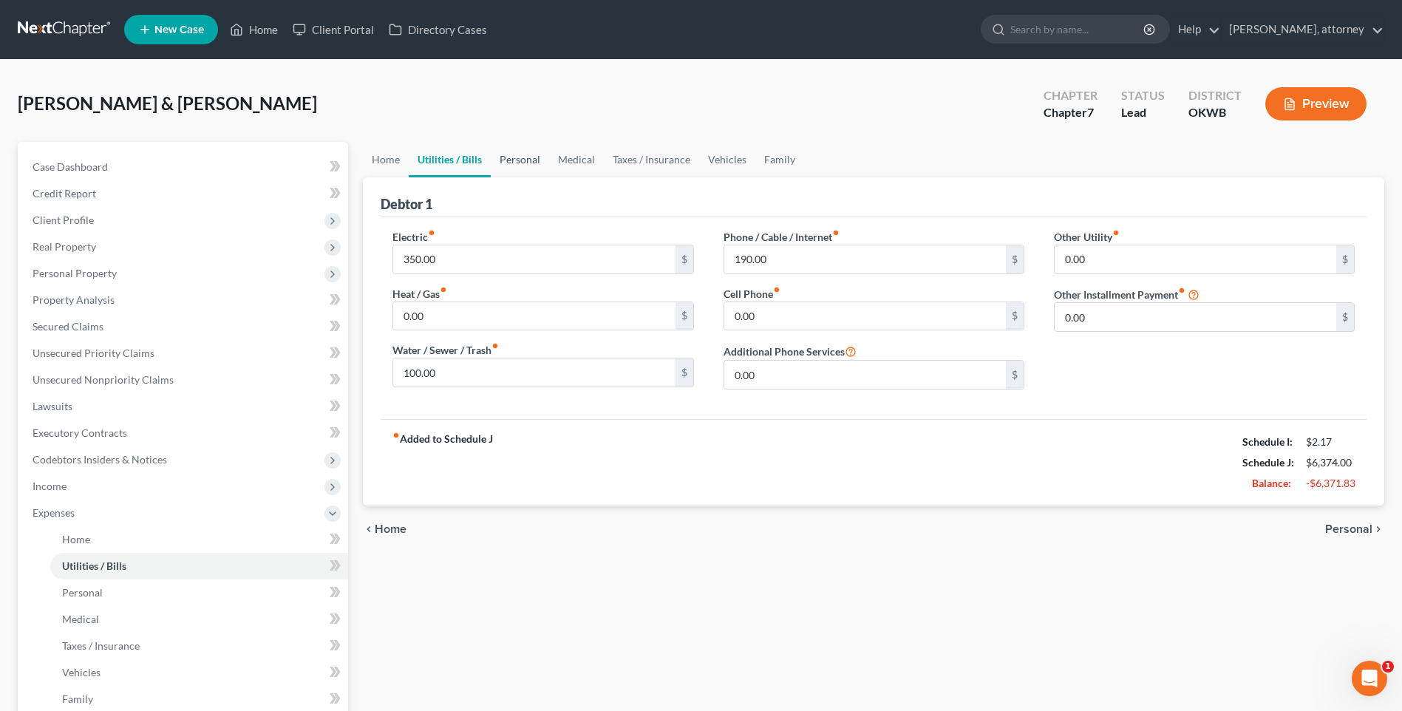
click at [518, 160] on link "Personal" at bounding box center [520, 159] width 58 height 35
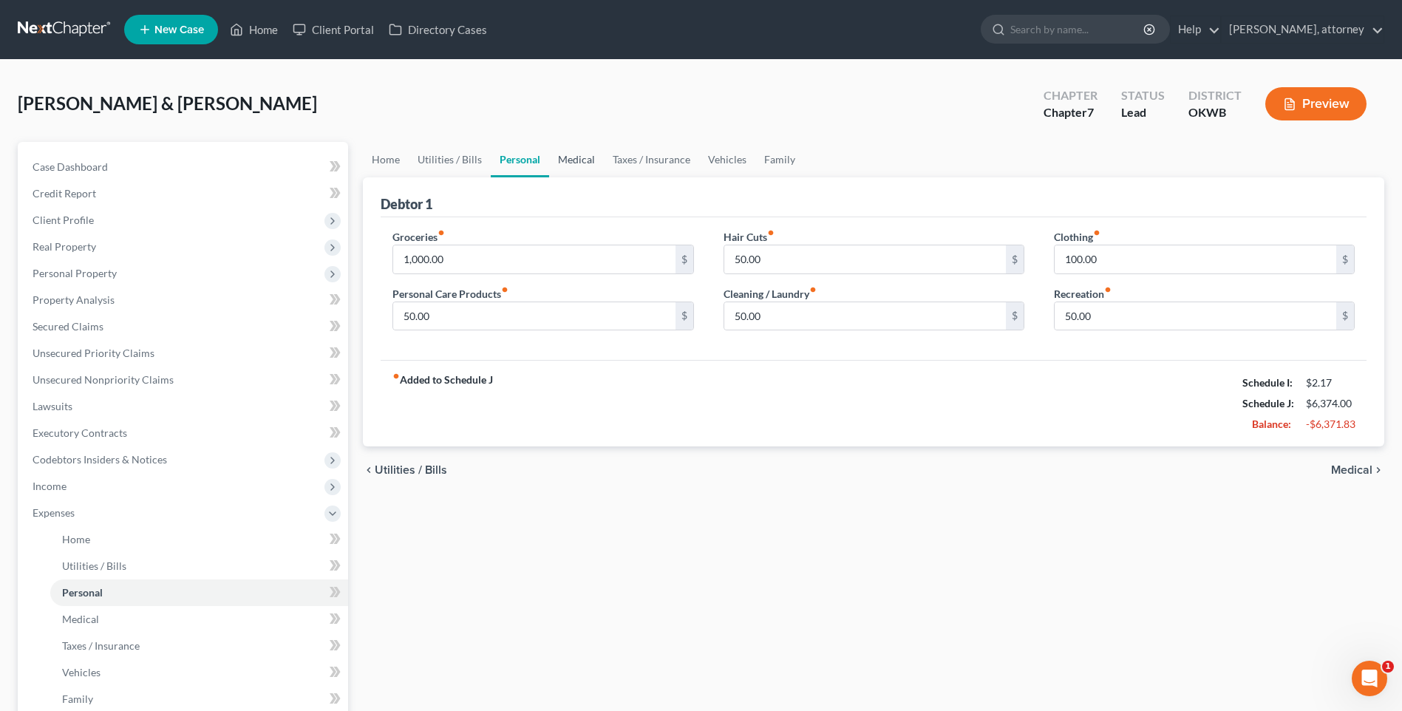
click at [573, 155] on link "Medical" at bounding box center [576, 159] width 55 height 35
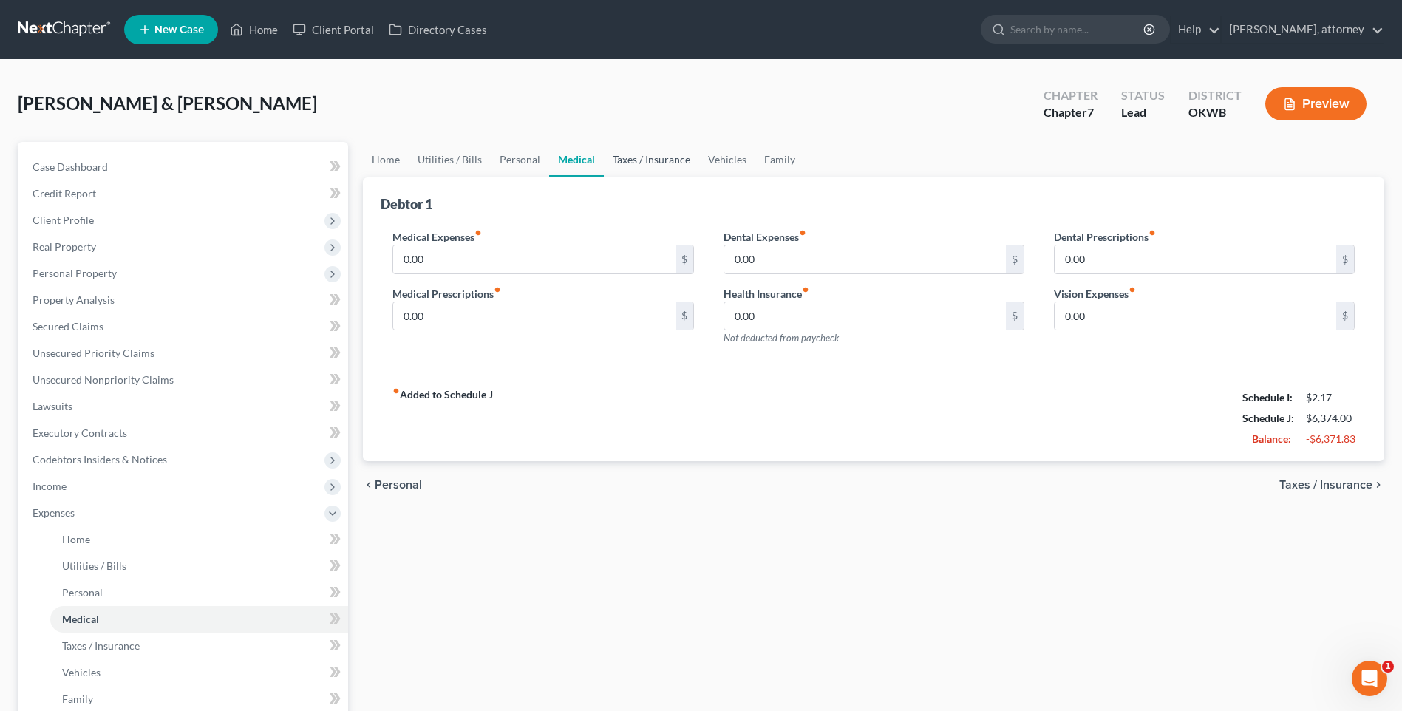
click at [647, 158] on link "Taxes / Insurance" at bounding box center [651, 159] width 95 height 35
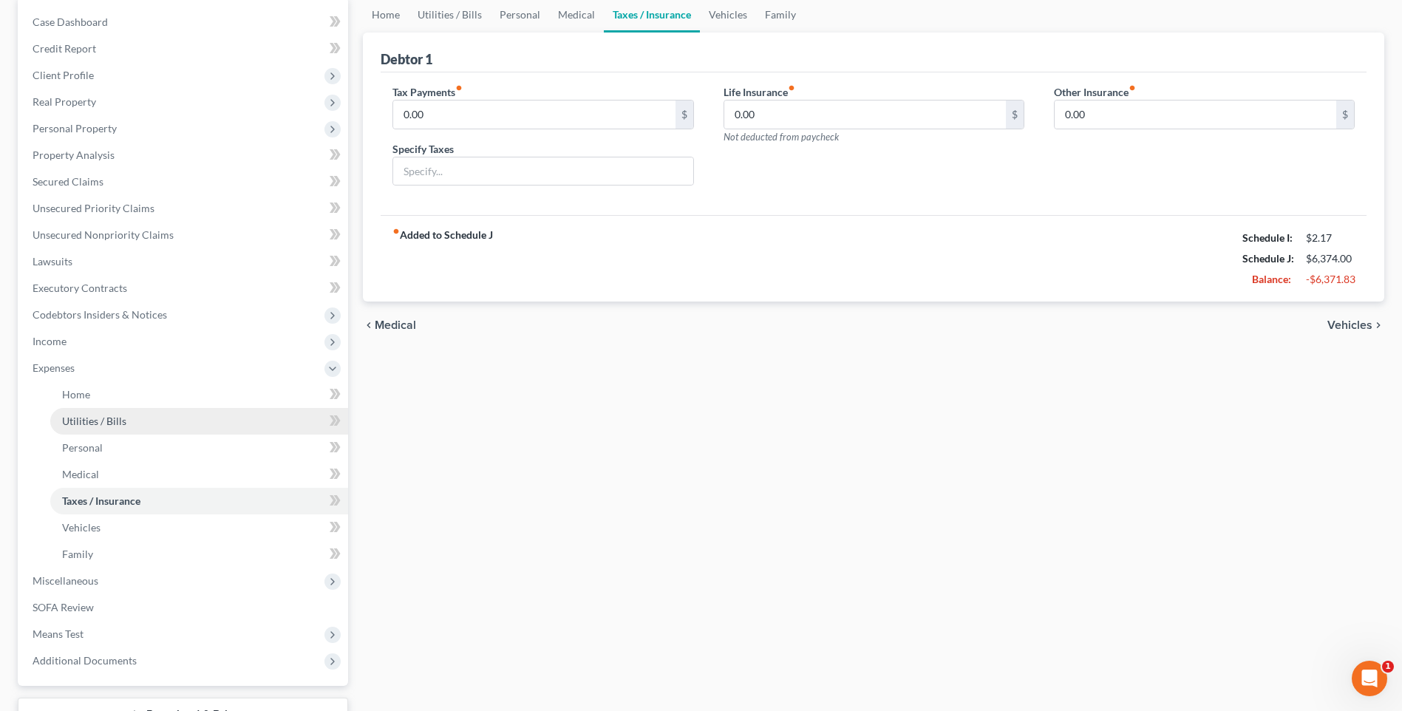
scroll to position [148, 0]
click at [1359, 330] on div "chevron_left Medical Vehicles chevron_right" at bounding box center [873, 321] width 1021 height 47
click at [1359, 322] on span "Vehicles" at bounding box center [1349, 322] width 45 height 12
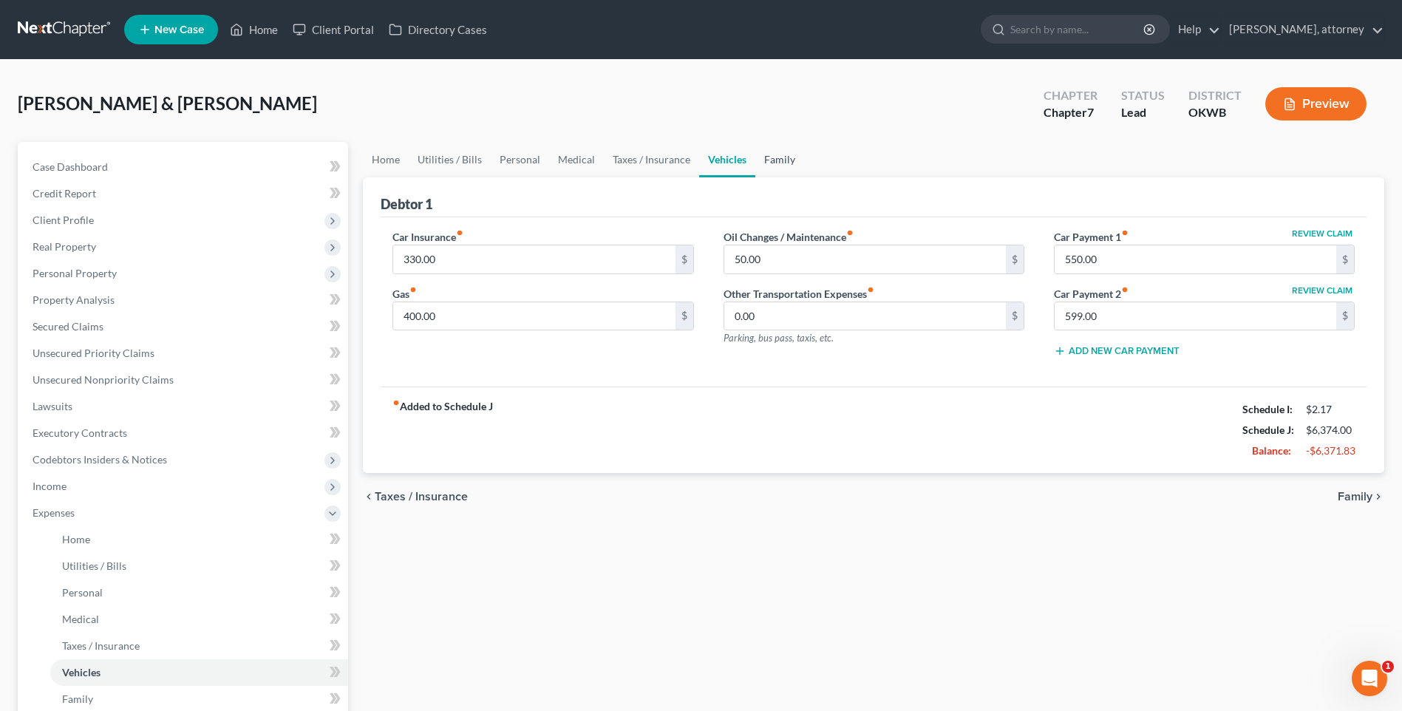
click at [779, 156] on link "Family" at bounding box center [779, 159] width 49 height 35
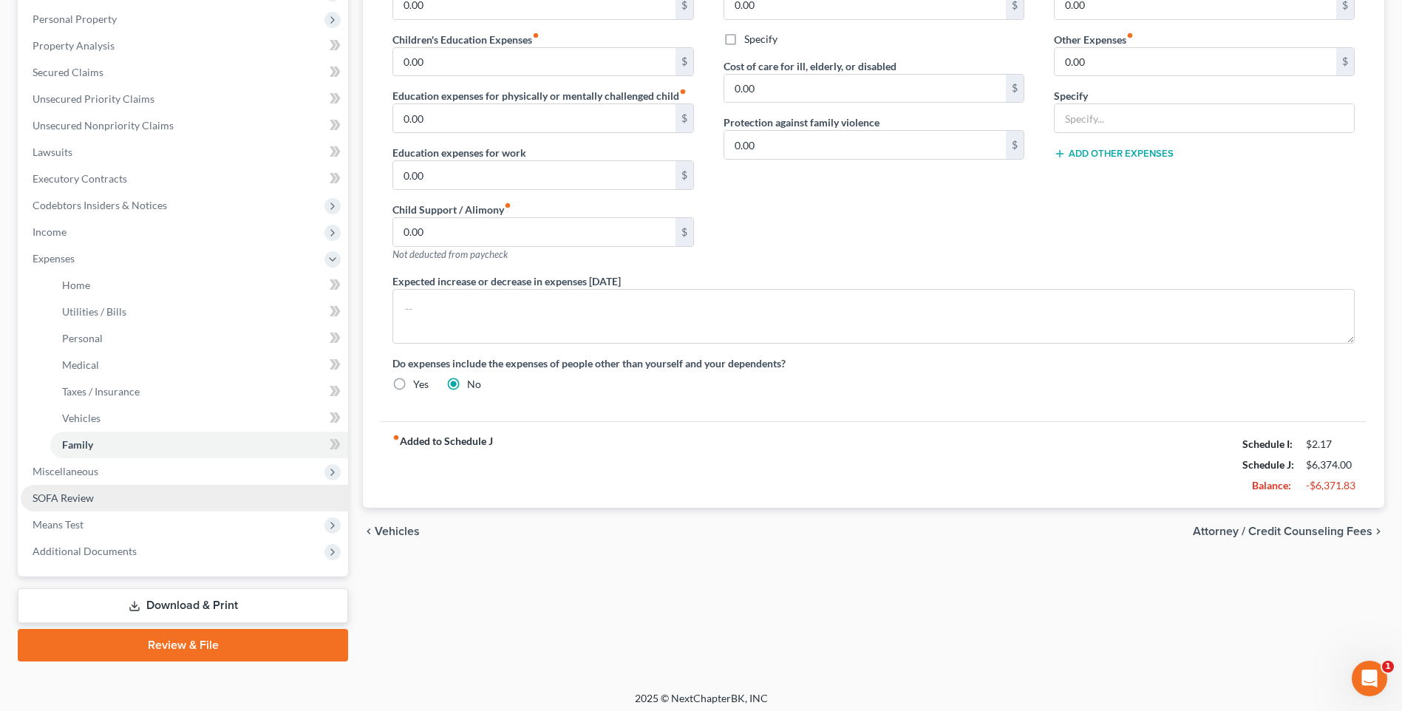
scroll to position [261, 0]
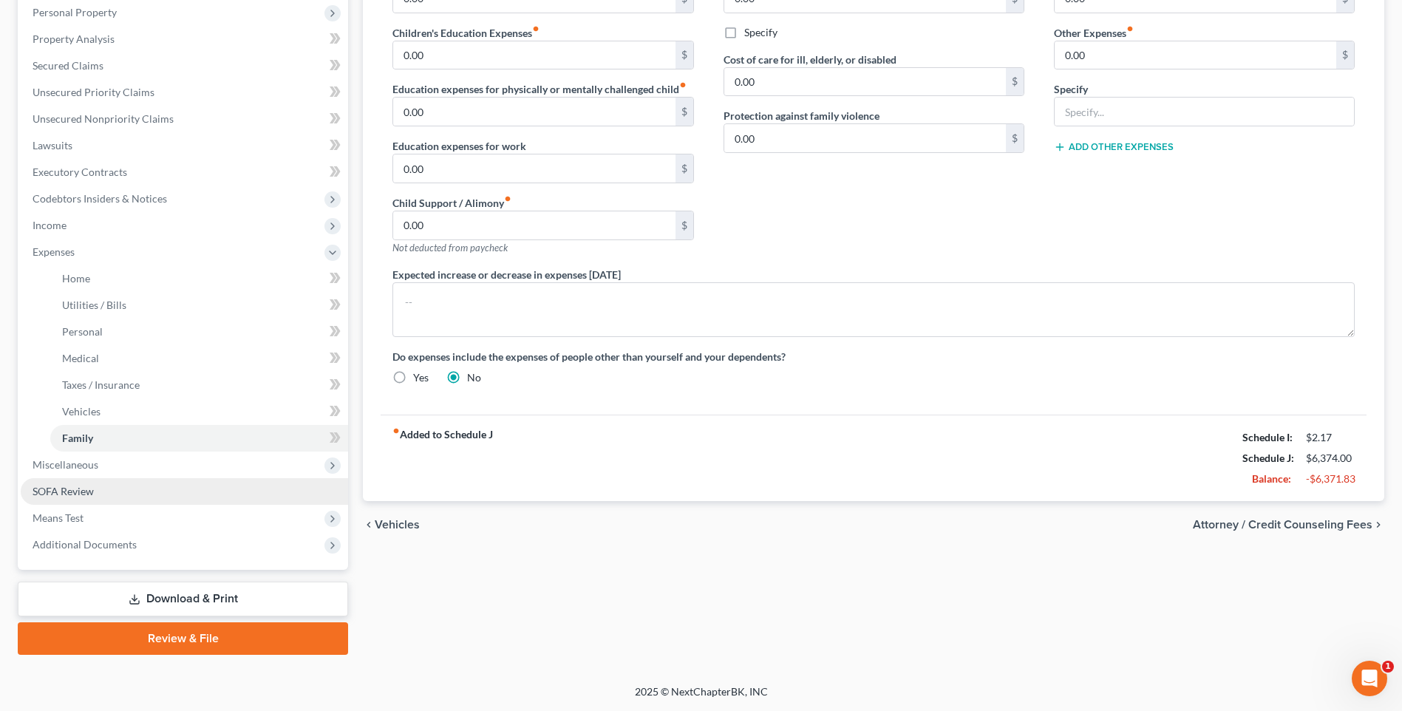
click at [83, 489] on span "SOFA Review" at bounding box center [63, 491] width 61 height 13
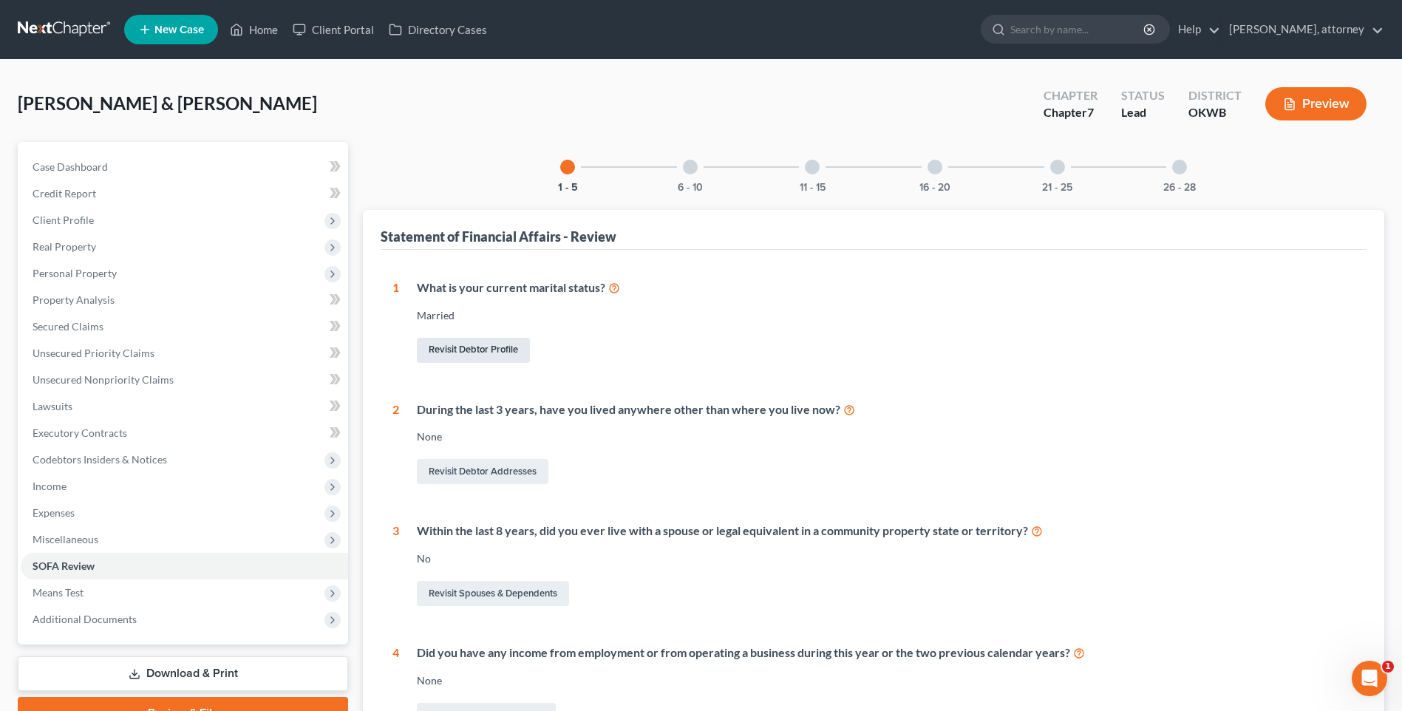
click at [463, 349] on link "Revisit Debtor Profile" at bounding box center [473, 350] width 113 height 25
click at [77, 217] on span "Client Profile" at bounding box center [63, 220] width 61 height 13
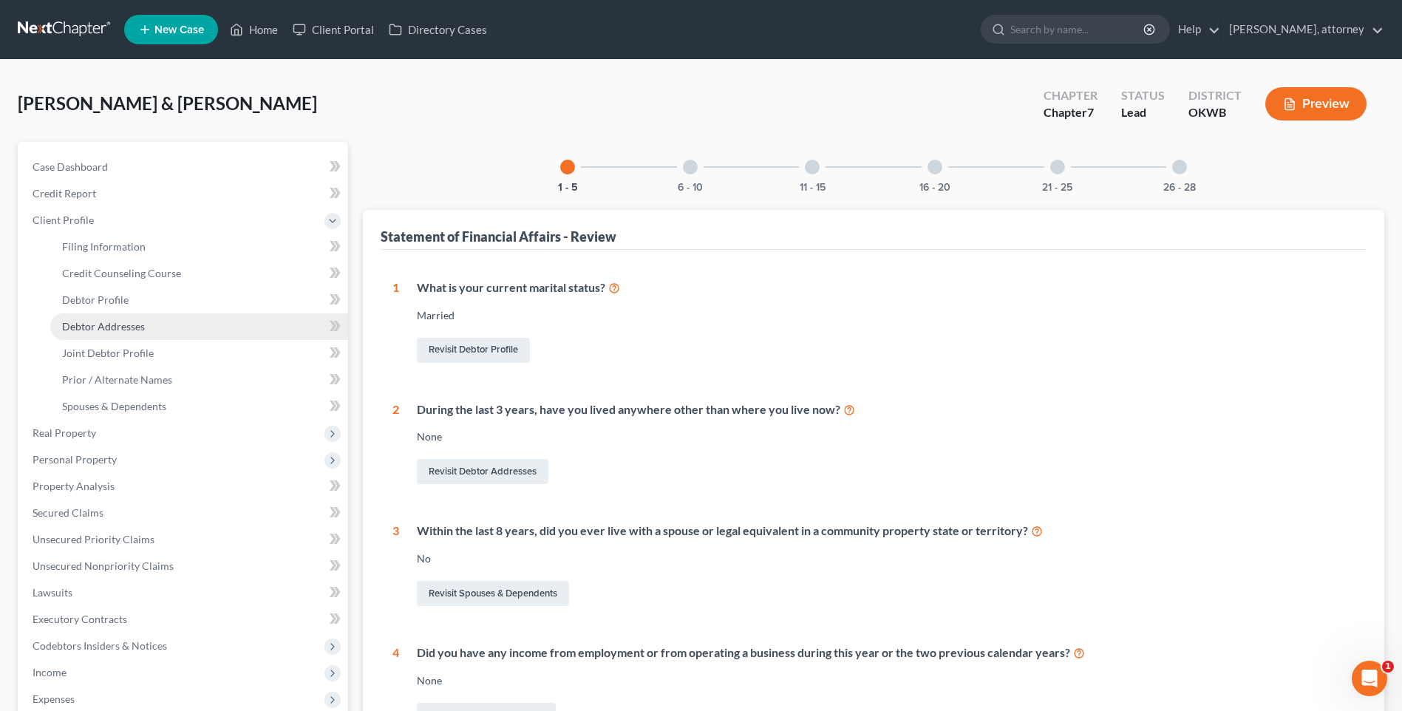
click at [106, 332] on span "Debtor Addresses" at bounding box center [103, 326] width 83 height 13
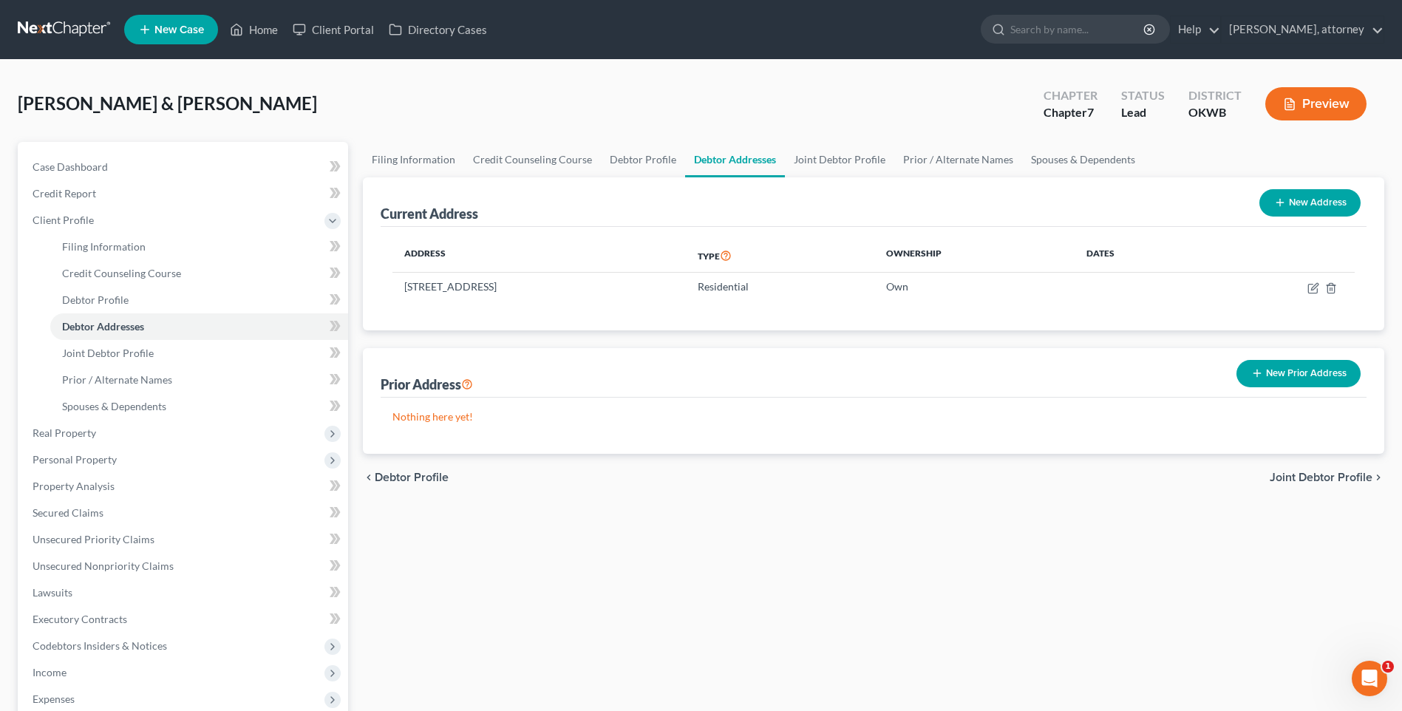
click at [1285, 369] on button "New Prior Address" at bounding box center [1298, 373] width 124 height 27
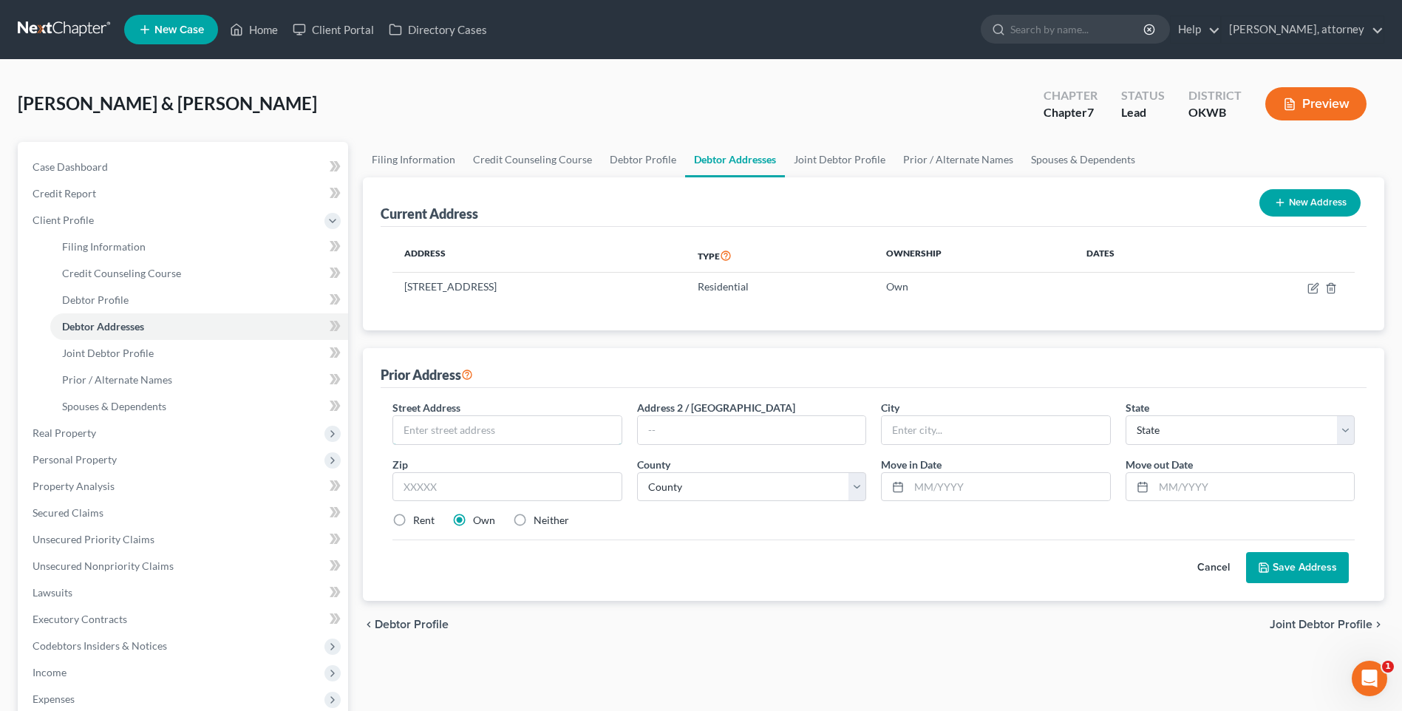
drag, startPoint x: 487, startPoint y: 419, endPoint x: 570, endPoint y: 400, distance: 85.7
click at [486, 420] on input "text" at bounding box center [507, 430] width 228 height 28
drag, startPoint x: 485, startPoint y: 488, endPoint x: 523, endPoint y: 471, distance: 42.3
click at [485, 488] on input "text" at bounding box center [506, 487] width 229 height 30
click at [786, 530] on div "Street Address * [STREET_ADDRESS] Address 2 / [GEOGRAPHIC_DATA] * State * State…" at bounding box center [873, 470] width 977 height 140
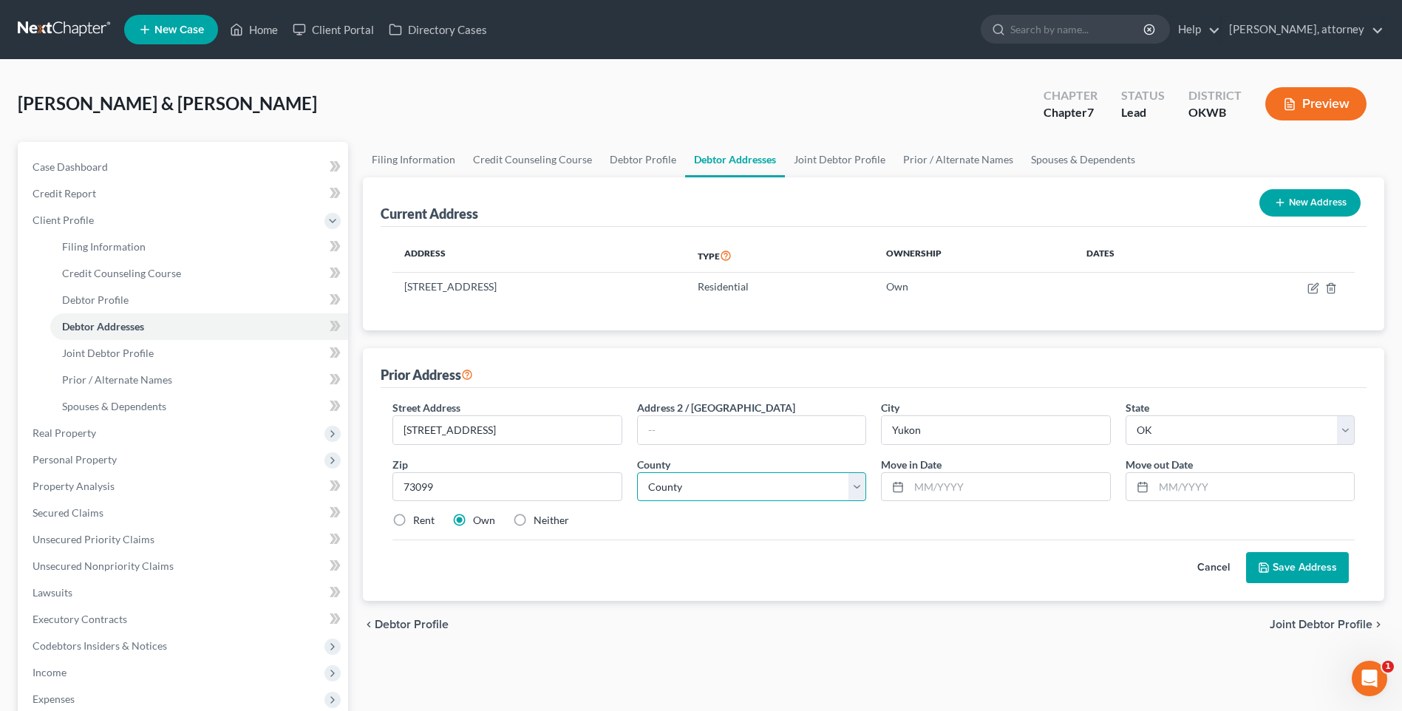
click at [723, 485] on select "County" at bounding box center [751, 487] width 229 height 30
click at [637, 472] on select "County [GEOGRAPHIC_DATA] [GEOGRAPHIC_DATA] [GEOGRAPHIC_DATA] [GEOGRAPHIC_DATA] …" at bounding box center [751, 487] width 229 height 30
drag, startPoint x: 1021, startPoint y: 481, endPoint x: 932, endPoint y: 409, distance: 115.0
click at [1020, 481] on input "text" at bounding box center [1009, 487] width 200 height 28
drag, startPoint x: 1175, startPoint y: 482, endPoint x: 1017, endPoint y: 358, distance: 200.0
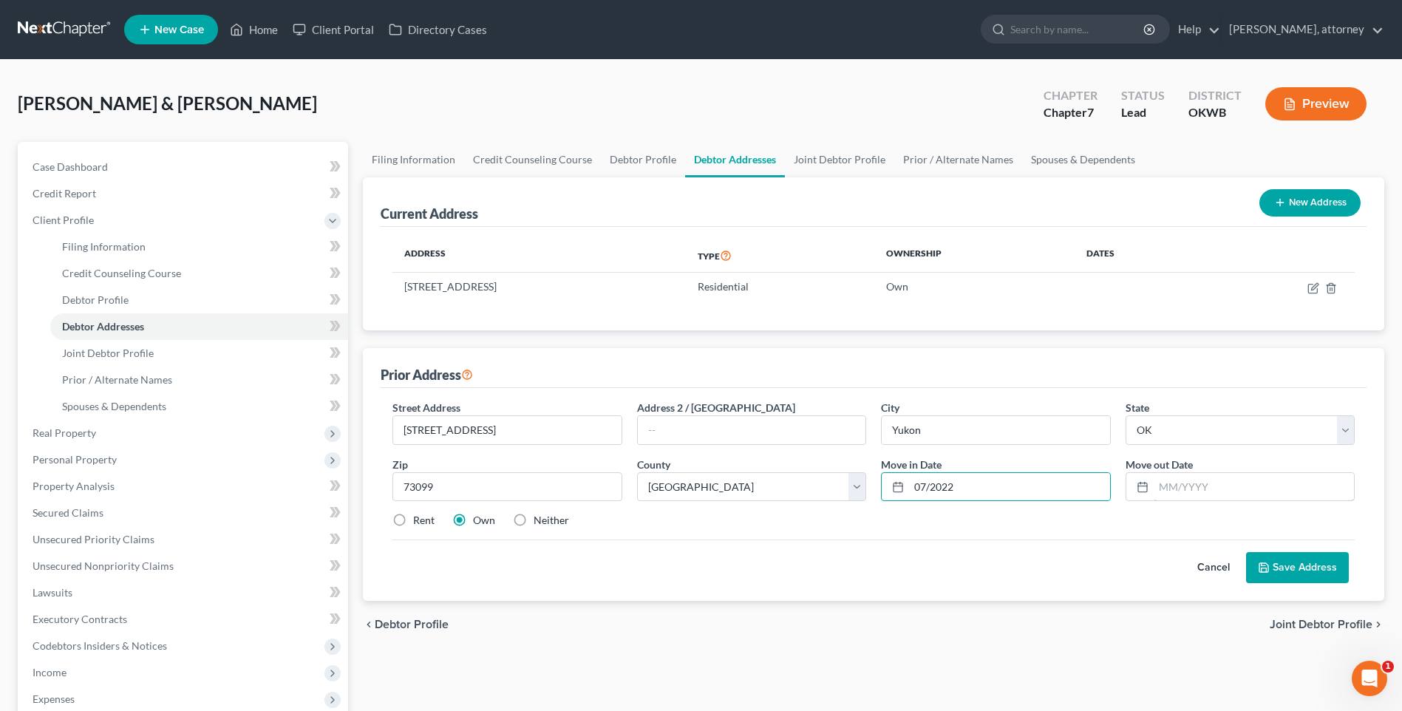
click at [1175, 482] on input "text" at bounding box center [1253, 487] width 200 height 28
click at [1306, 565] on button "Save Address" at bounding box center [1297, 567] width 103 height 31
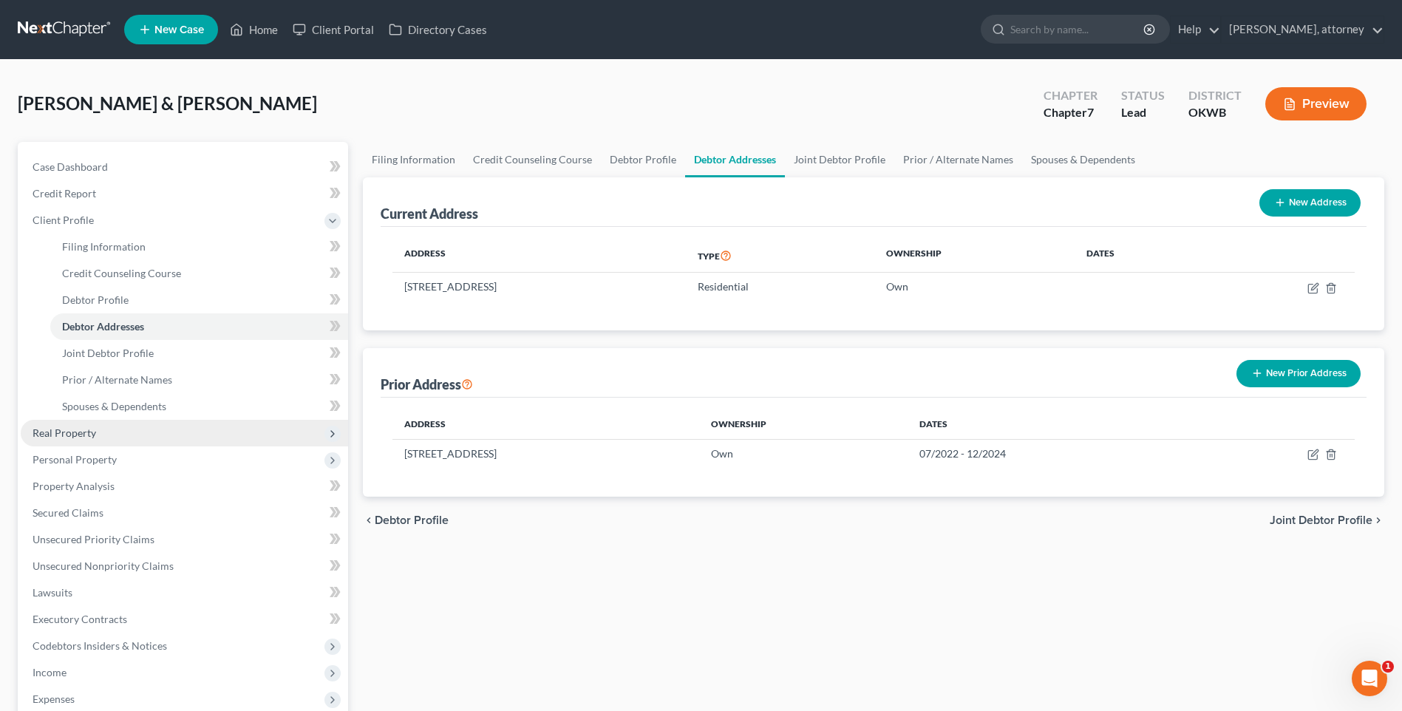
click at [63, 440] on span "Real Property" at bounding box center [184, 433] width 327 height 27
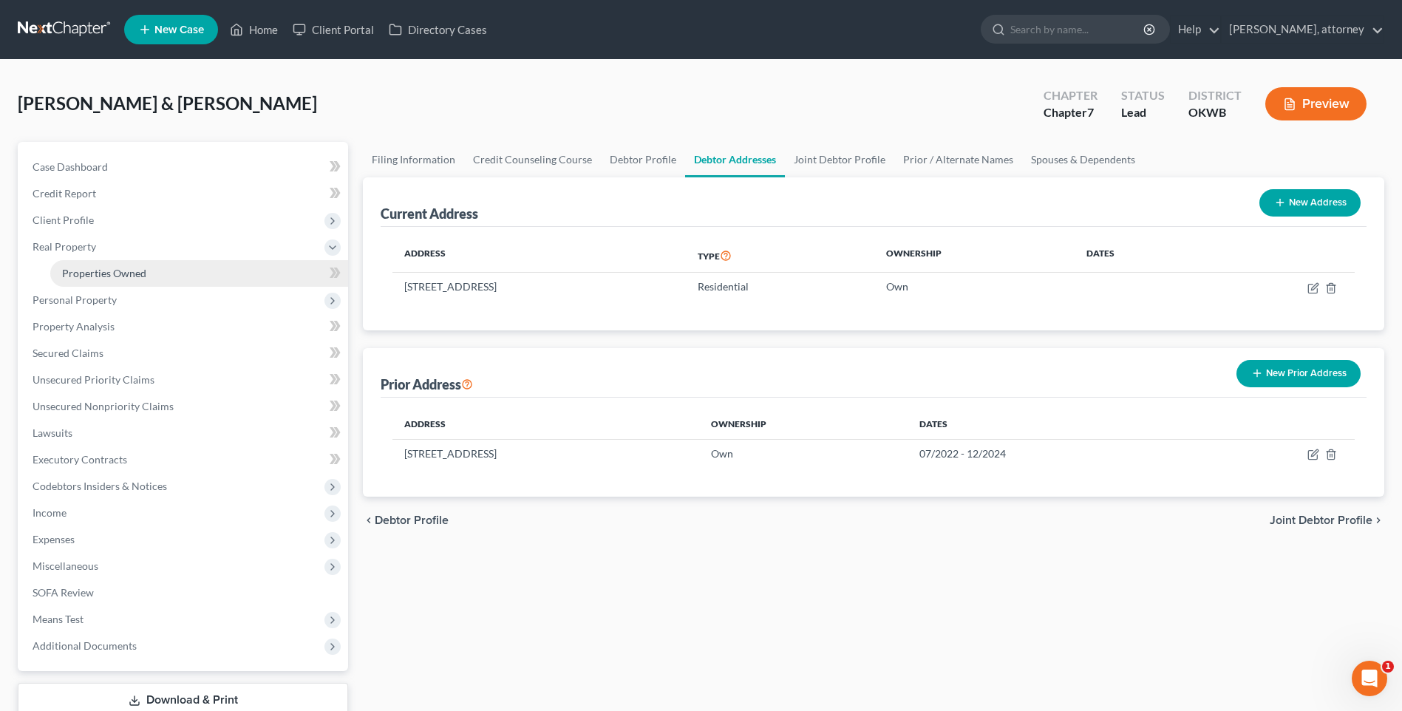
click at [86, 272] on span "Properties Owned" at bounding box center [104, 273] width 84 height 13
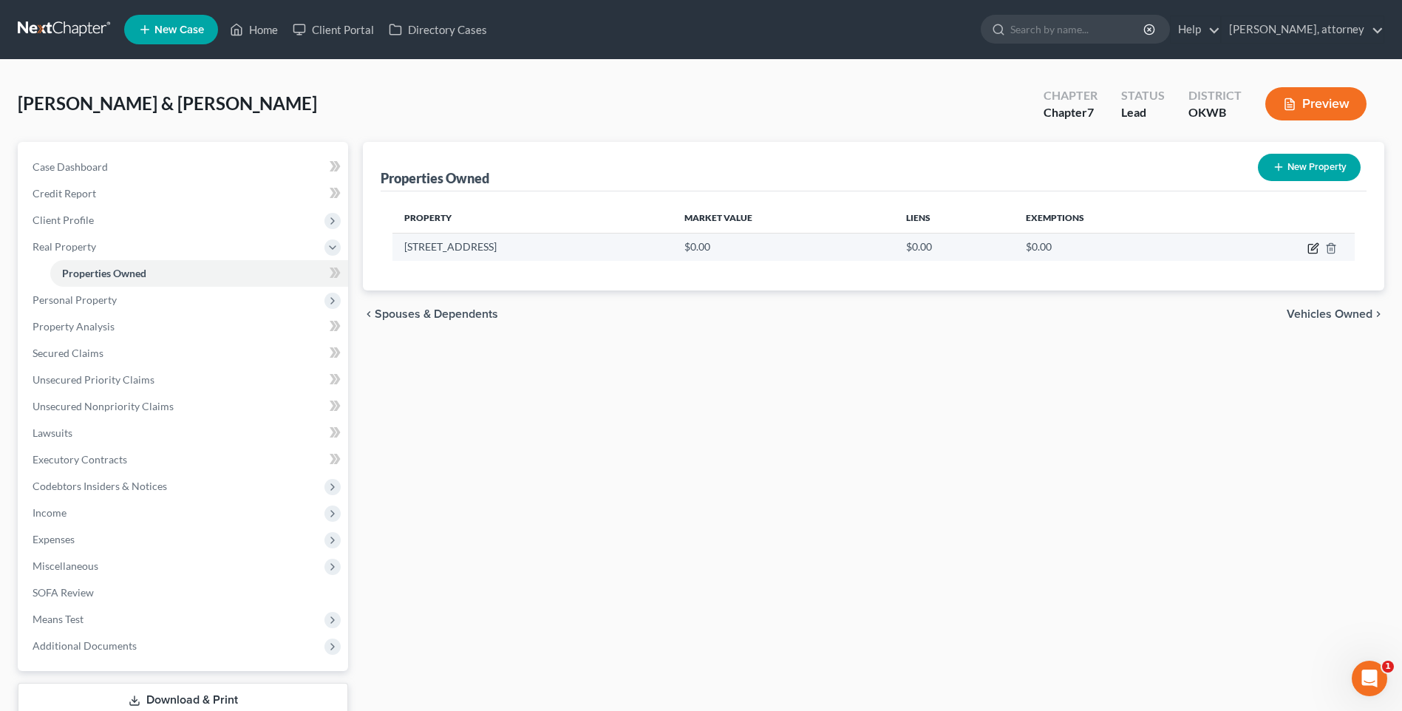
click at [1311, 246] on icon "button" at bounding box center [1313, 248] width 12 height 12
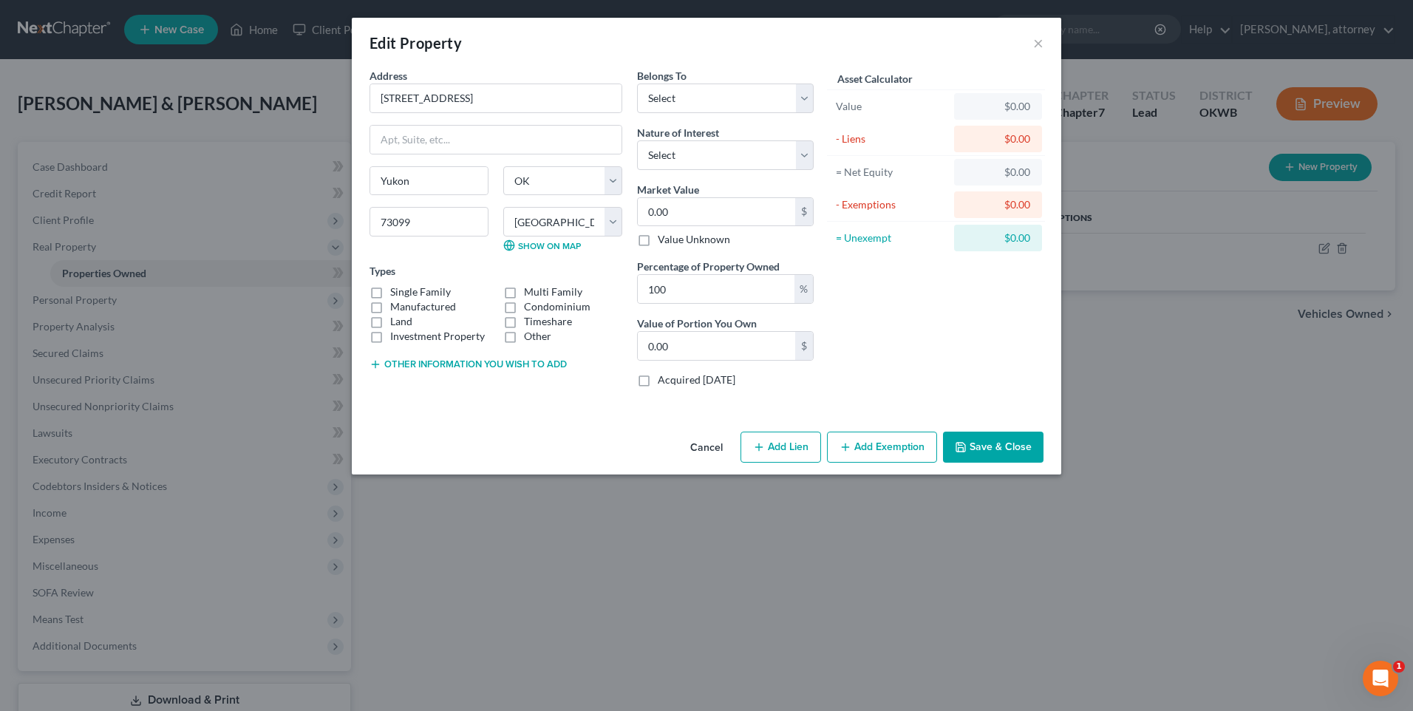
click at [391, 292] on label "Single Family" at bounding box center [420, 291] width 61 height 15
click at [396, 292] on input "Single Family" at bounding box center [401, 289] width 10 height 10
click at [790, 449] on button "Add Lien" at bounding box center [780, 446] width 81 height 31
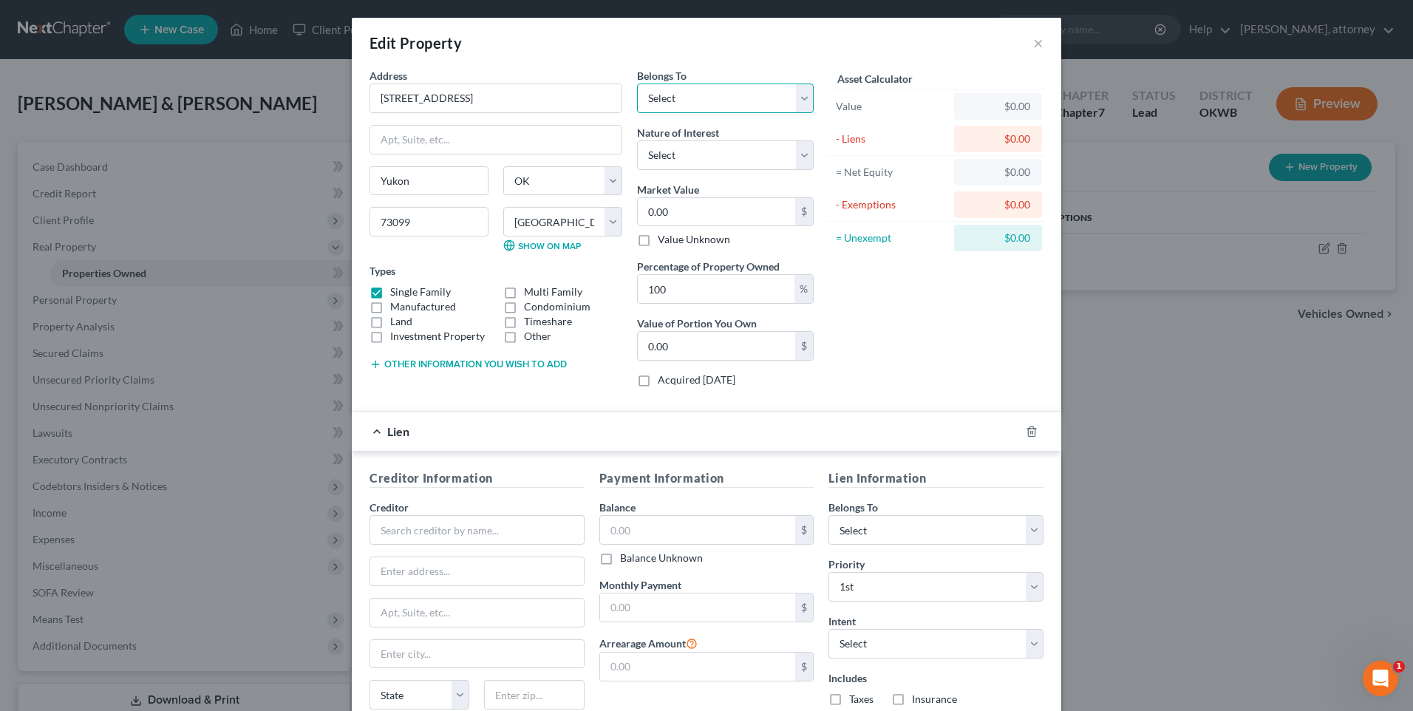
click at [695, 104] on select "Select Debtor 1 Only Debtor 2 Only Debtor 1 And Debtor 2 Only At Least One Of T…" at bounding box center [725, 98] width 177 height 30
click at [637, 83] on select "Select Debtor 1 Only Debtor 2 Only Debtor 1 And Debtor 2 Only At Least One Of T…" at bounding box center [725, 98] width 177 height 30
click at [699, 158] on select "Select Fee Simple Joint Tenant Life Estate Equitable Interest Future Interest T…" at bounding box center [725, 155] width 177 height 30
click at [637, 140] on select "Select Fee Simple Joint Tenant Life Estate Equitable Interest Future Interest T…" at bounding box center [725, 155] width 177 height 30
drag, startPoint x: 476, startPoint y: 520, endPoint x: 482, endPoint y: 513, distance: 9.9
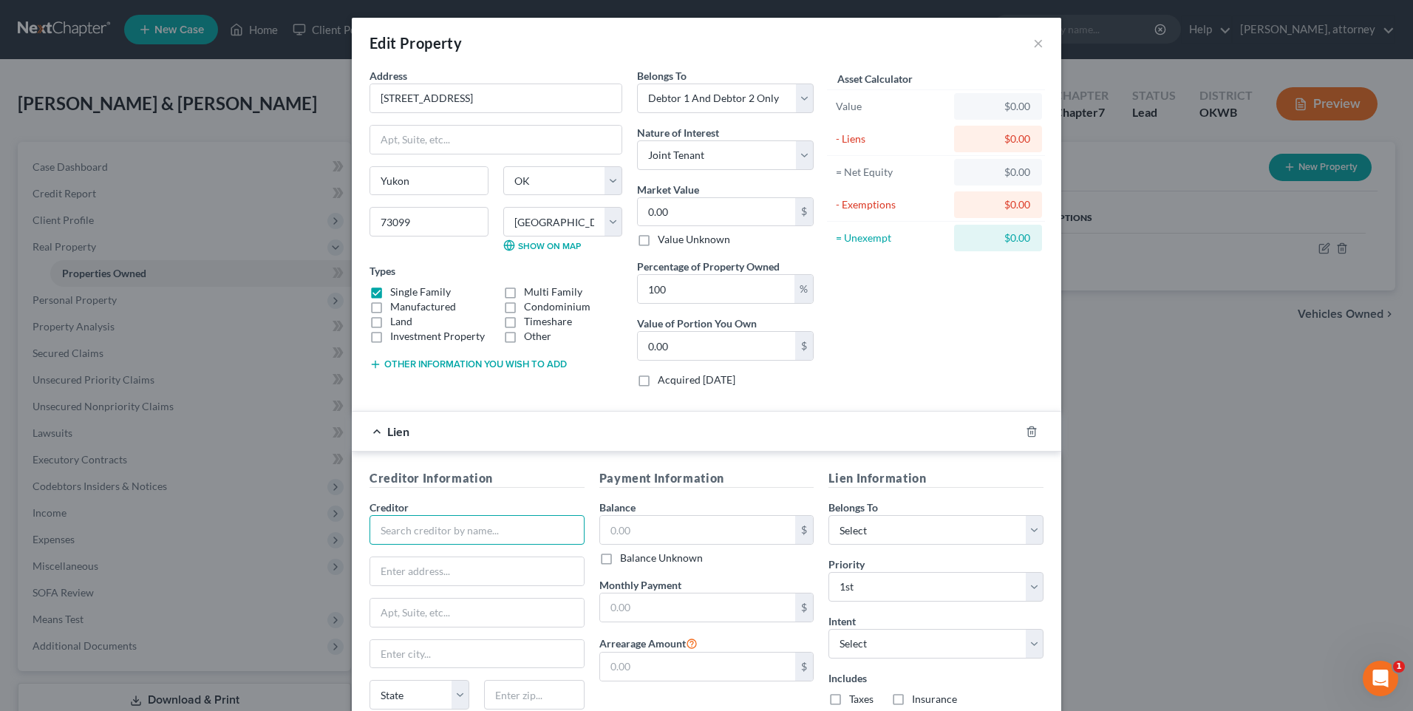
click at [474, 522] on input "text" at bounding box center [476, 530] width 215 height 30
click at [402, 530] on input "[PERSON_NAME]" at bounding box center [476, 530] width 215 height 30
click at [407, 529] on input "[PERSON_NAME]" at bounding box center [476, 530] width 215 height 30
click at [445, 579] on input "text" at bounding box center [477, 571] width 214 height 28
click at [499, 690] on input "text" at bounding box center [534, 695] width 100 height 30
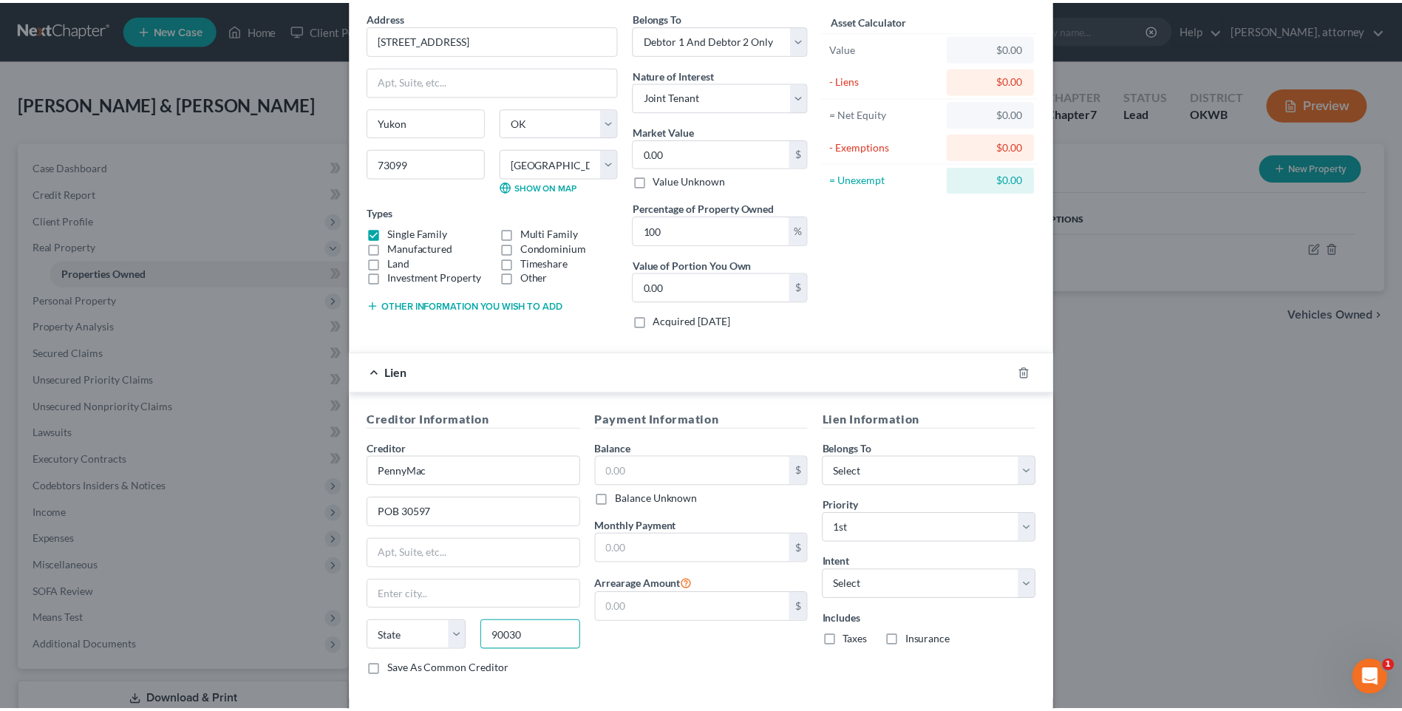
scroll to position [130, 0]
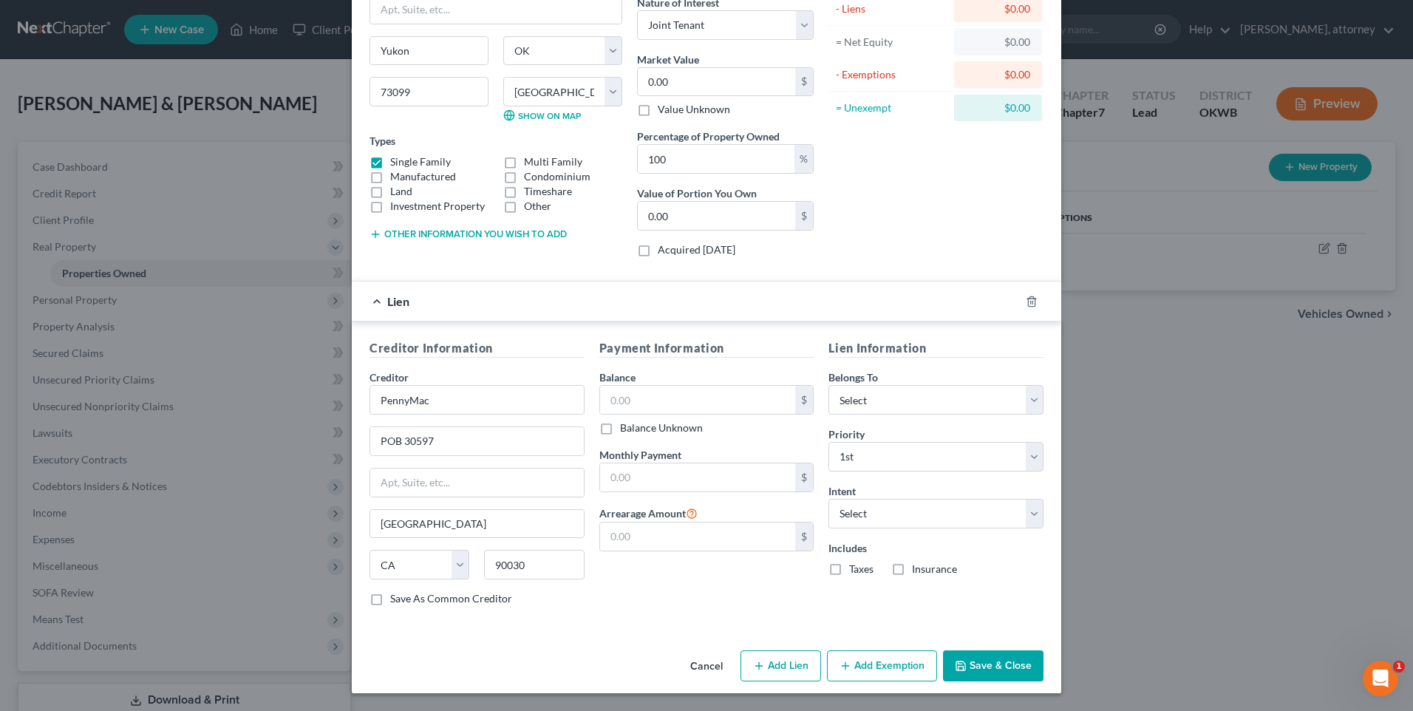
click at [390, 604] on label "Save As Common Creditor" at bounding box center [451, 598] width 122 height 15
click at [396, 601] on input "Save As Common Creditor" at bounding box center [401, 596] width 10 height 10
click at [476, 645] on div "Cancel Add Lien Add Lease Add Exemption Save & Close" at bounding box center [706, 668] width 709 height 49
click at [987, 662] on button "Save & Close" at bounding box center [993, 665] width 100 height 31
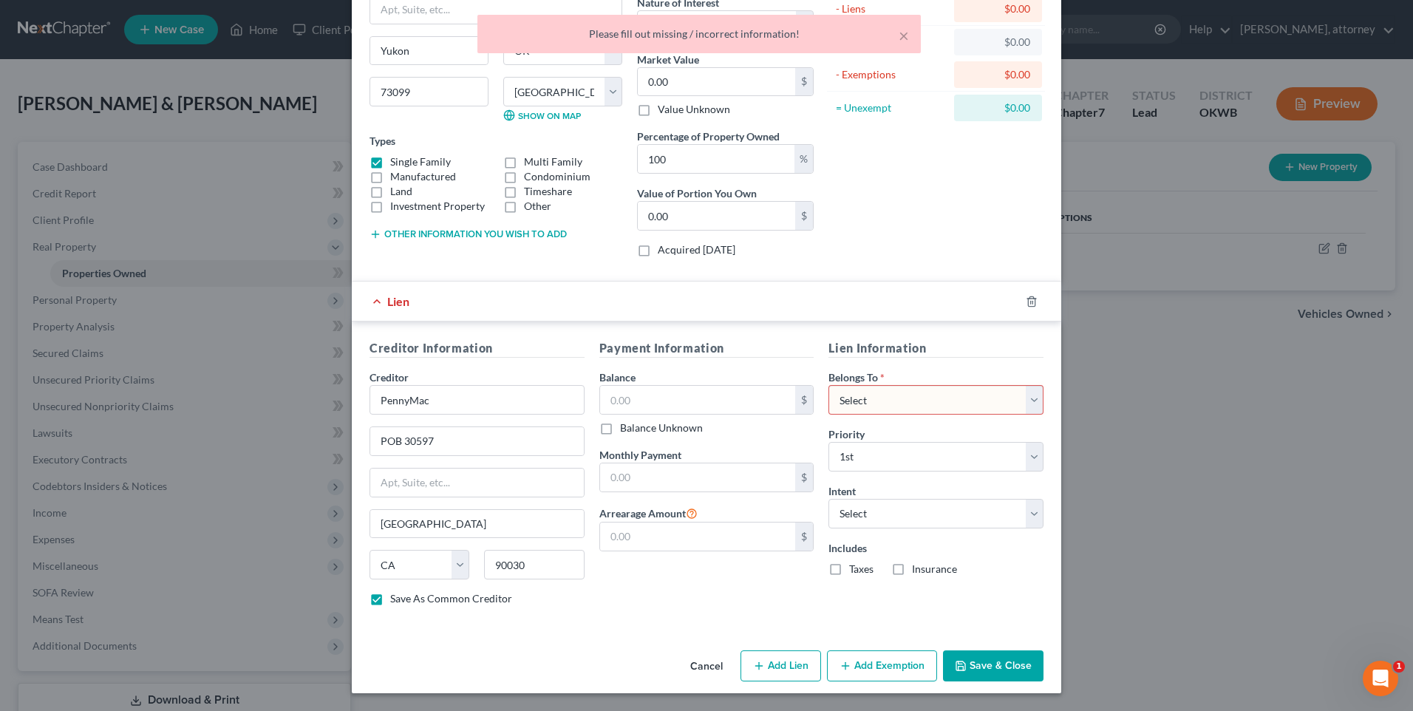
drag, startPoint x: 870, startPoint y: 400, endPoint x: 869, endPoint y: 417, distance: 17.1
click at [870, 400] on select "Select Debtor 1 Only Debtor 2 Only Debtor 1 And Debtor 2 Only At Least One Of T…" at bounding box center [935, 400] width 215 height 30
click at [828, 385] on select "Select Debtor 1 Only Debtor 2 Only Debtor 1 And Debtor 2 Only At Least One Of T…" at bounding box center [935, 400] width 215 height 30
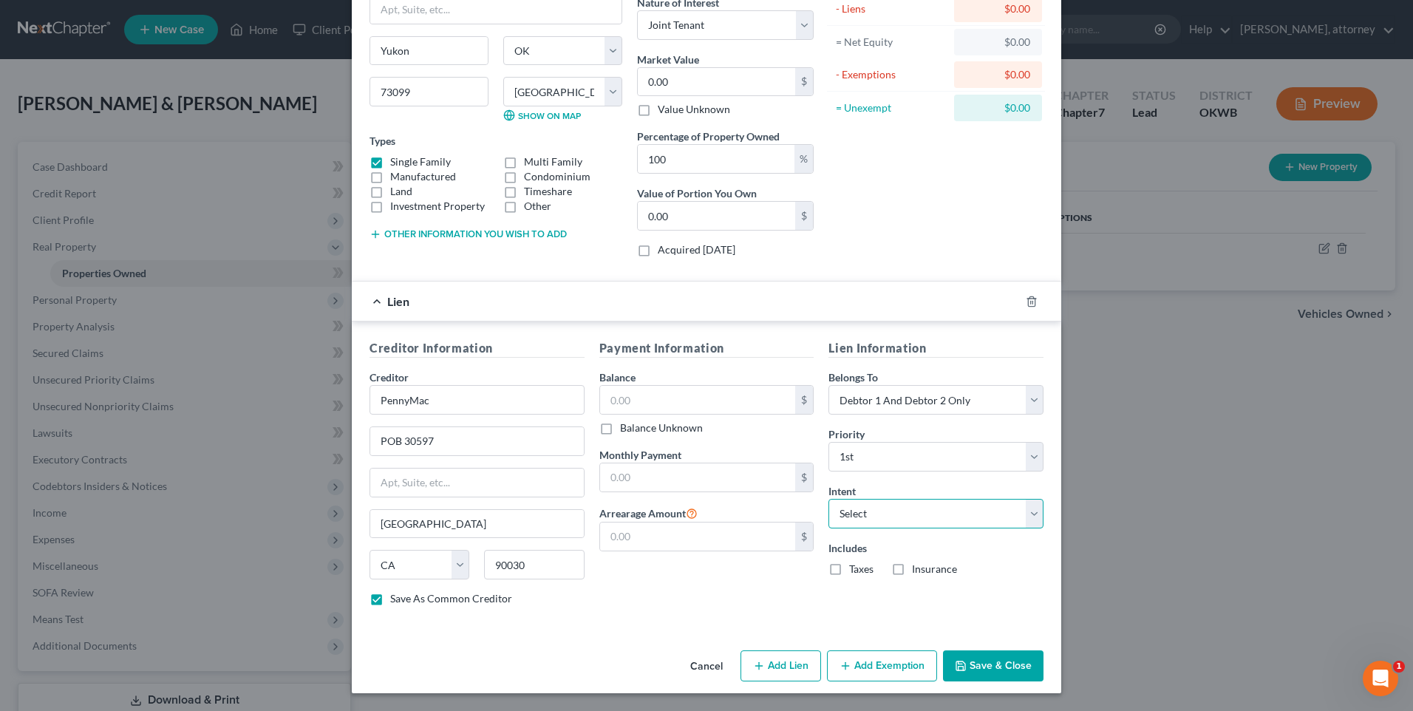
drag, startPoint x: 895, startPoint y: 511, endPoint x: 895, endPoint y: 522, distance: 11.1
click at [895, 511] on select "Select Surrender Redeem Reaffirm Avoid Other" at bounding box center [935, 514] width 215 height 30
click at [828, 499] on select "Select Surrender Redeem Reaffirm Avoid Other" at bounding box center [935, 514] width 215 height 30
click at [849, 573] on label "Taxes" at bounding box center [861, 569] width 24 height 15
click at [855, 571] on input "Taxes" at bounding box center [860, 567] width 10 height 10
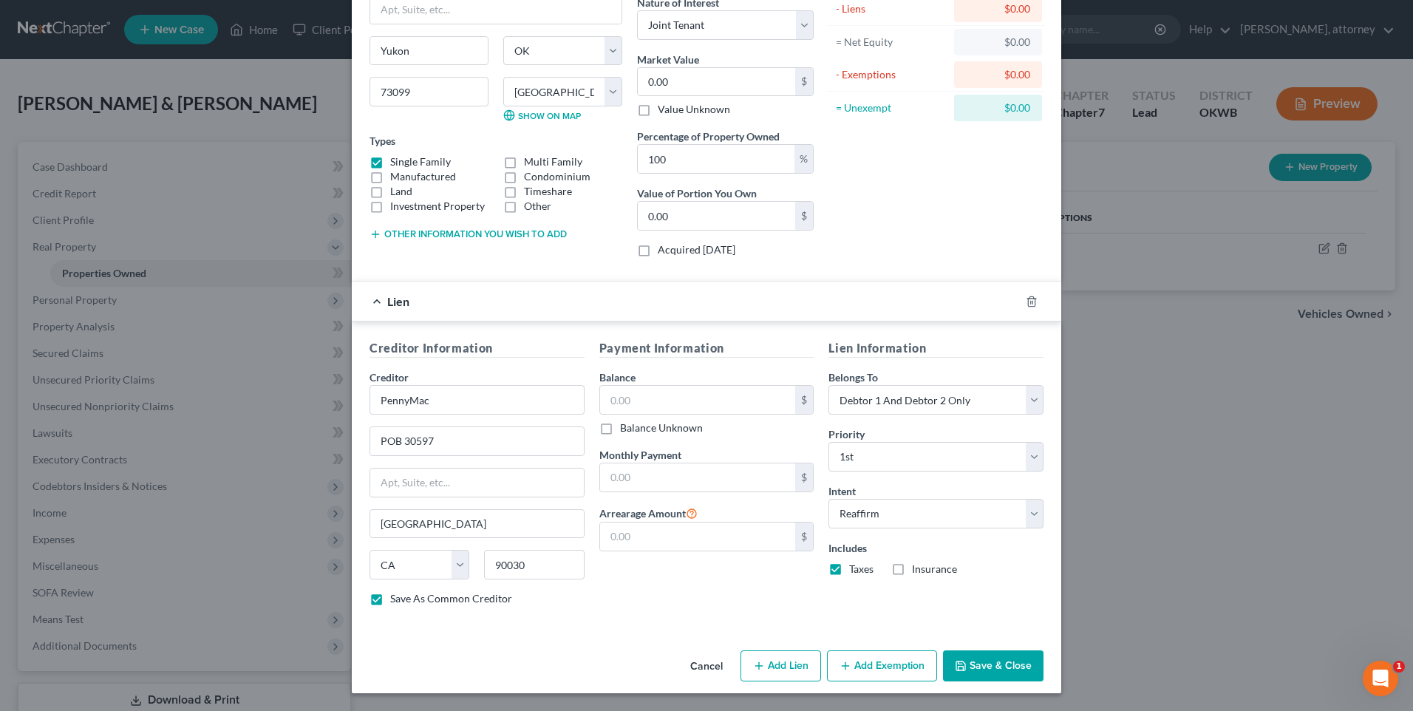
click at [912, 570] on label "Insurance" at bounding box center [934, 569] width 45 height 15
click at [918, 570] on input "Insurance" at bounding box center [923, 567] width 10 height 10
click at [986, 660] on button "Save & Close" at bounding box center [993, 665] width 100 height 31
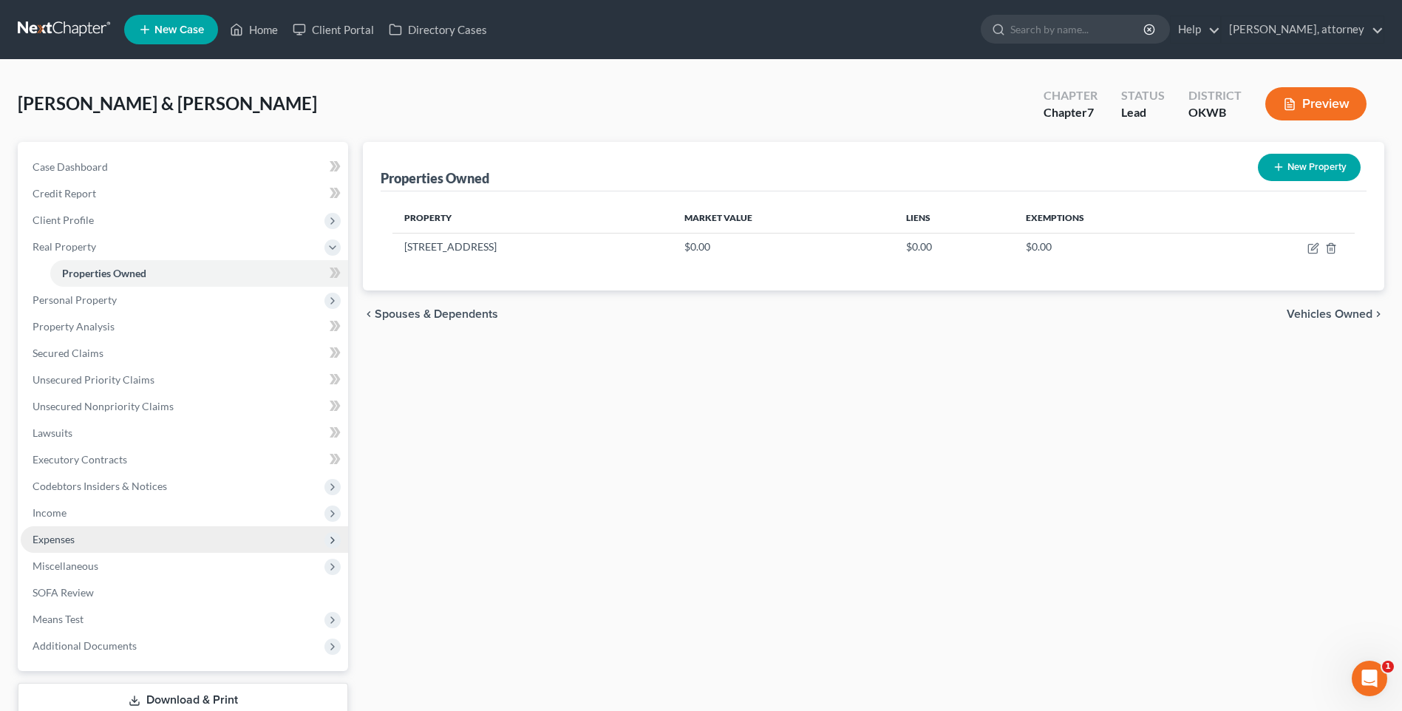
click at [72, 538] on span "Expenses" at bounding box center [54, 539] width 42 height 13
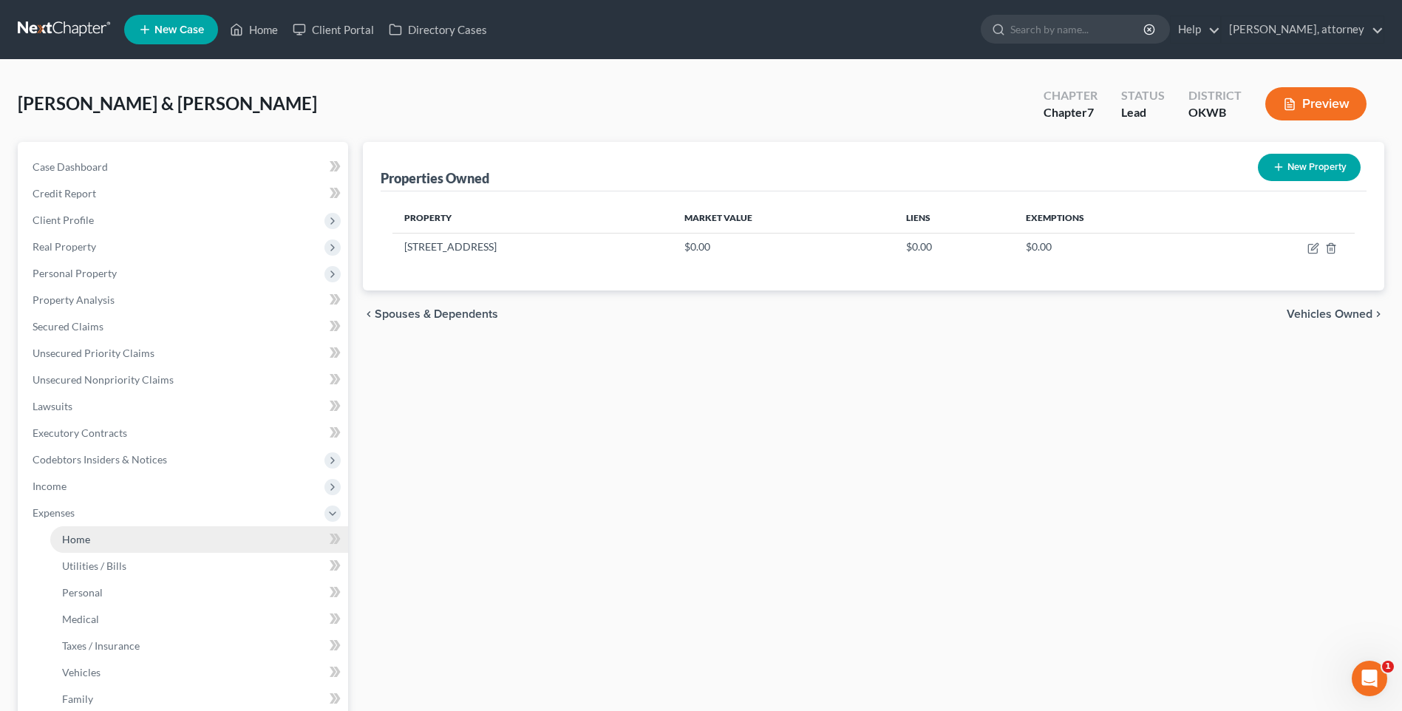
click at [84, 542] on span "Home" at bounding box center [76, 539] width 28 height 13
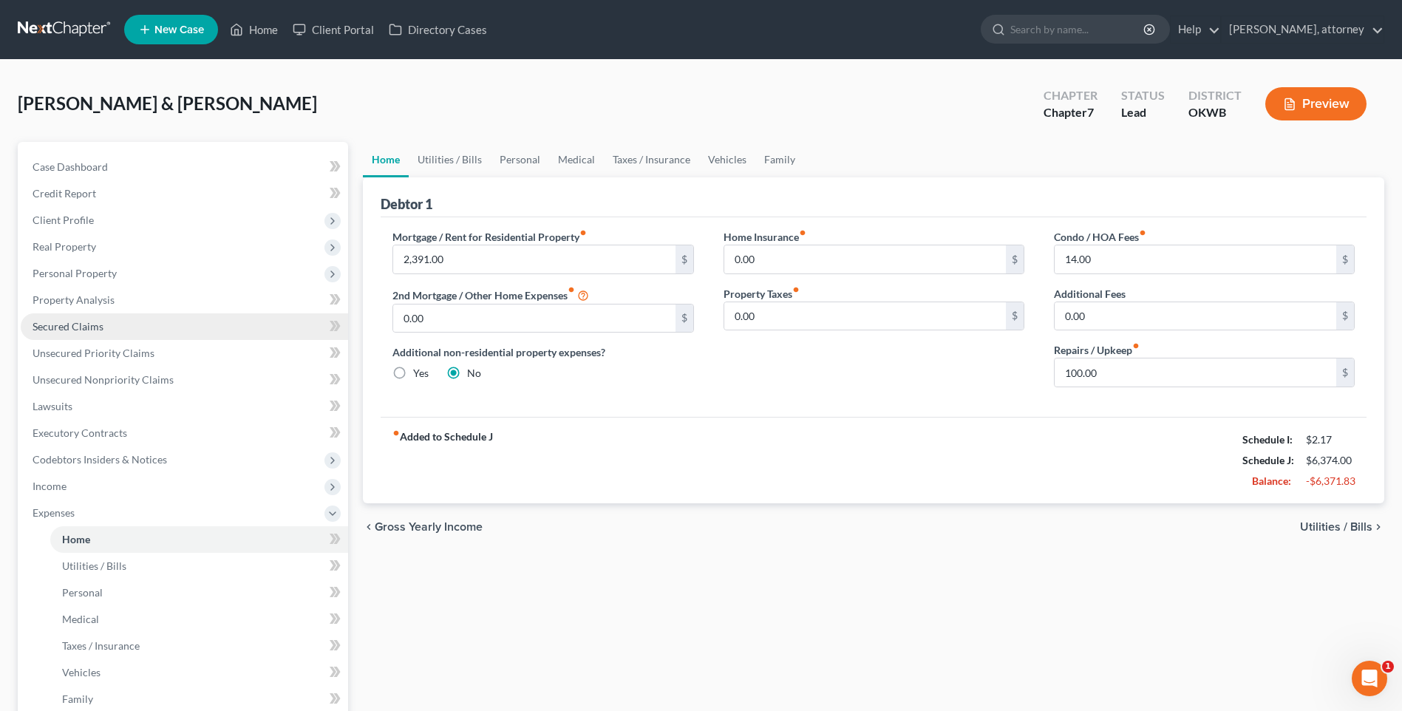
click at [85, 328] on span "Secured Claims" at bounding box center [68, 326] width 71 height 13
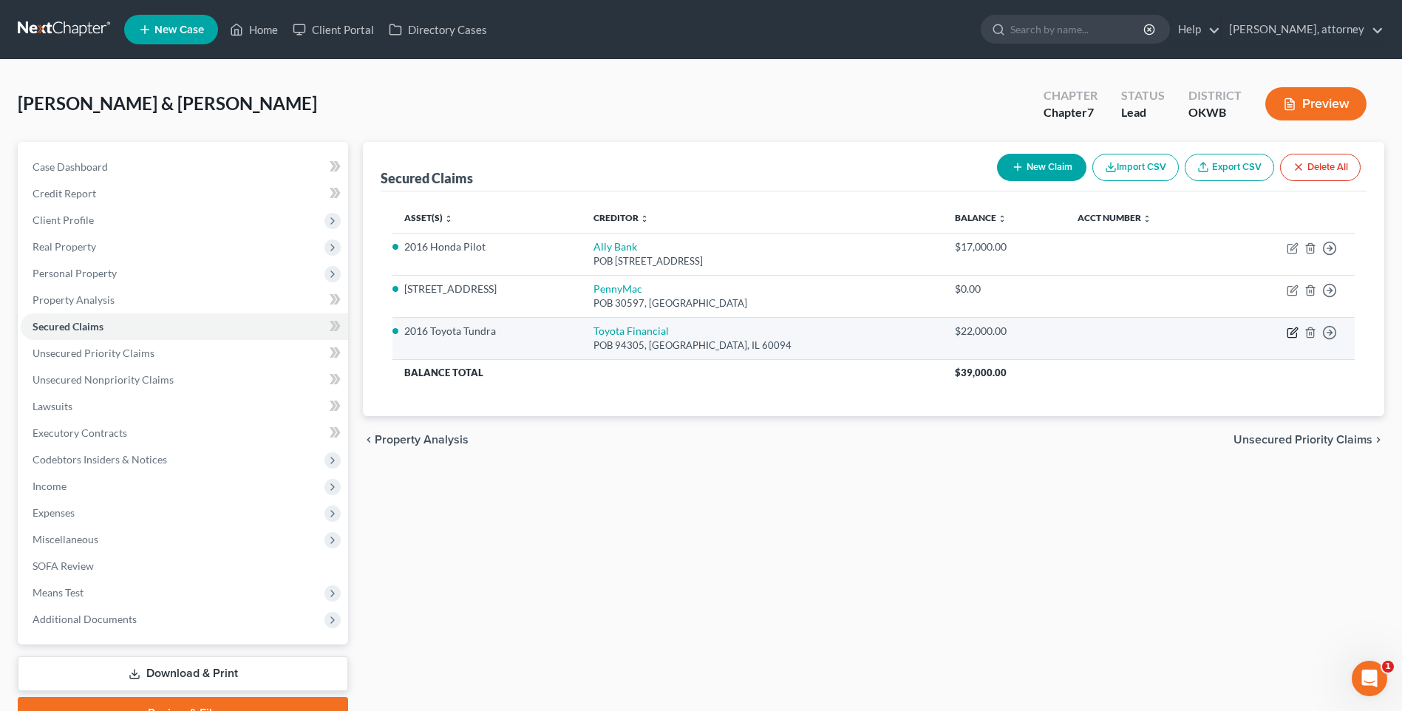
click at [1296, 334] on icon "button" at bounding box center [1291, 333] width 9 height 9
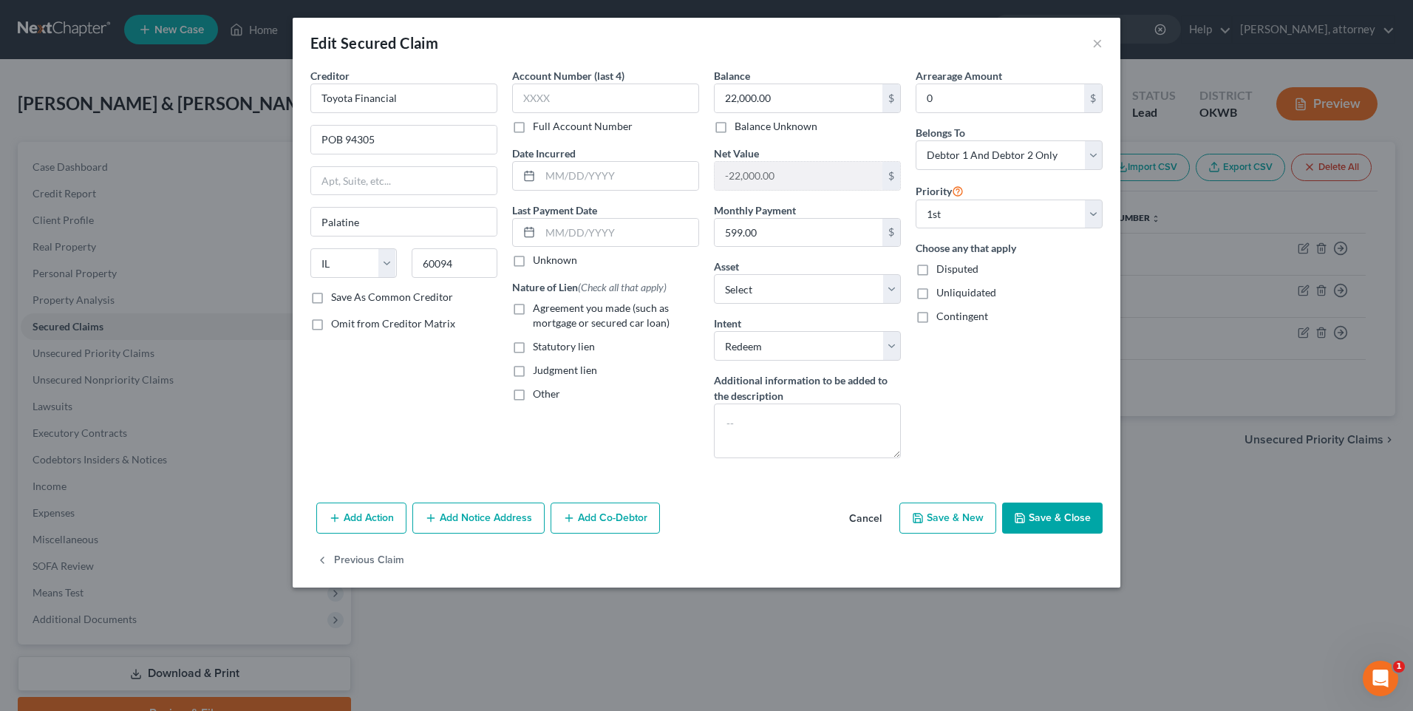
click at [533, 307] on label "Agreement you made (such as mortgage or secured car loan)" at bounding box center [616, 316] width 166 height 30
click at [539, 307] on input "Agreement you made (such as mortgage or secured car loan)" at bounding box center [544, 306] width 10 height 10
click at [1044, 516] on button "Save & Close" at bounding box center [1052, 517] width 100 height 31
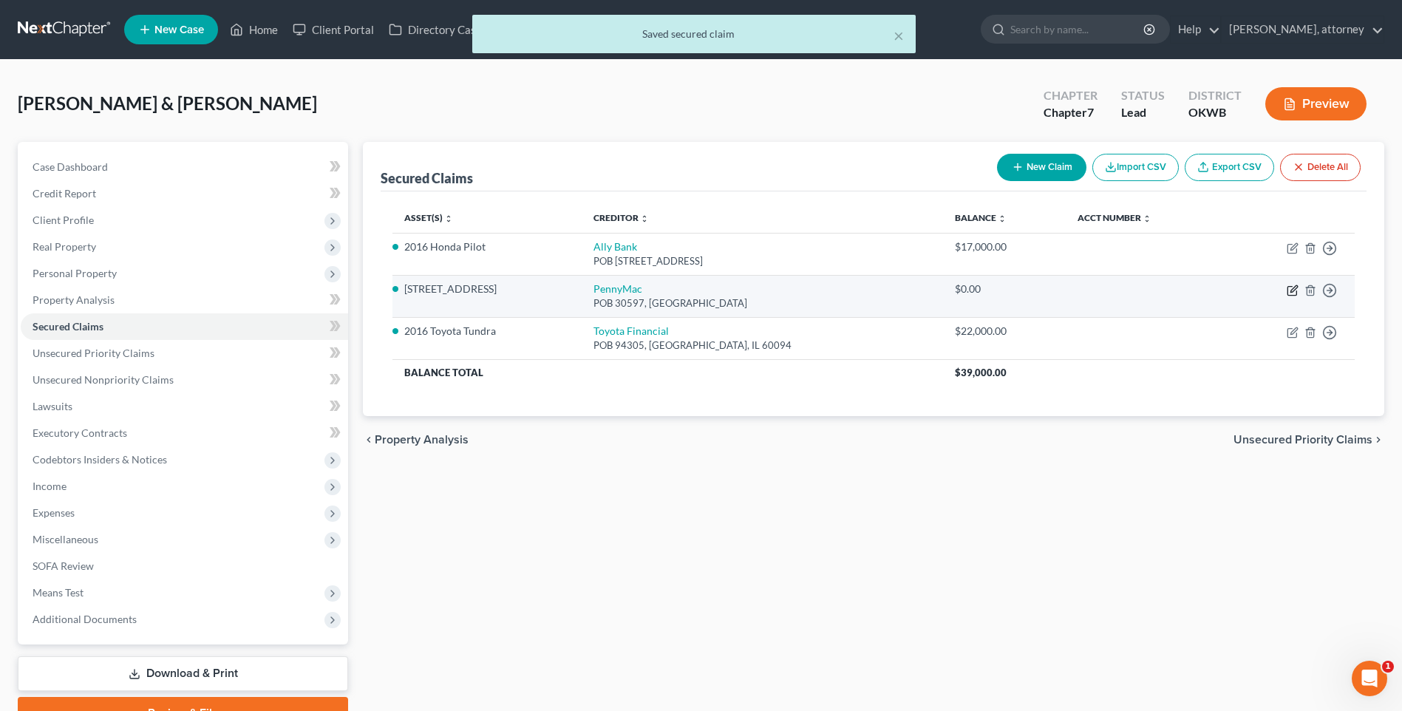
click at [1291, 287] on icon "button" at bounding box center [1291, 291] width 9 height 9
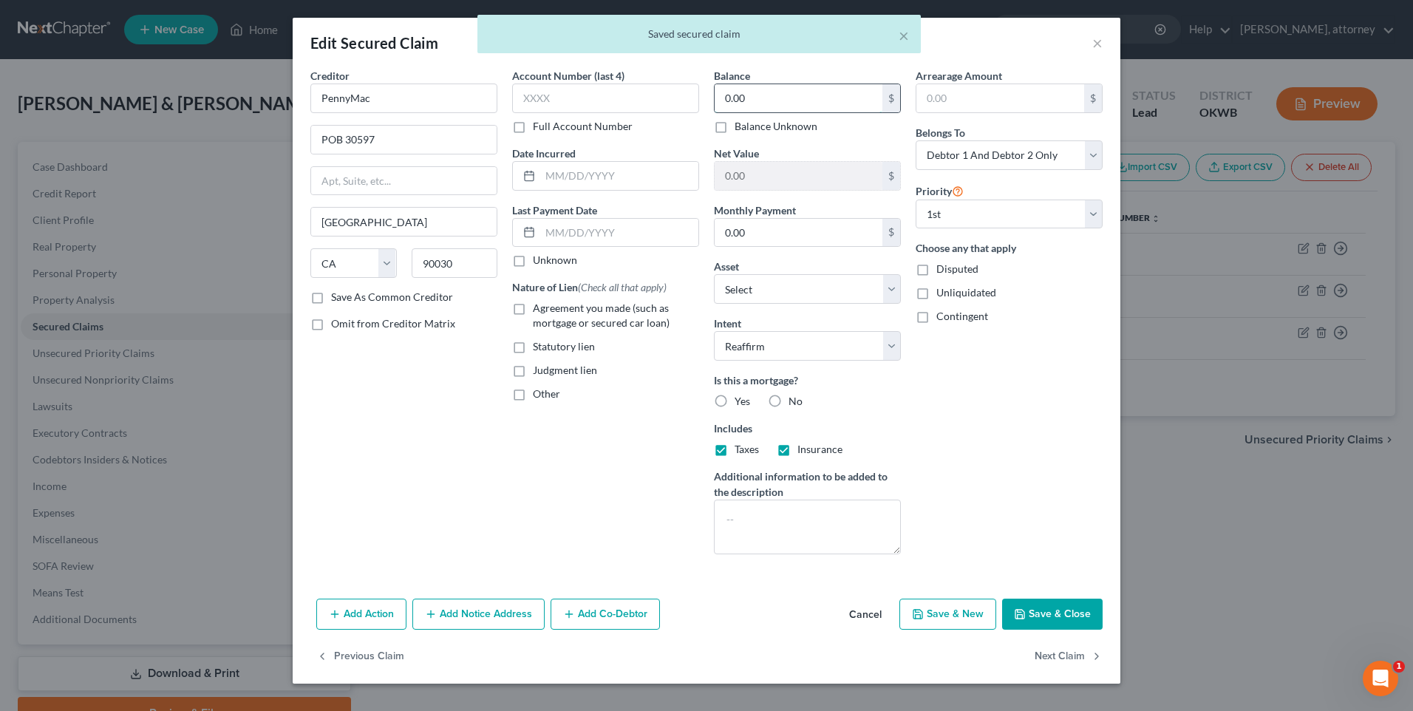
click at [753, 99] on input "0.00" at bounding box center [798, 98] width 168 height 28
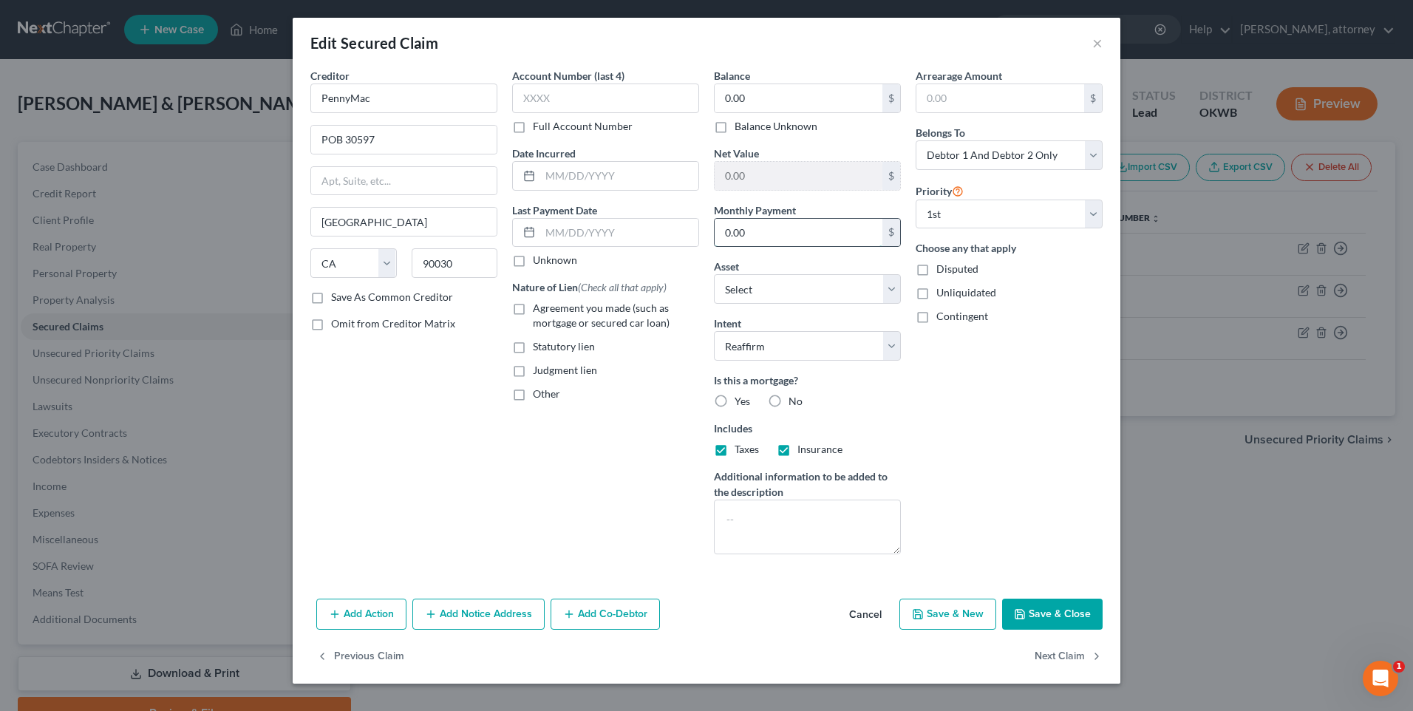
click at [752, 241] on input "0.00" at bounding box center [798, 233] width 168 height 28
click at [1021, 413] on div "Arrearage Amount $ Belongs To * Select Debtor 1 Only Debtor 2 Only Debtor 1 And…" at bounding box center [1009, 317] width 202 height 498
click at [734, 400] on label "Yes" at bounding box center [742, 401] width 16 height 15
click at [740, 400] on input "Yes" at bounding box center [745, 399] width 10 height 10
click at [533, 312] on label "Agreement you made (such as mortgage or secured car loan)" at bounding box center [616, 316] width 166 height 30
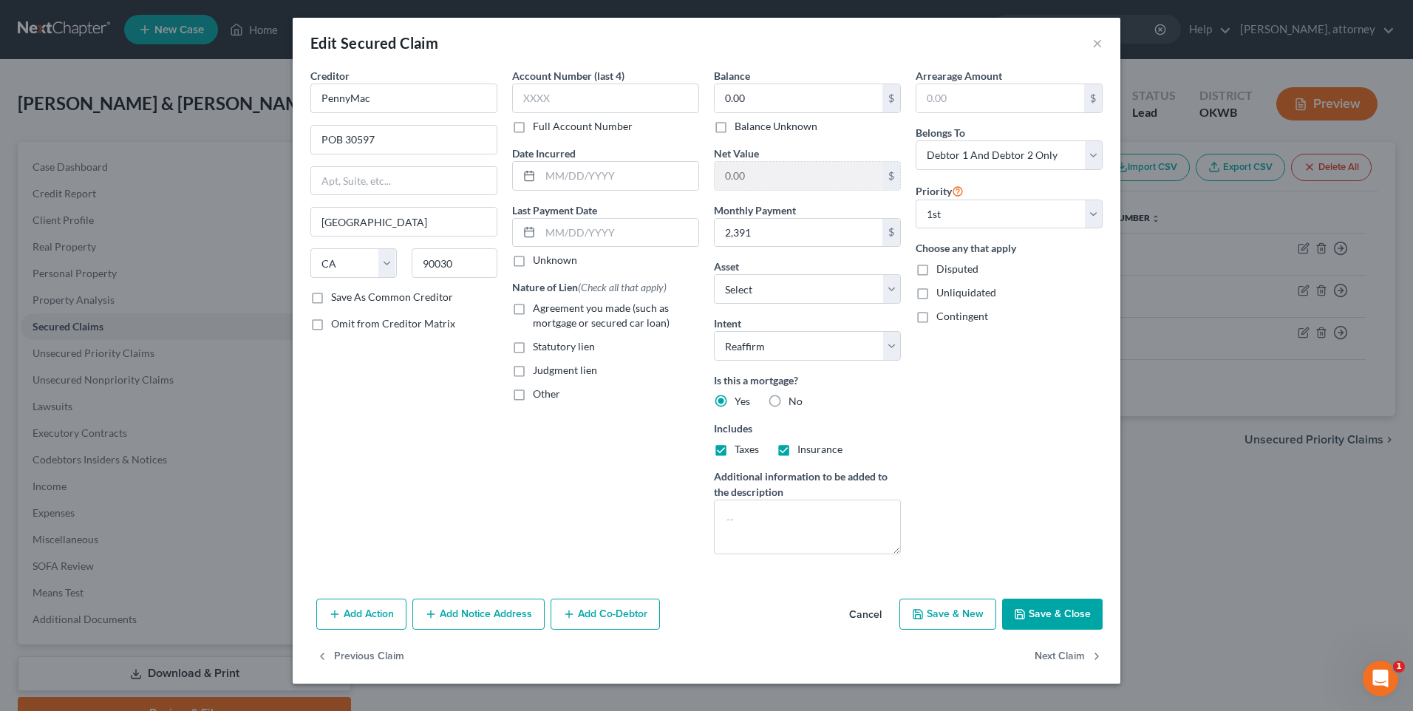
click at [539, 310] on input "Agreement you made (such as mortgage or secured car loan)" at bounding box center [544, 306] width 10 height 10
click at [584, 542] on div "Account Number (last 4) Full Account Number Date Incurred Last Payment Date Unk…" at bounding box center [606, 317] width 202 height 498
drag, startPoint x: 594, startPoint y: 231, endPoint x: 601, endPoint y: 231, distance: 7.4
click at [594, 231] on input "text" at bounding box center [619, 233] width 158 height 28
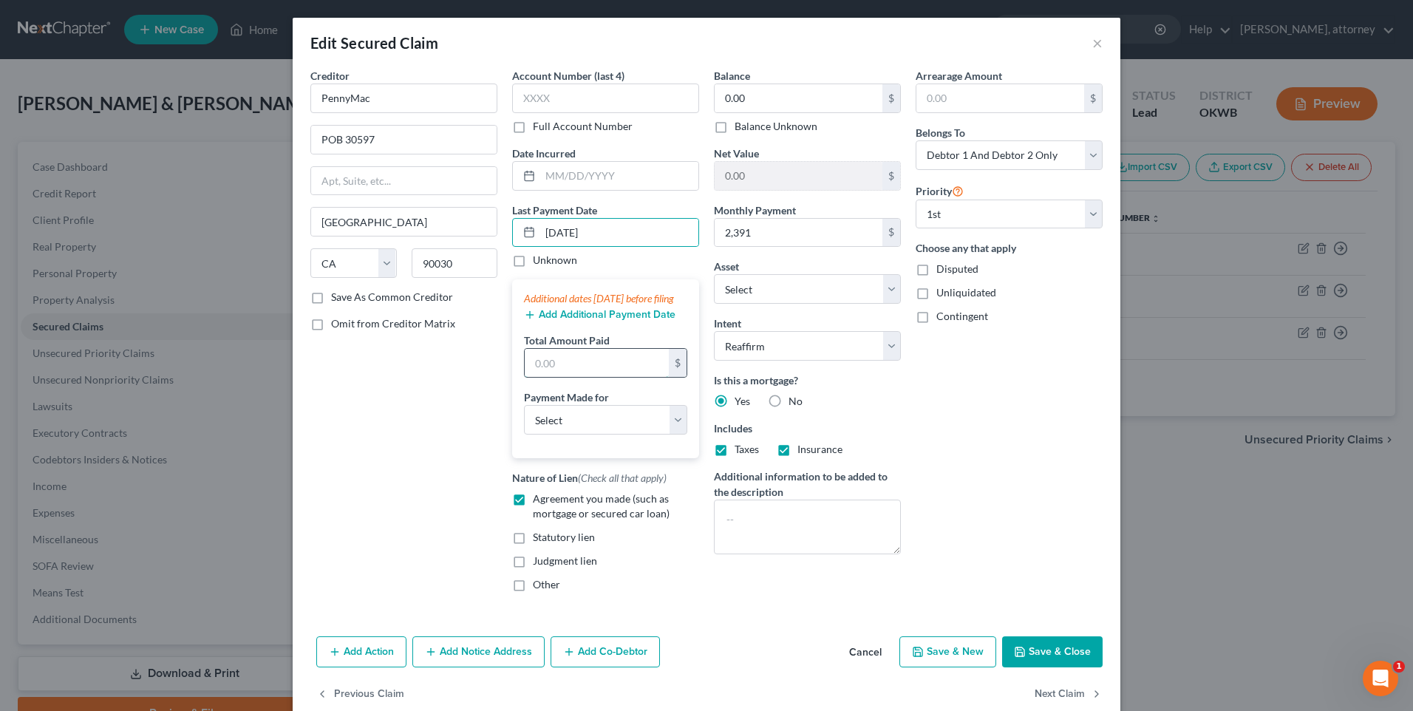
click at [593, 377] on input "text" at bounding box center [597, 363] width 144 height 28
drag, startPoint x: 572, startPoint y: 443, endPoint x: 571, endPoint y: 451, distance: 8.9
click at [572, 434] on select "Select Car Credit Card Loan Repayment Mortgage Other Suppliers Or Vendors" at bounding box center [605, 420] width 163 height 30
click at [524, 420] on select "Select Car Credit Card Loan Repayment Mortgage Other Suppliers Or Vendors" at bounding box center [605, 420] width 163 height 30
click at [1041, 663] on button "Save & Close" at bounding box center [1052, 651] width 100 height 31
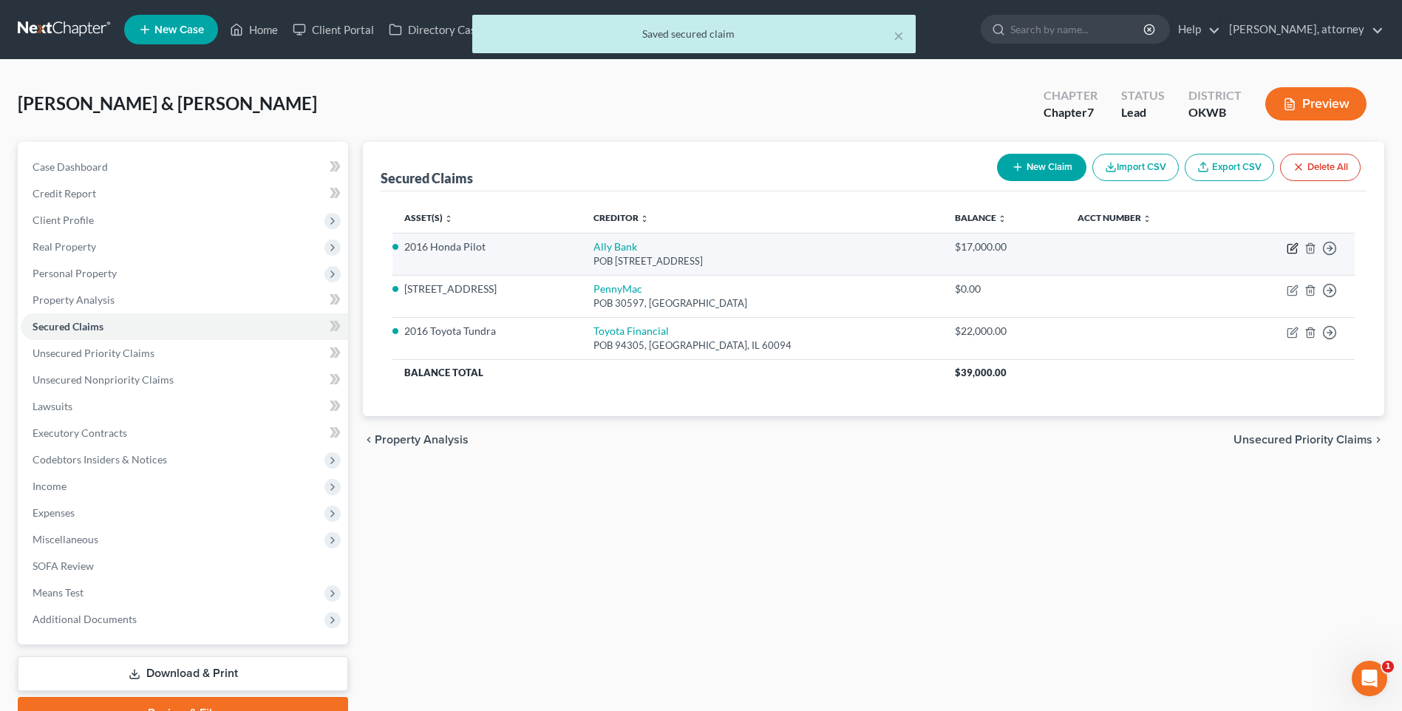
click at [1289, 248] on icon "button" at bounding box center [1292, 248] width 12 height 12
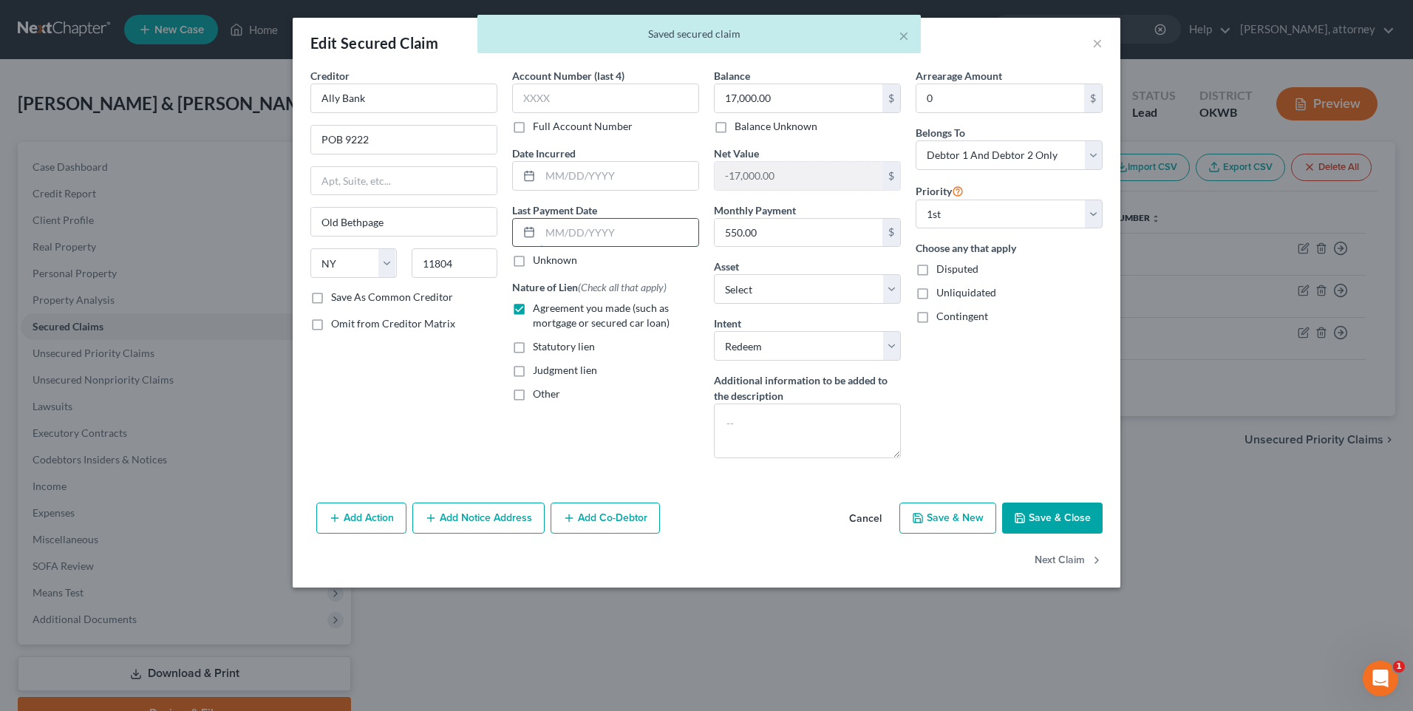
click at [633, 232] on input "text" at bounding box center [619, 233] width 158 height 28
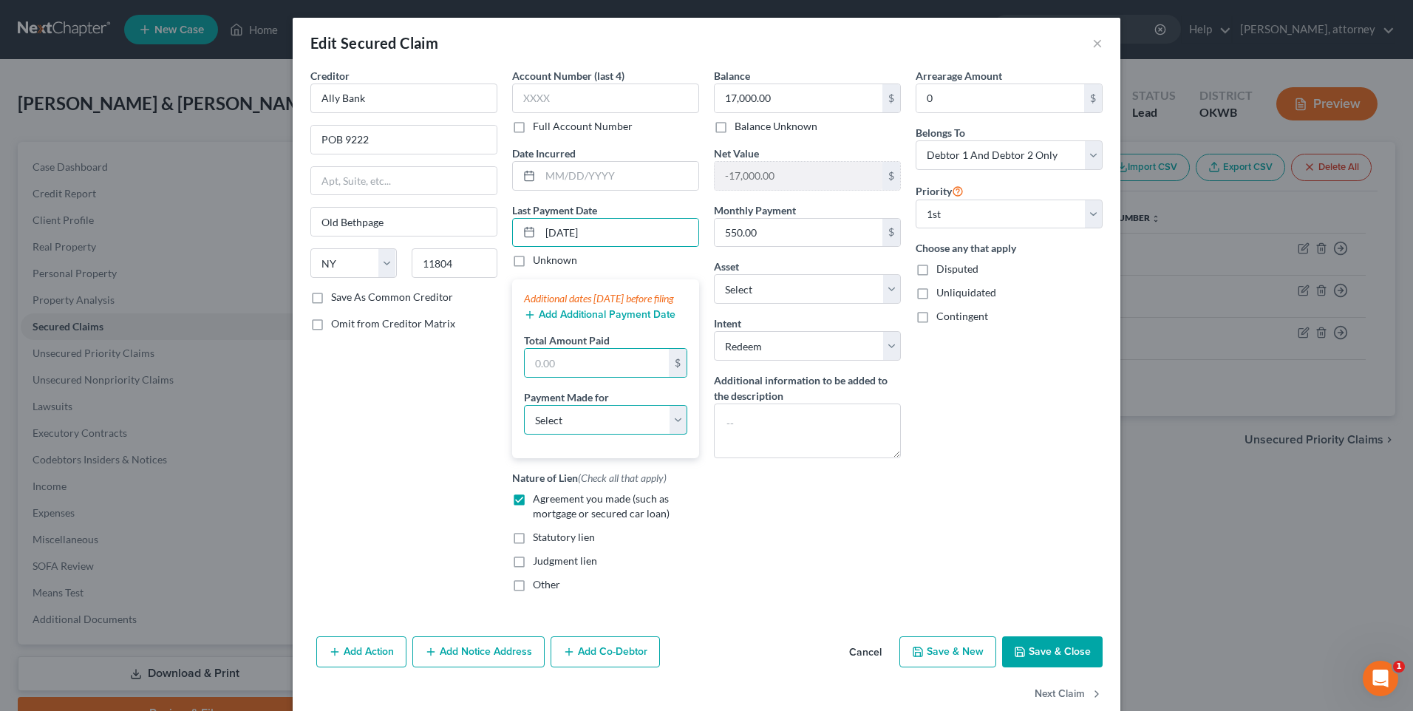
drag, startPoint x: 630, startPoint y: 430, endPoint x: 628, endPoint y: 449, distance: 19.3
click at [630, 430] on select "Select Car Credit Card Loan Repayment Mortgage Other Suppliers Or Vendors" at bounding box center [605, 420] width 163 height 30
click at [524, 420] on select "Select Car Credit Card Loan Repayment Mortgage Other Suppliers Or Vendors" at bounding box center [605, 420] width 163 height 30
click at [576, 370] on input "text" at bounding box center [597, 363] width 144 height 28
click at [1031, 661] on button "Save & Close" at bounding box center [1052, 651] width 100 height 31
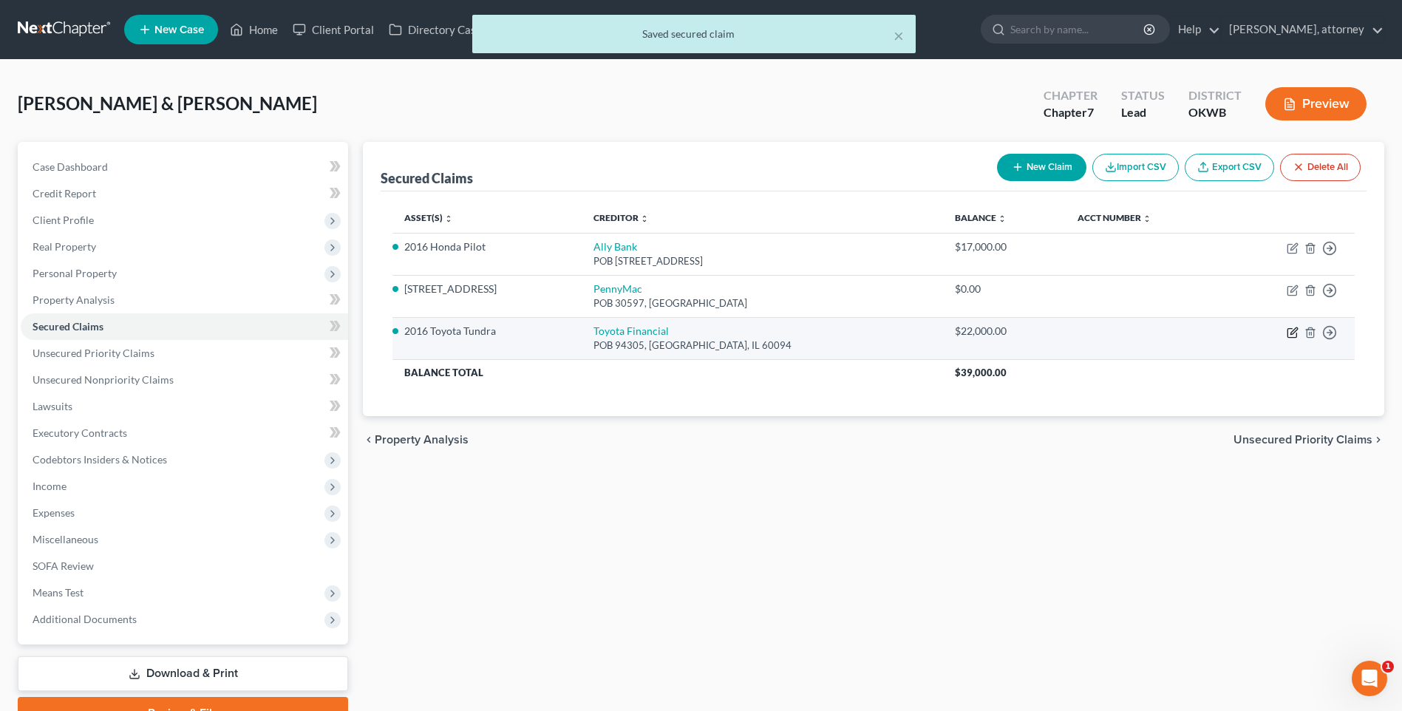
click at [1294, 330] on icon "button" at bounding box center [1292, 333] width 12 height 12
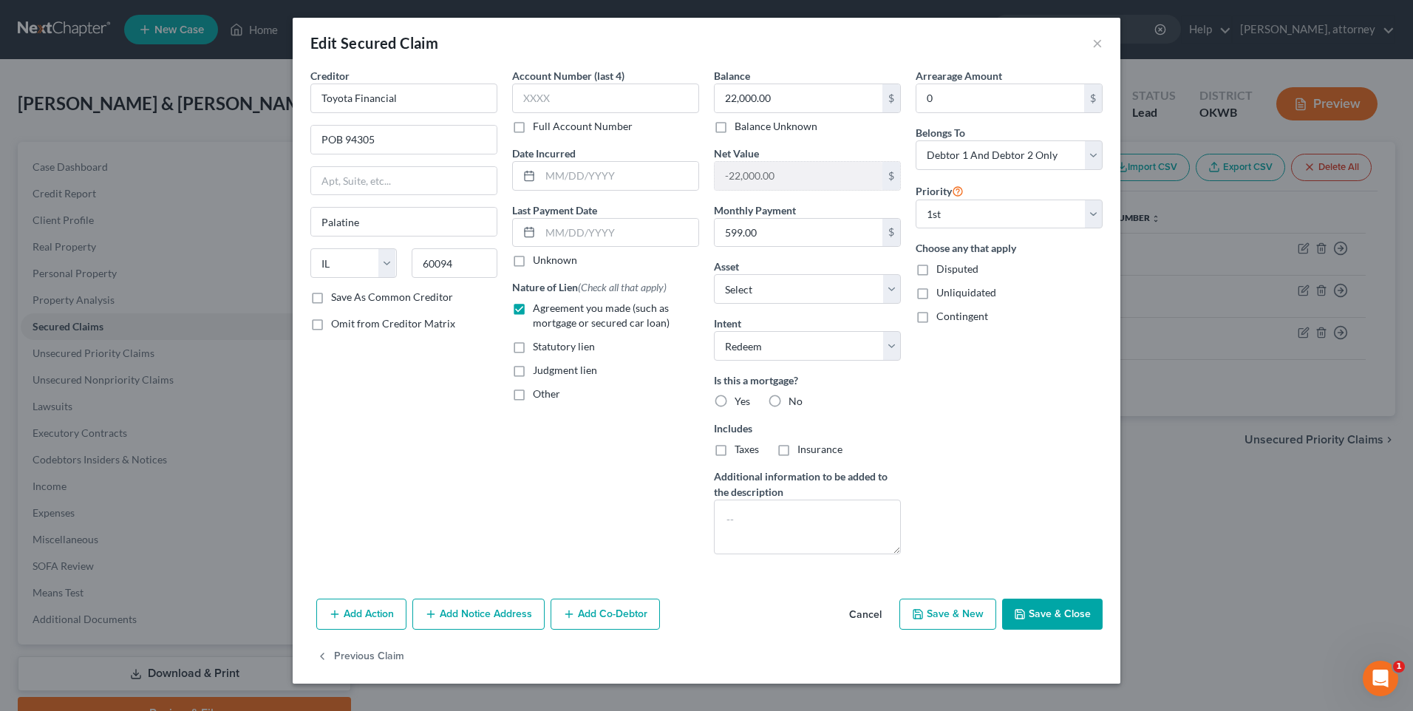
click at [788, 402] on label "No" at bounding box center [795, 401] width 14 height 15
click at [794, 402] on input "No" at bounding box center [799, 399] width 10 height 10
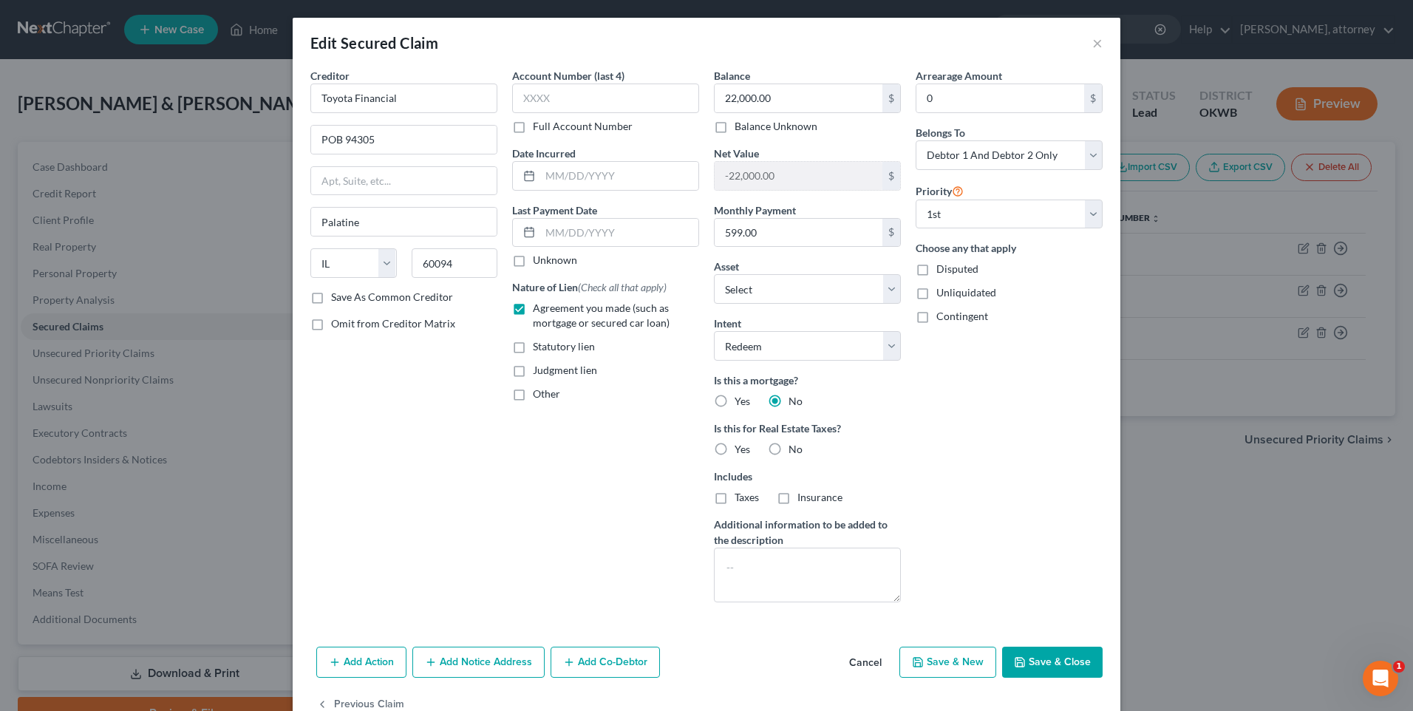
click at [788, 453] on label "No" at bounding box center [795, 449] width 14 height 15
click at [794, 451] on input "No" at bounding box center [799, 447] width 10 height 10
click at [604, 237] on input "text" at bounding box center [619, 233] width 158 height 28
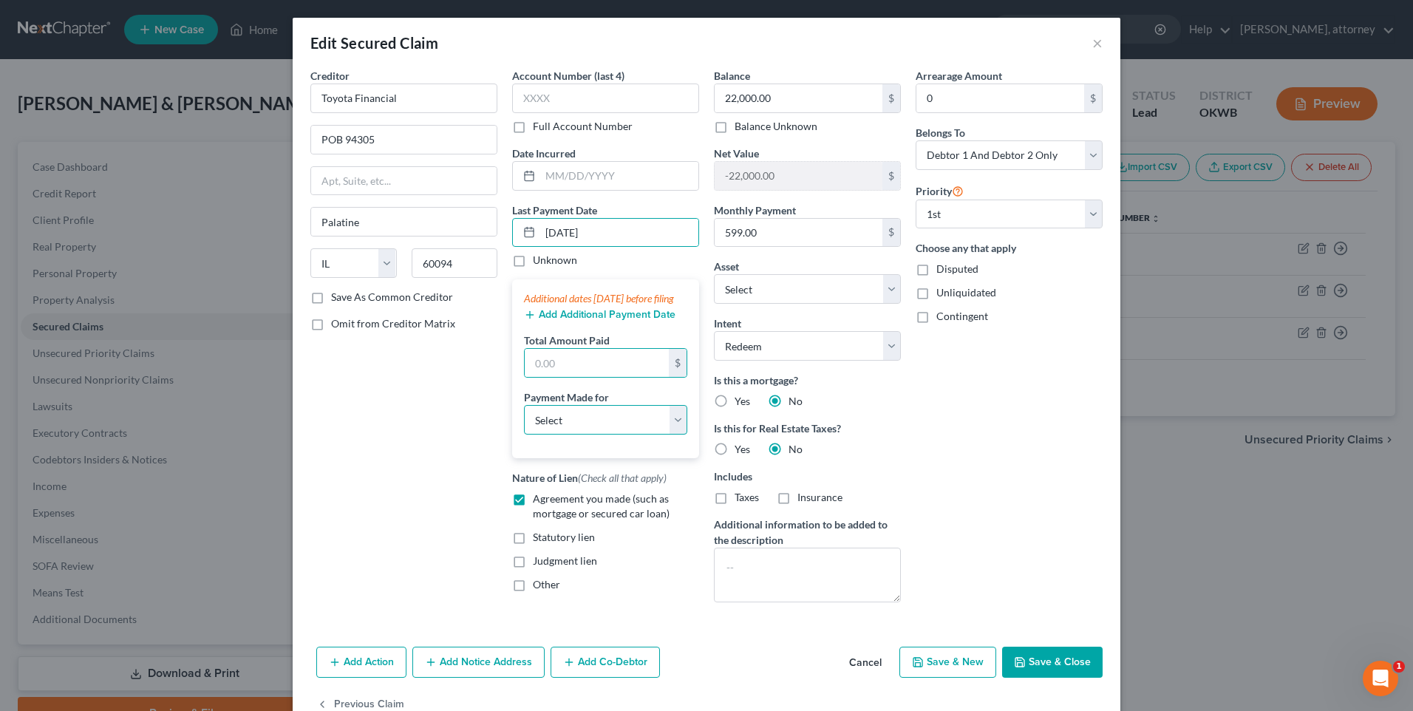
drag, startPoint x: 595, startPoint y: 427, endPoint x: 596, endPoint y: 451, distance: 23.7
click at [595, 427] on select "Select Car Credit Card Loan Repayment Mortgage Other Suppliers Or Vendors" at bounding box center [605, 420] width 163 height 30
click at [524, 420] on select "Select Car Credit Card Loan Repayment Mortgage Other Suppliers Or Vendors" at bounding box center [605, 420] width 163 height 30
drag, startPoint x: 577, startPoint y: 375, endPoint x: 565, endPoint y: 381, distance: 13.2
click at [577, 375] on input "text" at bounding box center [597, 363] width 144 height 28
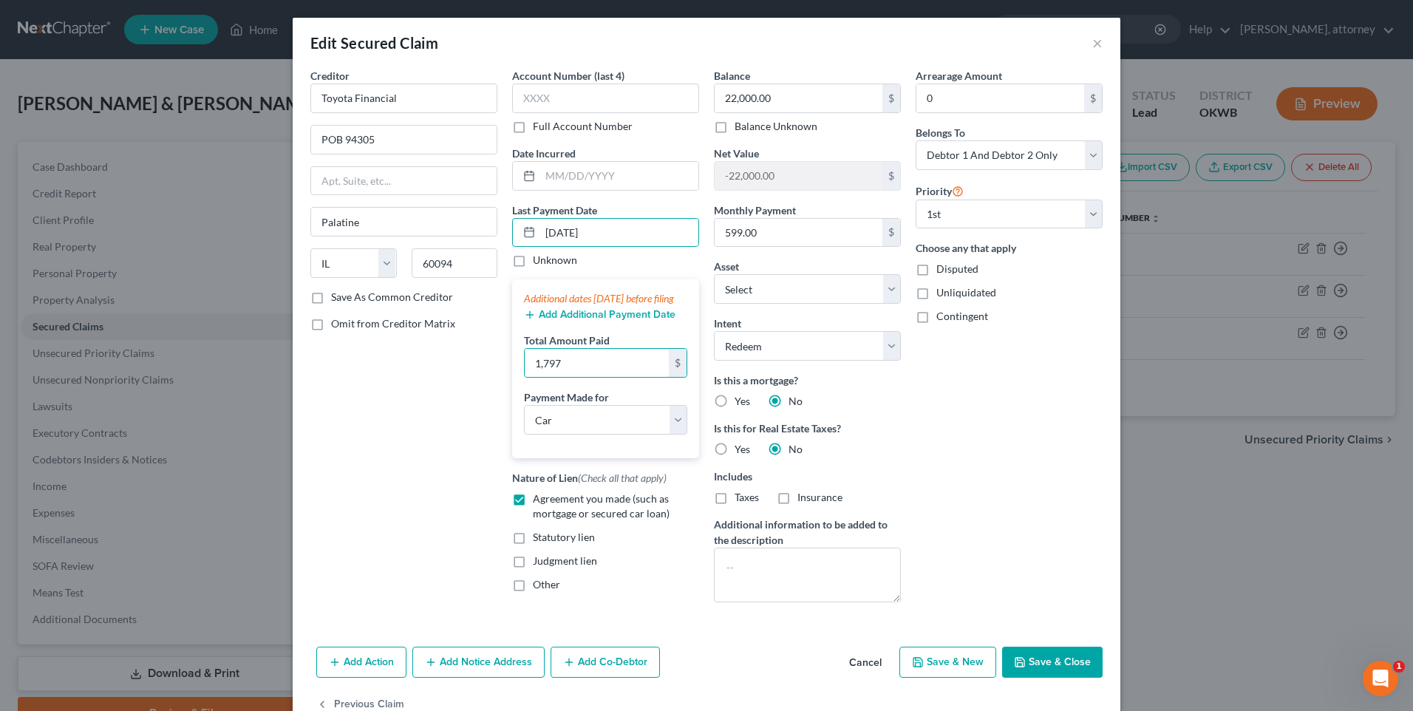
click at [1074, 657] on button "Save & Close" at bounding box center [1052, 661] width 100 height 31
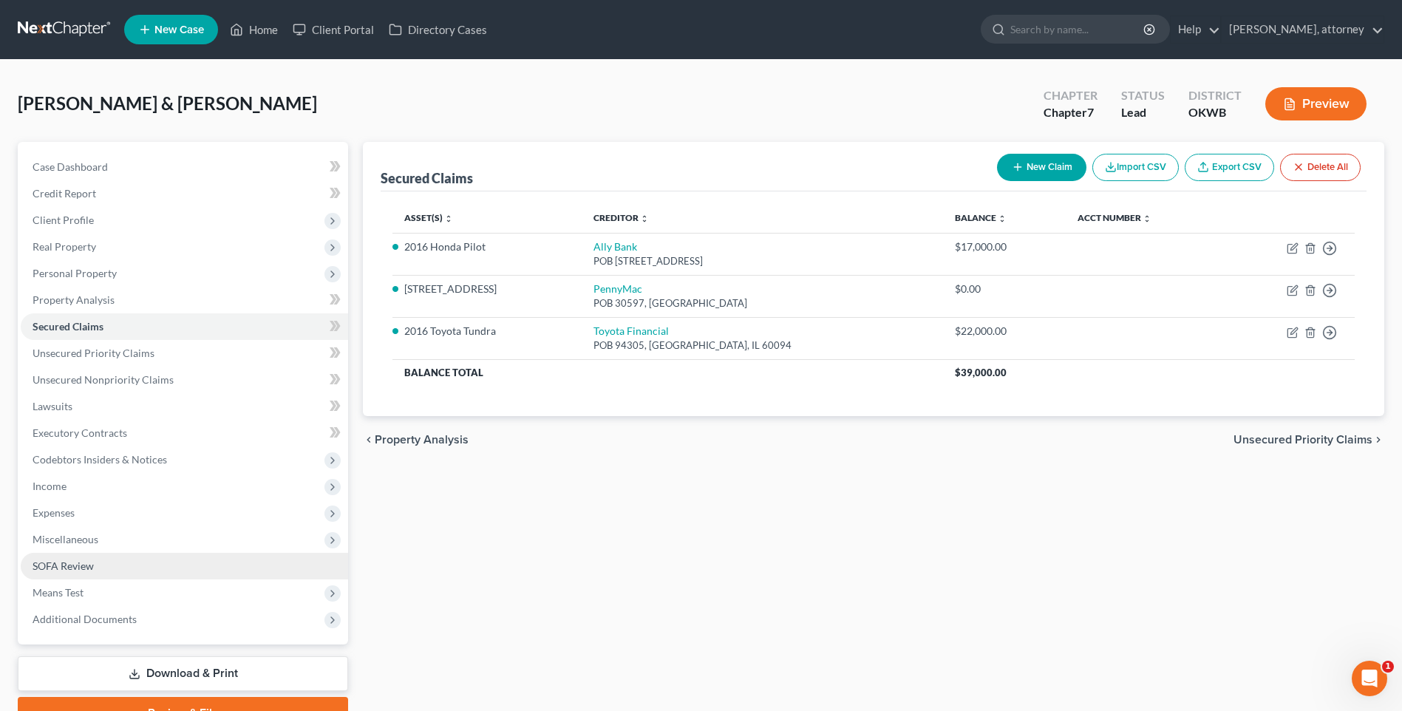
click at [70, 564] on span "SOFA Review" at bounding box center [63, 565] width 61 height 13
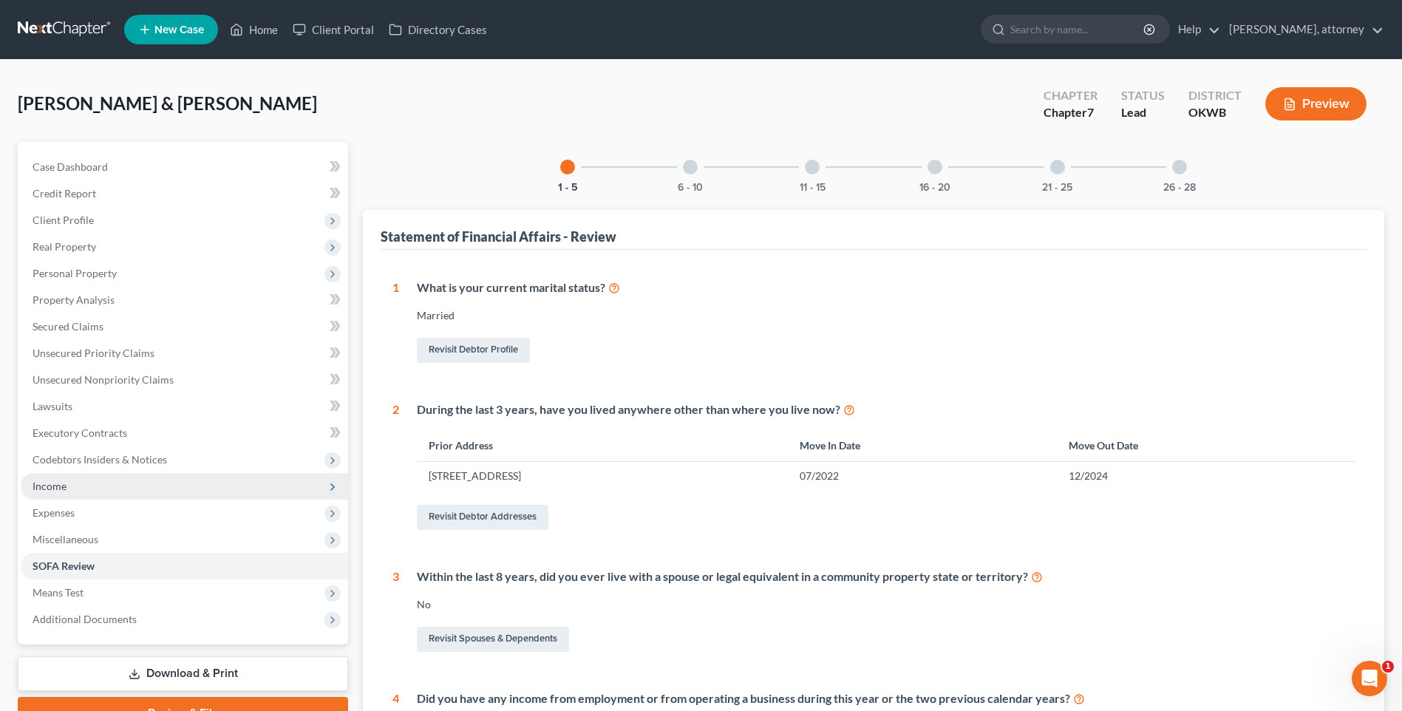
click at [66, 488] on span "Income" at bounding box center [50, 486] width 34 height 13
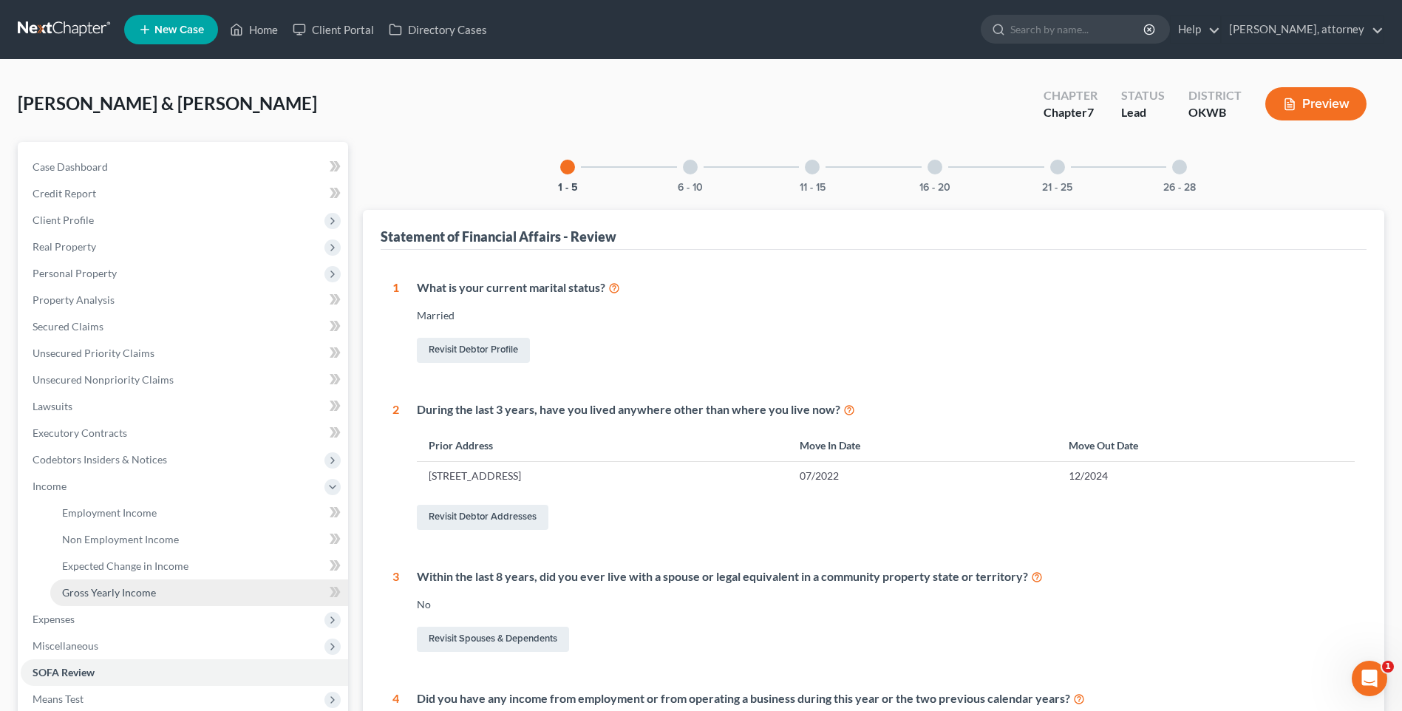
click at [106, 597] on span "Gross Yearly Income" at bounding box center [109, 592] width 94 height 13
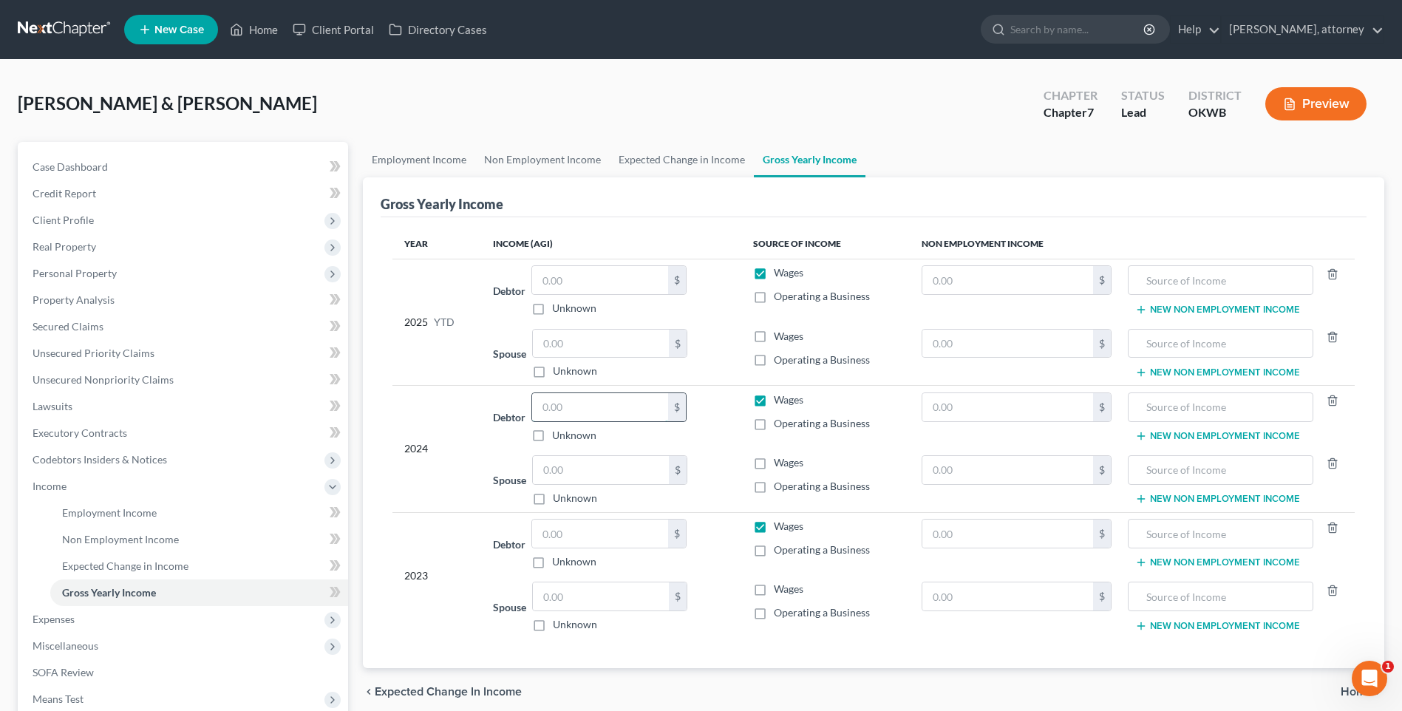
click at [598, 412] on input "text" at bounding box center [600, 407] width 136 height 28
click at [723, 424] on div "Debtor 106,952.00 $ Unknown Balance Undetermined 106,952 $ Unknown" at bounding box center [611, 417] width 237 height 50
drag, startPoint x: 590, startPoint y: 537, endPoint x: 582, endPoint y: 537, distance: 8.1
click at [590, 539] on input "text" at bounding box center [600, 533] width 136 height 28
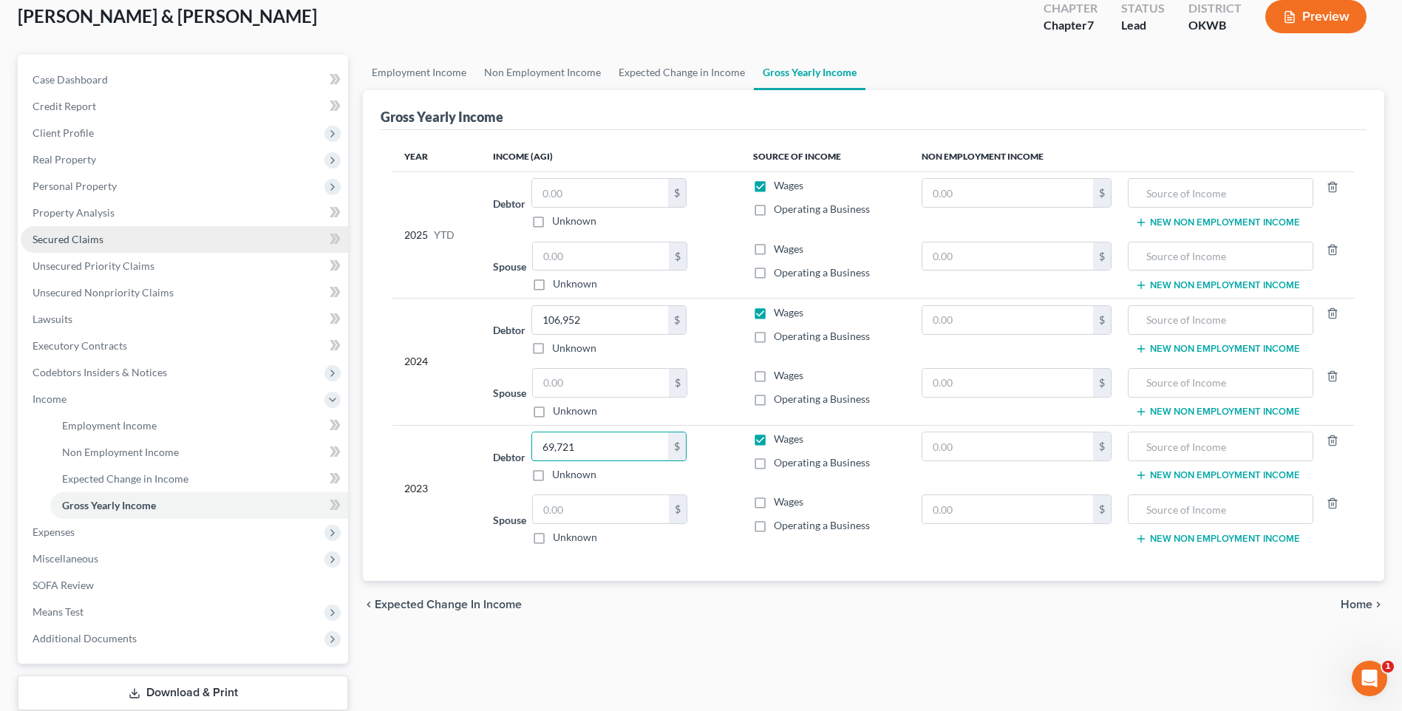
scroll to position [181, 0]
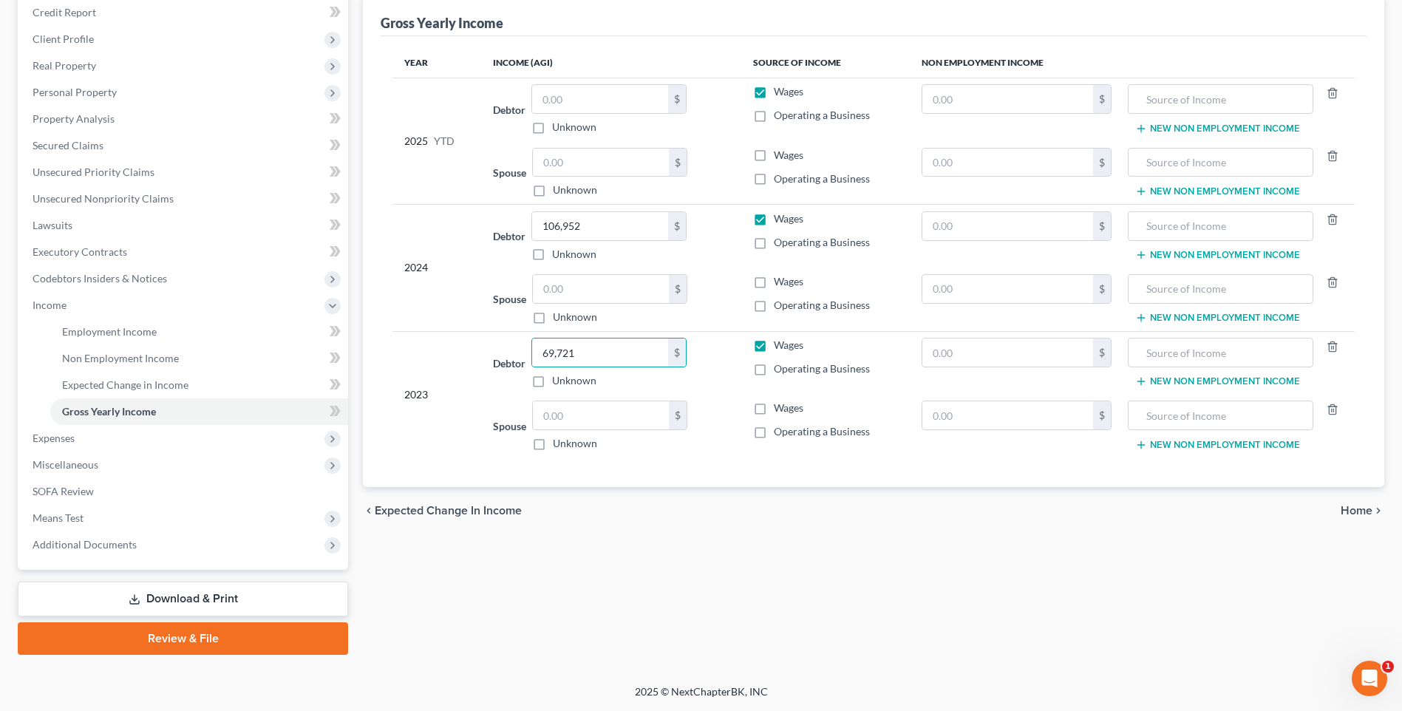
click at [1365, 513] on span "Home" at bounding box center [1356, 511] width 32 height 12
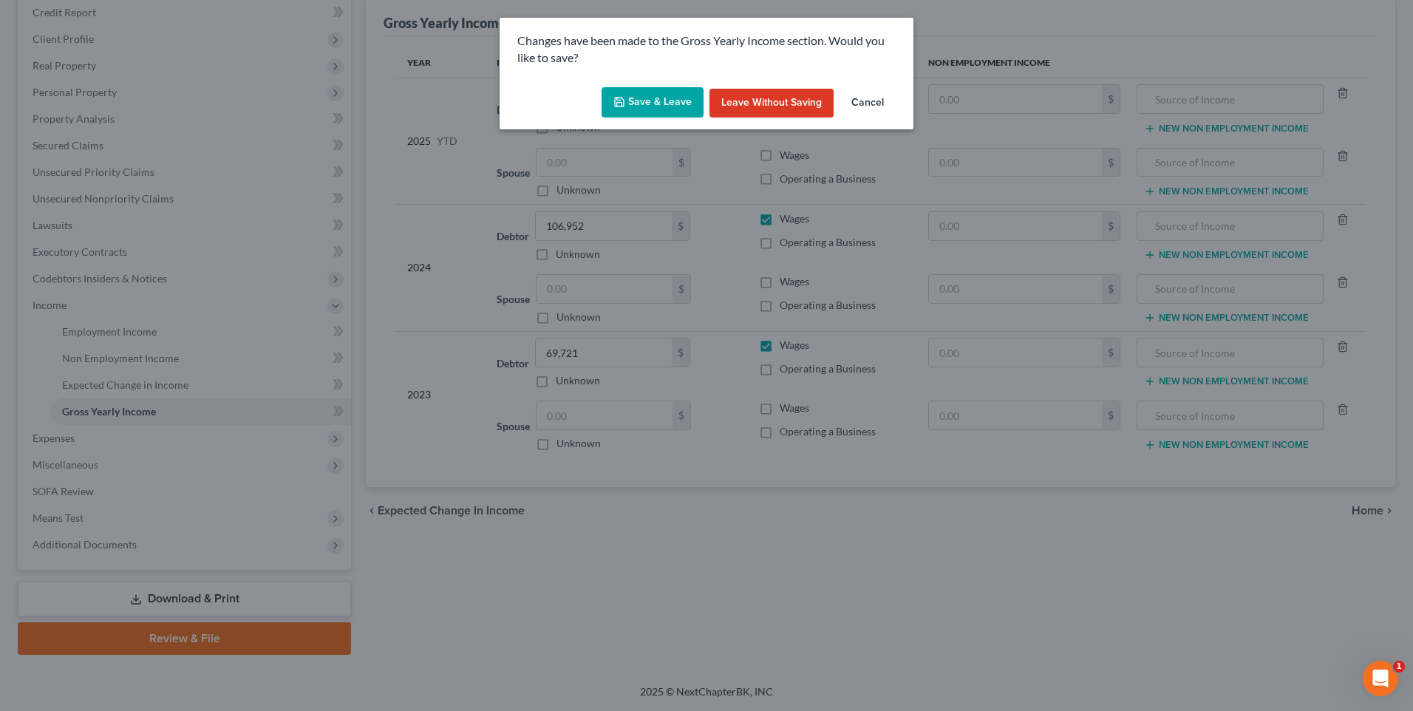
click at [651, 103] on button "Save & Leave" at bounding box center [652, 102] width 102 height 31
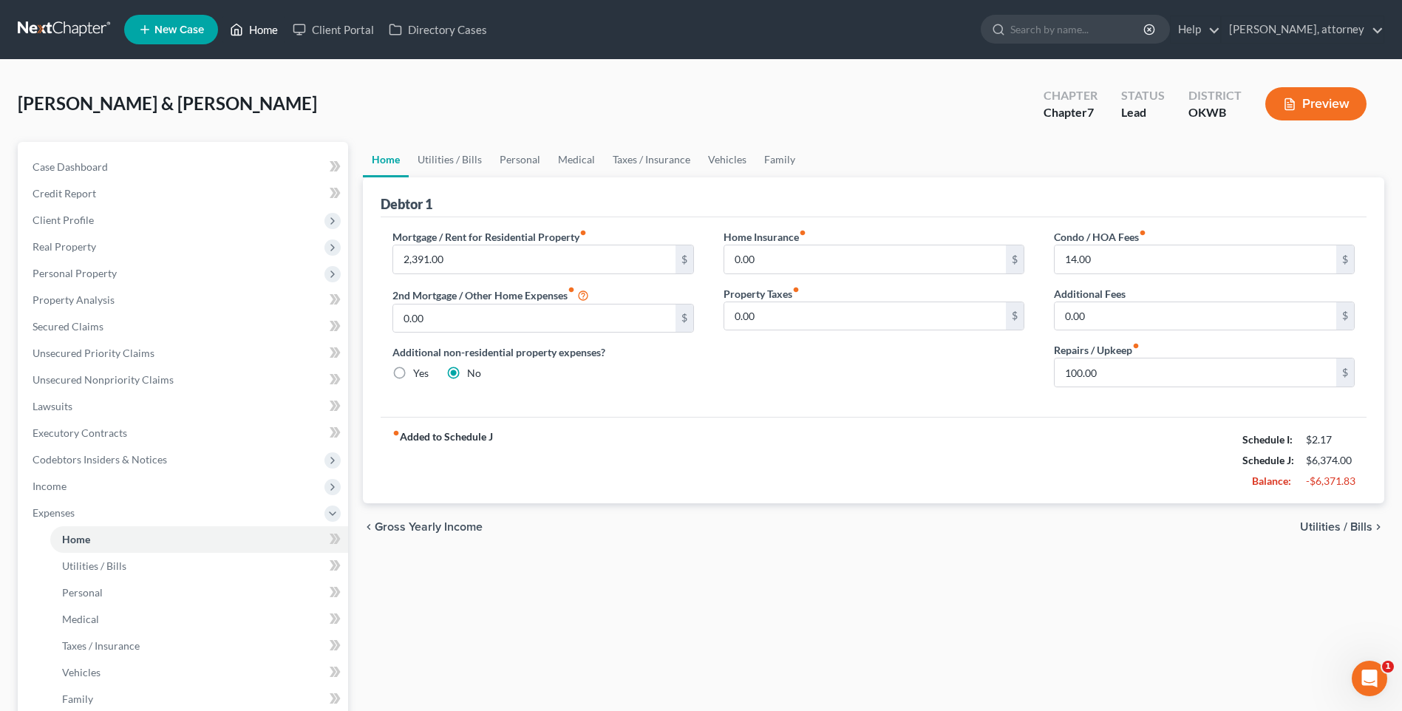
click at [264, 31] on link "Home" at bounding box center [253, 29] width 63 height 27
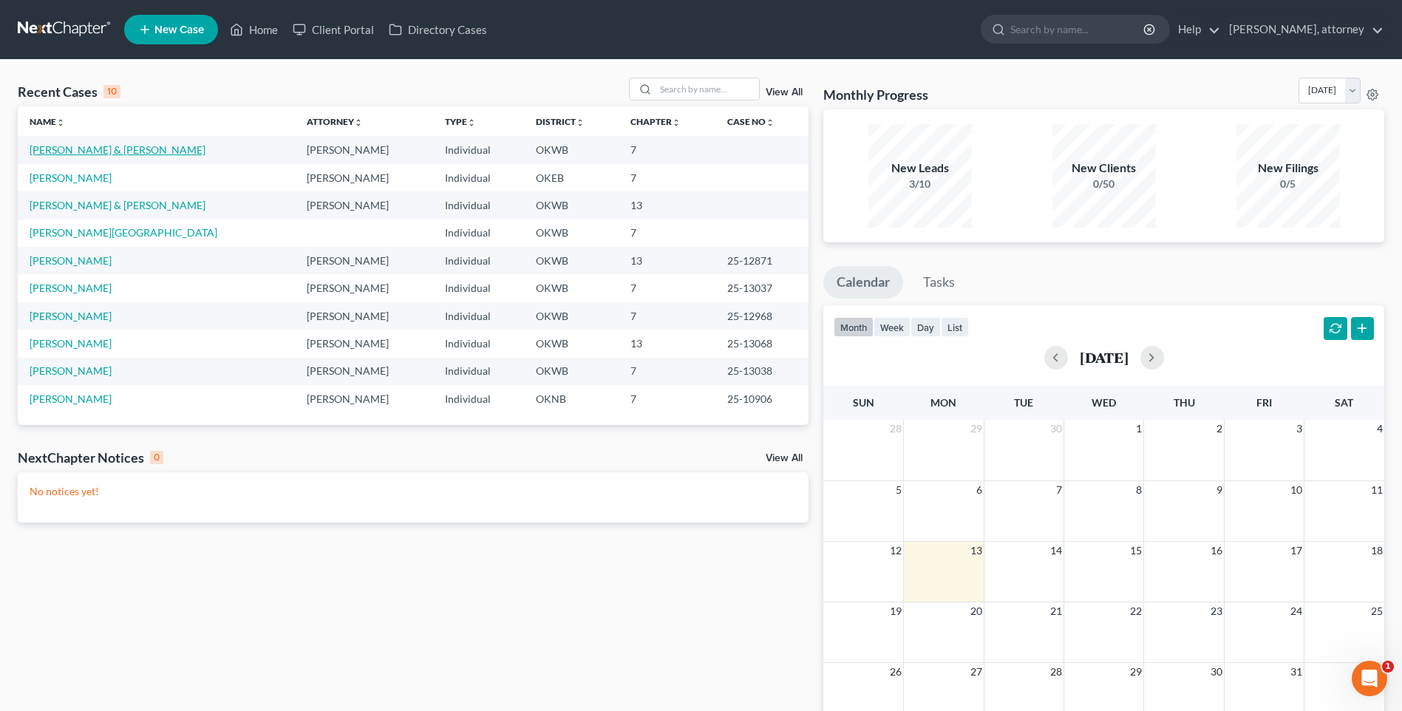
click at [79, 148] on link "[PERSON_NAME] & [PERSON_NAME]" at bounding box center [118, 149] width 176 height 13
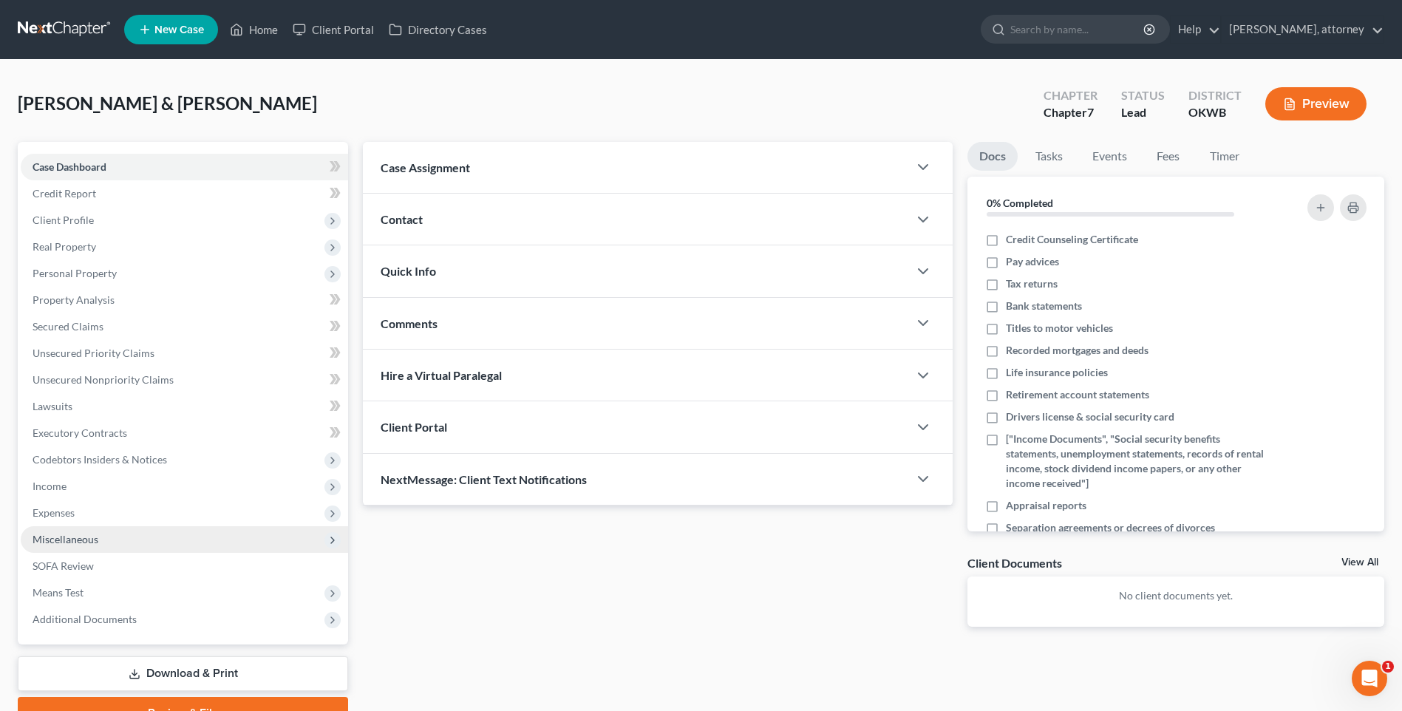
drag, startPoint x: 44, startPoint y: 485, endPoint x: 109, endPoint y: 535, distance: 81.1
click at [44, 485] on span "Income" at bounding box center [50, 486] width 34 height 13
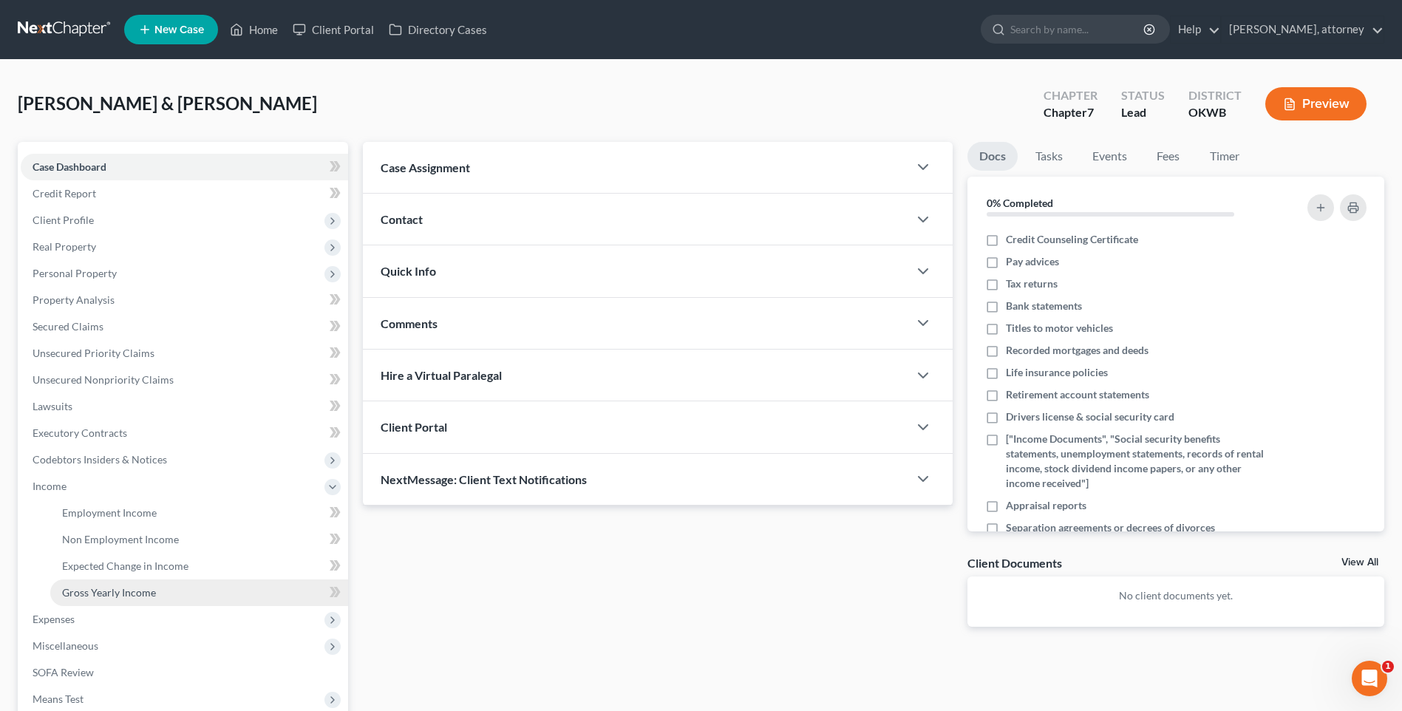
click at [117, 590] on span "Gross Yearly Income" at bounding box center [109, 592] width 94 height 13
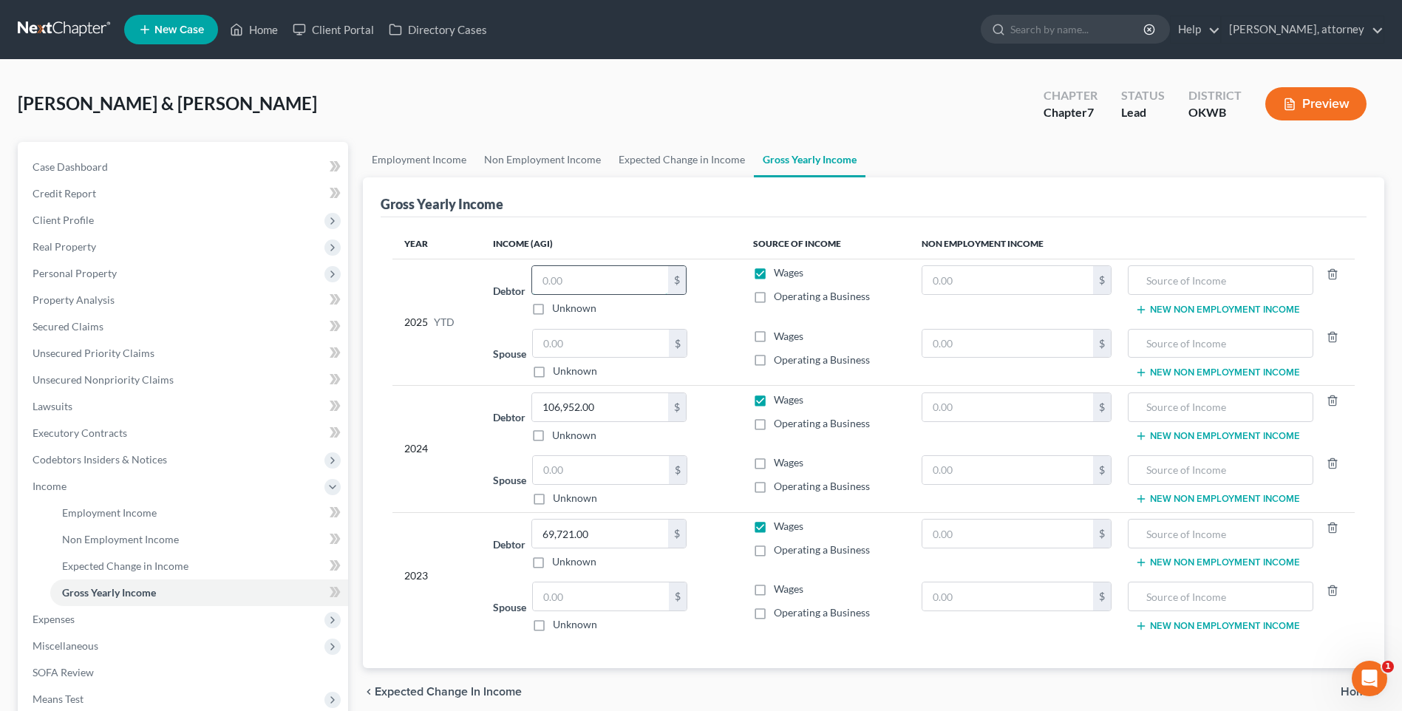
click at [590, 285] on input "text" at bounding box center [600, 280] width 136 height 28
click at [604, 278] on input "55,712" at bounding box center [600, 280] width 136 height 28
click at [616, 235] on th "Income (AGI)" at bounding box center [611, 244] width 261 height 30
click at [577, 345] on input "text" at bounding box center [601, 344] width 136 height 28
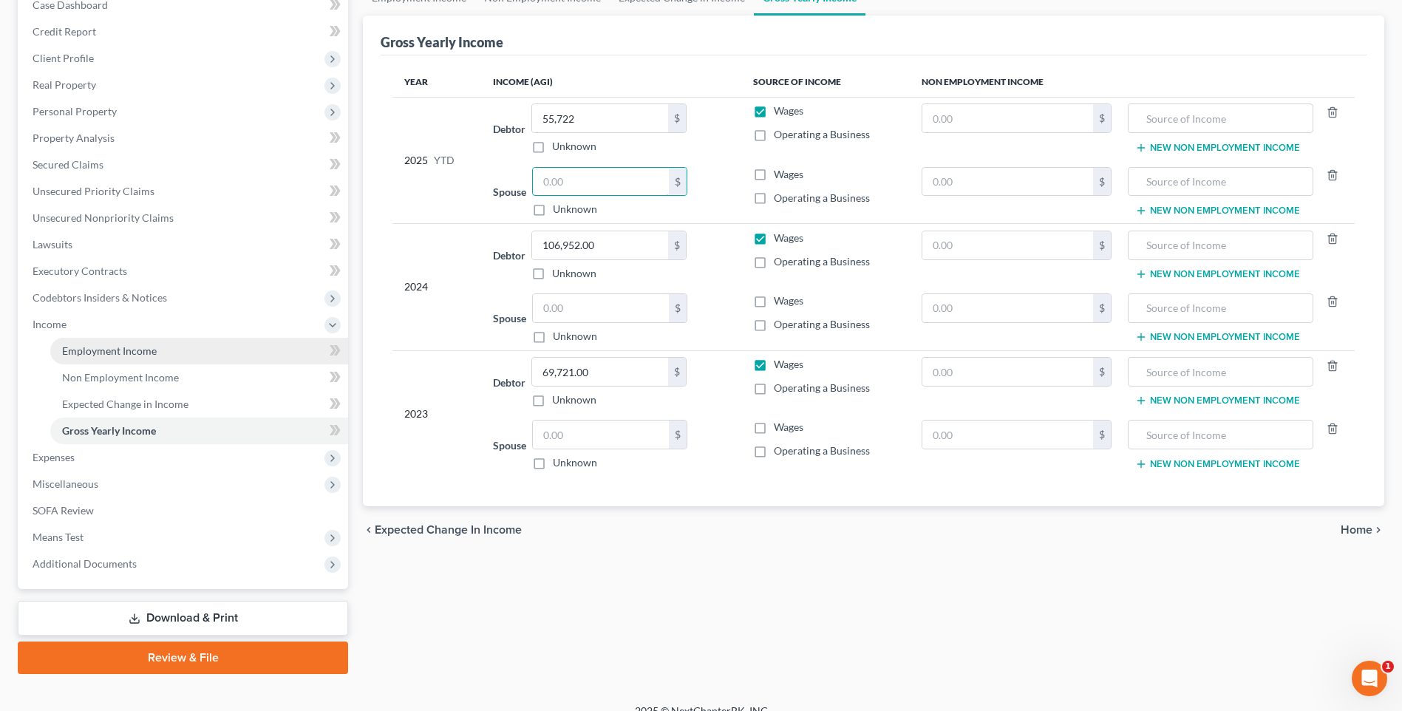
scroll to position [181, 0]
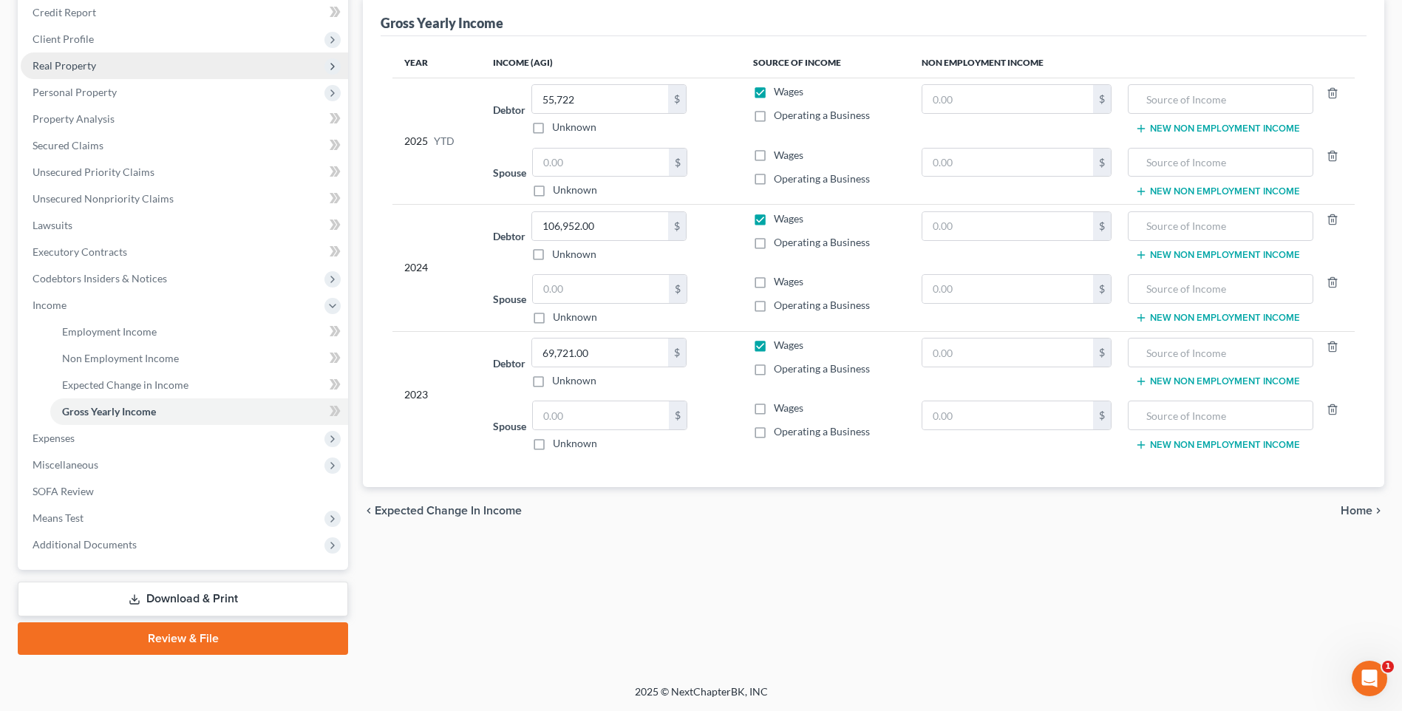
click at [74, 63] on span "Real Property" at bounding box center [65, 65] width 64 height 13
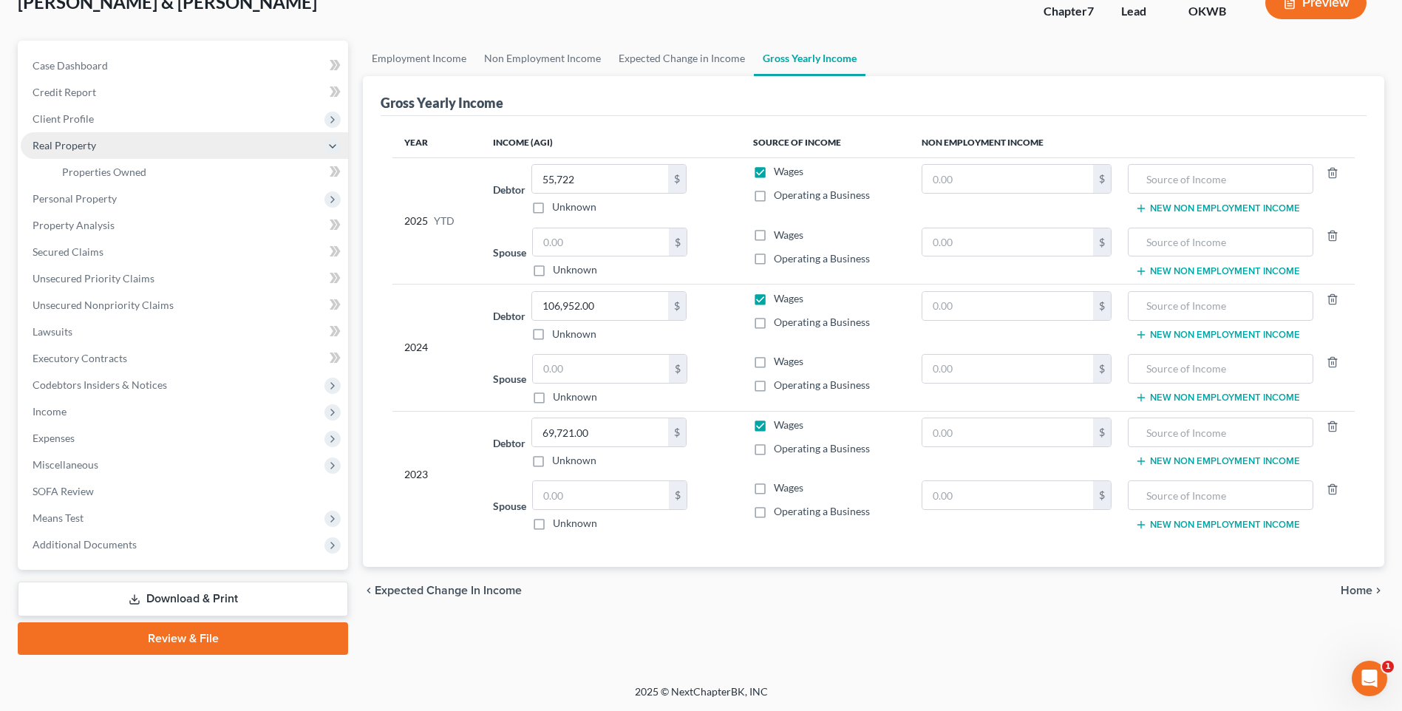
scroll to position [101, 0]
click at [69, 144] on span "Real Property" at bounding box center [65, 145] width 64 height 13
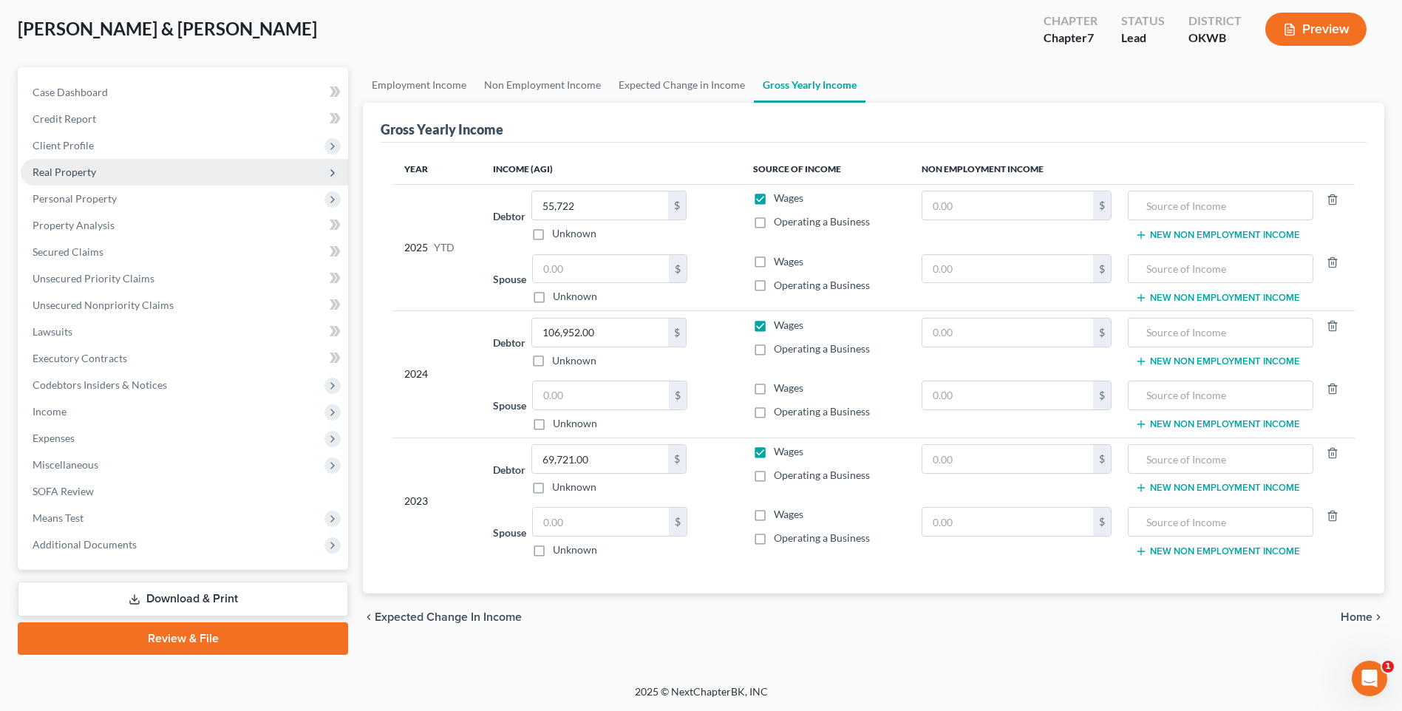
scroll to position [75, 0]
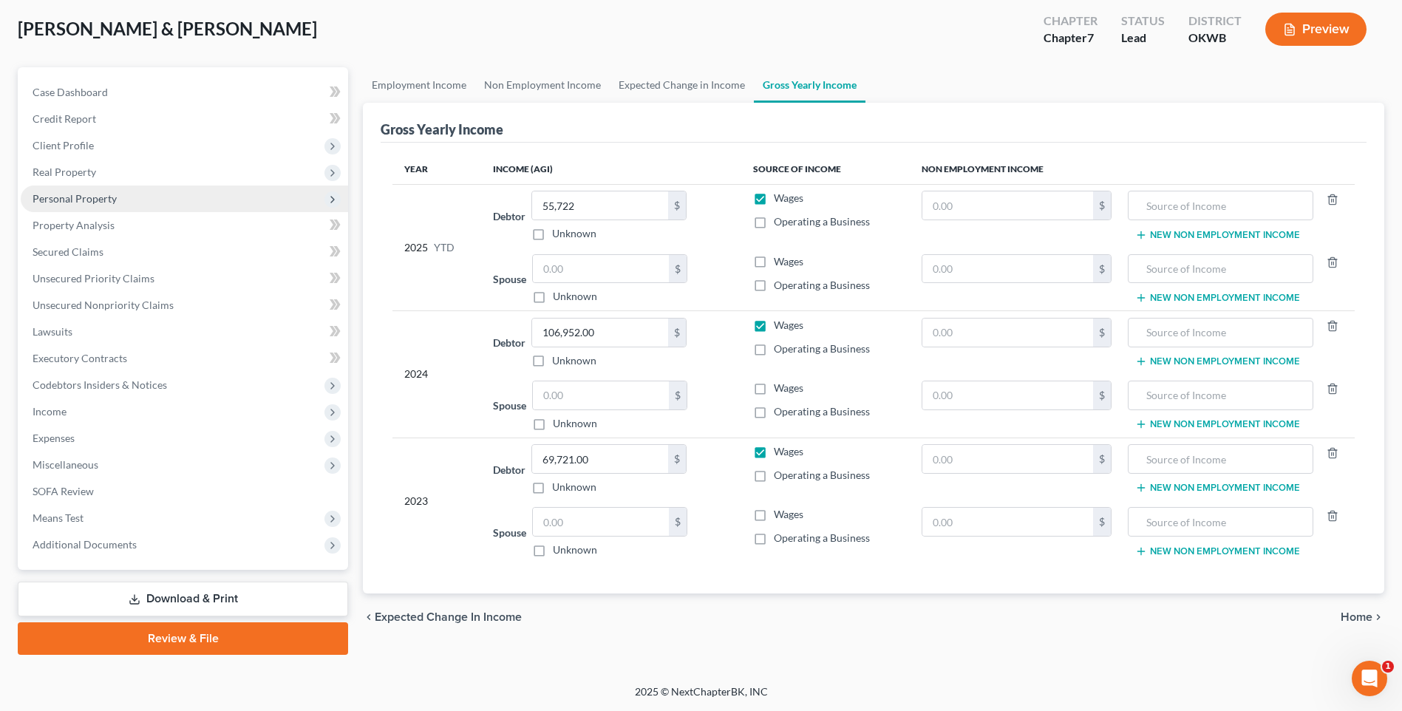
click at [72, 196] on span "Personal Property" at bounding box center [75, 198] width 84 height 13
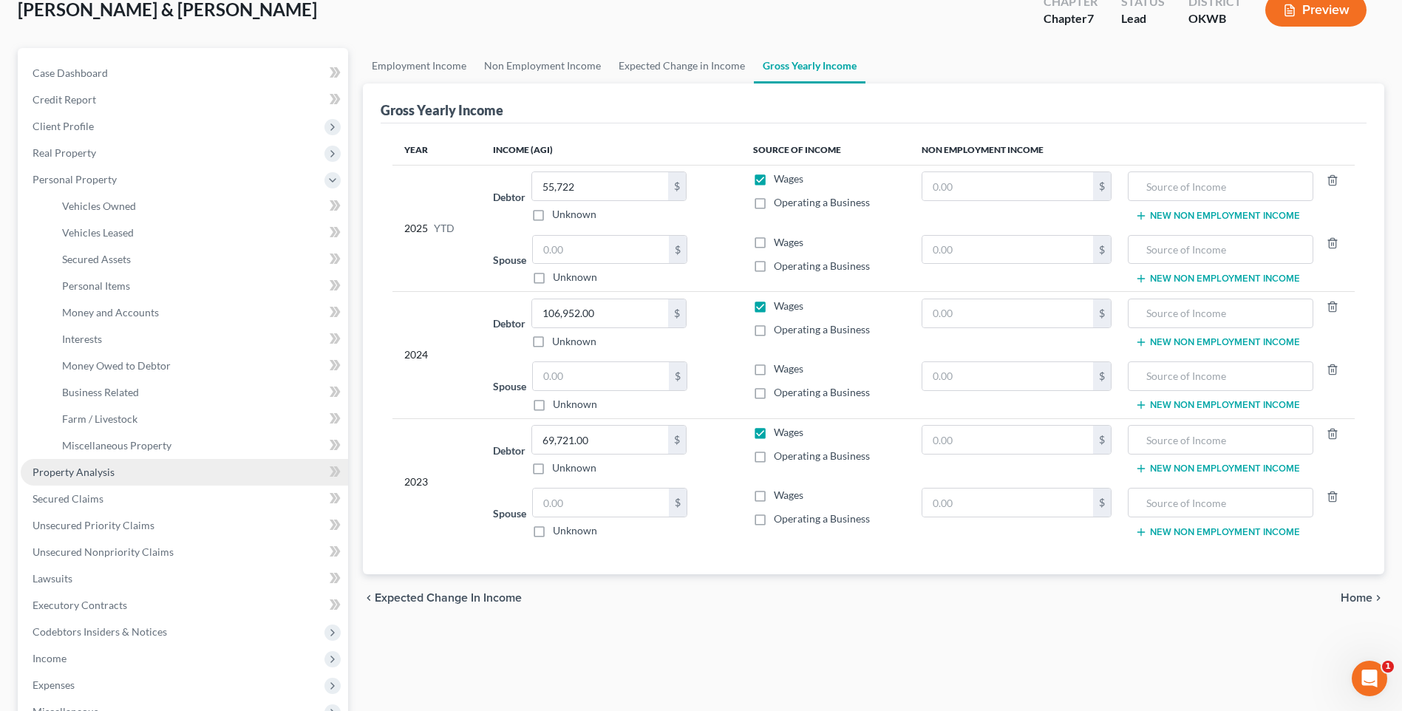
scroll to position [0, 0]
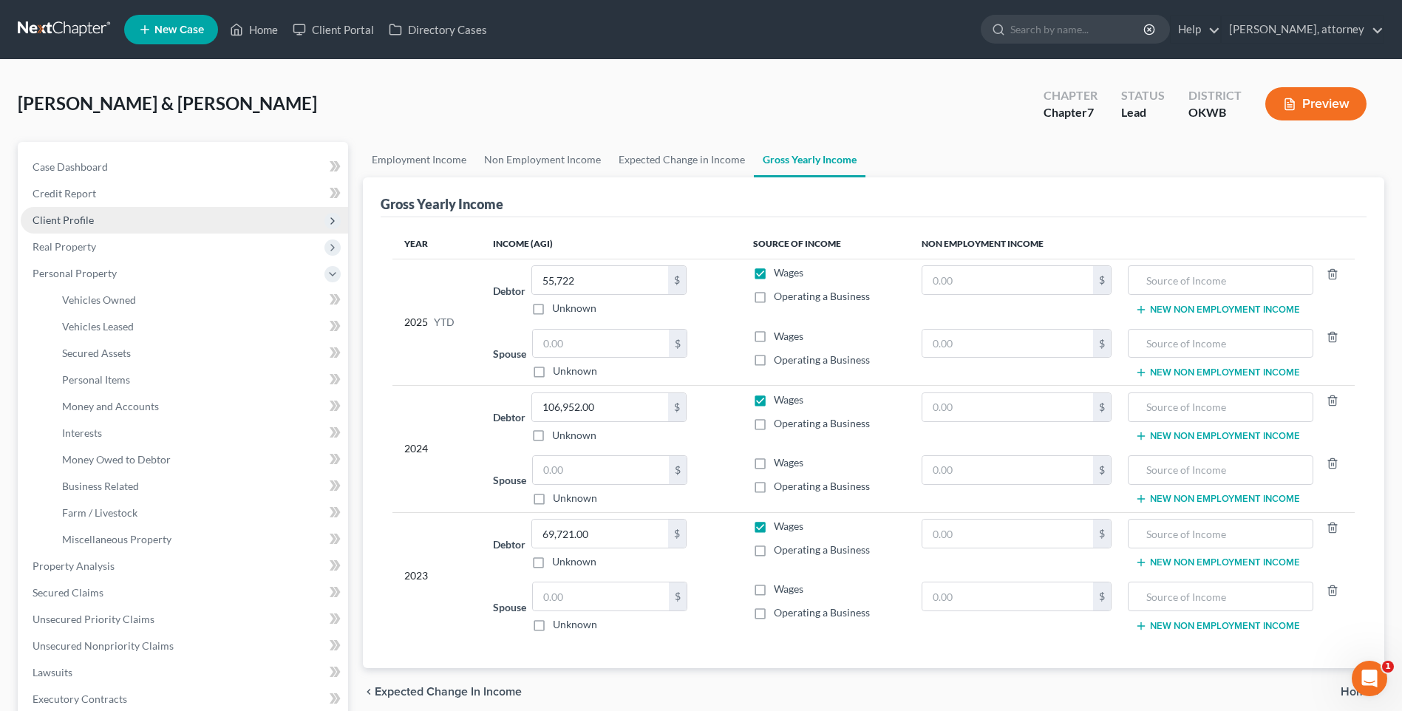
click at [70, 221] on span "Client Profile" at bounding box center [63, 220] width 61 height 13
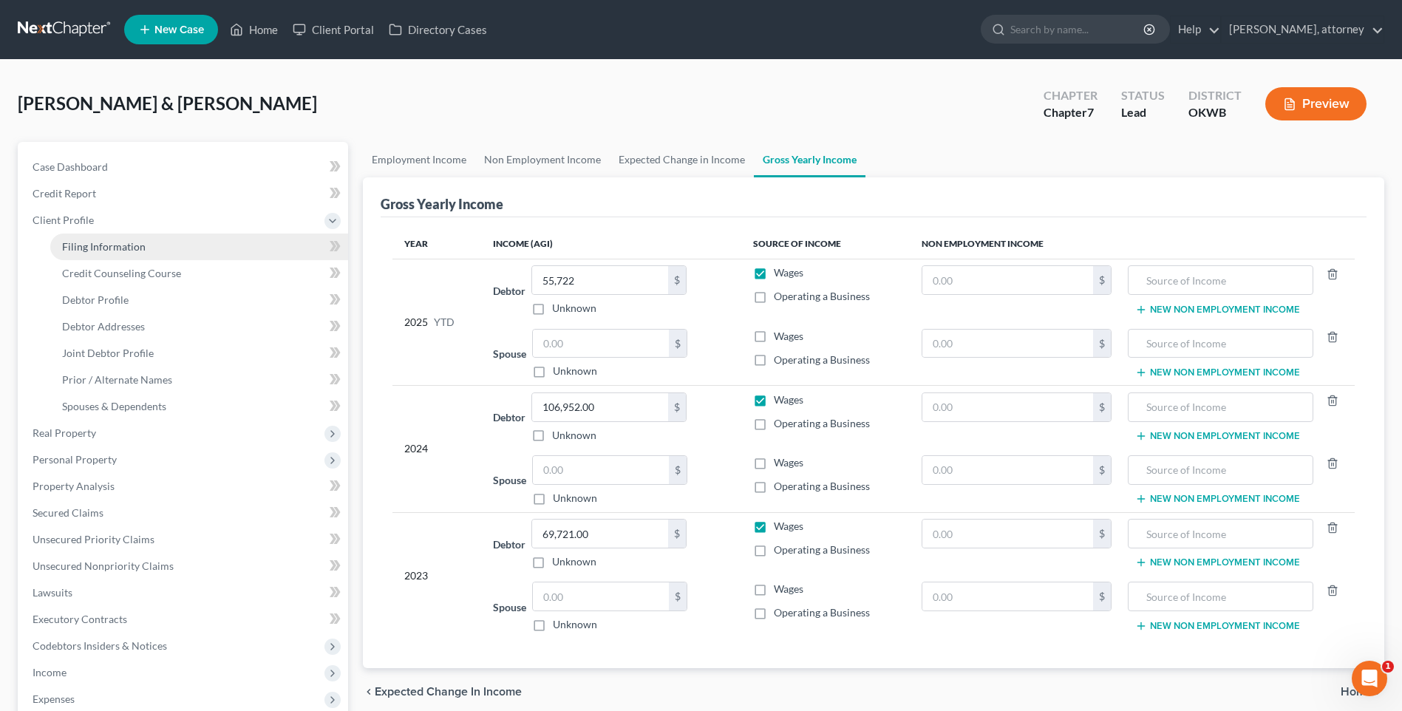
click at [84, 245] on span "Filing Information" at bounding box center [103, 246] width 83 height 13
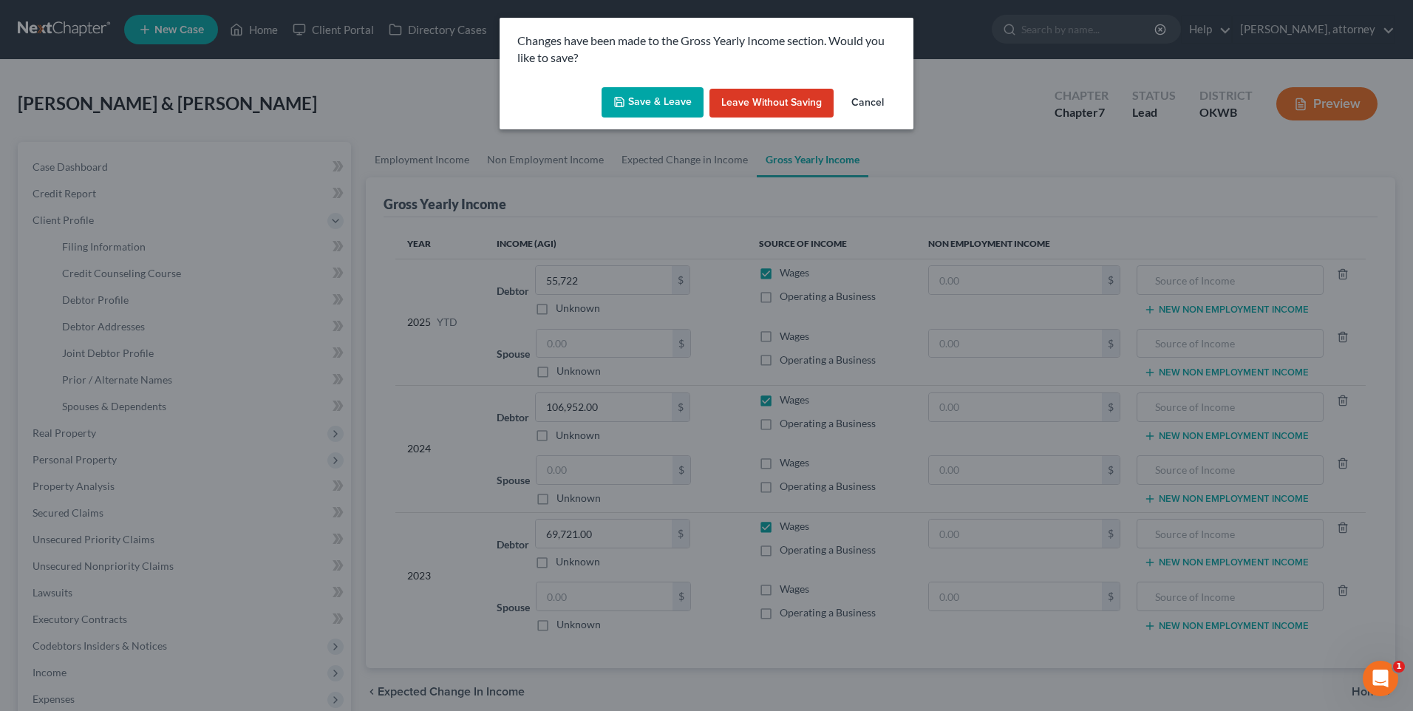
click at [662, 109] on button "Save & Leave" at bounding box center [652, 102] width 102 height 31
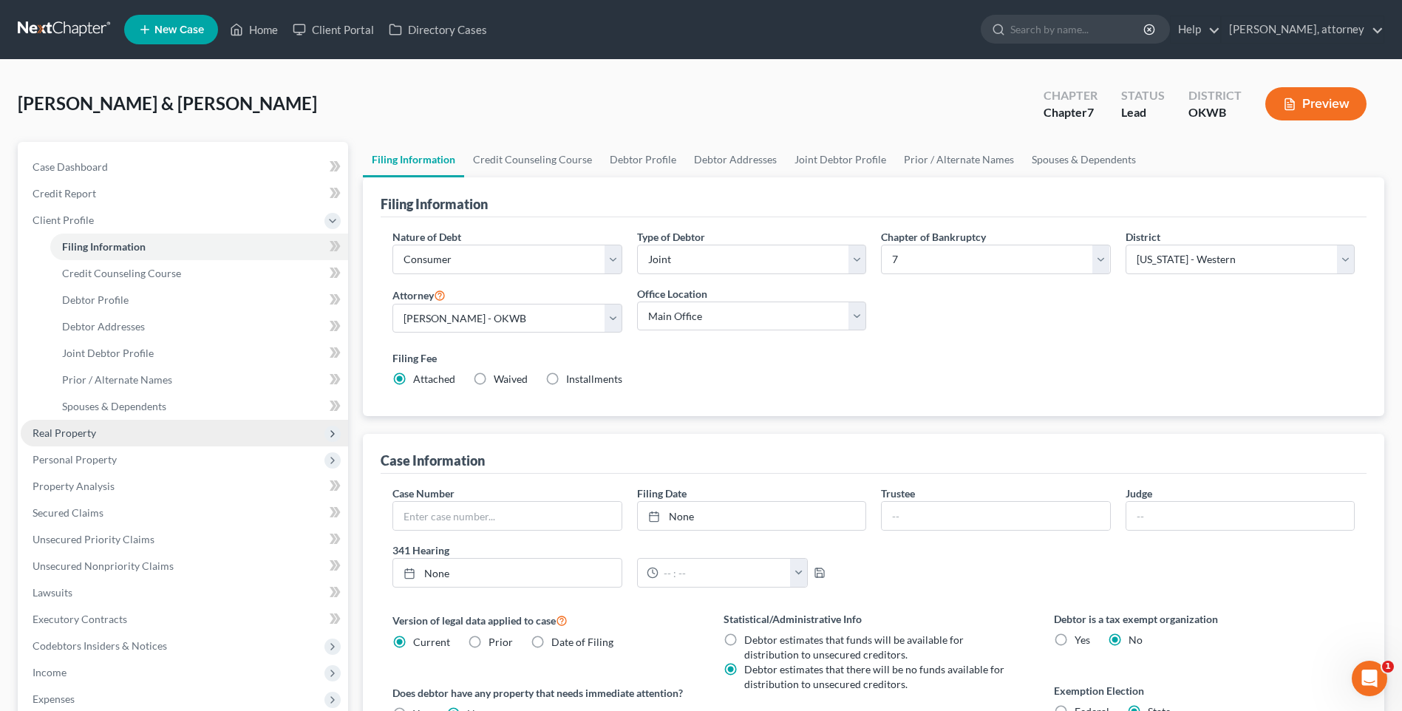
click at [56, 436] on span "Real Property" at bounding box center [65, 432] width 64 height 13
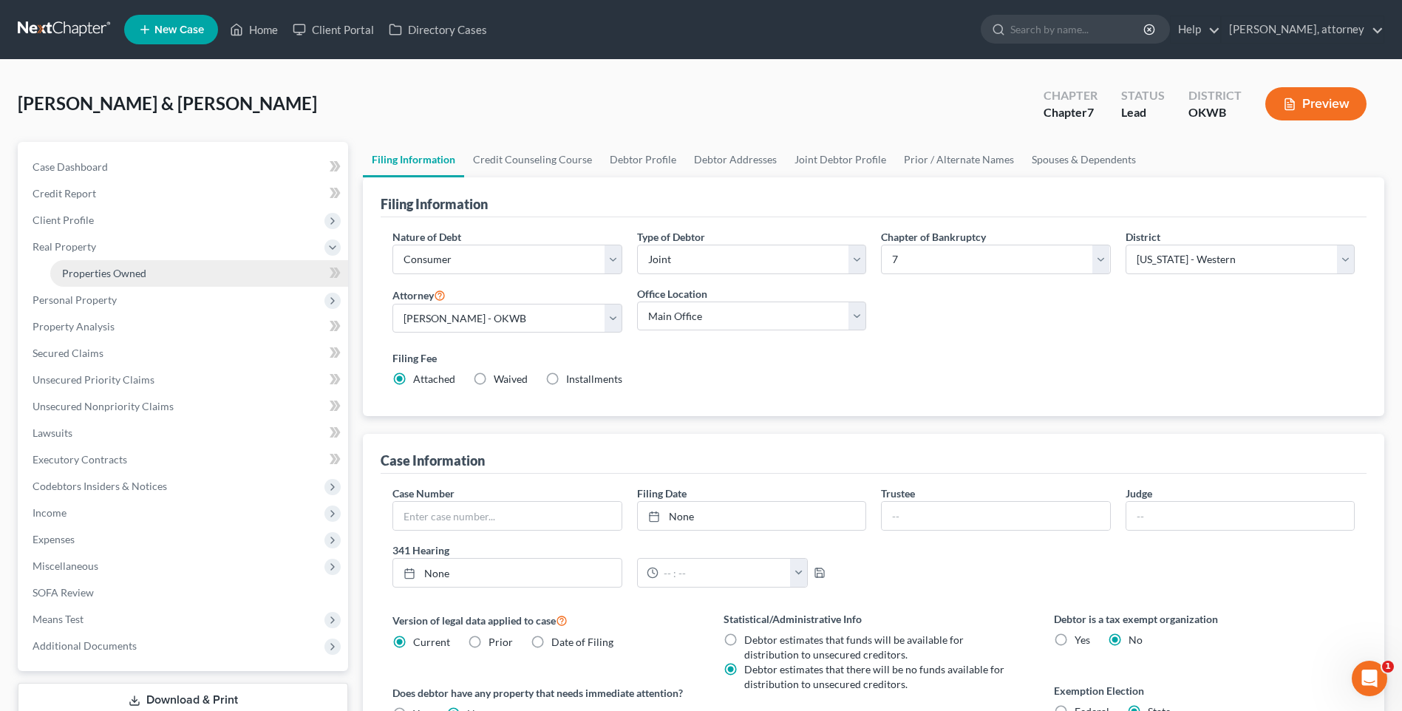
click at [105, 273] on span "Properties Owned" at bounding box center [104, 273] width 84 height 13
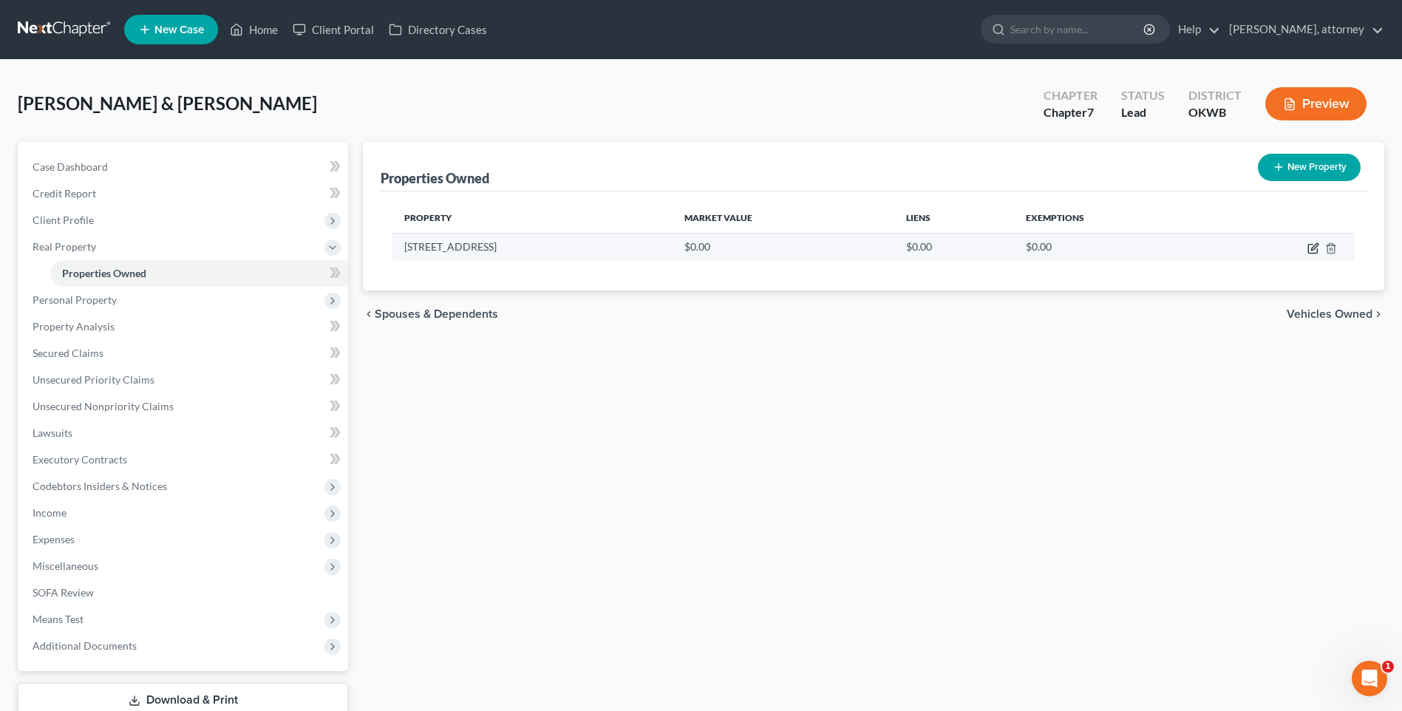
click at [1317, 249] on icon "button" at bounding box center [1312, 249] width 9 height 9
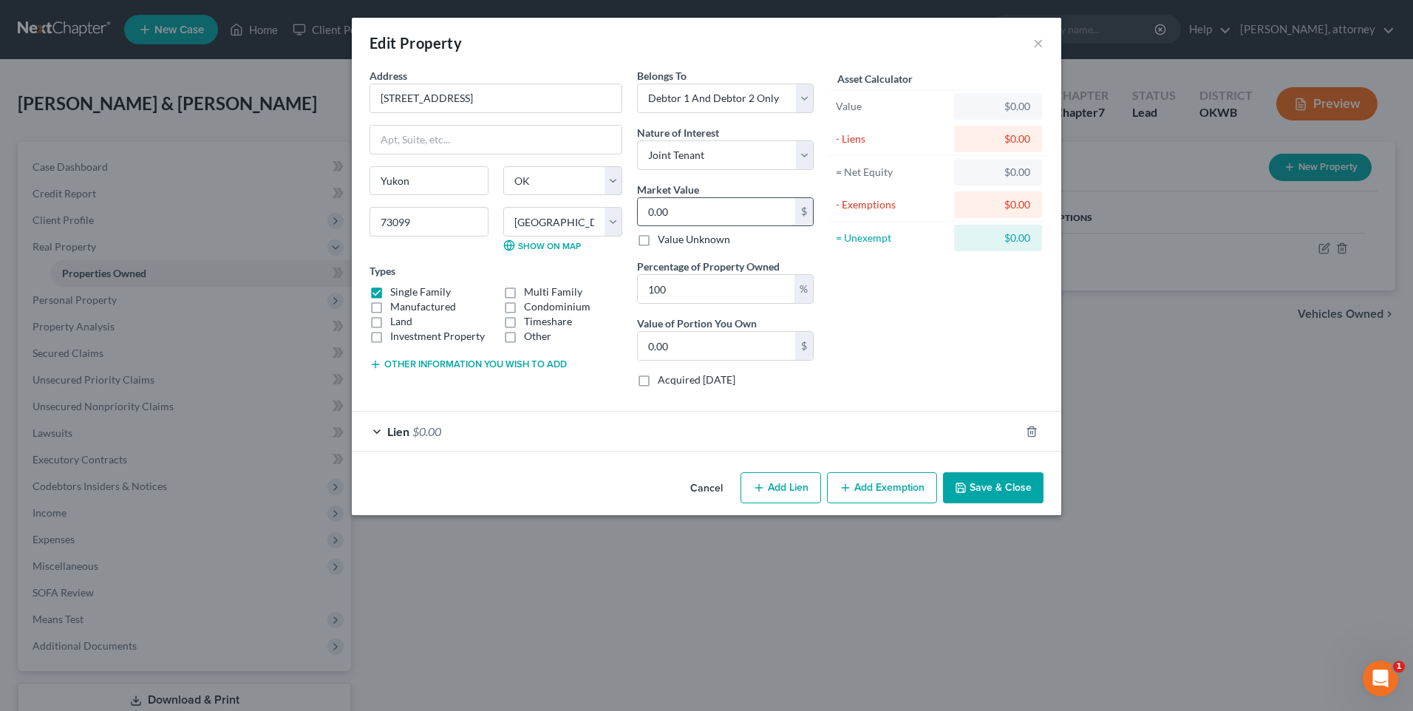
click at [717, 218] on input "0.00" at bounding box center [716, 212] width 157 height 28
click at [757, 249] on div "Belongs To * Select Debtor 1 Only Debtor 2 Only Debtor 1 And Debtor 2 Only At L…" at bounding box center [724, 233] width 191 height 331
click at [1018, 488] on button "Save & Close" at bounding box center [993, 487] width 100 height 31
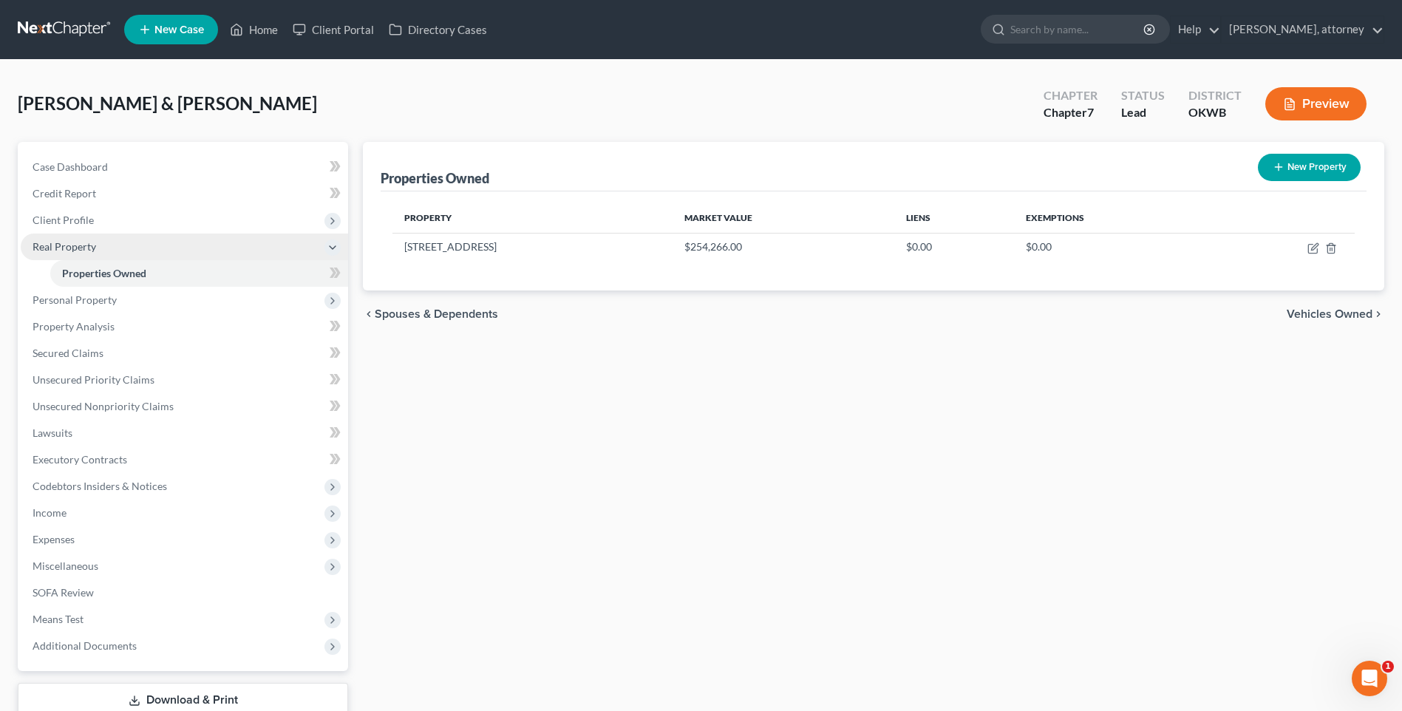
drag, startPoint x: 71, startPoint y: 216, endPoint x: 98, endPoint y: 234, distance: 32.0
click at [71, 216] on span "Client Profile" at bounding box center [63, 220] width 61 height 13
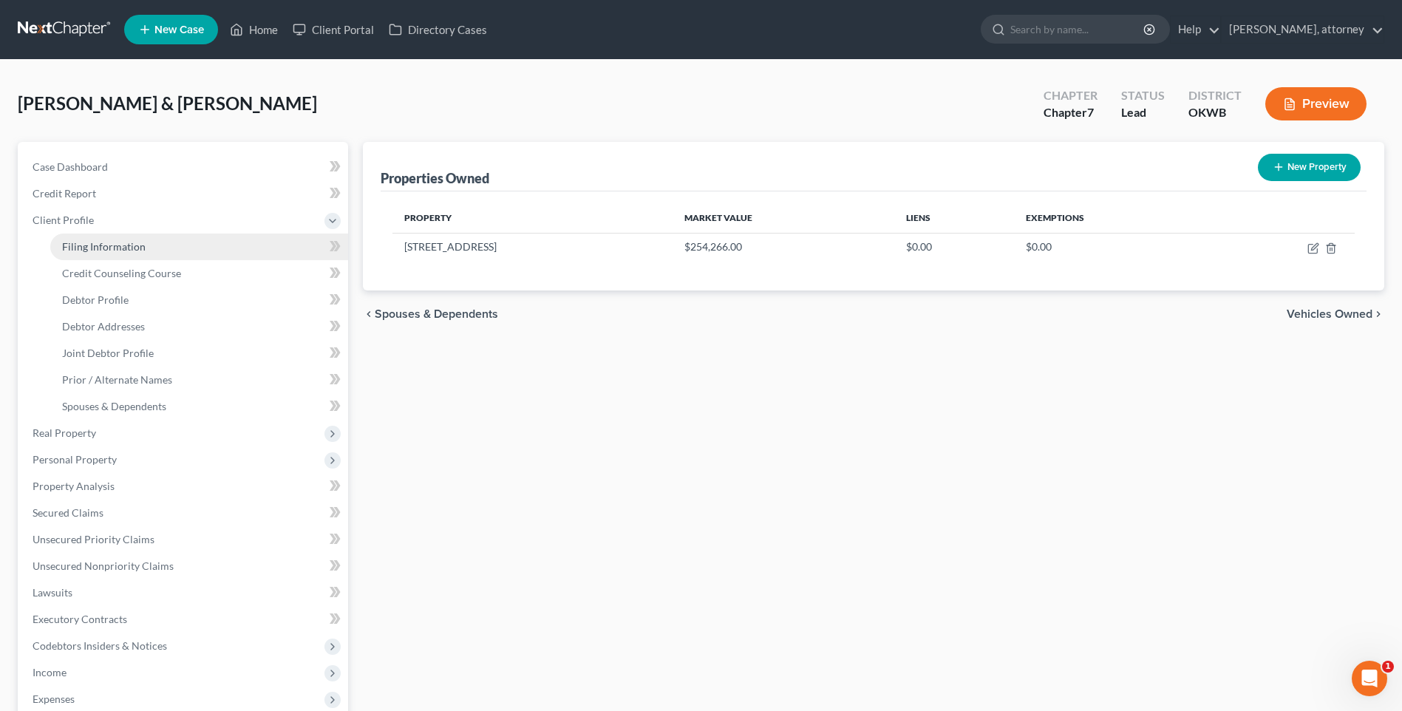
click at [115, 244] on span "Filing Information" at bounding box center [103, 246] width 83 height 13
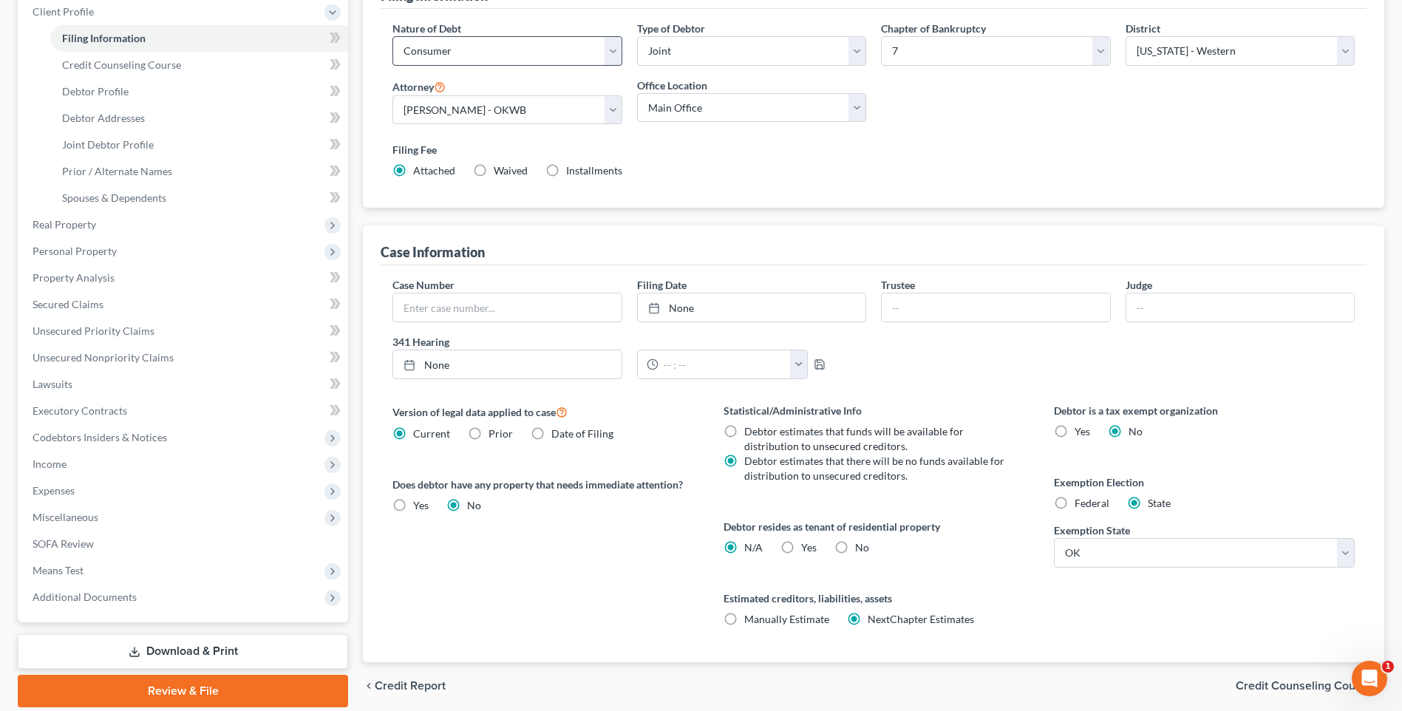
scroll to position [222, 0]
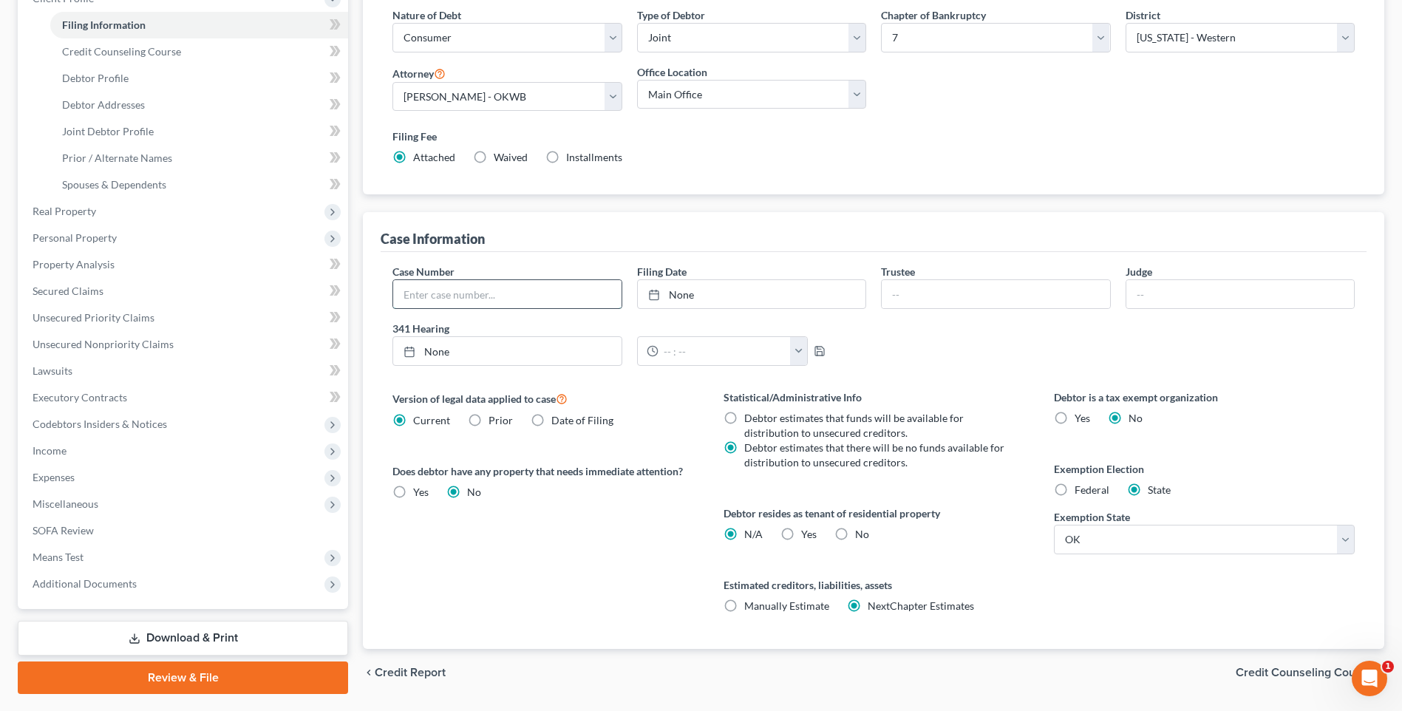
click at [552, 293] on input "text" at bounding box center [507, 294] width 228 height 28
click at [721, 296] on link "None" at bounding box center [752, 294] width 228 height 28
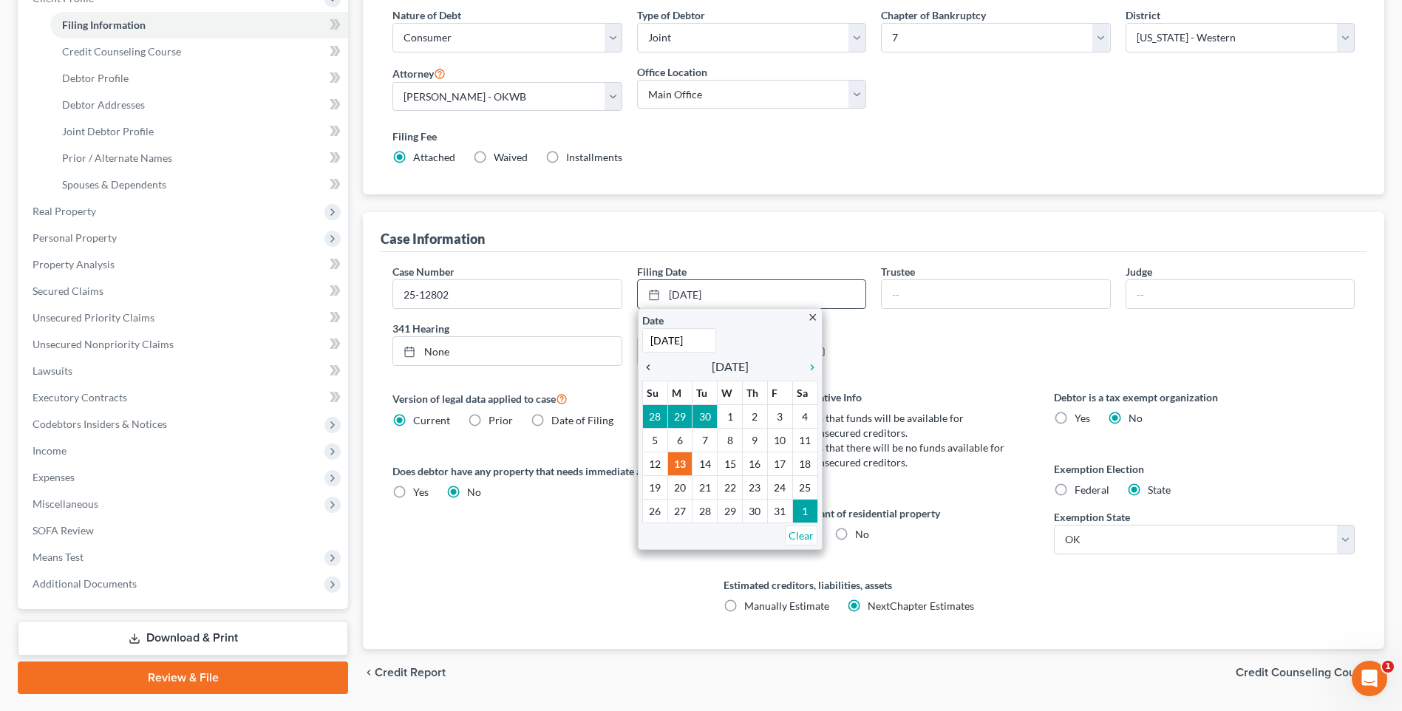
click at [648, 369] on icon "chevron_left" at bounding box center [651, 367] width 19 height 12
click at [898, 365] on div "Case Number 25-12802 Filing Date [DATE] close Date [DATE] Time 12:00 AM chevron…" at bounding box center [873, 321] width 977 height 114
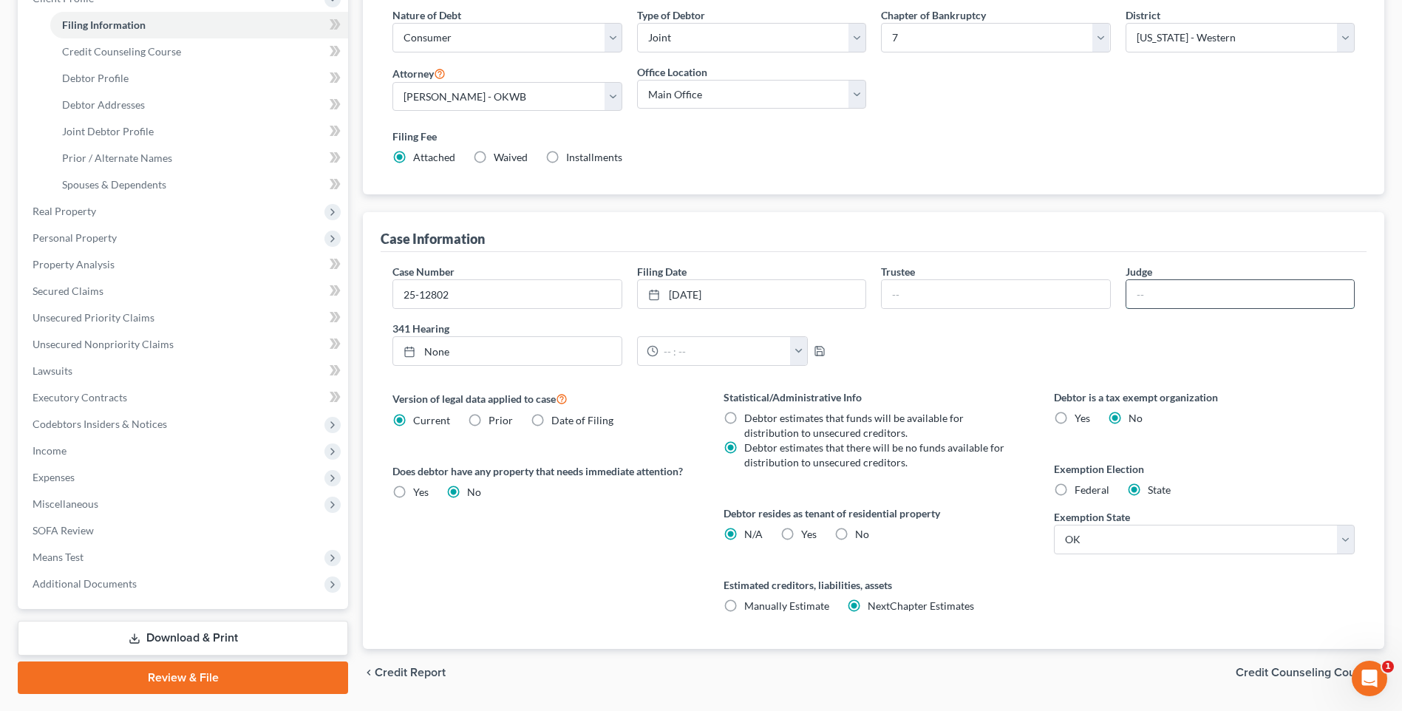
click at [1137, 302] on input "text" at bounding box center [1240, 294] width 228 height 28
click at [1048, 332] on div "Case Number 25-12802 Filing Date [DATE] close Date [DATE] Time 12:00 AM chevron…" at bounding box center [873, 321] width 977 height 114
click at [574, 319] on div "Case Number 25-12802 Filing Date [DATE] close Date [DATE] Time 12:00 AM chevron…" at bounding box center [873, 321] width 977 height 114
click at [751, 290] on link "[DATE]" at bounding box center [752, 294] width 228 height 28
click at [913, 344] on div "Case Number 25-12802 Filing Date [DATE] close Date [DATE] Time 12:00 AM chevron…" at bounding box center [873, 321] width 977 height 114
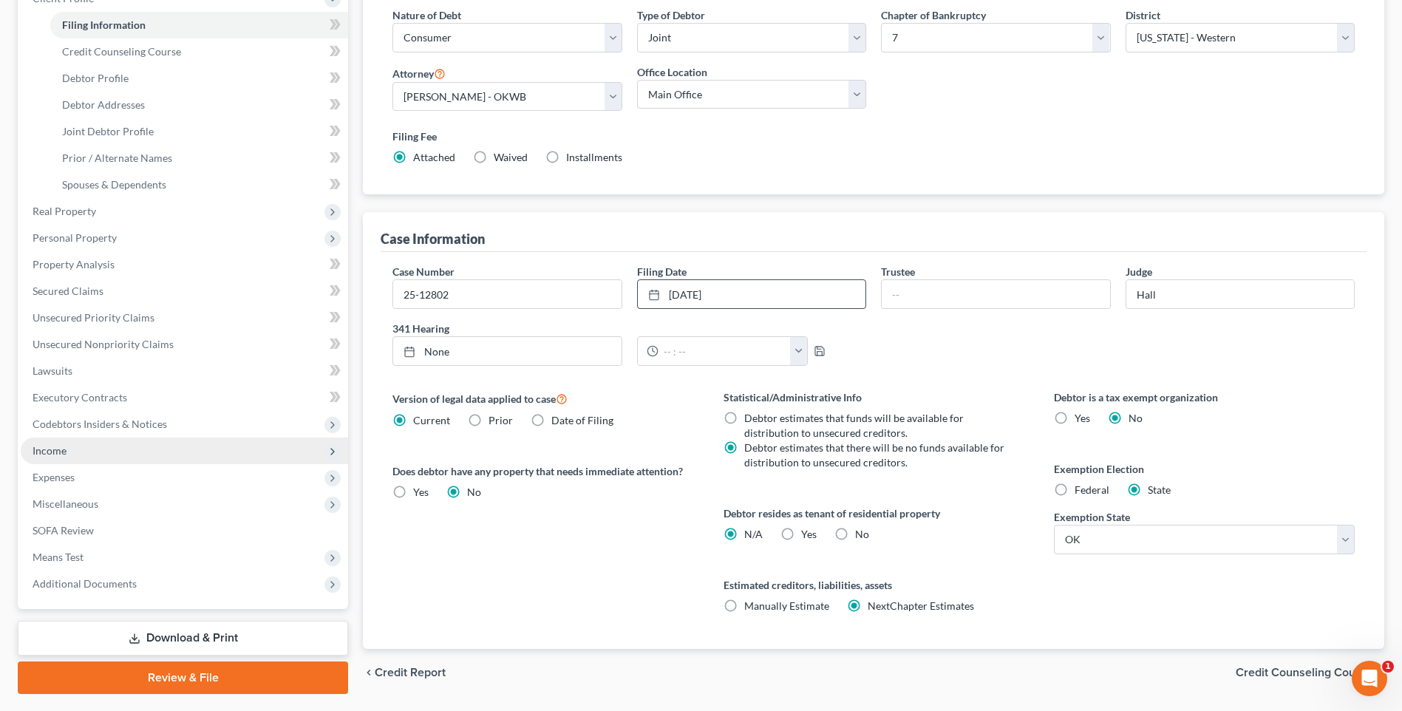
click at [58, 450] on span "Income" at bounding box center [50, 450] width 34 height 13
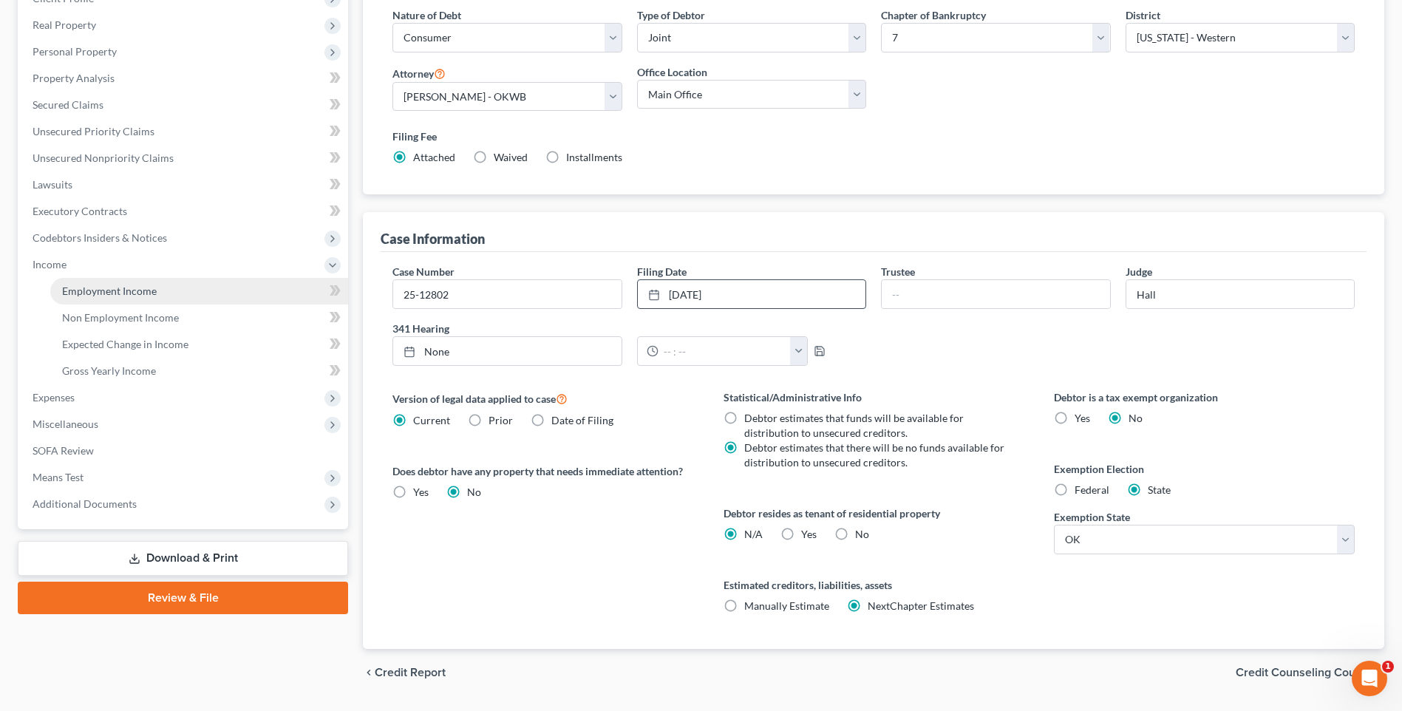
click at [120, 292] on span "Employment Income" at bounding box center [109, 290] width 95 height 13
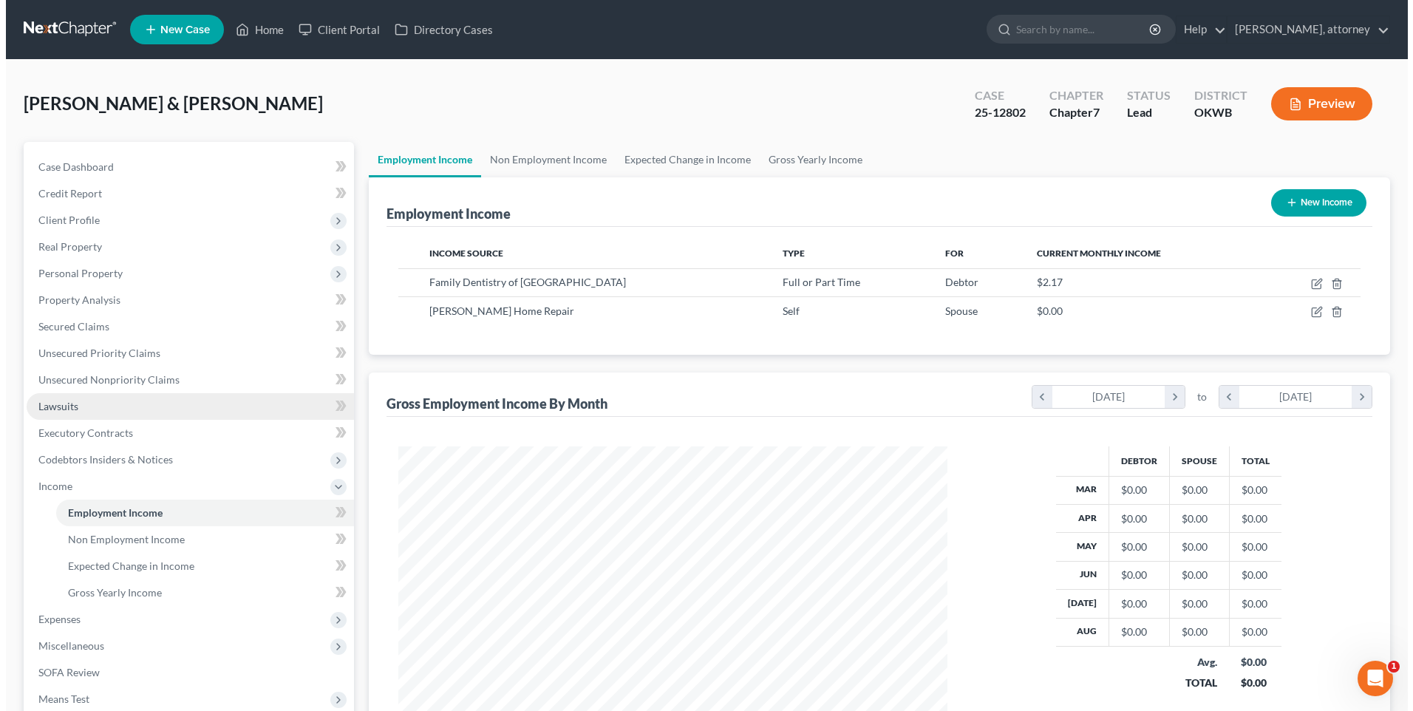
scroll to position [274, 578]
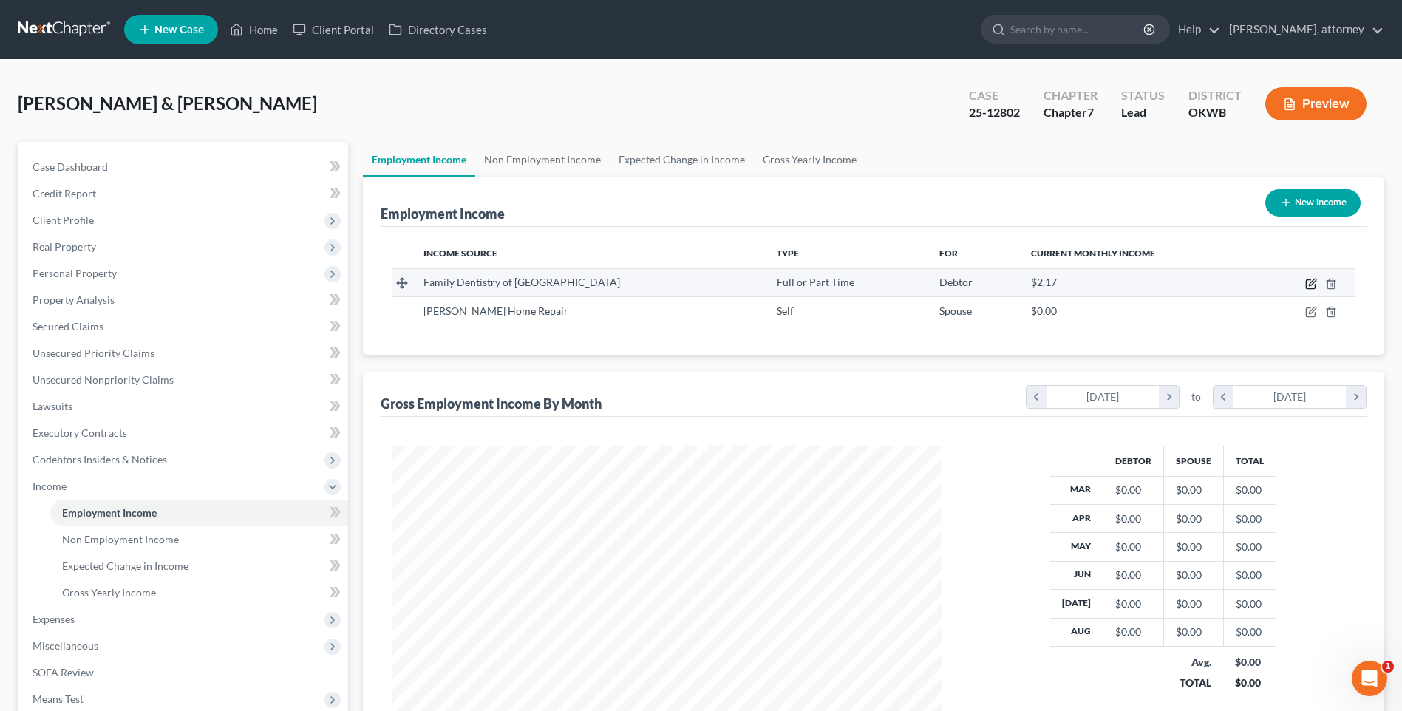
click at [1314, 283] on icon "button" at bounding box center [1311, 282] width 7 height 7
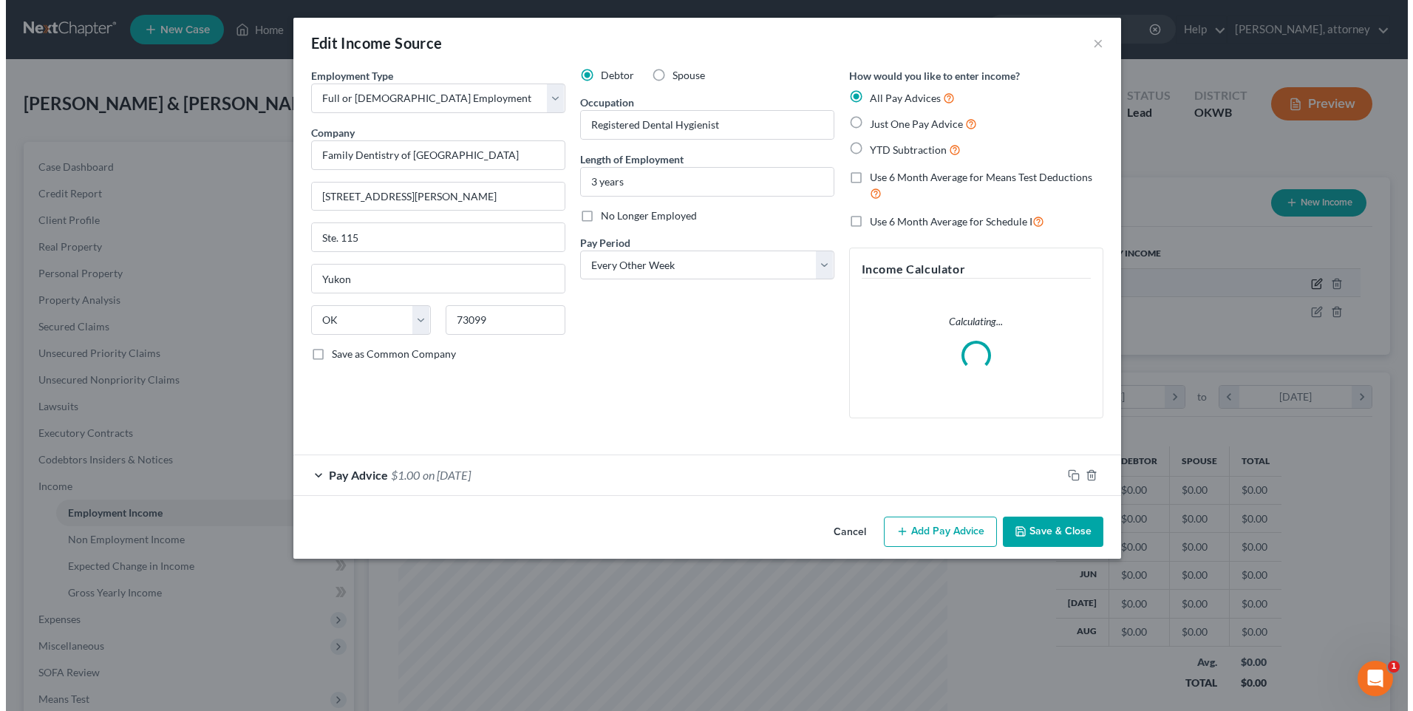
scroll to position [276, 584]
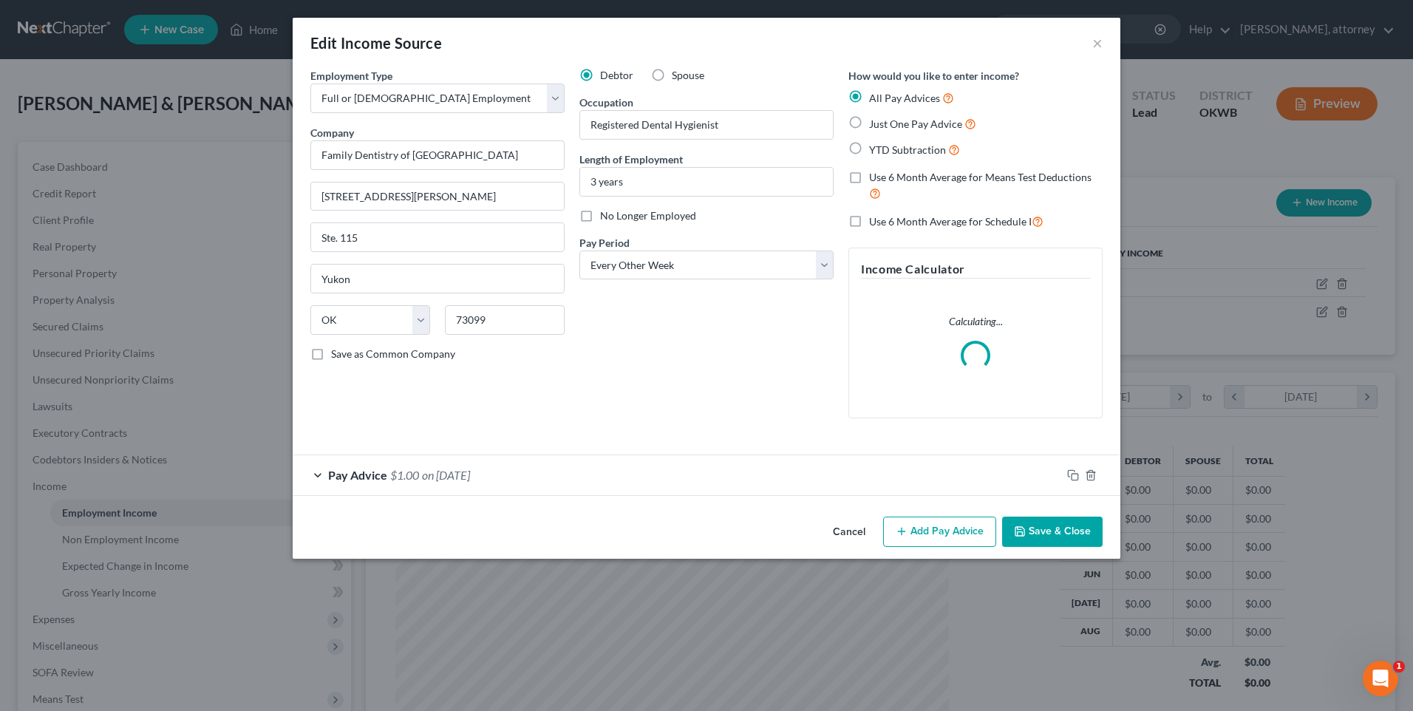
click at [870, 125] on span "Just One Pay Advice" at bounding box center [915, 123] width 93 height 13
click at [875, 125] on input "Just One Pay Advice" at bounding box center [880, 120] width 10 height 10
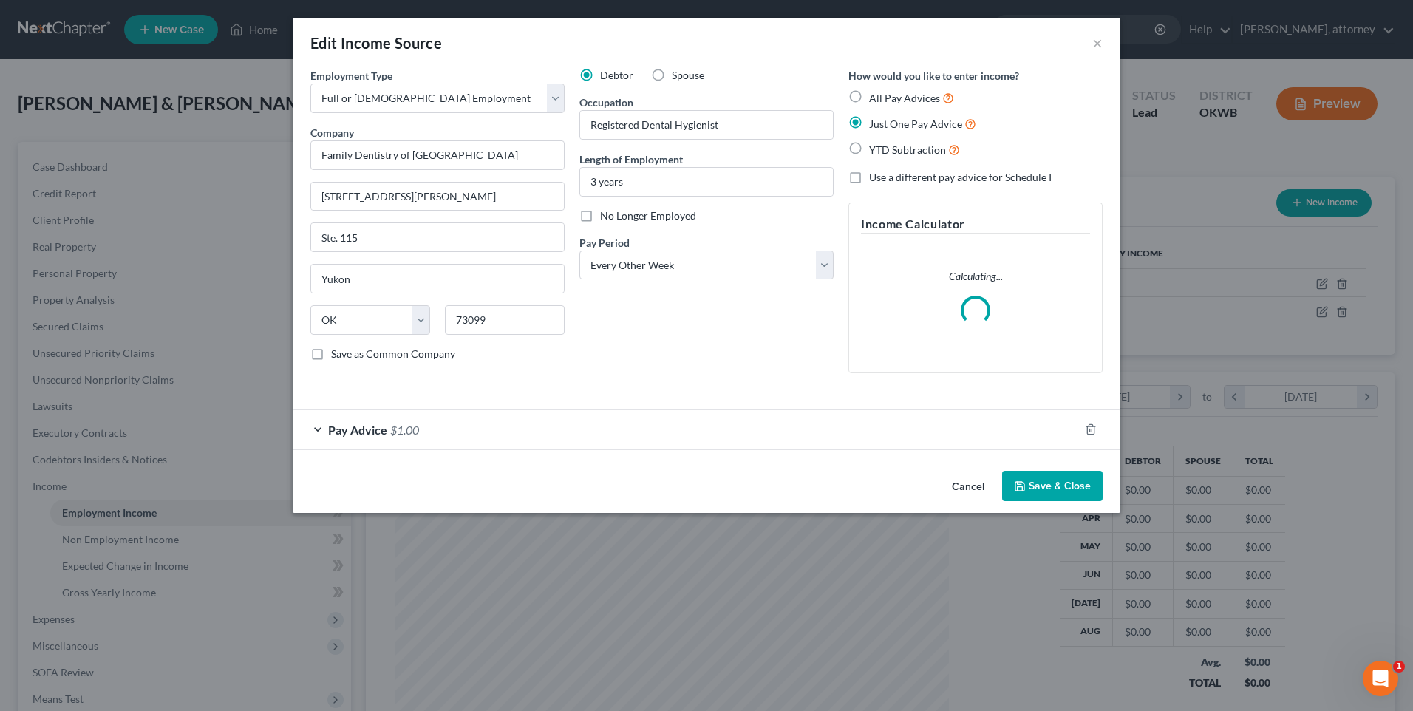
click at [571, 434] on form "Employment Type * Select Full or [DEMOGRAPHIC_DATA] Employment Self Employment …" at bounding box center [706, 259] width 792 height 382
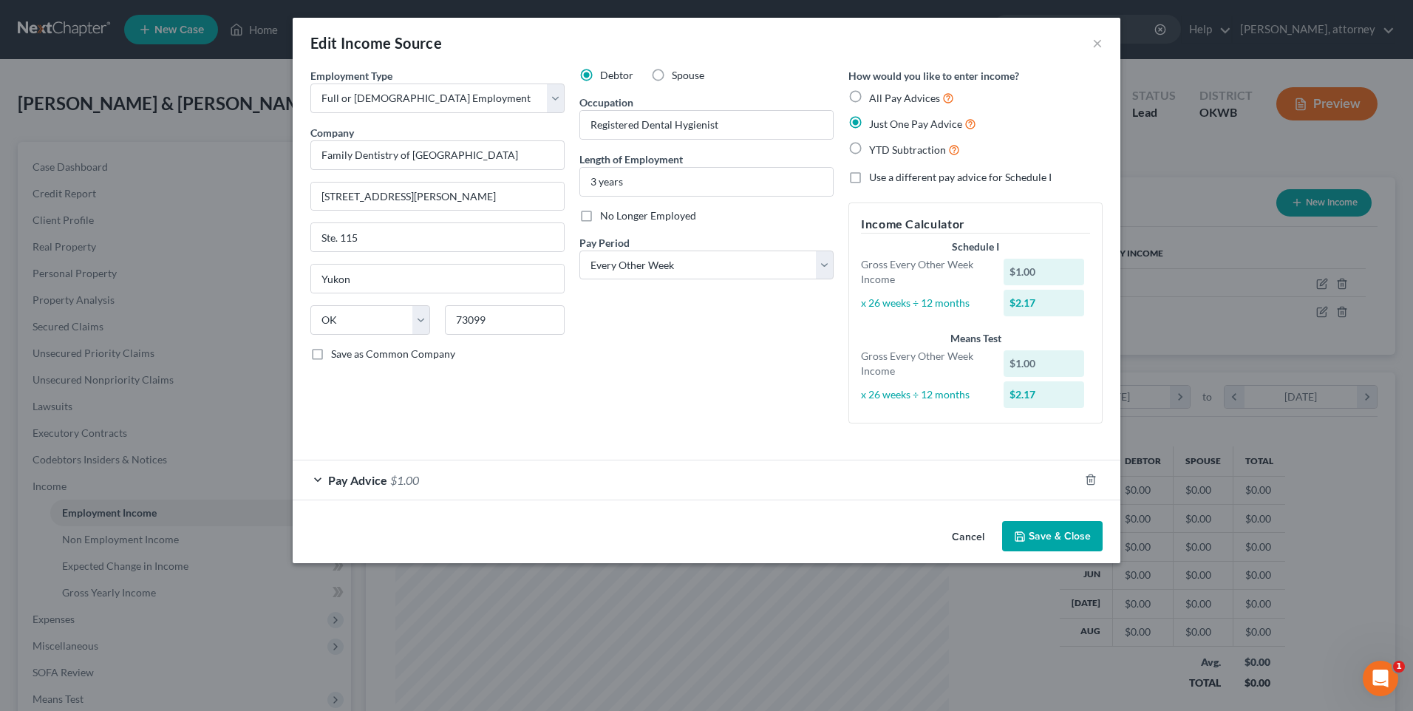
click at [600, 480] on div "Pay Advice $1.00" at bounding box center [686, 479] width 786 height 39
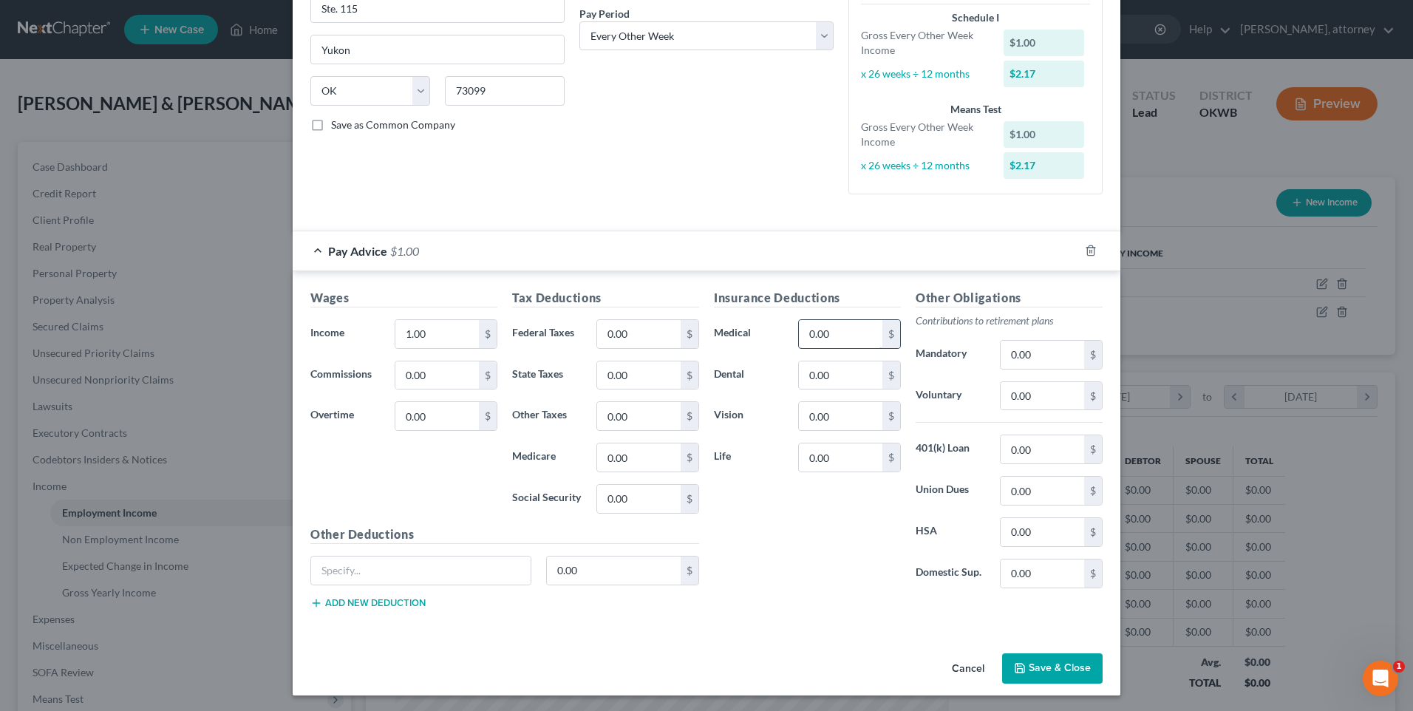
scroll to position [231, 0]
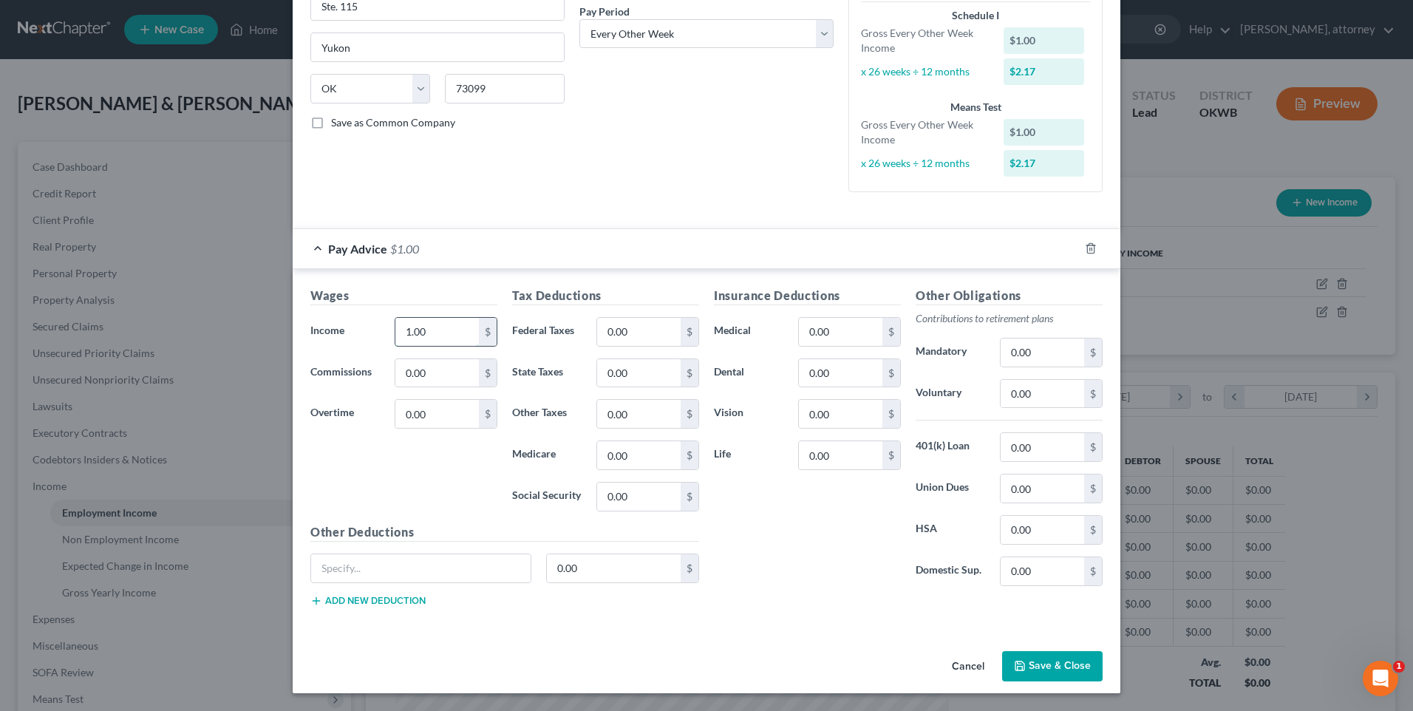
click at [446, 329] on input "1.00" at bounding box center [436, 332] width 83 height 28
click at [646, 335] on input "0.00" at bounding box center [638, 332] width 83 height 28
click at [780, 446] on label "Life" at bounding box center [748, 455] width 84 height 30
click at [1011, 401] on input "0.00" at bounding box center [1041, 394] width 83 height 28
click at [865, 464] on input "0.00" at bounding box center [840, 455] width 83 height 28
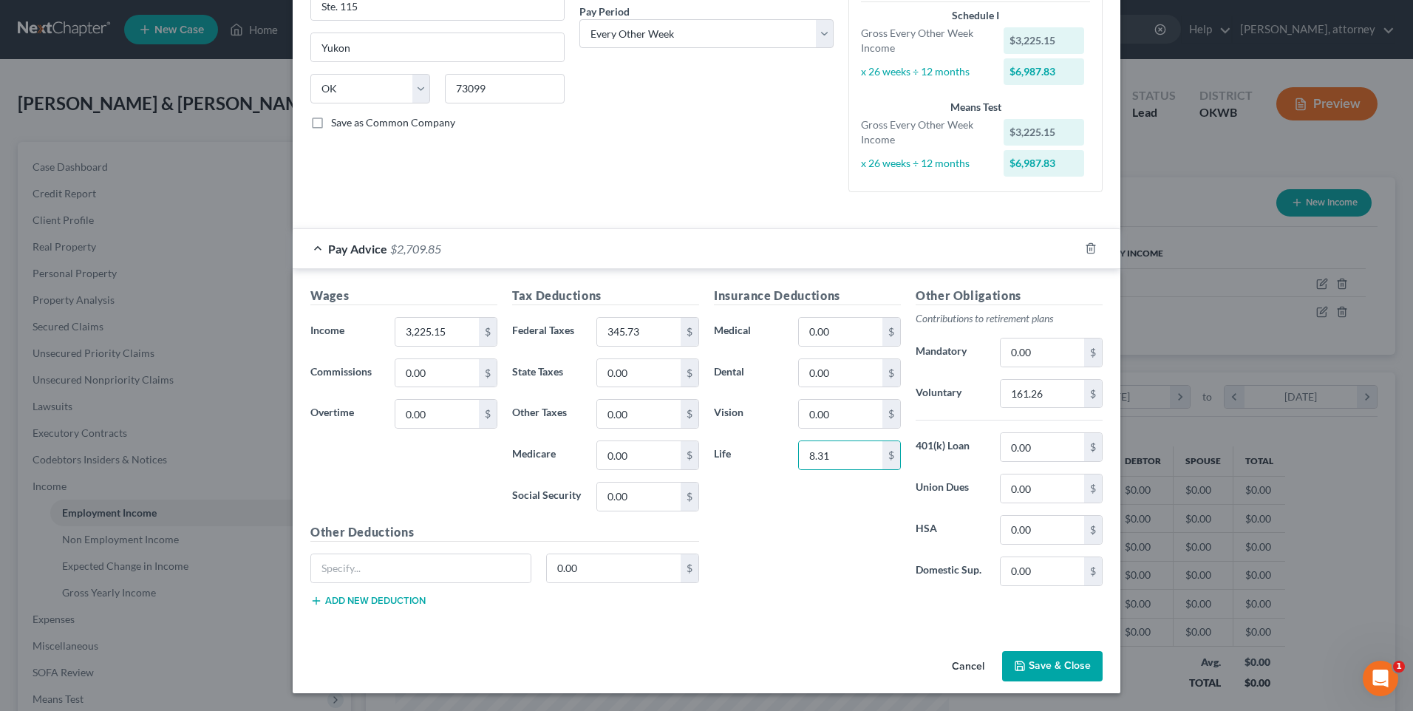
click at [835, 522] on div "Insurance Deductions Medical 0.00 $ Dental 0.00 $ Vision 0.00 $ Life 8.31 $" at bounding box center [807, 442] width 202 height 311
click at [347, 567] on input "text" at bounding box center [420, 568] width 219 height 28
click at [389, 598] on button "Add new deduction" at bounding box center [367, 601] width 115 height 12
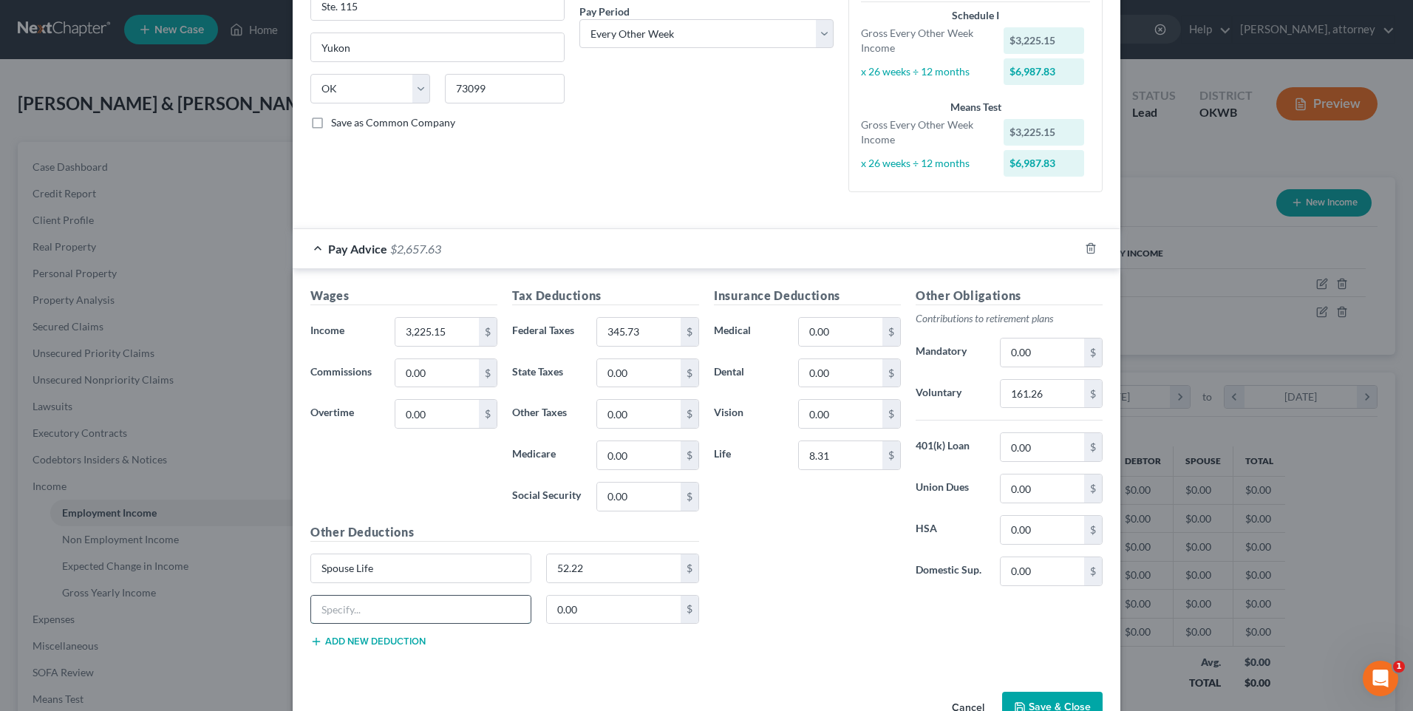
click at [441, 597] on input "text" at bounding box center [420, 610] width 219 height 28
click at [644, 607] on input "0.00" at bounding box center [614, 610] width 134 height 28
click at [655, 330] on input "345.73" at bounding box center [638, 332] width 83 height 28
click at [641, 446] on input "0.00" at bounding box center [638, 455] width 83 height 28
click at [625, 504] on input "0.00" at bounding box center [638, 496] width 83 height 28
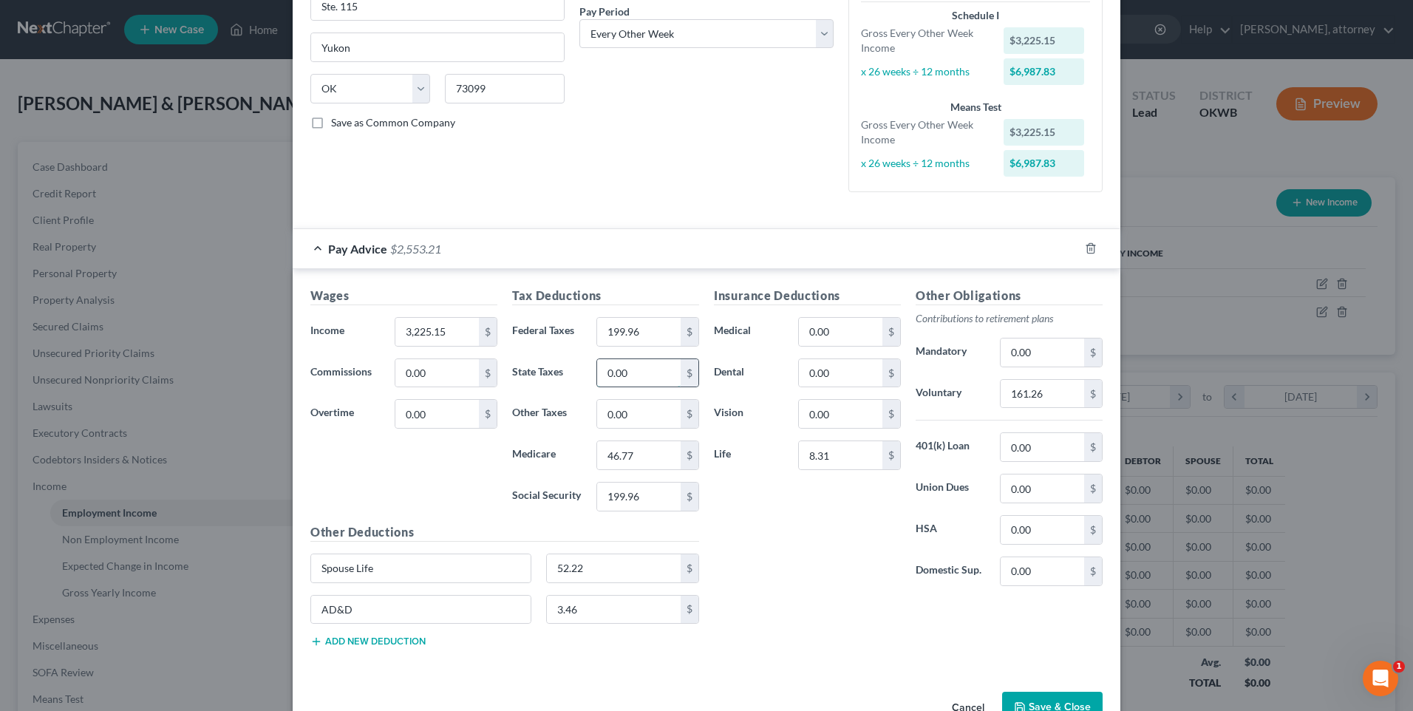
click at [648, 372] on input "0.00" at bounding box center [638, 373] width 83 height 28
click at [773, 542] on div "Insurance Deductions Medical 0.00 $ Dental 0.00 $ Vision 0.00 $ Life 8.31 $" at bounding box center [807, 442] width 202 height 311
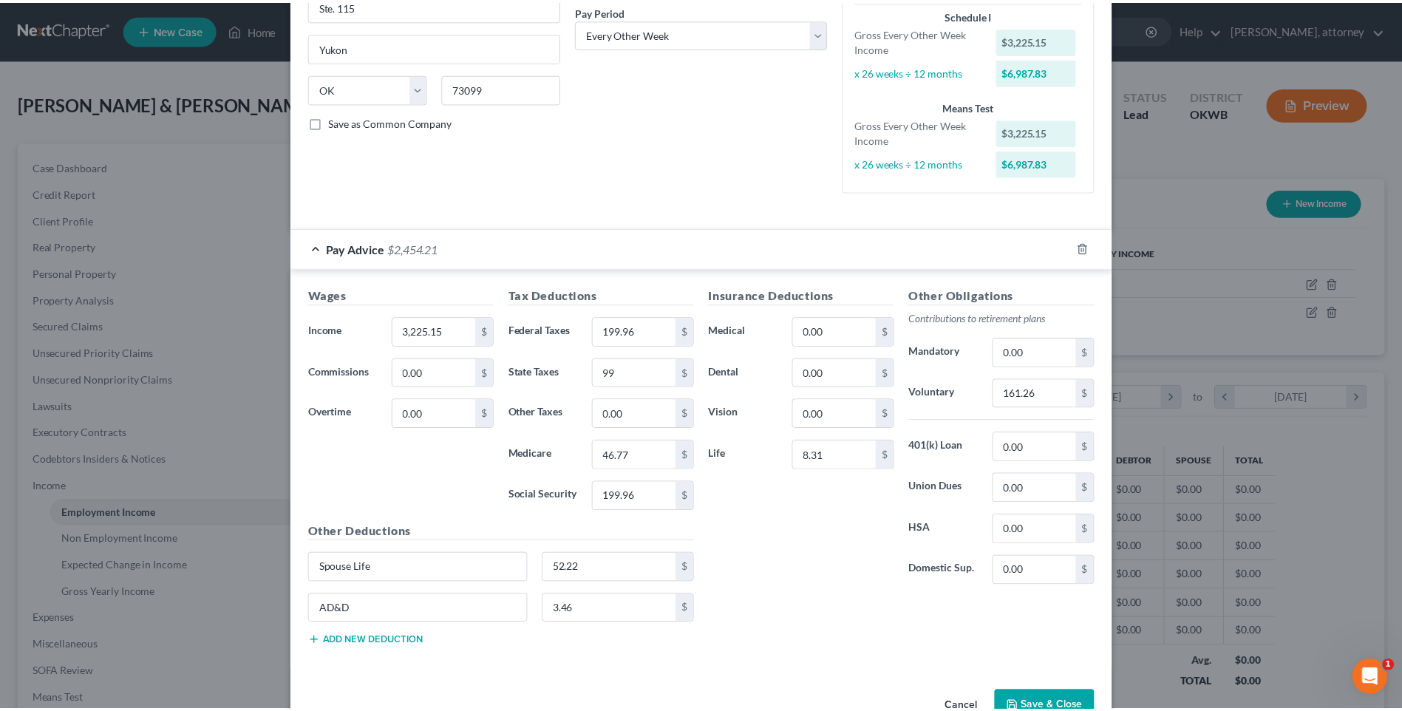
scroll to position [273, 0]
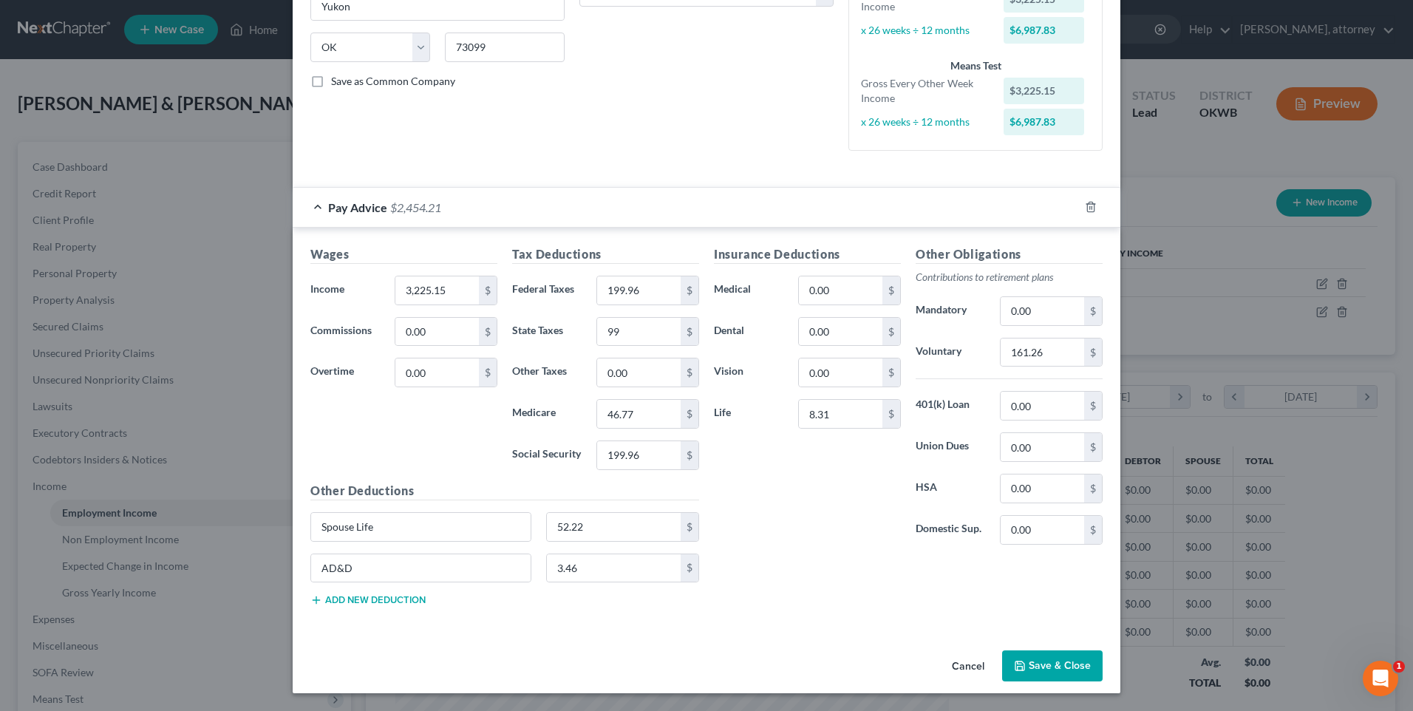
click at [1059, 660] on button "Save & Close" at bounding box center [1052, 665] width 100 height 31
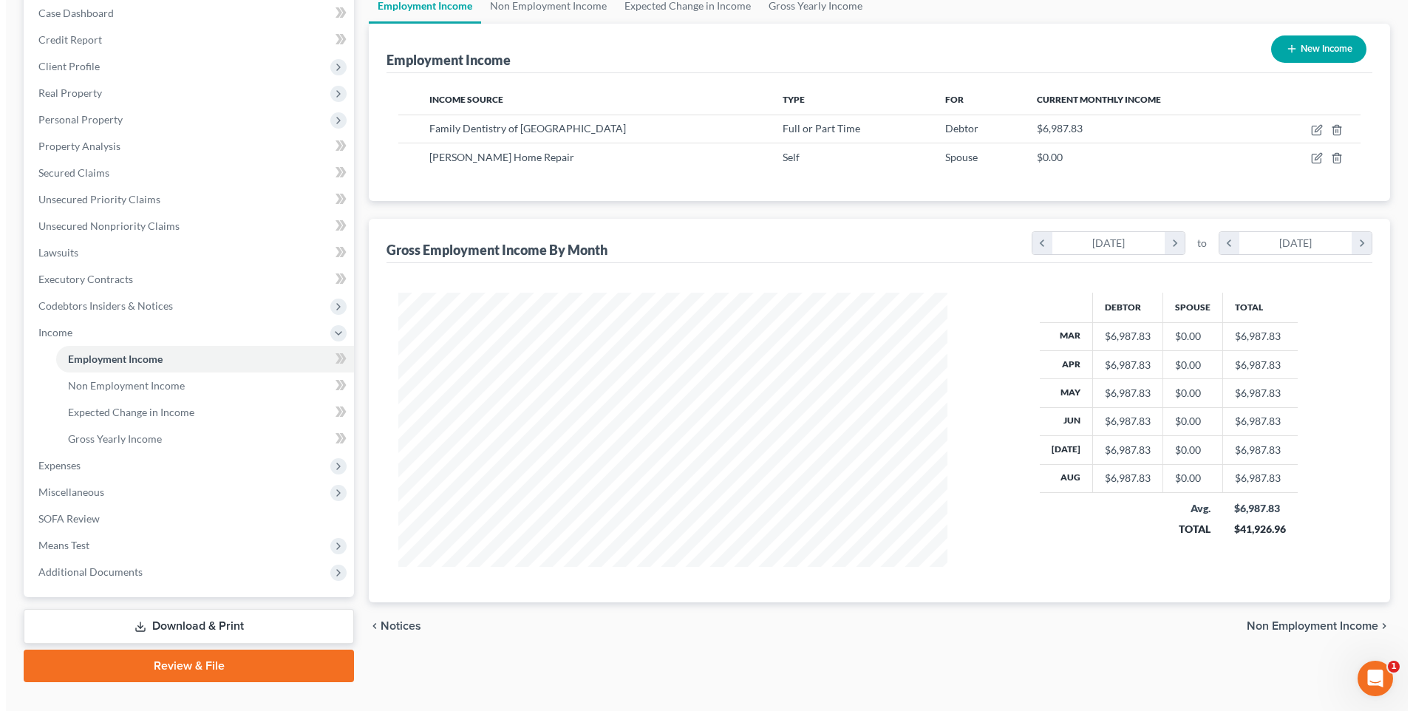
scroll to position [181, 0]
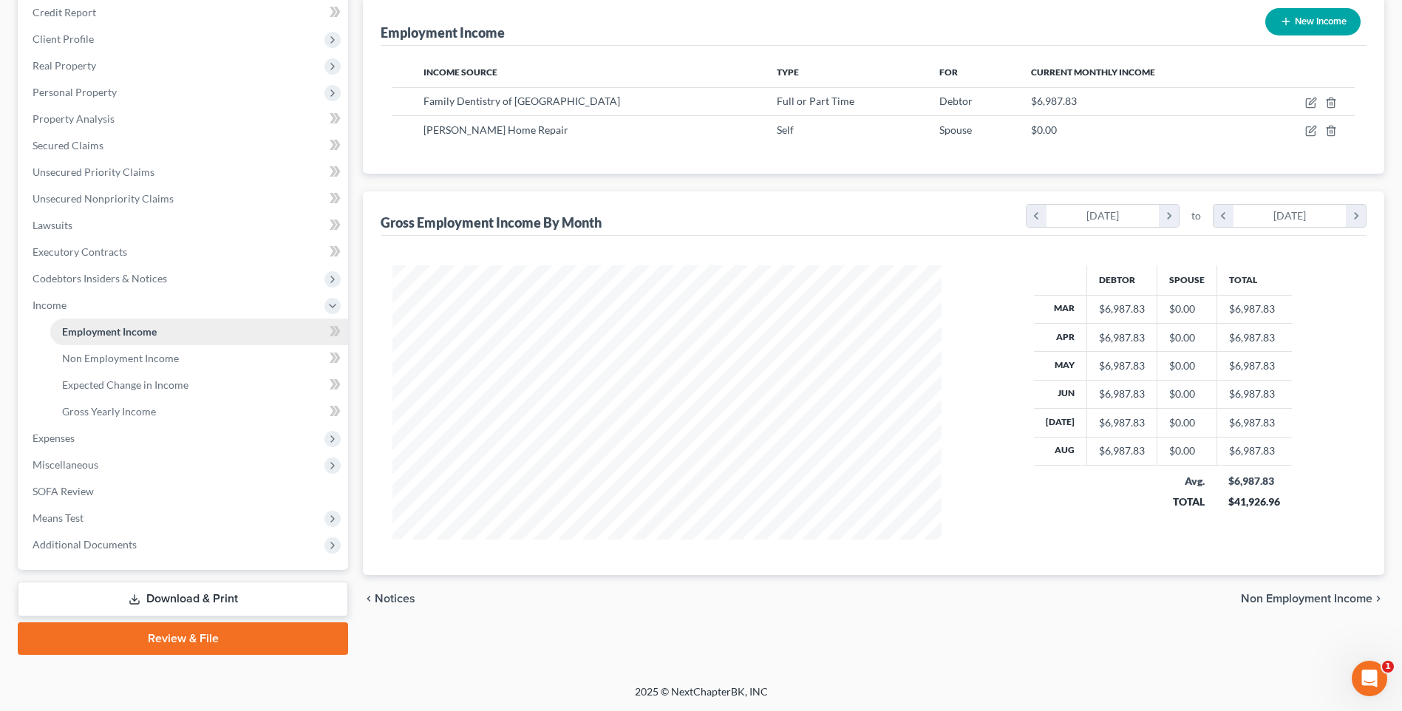
click at [120, 329] on span "Employment Income" at bounding box center [109, 331] width 95 height 13
click at [1306, 128] on icon "button" at bounding box center [1310, 131] width 9 height 9
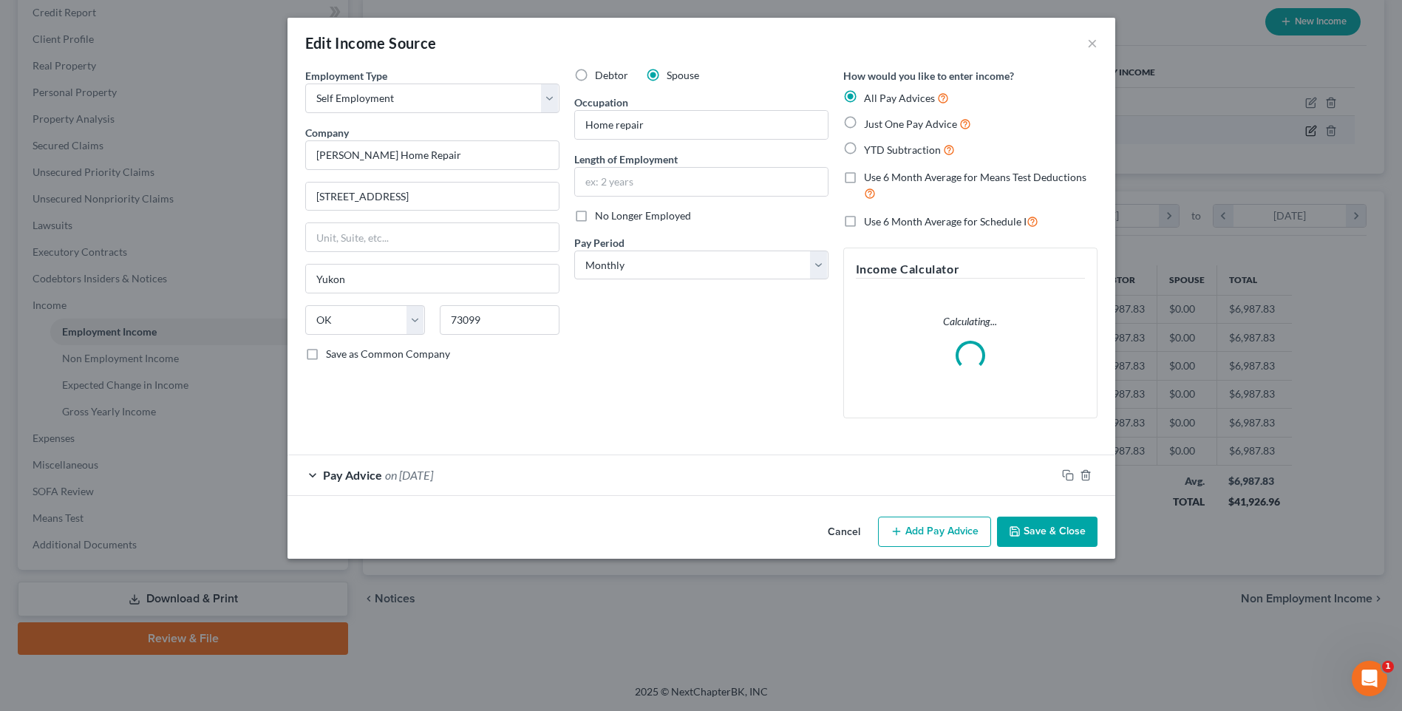
scroll to position [276, 584]
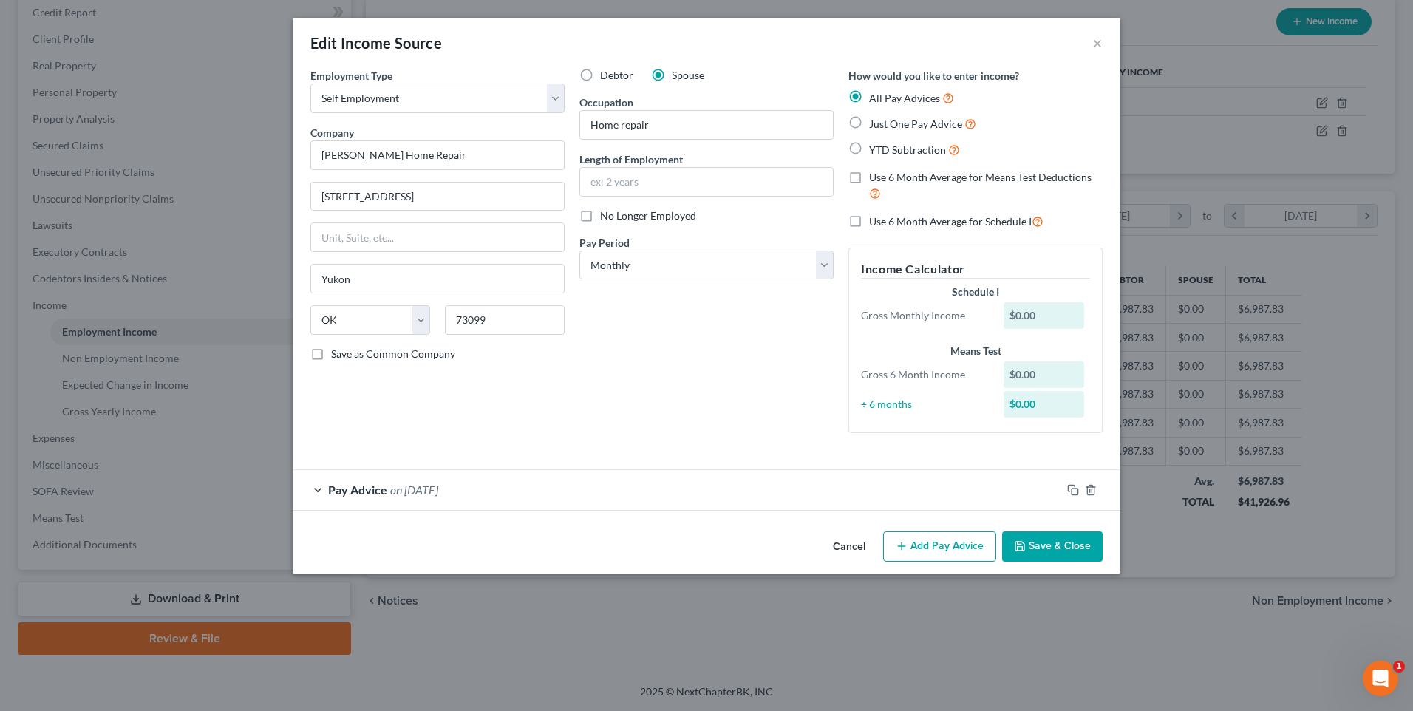
click at [503, 494] on div "Pay Advice on [DATE]" at bounding box center [677, 489] width 768 height 39
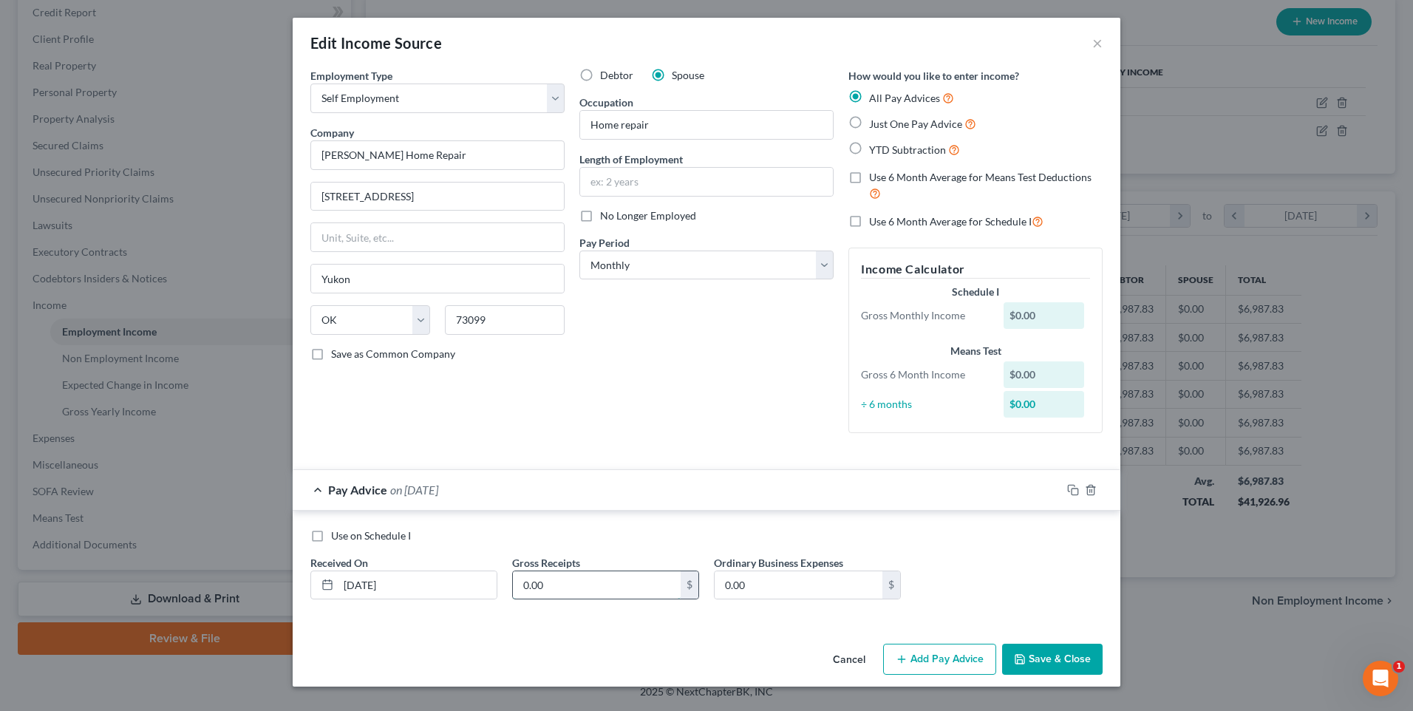
click at [592, 585] on input "0.00" at bounding box center [597, 585] width 168 height 28
click at [1058, 656] on button "Save & Close" at bounding box center [1052, 659] width 100 height 31
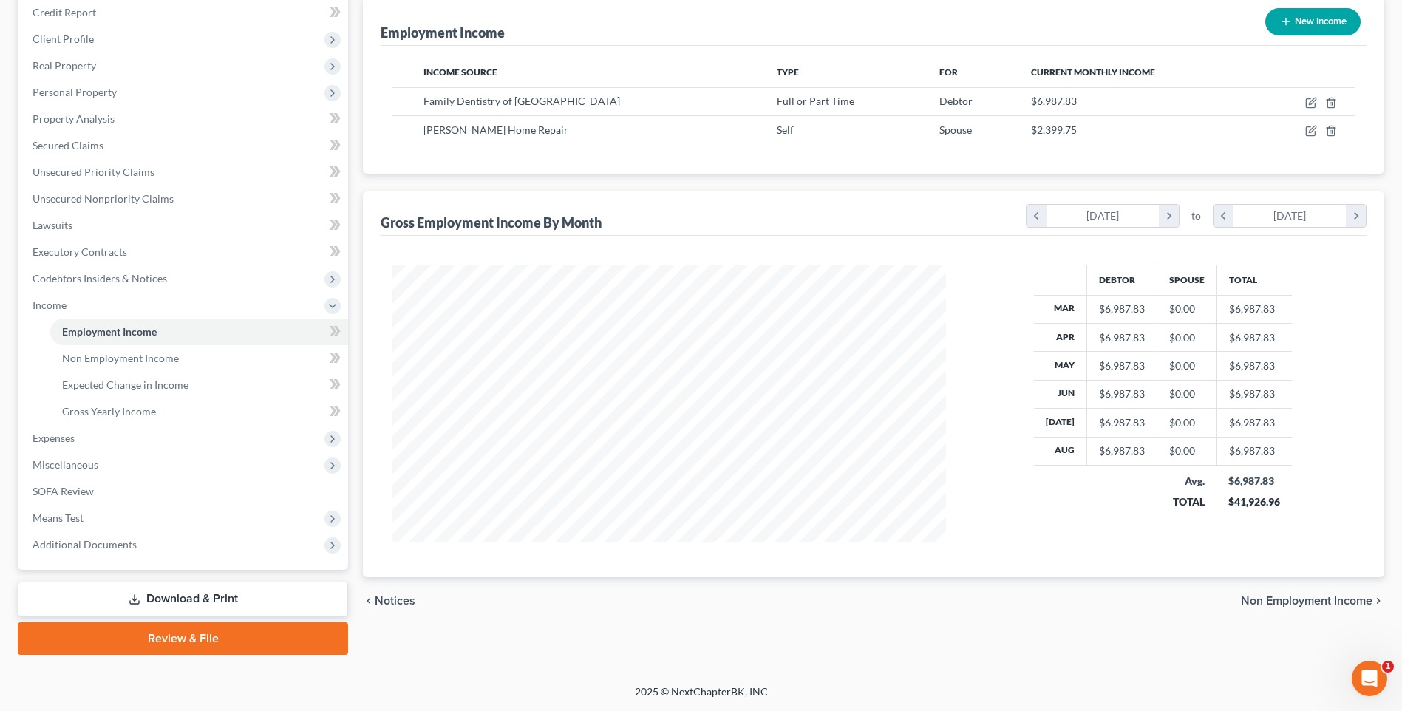
scroll to position [738570, 738266]
click at [67, 518] on span "Means Test" at bounding box center [58, 517] width 51 height 13
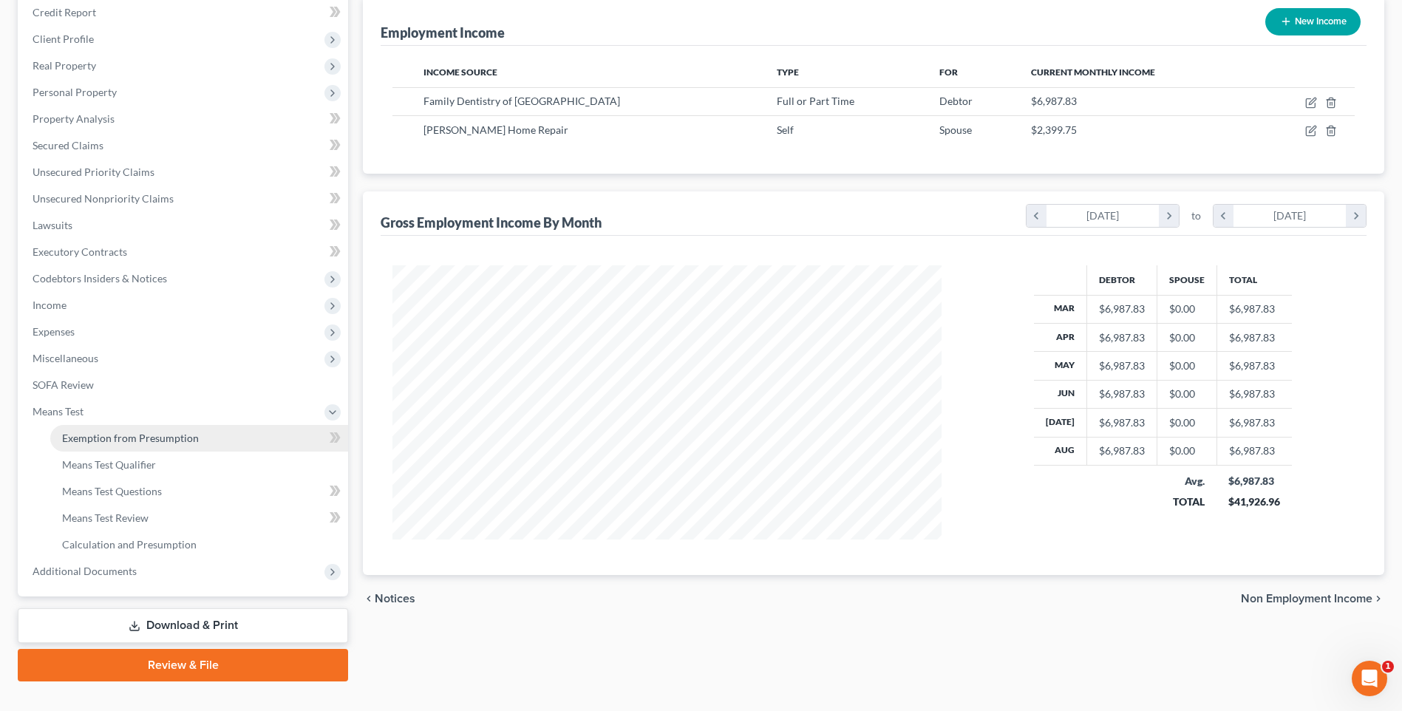
click at [115, 443] on span "Exemption from Presumption" at bounding box center [130, 437] width 137 height 13
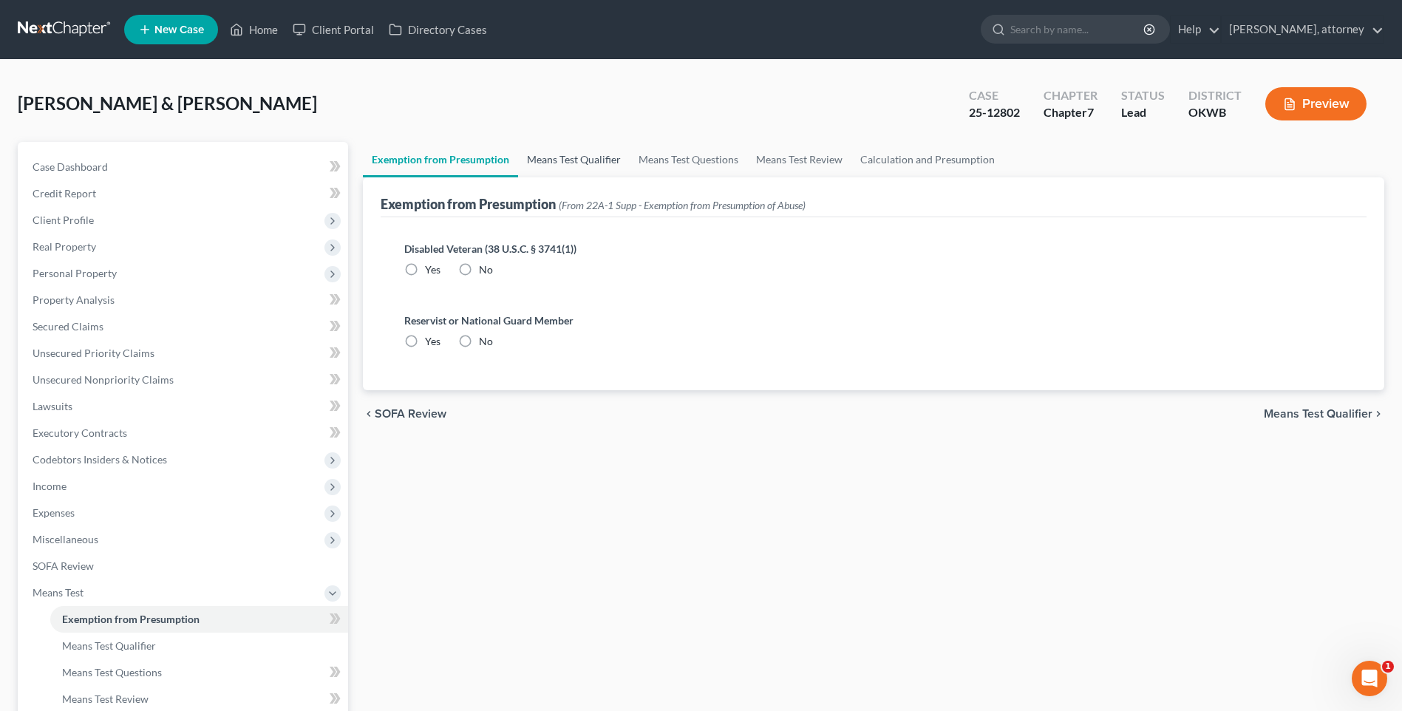
click at [570, 158] on link "Means Test Qualifier" at bounding box center [574, 159] width 112 height 35
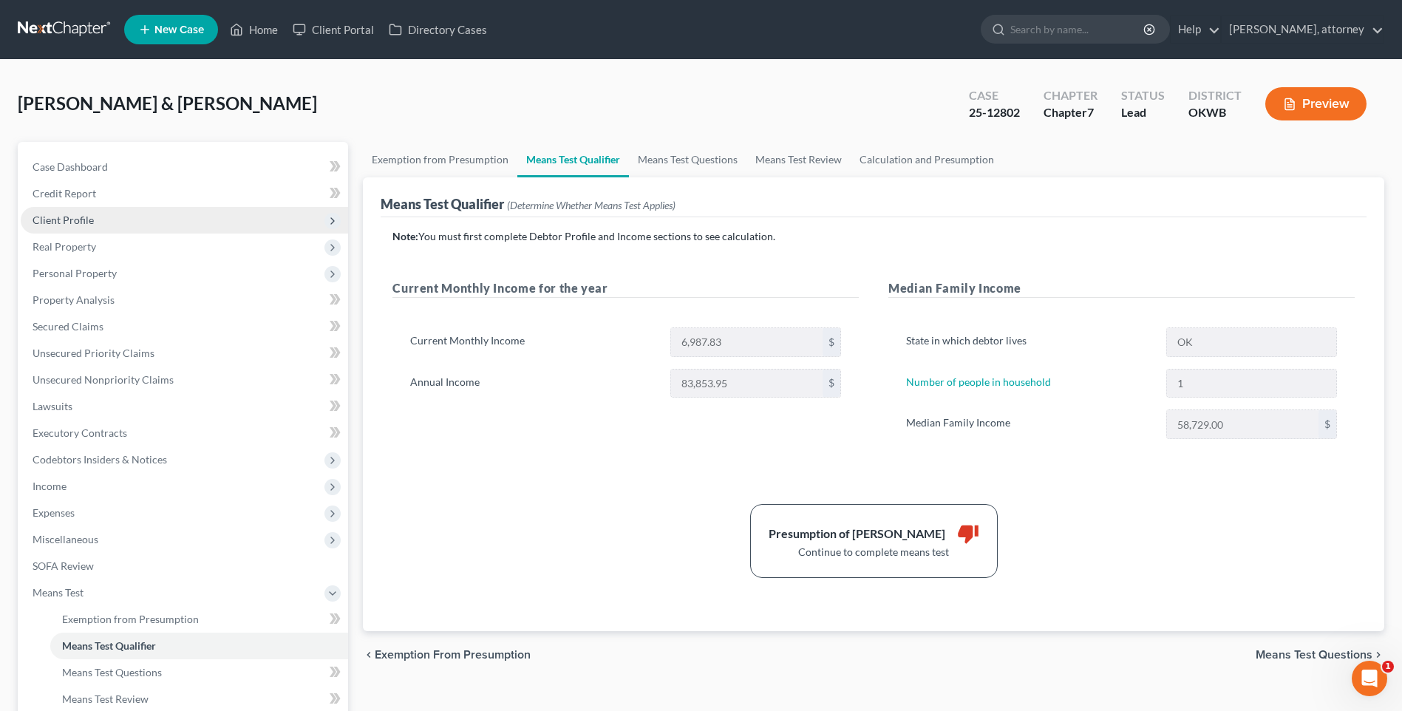
click at [62, 217] on span "Client Profile" at bounding box center [63, 220] width 61 height 13
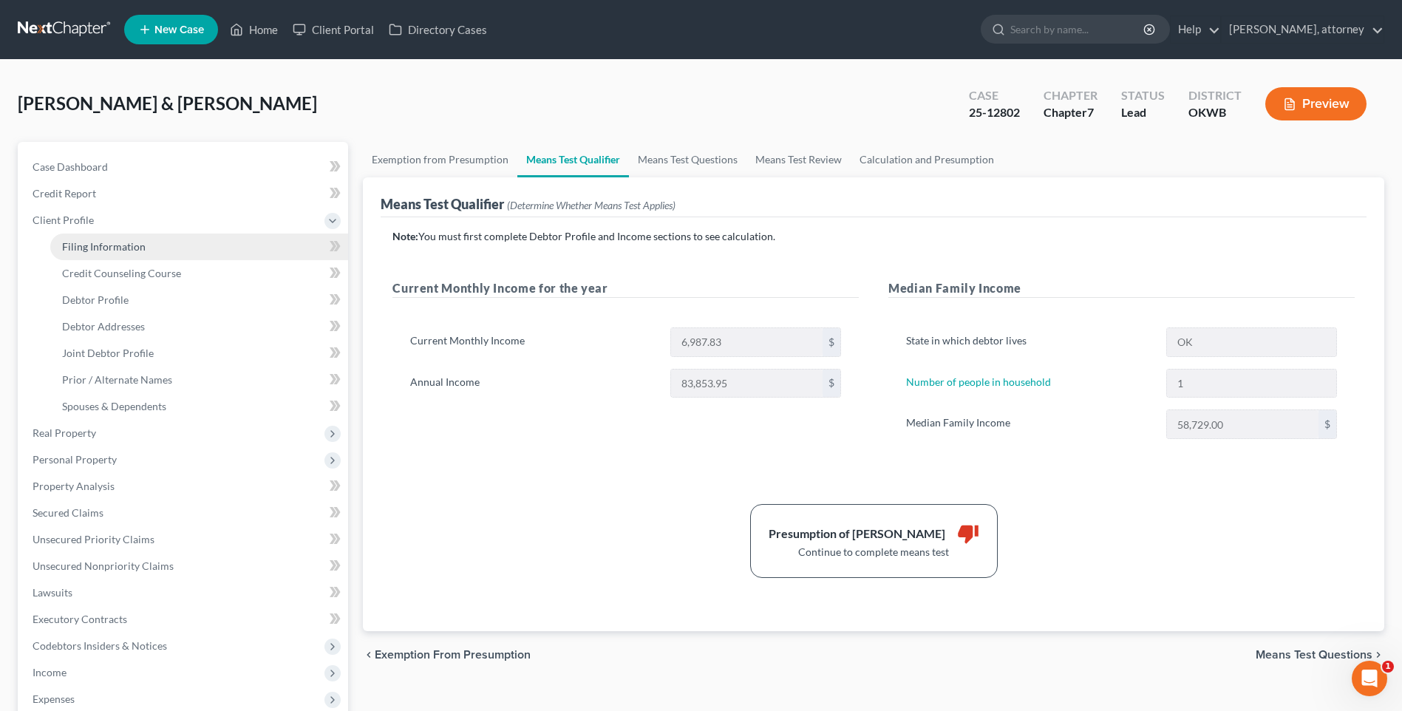
click at [90, 245] on span "Filing Information" at bounding box center [103, 246] width 83 height 13
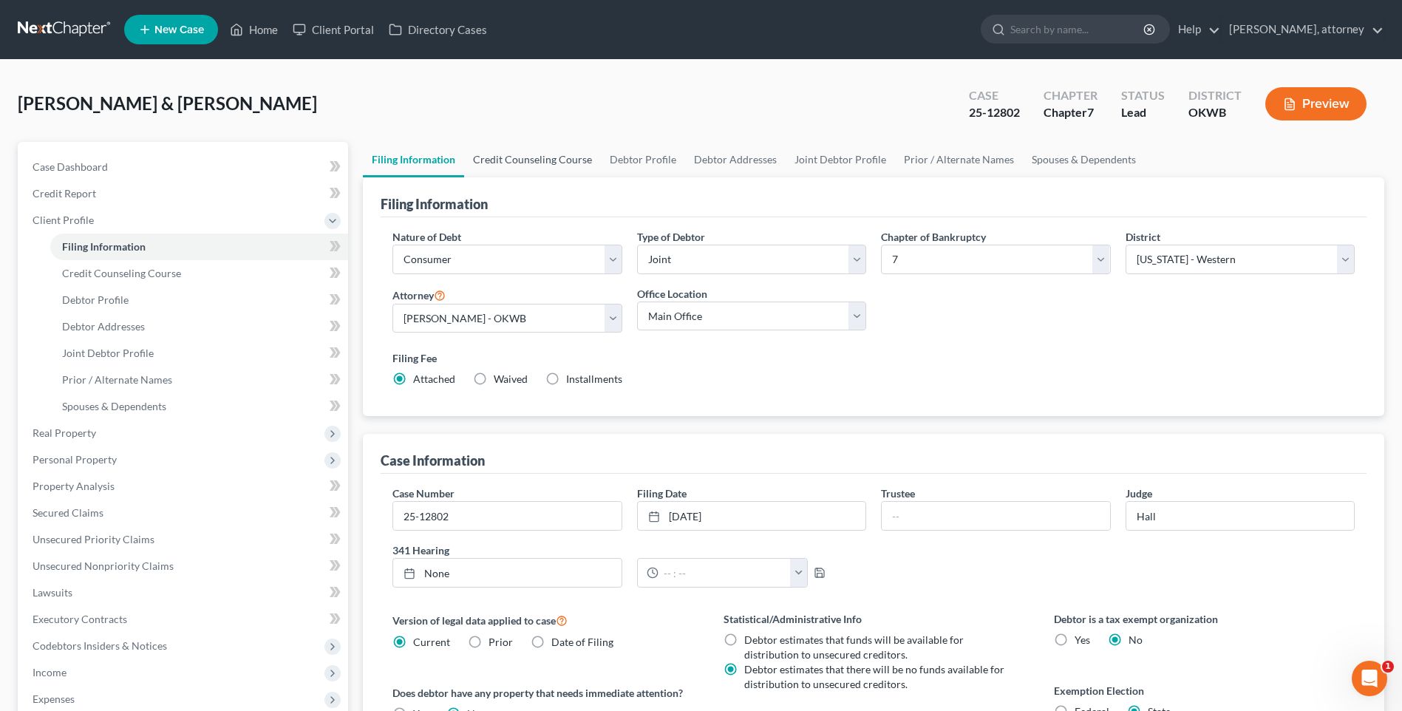
click at [519, 168] on link "Credit Counseling Course" at bounding box center [532, 159] width 137 height 35
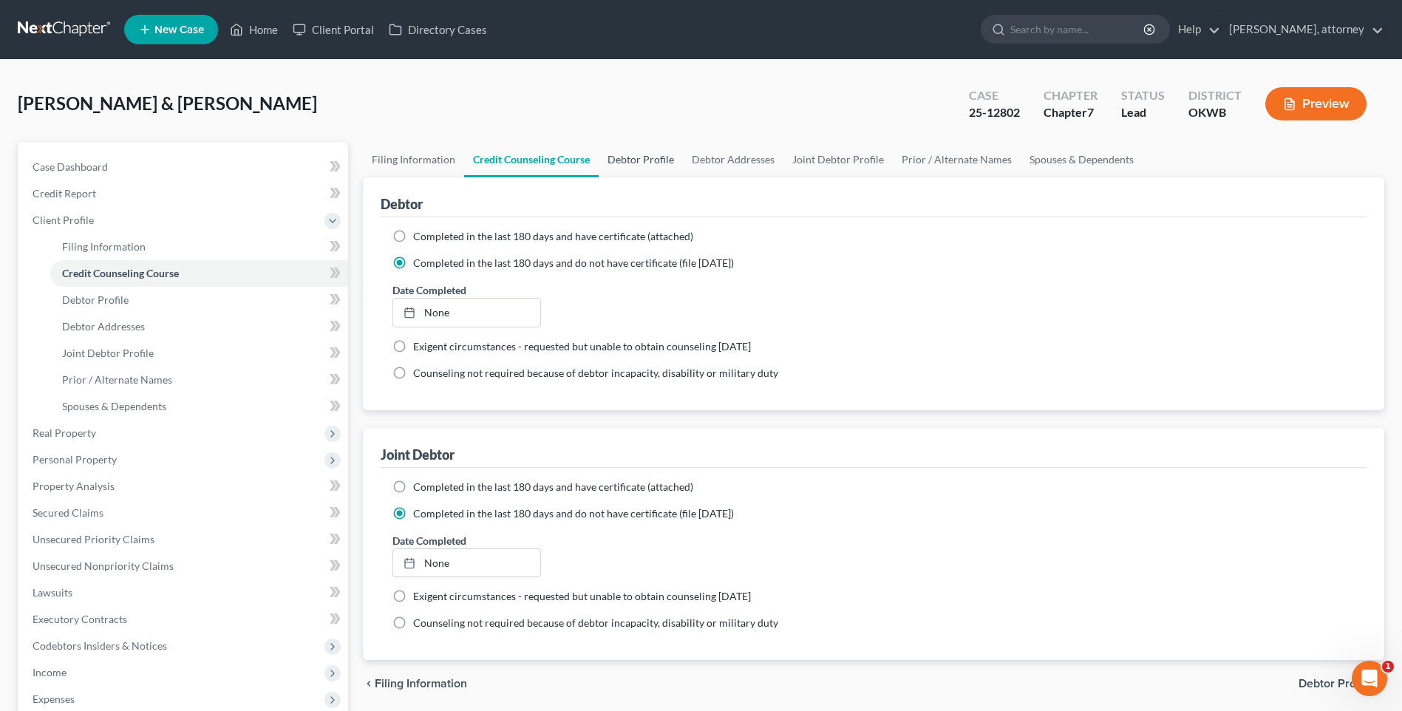
click at [609, 163] on link "Debtor Profile" at bounding box center [640, 159] width 84 height 35
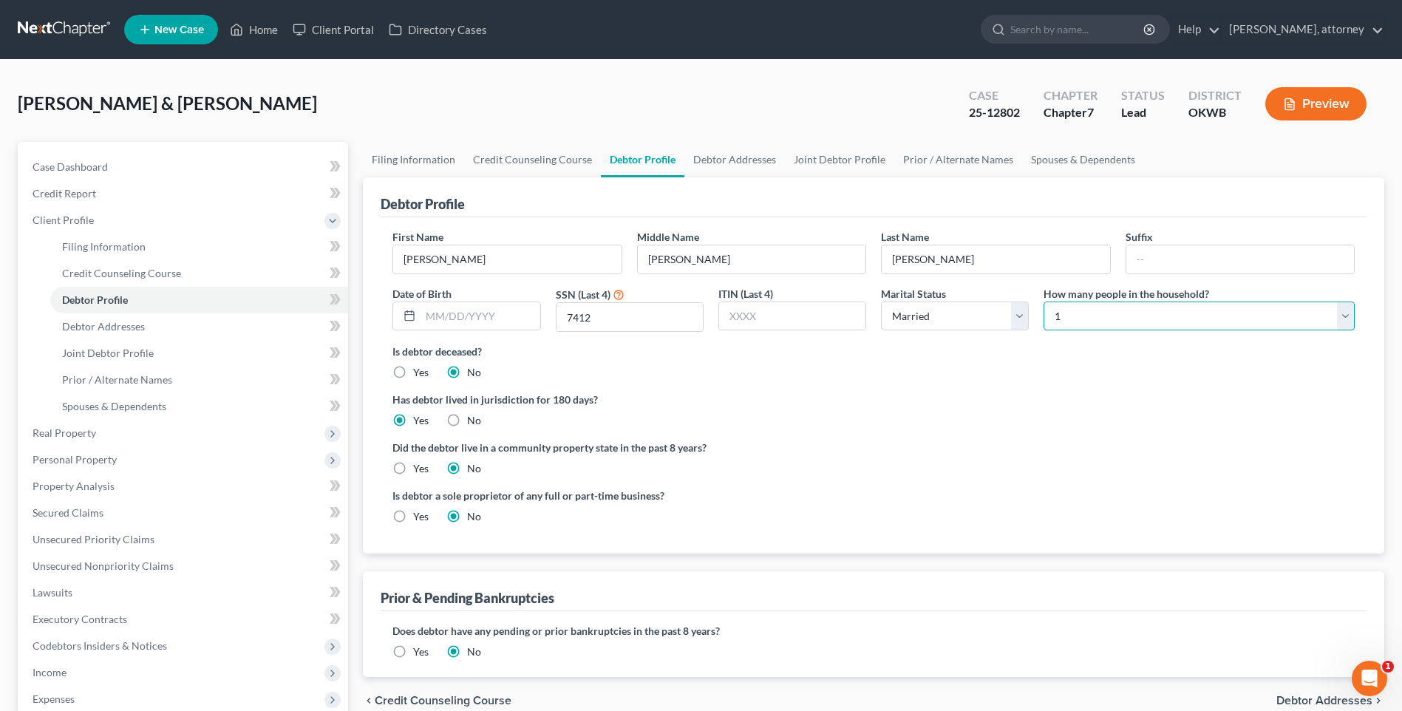
drag, startPoint x: 1159, startPoint y: 313, endPoint x: 1156, endPoint y: 329, distance: 16.5
click at [1159, 313] on select "Select 1 2 3 4 5 6 7 8 9 10 11 12 13 14 15 16 17 18 19 20" at bounding box center [1198, 316] width 311 height 30
click at [1043, 301] on select "Select 1 2 3 4 5 6 7 8 9 10 11 12 13 14 15 16 17 18 19 20" at bounding box center [1198, 316] width 311 height 30
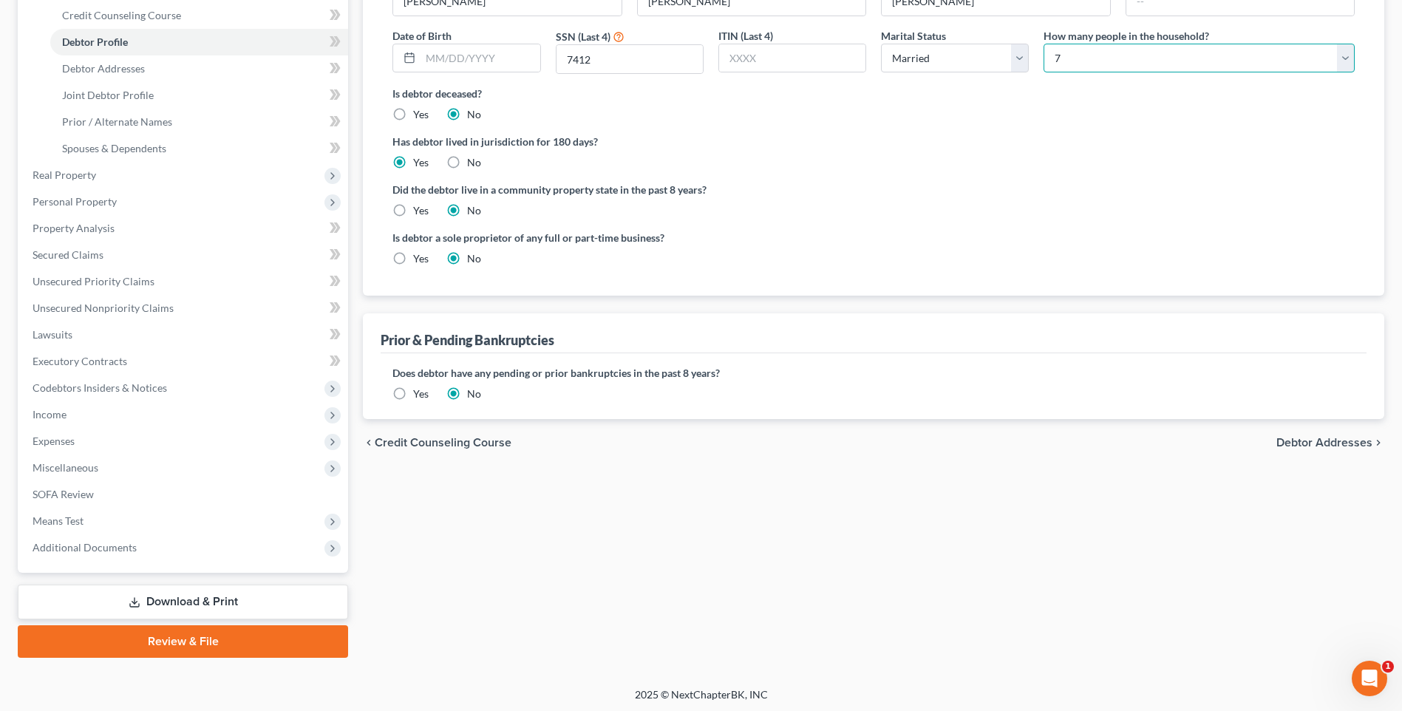
scroll to position [261, 0]
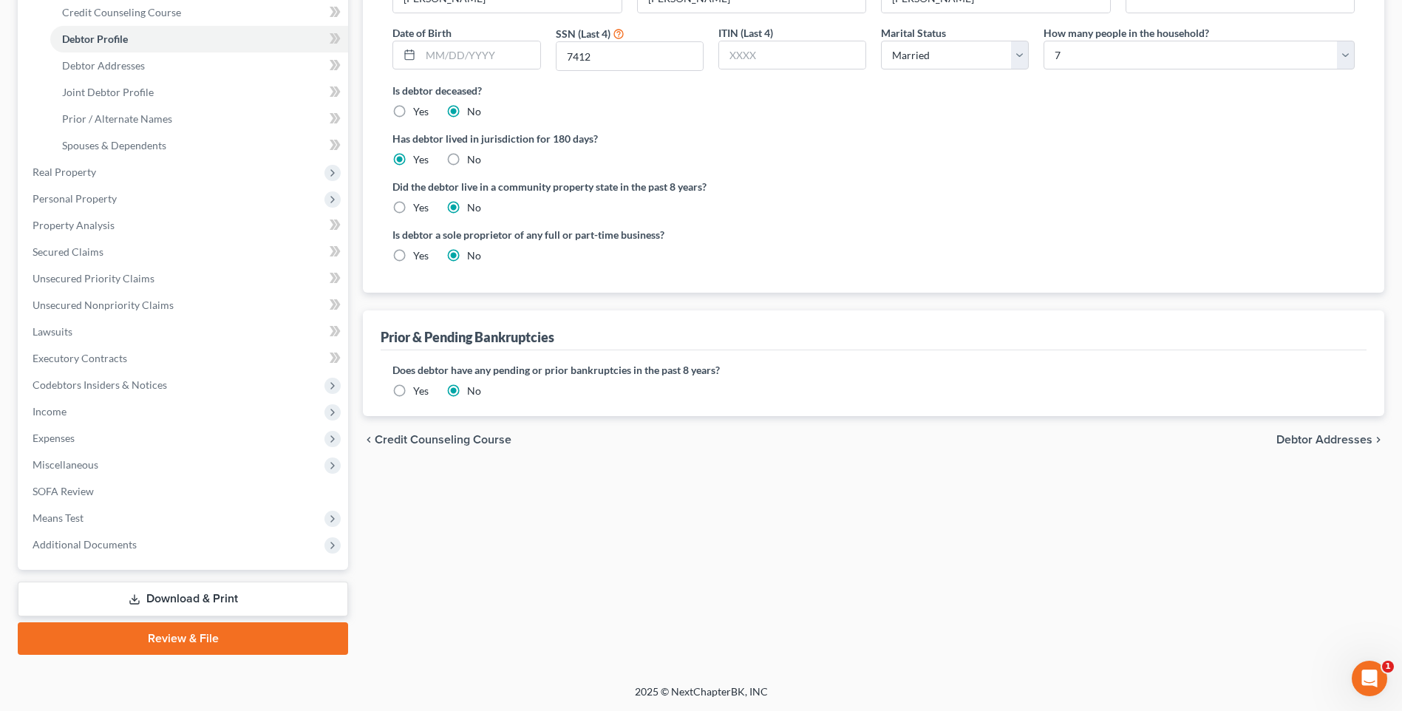
click at [1325, 437] on span "Debtor Addresses" at bounding box center [1324, 440] width 96 height 12
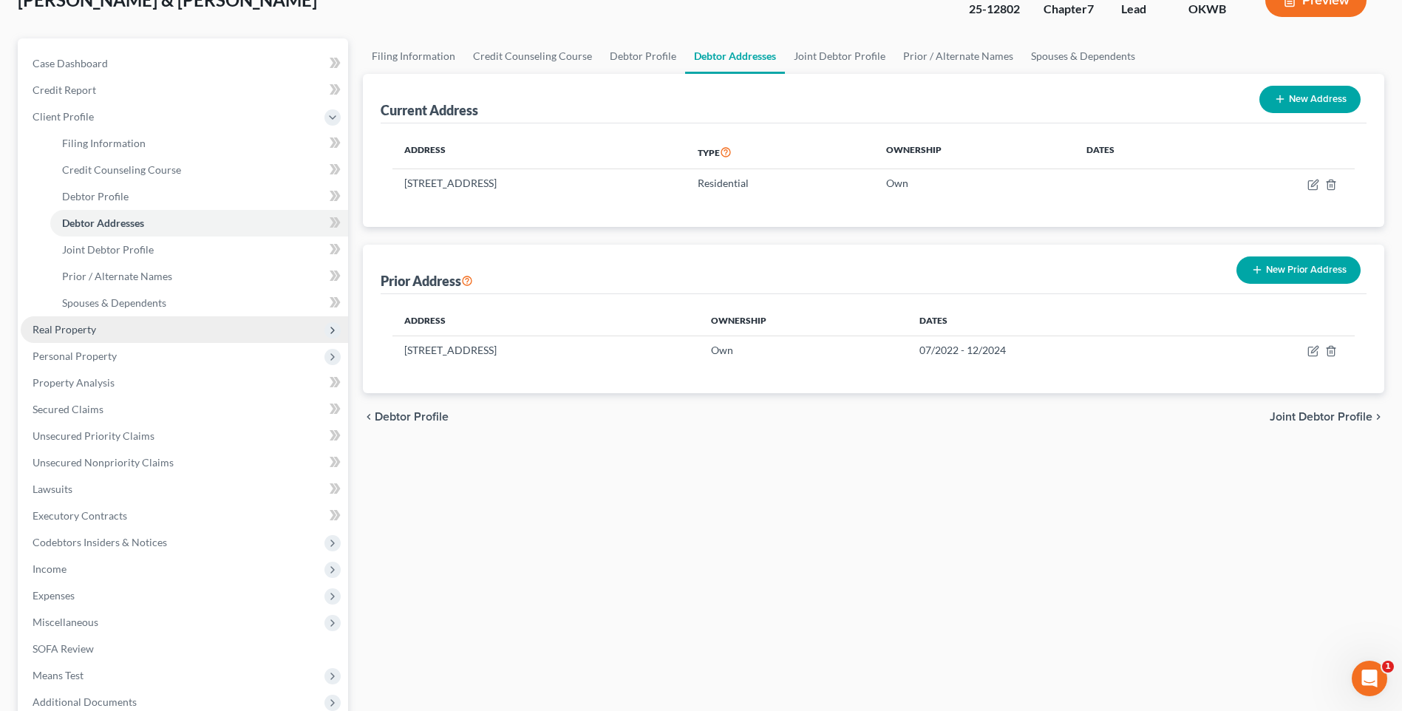
scroll to position [261, 0]
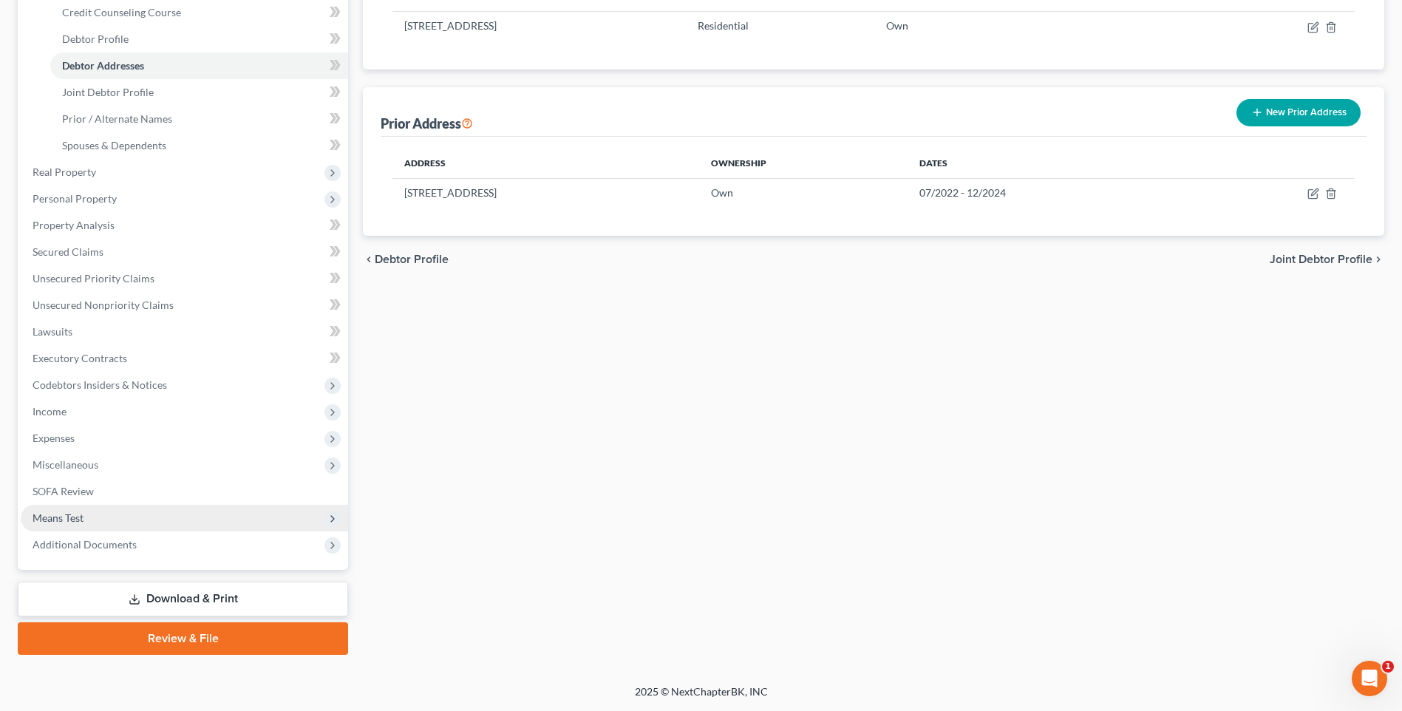
click at [69, 519] on span "Means Test" at bounding box center [58, 517] width 51 height 13
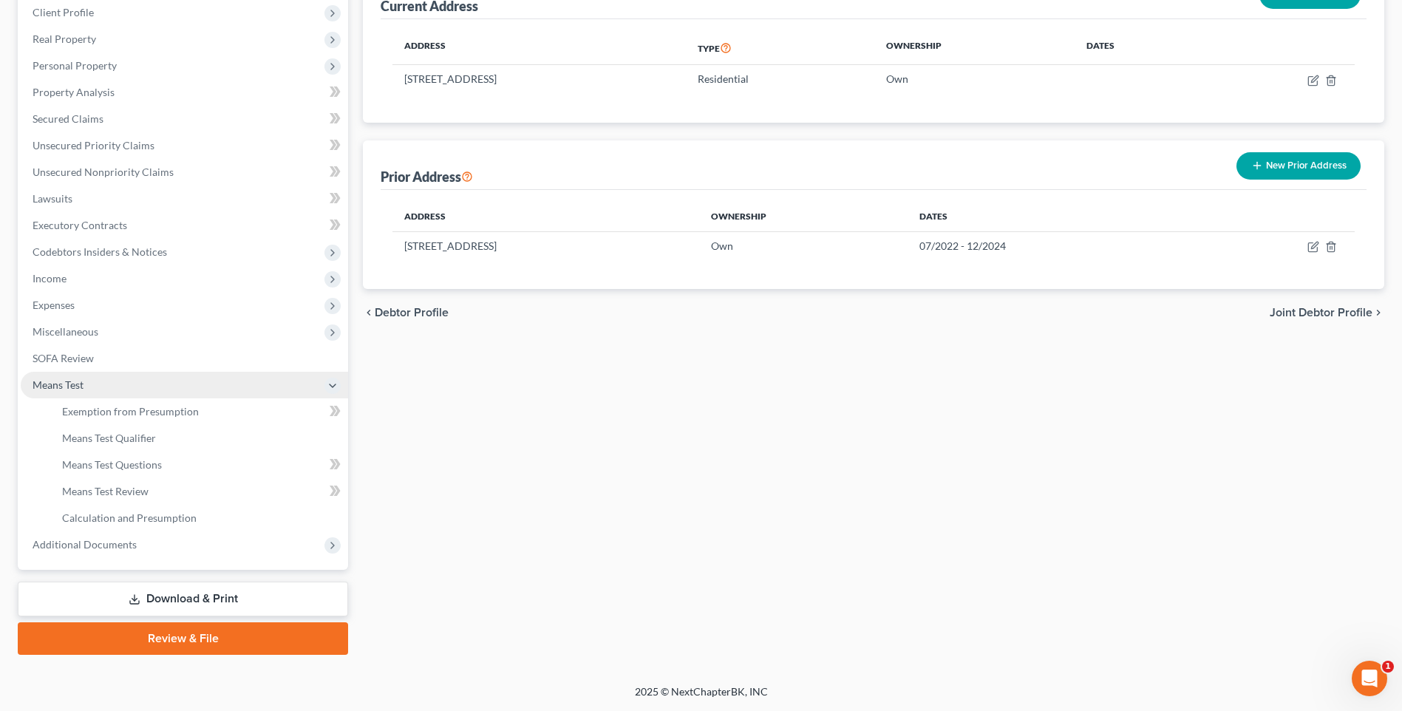
scroll to position [208, 0]
click at [109, 441] on span "Means Test Qualifier" at bounding box center [109, 437] width 94 height 13
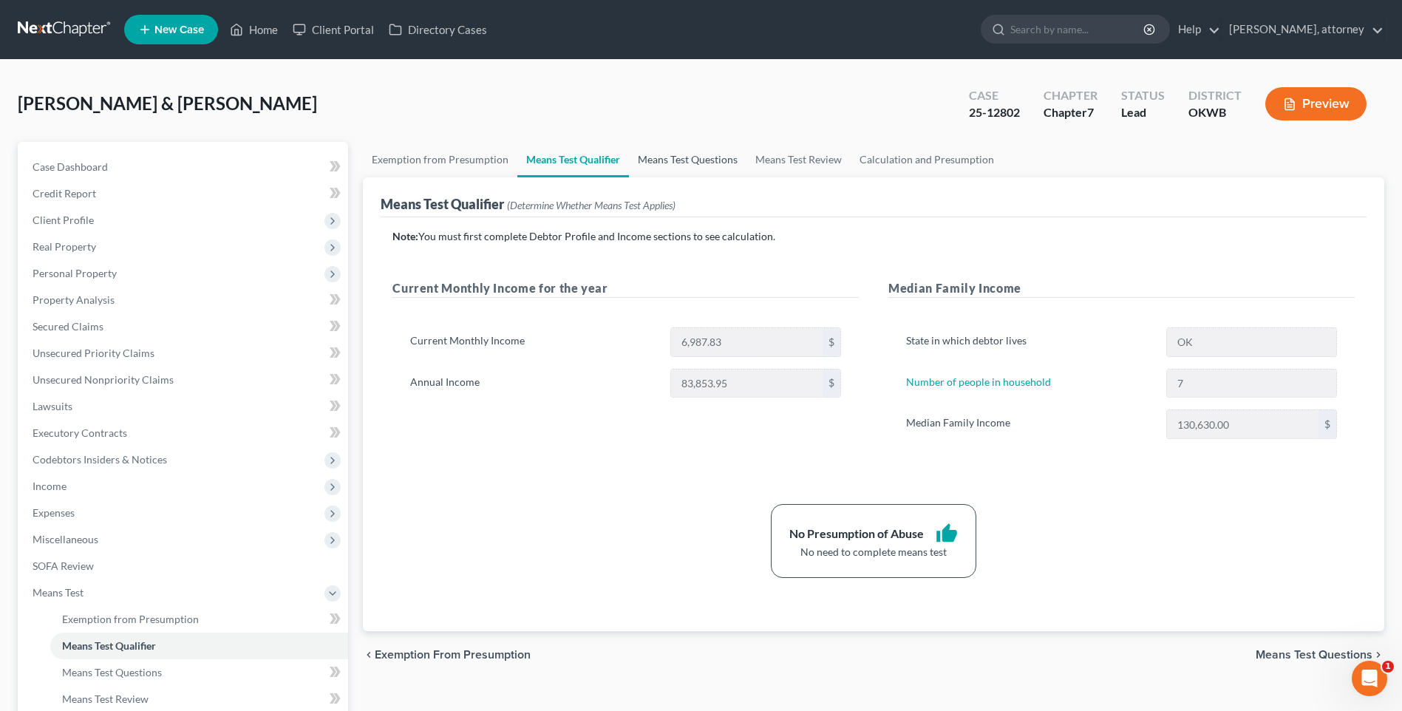
click at [709, 162] on link "Means Test Questions" at bounding box center [687, 159] width 117 height 35
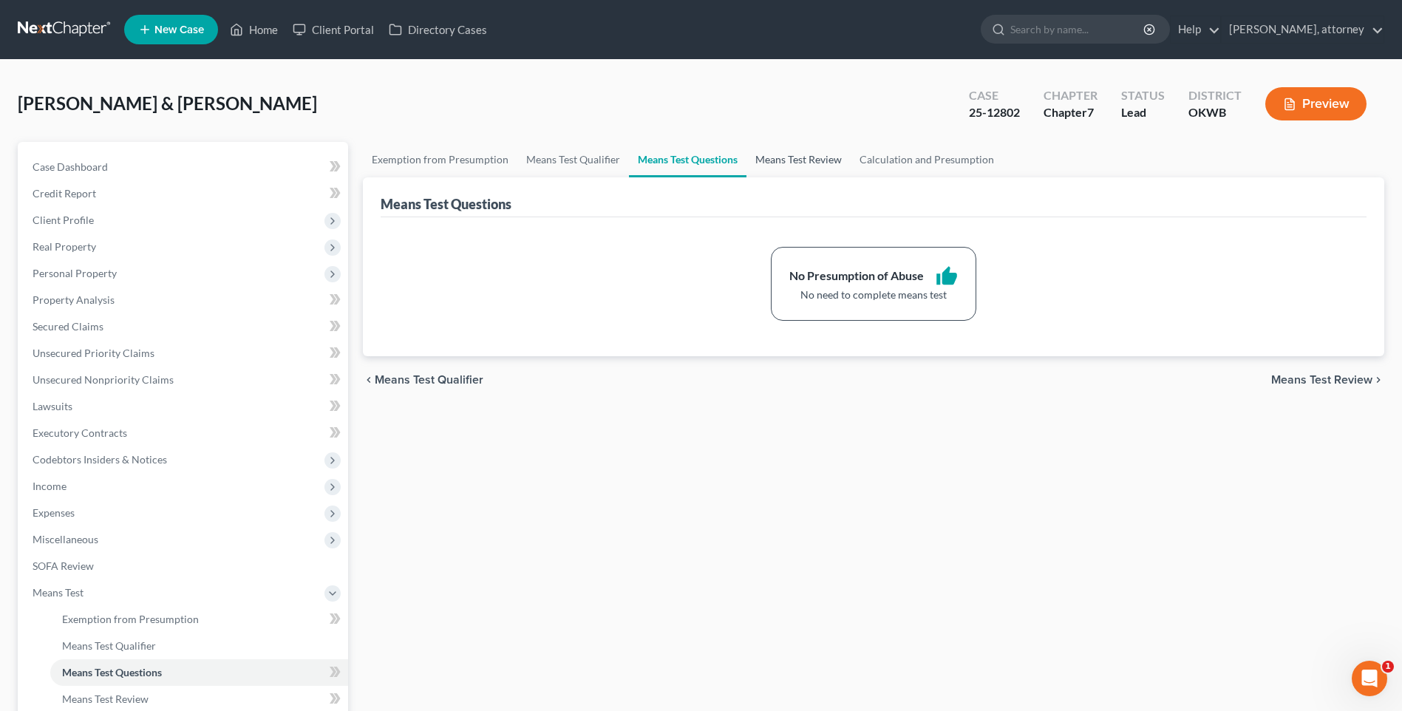
click at [814, 157] on link "Means Test Review" at bounding box center [798, 159] width 104 height 35
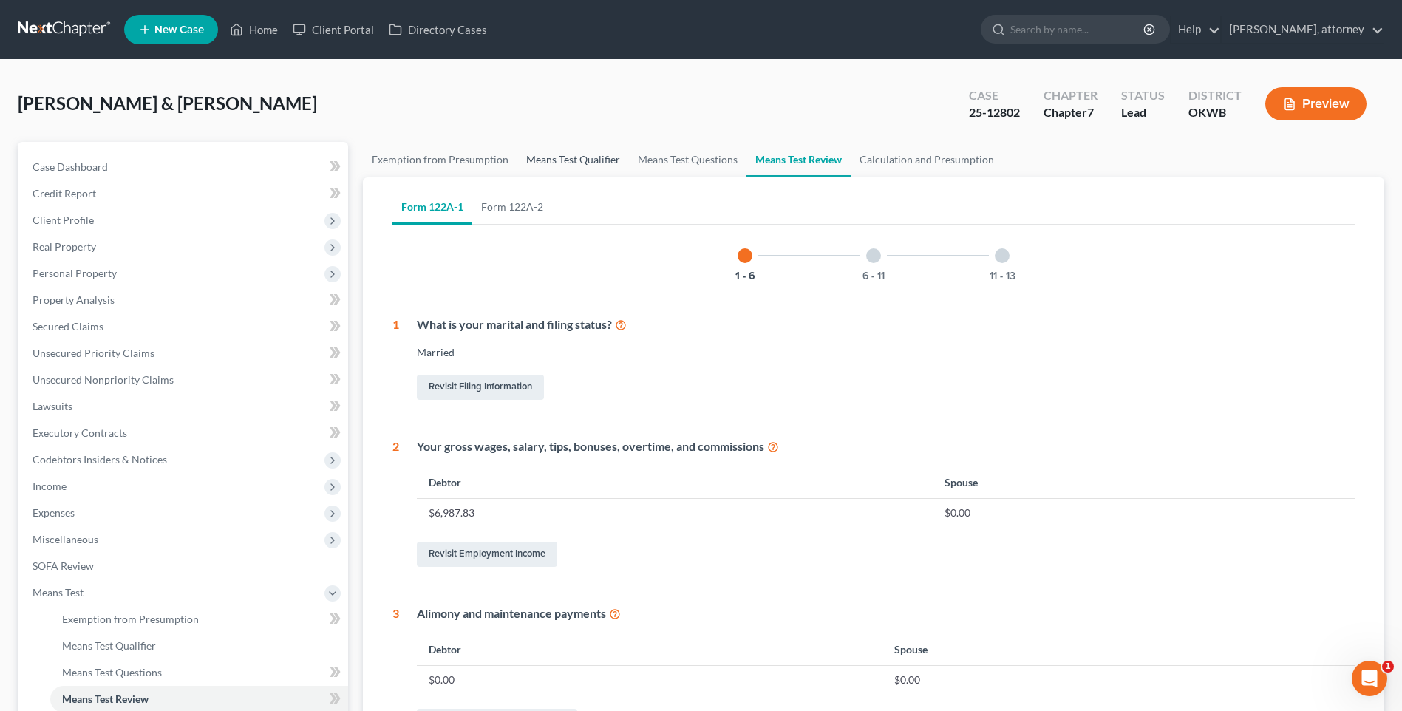
click at [584, 165] on link "Means Test Qualifier" at bounding box center [573, 159] width 112 height 35
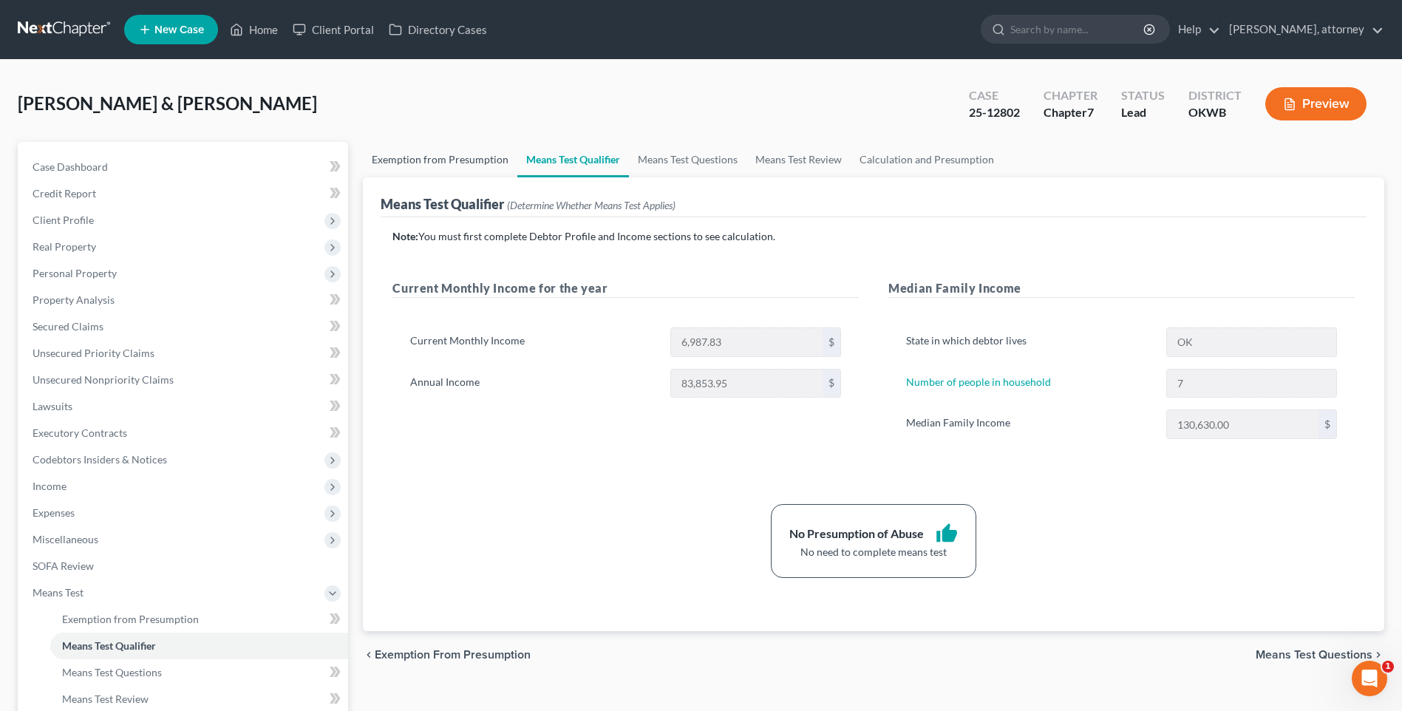
click at [423, 164] on link "Exemption from Presumption" at bounding box center [440, 159] width 154 height 35
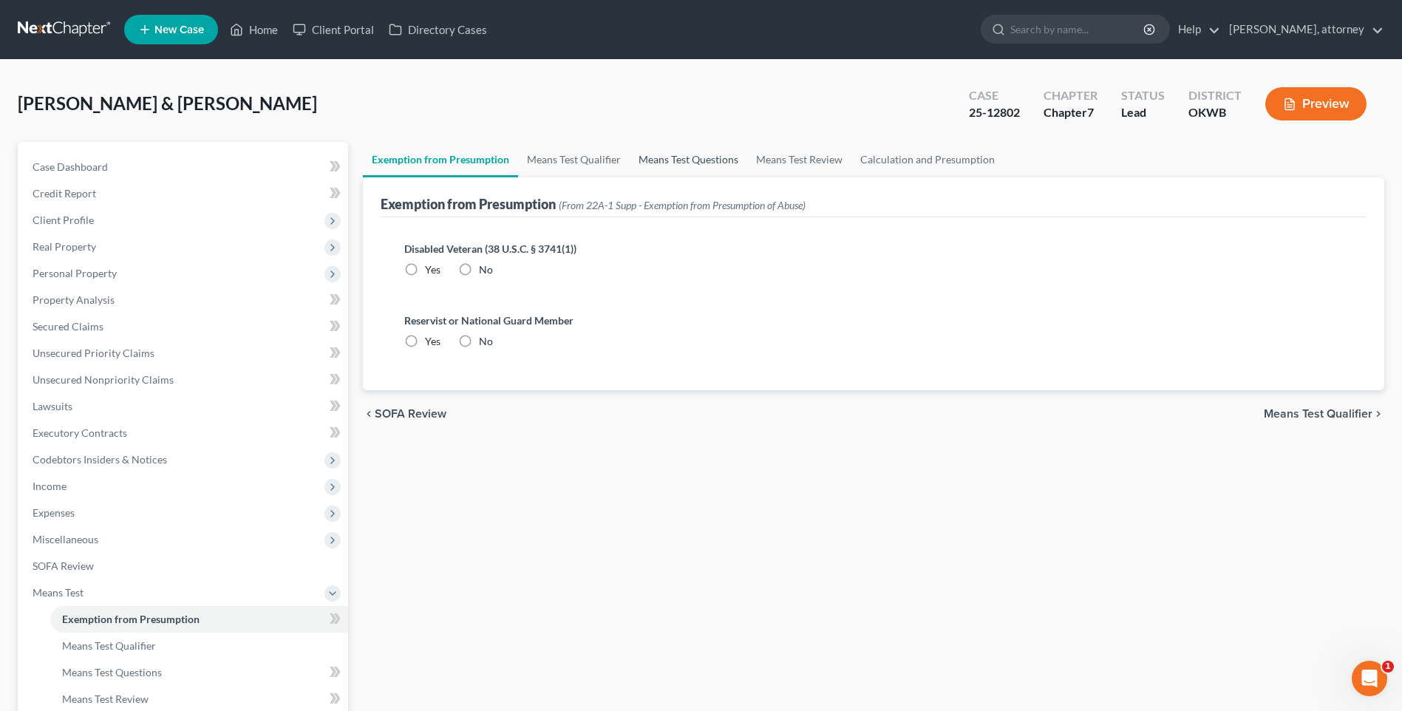
click at [666, 165] on link "Means Test Questions" at bounding box center [687, 159] width 117 height 35
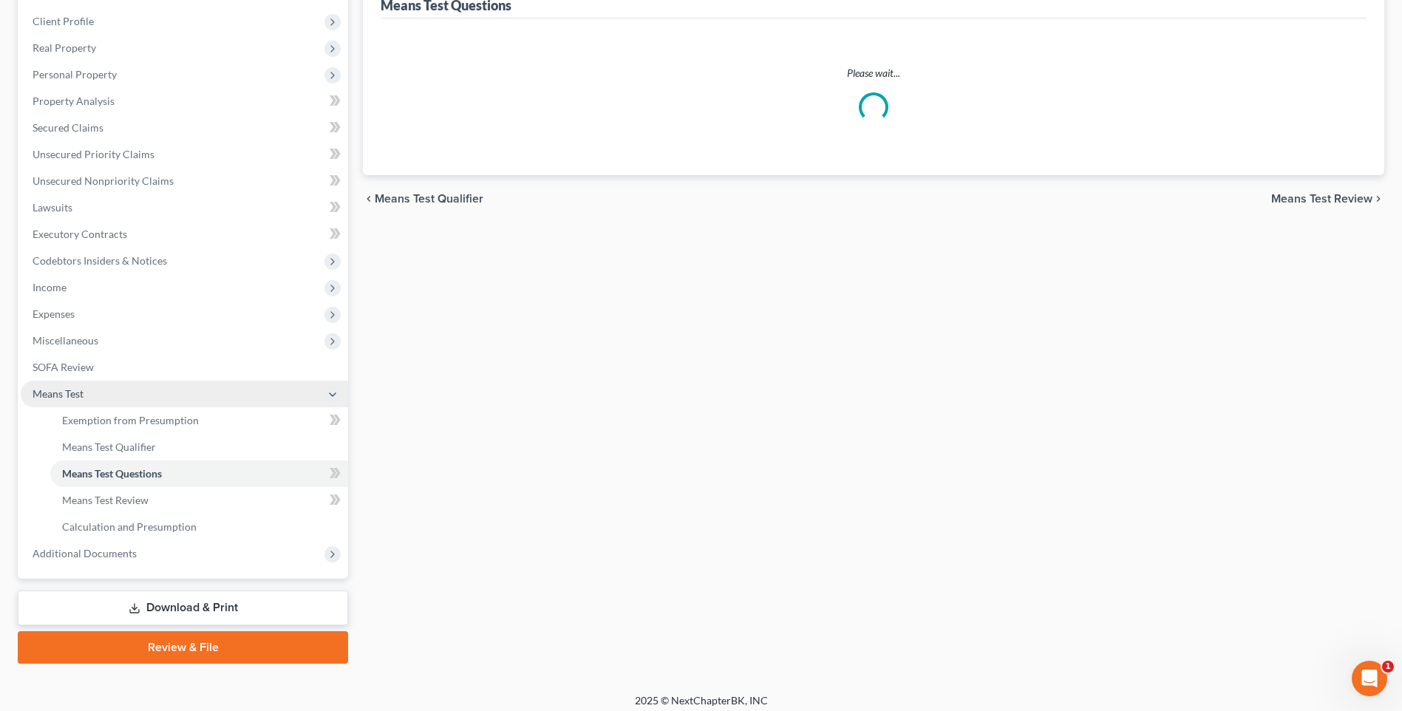
scroll to position [208, 0]
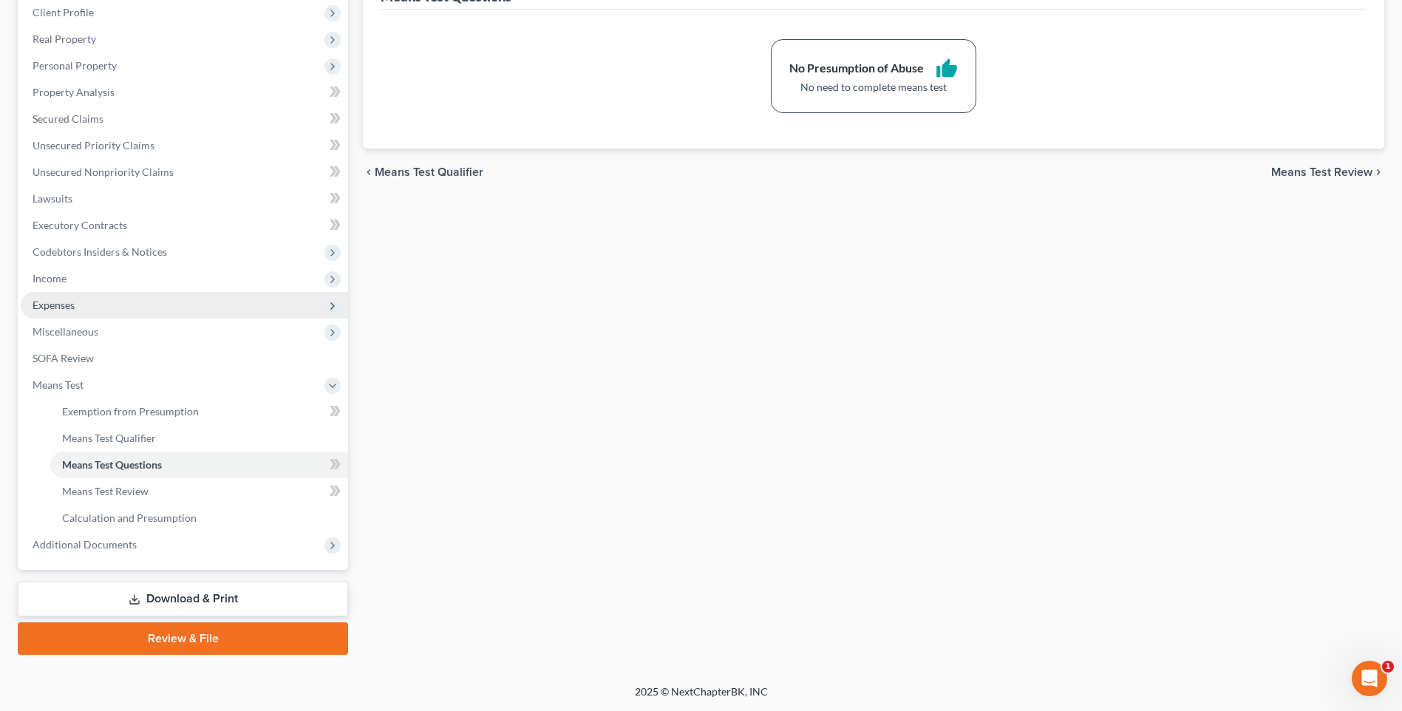
click at [59, 303] on span "Expenses" at bounding box center [54, 304] width 42 height 13
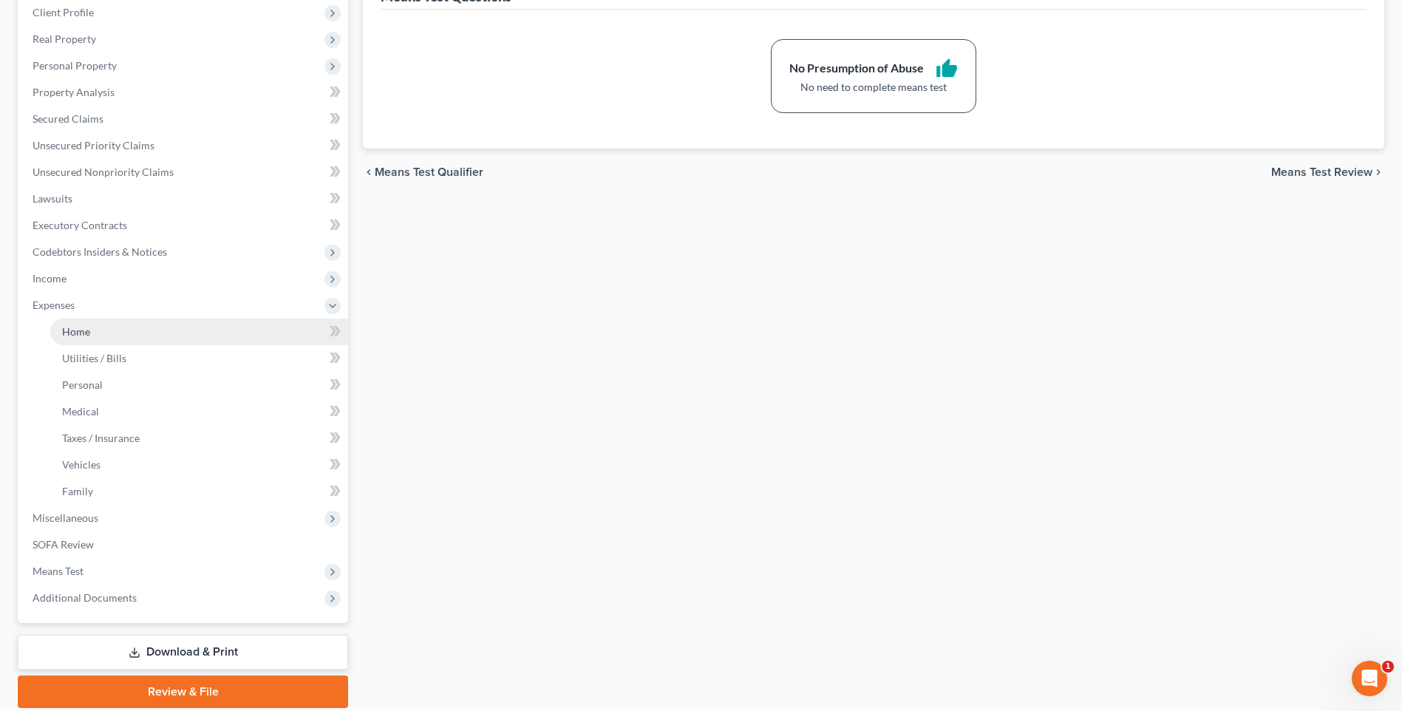
click at [86, 330] on span "Home" at bounding box center [76, 331] width 28 height 13
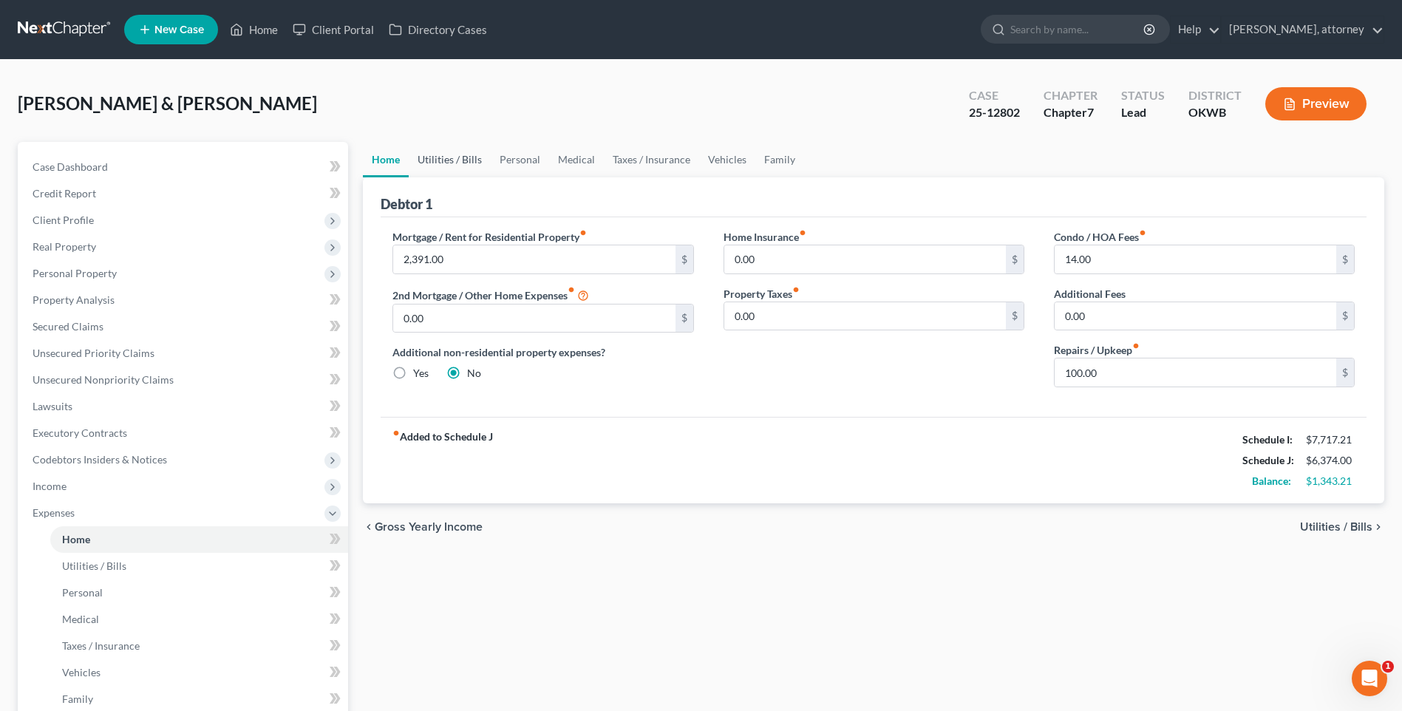
click at [448, 163] on link "Utilities / Bills" at bounding box center [450, 159] width 82 height 35
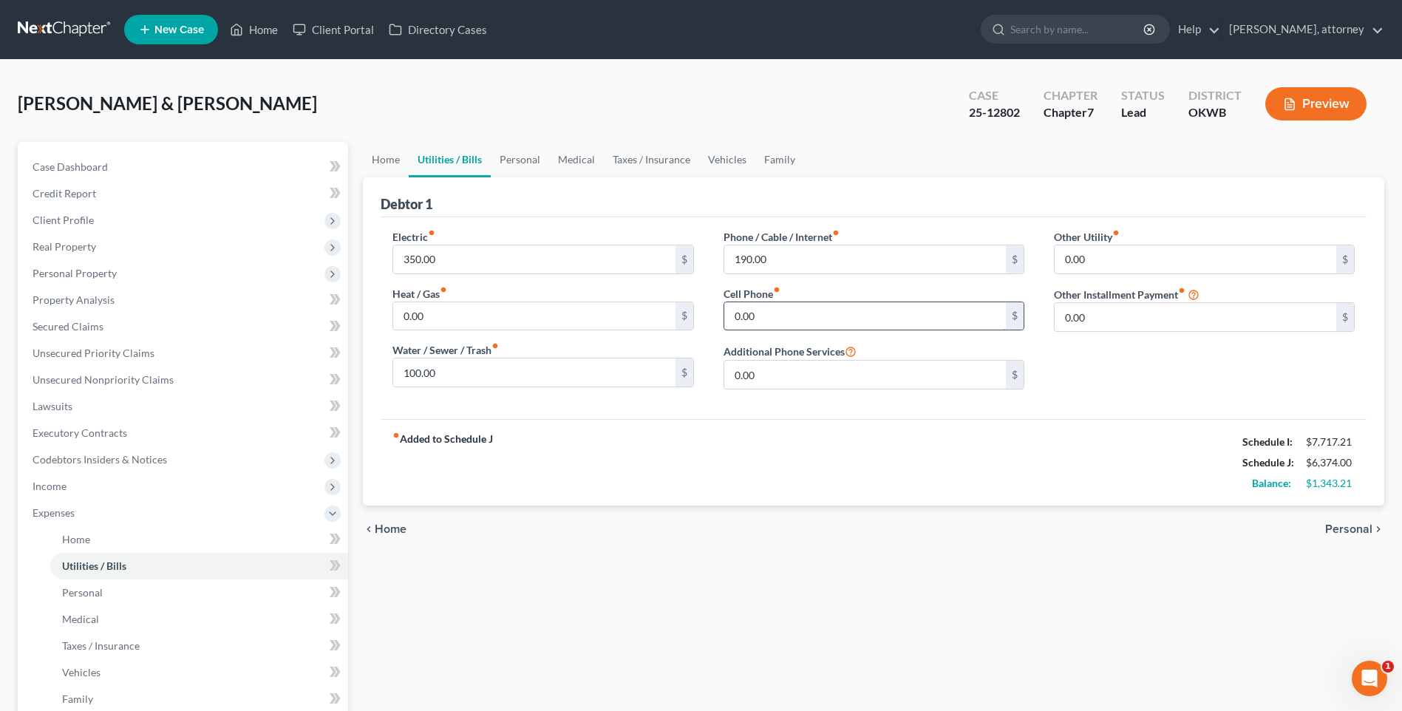
click at [779, 317] on input "0.00" at bounding box center [864, 316] width 281 height 28
click at [386, 159] on link "Home" at bounding box center [386, 159] width 46 height 35
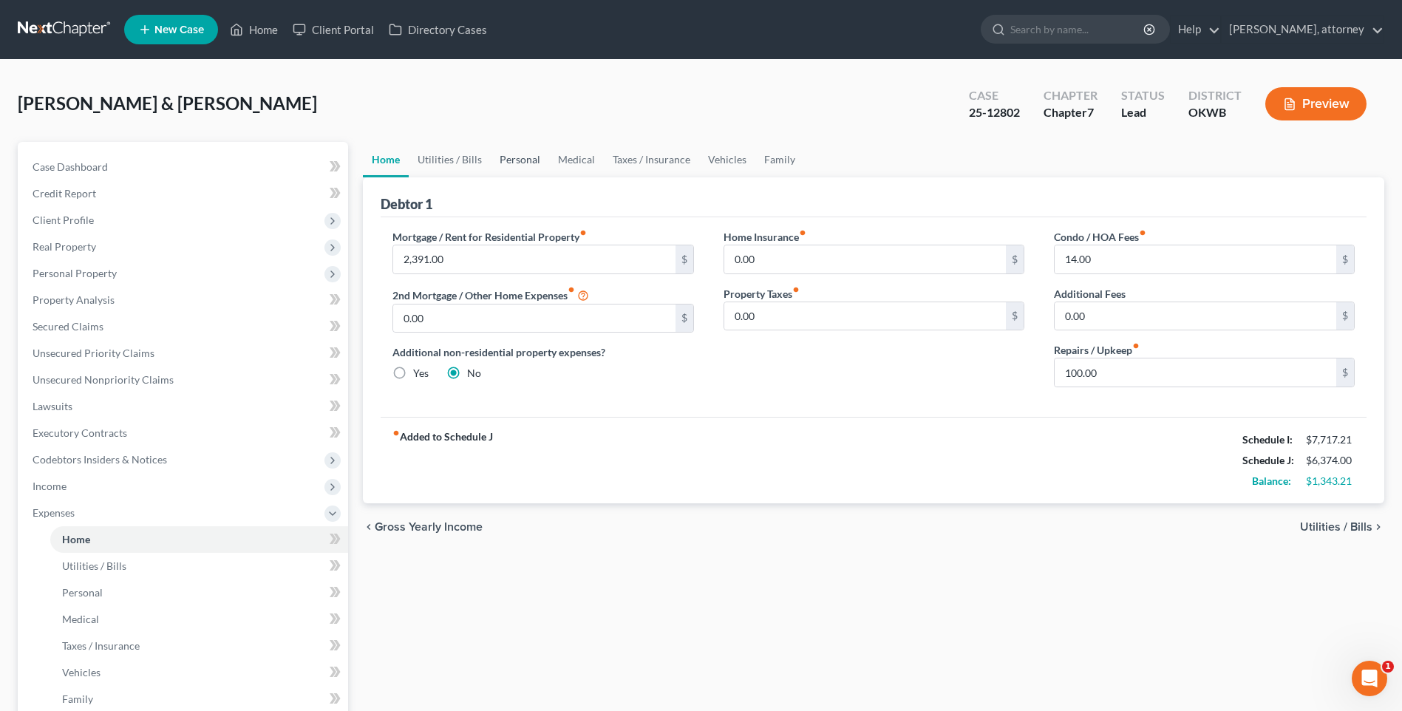
click at [516, 161] on link "Personal" at bounding box center [520, 159] width 58 height 35
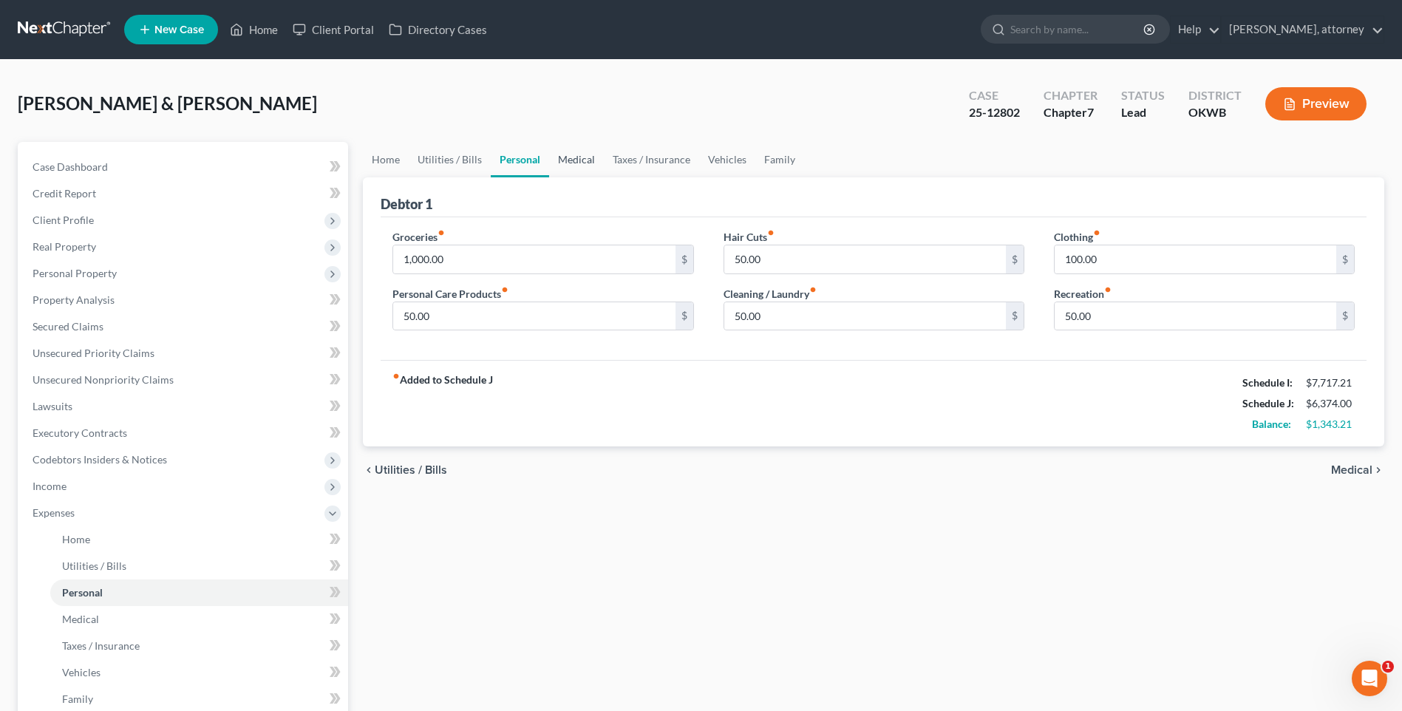
click at [587, 164] on link "Medical" at bounding box center [576, 159] width 55 height 35
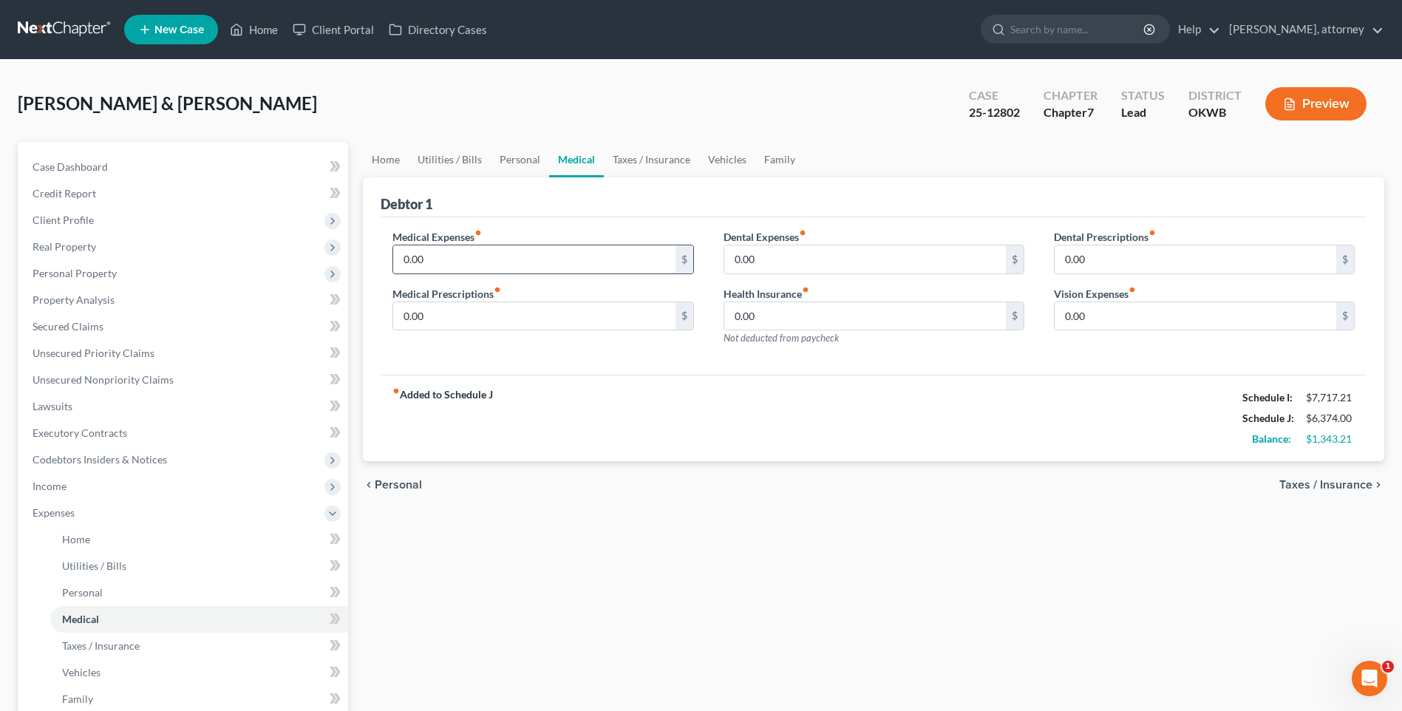
click at [487, 259] on input "0.00" at bounding box center [533, 259] width 281 height 28
click at [621, 163] on link "Taxes / Insurance" at bounding box center [651, 159] width 95 height 35
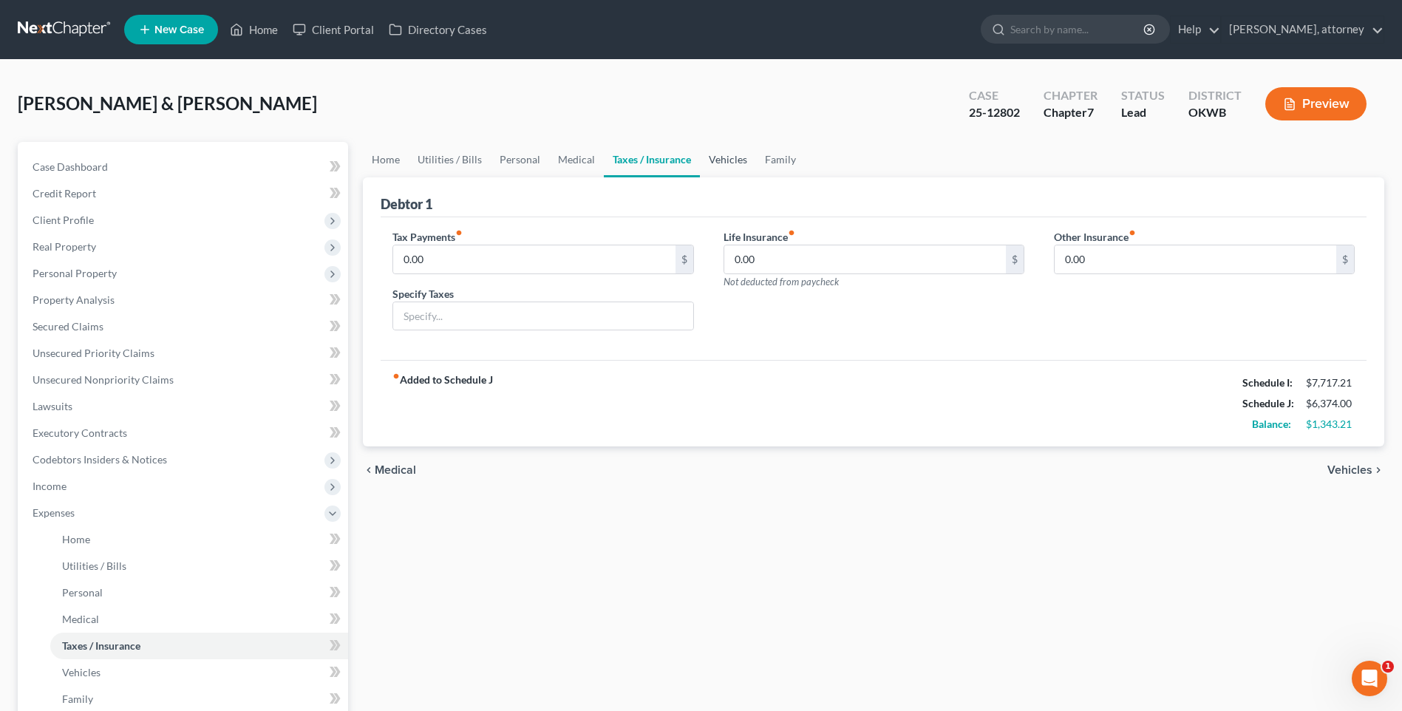
click at [715, 163] on link "Vehicles" at bounding box center [728, 159] width 56 height 35
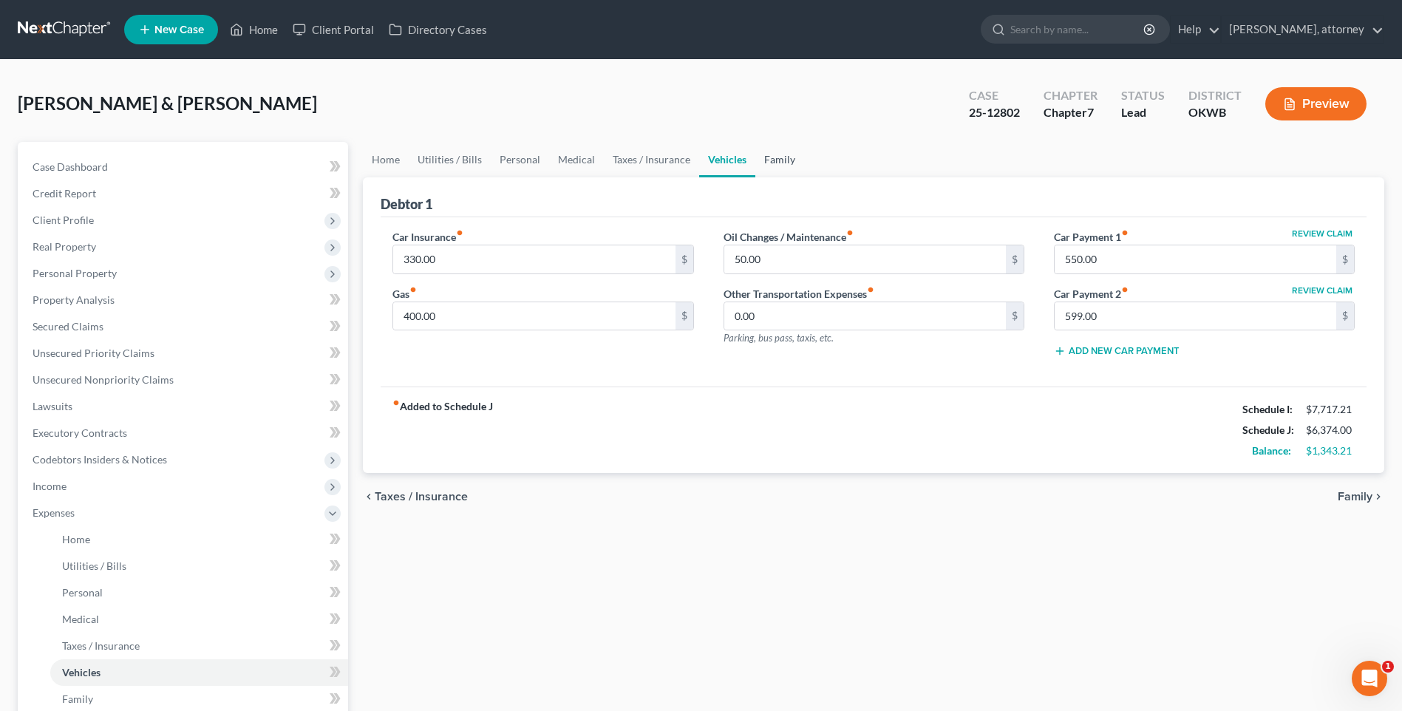
click at [766, 166] on link "Family" at bounding box center [779, 159] width 49 height 35
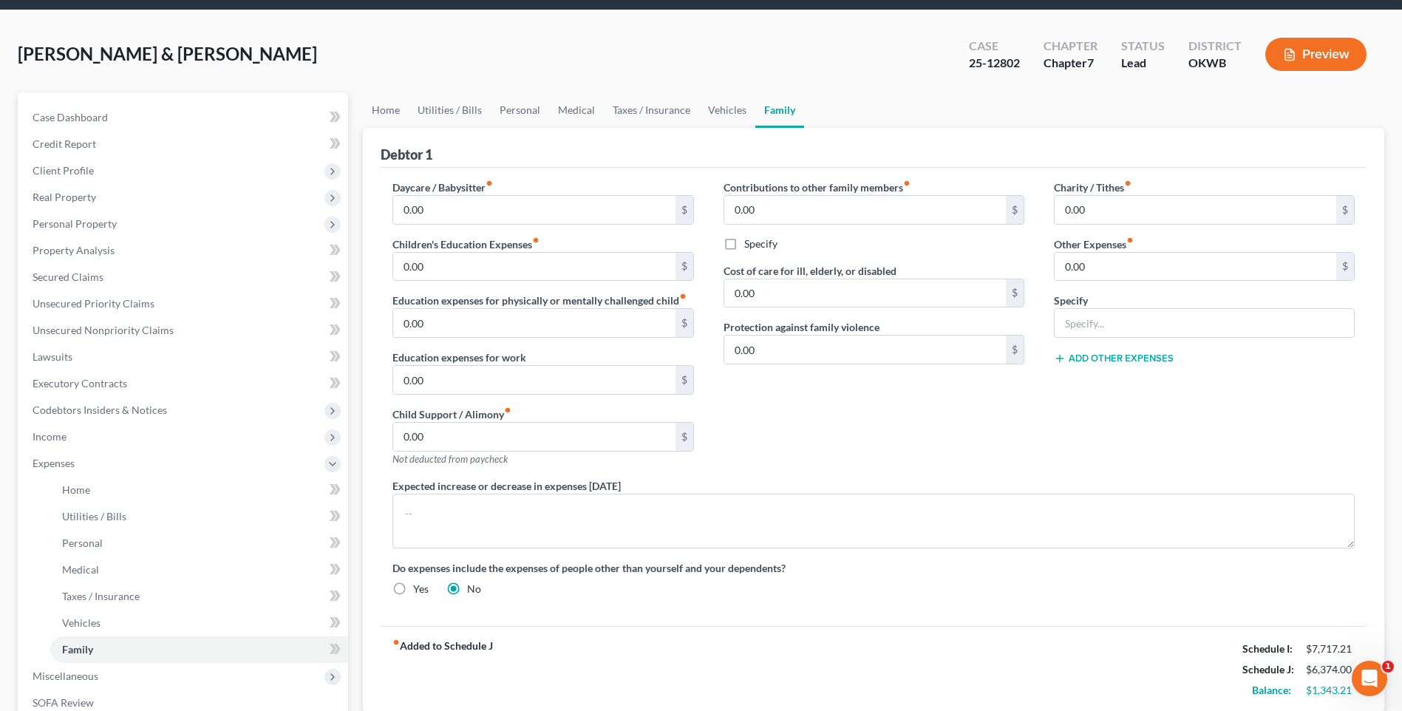
scroll to position [74, 0]
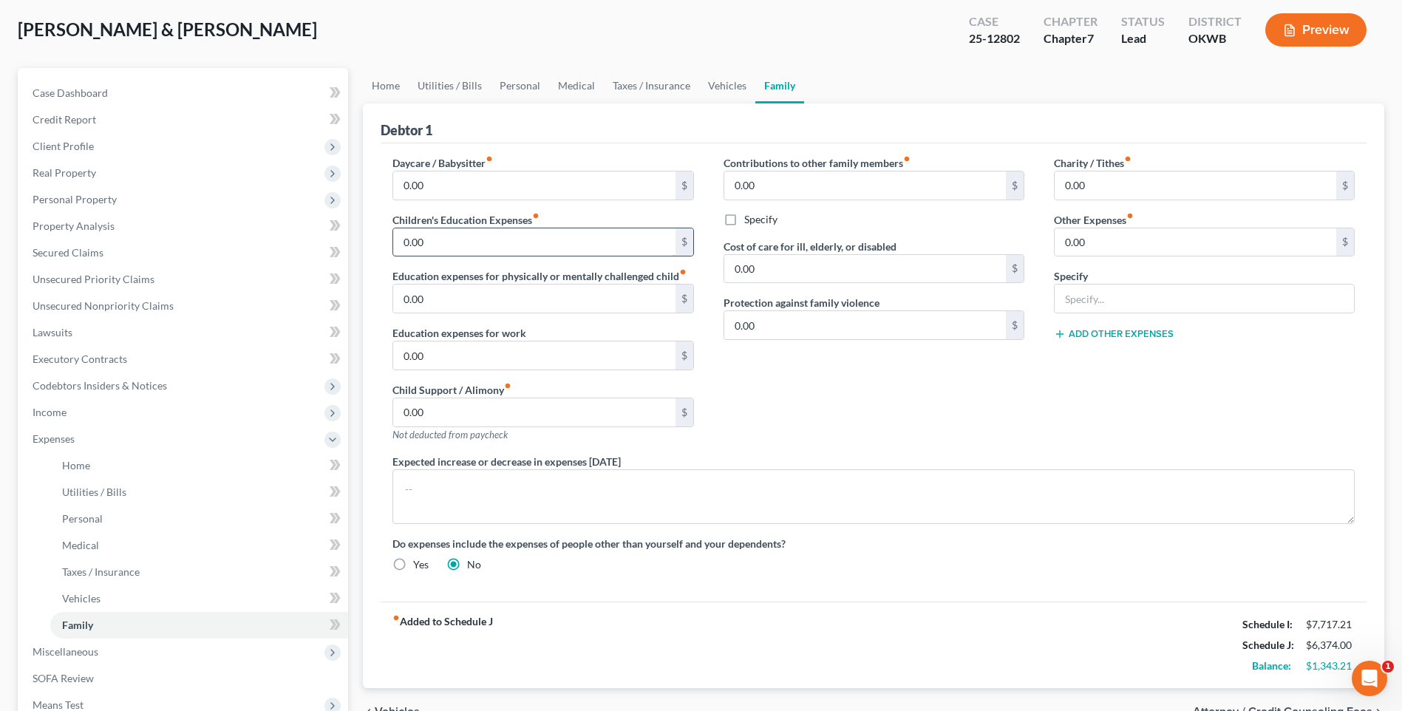
click at [457, 245] on input "0.00" at bounding box center [533, 242] width 281 height 28
click at [898, 399] on div "Contributions to other family members fiber_manual_record 0.00 $ Specify Cost o…" at bounding box center [874, 304] width 330 height 298
click at [386, 88] on link "Home" at bounding box center [386, 85] width 46 height 35
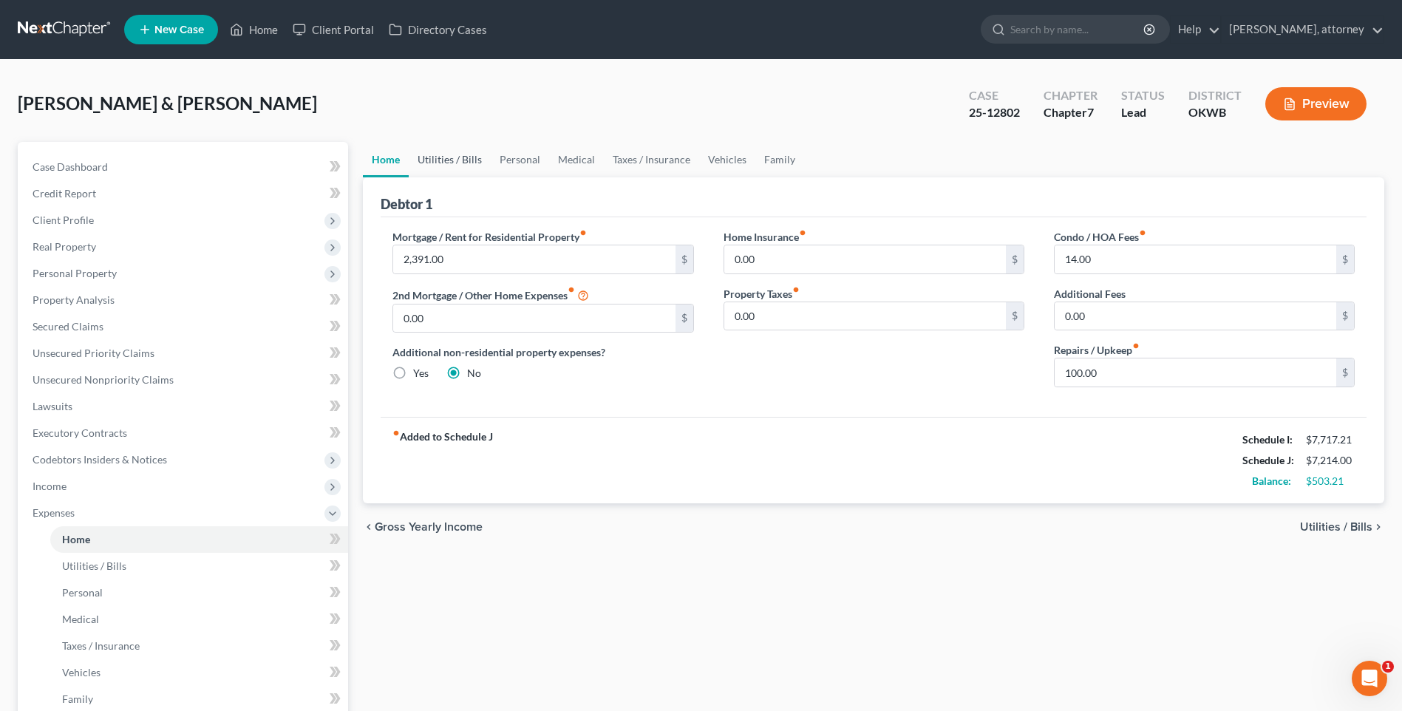
click at [457, 156] on link "Utilities / Bills" at bounding box center [450, 159] width 82 height 35
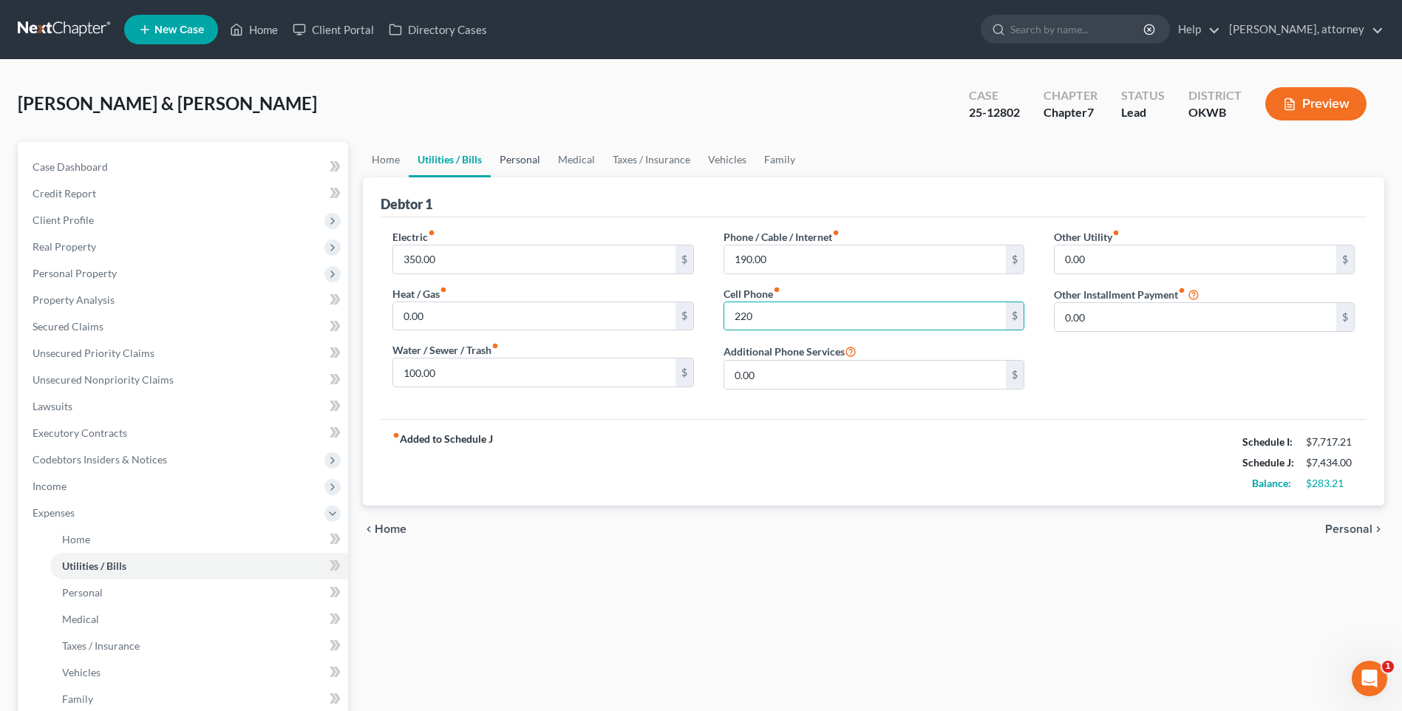
click at [522, 162] on link "Personal" at bounding box center [520, 159] width 58 height 35
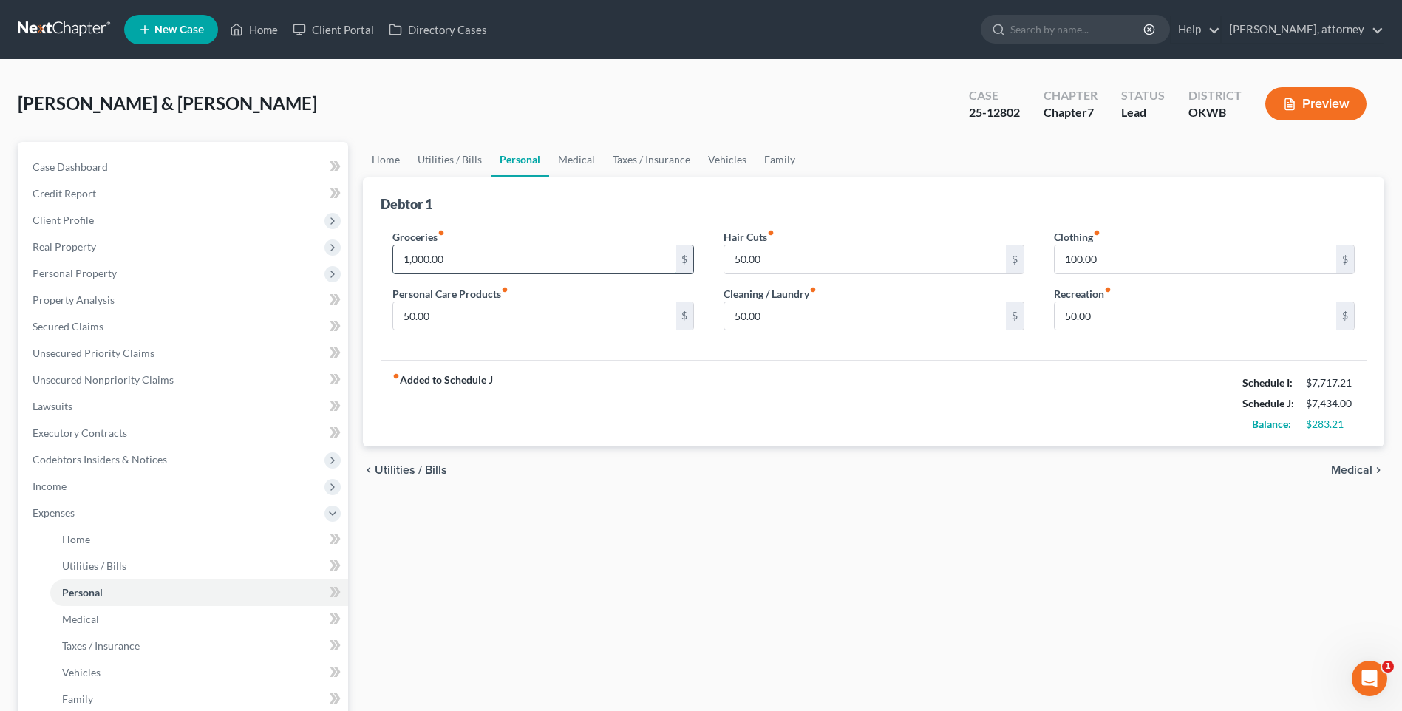
click at [416, 257] on input "1,000.00" at bounding box center [533, 259] width 281 height 28
click at [484, 313] on input "50.00" at bounding box center [533, 316] width 281 height 28
click at [590, 194] on div "Debtor 1" at bounding box center [874, 197] width 986 height 40
drag, startPoint x: 372, startPoint y: 154, endPoint x: 375, endPoint y: 170, distance: 16.7
click at [372, 154] on link "Home" at bounding box center [386, 159] width 46 height 35
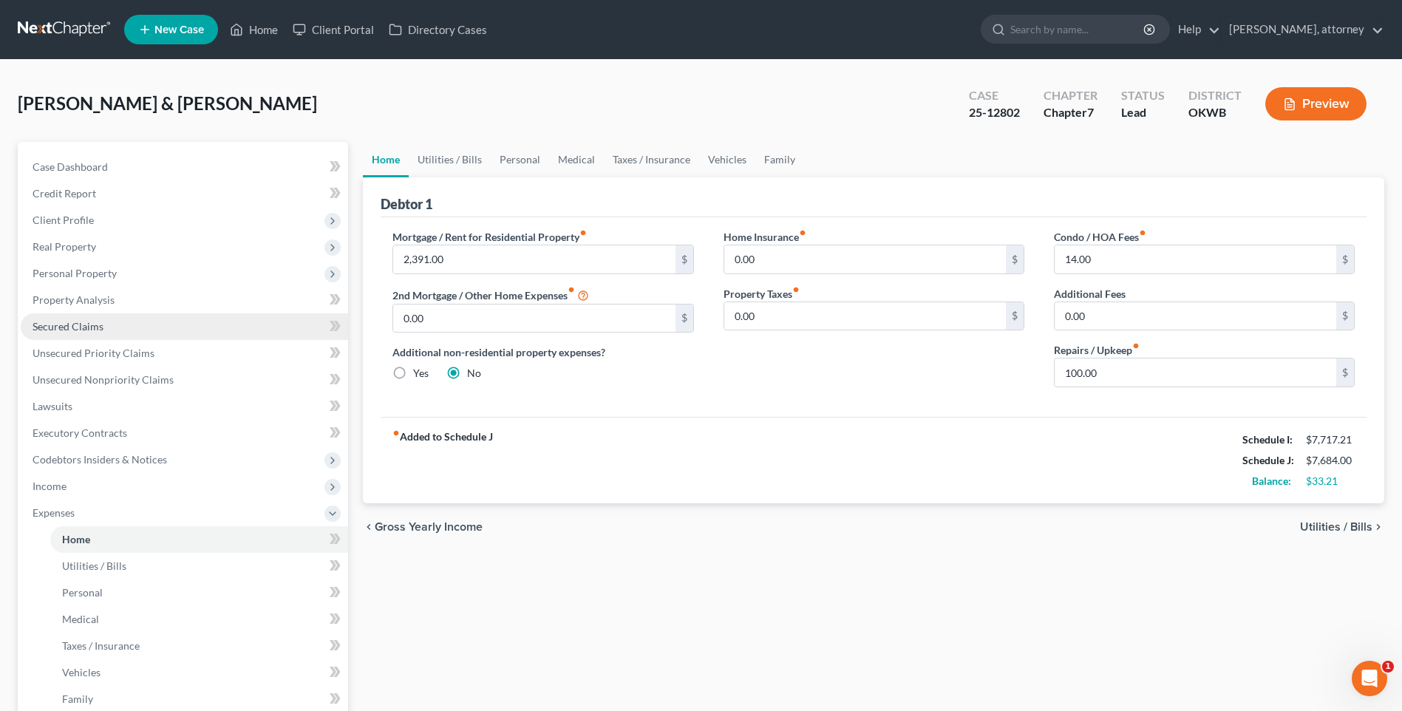
click at [69, 324] on span "Secured Claims" at bounding box center [68, 326] width 71 height 13
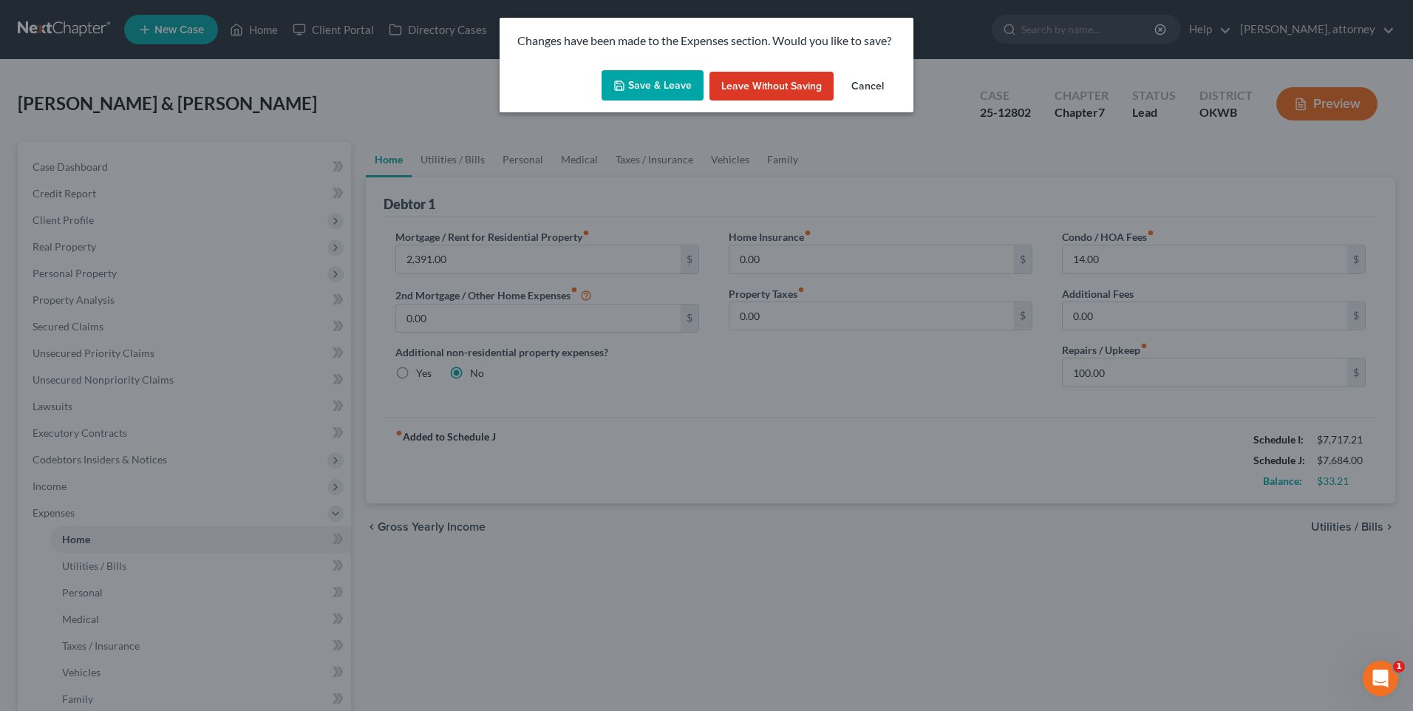
click at [669, 88] on button "Save & Leave" at bounding box center [652, 85] width 102 height 31
